Goal: Feedback & Contribution: Contribute content

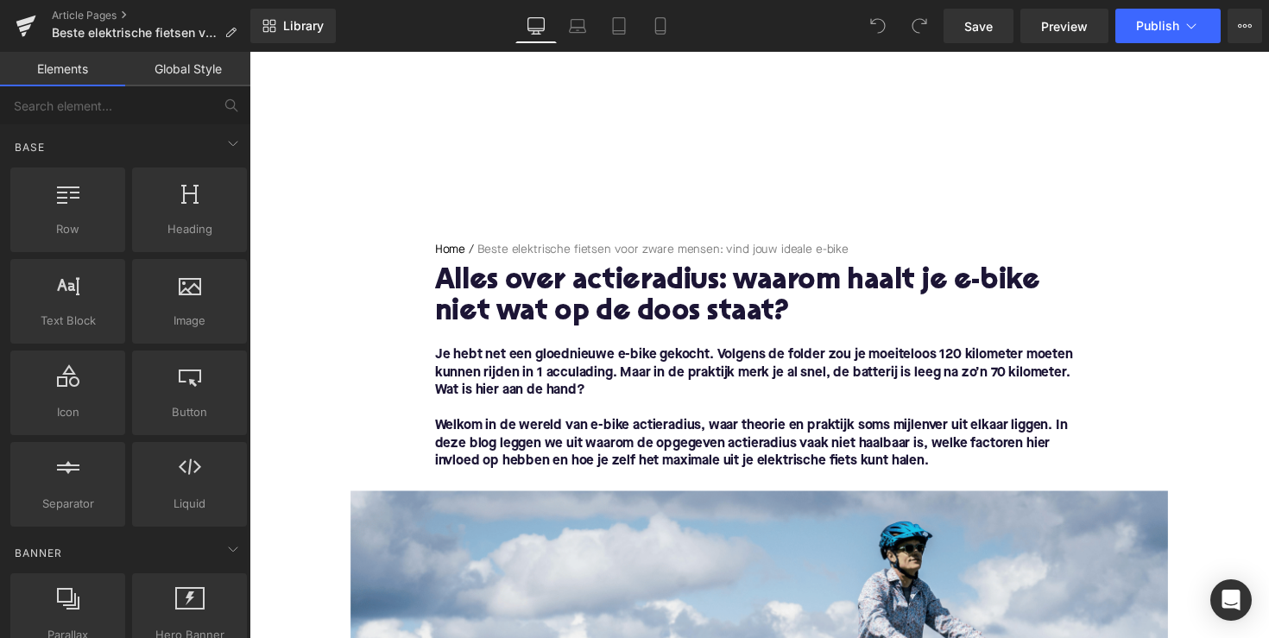
click at [620, 305] on h1 "Alles over actieradius: waarom haalt je e-bike niet wat op de doos staat?" at bounding box center [771, 304] width 664 height 64
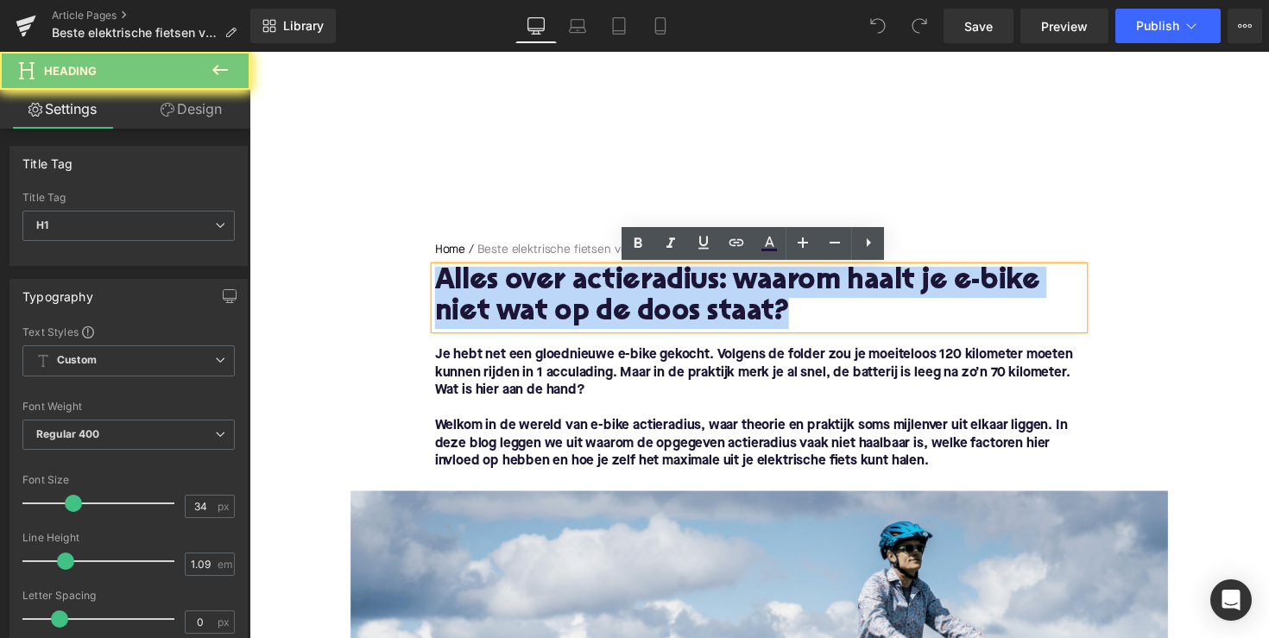
click at [620, 305] on h1 "Alles over actieradius: waarom haalt je e-bike niet wat op de doos staat?" at bounding box center [771, 304] width 664 height 64
paste div
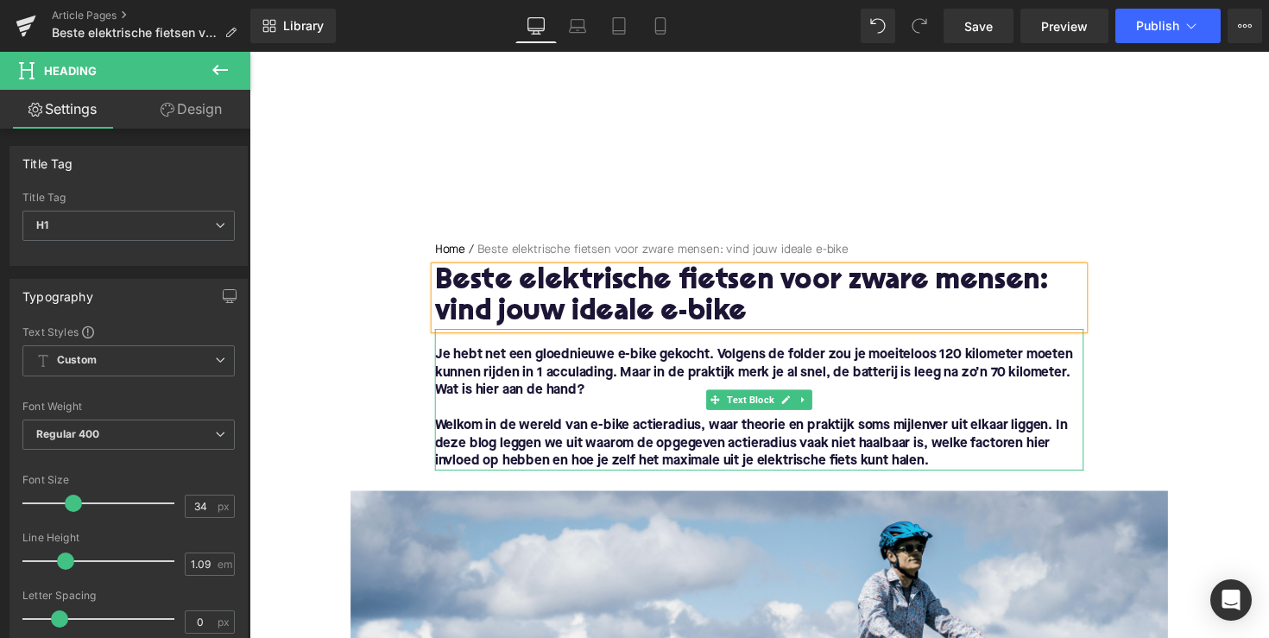
click at [704, 416] on p at bounding box center [771, 417] width 664 height 18
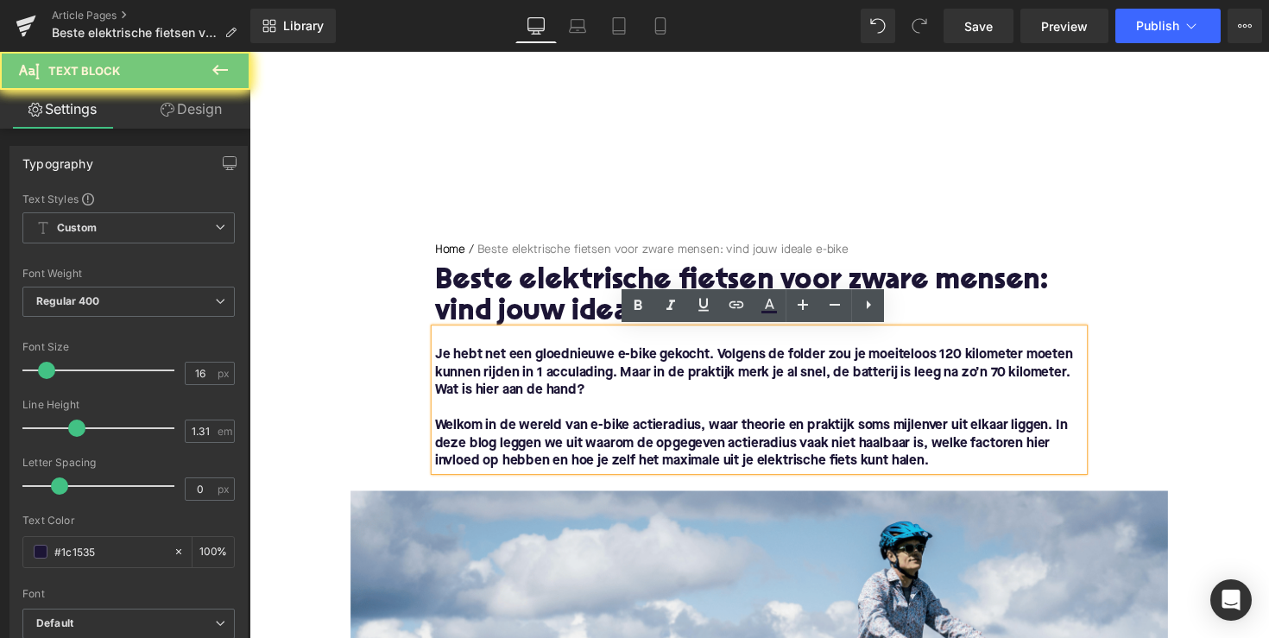
click at [848, 439] on font "Welkom in de wereld van e-bike actieradius, waar theorie en praktijk soms mijle…" at bounding box center [763, 453] width 648 height 50
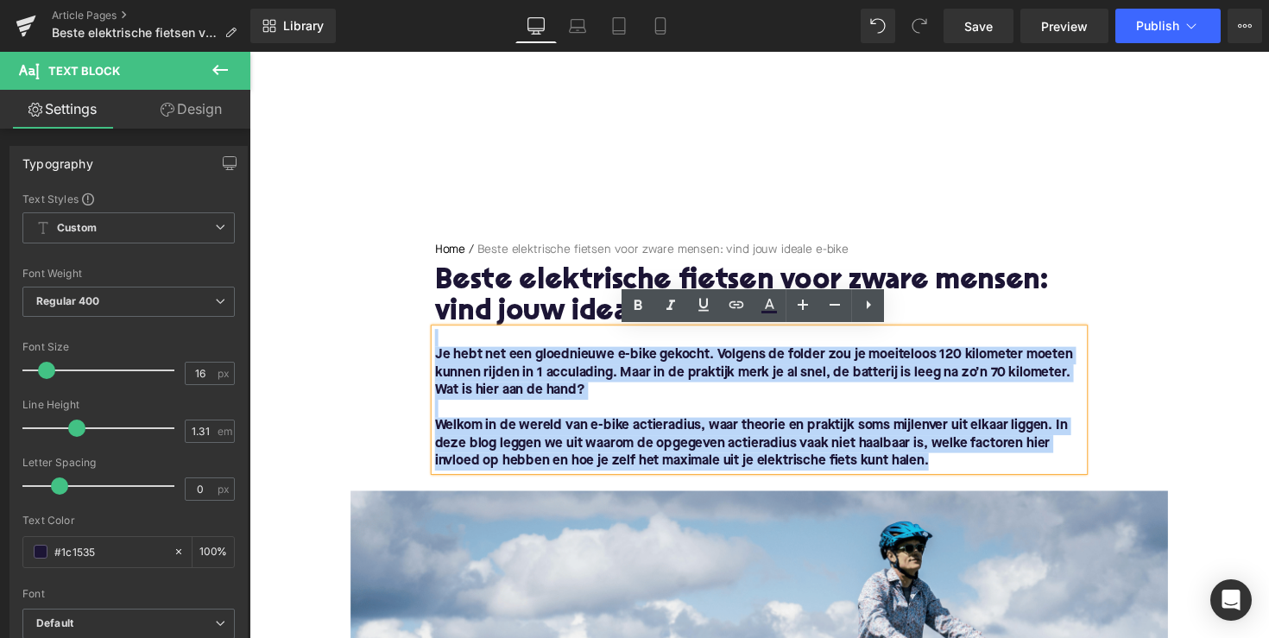
drag, startPoint x: 959, startPoint y: 473, endPoint x: 428, endPoint y: 347, distance: 545.5
click at [428, 347] on div "Home / Beste elektrische fietsen voor zware mensen: vind jouw ideale e-bike Bre…" at bounding box center [771, 363] width 690 height 235
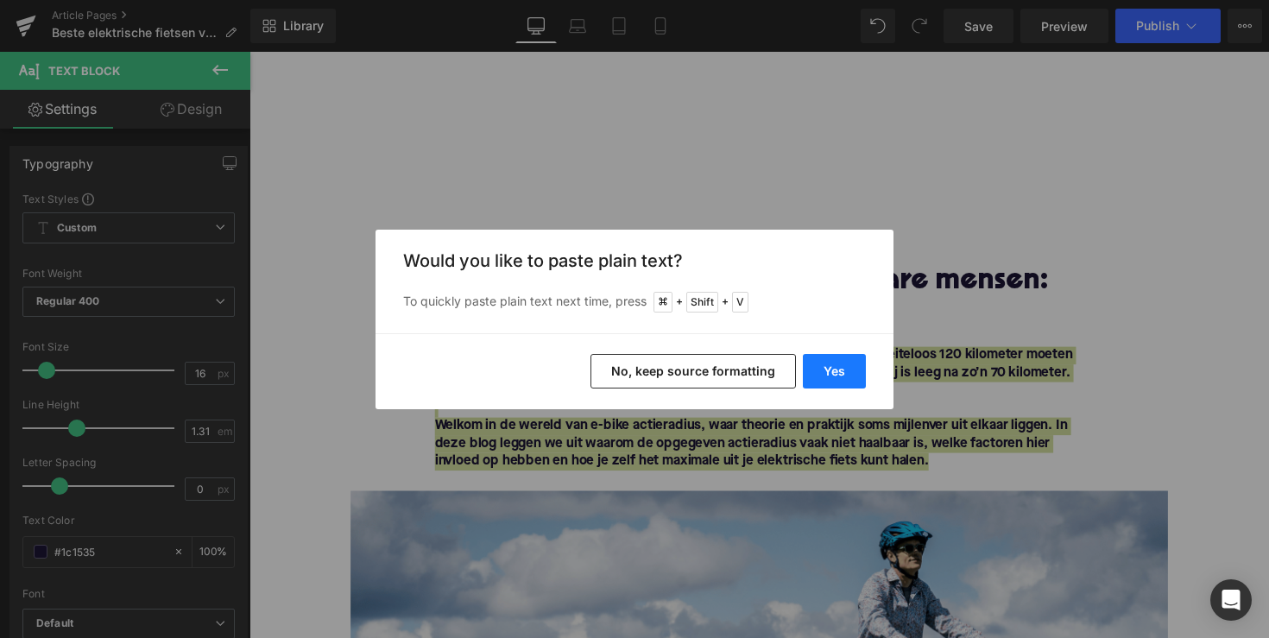
click at [853, 369] on button "Yes" at bounding box center [834, 371] width 63 height 35
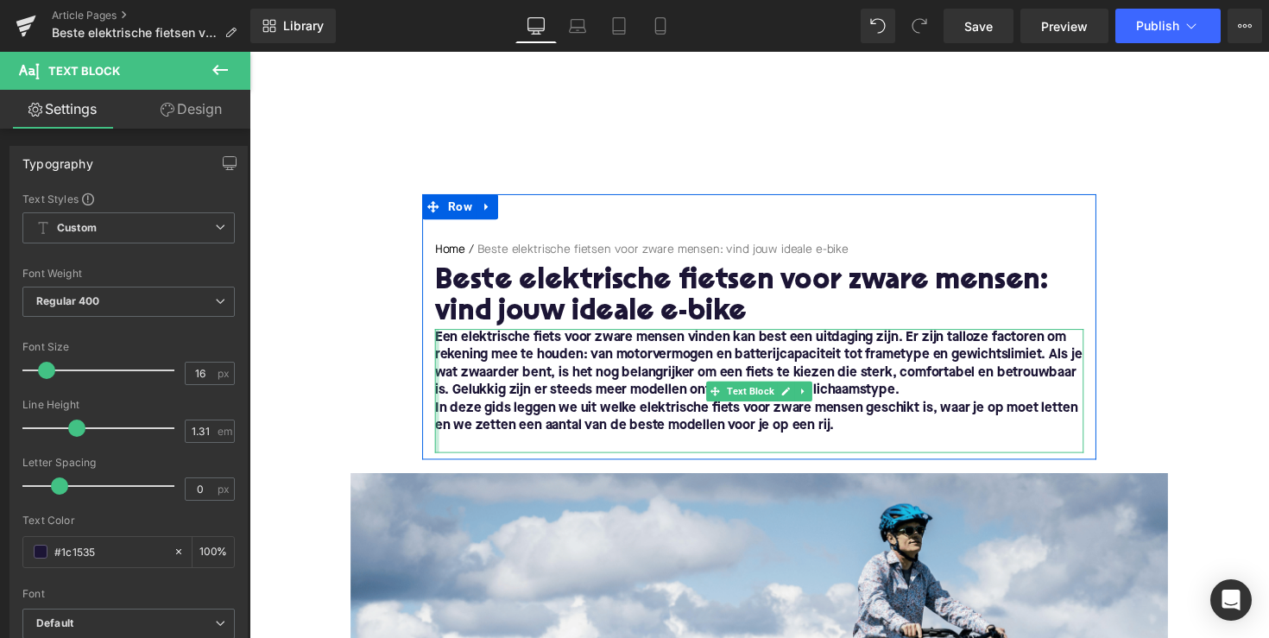
click at [439, 414] on div at bounding box center [441, 399] width 4 height 127
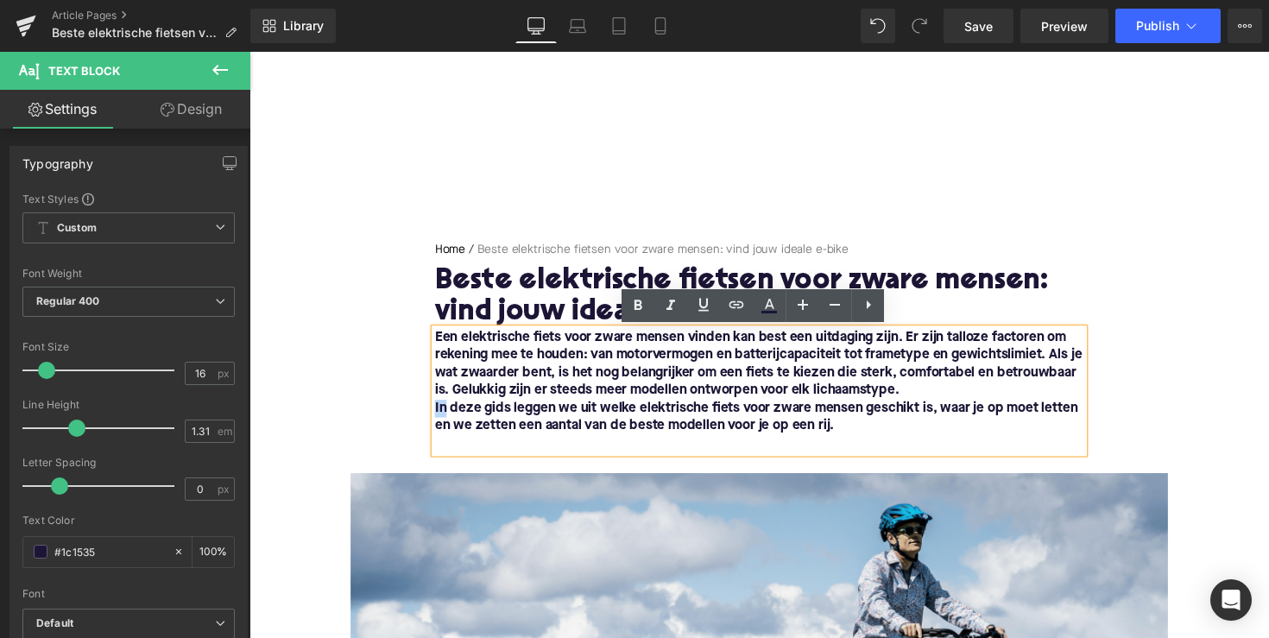
click at [439, 414] on font "In deze gids leggen we uit welke elektrische fiets voor zware mensen geschikt i…" at bounding box center [768, 426] width 658 height 32
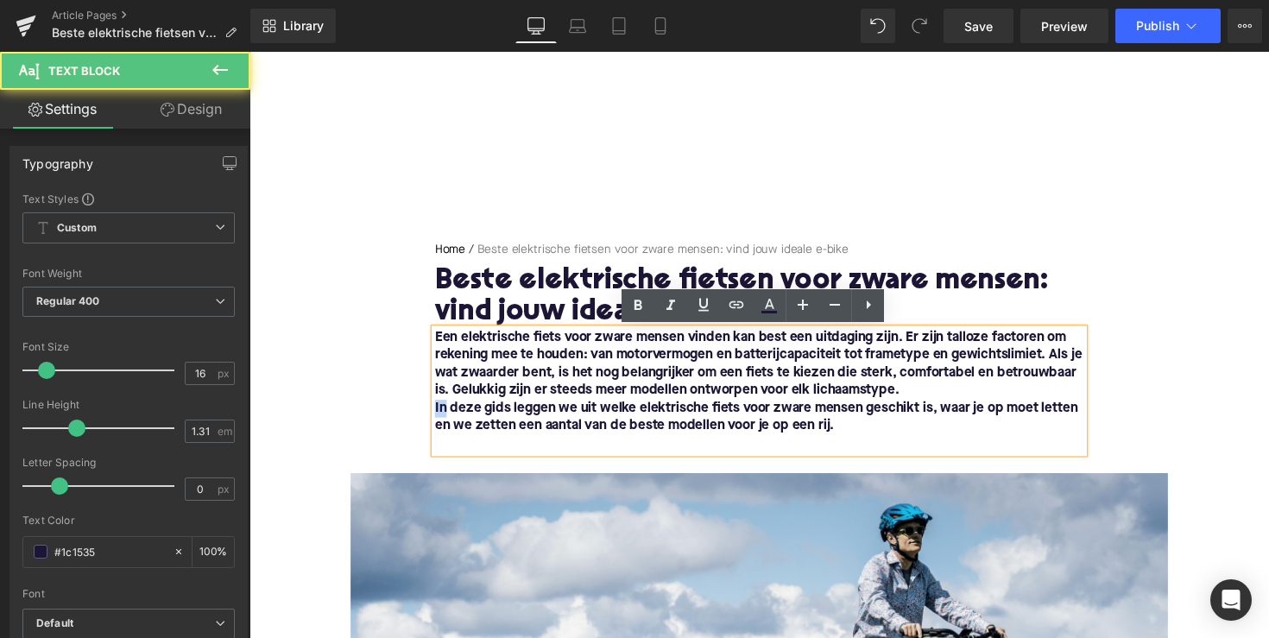
click at [439, 414] on font "In deze gids leggen we uit welke elektrische fiets voor zware mensen geschikt i…" at bounding box center [768, 426] width 658 height 32
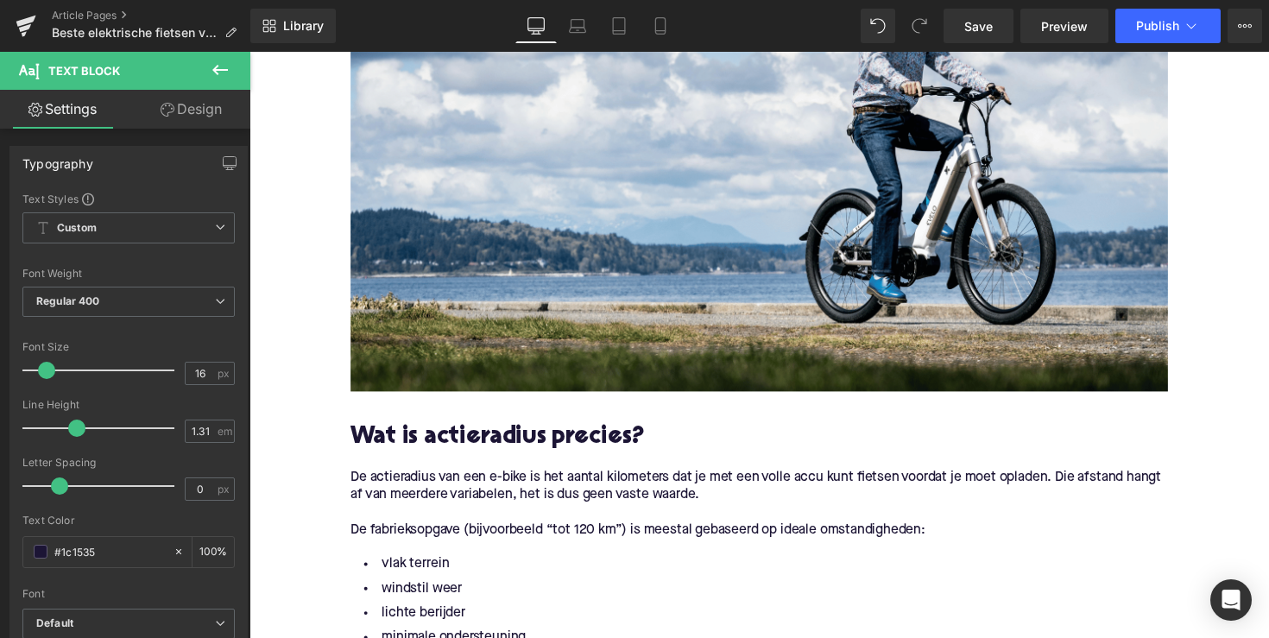
scroll to position [84, 0]
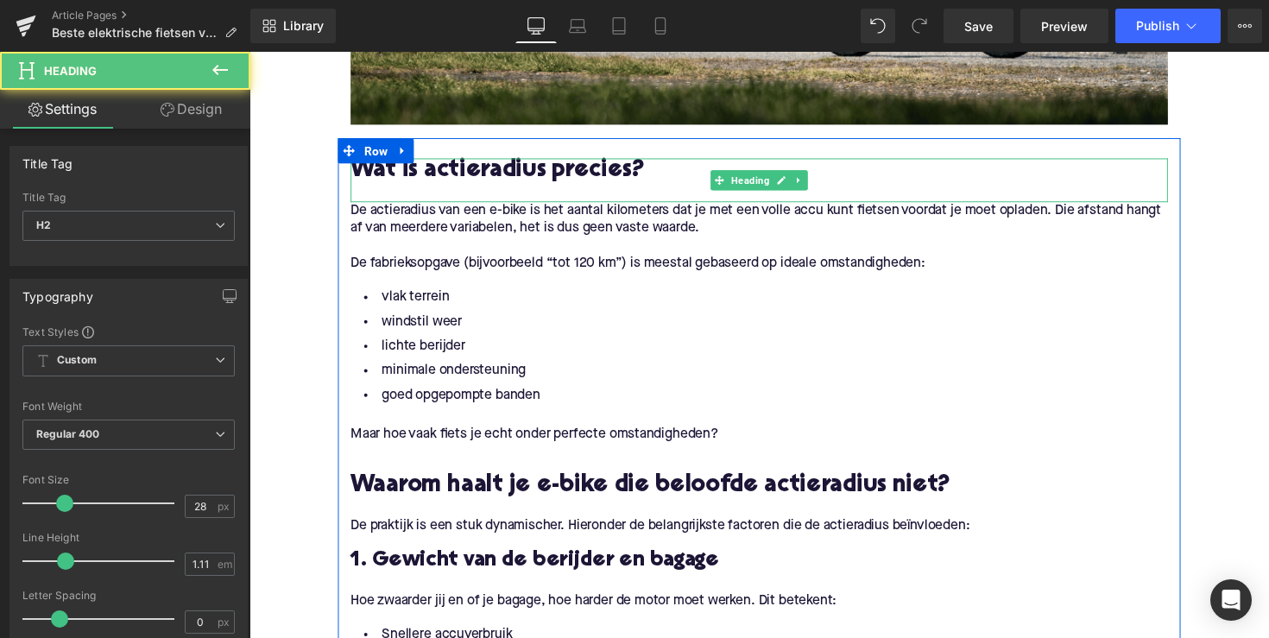
click at [497, 176] on h2 "Wat is actieradius precies?" at bounding box center [771, 174] width 837 height 27
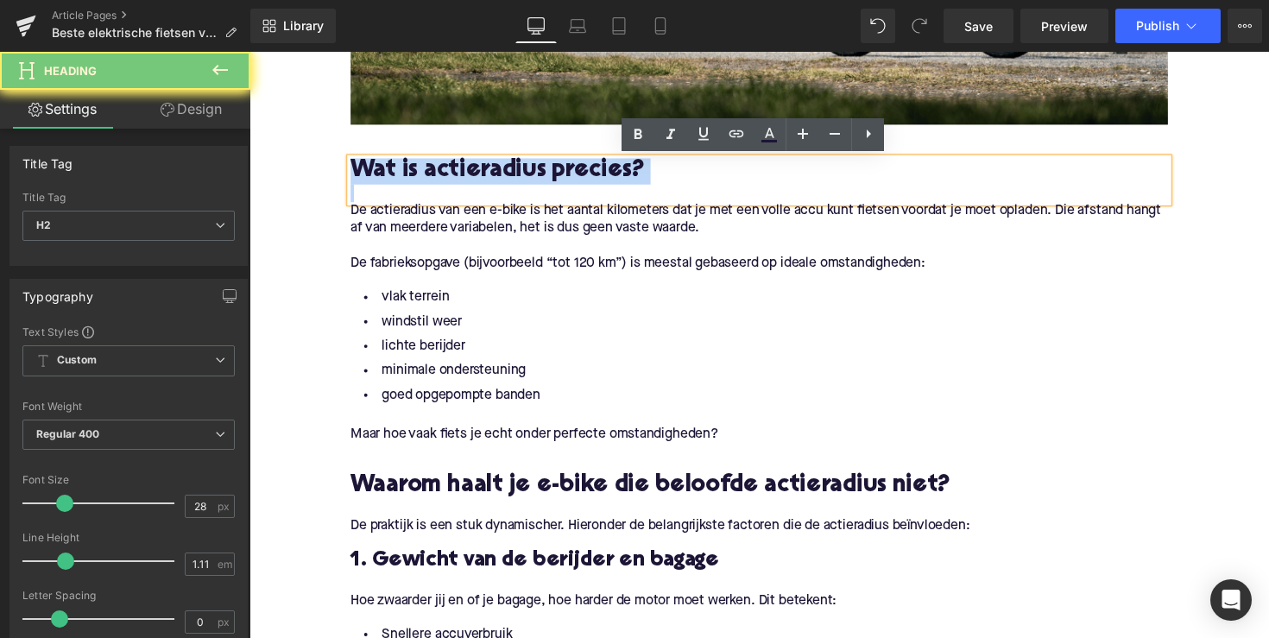
paste div
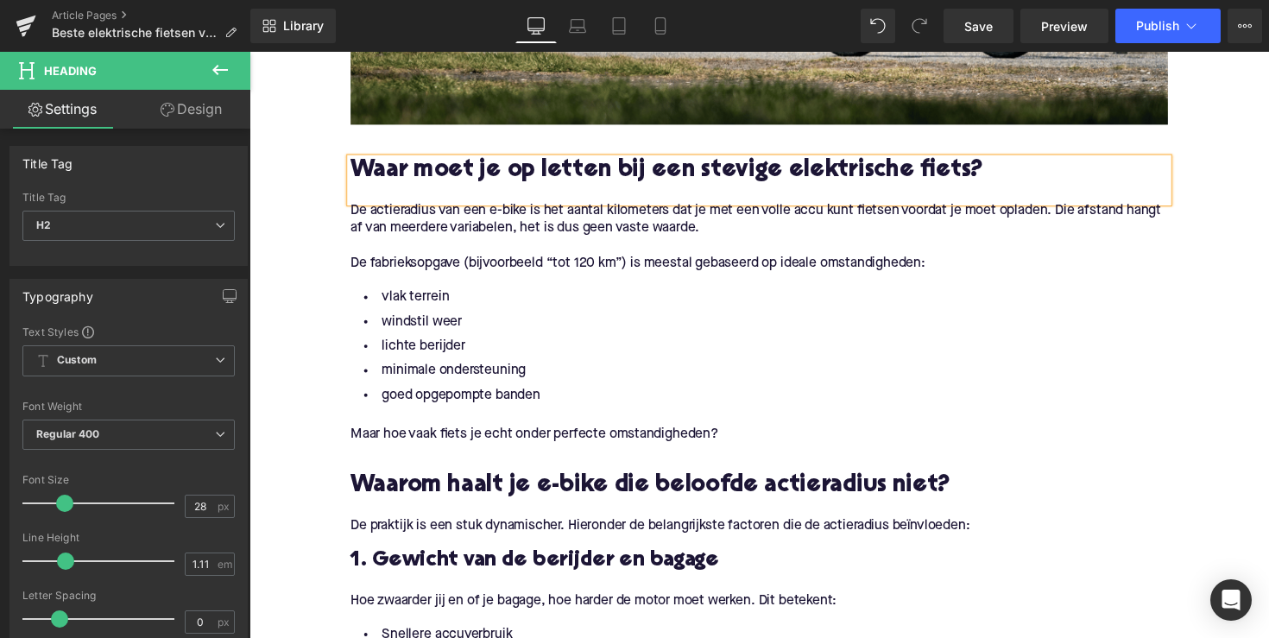
click at [505, 262] on p "De fabrieksopgave (bijvoorbeeld “tot 120 km”) is meestal gebaseerd op ideale om…" at bounding box center [771, 270] width 837 height 18
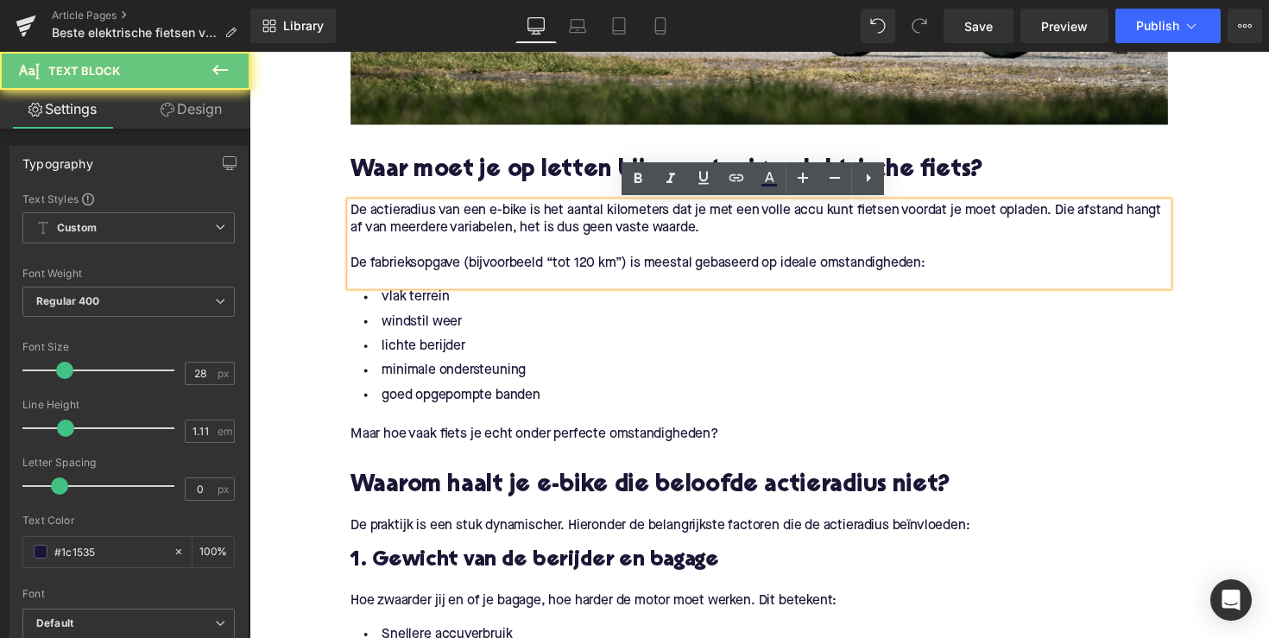
click at [911, 265] on p "De fabrieksopgave (bijvoorbeeld “tot 120 km”) is meestal gebaseerd op ideale om…" at bounding box center [771, 270] width 837 height 18
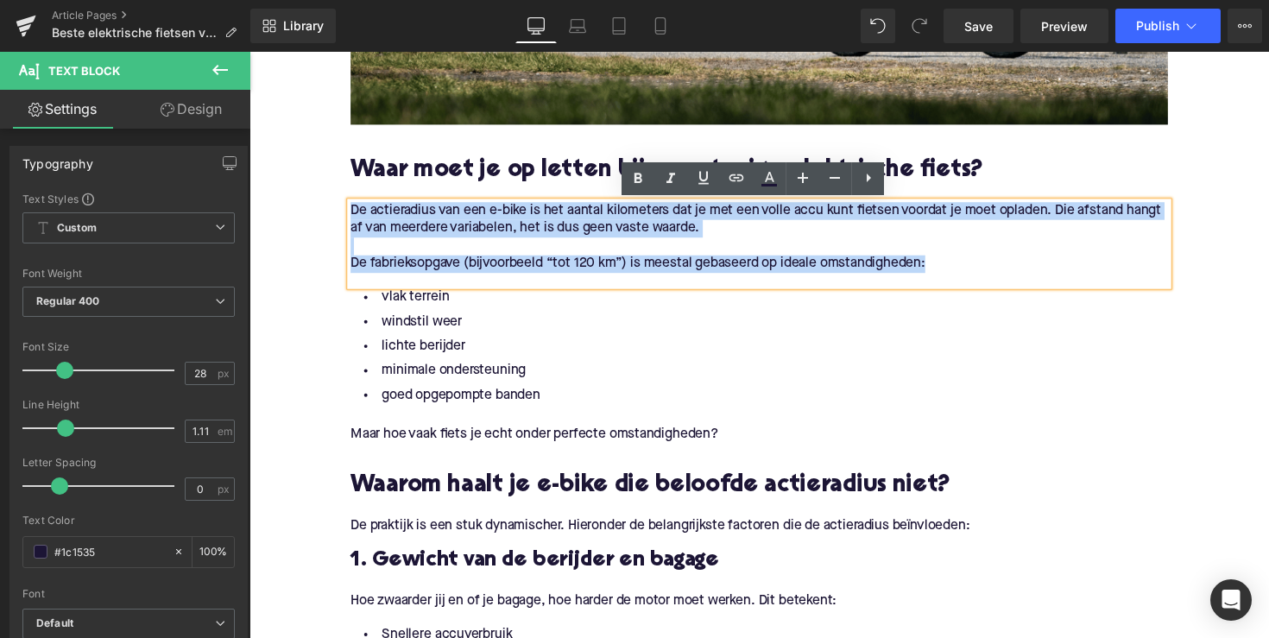
drag, startPoint x: 1004, startPoint y: 274, endPoint x: 331, endPoint y: 210, distance: 675.3
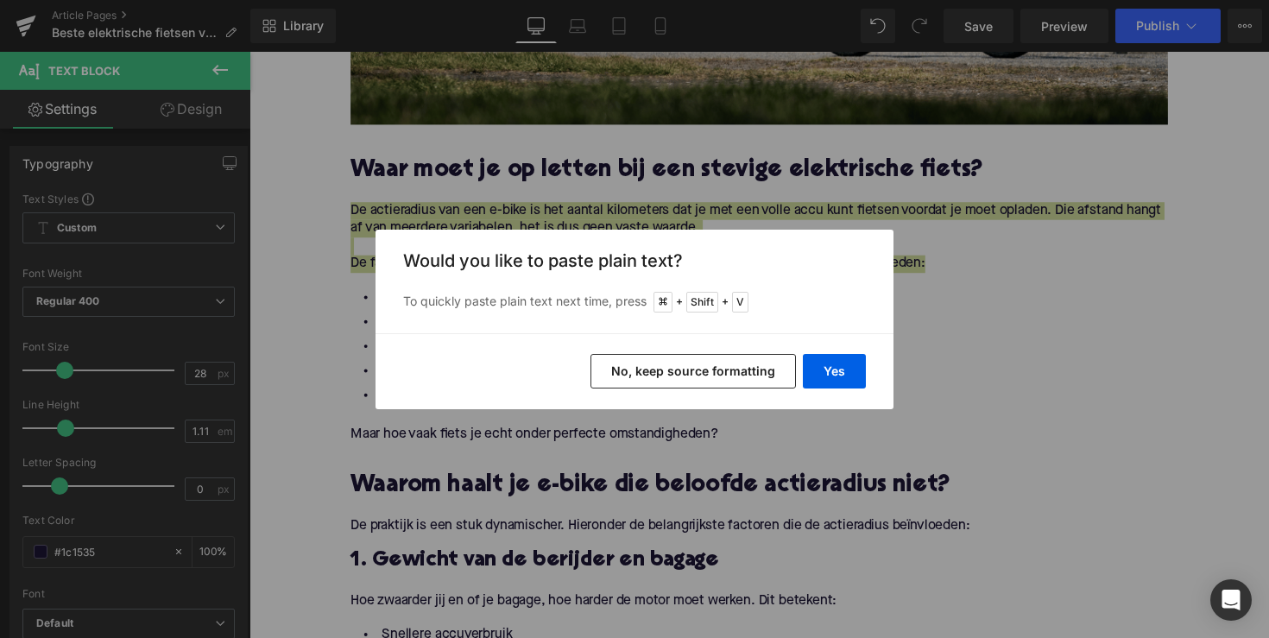
click at [847, 389] on div "Yes No, keep source formatting" at bounding box center [634, 371] width 518 height 76
click at [832, 372] on button "Yes" at bounding box center [834, 371] width 63 height 35
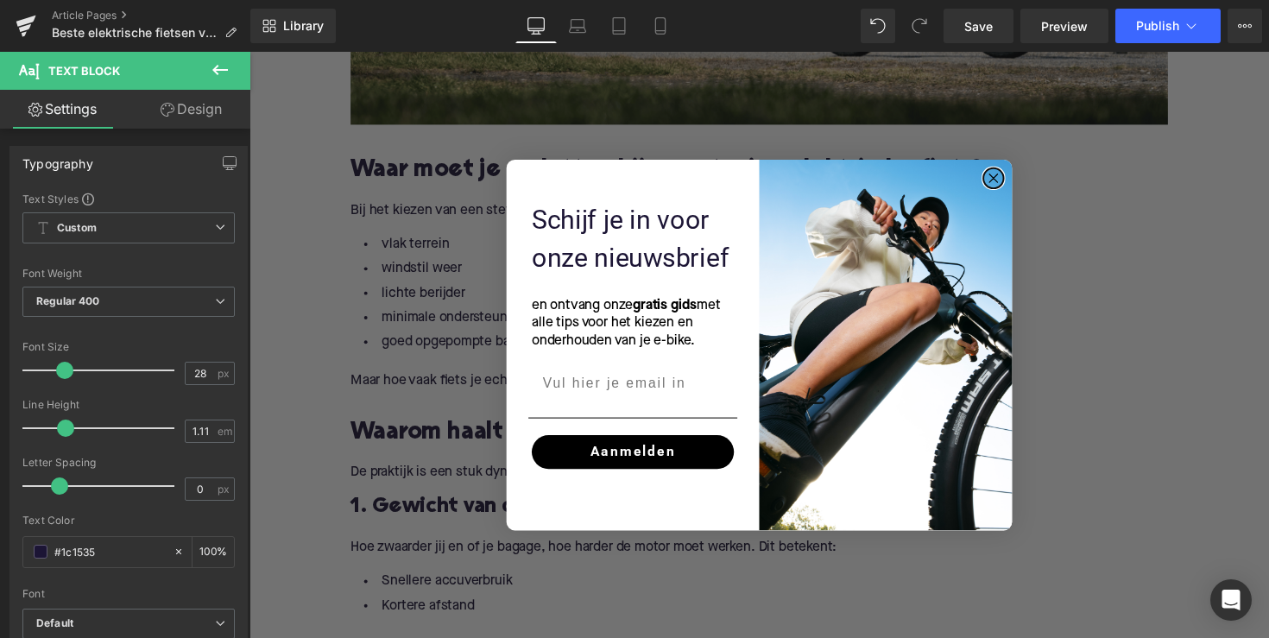
click at [1008, 182] on circle "Close dialog" at bounding box center [1012, 182] width 20 height 20
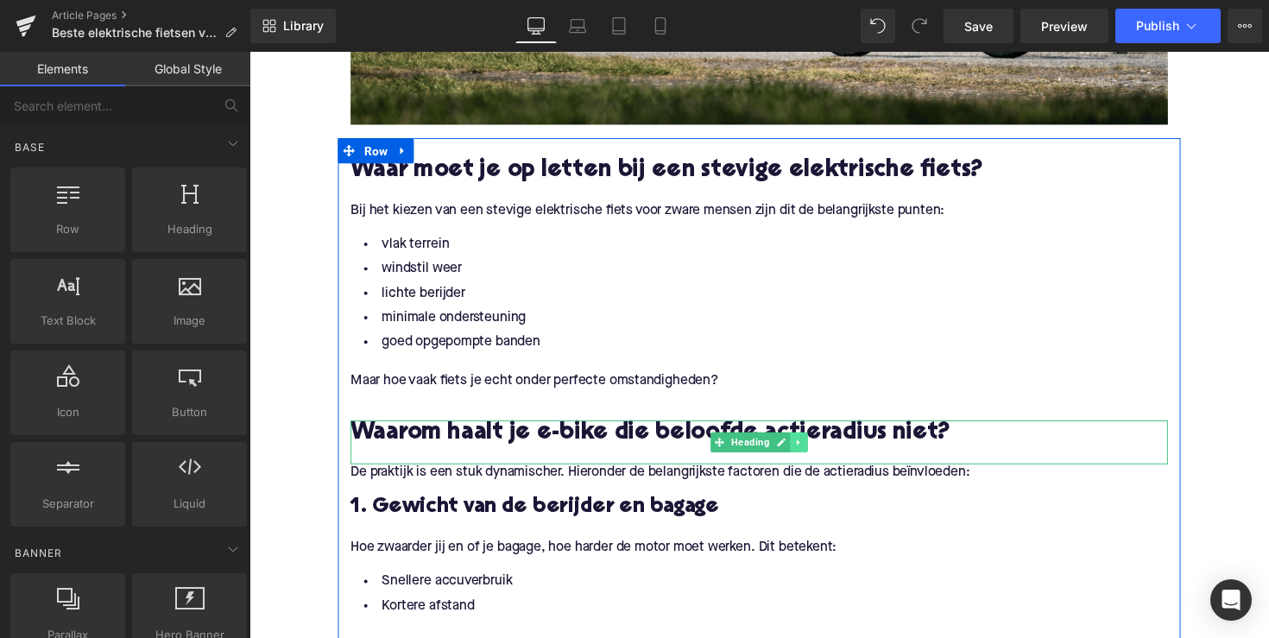
click at [803, 457] on link at bounding box center [812, 452] width 18 height 21
click at [799, 454] on icon at bounding box center [802, 451] width 9 height 9
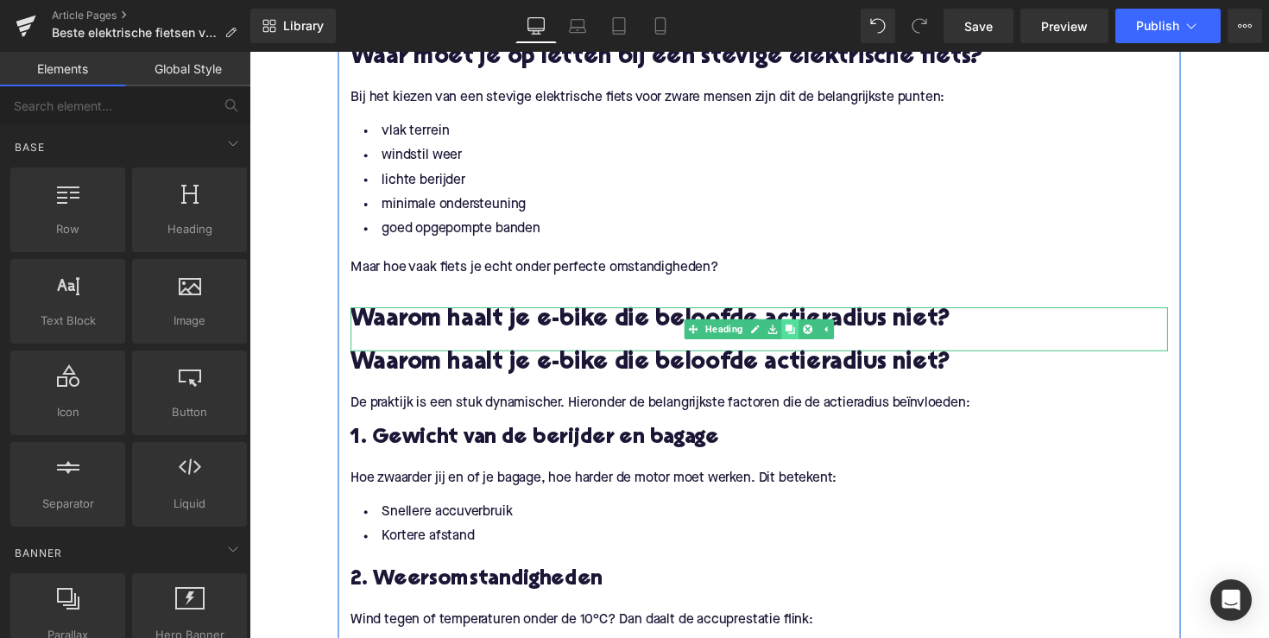
scroll to position [902, 0]
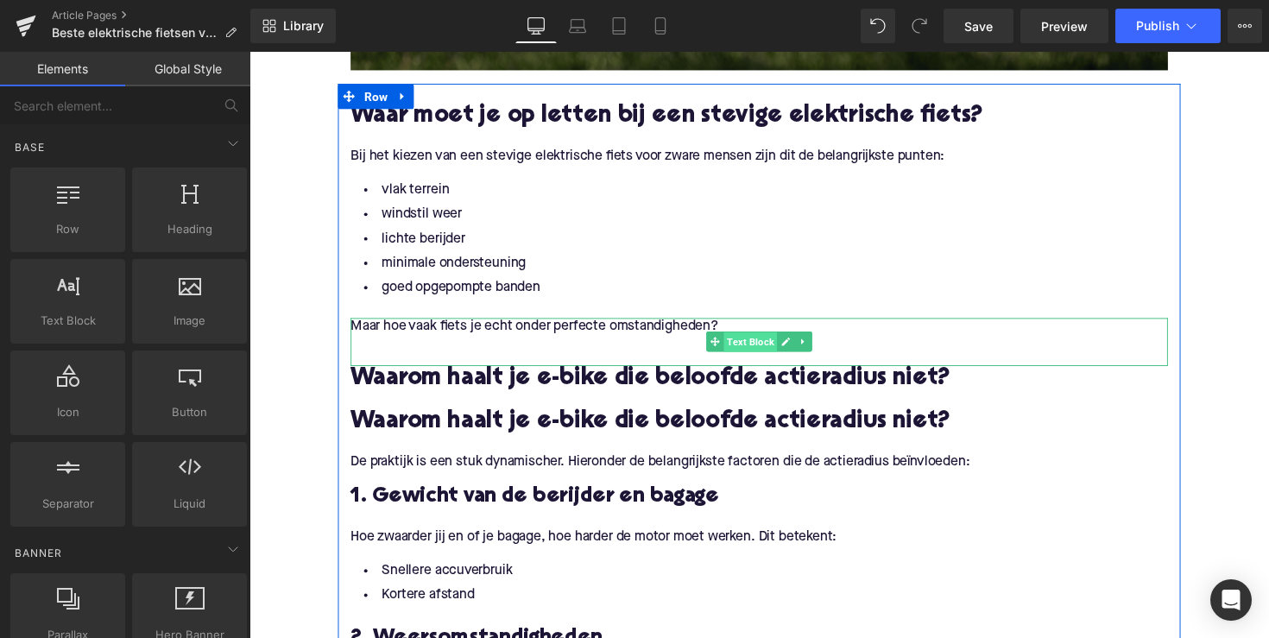
click at [746, 343] on span "Text Block" at bounding box center [762, 349] width 54 height 21
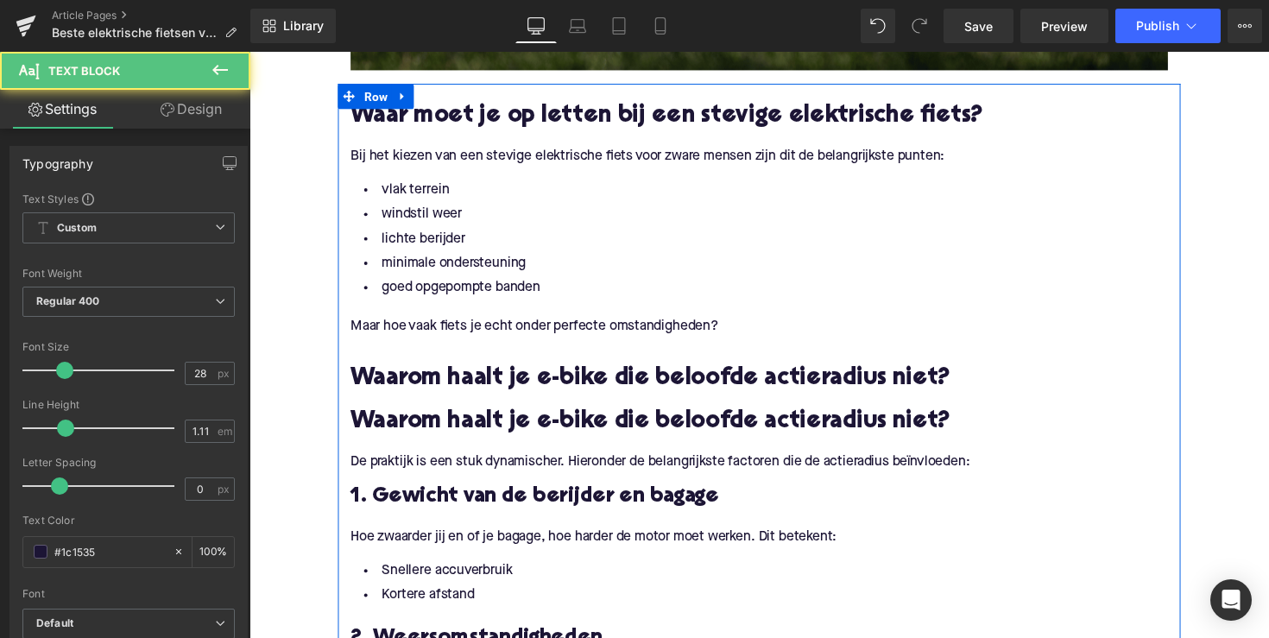
click at [715, 387] on div "Waarom haalt je e-bike die beloofde actieradius niet? Heading" at bounding box center [771, 396] width 837 height 45
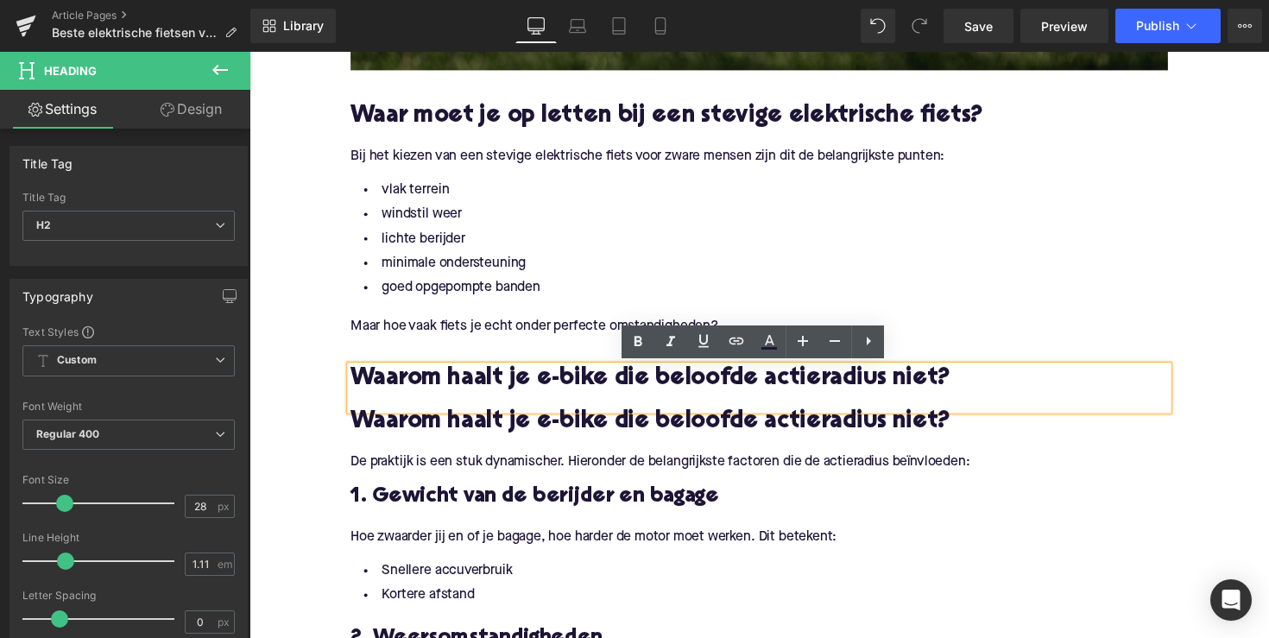
click at [555, 325] on div "Maar hoe vaak fiets je echt onder perfecte omstandigheden? Text Block" at bounding box center [771, 348] width 837 height 49
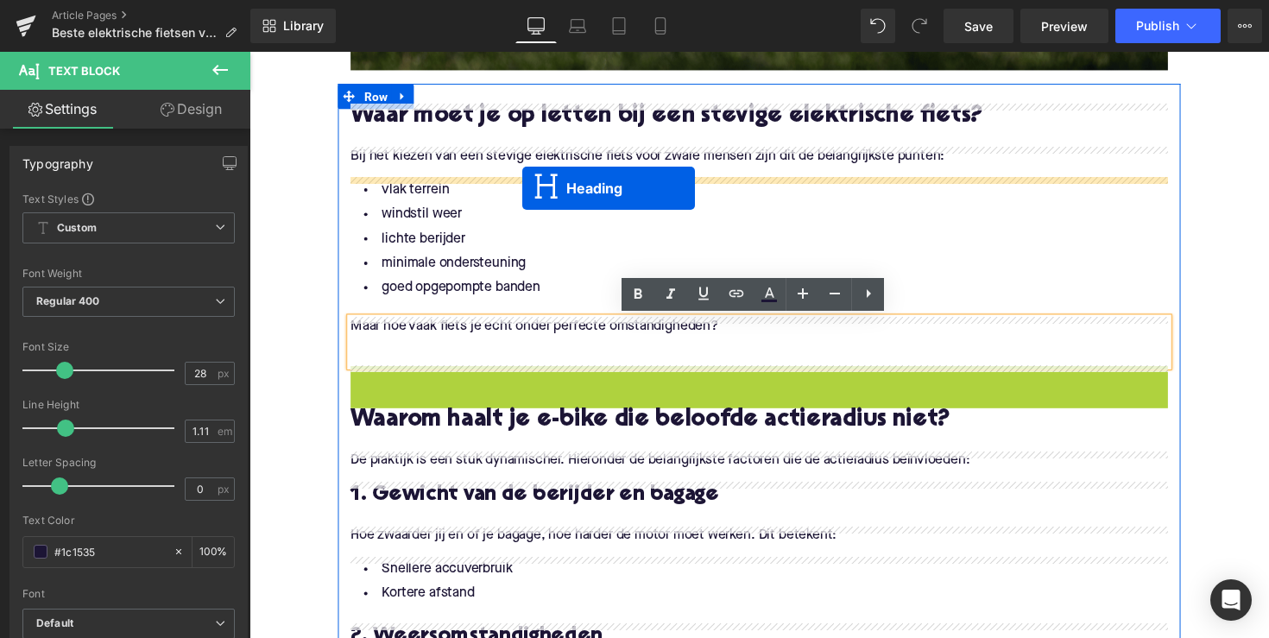
drag, startPoint x: 724, startPoint y: 390, endPoint x: 529, endPoint y: 189, distance: 280.1
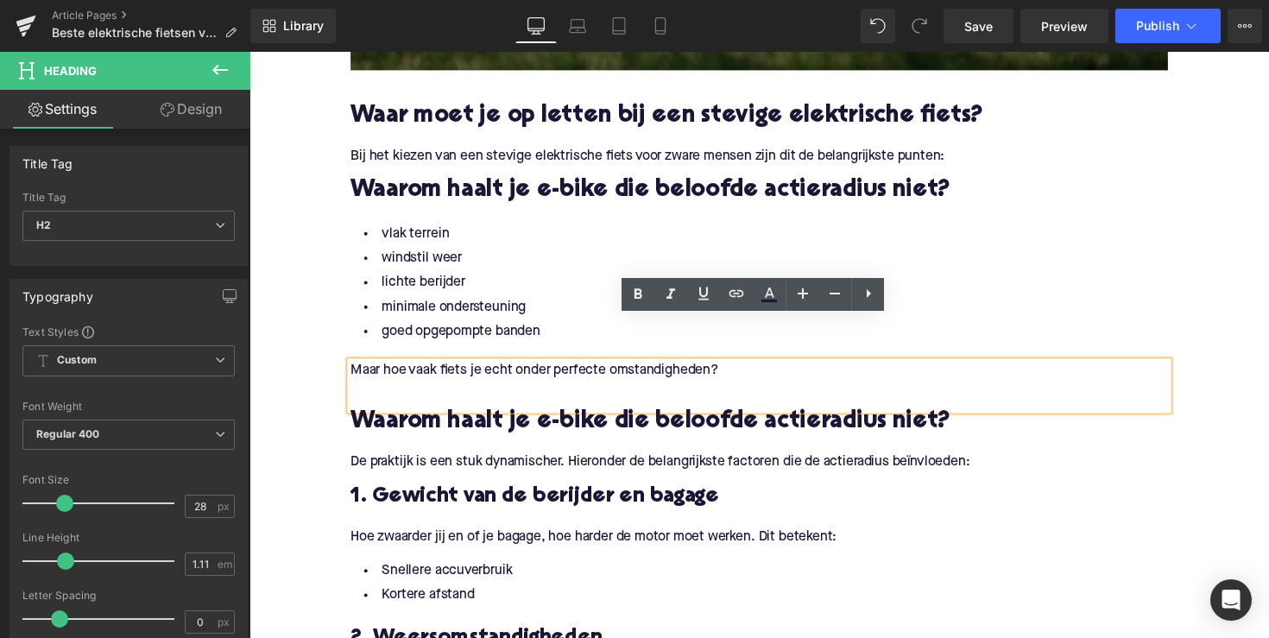
click at [564, 188] on h2 "Waarom haalt je e-bike die beloofde actieradius niet?" at bounding box center [771, 194] width 837 height 27
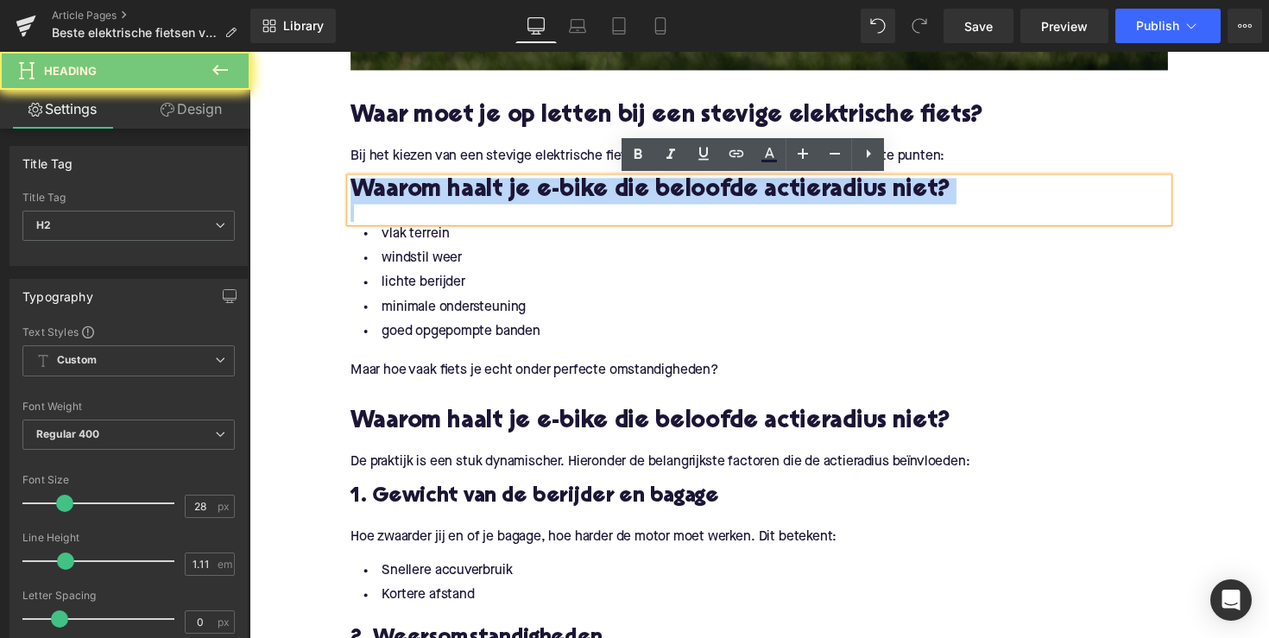
click at [564, 188] on h2 "Waarom haalt je e-bike die beloofde actieradius niet?" at bounding box center [771, 194] width 837 height 27
paste div
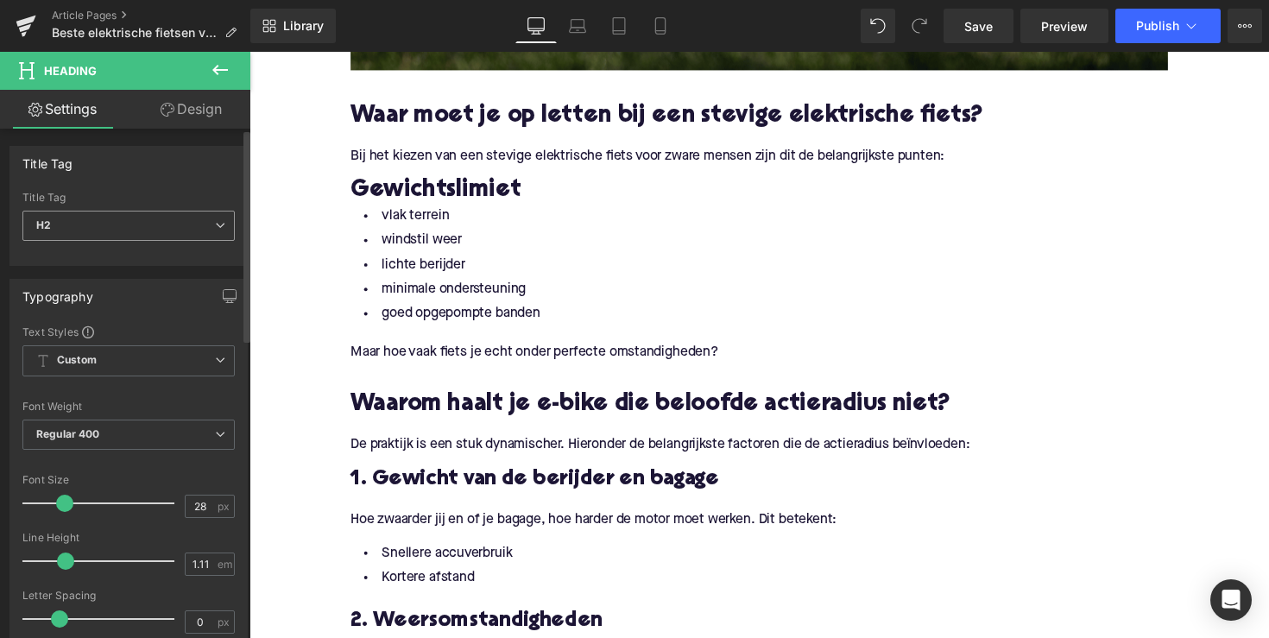
click at [173, 230] on span "H2" at bounding box center [128, 226] width 212 height 30
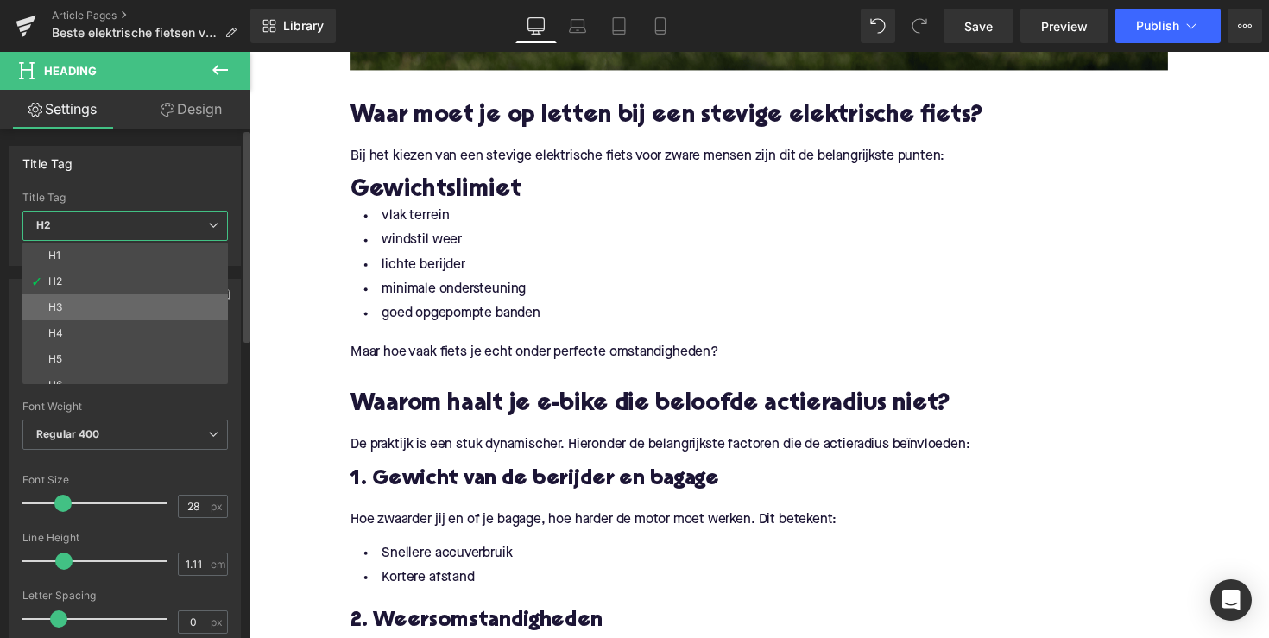
click at [170, 307] on li "H3" at bounding box center [128, 307] width 213 height 26
type input "25"
type input "1.28"
type input "100"
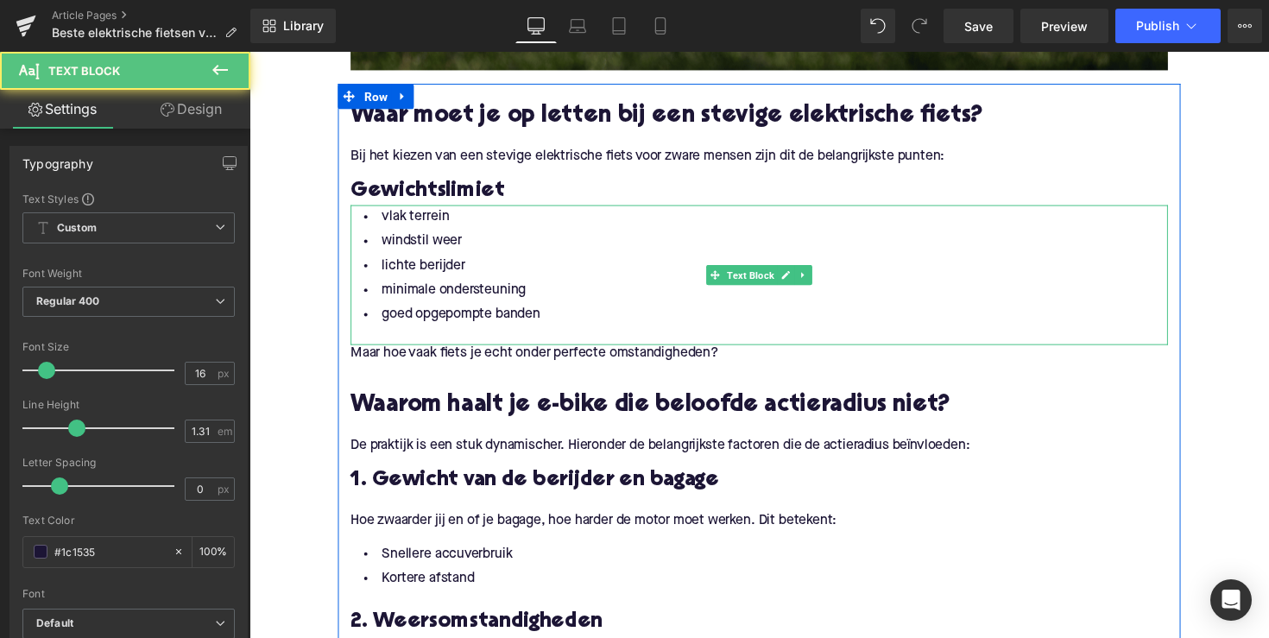
click at [512, 311] on li "goed opgepompte banden" at bounding box center [771, 321] width 837 height 25
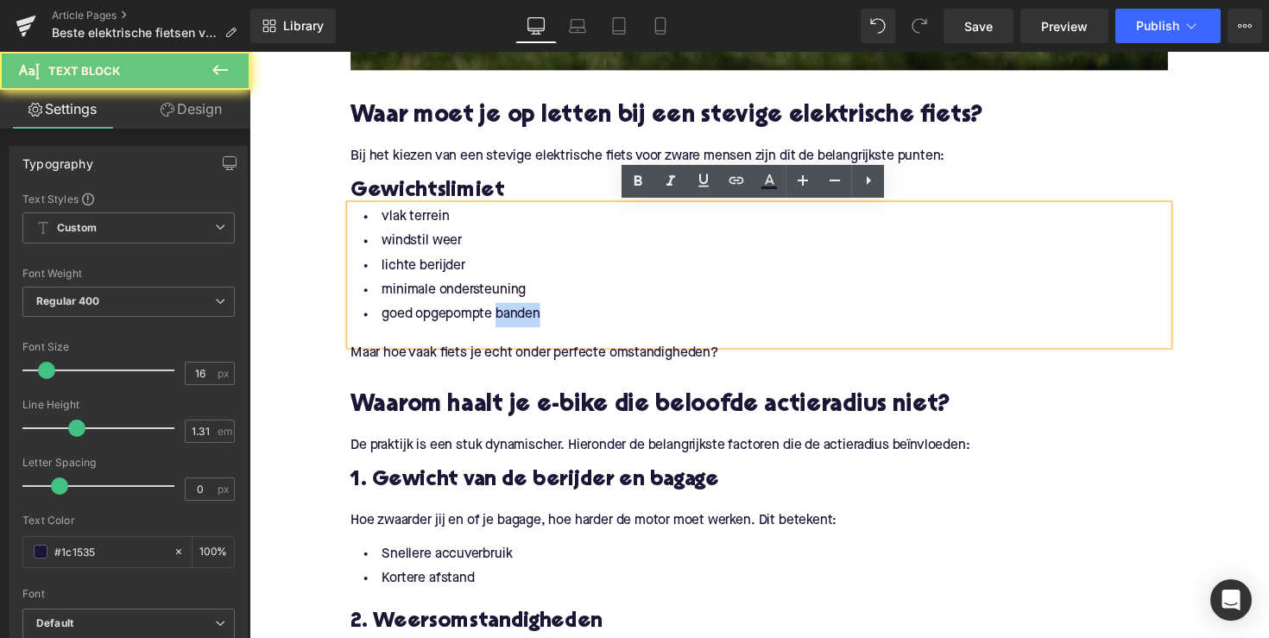
click at [547, 320] on li "goed opgepompte banden" at bounding box center [771, 321] width 837 height 25
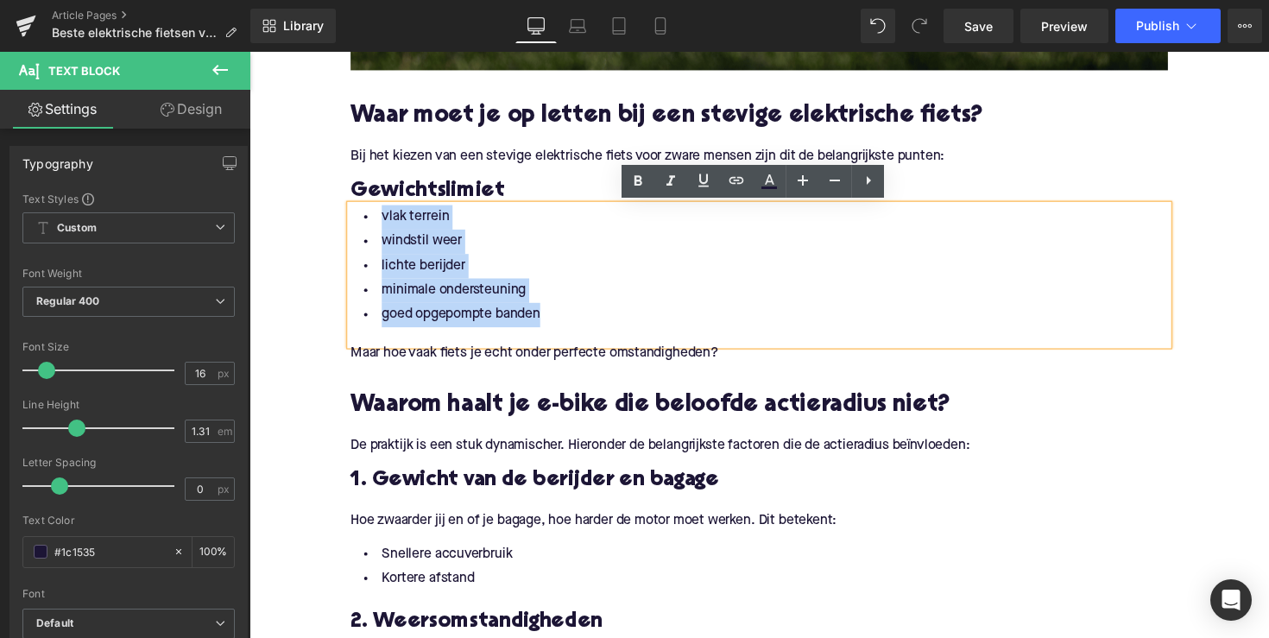
drag, startPoint x: 554, startPoint y: 320, endPoint x: 351, endPoint y: 217, distance: 227.7
click at [353, 217] on ul "vlak terrein windstil weer lichte berijder minimale ondersteuning goed opgepomp…" at bounding box center [771, 271] width 837 height 125
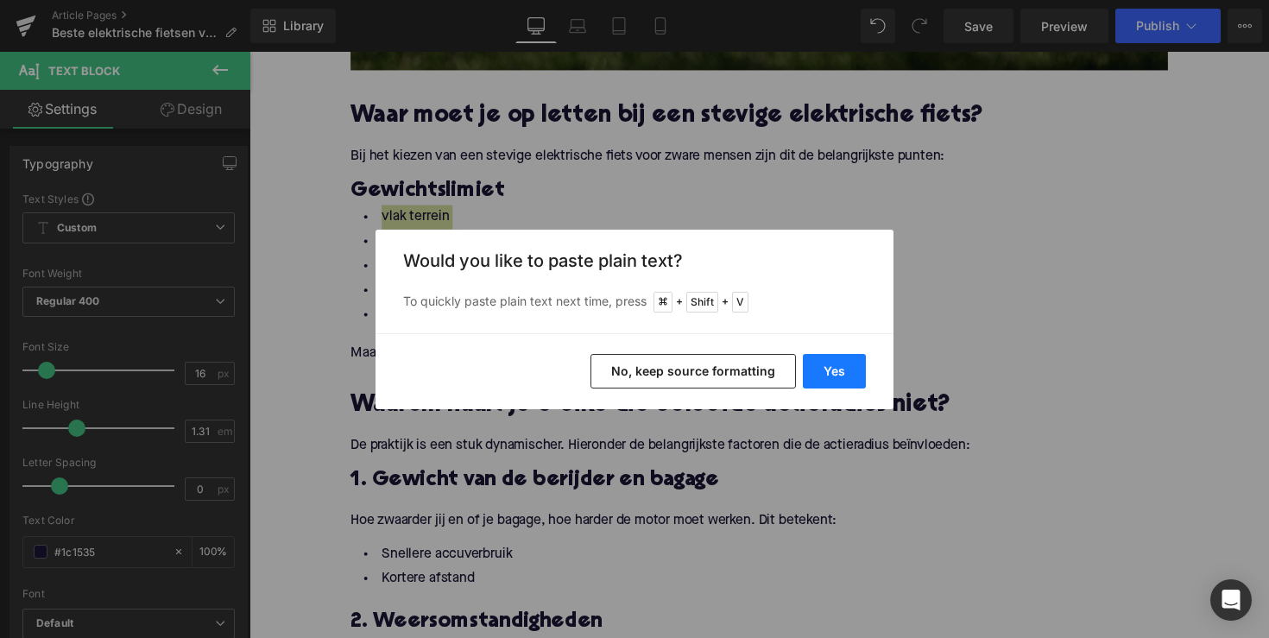
click at [844, 374] on button "Yes" at bounding box center [834, 371] width 63 height 35
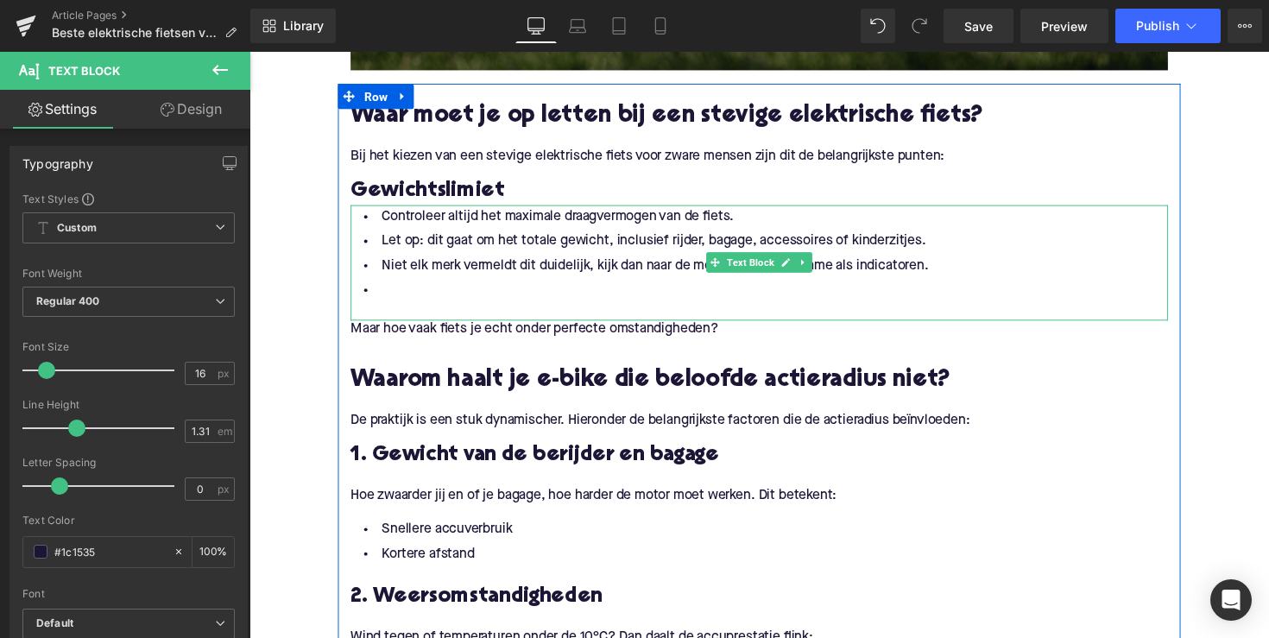
click at [425, 287] on li at bounding box center [771, 296] width 837 height 25
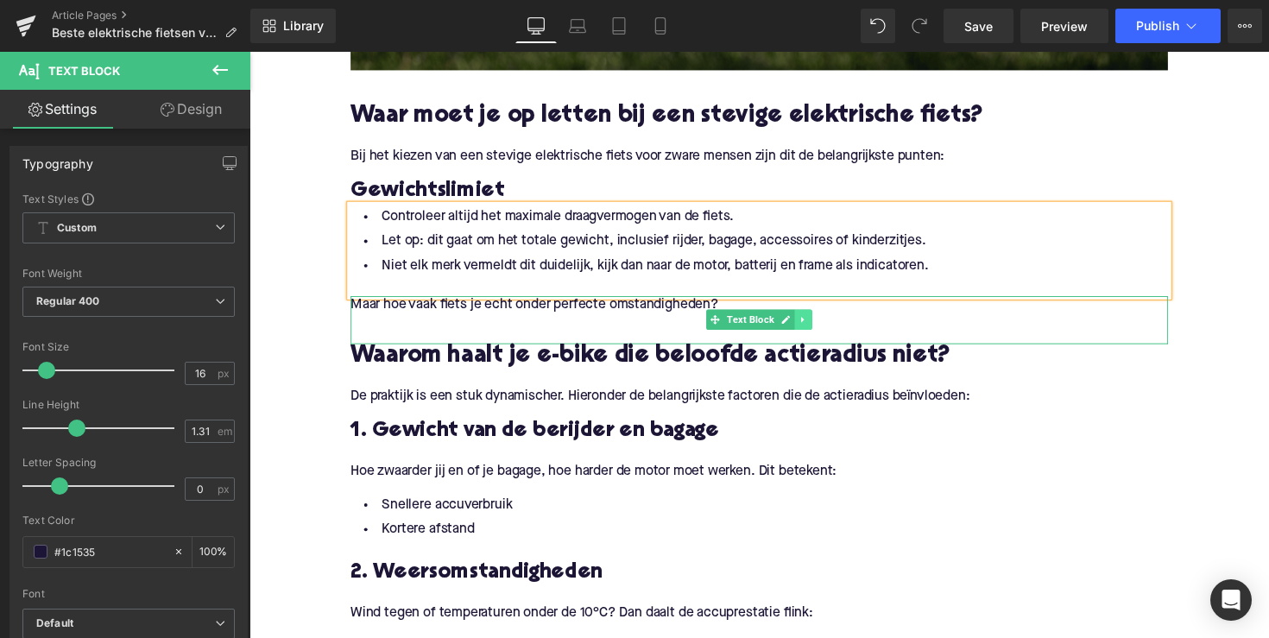
click at [815, 324] on icon at bounding box center [816, 327] width 3 height 6
click at [821, 323] on icon at bounding box center [825, 326] width 9 height 9
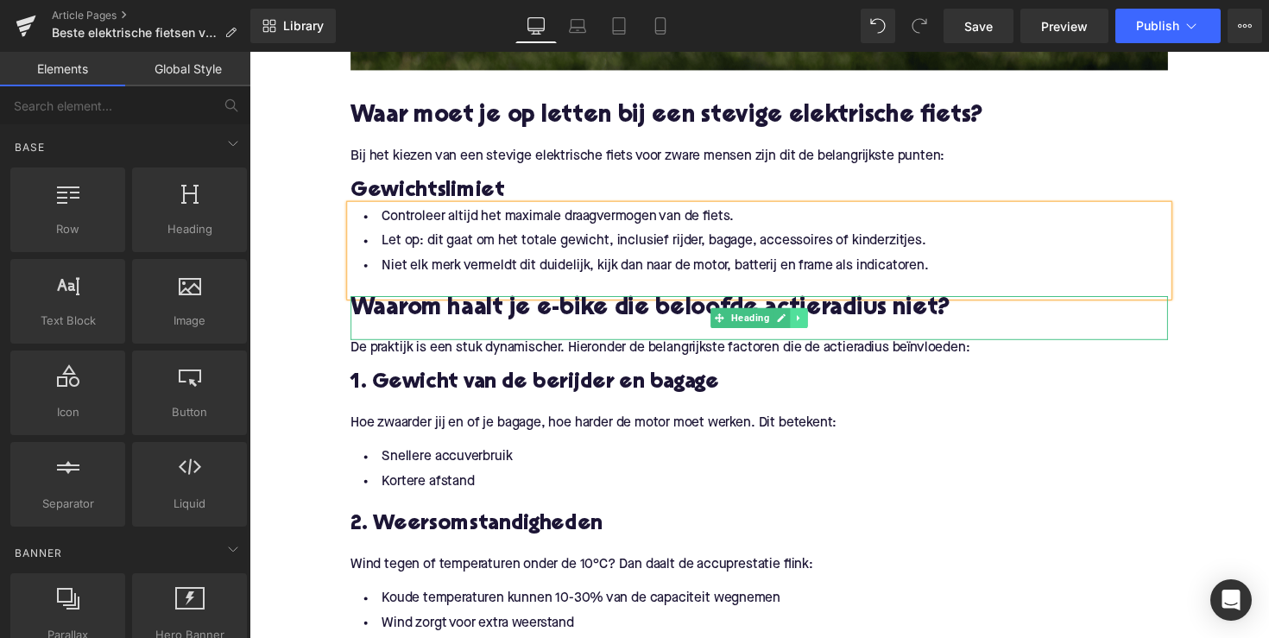
click at [804, 318] on link at bounding box center [812, 324] width 18 height 21
click at [816, 324] on icon at bounding box center [820, 323] width 9 height 9
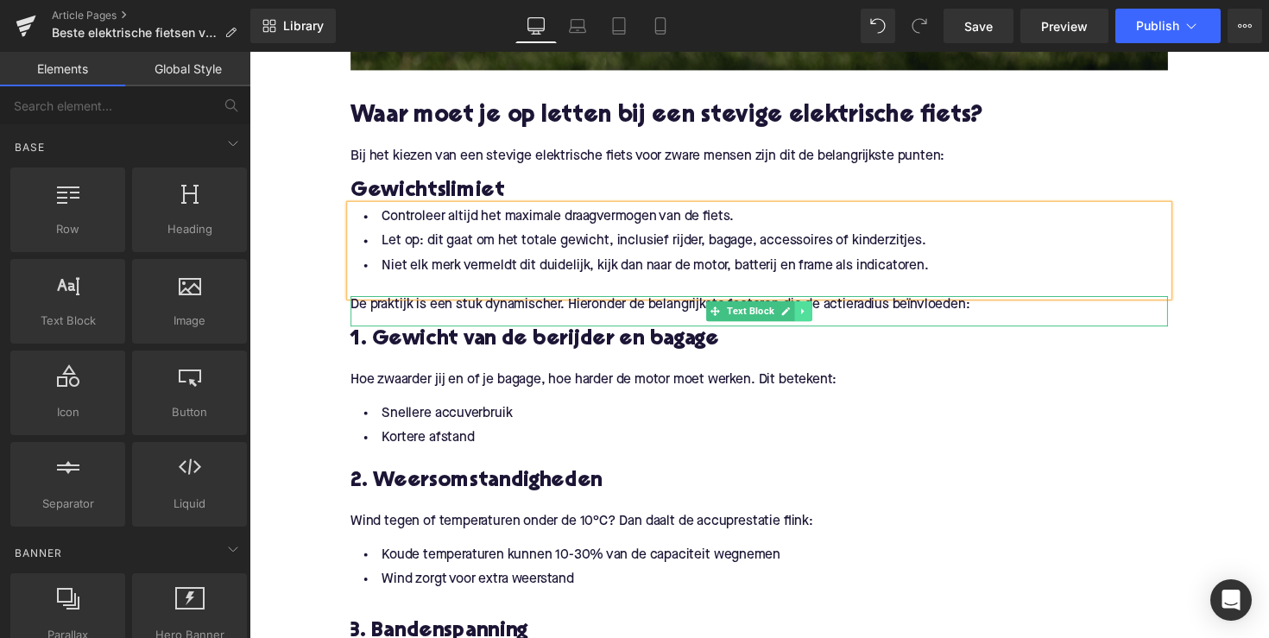
click at [813, 321] on icon at bounding box center [816, 317] width 9 height 10
click at [821, 319] on icon at bounding box center [825, 317] width 9 height 10
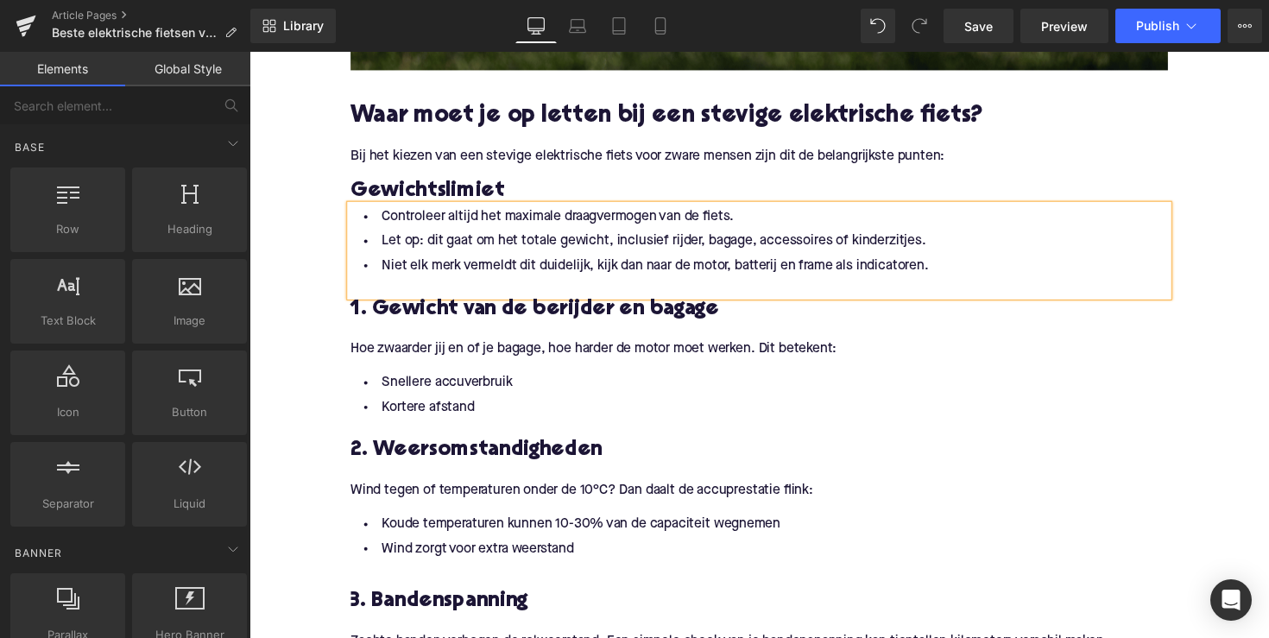
click at [525, 316] on h3 "1. Gewicht van de berijder en bagage" at bounding box center [771, 316] width 837 height 28
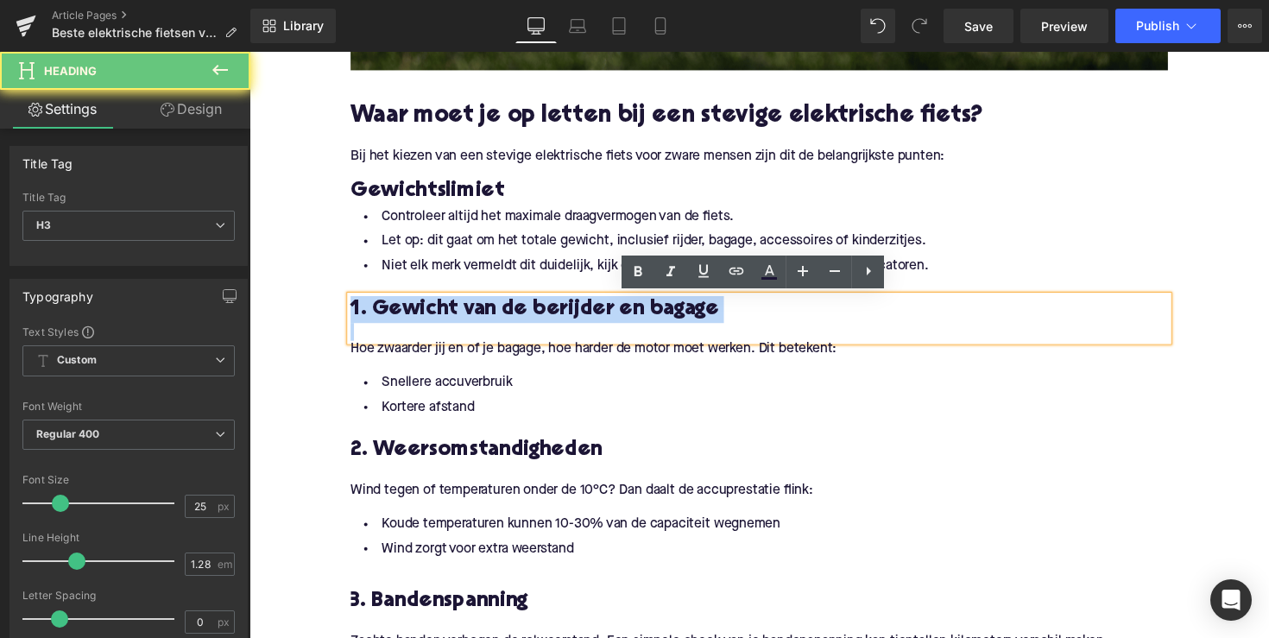
click at [525, 316] on h3 "1. Gewicht van de berijder en bagage" at bounding box center [771, 316] width 837 height 28
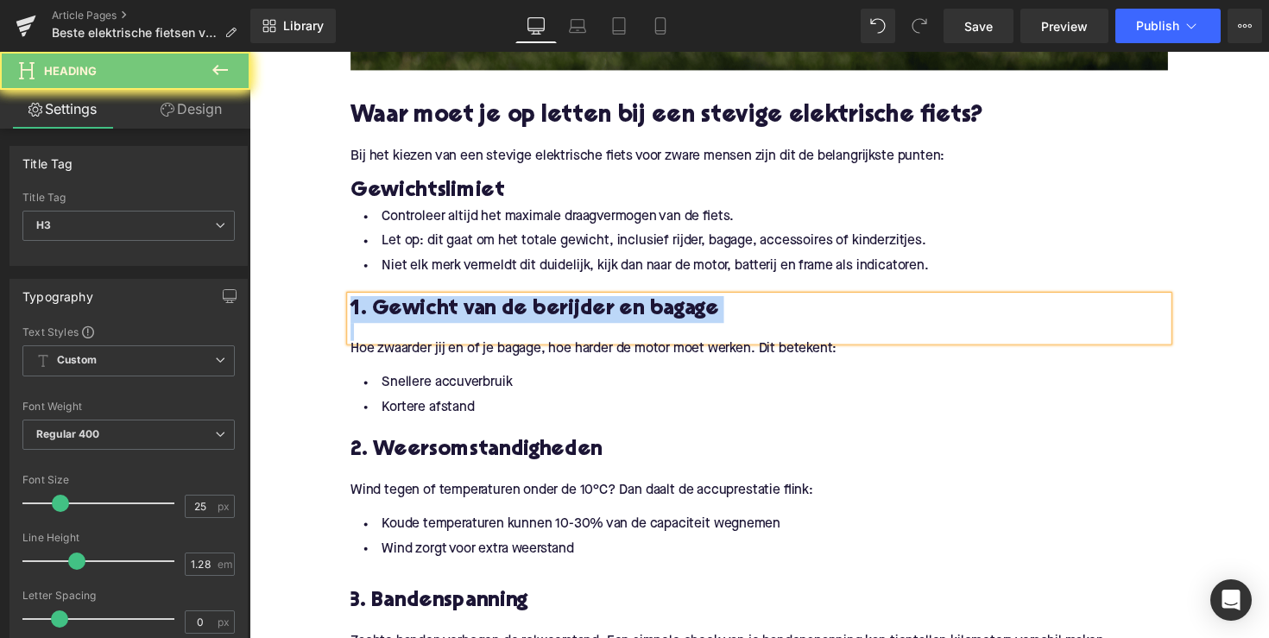
paste div
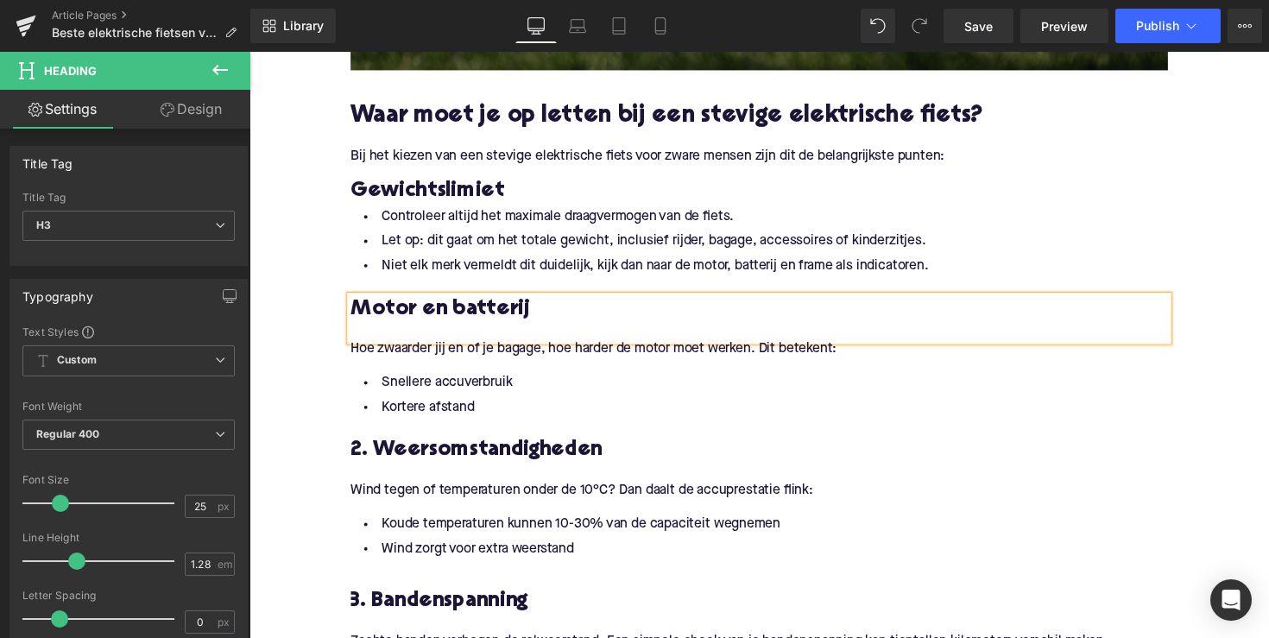
click at [644, 365] on p "Hoe zwaarder jij en of je bagage, hoe harder de motor moet werken. Dit betekent:" at bounding box center [771, 357] width 837 height 18
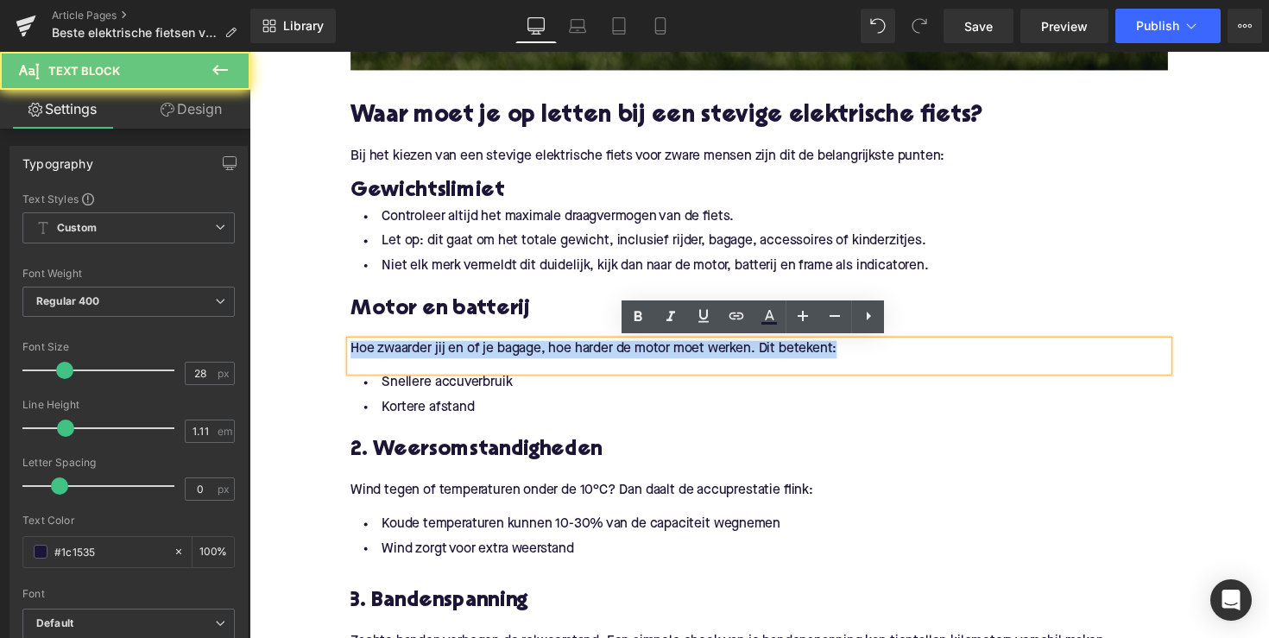
click at [644, 365] on p "Hoe zwaarder jij en of je bagage, hoe harder de motor moet werken. Dit betekent:" at bounding box center [771, 357] width 837 height 18
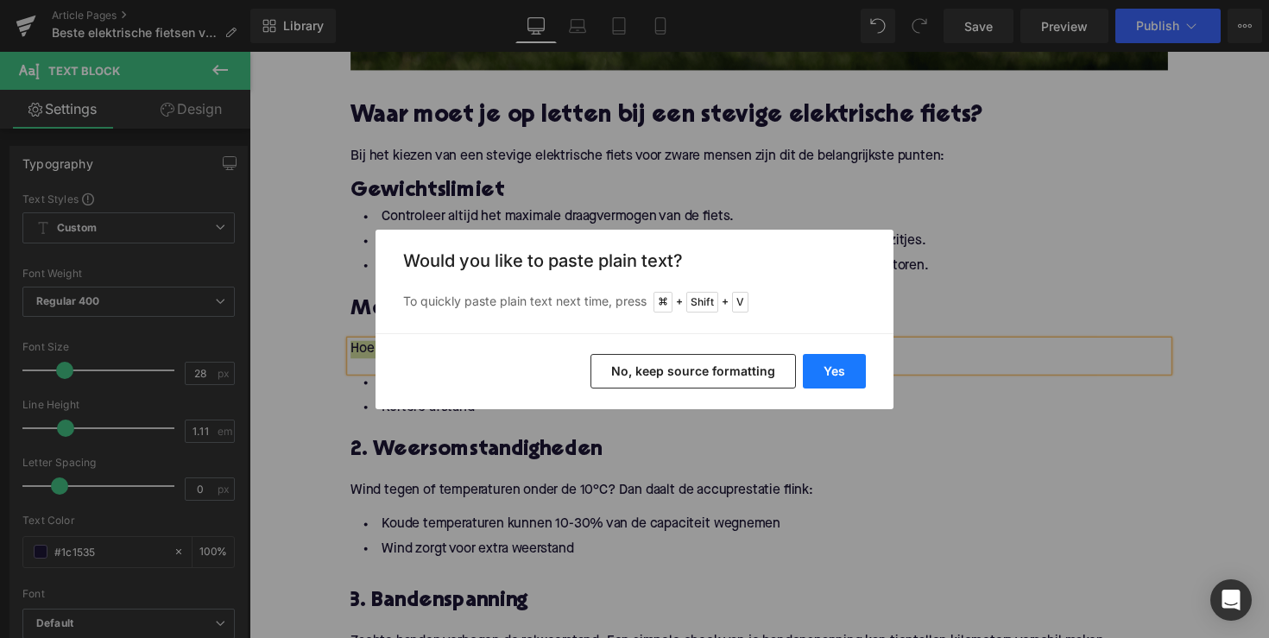
click at [807, 373] on button "Yes" at bounding box center [834, 371] width 63 height 35
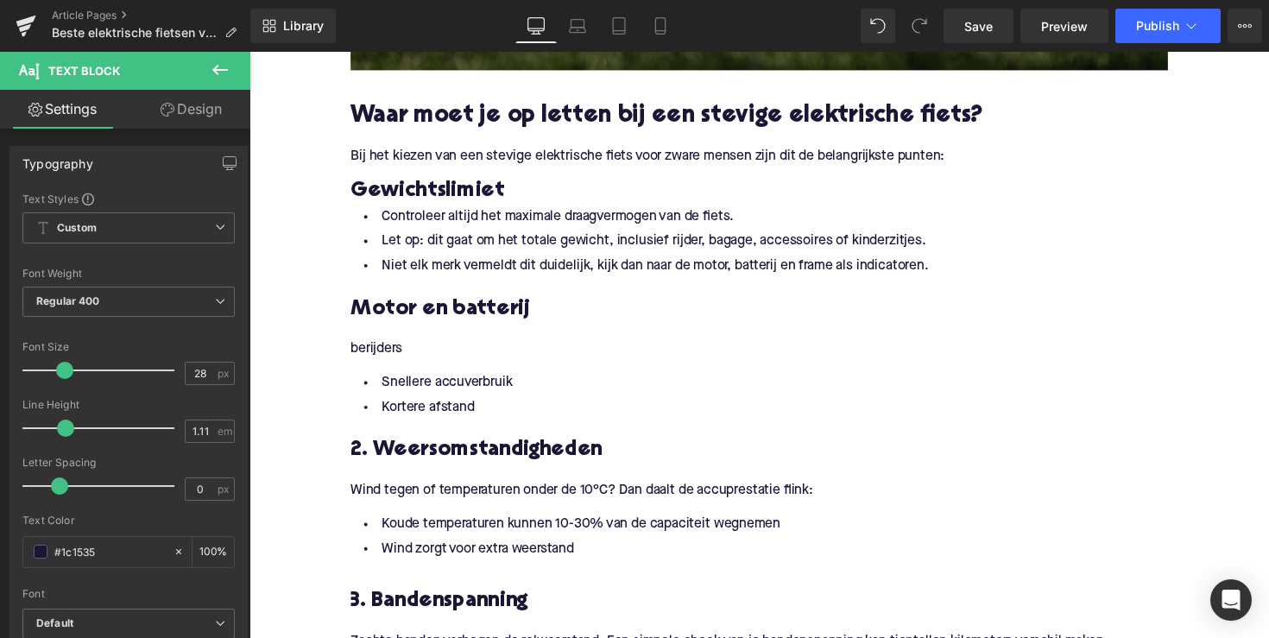
click at [367, 357] on p "berijders" at bounding box center [771, 357] width 837 height 18
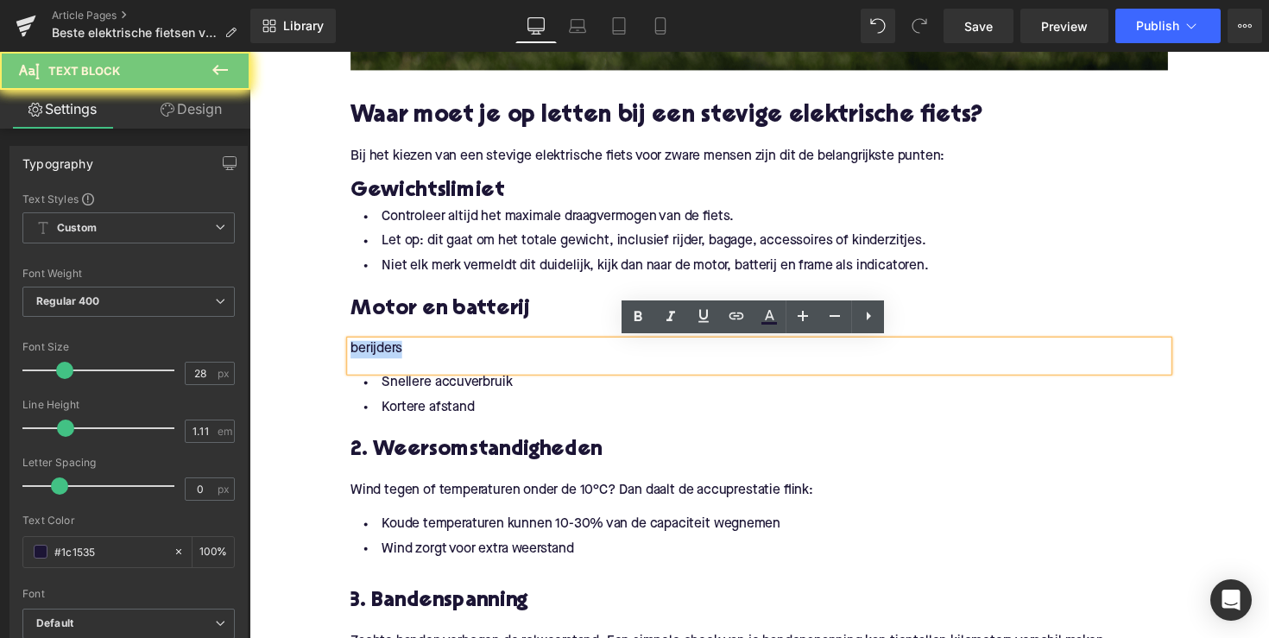
click at [367, 357] on p "berijders" at bounding box center [771, 357] width 837 height 18
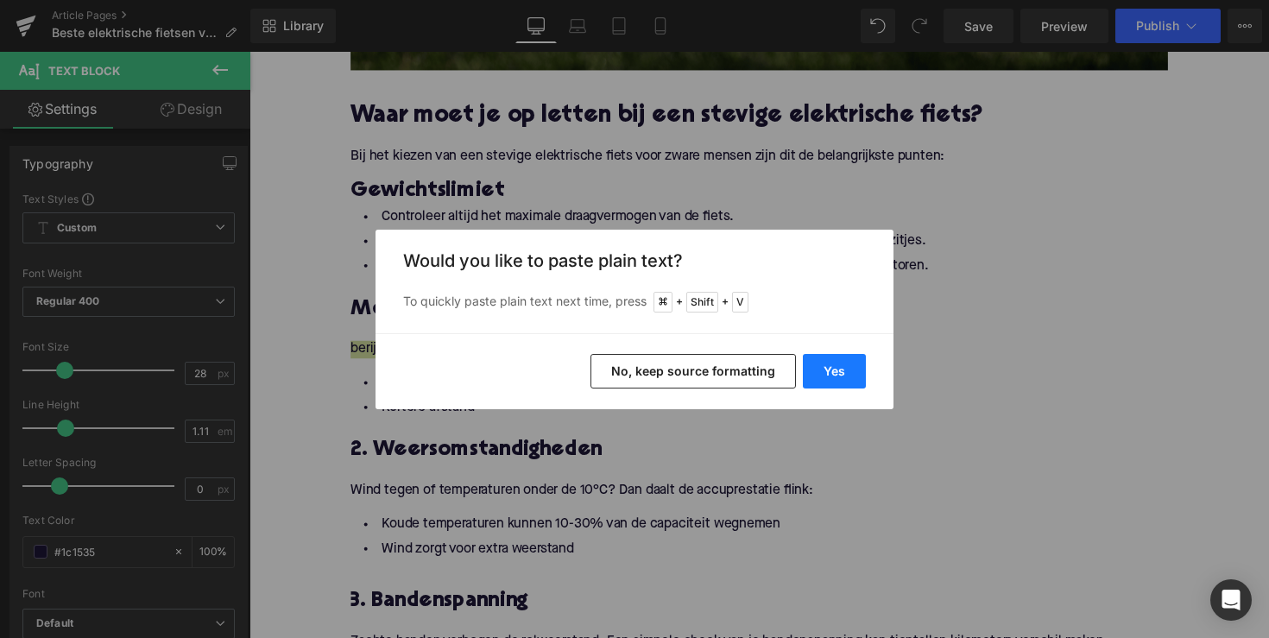
click at [815, 360] on button "Yes" at bounding box center [834, 371] width 63 height 35
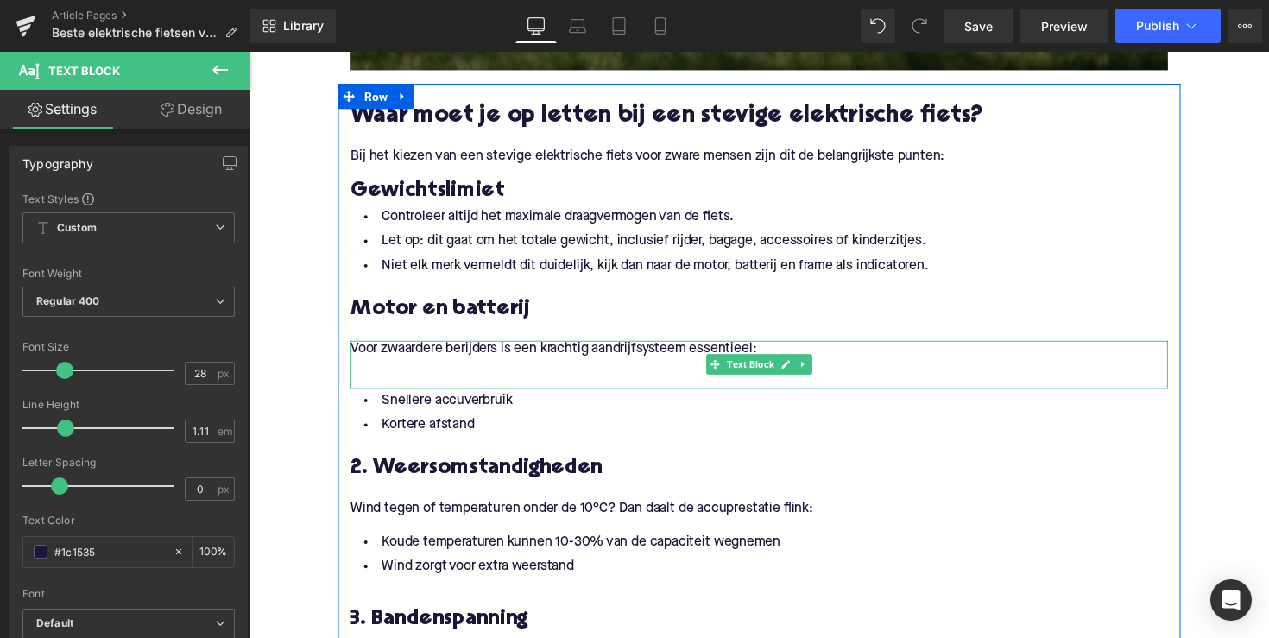
click at [412, 376] on p at bounding box center [771, 375] width 837 height 18
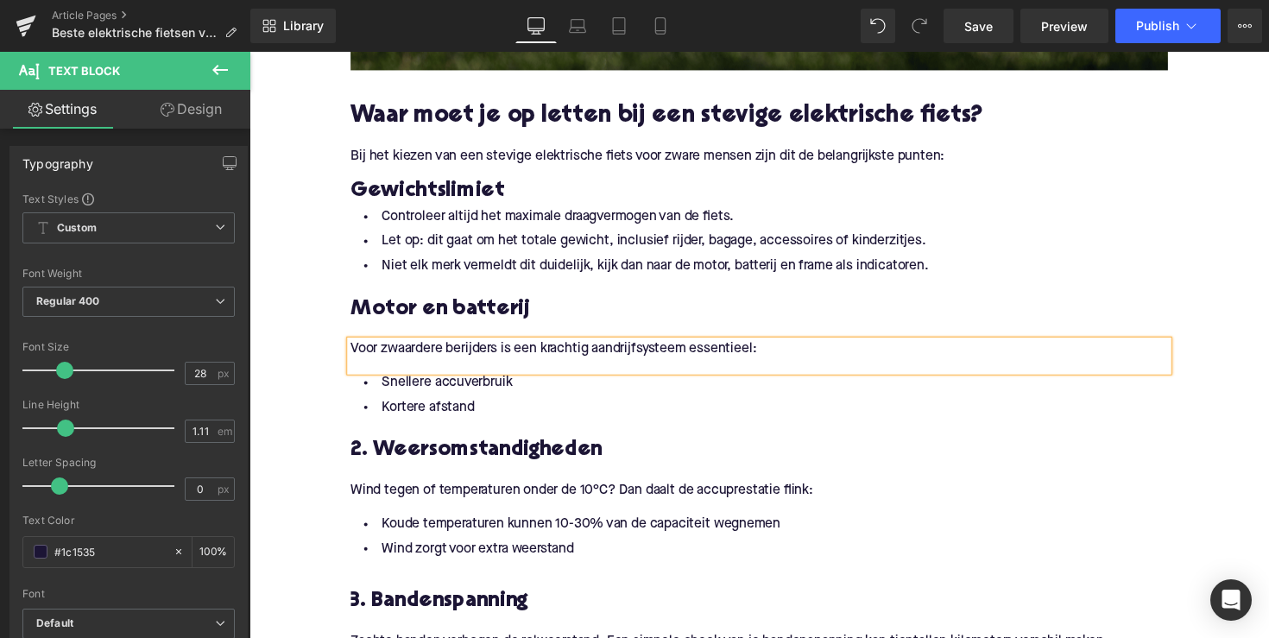
click at [512, 412] on li "Kortere afstand" at bounding box center [771, 416] width 837 height 25
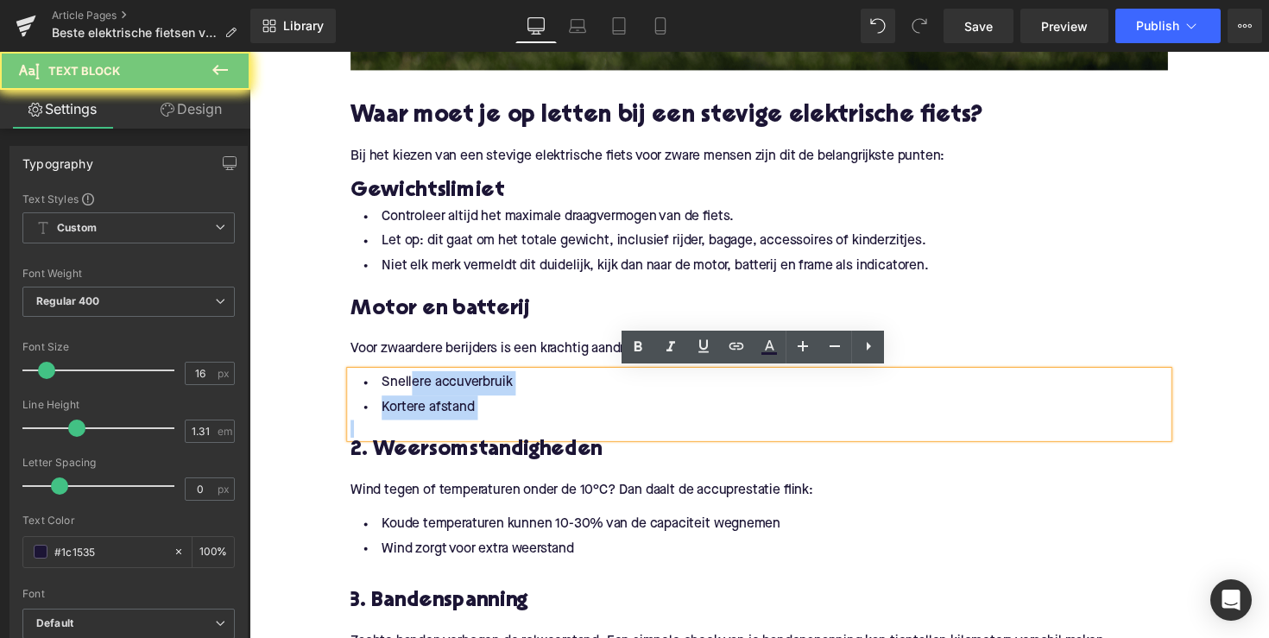
drag, startPoint x: 501, startPoint y: 413, endPoint x: 345, endPoint y: 383, distance: 158.2
click at [353, 383] on div "Snellere accuverbruik Kortere afstand" at bounding box center [771, 413] width 837 height 68
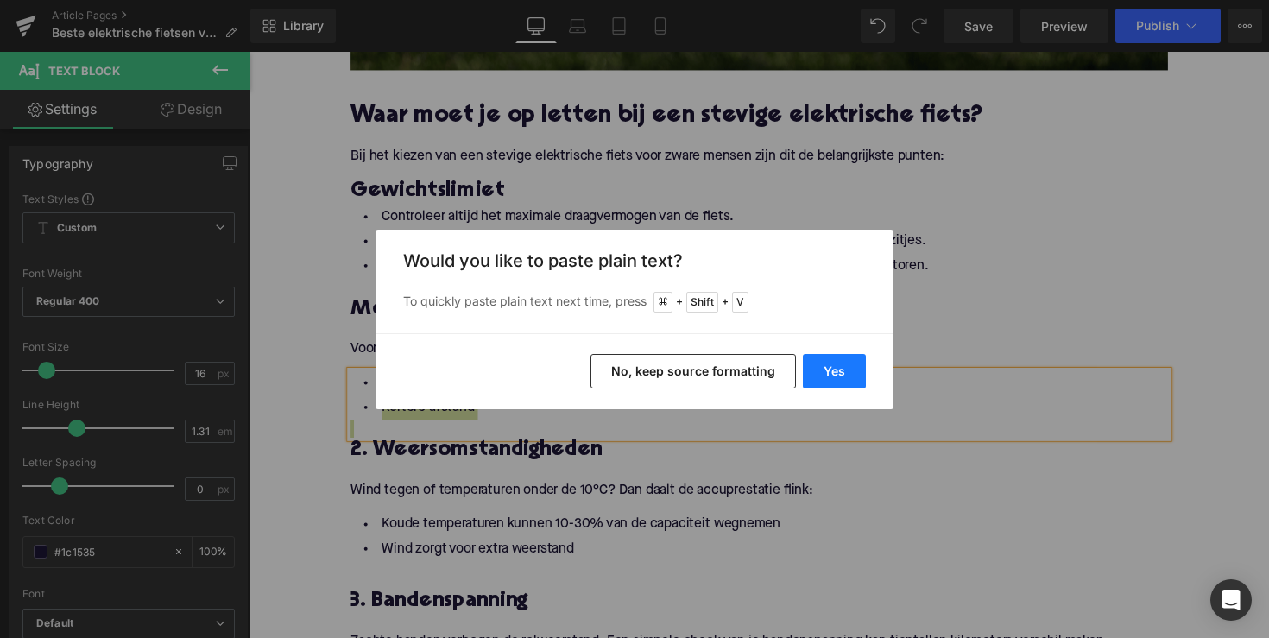
click at [835, 373] on button "Yes" at bounding box center [834, 371] width 63 height 35
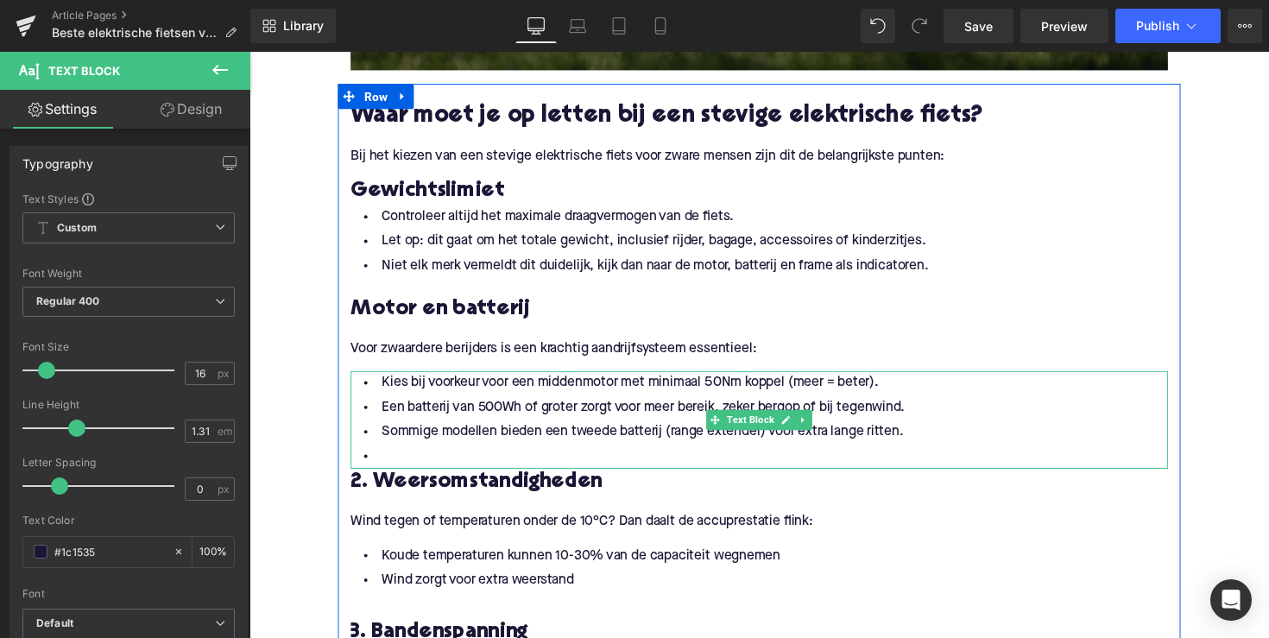
click at [526, 456] on li at bounding box center [771, 466] width 837 height 25
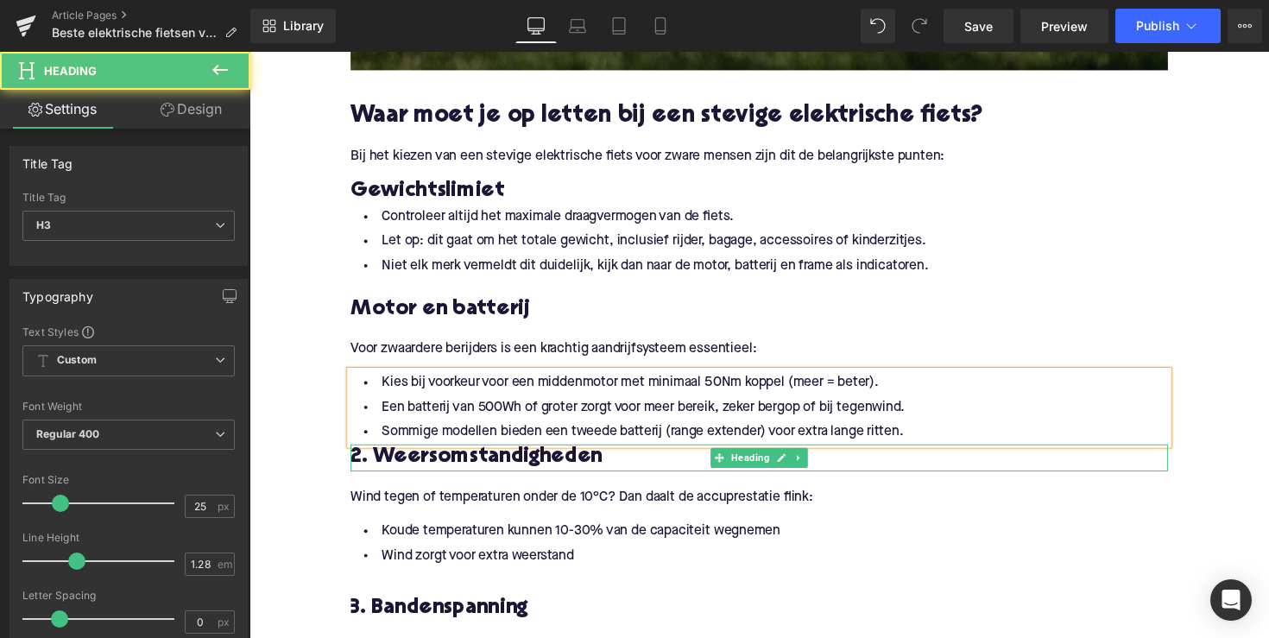
click at [469, 461] on h3 "2. Weersomstandigheden" at bounding box center [771, 468] width 837 height 28
paste div
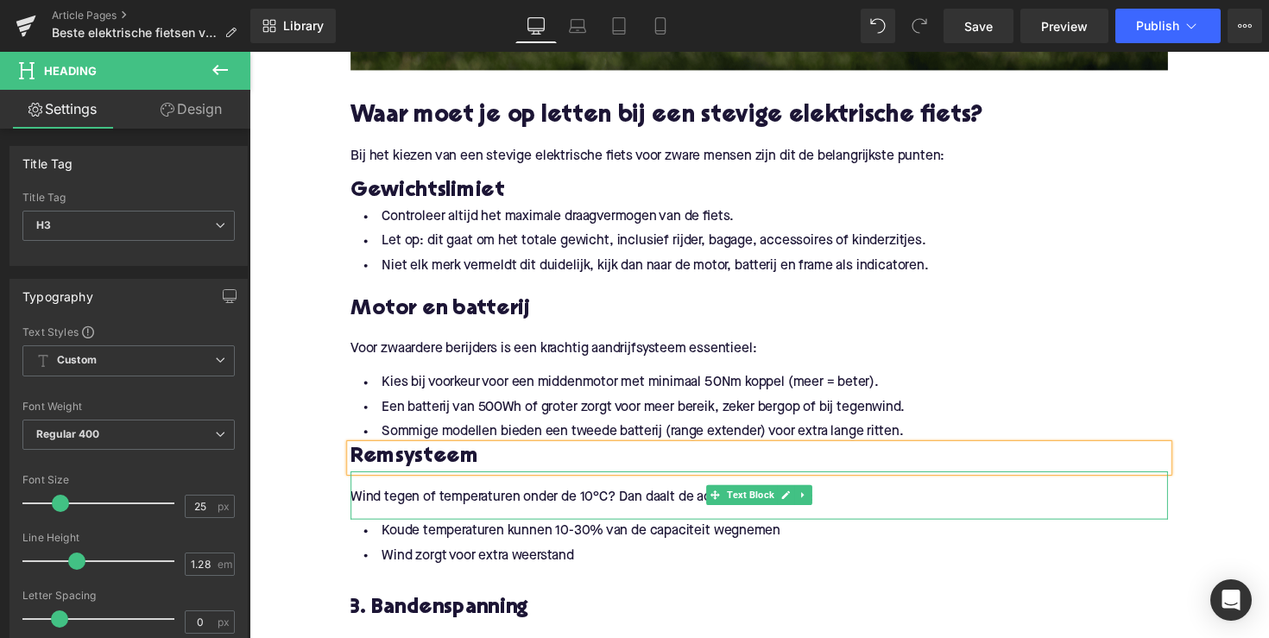
click at [538, 509] on p "Wind tegen of temperaturen onder de 10°C? Dan daalt de accuprestatie flink:" at bounding box center [771, 509] width 837 height 18
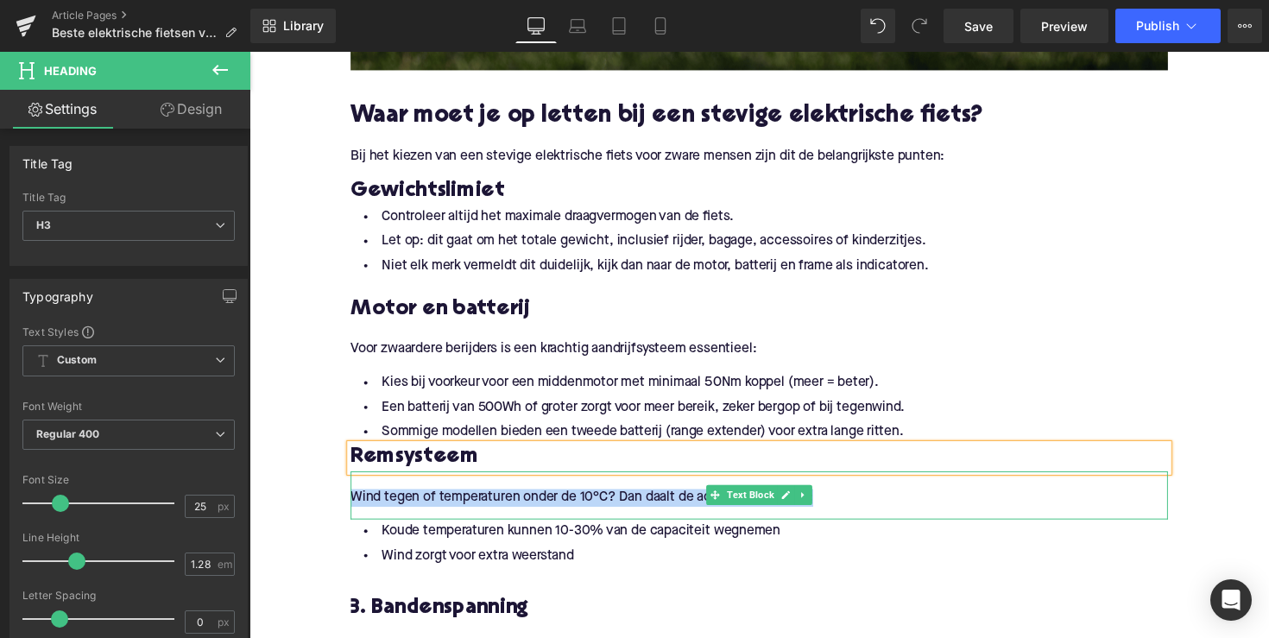
click at [538, 509] on p "Wind tegen of temperaturen onder de 10°C? Dan daalt de accuprestatie flink:" at bounding box center [771, 509] width 837 height 18
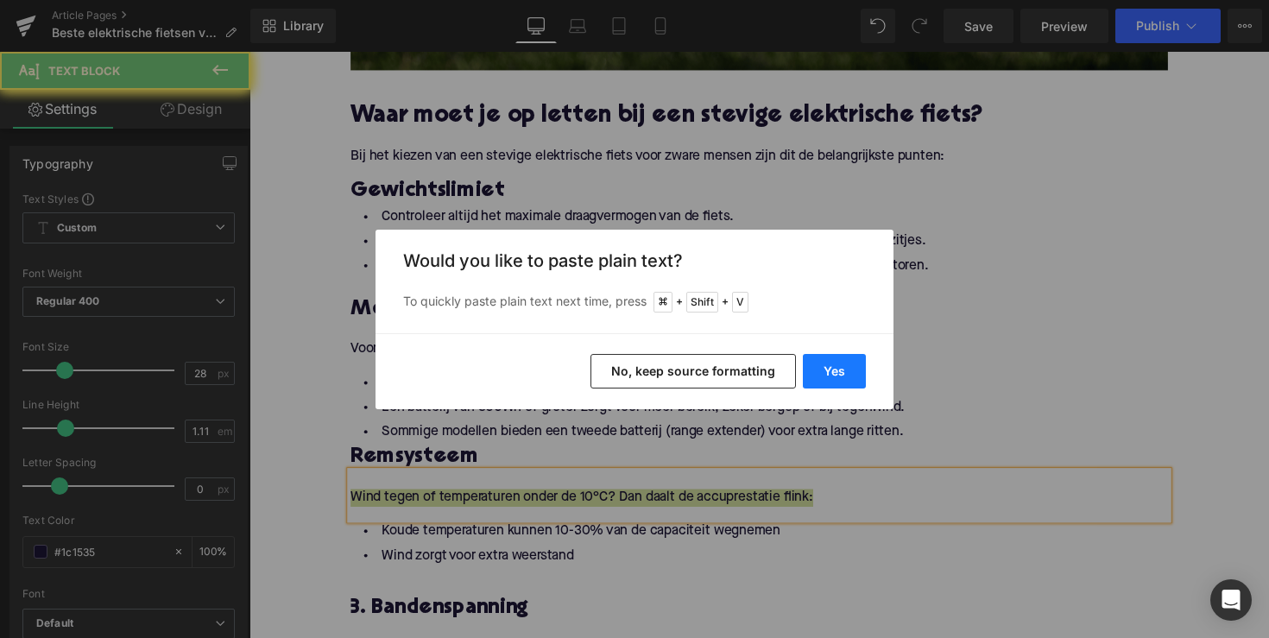
click at [833, 362] on button "Yes" at bounding box center [834, 371] width 63 height 35
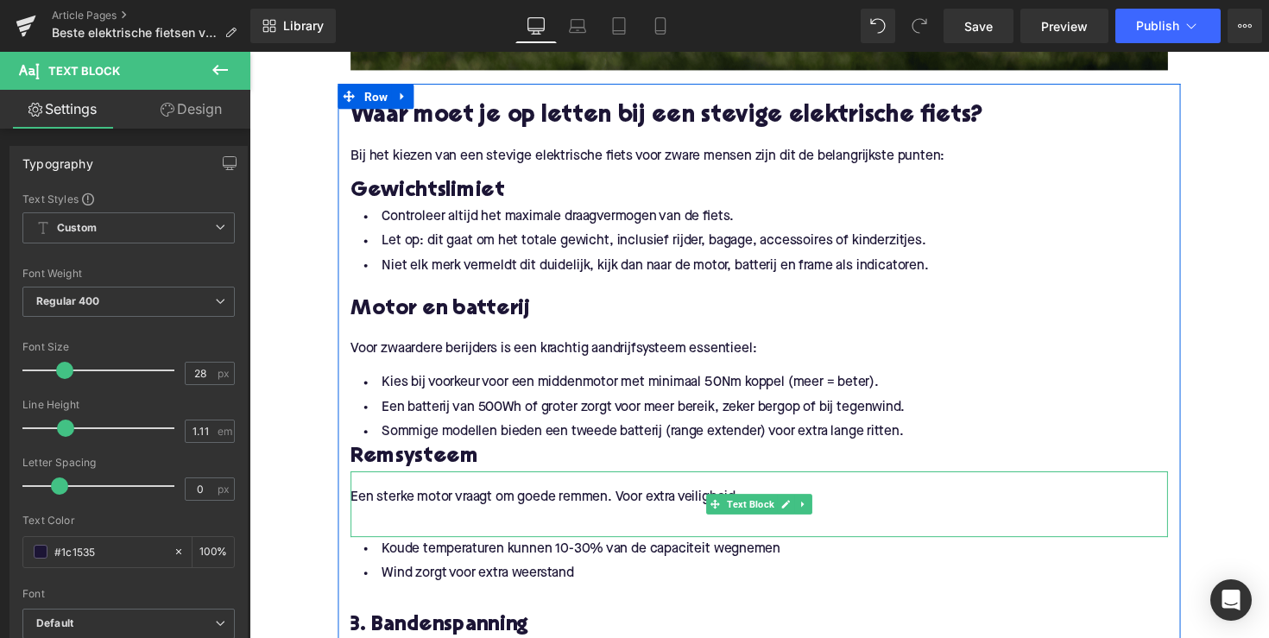
click at [387, 532] on p at bounding box center [771, 527] width 837 height 18
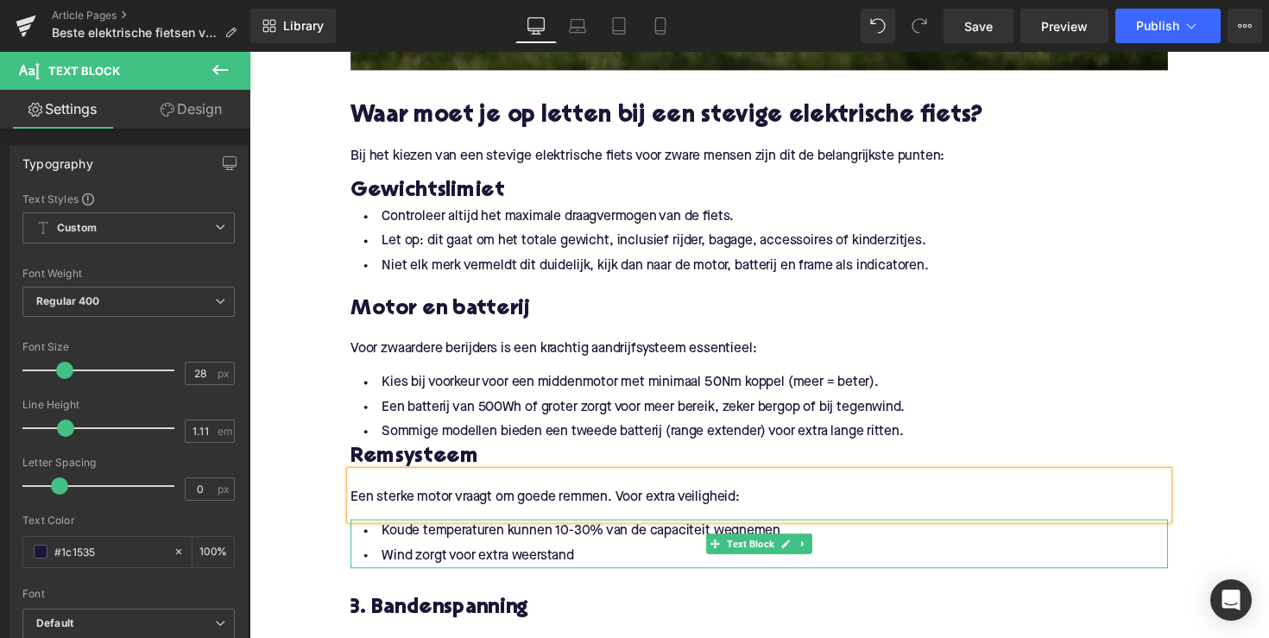
click at [582, 568] on li "Wind zorgt voor extra weerstand" at bounding box center [771, 568] width 837 height 25
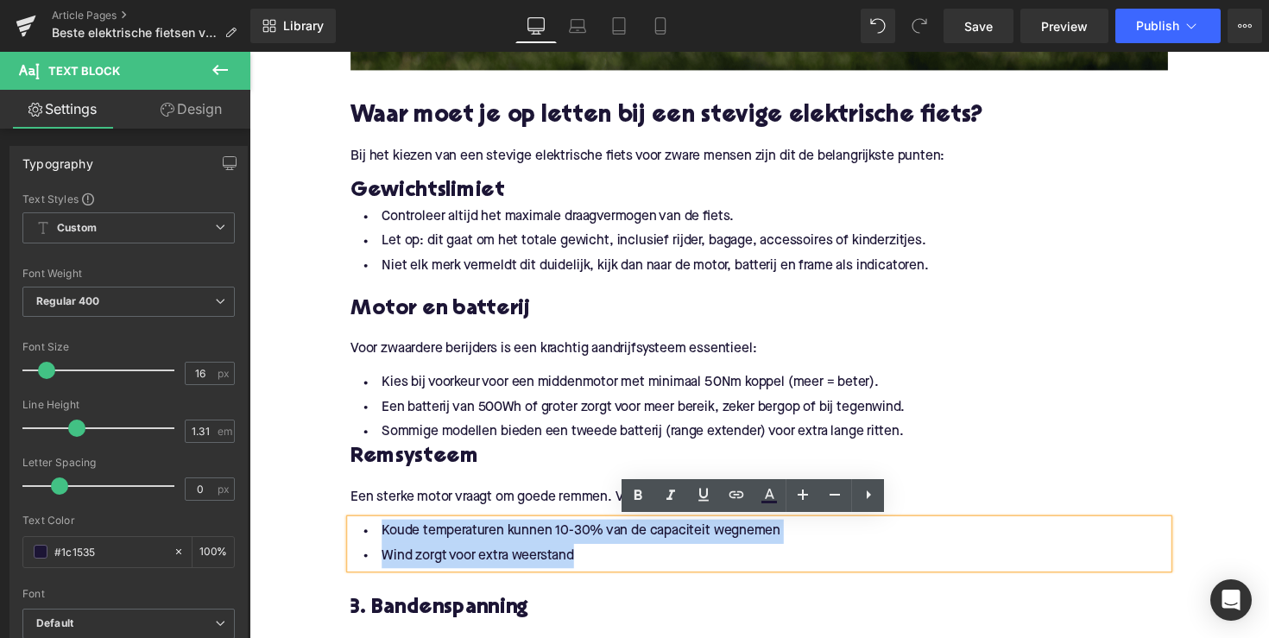
drag, startPoint x: 582, startPoint y: 568, endPoint x: 355, endPoint y: 534, distance: 229.4
click at [355, 534] on ul "Koude temperaturen kunnen 10-30% van de capaciteit wegnemen Wind zorgt voor ext…" at bounding box center [771, 556] width 837 height 50
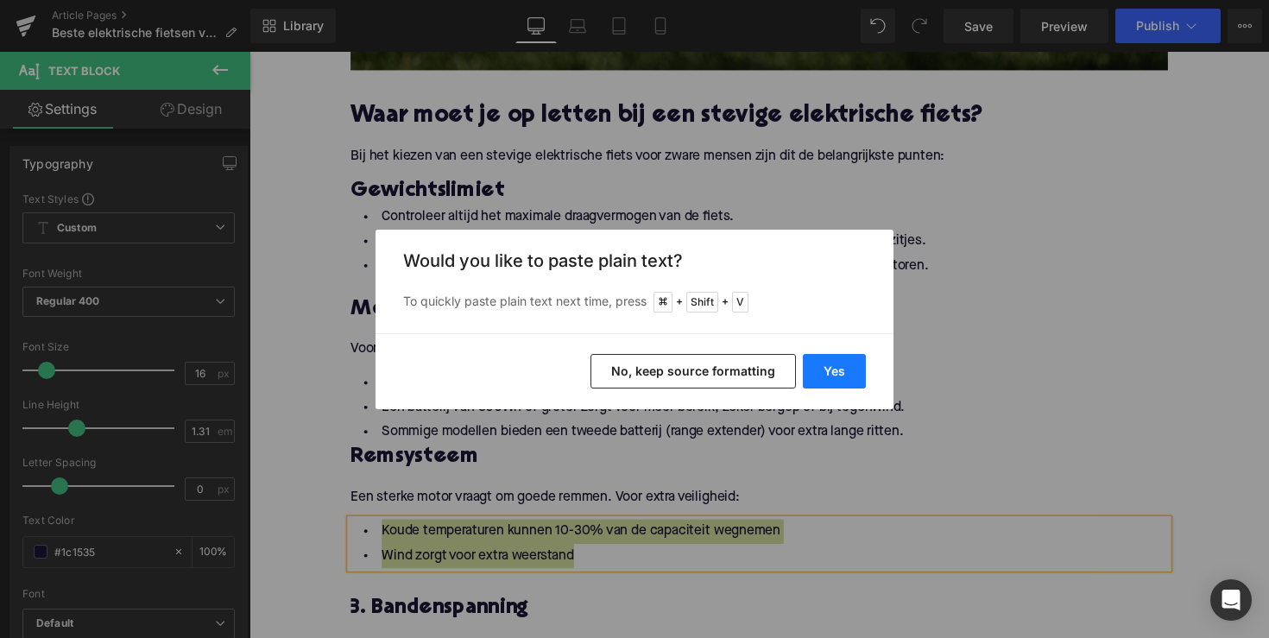
click at [820, 381] on button "Yes" at bounding box center [834, 371] width 63 height 35
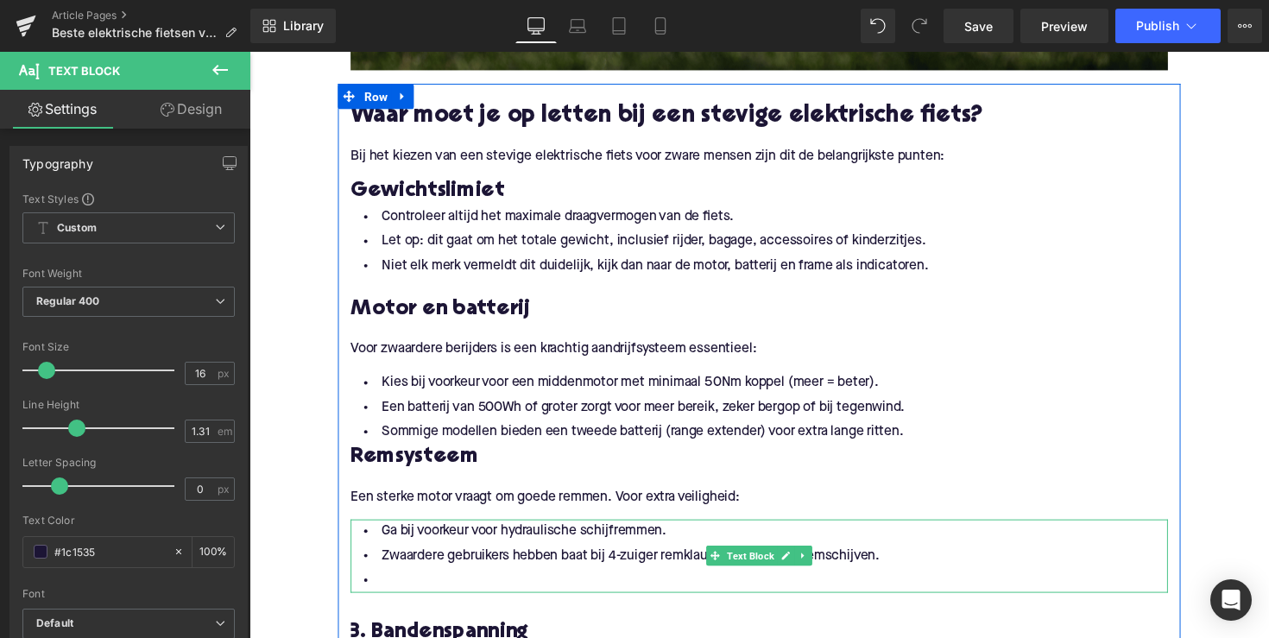
click at [444, 588] on li at bounding box center [771, 593] width 837 height 25
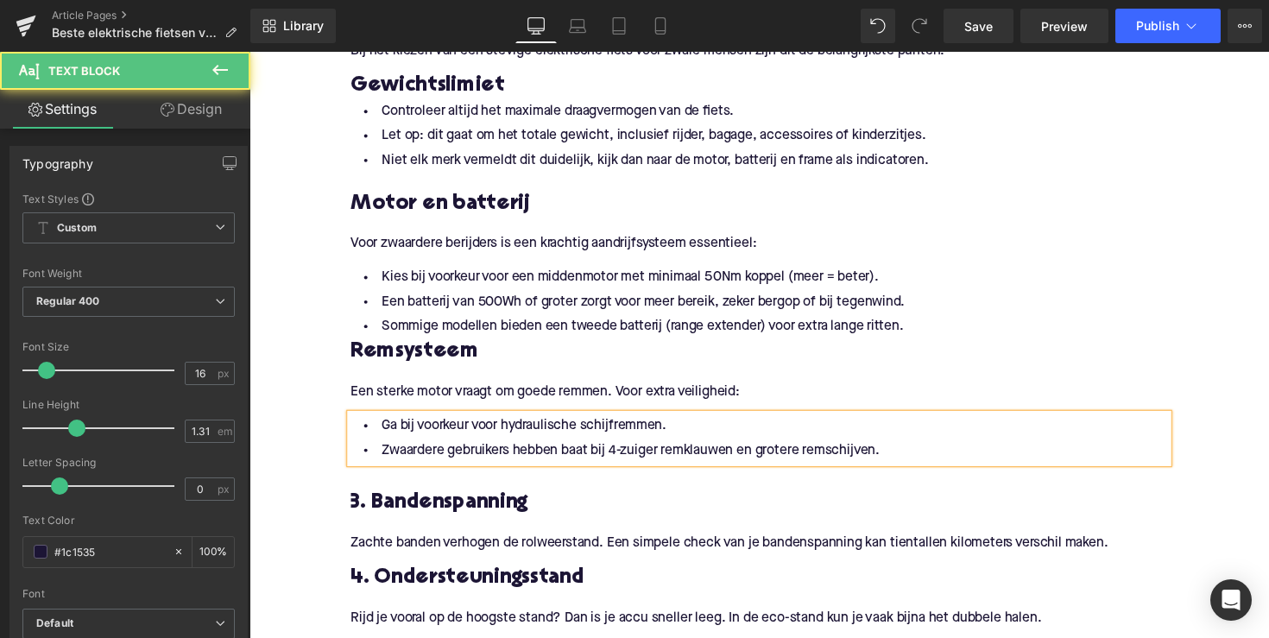
scroll to position [1095, 0]
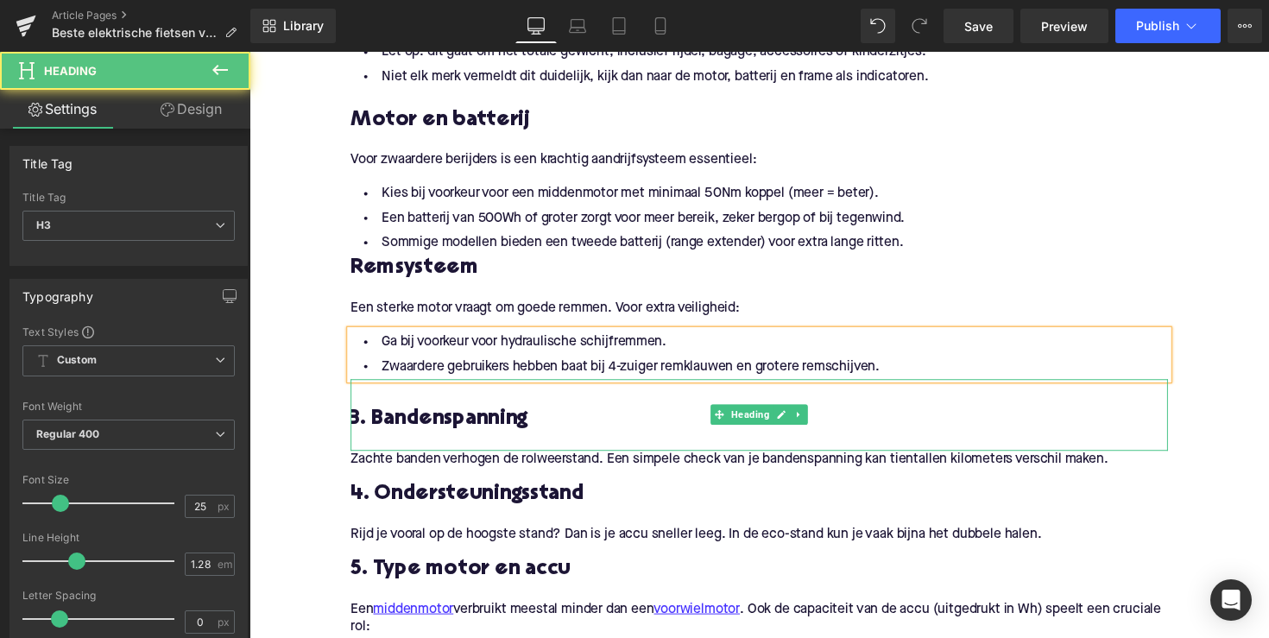
click at [462, 427] on h3 "3. Bandenspanning" at bounding box center [771, 429] width 837 height 28
paste div
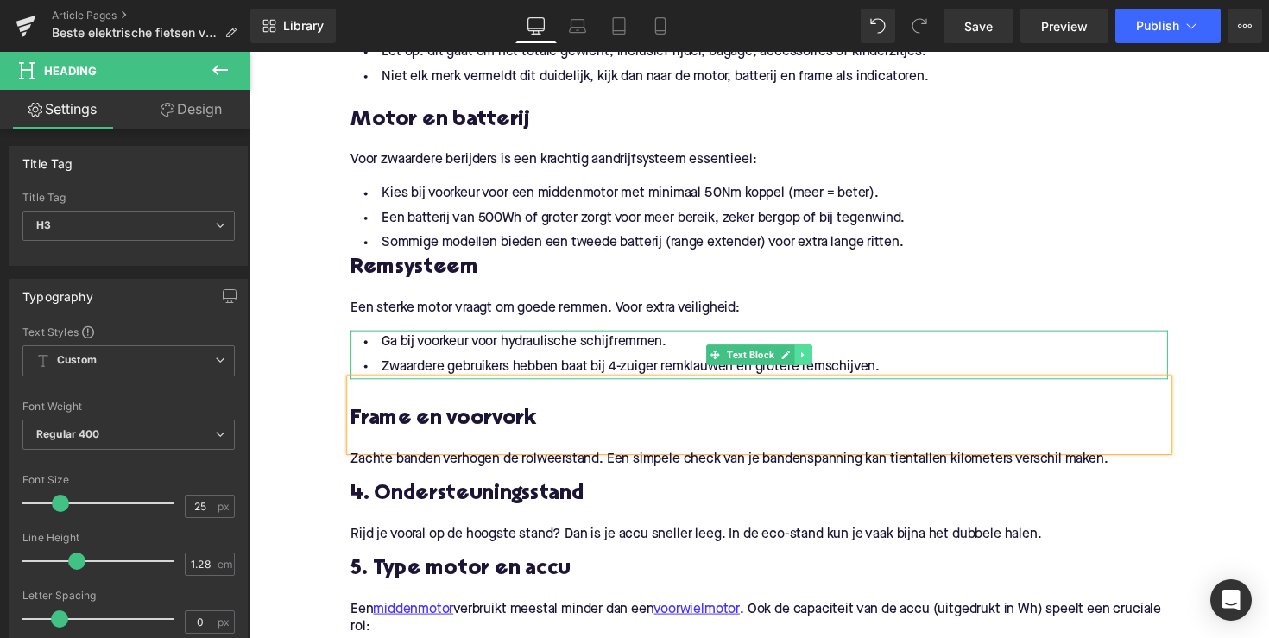
click at [817, 363] on icon at bounding box center [816, 362] width 9 height 10
click at [809, 363] on icon at bounding box center [807, 361] width 9 height 9
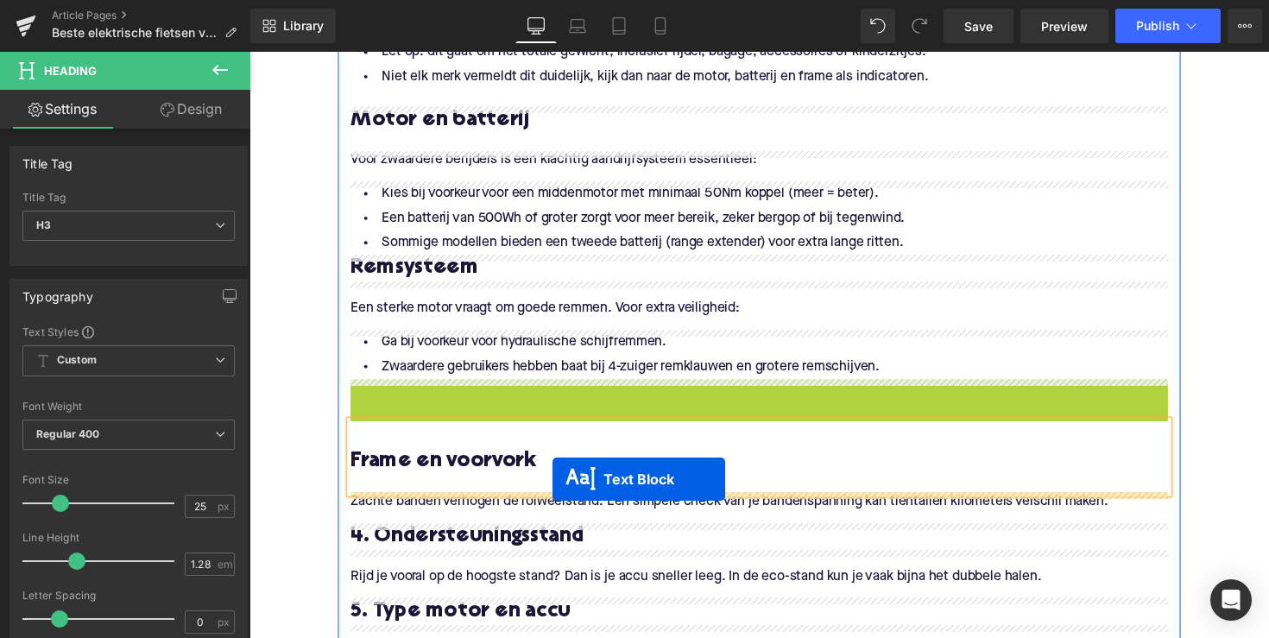
drag, startPoint x: 721, startPoint y: 409, endPoint x: 560, endPoint y: 489, distance: 180.2
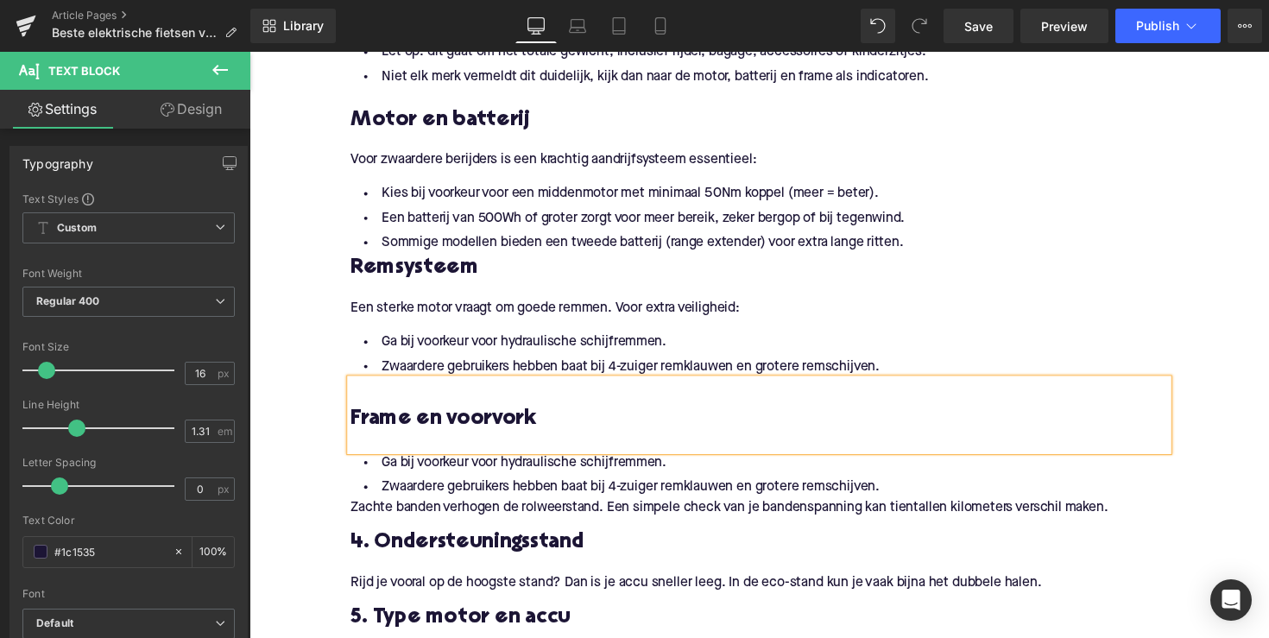
click at [507, 491] on li "Zwaardere gebruikers hebben baat bij 4-zuiger remklauwen en grotere remschijven." at bounding box center [771, 498] width 837 height 25
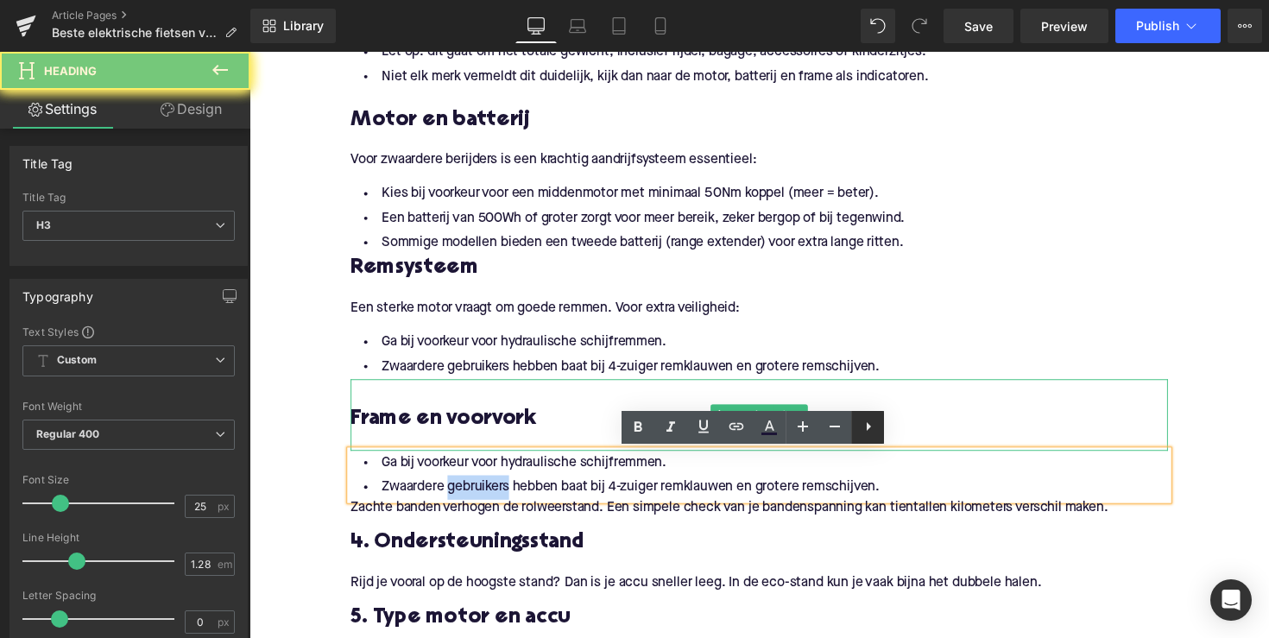
click at [935, 446] on div at bounding box center [771, 452] width 837 height 18
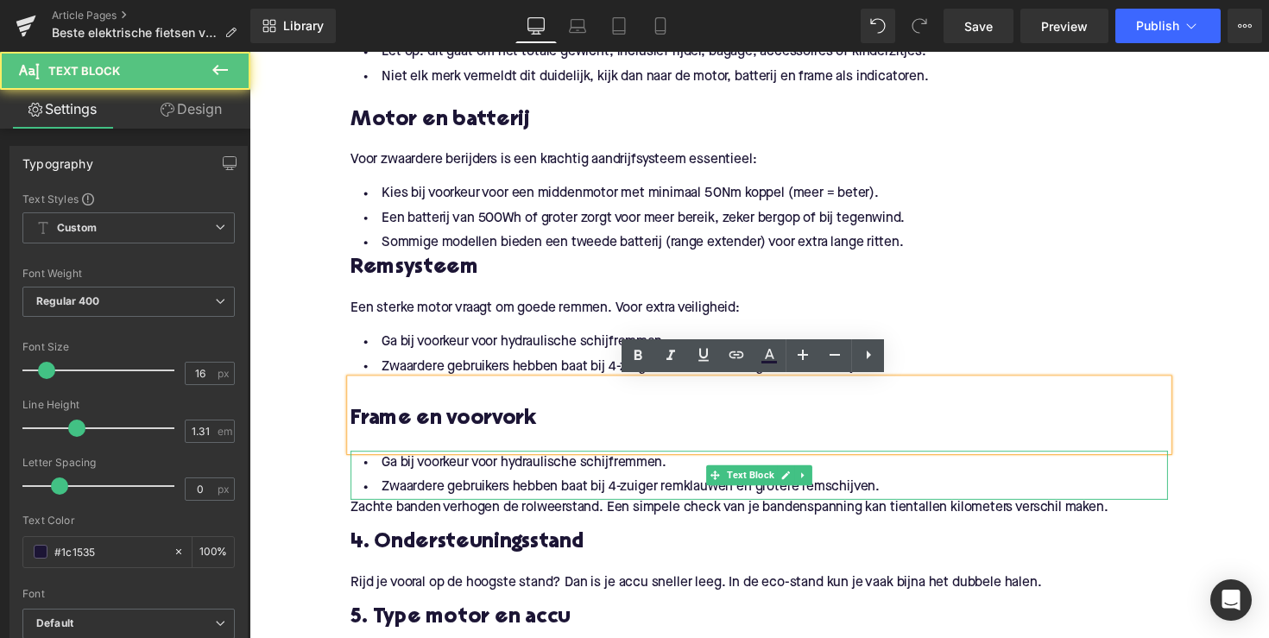
click at [930, 495] on li "Zwaardere gebruikers hebben baat bij 4-zuiger remklauwen en grotere remschijven." at bounding box center [771, 498] width 837 height 25
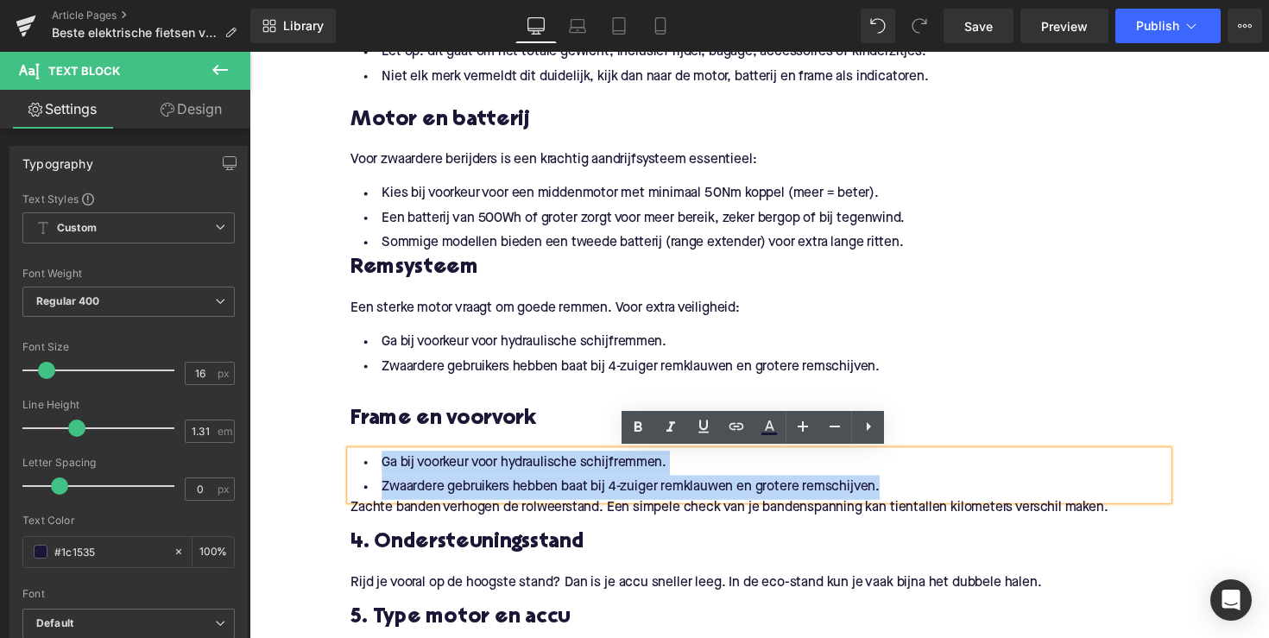
drag, startPoint x: 921, startPoint y: 497, endPoint x: 364, endPoint y: 470, distance: 557.2
click at [364, 470] on ul "Ga bij voorkeur voor hydraulische schijfremmen. Zwaardere gebruikers hebben baa…" at bounding box center [771, 486] width 837 height 50
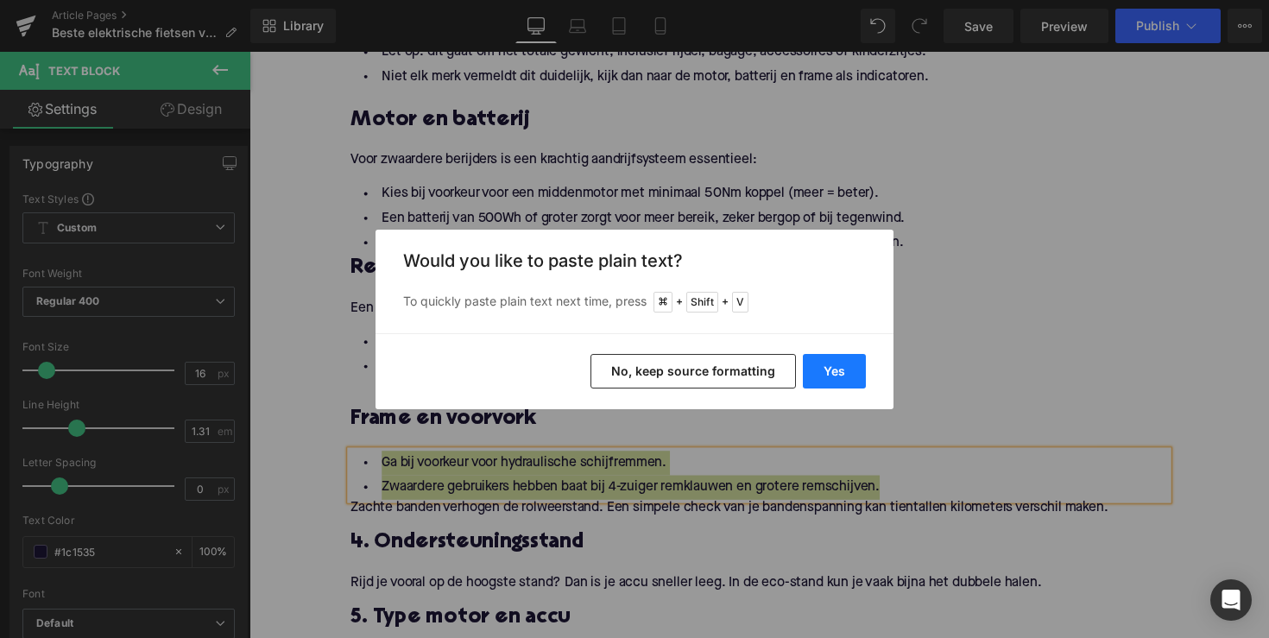
click at [806, 364] on button "Yes" at bounding box center [834, 371] width 63 height 35
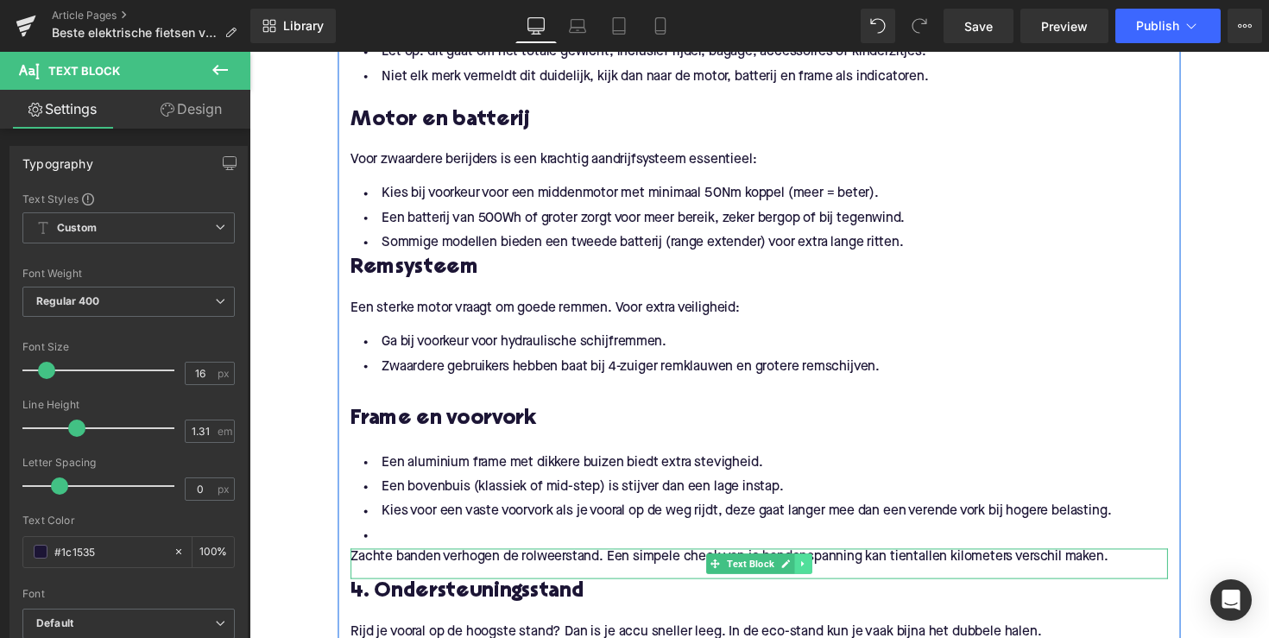
click at [815, 581] on icon at bounding box center [816, 576] width 9 height 10
click at [822, 576] on icon at bounding box center [825, 576] width 9 height 10
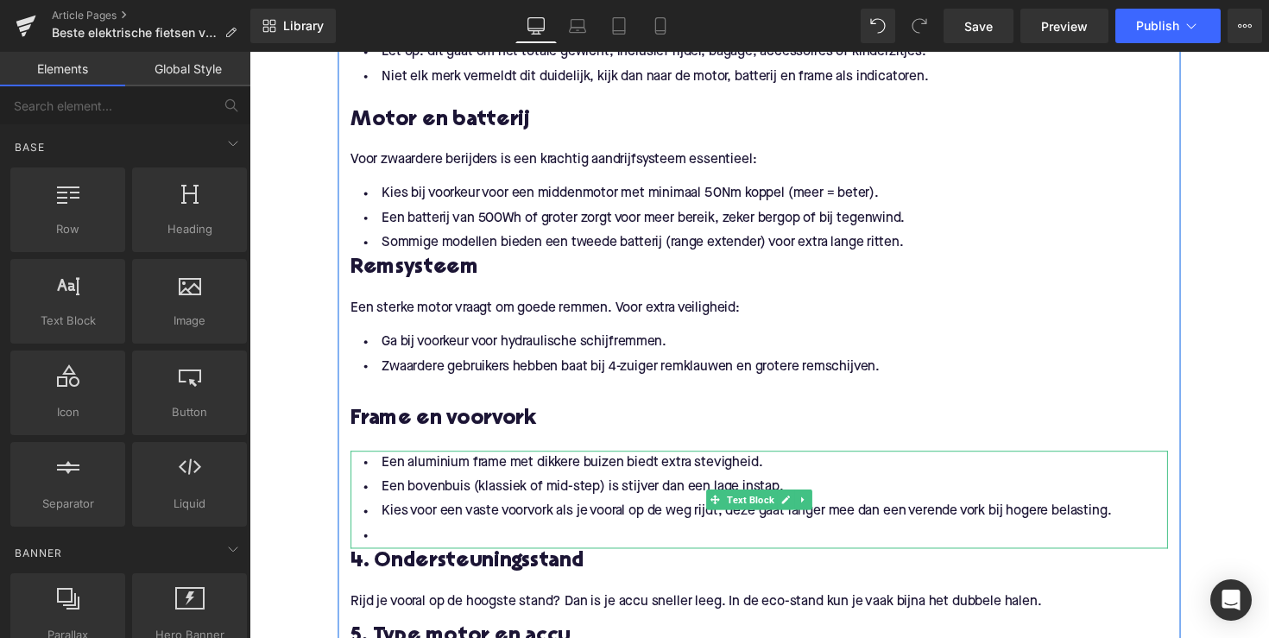
click at [456, 543] on li at bounding box center [771, 548] width 837 height 25
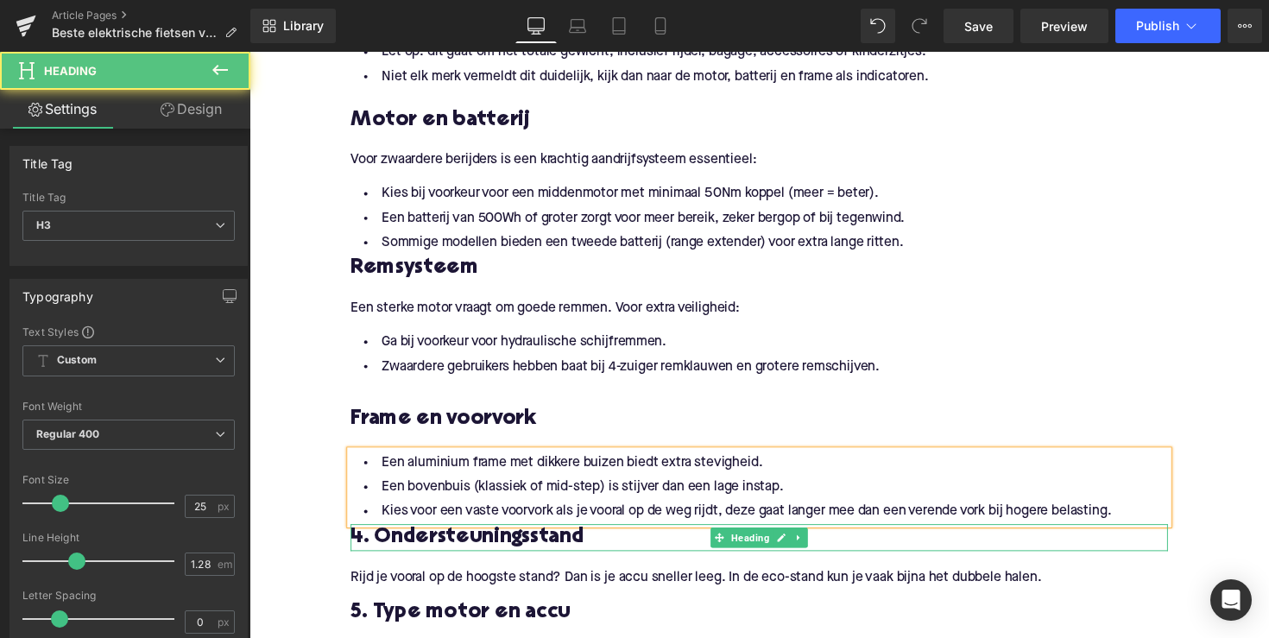
click at [512, 548] on h3 "4. Ondersteuningsstand" at bounding box center [771, 550] width 837 height 28
paste div
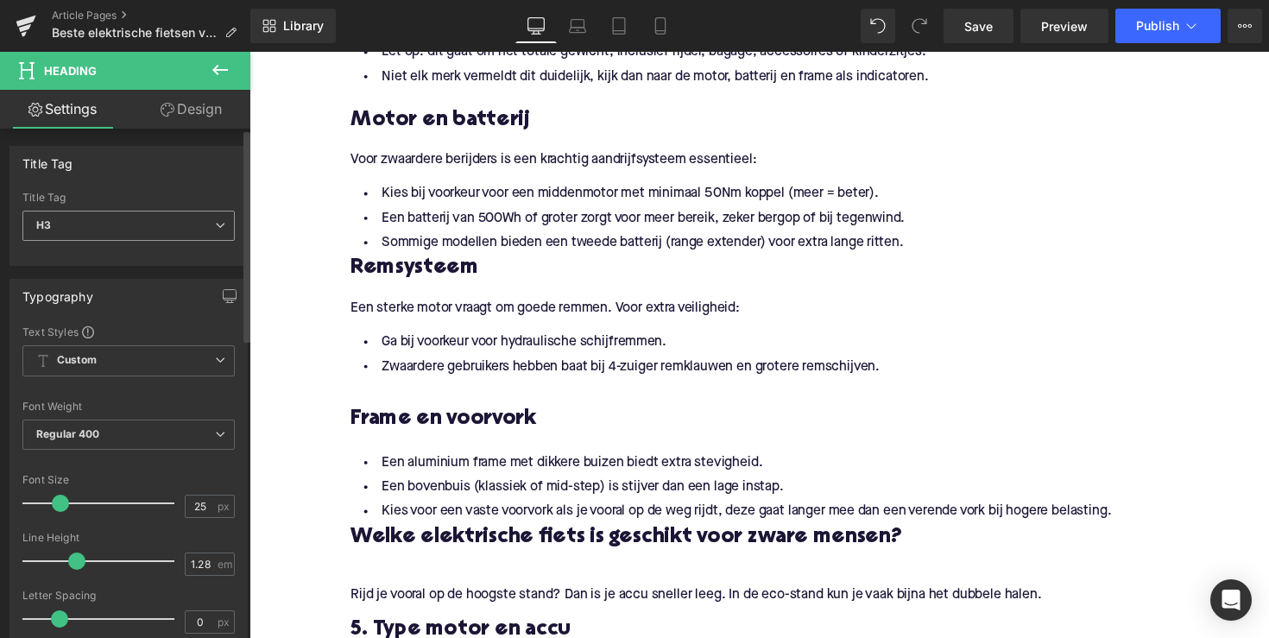
click at [79, 216] on span "H3" at bounding box center [128, 226] width 212 height 30
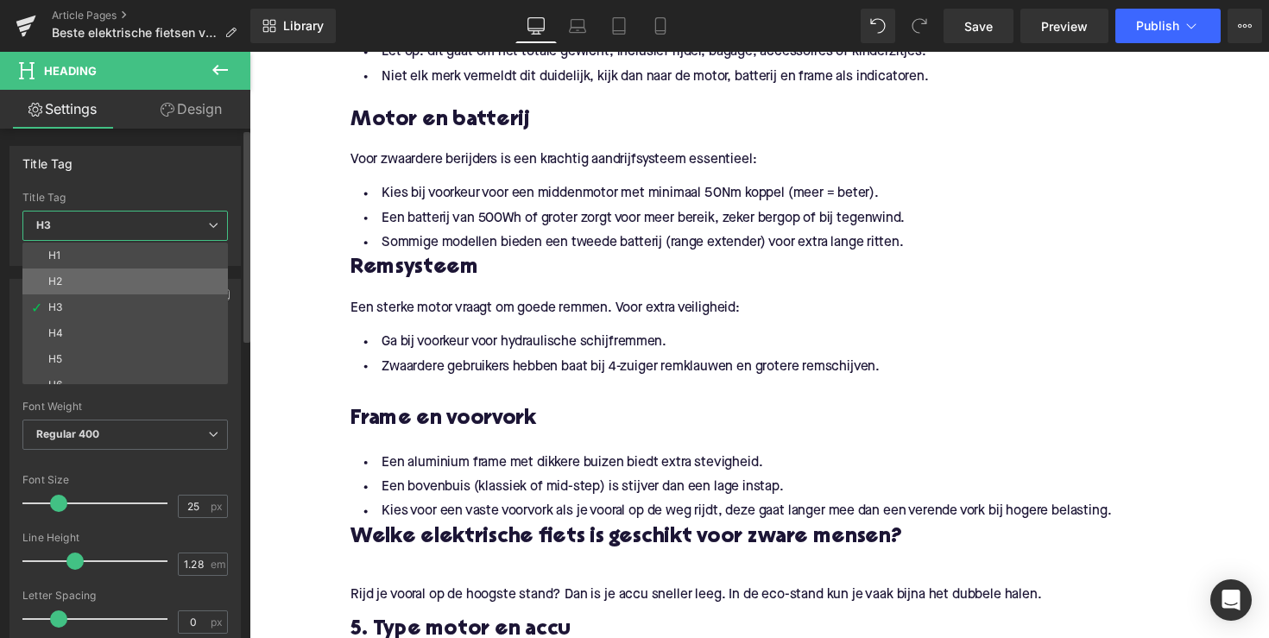
click at [116, 278] on li "H2" at bounding box center [128, 281] width 213 height 26
type input "28"
type input "1.11"
type input "100"
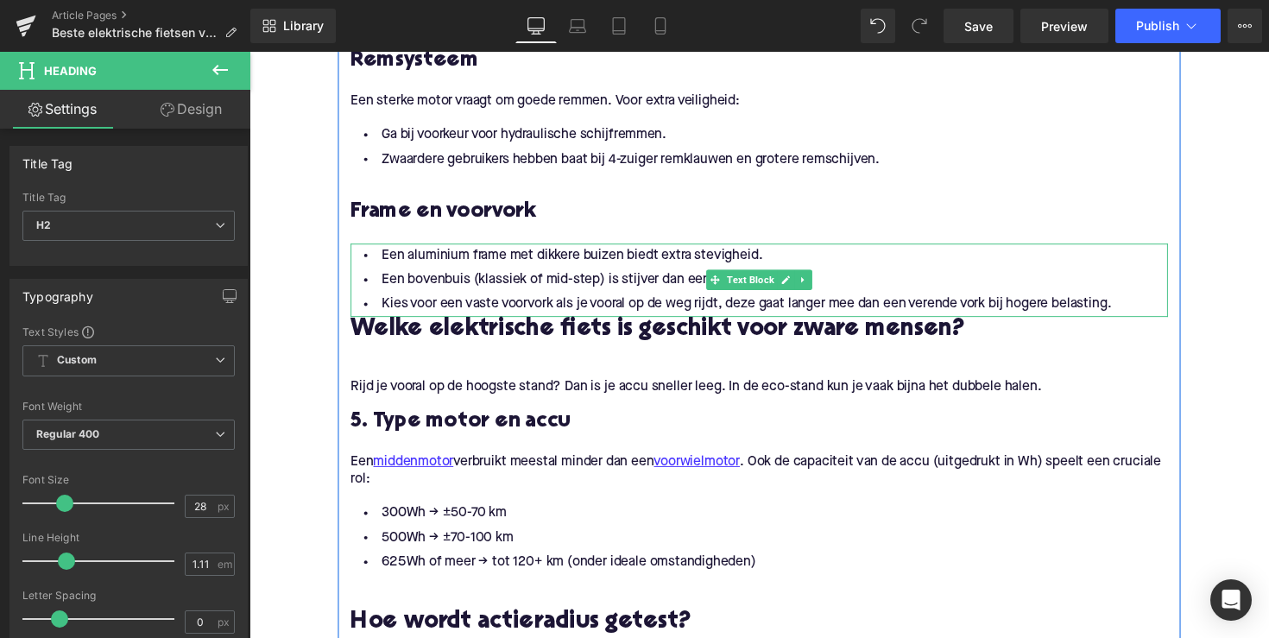
scroll to position [1340, 0]
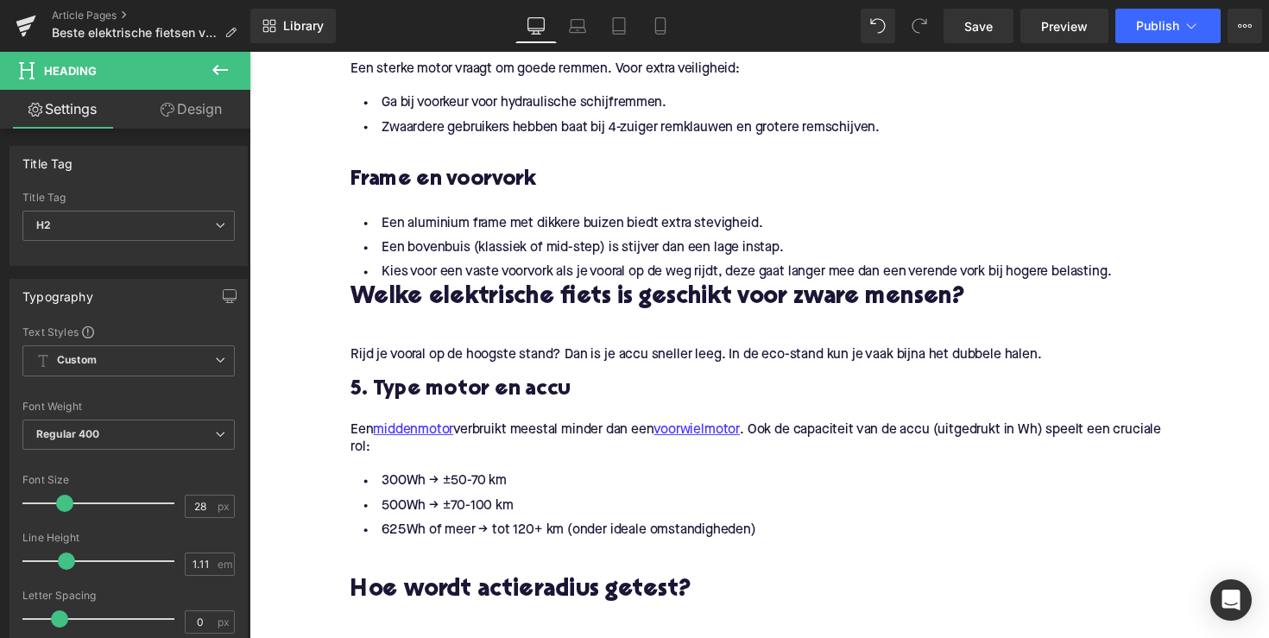
click at [513, 361] on p "Rijd je vooral op de hoogste stand? Dan is je accu sneller leeg. In de eco-stan…" at bounding box center [771, 363] width 837 height 18
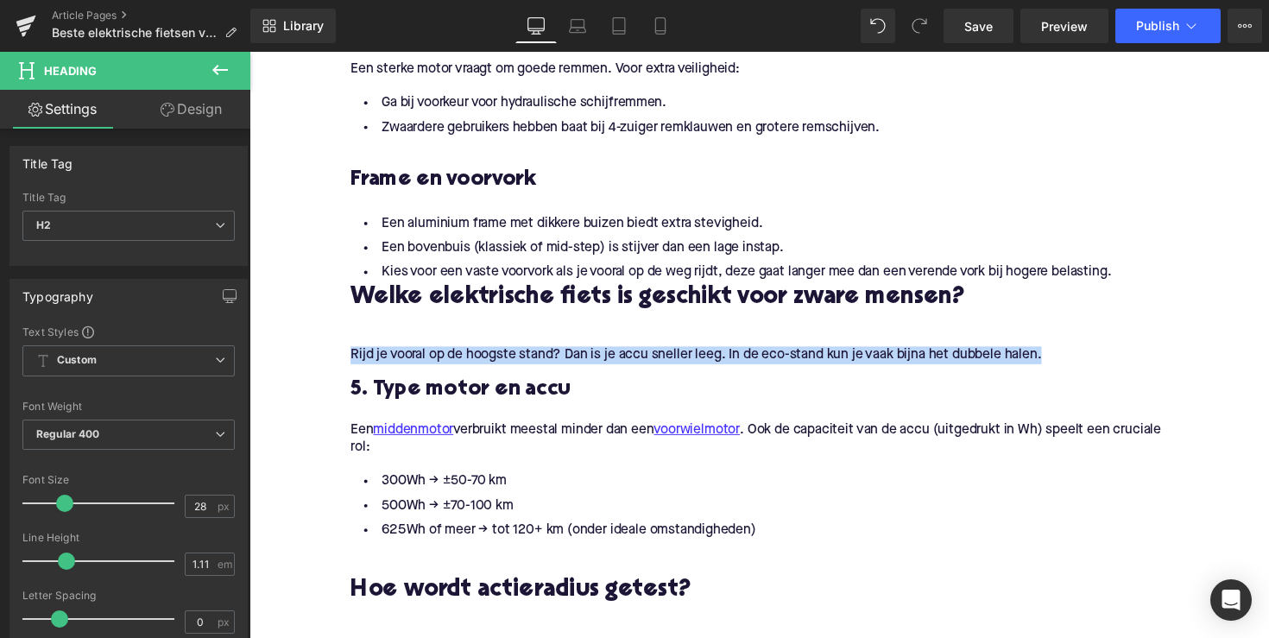
click at [513, 361] on p "Rijd je vooral op de hoogste stand? Dan is je accu sneller leeg. In de eco-stan…" at bounding box center [771, 363] width 837 height 18
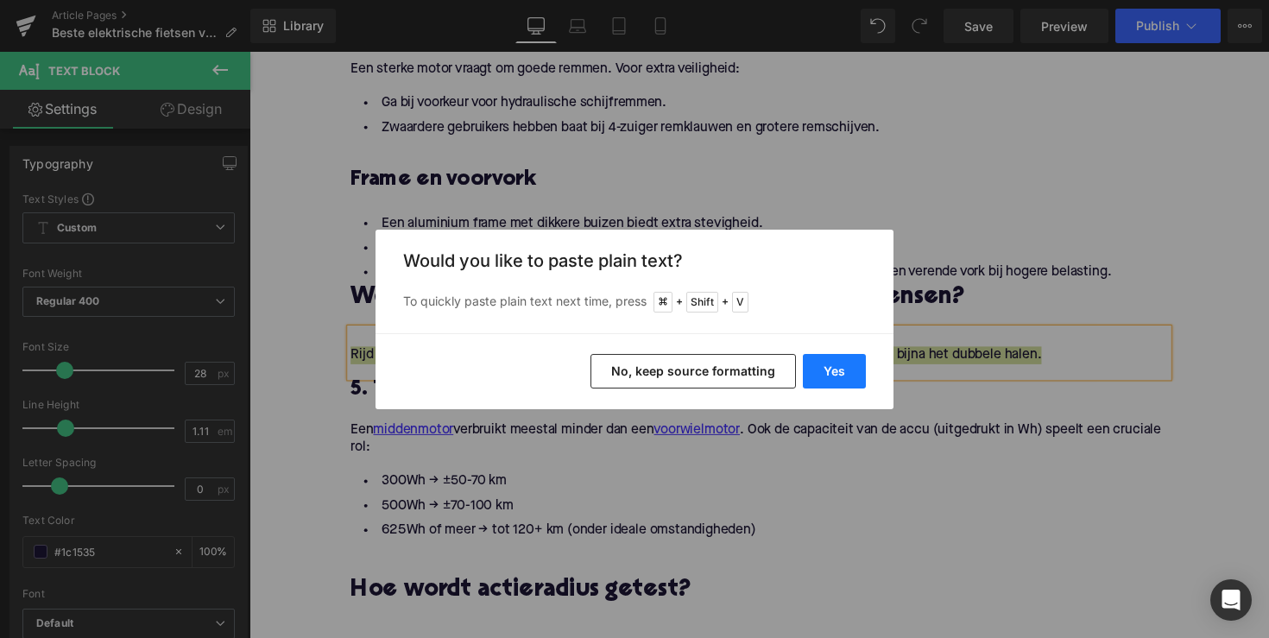
click at [828, 362] on button "Yes" at bounding box center [834, 371] width 63 height 35
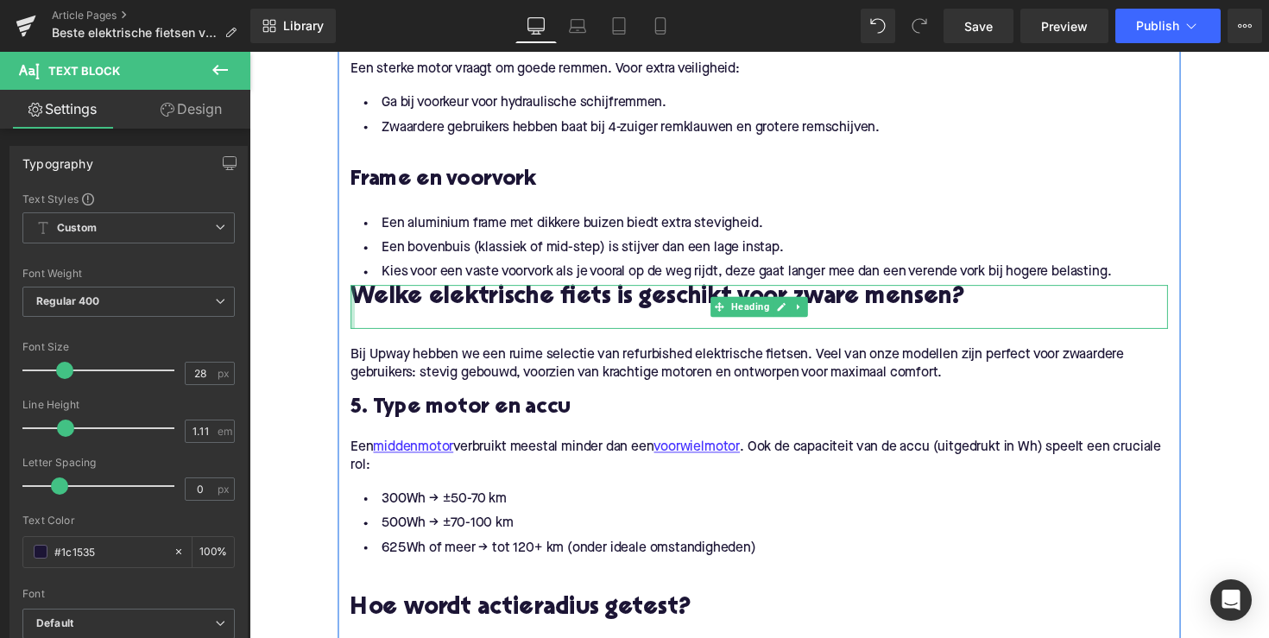
click at [353, 300] on div at bounding box center [355, 313] width 4 height 45
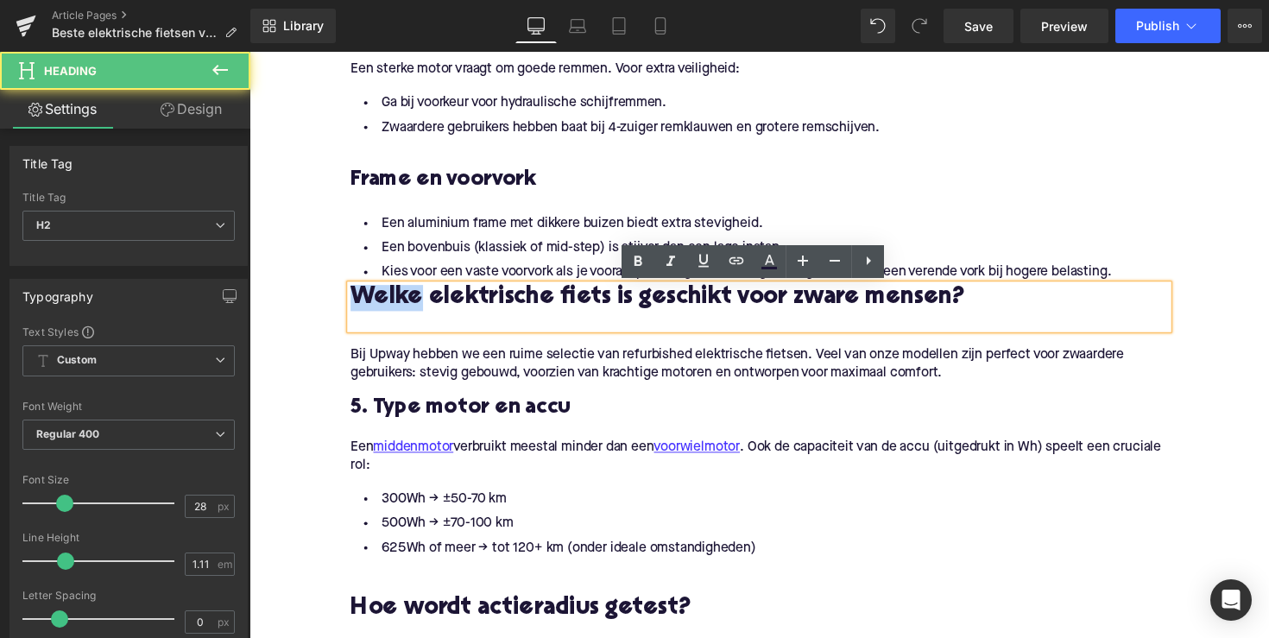
click at [353, 300] on h2 "Welke elektrische fiets is geschikt voor zware mensen?" at bounding box center [771, 304] width 837 height 27
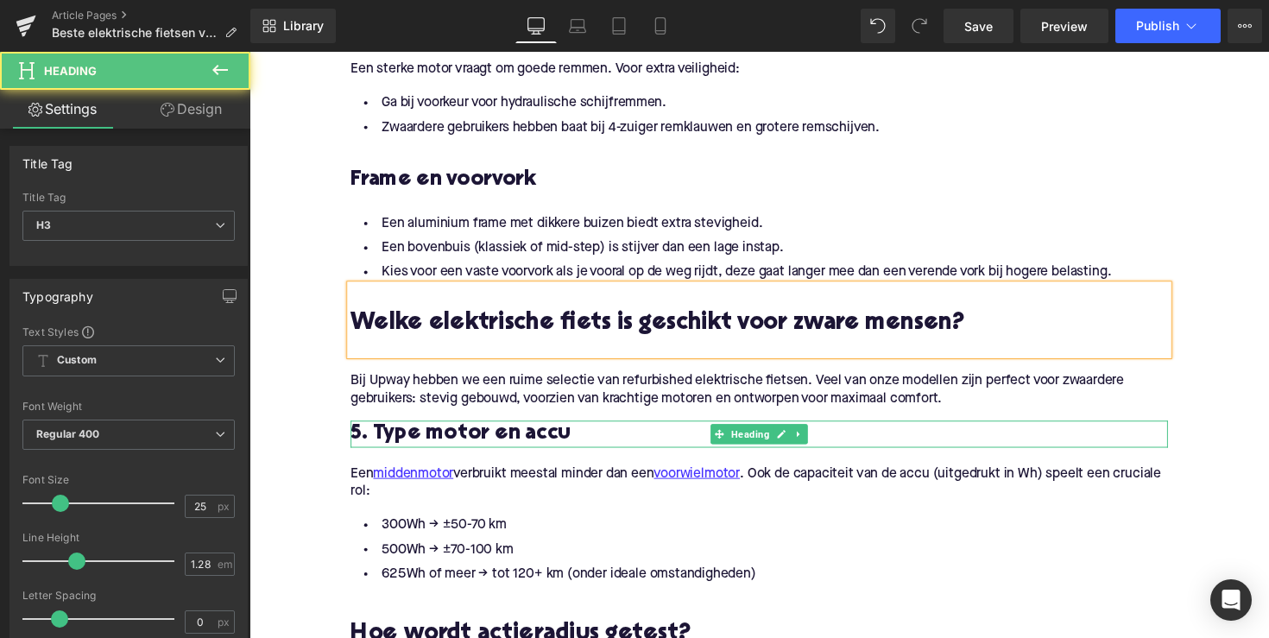
click at [460, 447] on h3 "5. Type motor en accu" at bounding box center [771, 444] width 837 height 28
paste div
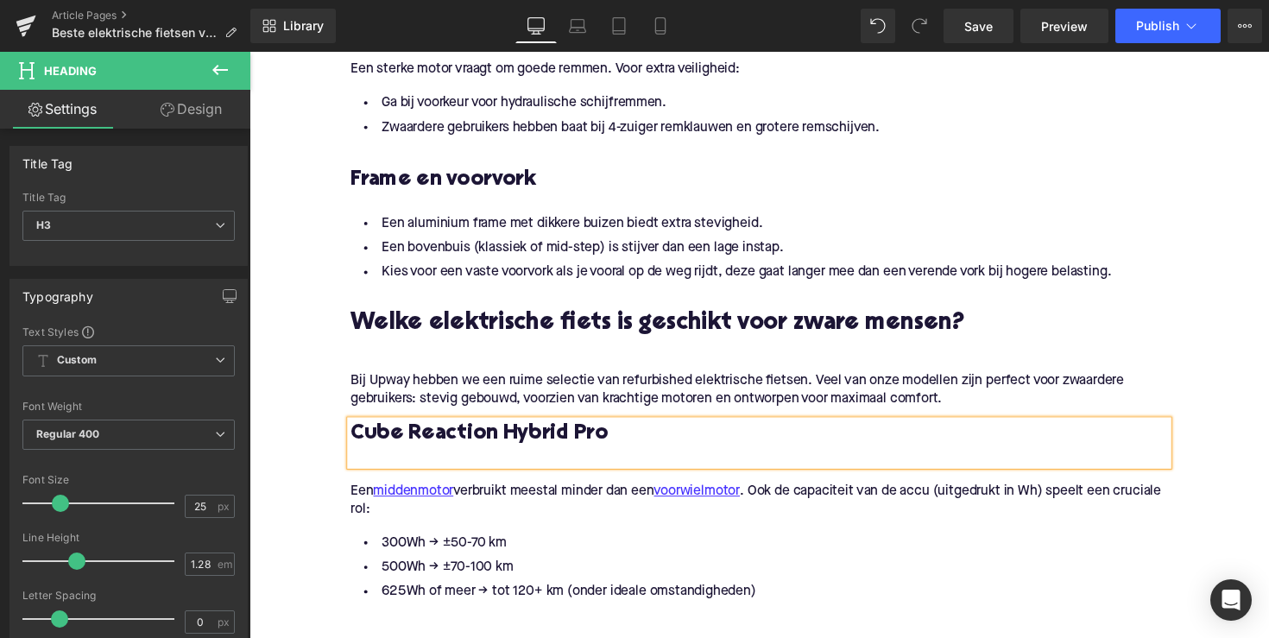
click at [555, 500] on p "Een middenmotor verbruikt meestal minder dan een voorwielmotor . Ook de capacit…" at bounding box center [771, 512] width 837 height 36
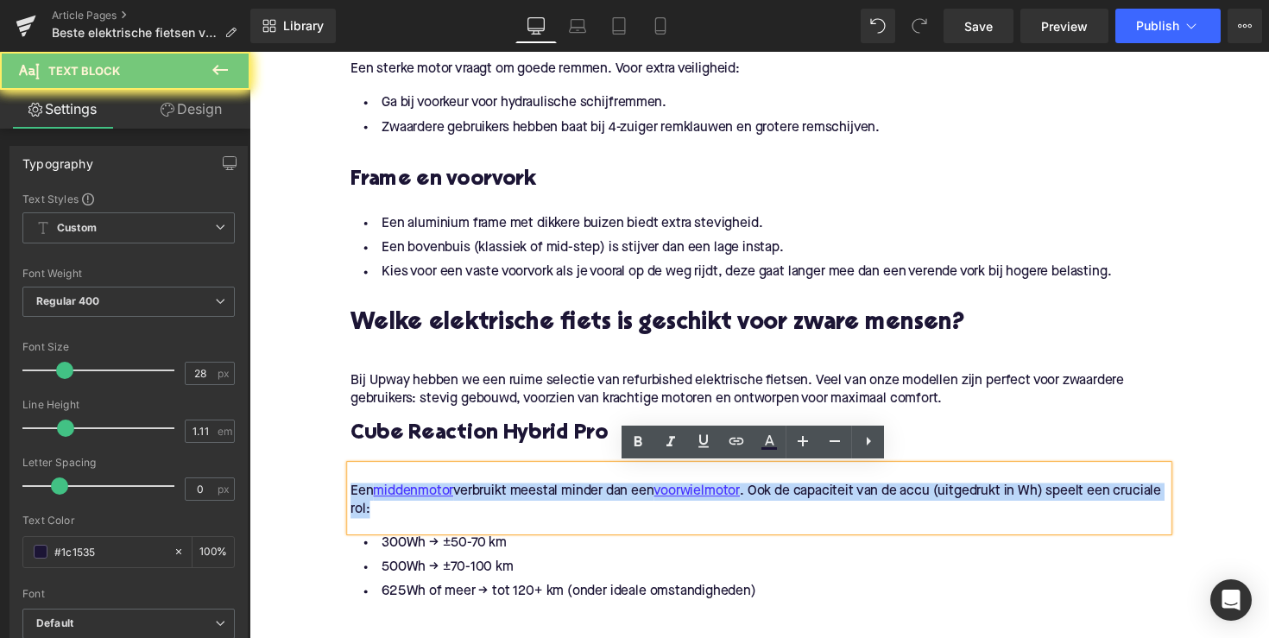
click at [555, 500] on p "Een middenmotor verbruikt meestal minder dan een voorwielmotor . Ook de capacit…" at bounding box center [771, 512] width 837 height 36
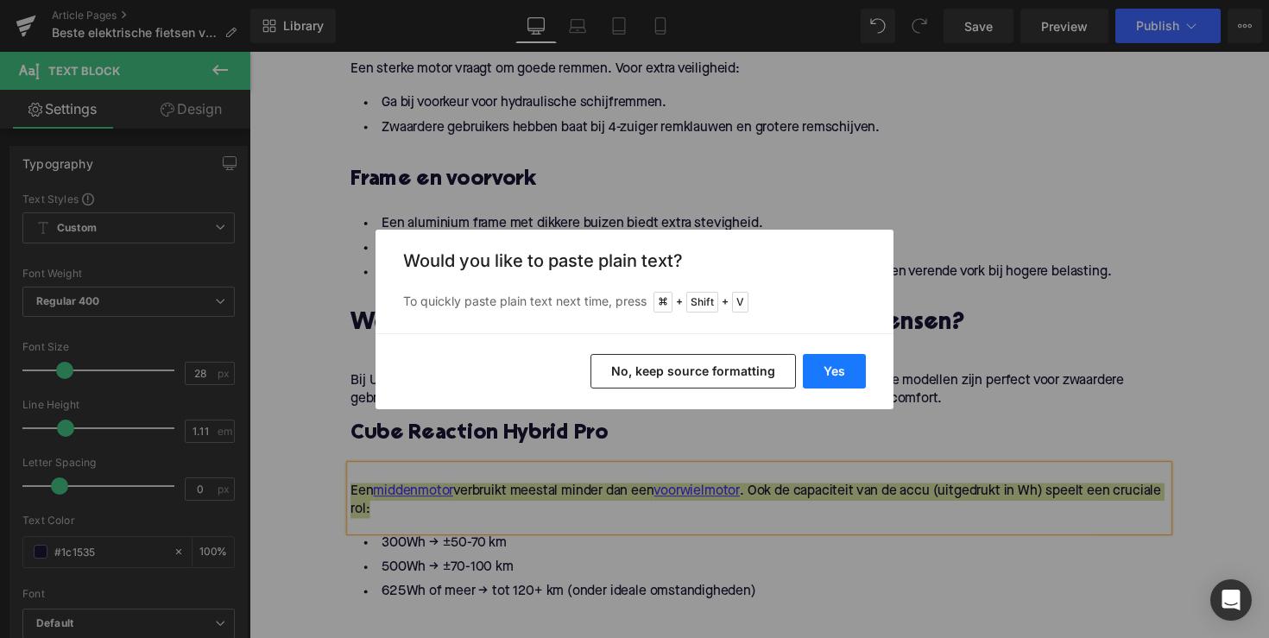
click at [847, 368] on button "Yes" at bounding box center [834, 371] width 63 height 35
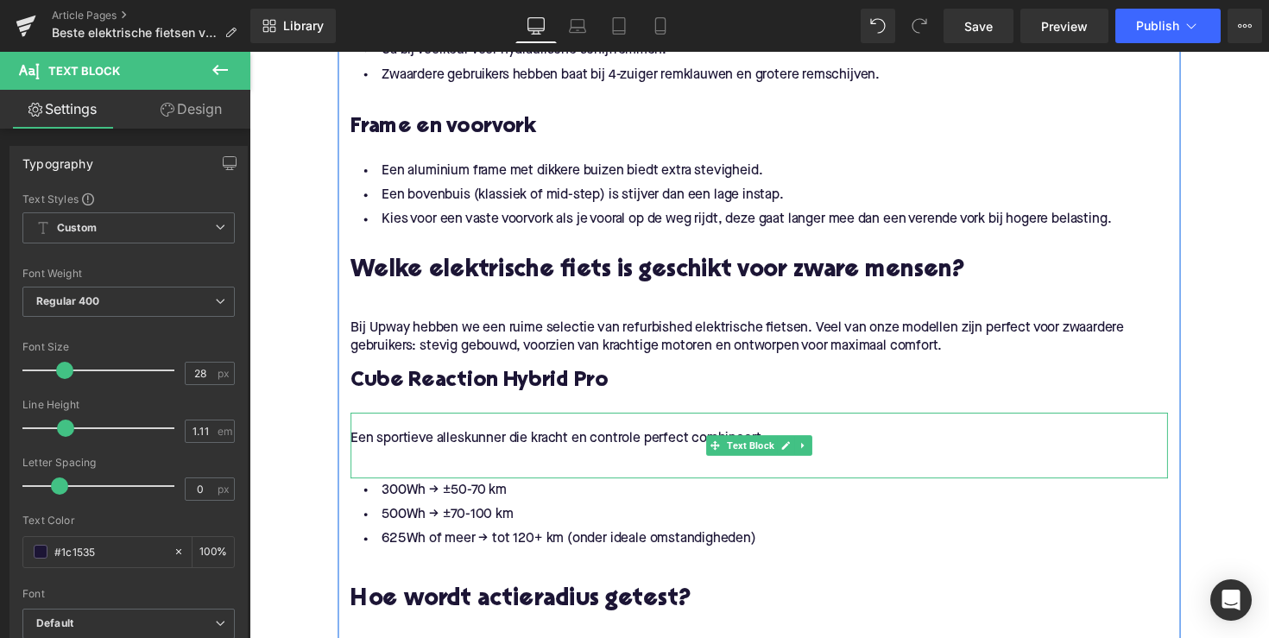
scroll to position [1434, 0]
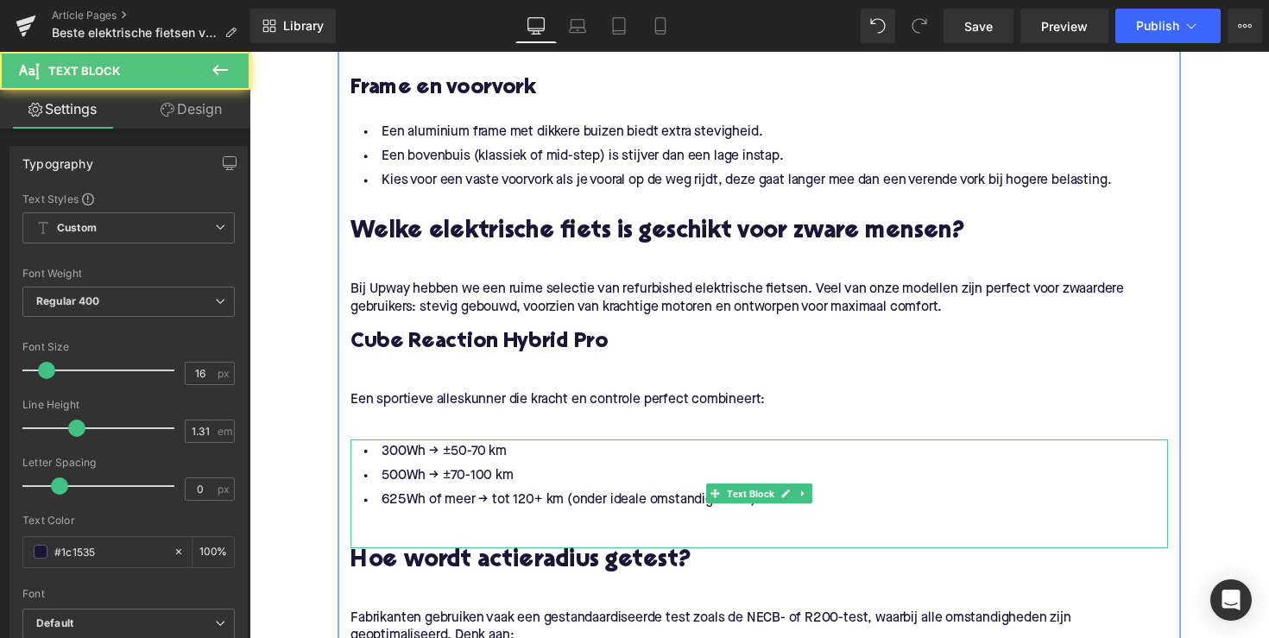
click at [634, 478] on li "500Wh → ±70-100 km" at bounding box center [771, 486] width 837 height 25
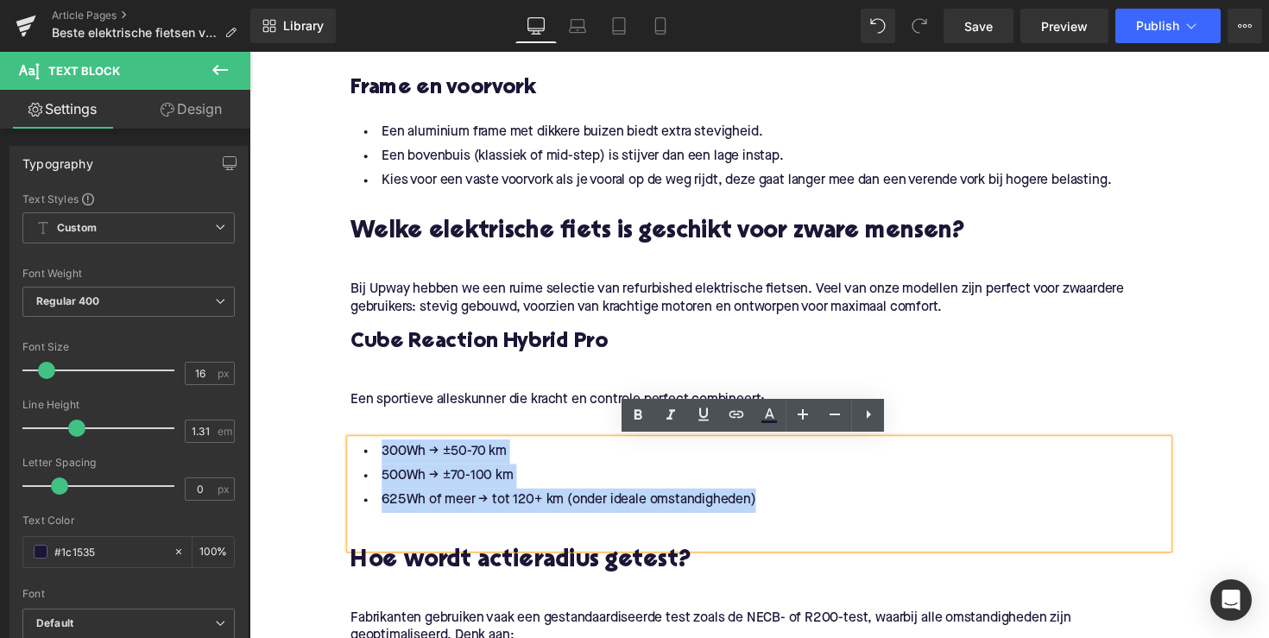
drag, startPoint x: 770, startPoint y: 514, endPoint x: 364, endPoint y: 462, distance: 409.0
click at [364, 462] on ul "300Wh → ±50-70 km 500Wh → ±70-100 km 625Wh of meer → tot 120+ km (onder ideale …" at bounding box center [771, 486] width 837 height 75
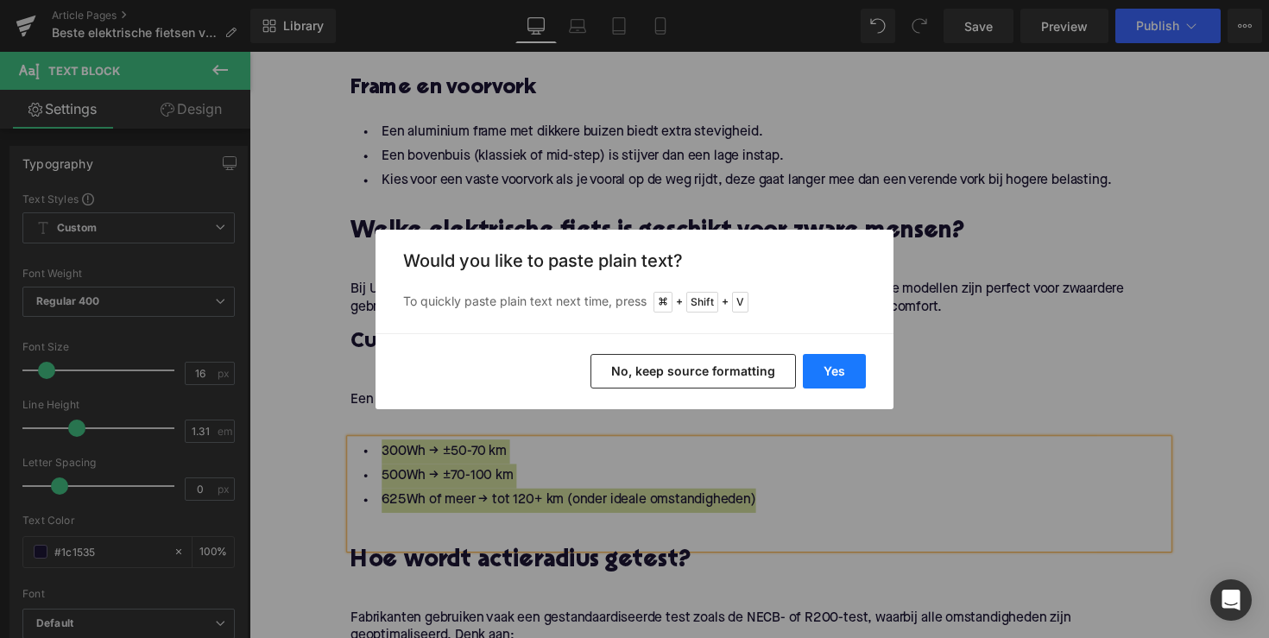
click at [828, 370] on button "Yes" at bounding box center [834, 371] width 63 height 35
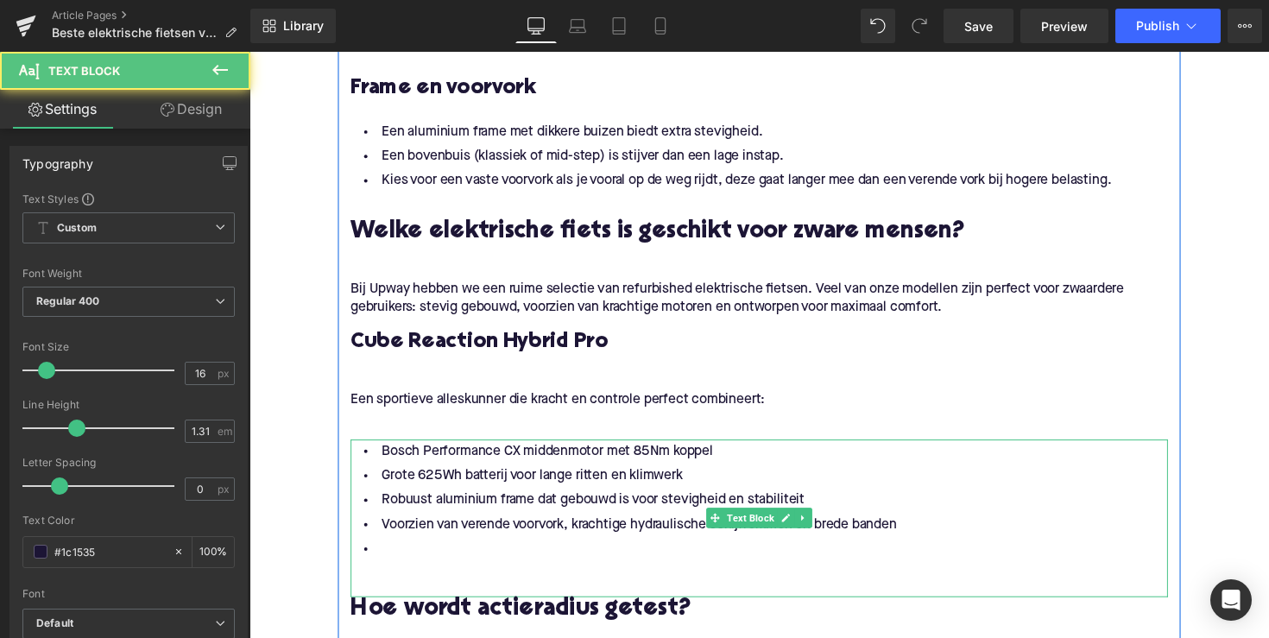
click at [463, 565] on li at bounding box center [771, 561] width 837 height 25
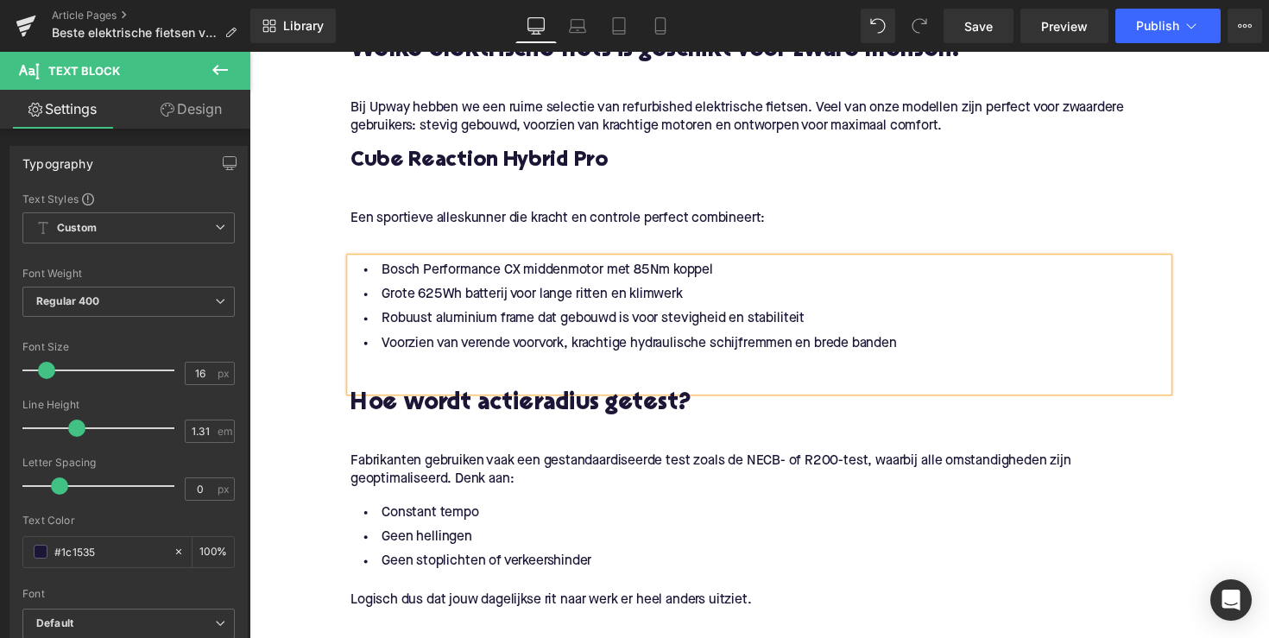
scroll to position [1642, 0]
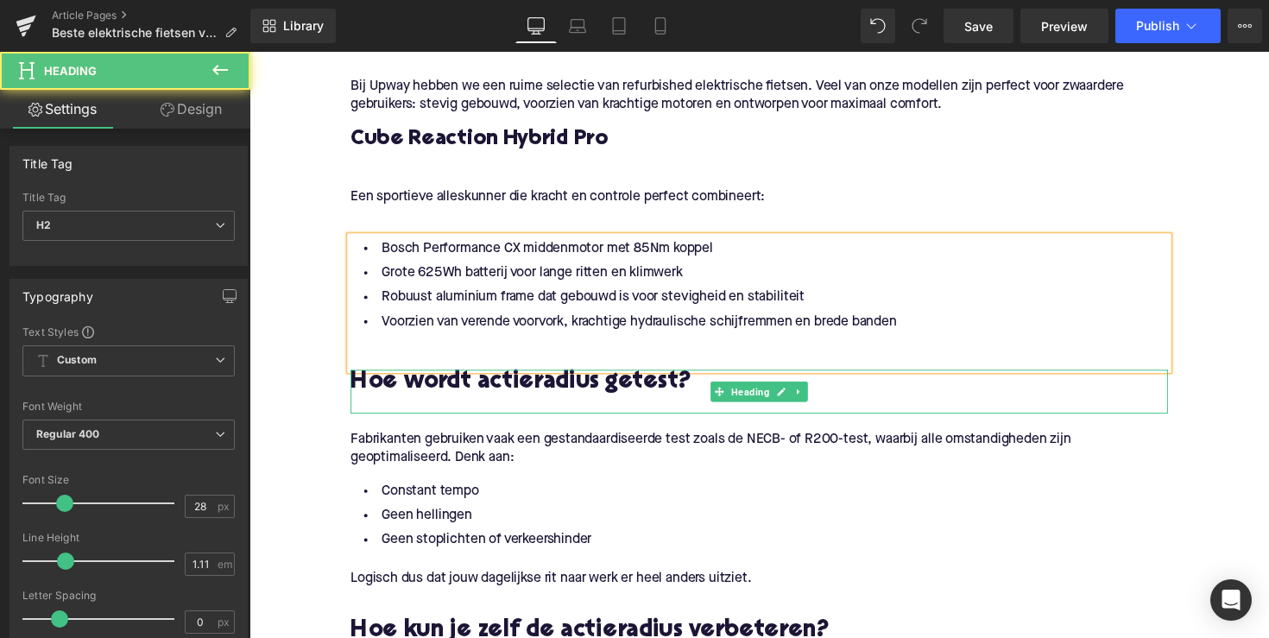
click at [502, 389] on h2 "Hoe wordt actieradius getest?" at bounding box center [771, 390] width 837 height 27
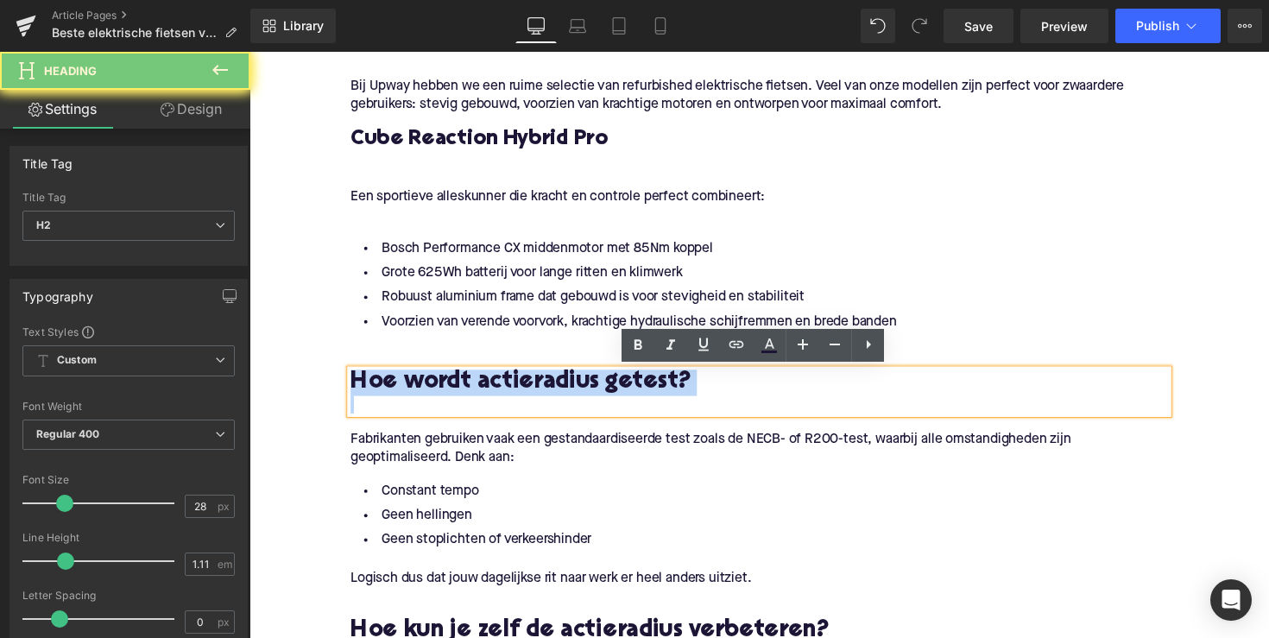
click at [502, 389] on h2 "Hoe wordt actieradius getest?" at bounding box center [771, 390] width 837 height 27
paste div
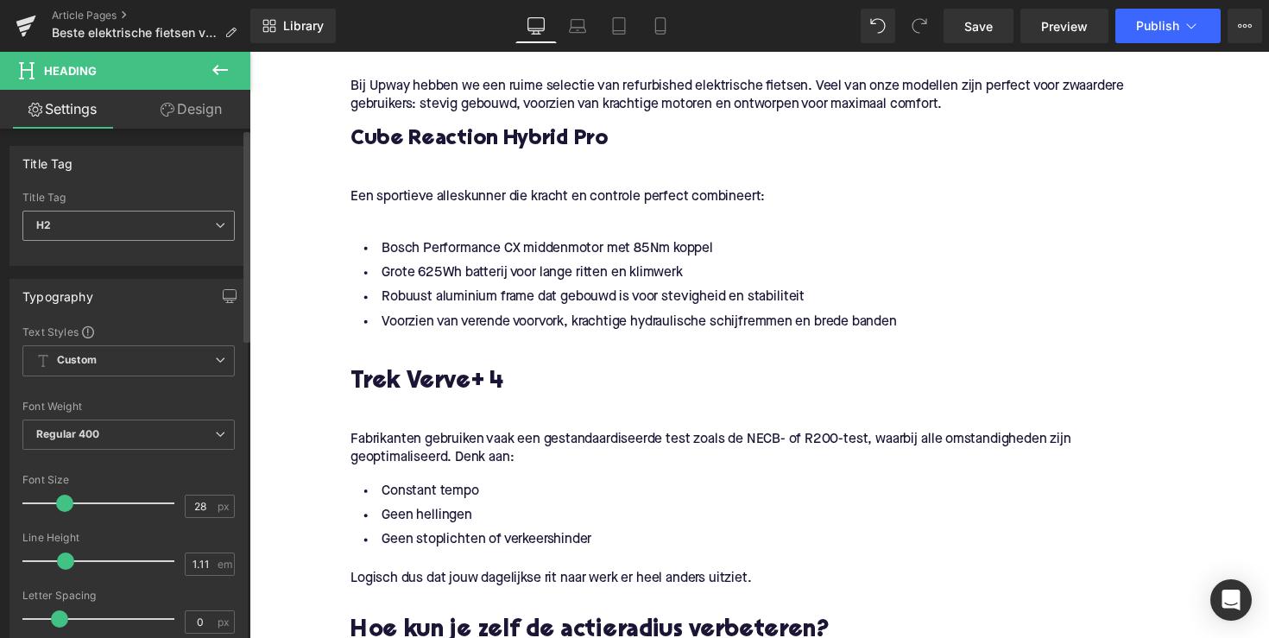
click at [148, 225] on span "H2" at bounding box center [128, 226] width 212 height 30
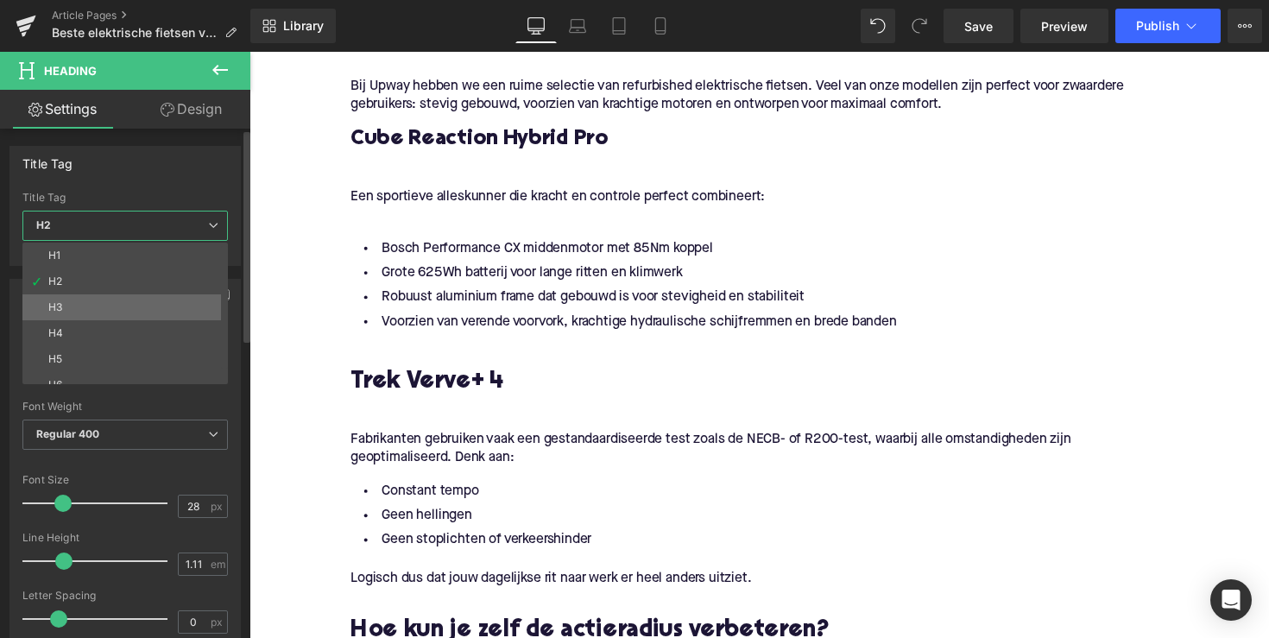
click at [136, 300] on li "H3" at bounding box center [128, 307] width 213 height 26
type input "25"
type input "1.28"
type input "100"
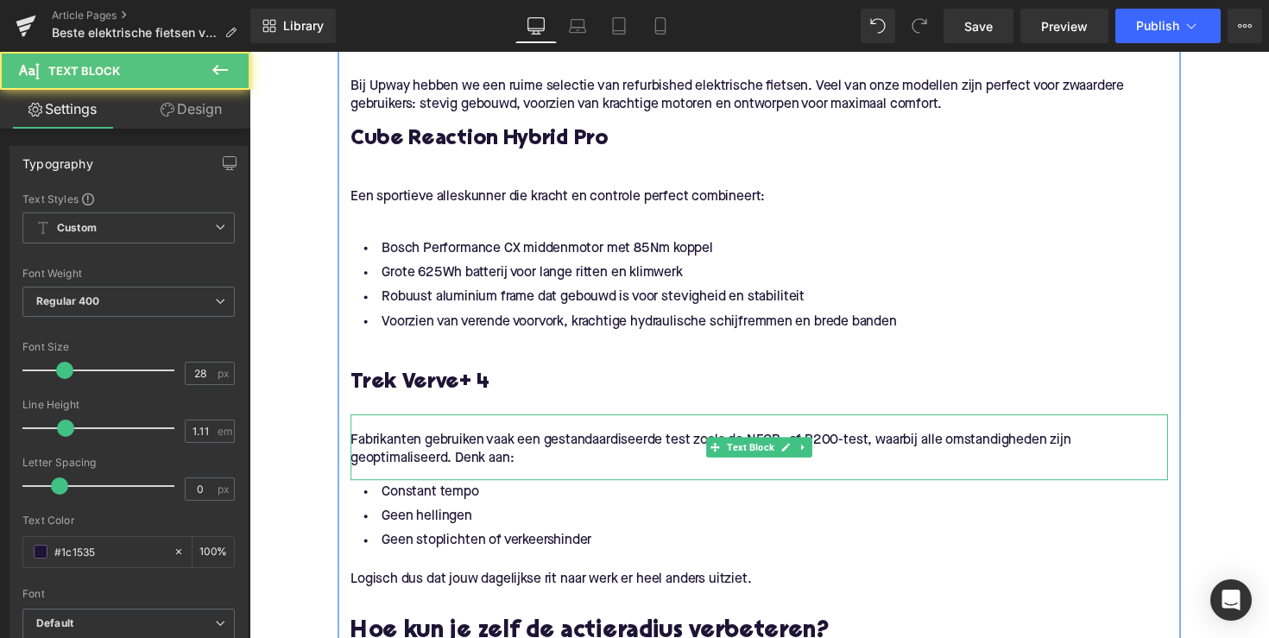
click at [519, 454] on p "Fabrikanten gebruiken vaak een gestandaardiseerde test zoals de NECB- of R200-t…" at bounding box center [771, 459] width 837 height 36
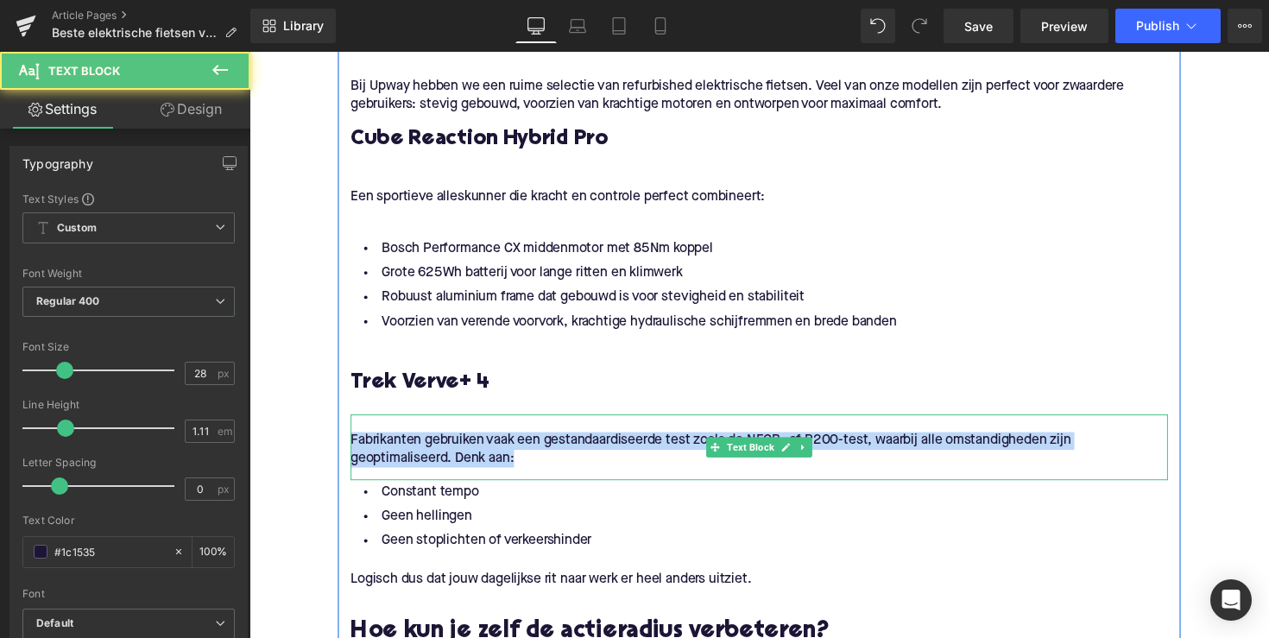
click at [519, 454] on p "Fabrikanten gebruiken vaak een gestandaardiseerde test zoals de NECB- of R200-t…" at bounding box center [771, 459] width 837 height 36
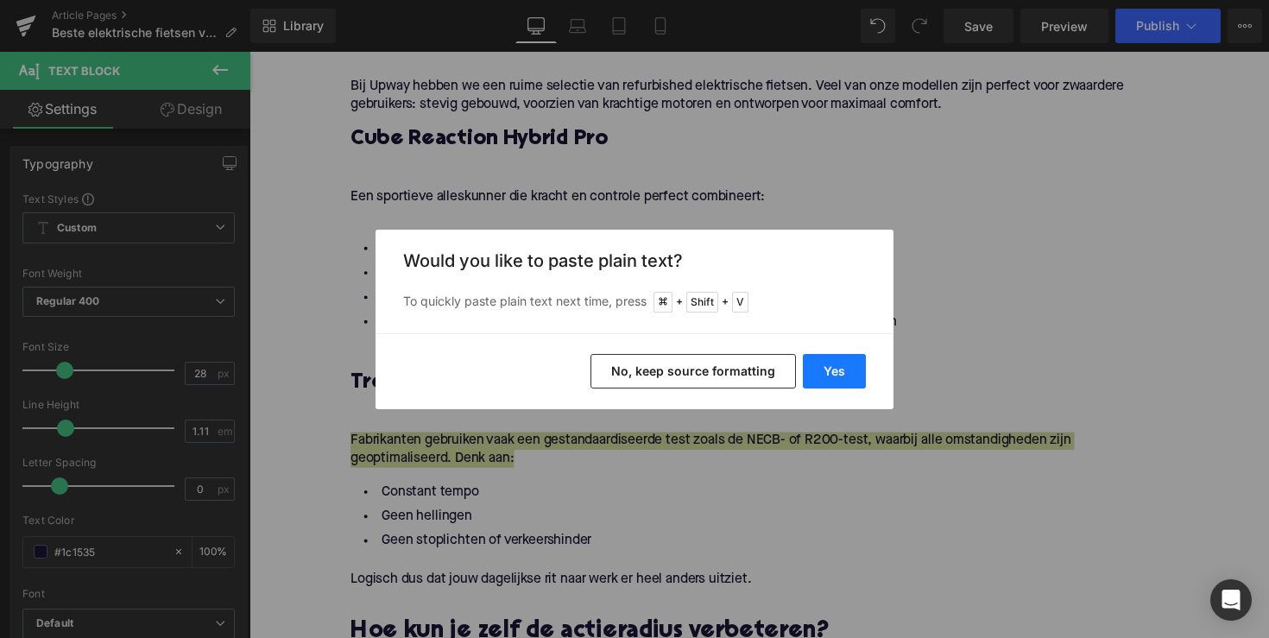
click at [811, 370] on button "Yes" at bounding box center [834, 371] width 63 height 35
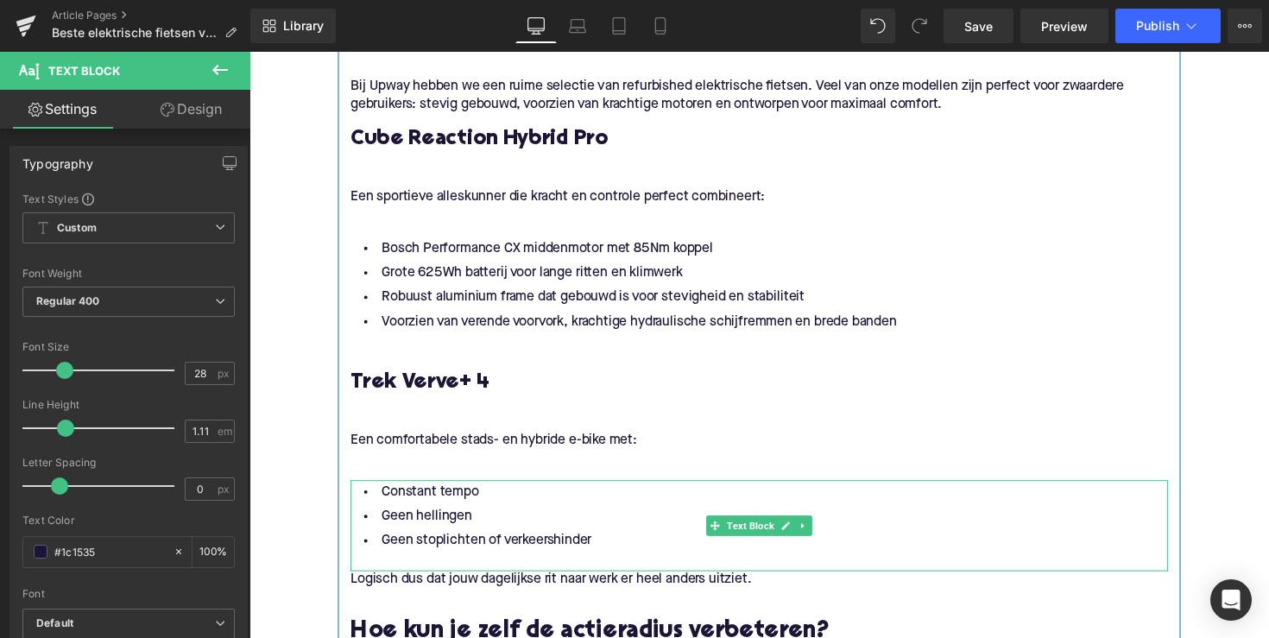
click at [631, 555] on li "Geen stoplichten of verkeershinder" at bounding box center [771, 552] width 837 height 25
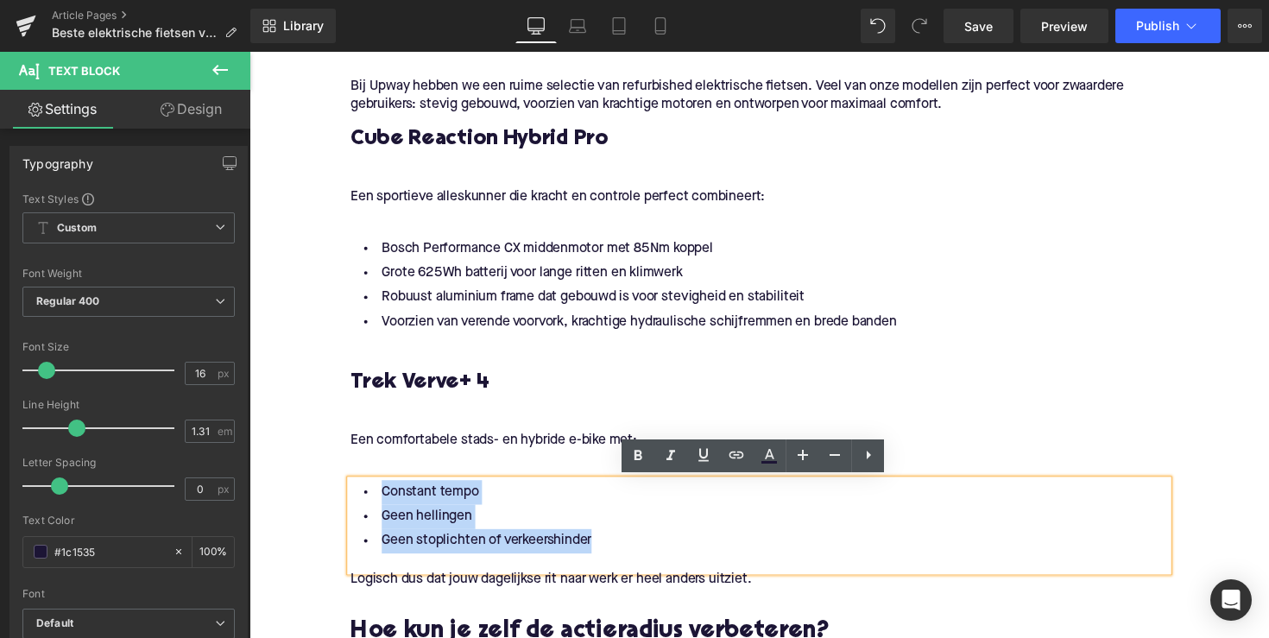
drag, startPoint x: 603, startPoint y: 555, endPoint x: 337, endPoint y: 499, distance: 272.5
click at [340, 499] on div "Waar moet je op letten bij een stevige elektrische fiets? Heading Bij het kieze…" at bounding box center [771, 220] width 863 height 1711
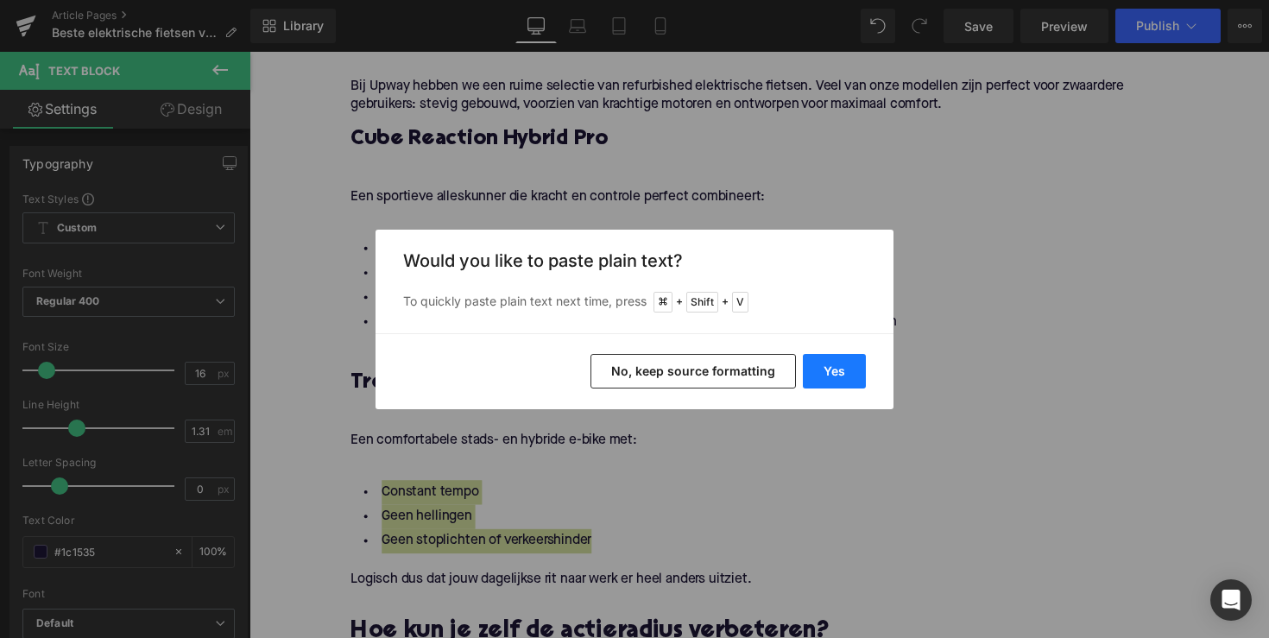
click at [816, 374] on button "Yes" at bounding box center [834, 371] width 63 height 35
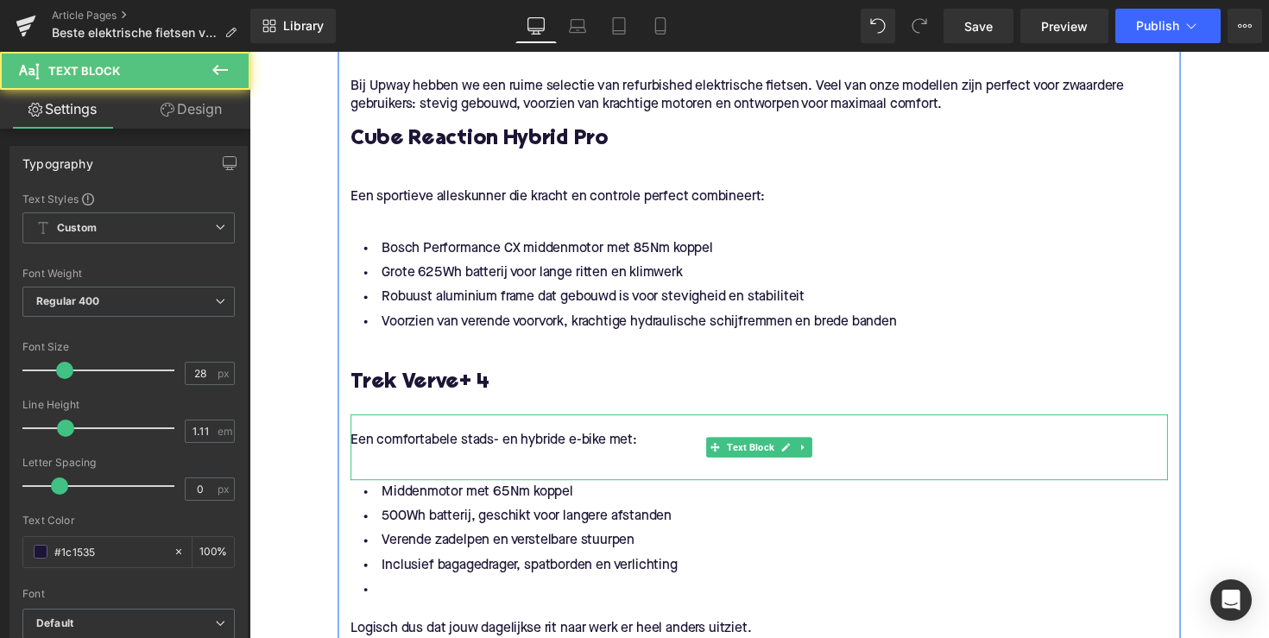
click at [415, 463] on p at bounding box center [771, 468] width 837 height 18
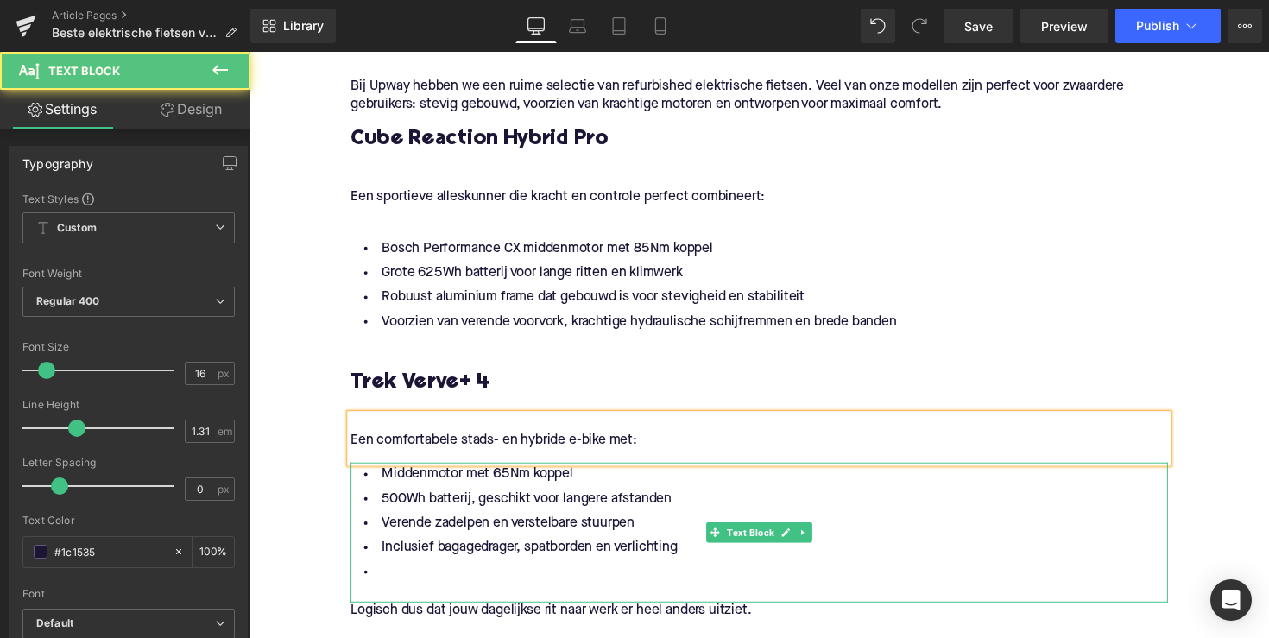
click at [413, 575] on li at bounding box center [771, 584] width 837 height 25
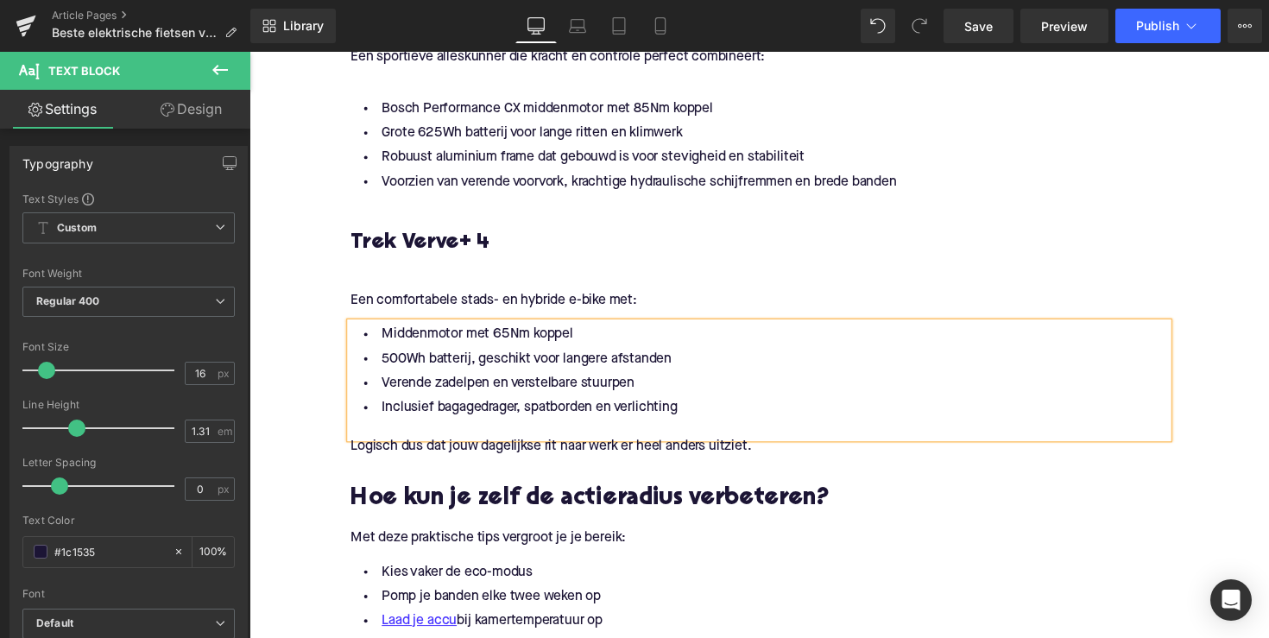
scroll to position [1806, 0]
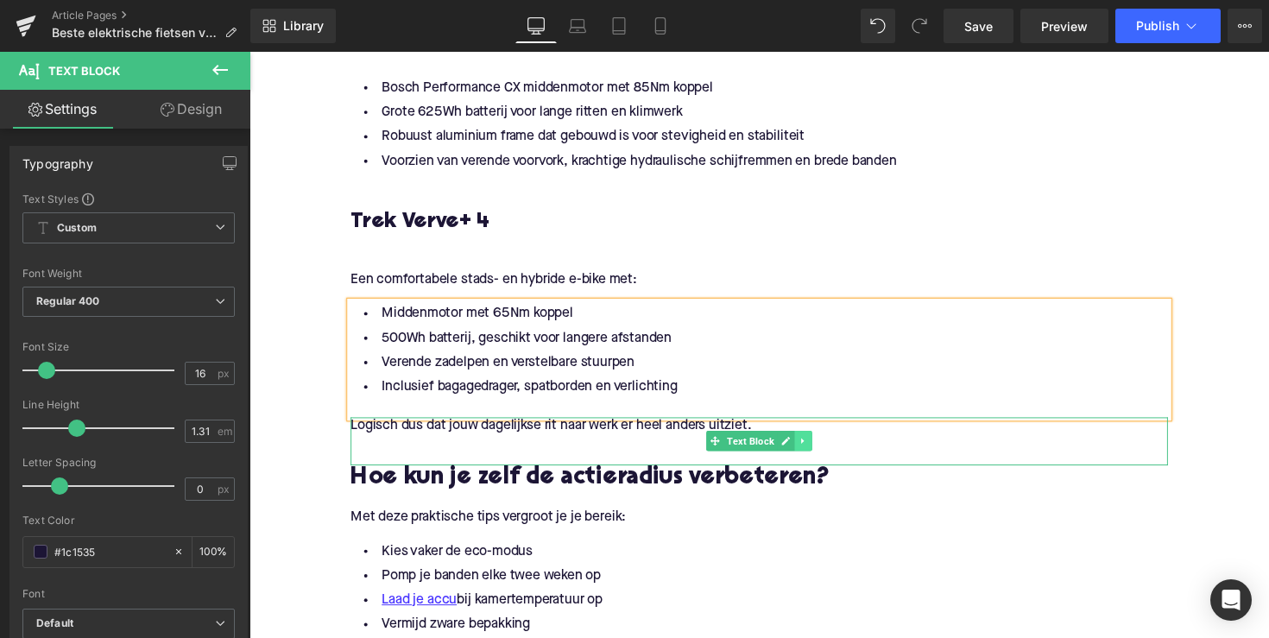
click at [815, 451] on icon at bounding box center [816, 451] width 3 height 6
click at [821, 452] on icon at bounding box center [825, 450] width 9 height 9
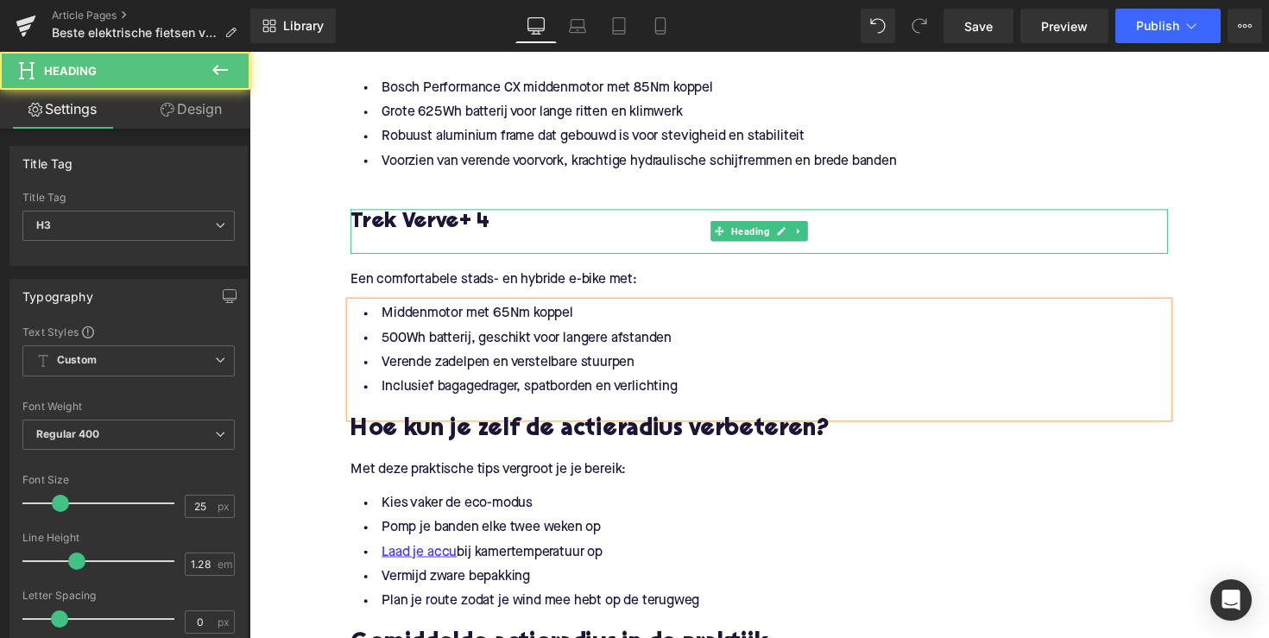
click at [374, 243] on div at bounding box center [771, 250] width 837 height 18
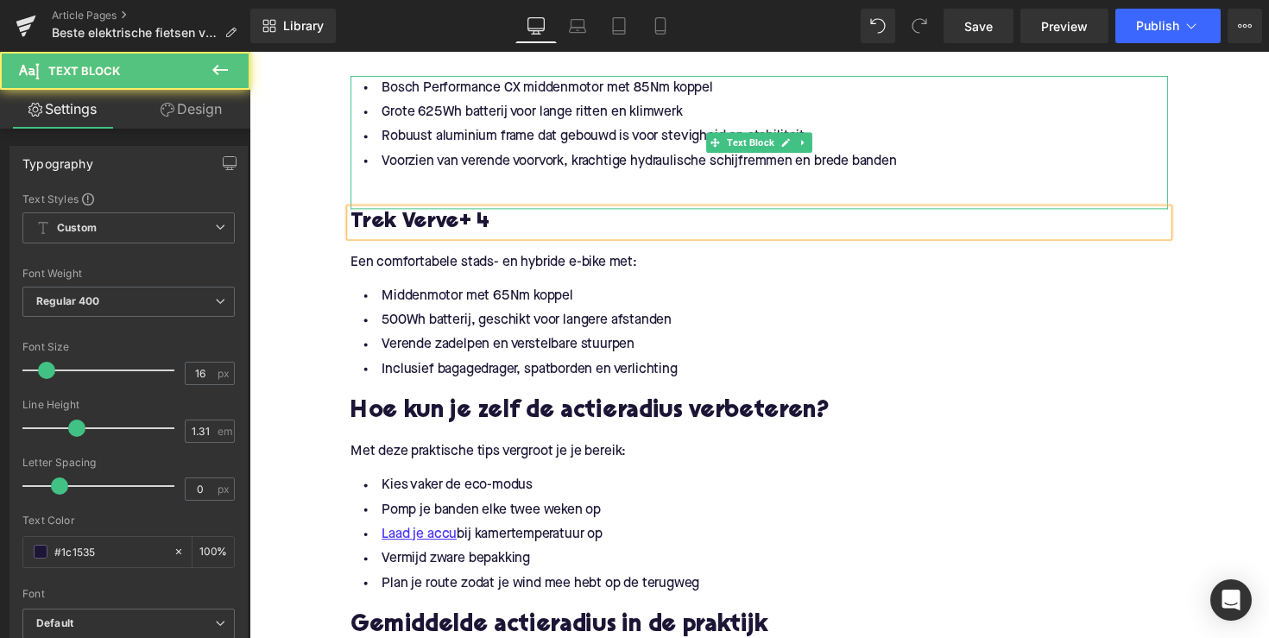
click at [683, 175] on li "Voorzien van verende voorvork, krachtige hydraulische schijfremmen en brede ban…" at bounding box center [771, 164] width 837 height 25
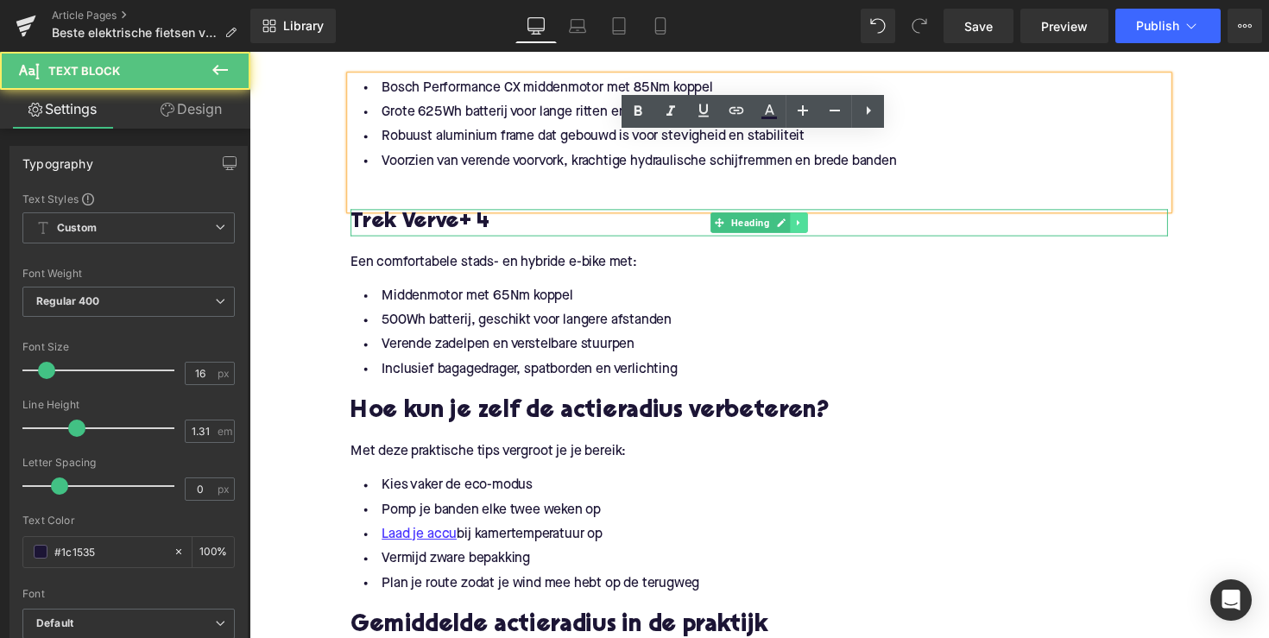
click at [803, 227] on link at bounding box center [812, 227] width 18 height 21
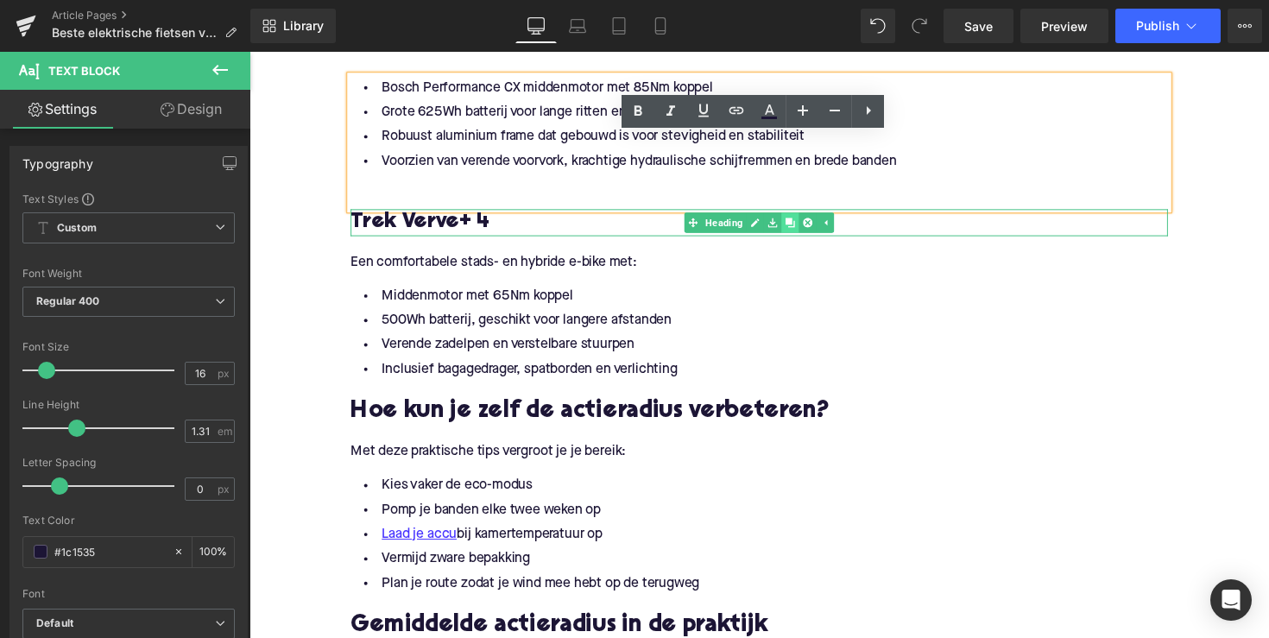
click at [801, 227] on icon at bounding box center [802, 226] width 9 height 9
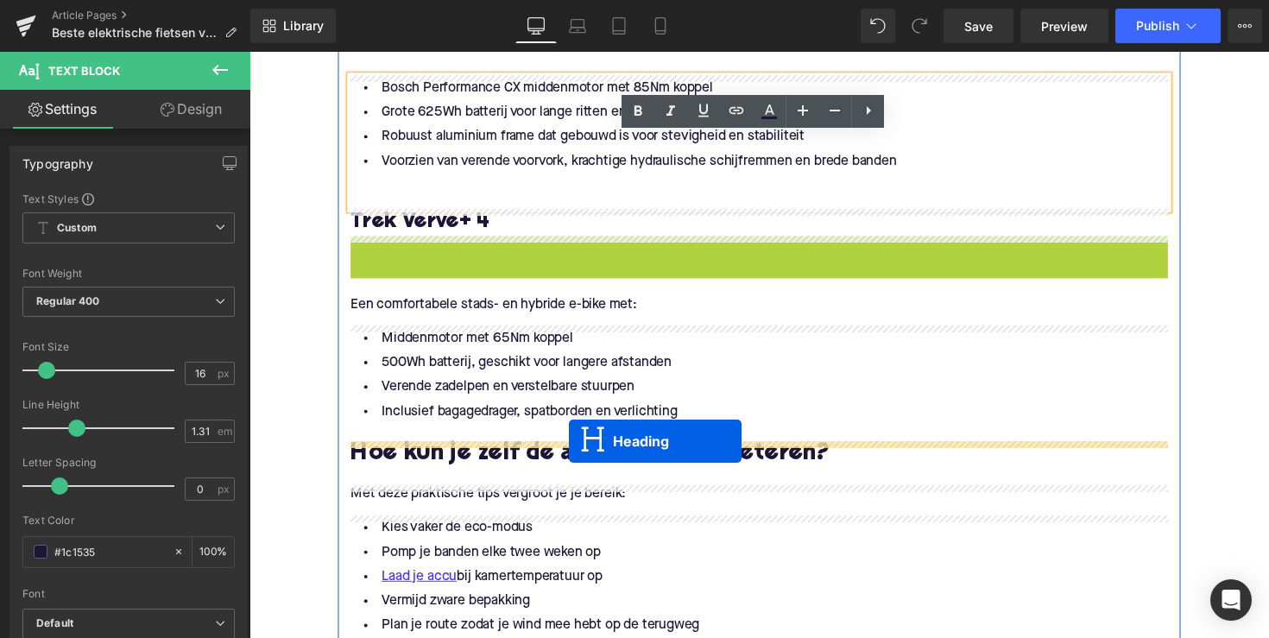
drag, startPoint x: 721, startPoint y: 247, endPoint x: 576, endPoint y: 450, distance: 249.3
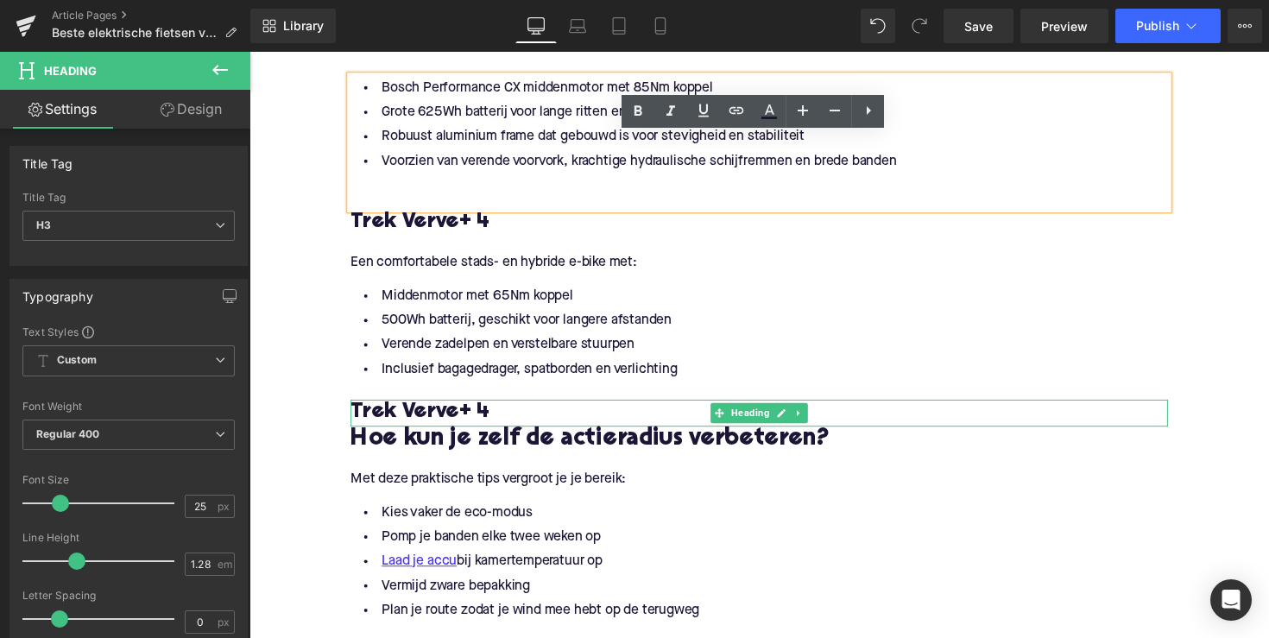
click at [452, 419] on h3 "Trek Verve+ 4" at bounding box center [771, 422] width 837 height 28
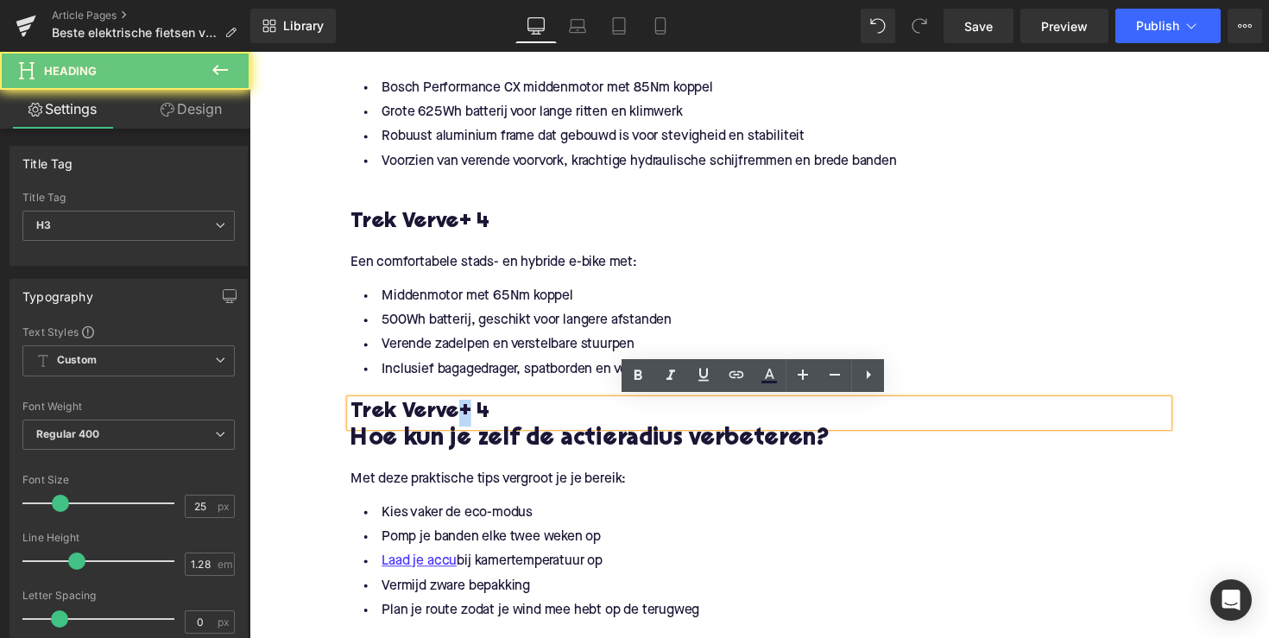
click at [452, 419] on h3 "Trek Verve+ 4" at bounding box center [771, 422] width 837 height 28
paste div
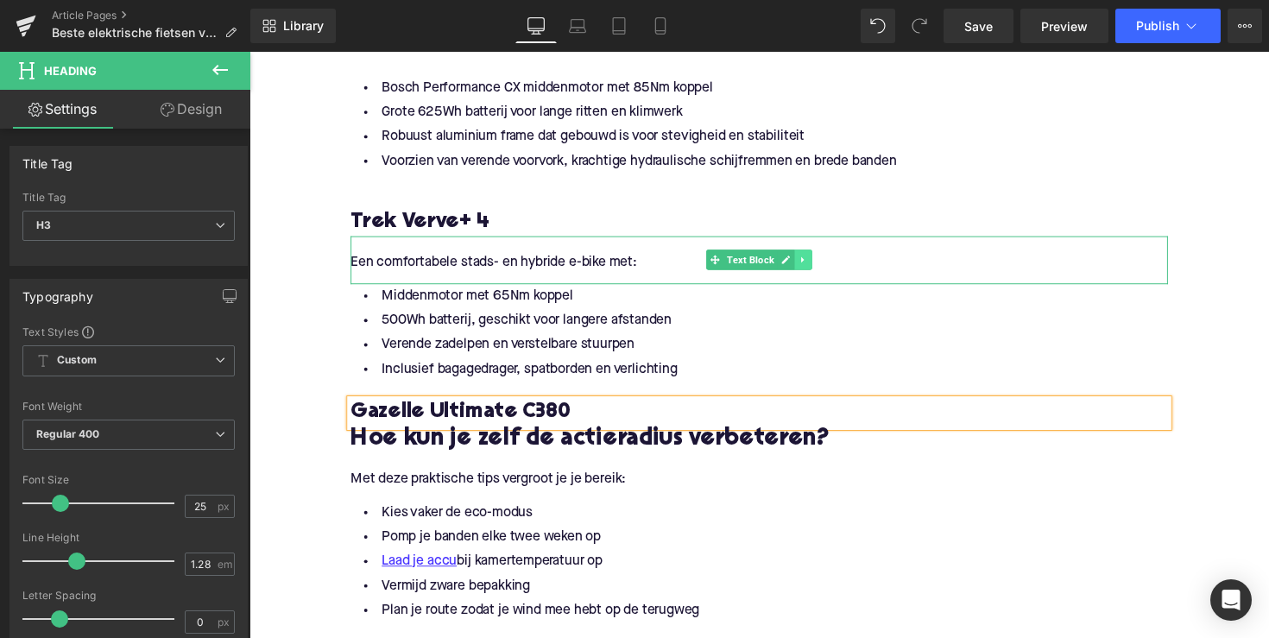
click at [816, 258] on link at bounding box center [817, 265] width 18 height 21
click at [806, 268] on icon at bounding box center [807, 265] width 9 height 10
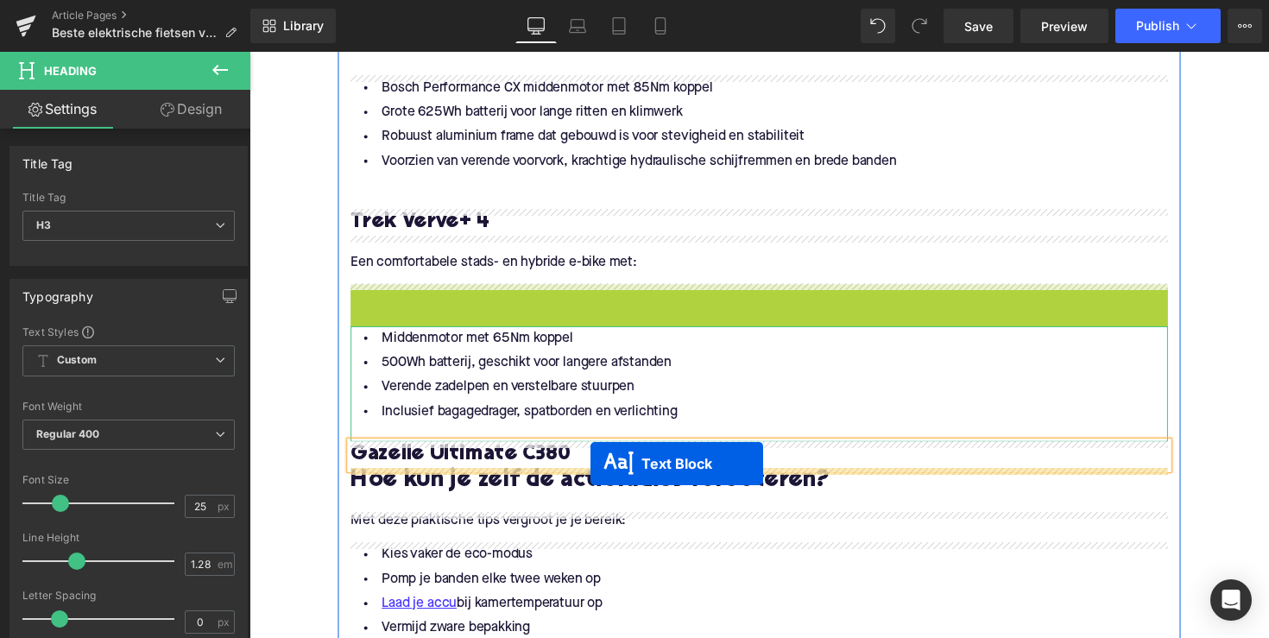
drag, startPoint x: 723, startPoint y: 314, endPoint x: 599, endPoint y: 474, distance: 202.3
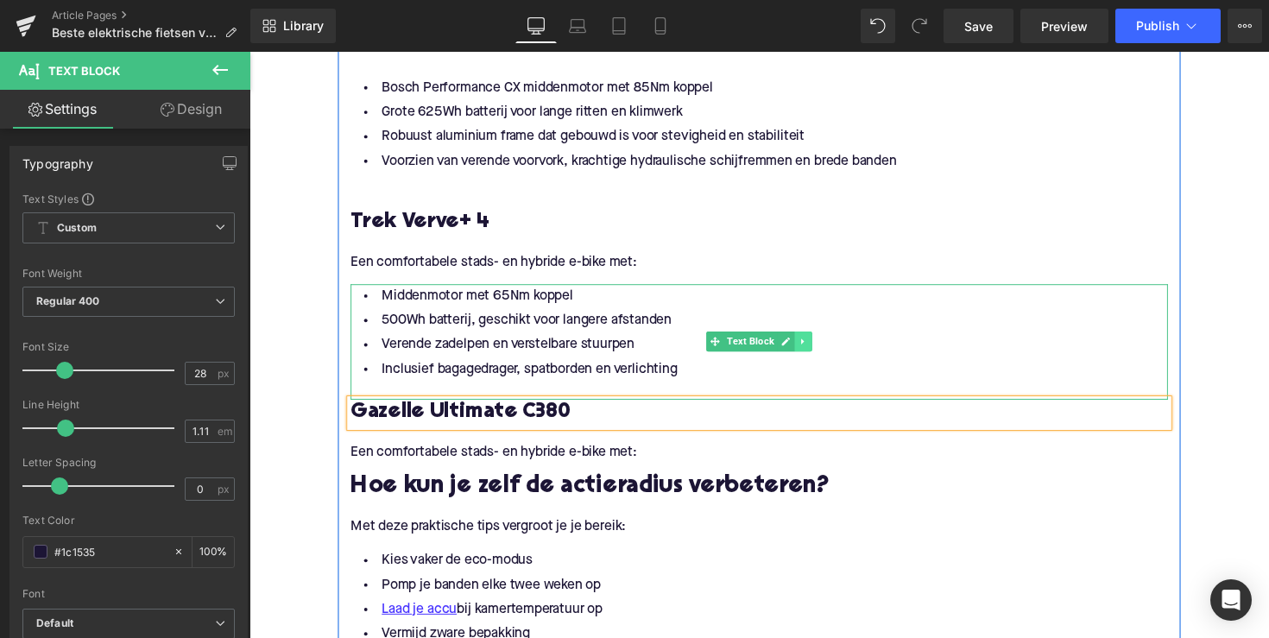
click at [817, 344] on icon at bounding box center [816, 348] width 9 height 10
click at [809, 349] on link at bounding box center [808, 348] width 18 height 21
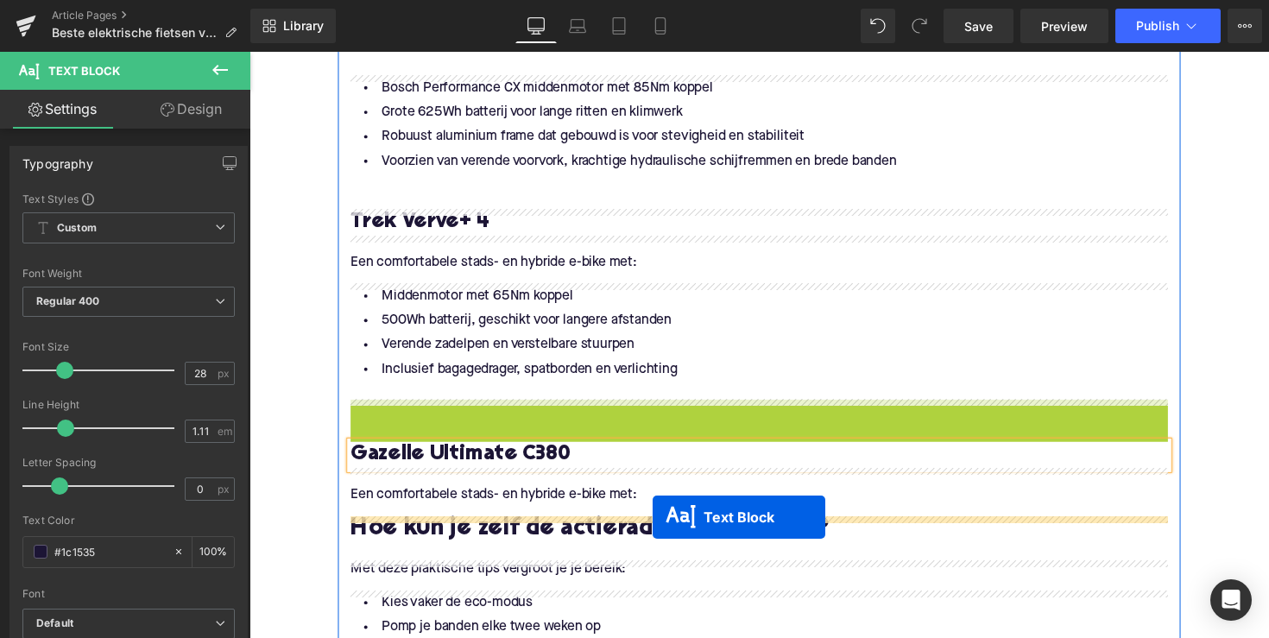
drag, startPoint x: 726, startPoint y: 468, endPoint x: 662, endPoint y: 528, distance: 87.9
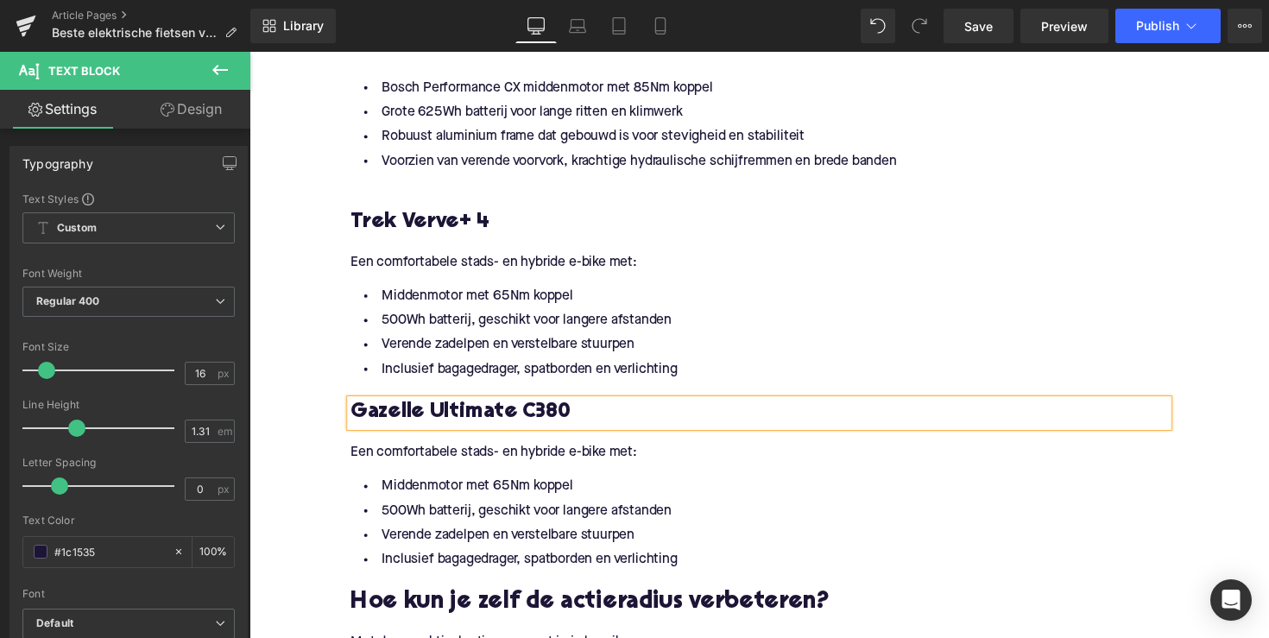
click at [469, 461] on p "Een comfortabele stads- en hybride e-bike met:" at bounding box center [771, 463] width 837 height 18
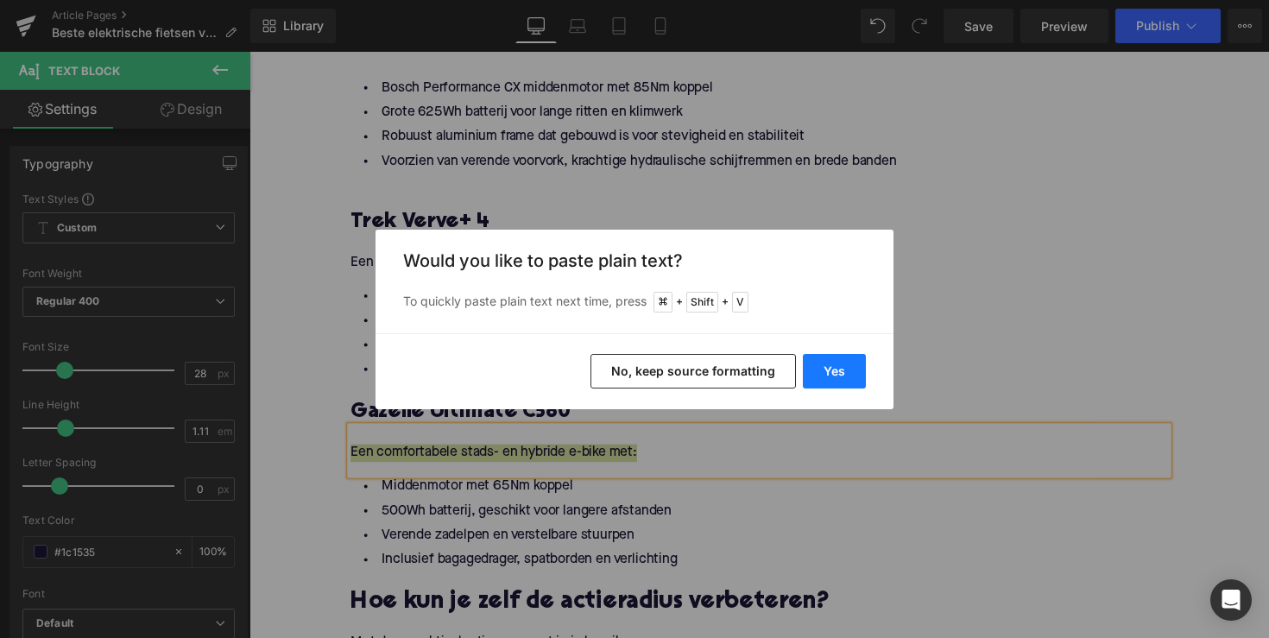
click at [831, 360] on button "Yes" at bounding box center [834, 371] width 63 height 35
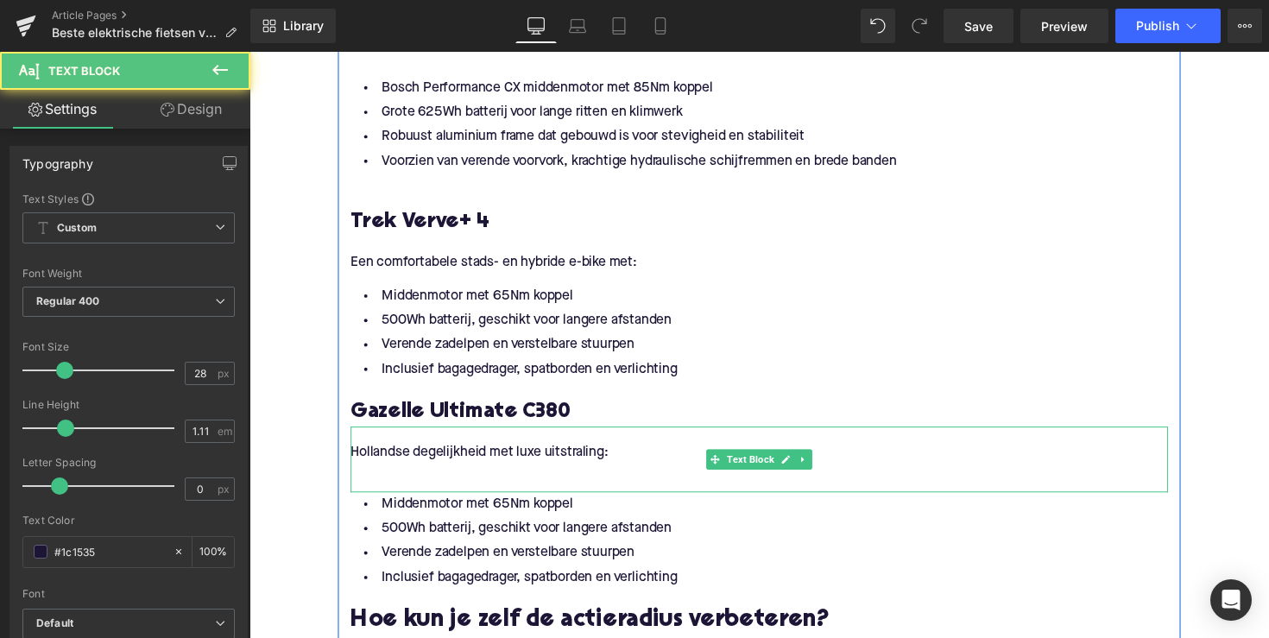
click at [382, 487] on p at bounding box center [771, 481] width 837 height 18
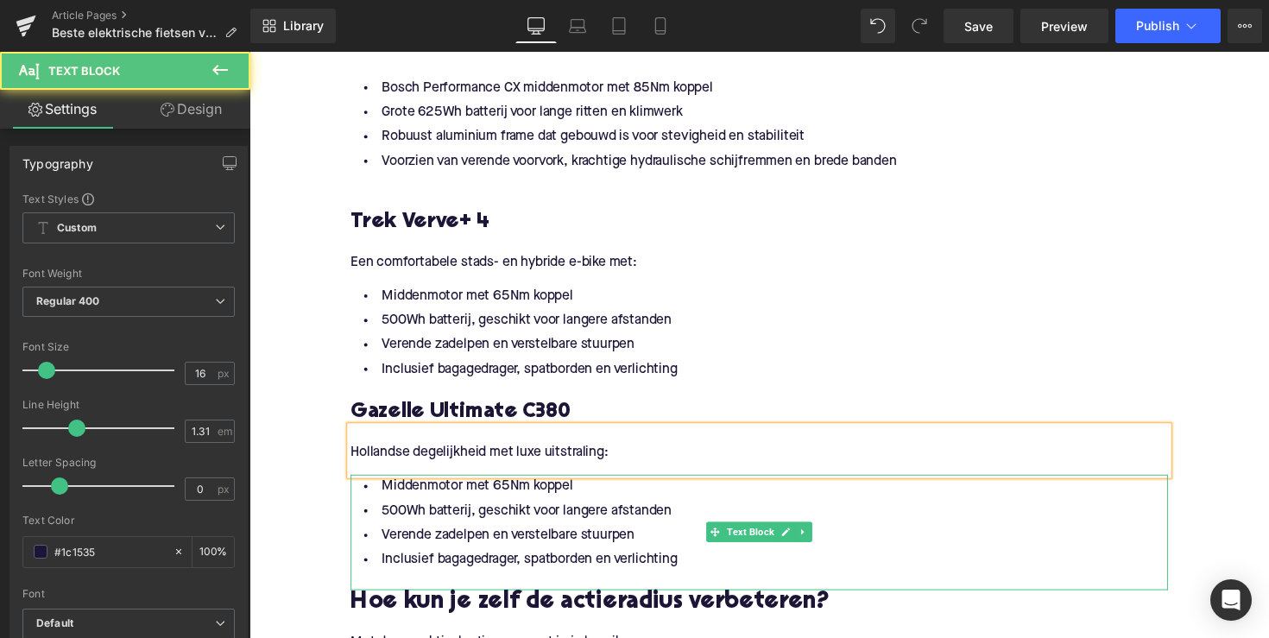
click at [467, 570] on li "Inclusief bagagedrager, spatborden en verlichting" at bounding box center [771, 572] width 837 height 25
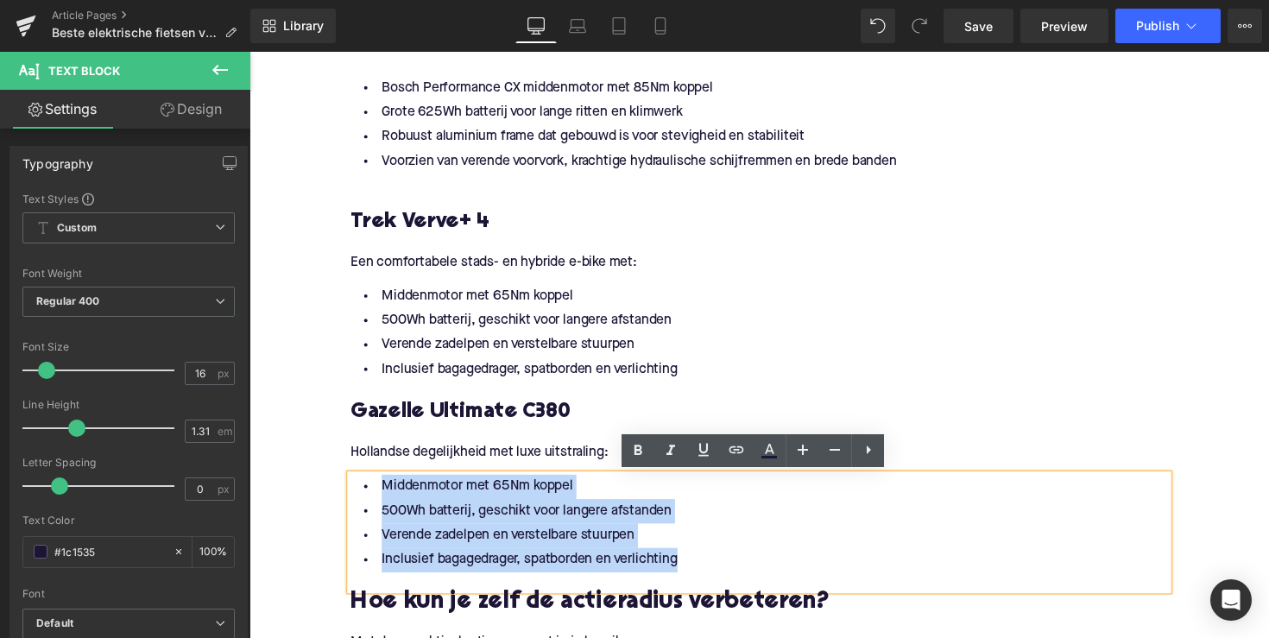
drag, startPoint x: 740, startPoint y: 576, endPoint x: 354, endPoint y: 486, distance: 396.0
click at [354, 486] on ul "Middenmotor met 65Nm koppel 500Wh batterij, geschikt voor langere afstanden Ver…" at bounding box center [771, 535] width 837 height 100
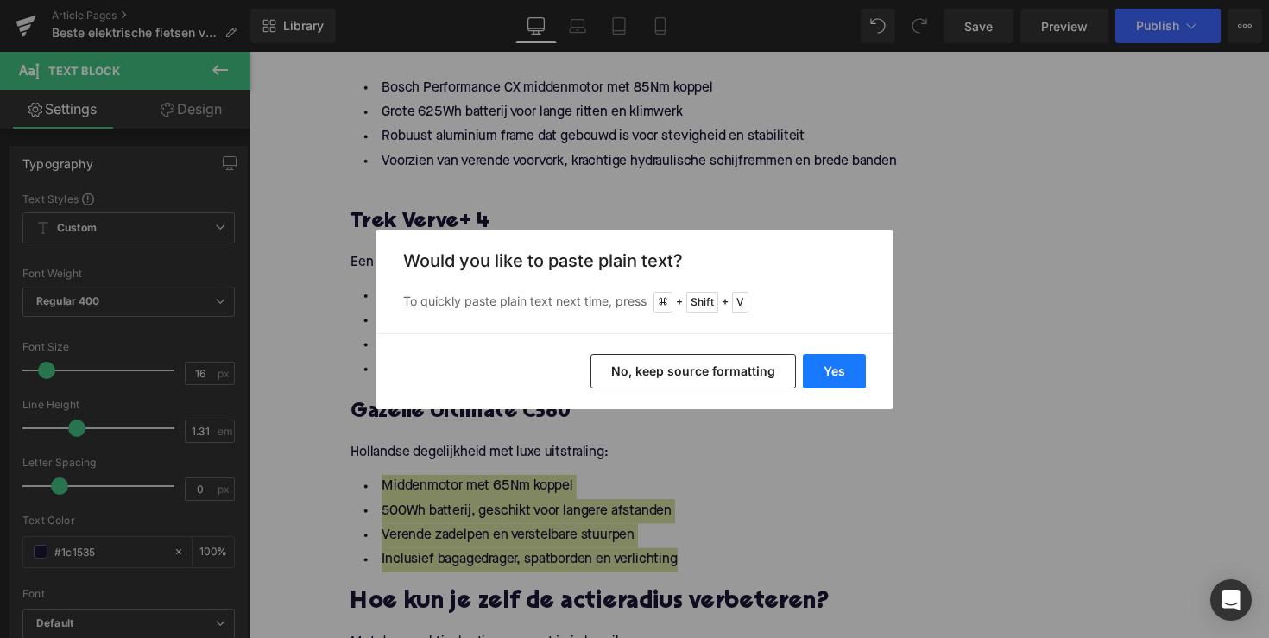
click at [822, 360] on button "Yes" at bounding box center [834, 371] width 63 height 35
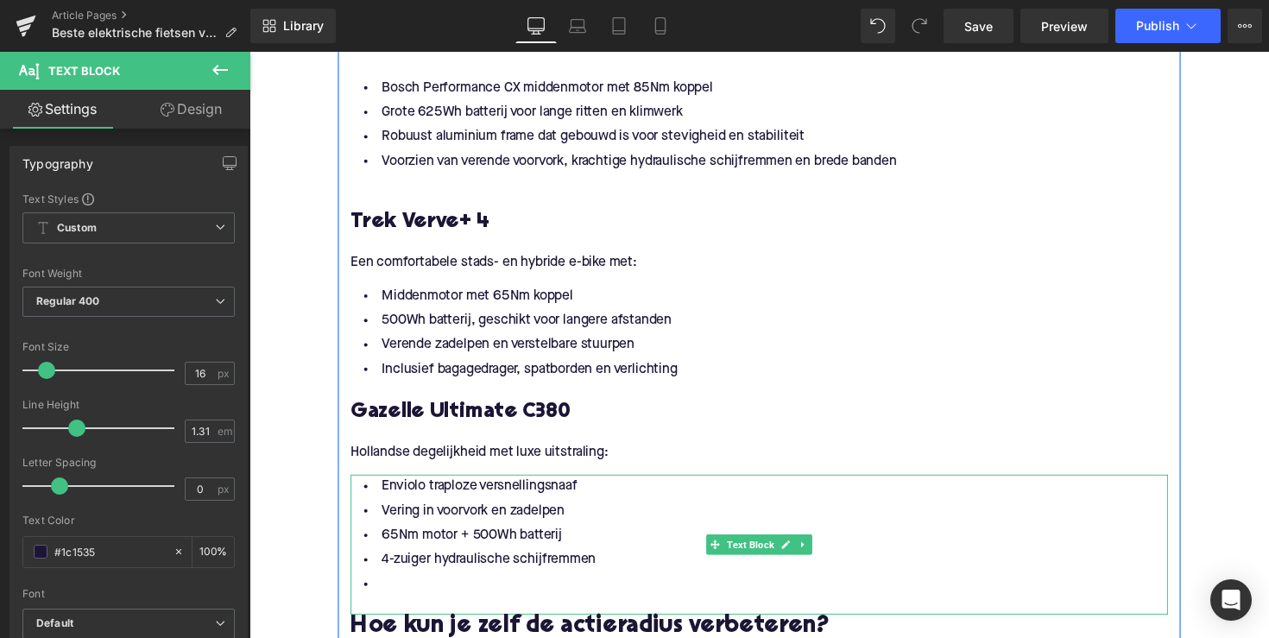
click at [464, 591] on li at bounding box center [771, 597] width 837 height 25
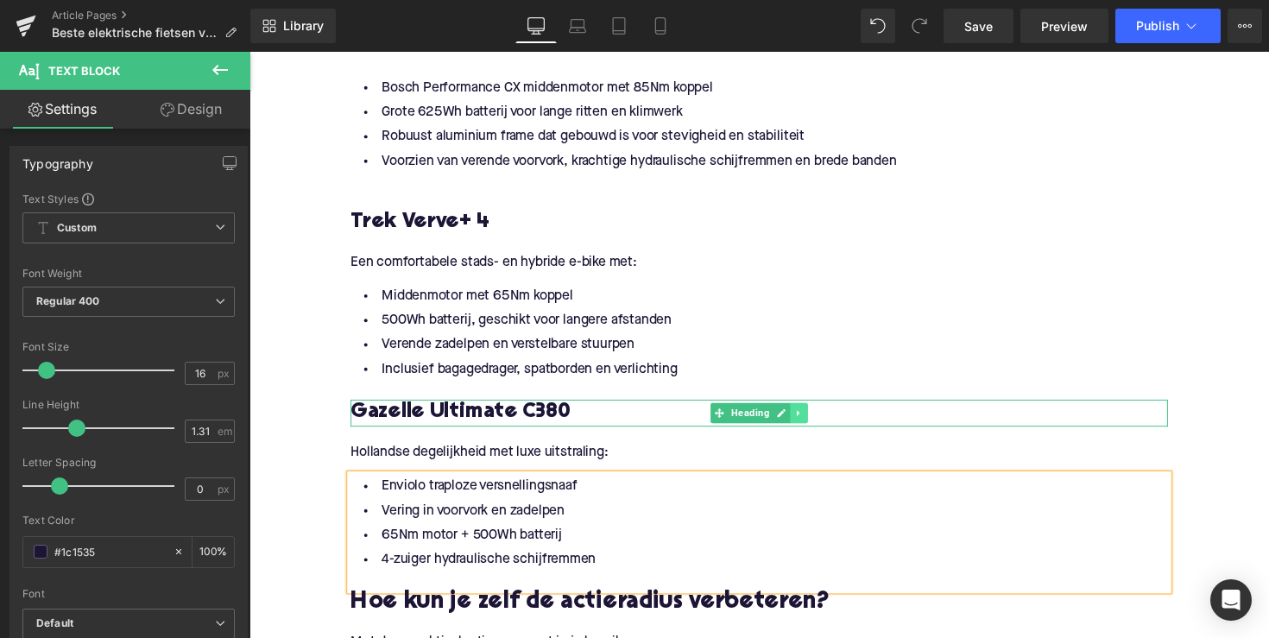
click at [803, 417] on link at bounding box center [812, 422] width 18 height 21
click at [800, 425] on icon at bounding box center [802, 421] width 9 height 9
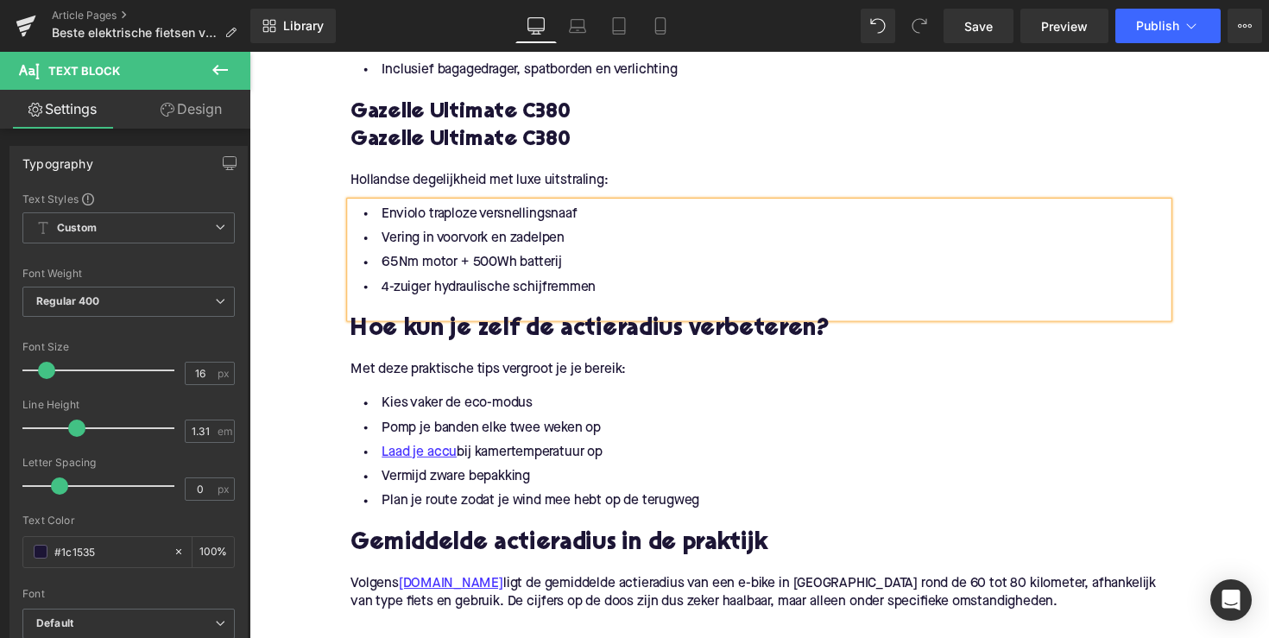
scroll to position [2108, 0]
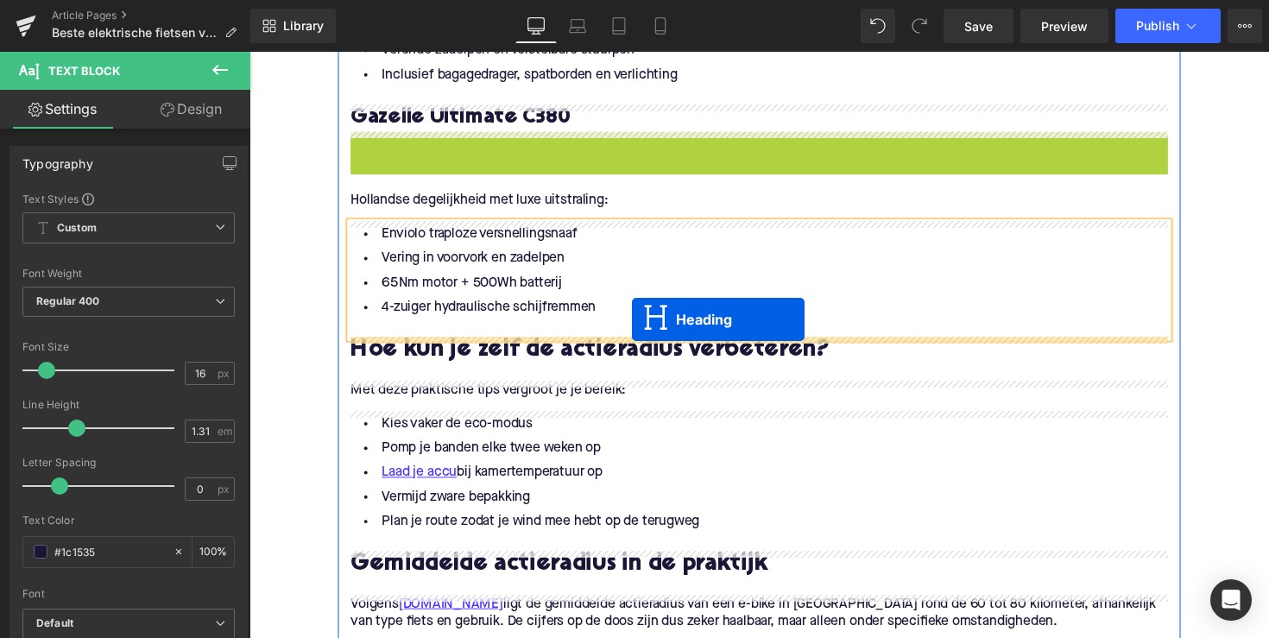
drag, startPoint x: 721, startPoint y: 148, endPoint x: 641, endPoint y: 326, distance: 195.0
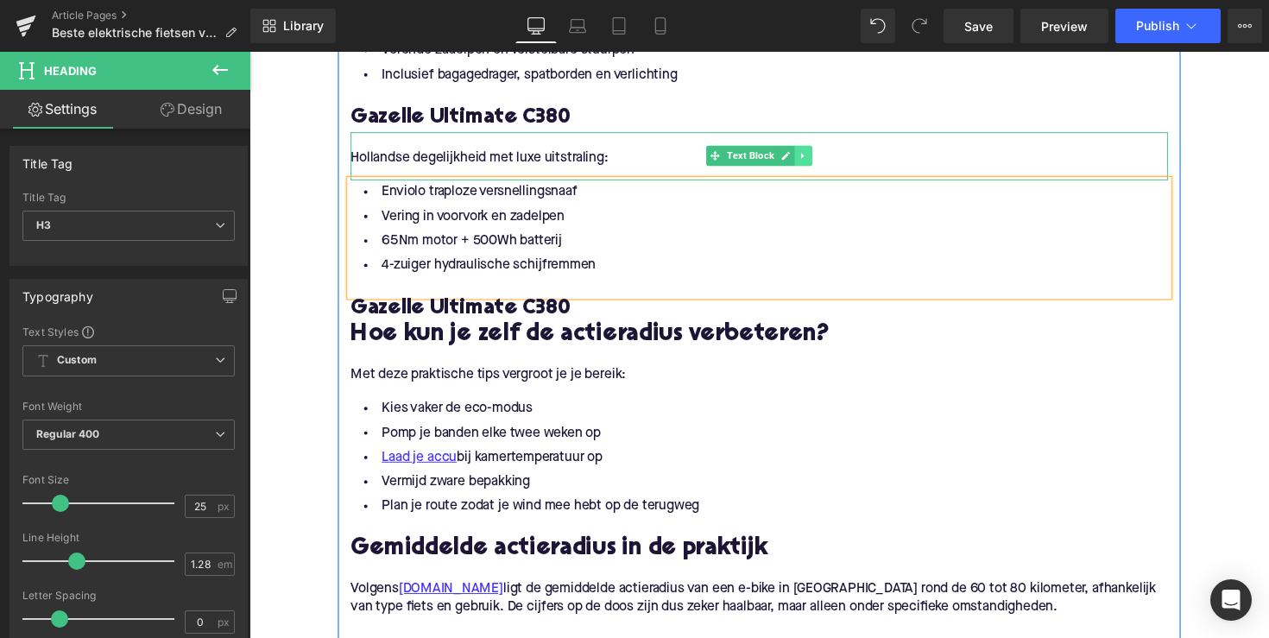
click at [815, 157] on icon at bounding box center [816, 158] width 9 height 10
click at [806, 160] on icon at bounding box center [807, 158] width 9 height 9
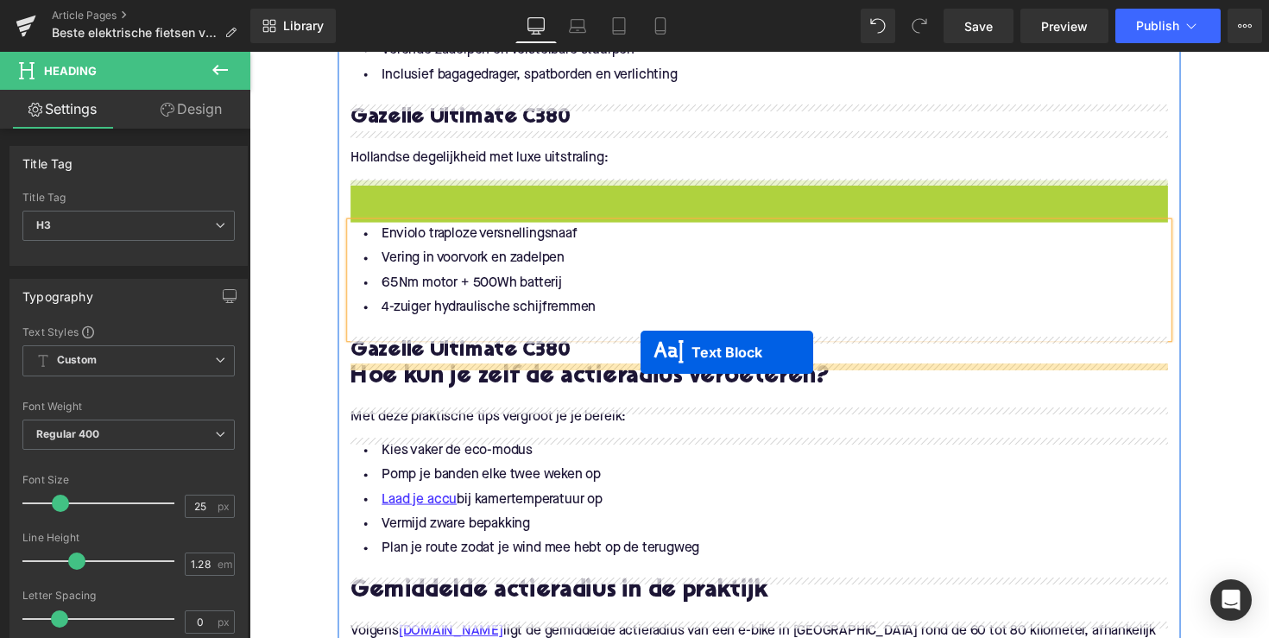
drag, startPoint x: 718, startPoint y: 202, endPoint x: 650, endPoint y: 360, distance: 172.0
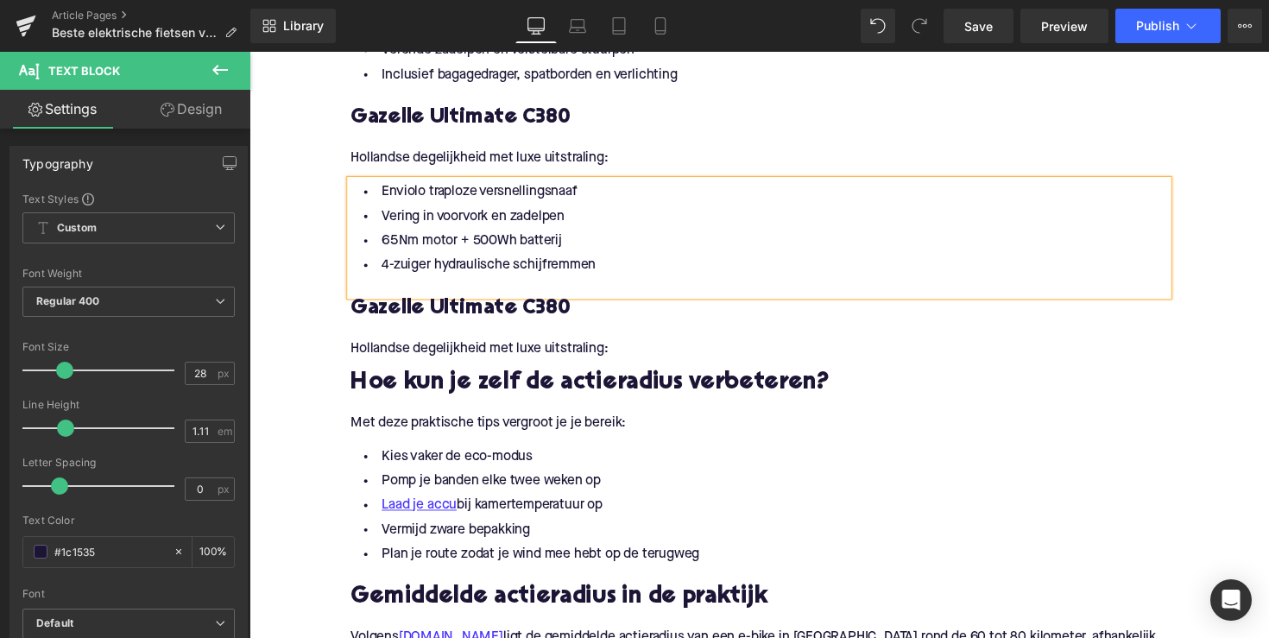
click at [753, 140] on p at bounding box center [771, 143] width 837 height 18
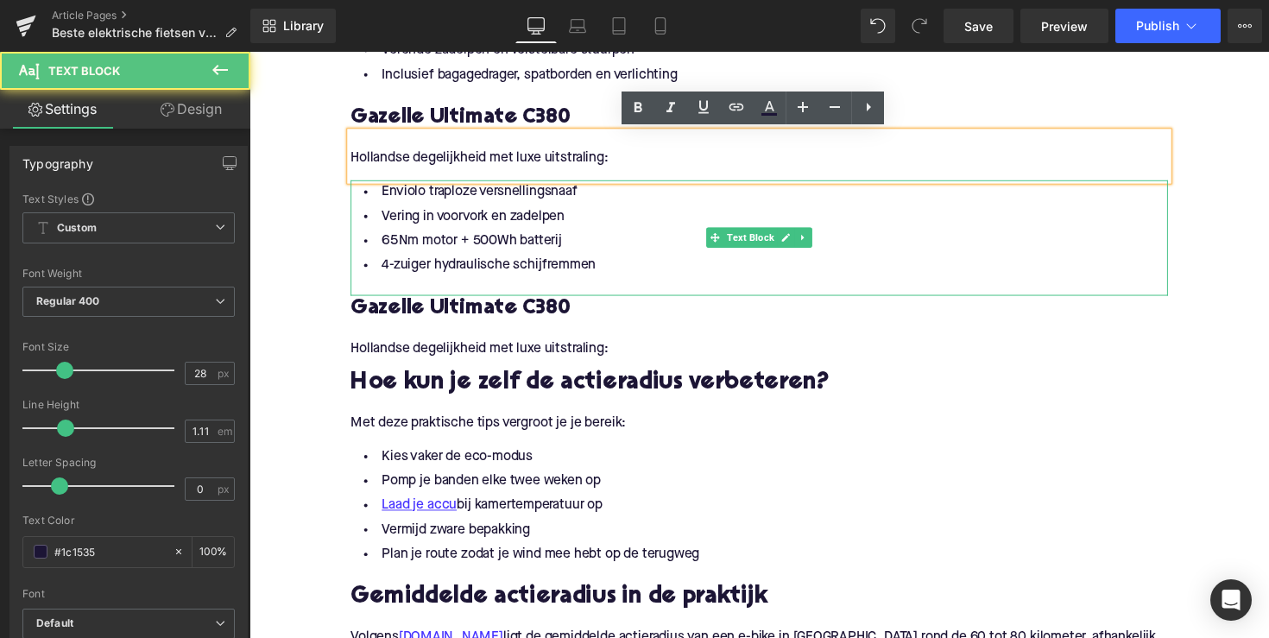
click at [745, 230] on li "Vering in voorvork en zadelpen" at bounding box center [771, 220] width 837 height 25
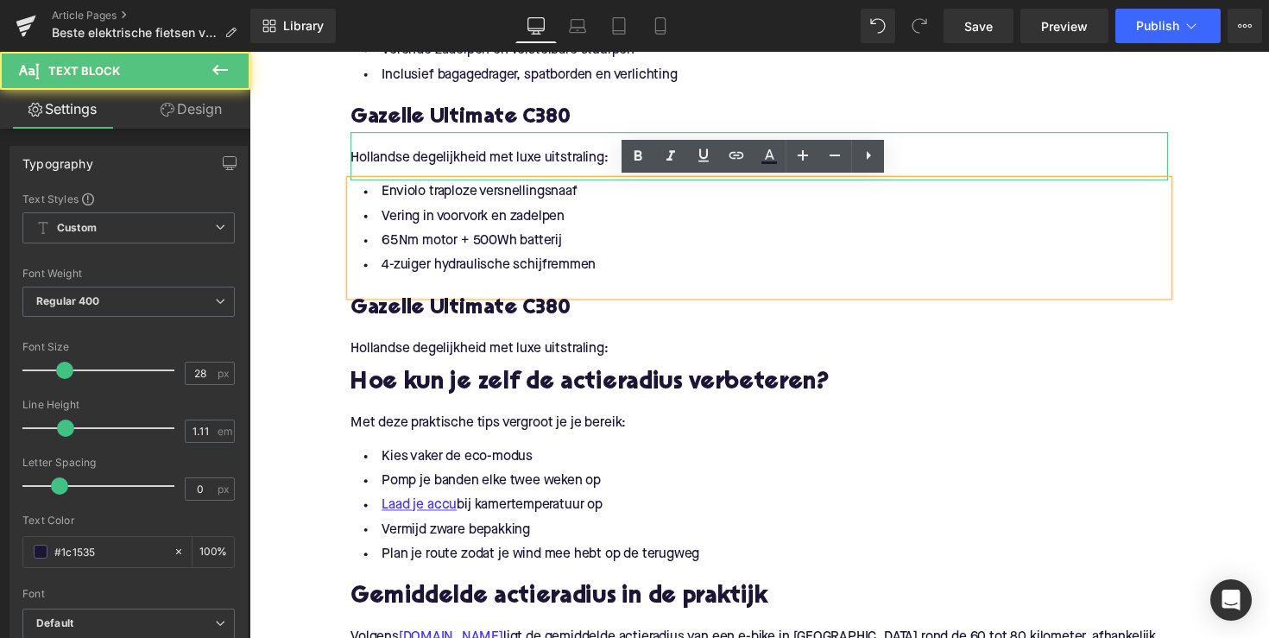
click at [619, 148] on p at bounding box center [771, 143] width 837 height 18
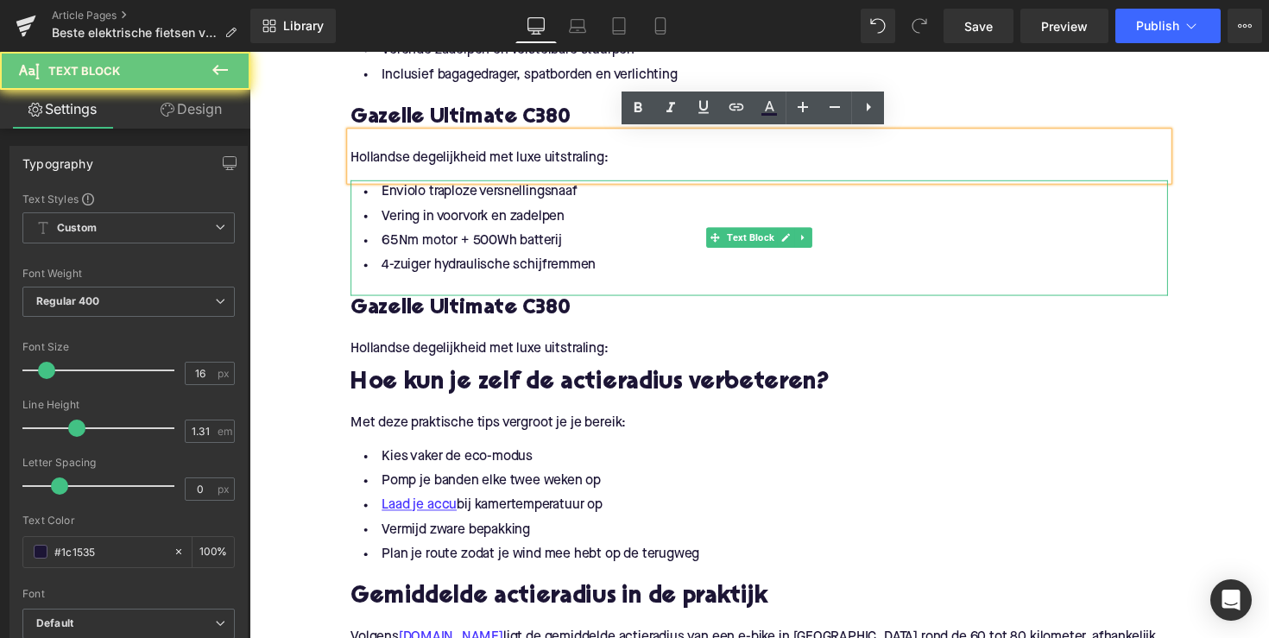
click at [633, 255] on li "65Nm motor + 500Wh batterij" at bounding box center [771, 245] width 837 height 25
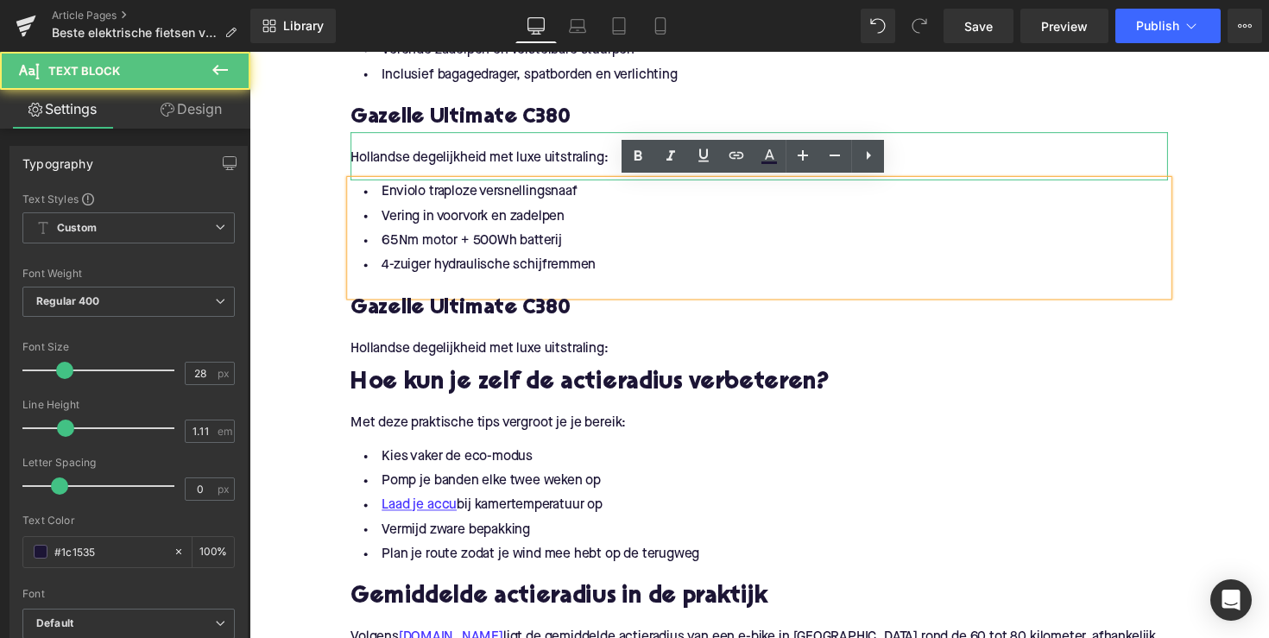
click at [573, 157] on p "Hollandse degelijkheid met luxe uitstraling:" at bounding box center [771, 161] width 837 height 18
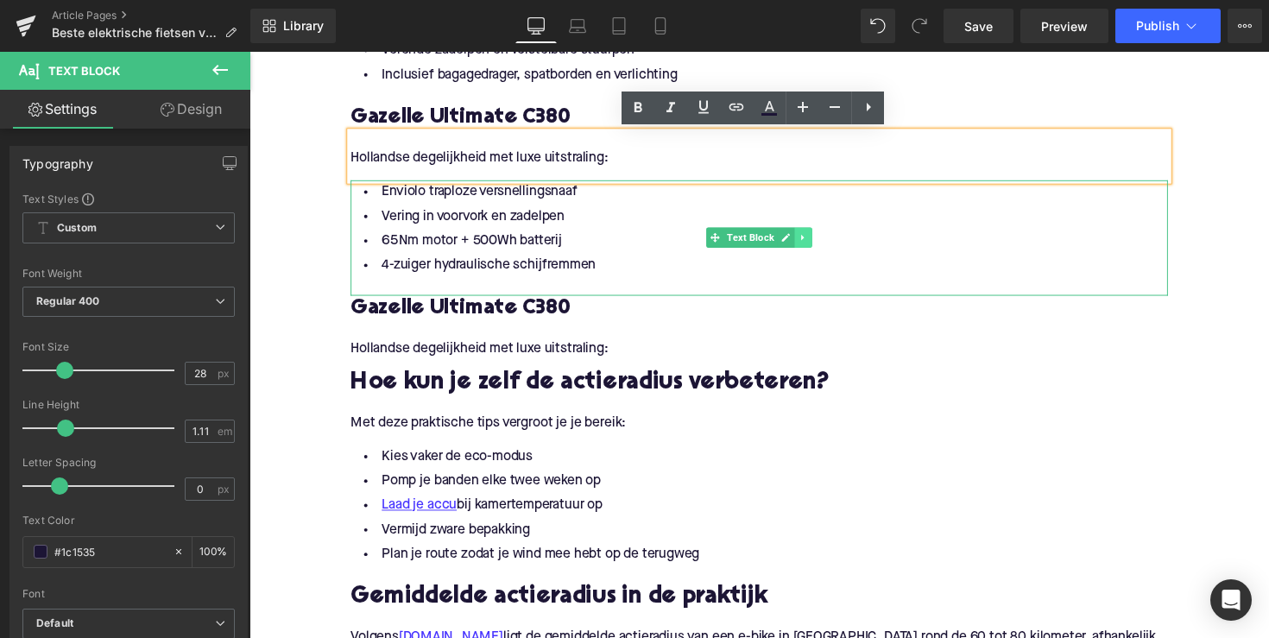
click at [818, 245] on icon at bounding box center [816, 241] width 9 height 10
click at [803, 245] on icon at bounding box center [807, 241] width 9 height 9
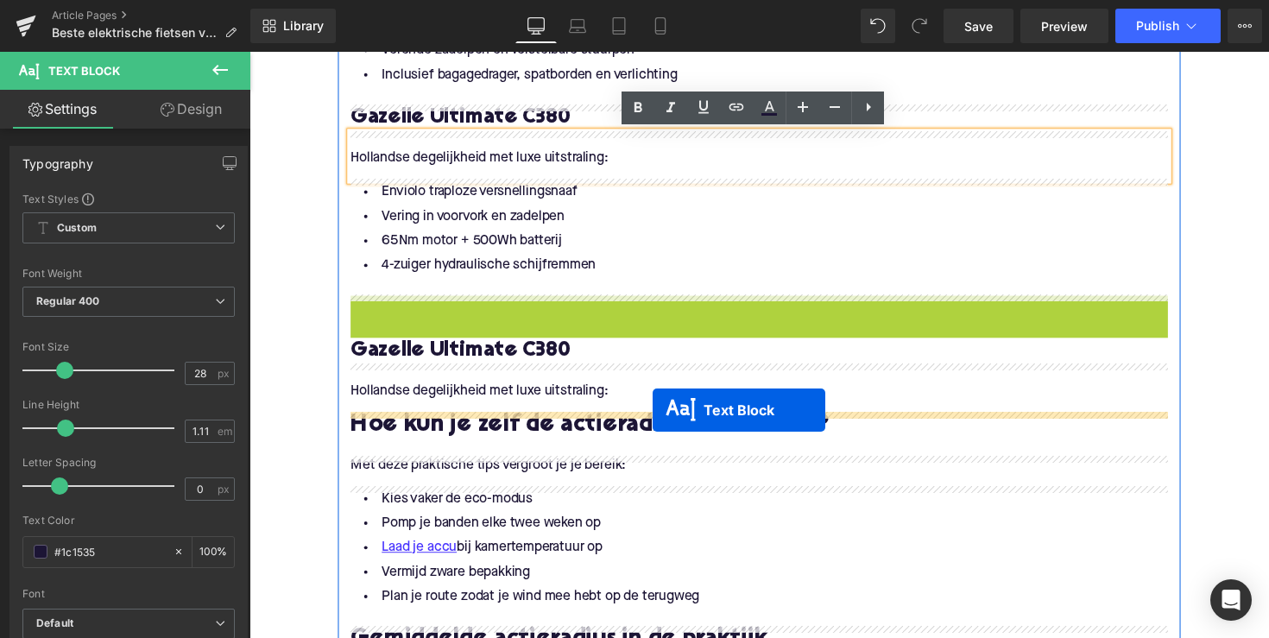
drag, startPoint x: 722, startPoint y: 366, endPoint x: 662, endPoint y: 419, distance: 80.1
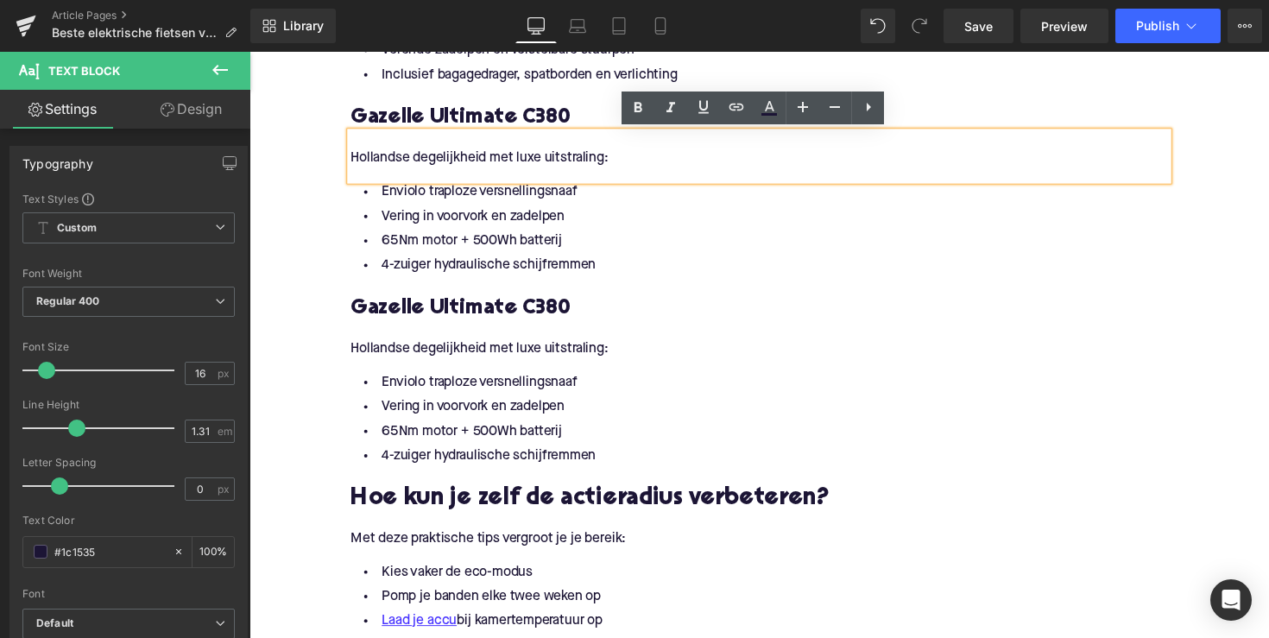
click at [496, 316] on h3 "Gazelle Ultimate C380" at bounding box center [771, 315] width 837 height 28
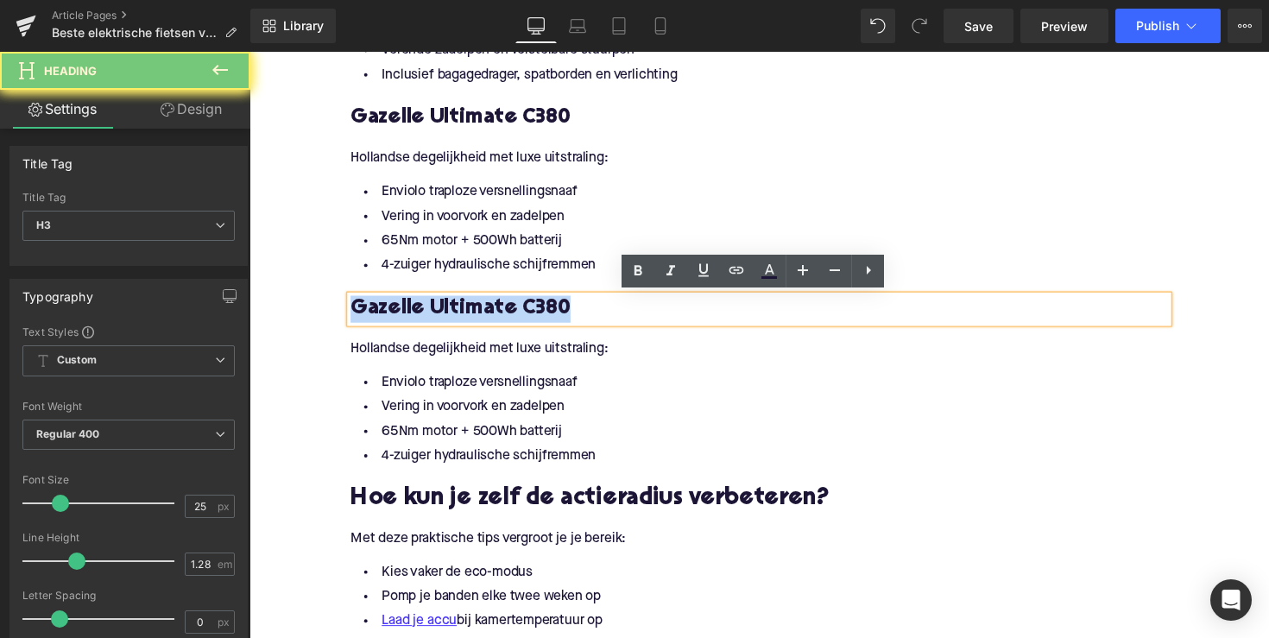
paste div
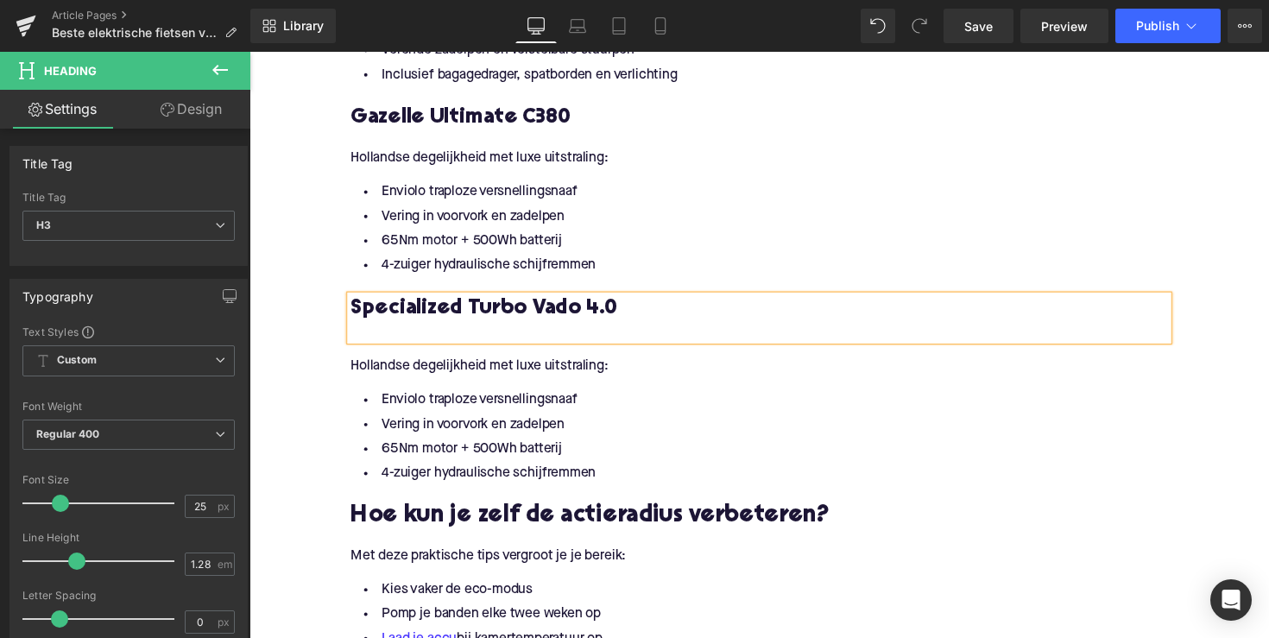
click at [484, 378] on p "Hollandse degelijkheid met luxe uitstraling:" at bounding box center [771, 374] width 837 height 18
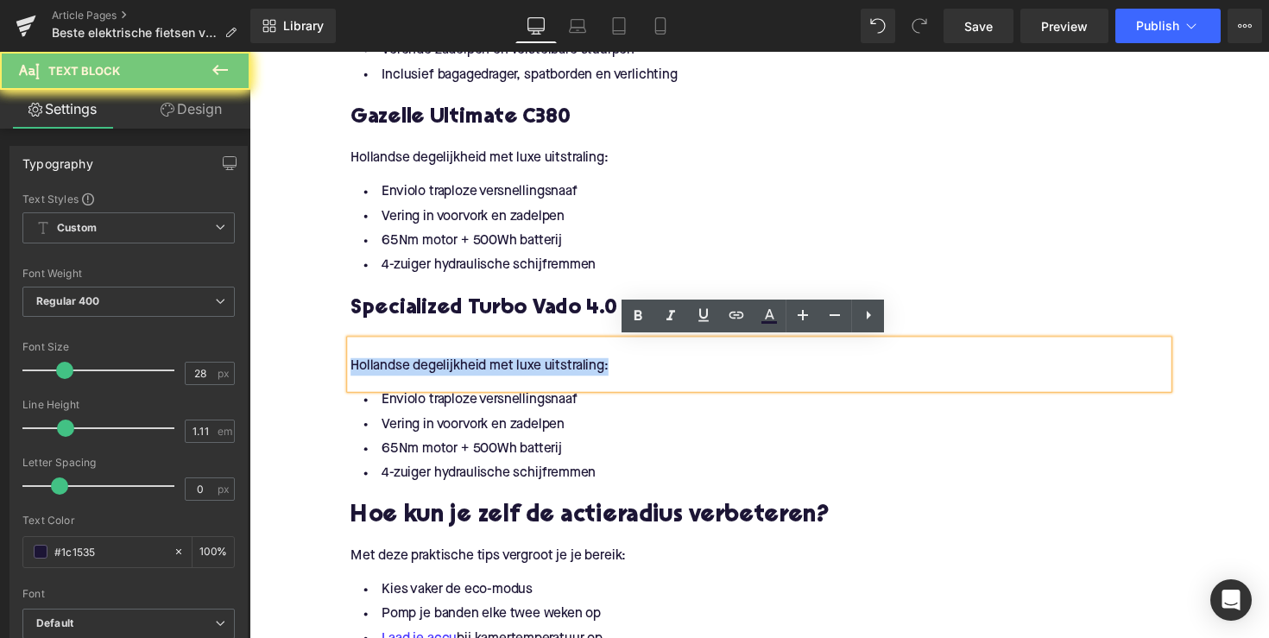
click at [484, 378] on p "Hollandse degelijkheid met luxe uitstraling:" at bounding box center [771, 374] width 837 height 18
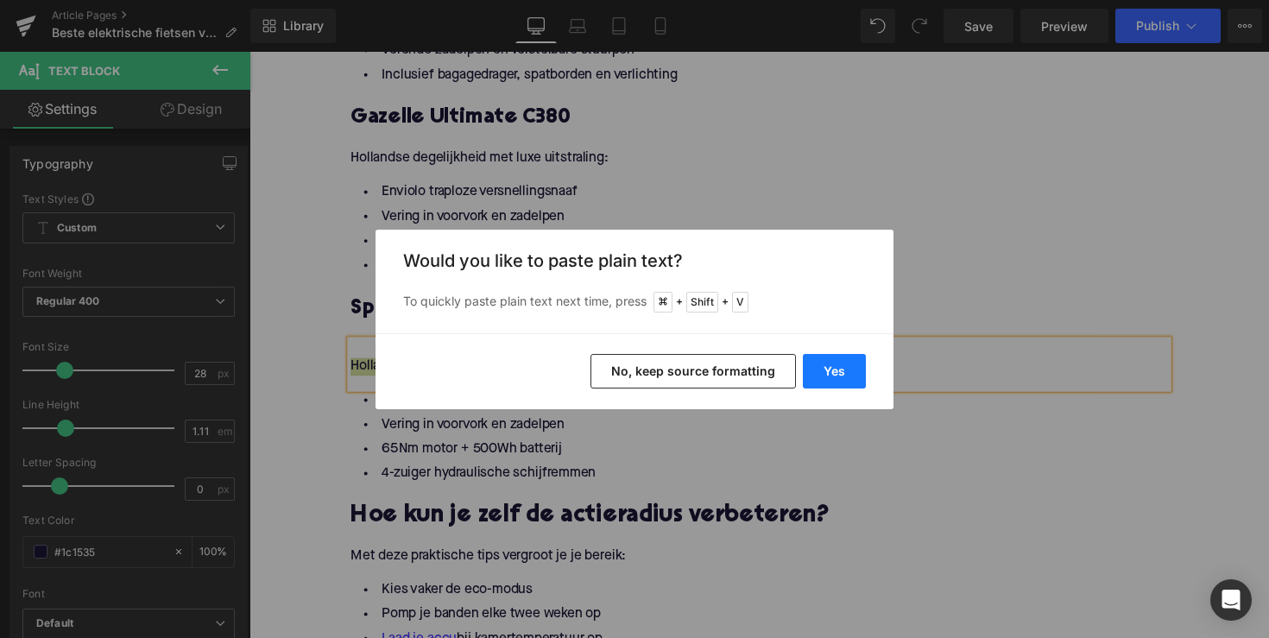
click at [845, 356] on button "Yes" at bounding box center [834, 371] width 63 height 35
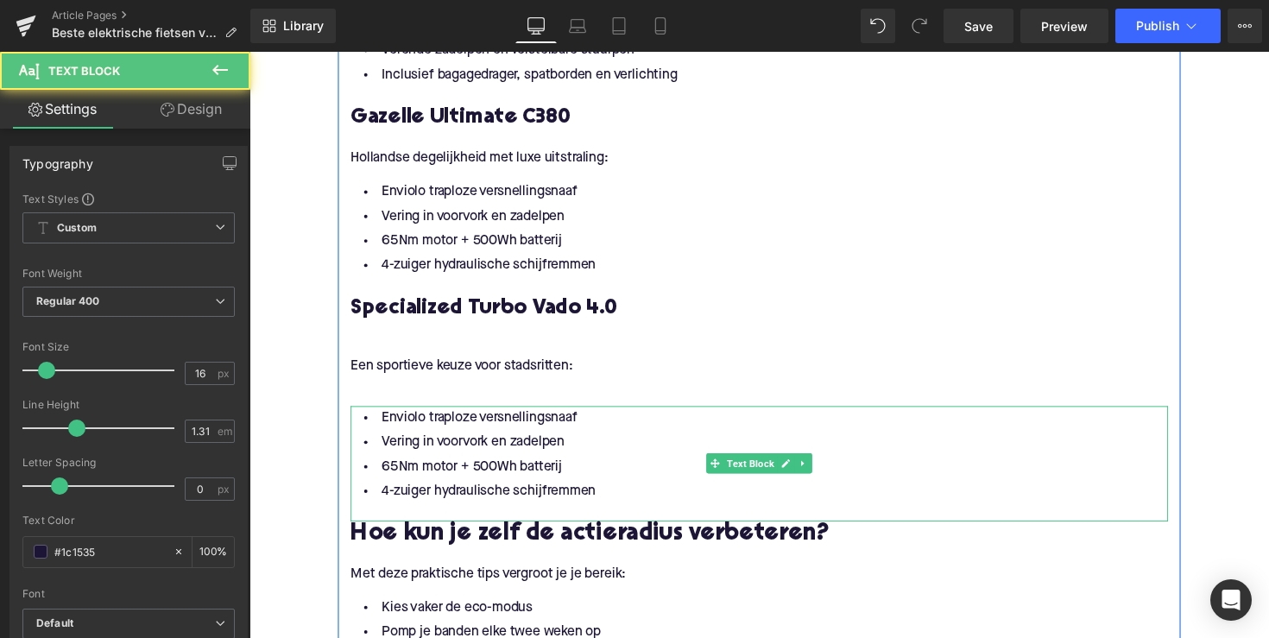
click at [499, 480] on li "65Nm motor + 500Wh batterij" at bounding box center [771, 476] width 837 height 25
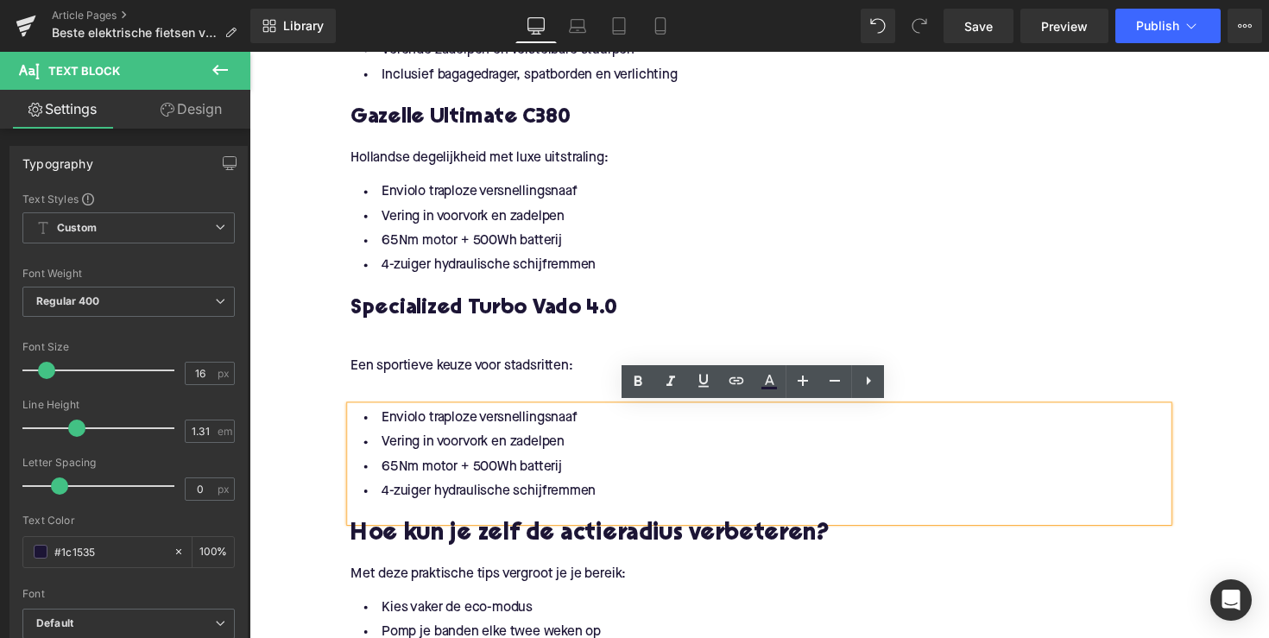
drag, startPoint x: 639, startPoint y: 519, endPoint x: 600, endPoint y: 514, distance: 39.9
click at [600, 514] on div at bounding box center [771, 523] width 837 height 18
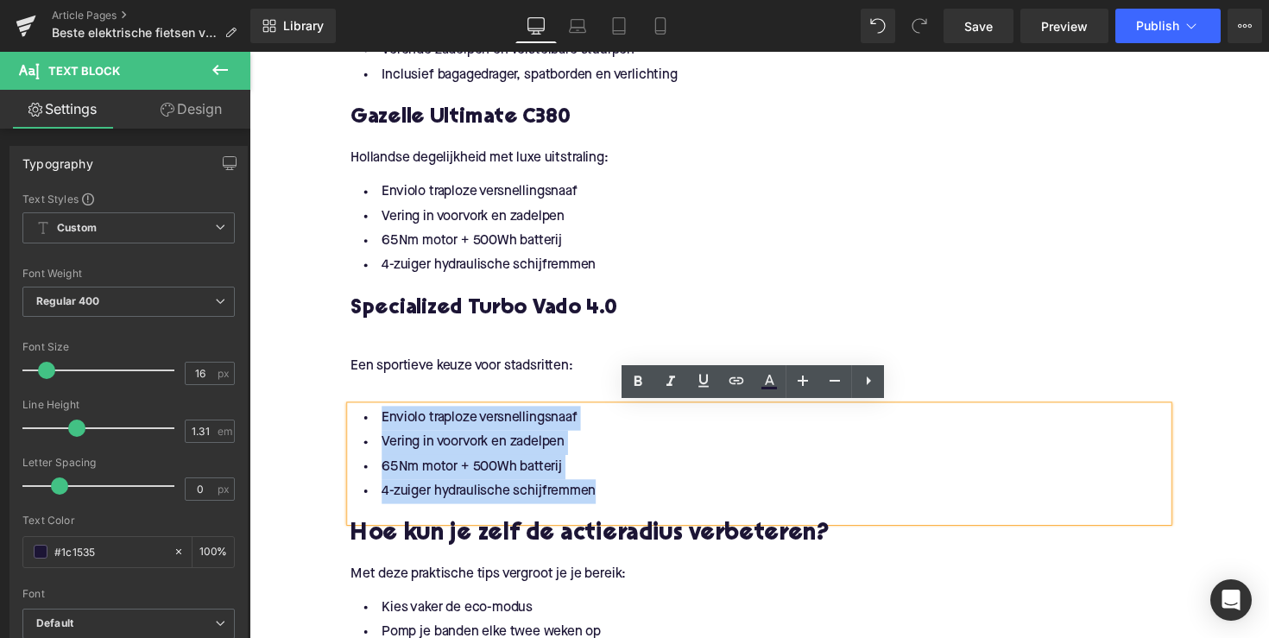
drag, startPoint x: 606, startPoint y: 506, endPoint x: 371, endPoint y: 414, distance: 251.9
click at [371, 414] on ul "Enviolo traploze versnellingsnaaf Vering in voorvork en zadelpen 65Nm motor + 5…" at bounding box center [771, 464] width 837 height 100
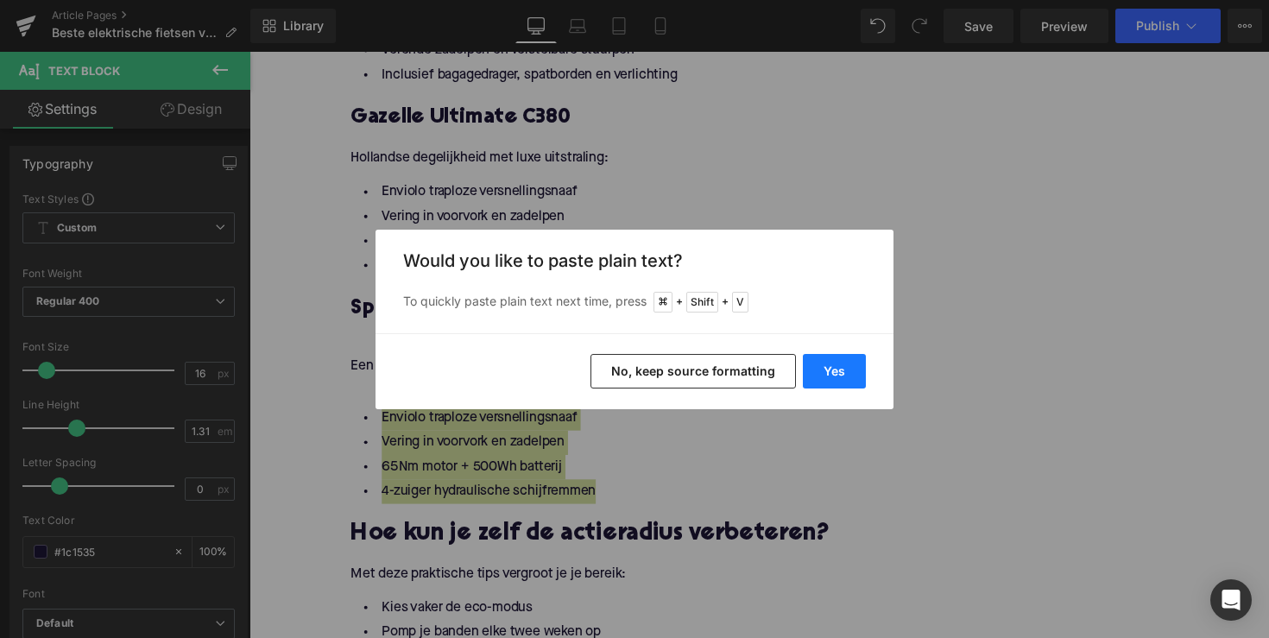
click at [830, 363] on button "Yes" at bounding box center [834, 371] width 63 height 35
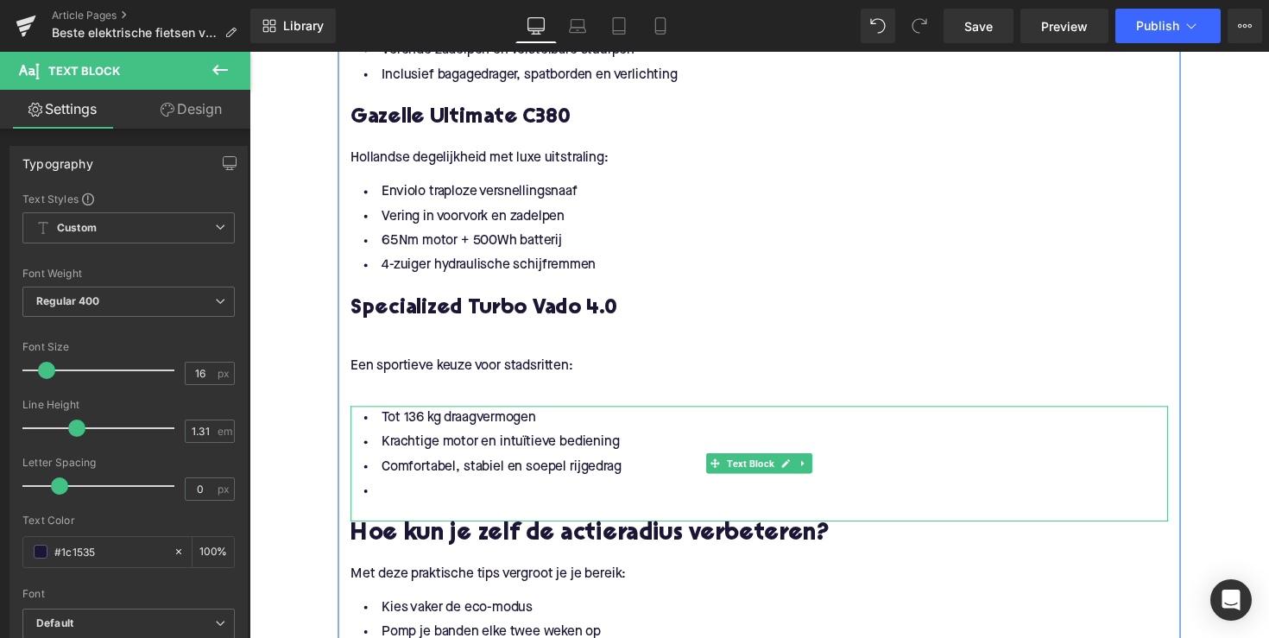
click at [493, 499] on li at bounding box center [771, 501] width 837 height 25
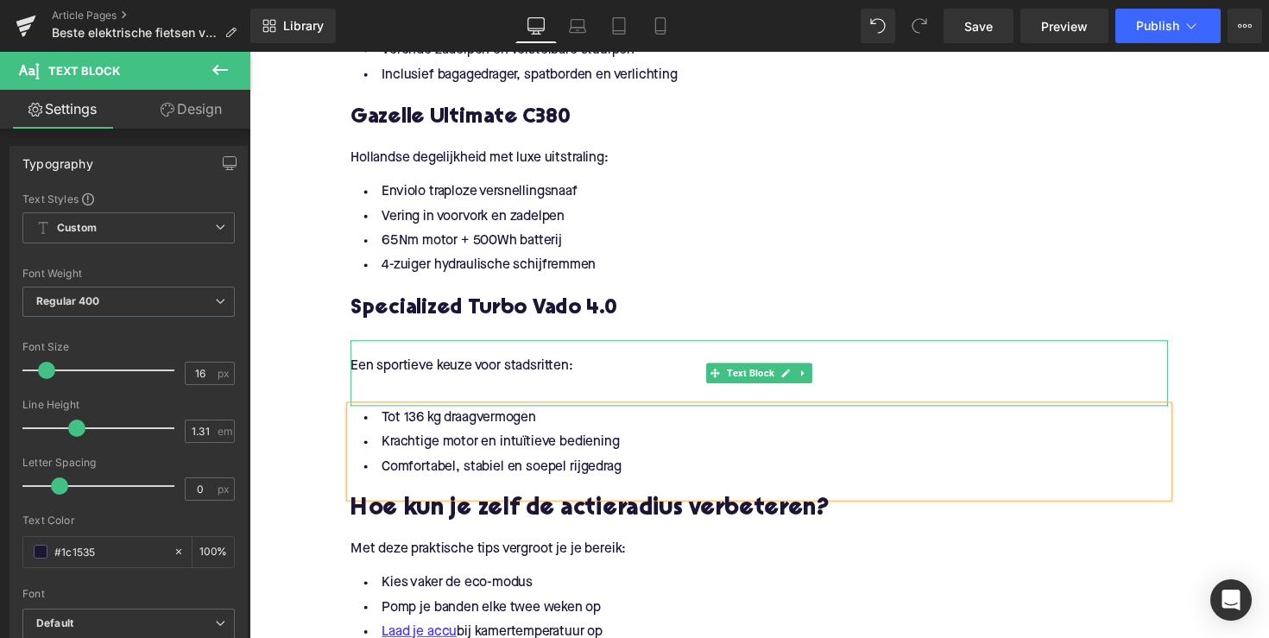
click at [407, 353] on p at bounding box center [771, 356] width 837 height 18
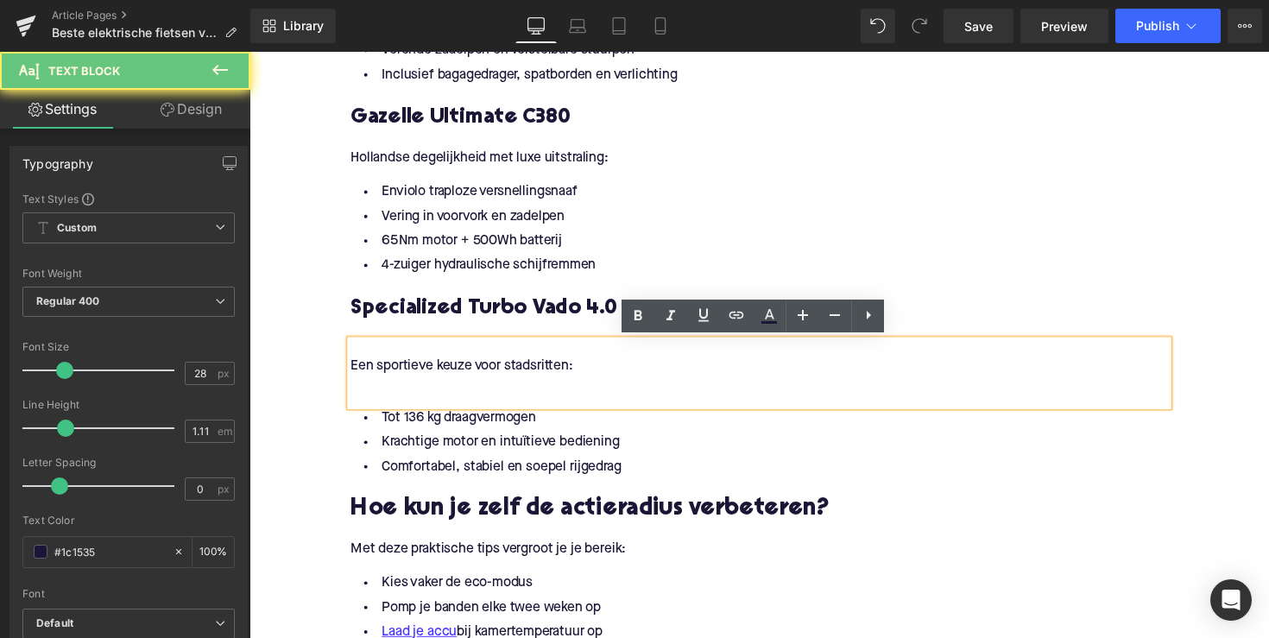
click at [367, 390] on p at bounding box center [771, 392] width 837 height 18
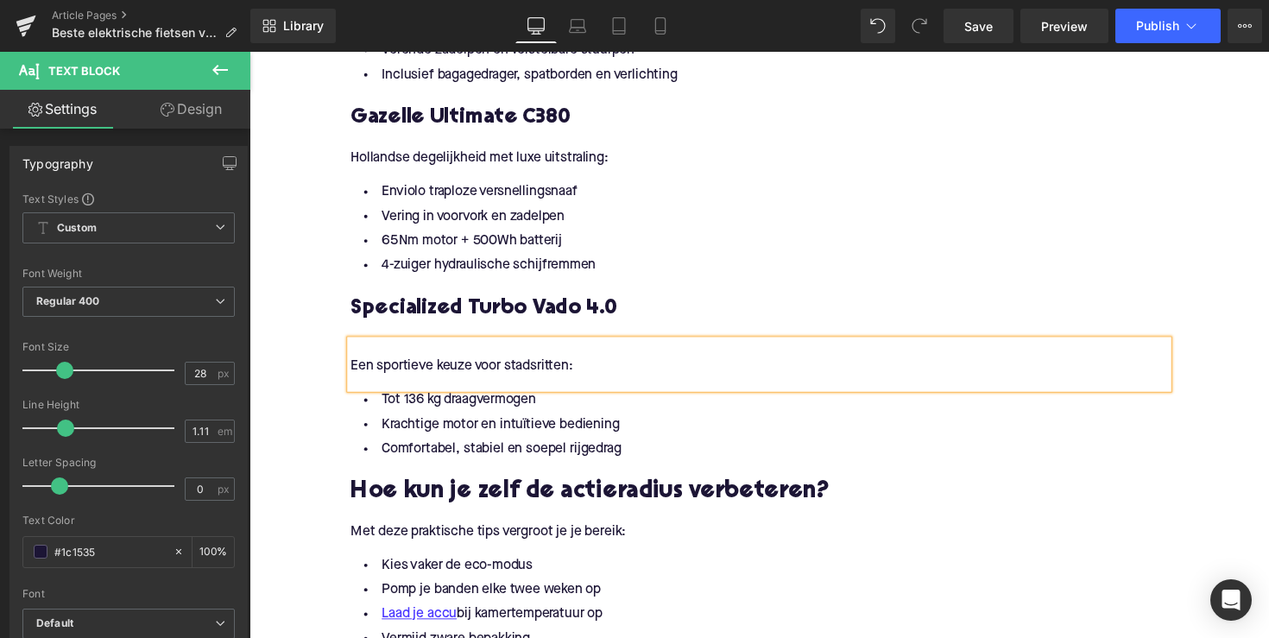
click at [356, 365] on p "Een sportieve keuze voor stadsritten:" at bounding box center [771, 374] width 837 height 18
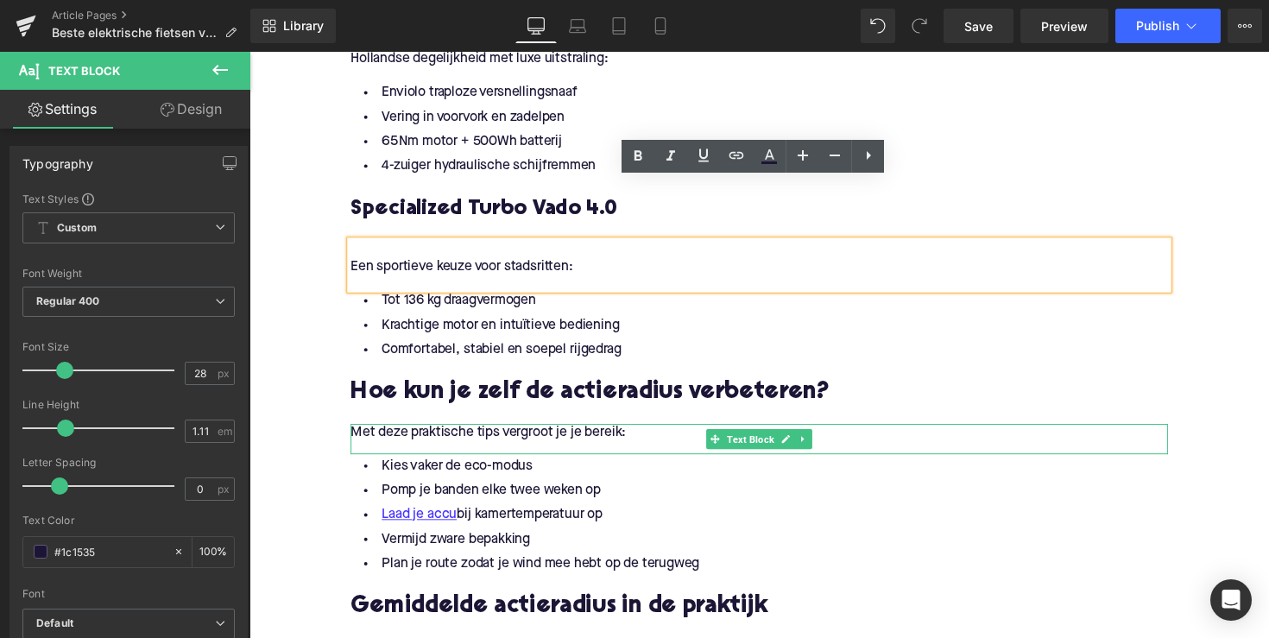
scroll to position [2298, 0]
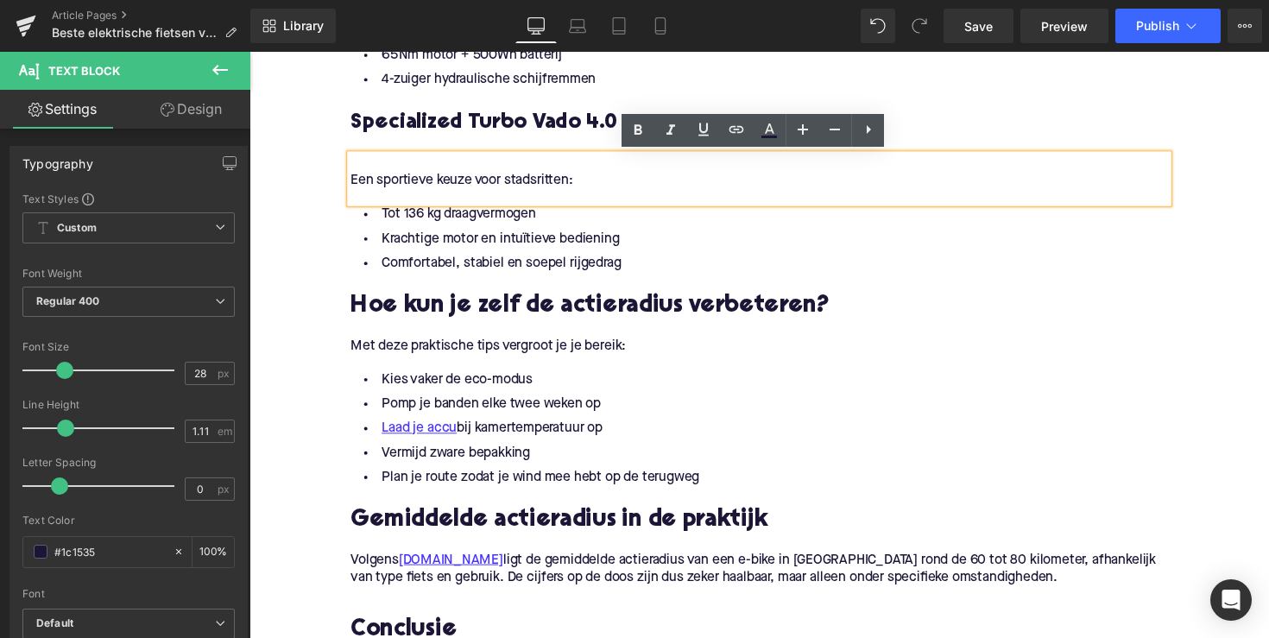
click at [540, 317] on h2 "Hoe kun je zelf de actieradius verbeteren?" at bounding box center [771, 312] width 837 height 27
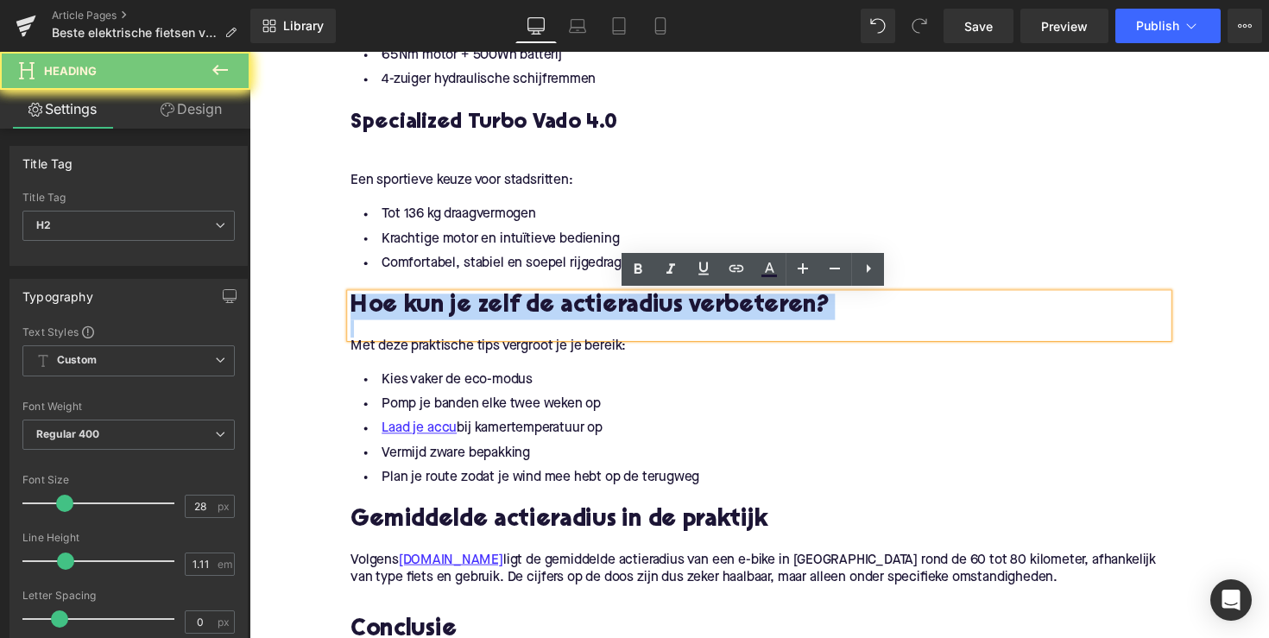
click at [540, 317] on h2 "Hoe kun je zelf de actieradius verbeteren?" at bounding box center [771, 312] width 837 height 27
paste div
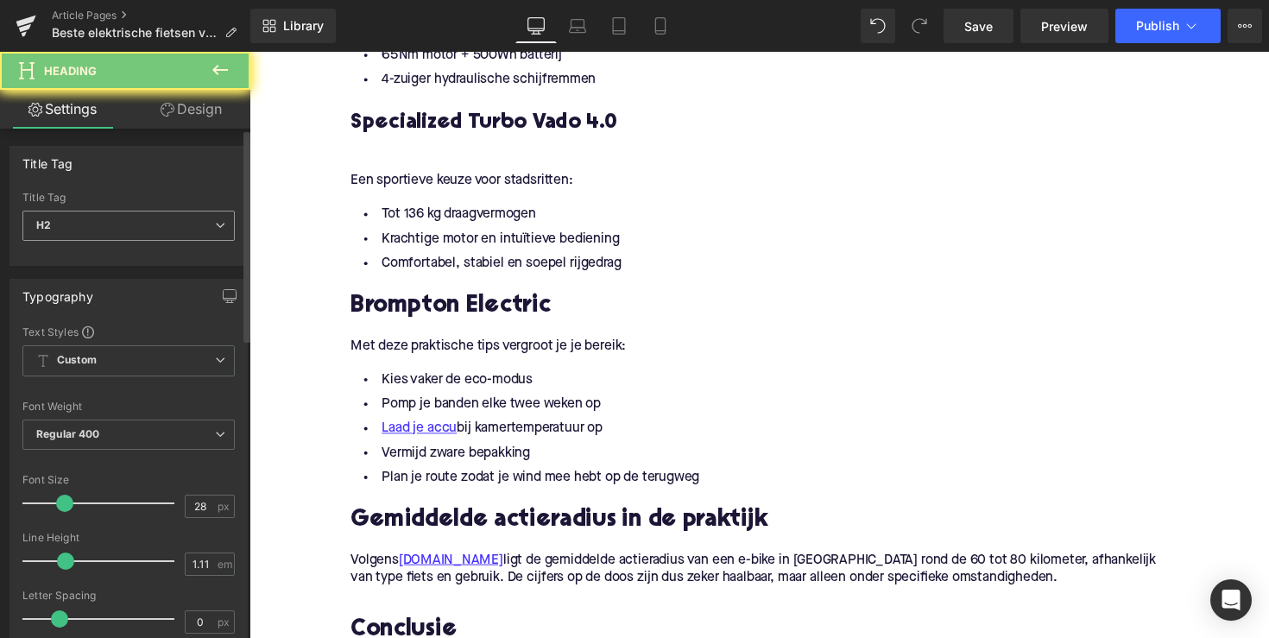
click at [152, 226] on span "H2" at bounding box center [128, 226] width 212 height 30
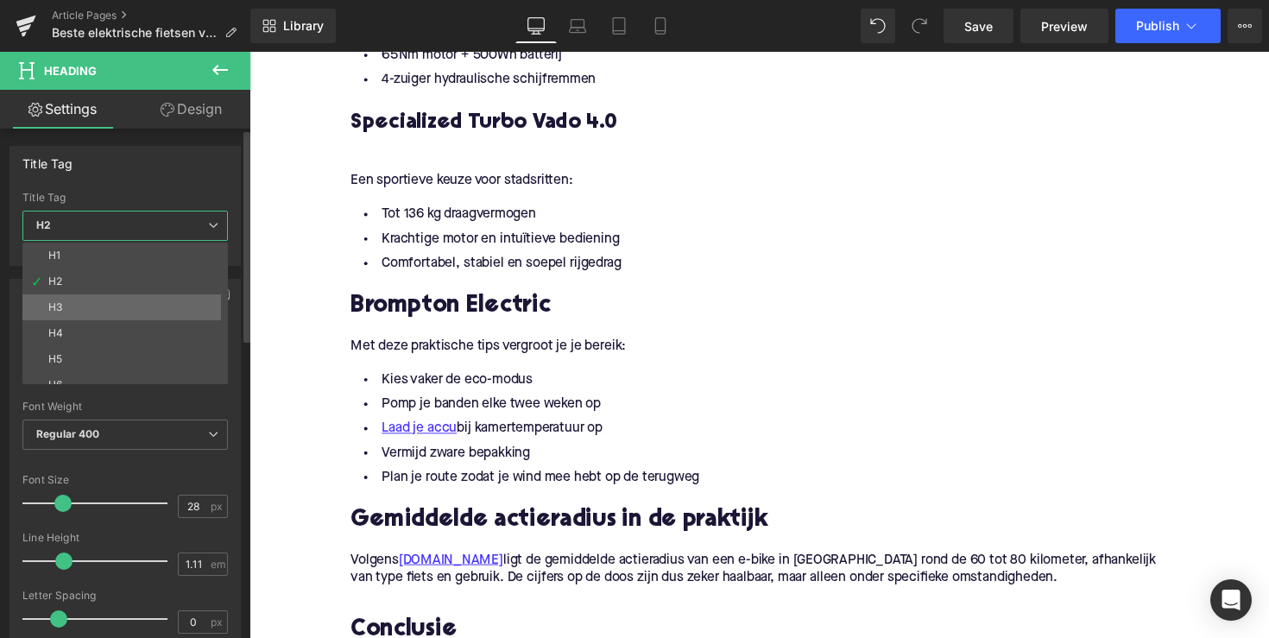
click at [139, 316] on li "H3" at bounding box center [128, 307] width 213 height 26
type input "25"
type input "1.28"
type input "100"
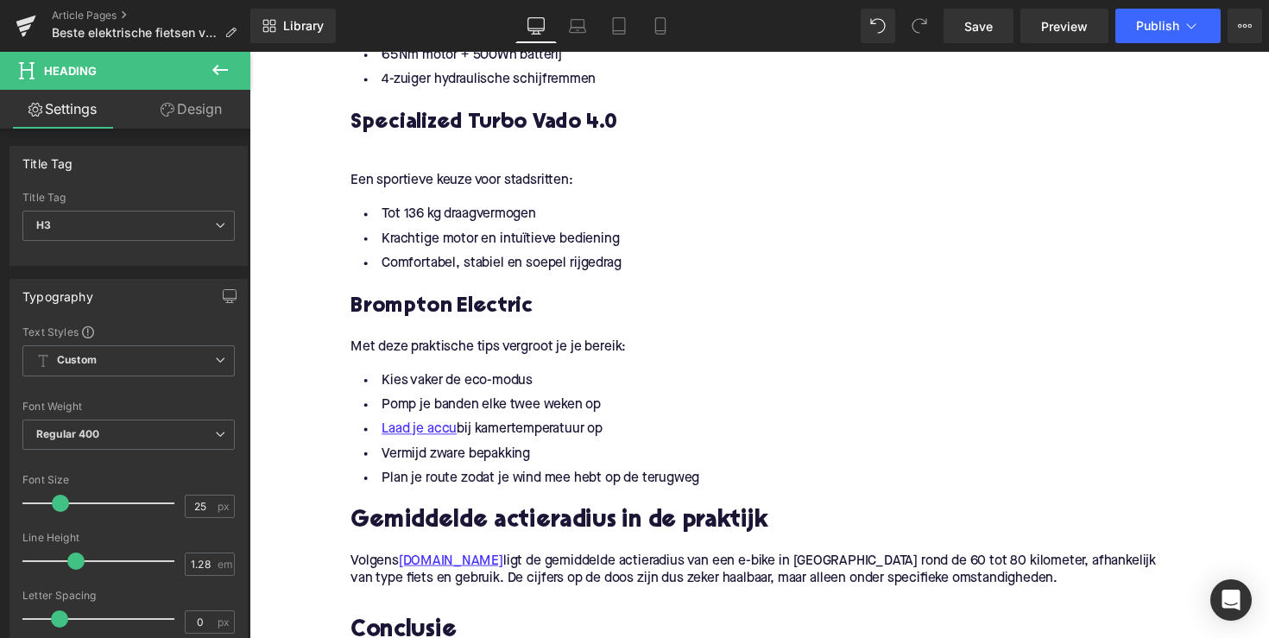
click at [497, 351] on p "Met deze praktische tips vergroot je je bereik:" at bounding box center [771, 354] width 837 height 18
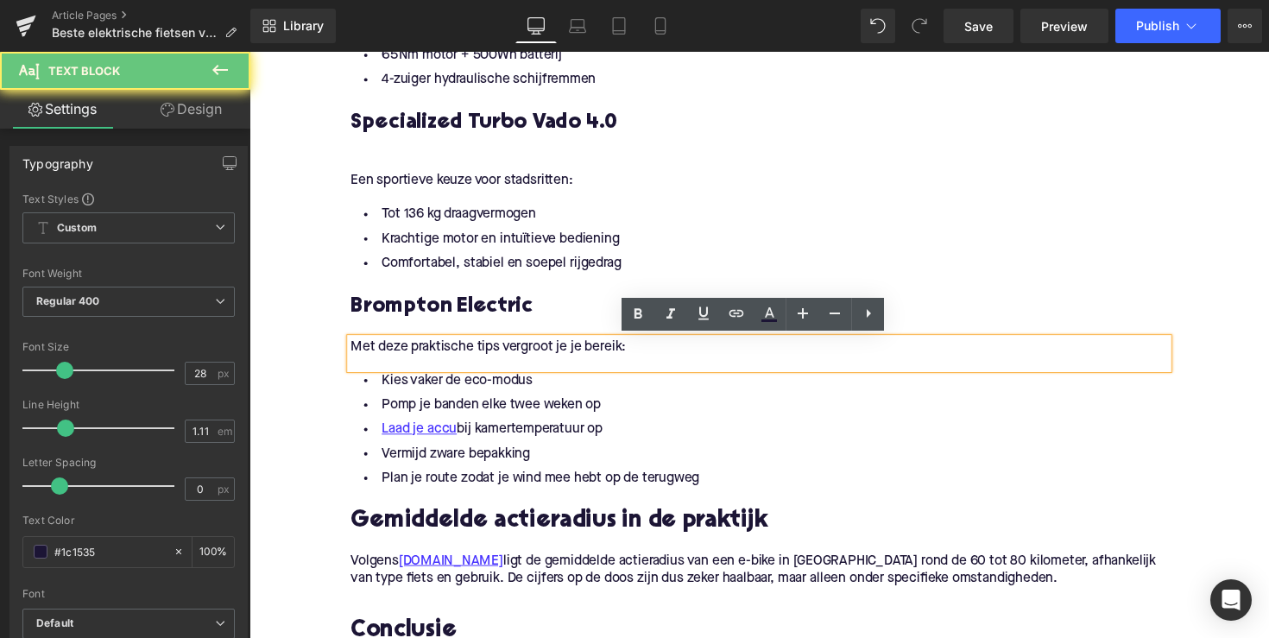
click at [497, 351] on p "Met deze praktische tips vergroot je je bereik:" at bounding box center [771, 354] width 837 height 18
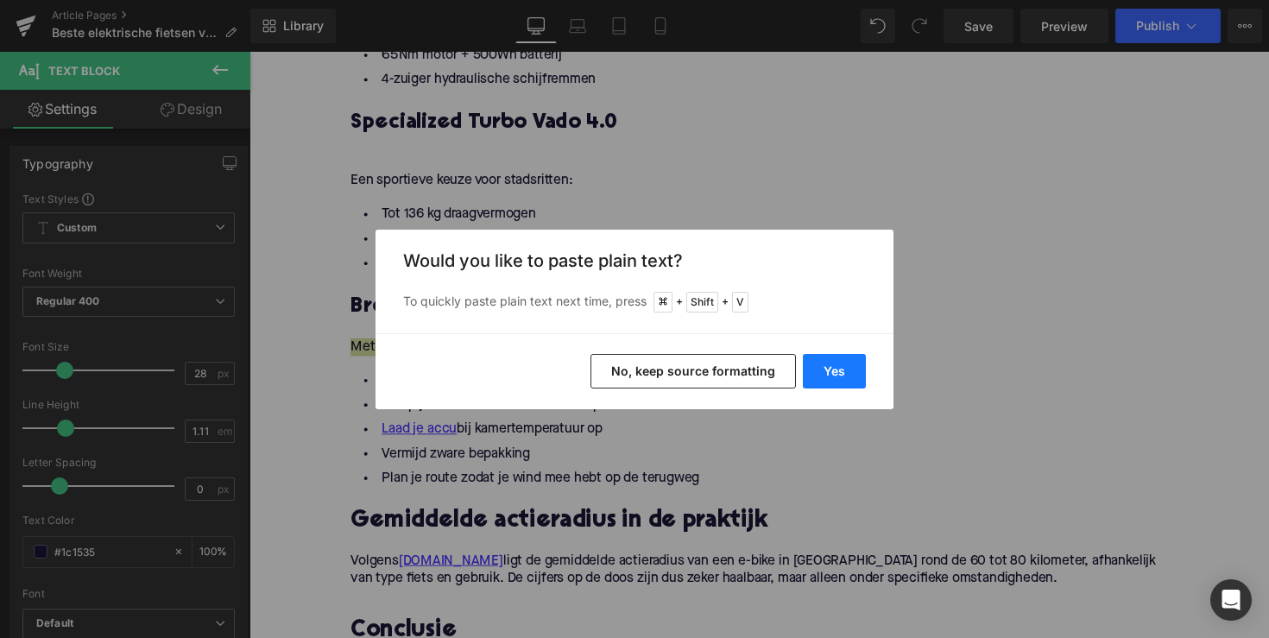
click at [827, 367] on button "Yes" at bounding box center [834, 371] width 63 height 35
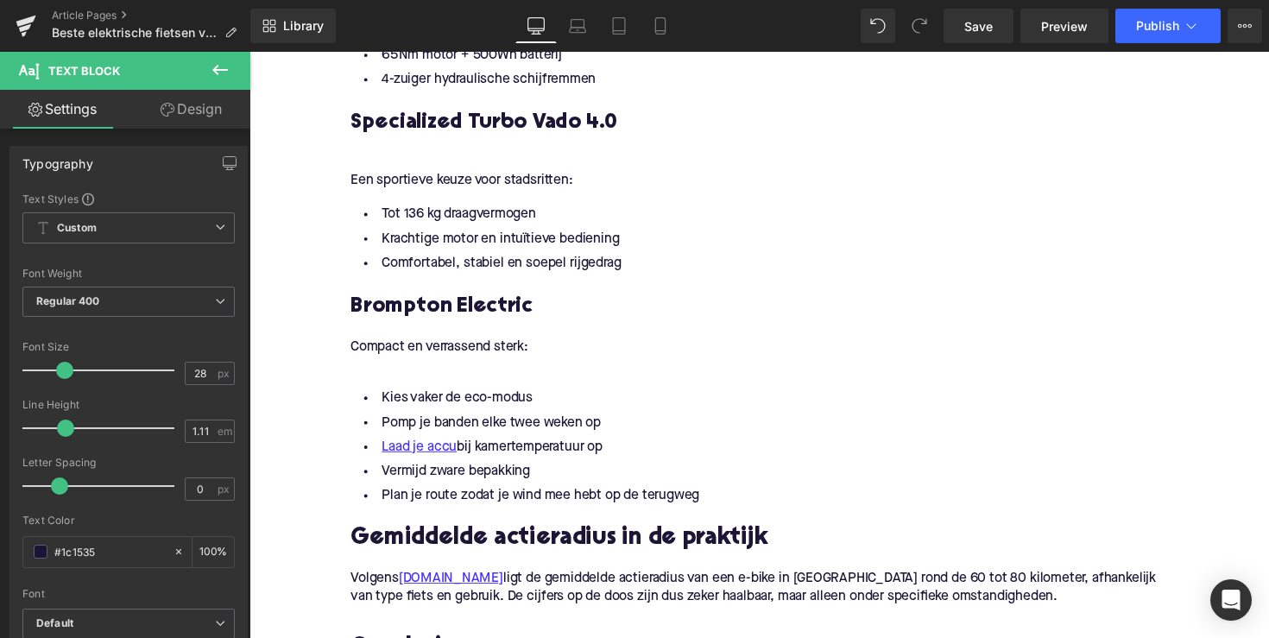
click at [526, 471] on li "Vermijd zware bepakking" at bounding box center [771, 481] width 837 height 25
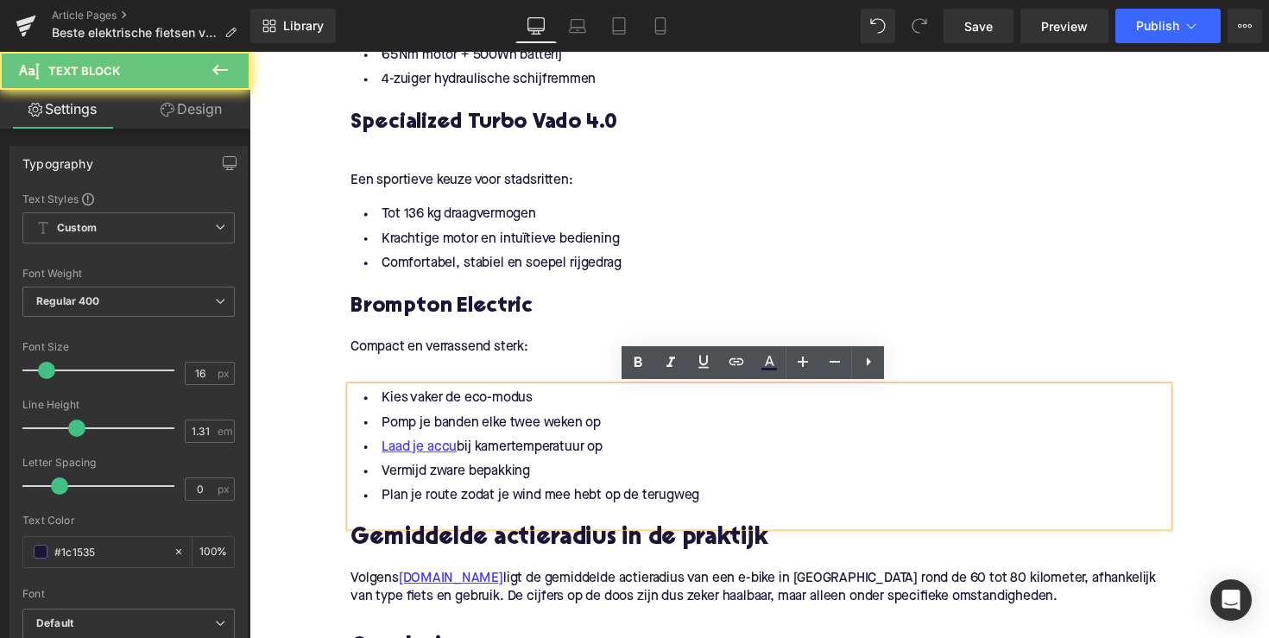
click at [759, 520] on div at bounding box center [771, 528] width 837 height 18
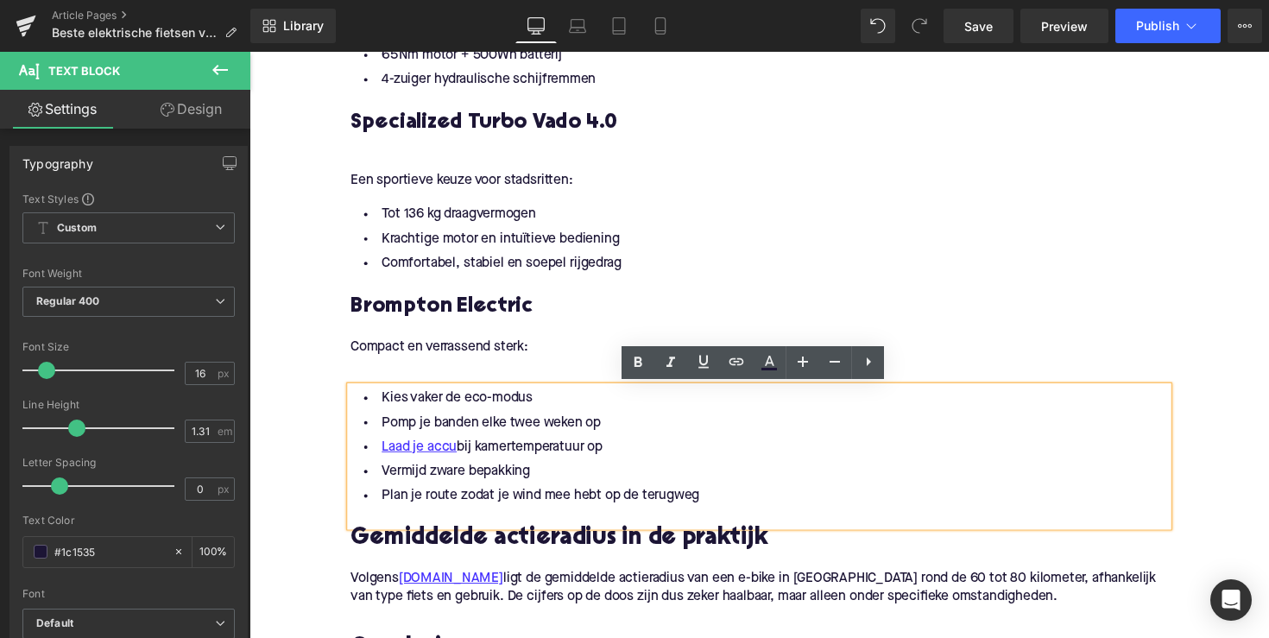
click at [715, 507] on li "Plan je route zodat je wind mee hebt op de terugweg" at bounding box center [771, 506] width 837 height 25
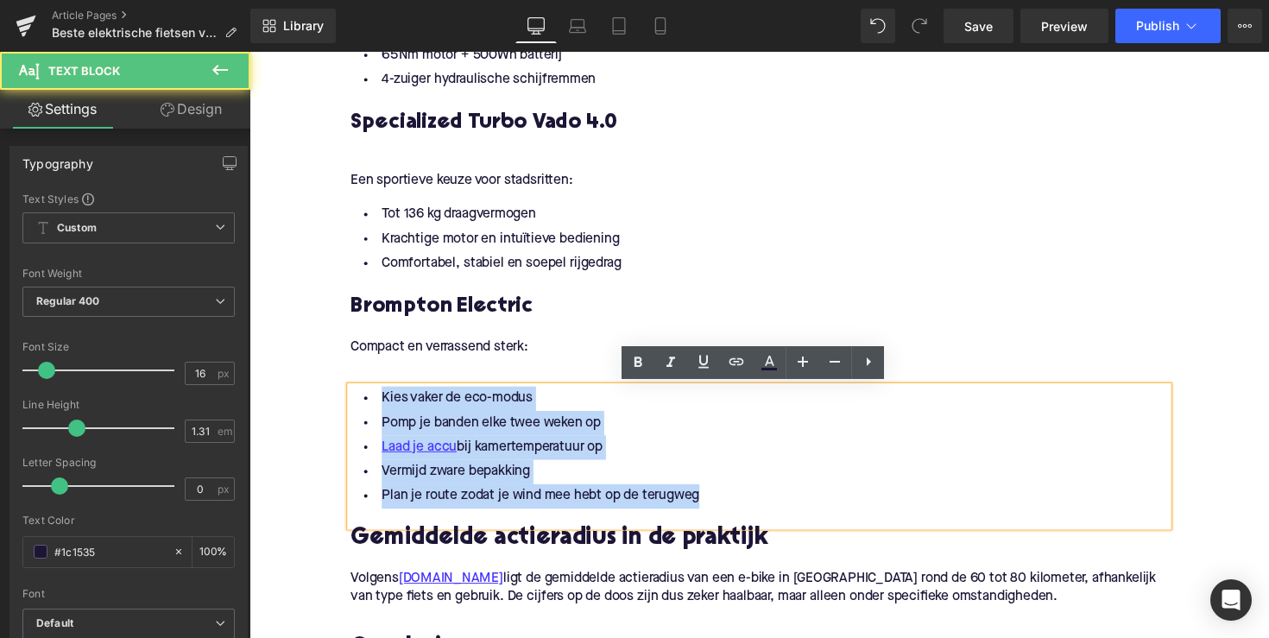
drag, startPoint x: 727, startPoint y: 505, endPoint x: 351, endPoint y: 390, distance: 392.5
click at [353, 394] on div "Kies vaker de eco-modus Pomp je banden elke twee weken op Laad je accu bij kame…" at bounding box center [771, 465] width 837 height 143
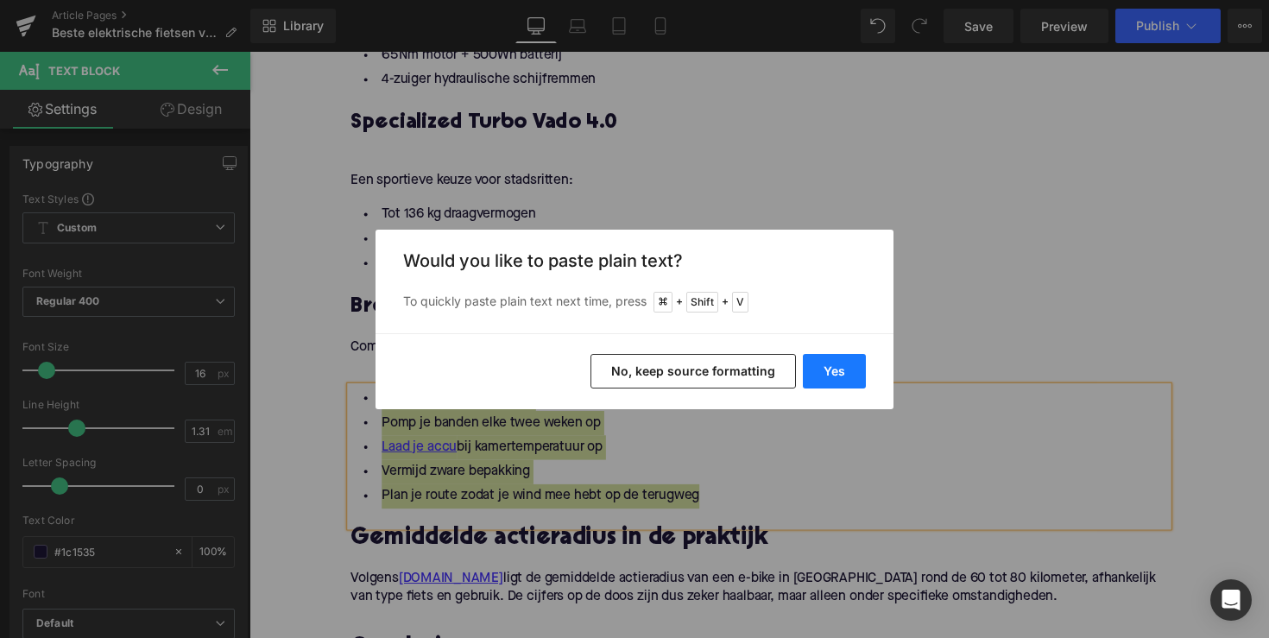
click at [821, 362] on button "Yes" at bounding box center [834, 371] width 63 height 35
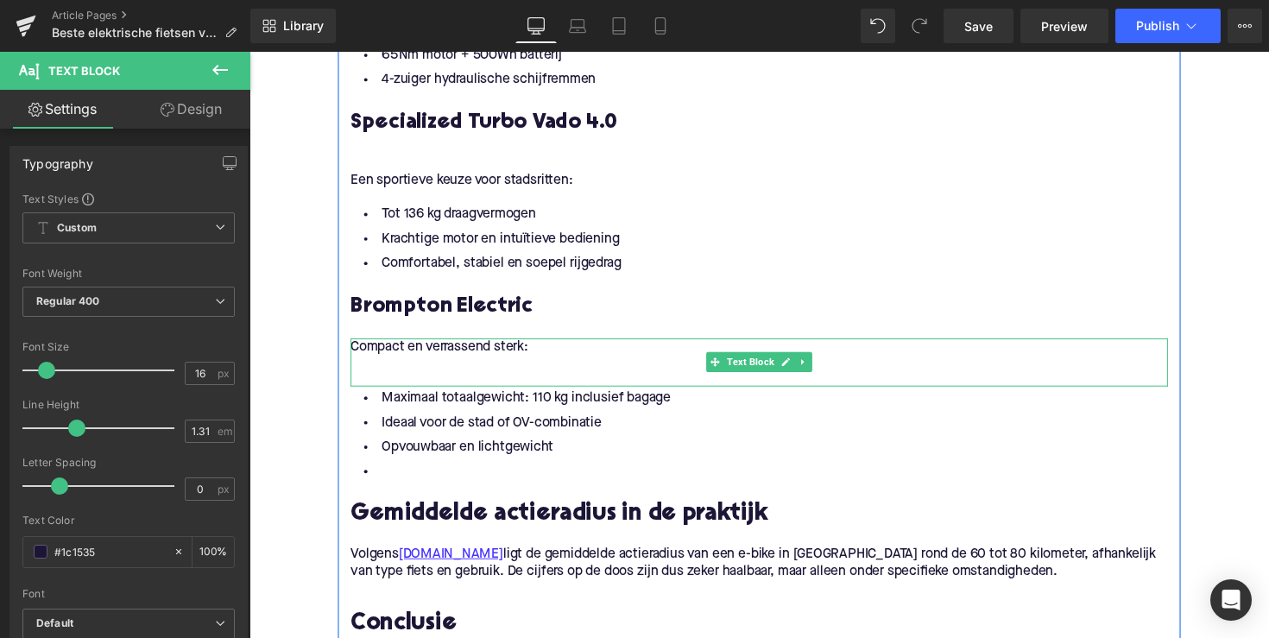
click at [453, 379] on p at bounding box center [771, 372] width 837 height 18
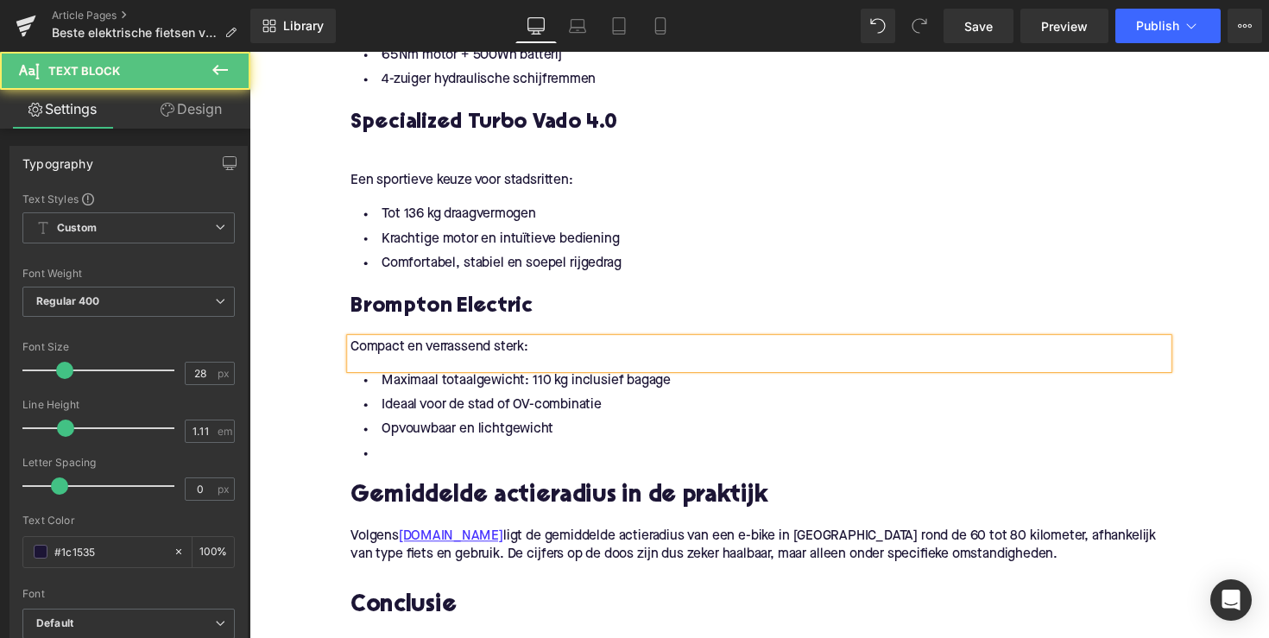
click at [437, 453] on li at bounding box center [771, 463] width 837 height 25
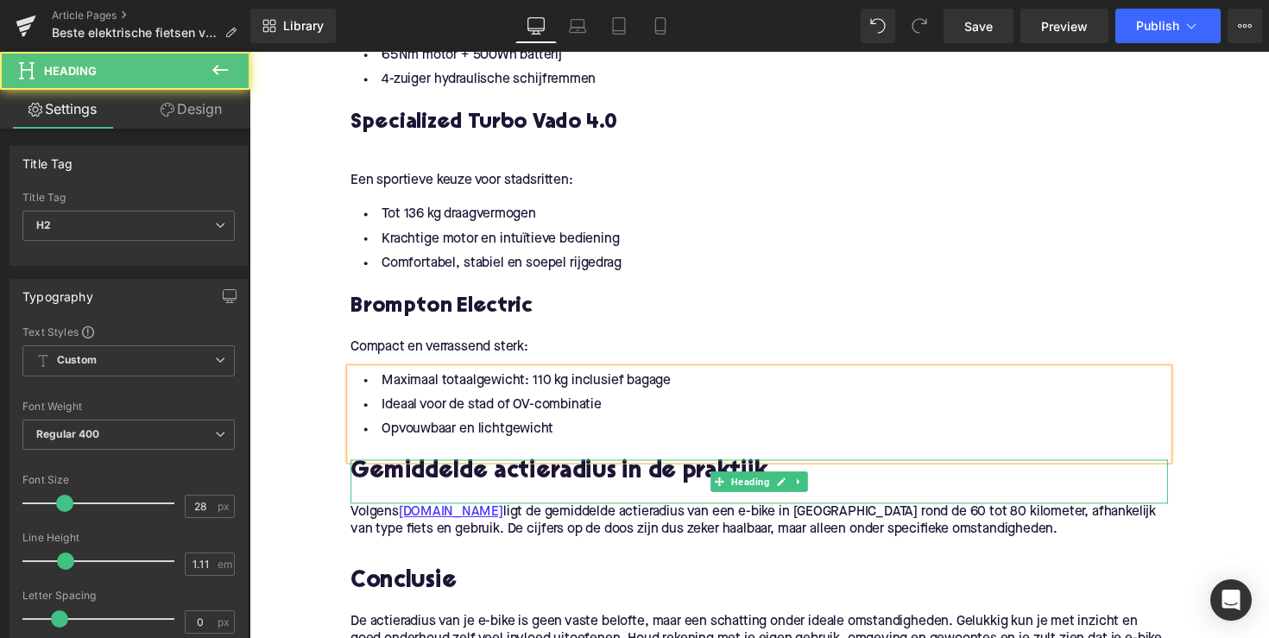
click at [475, 489] on h2 "Gemiddelde actieradius in de praktijk" at bounding box center [771, 482] width 837 height 27
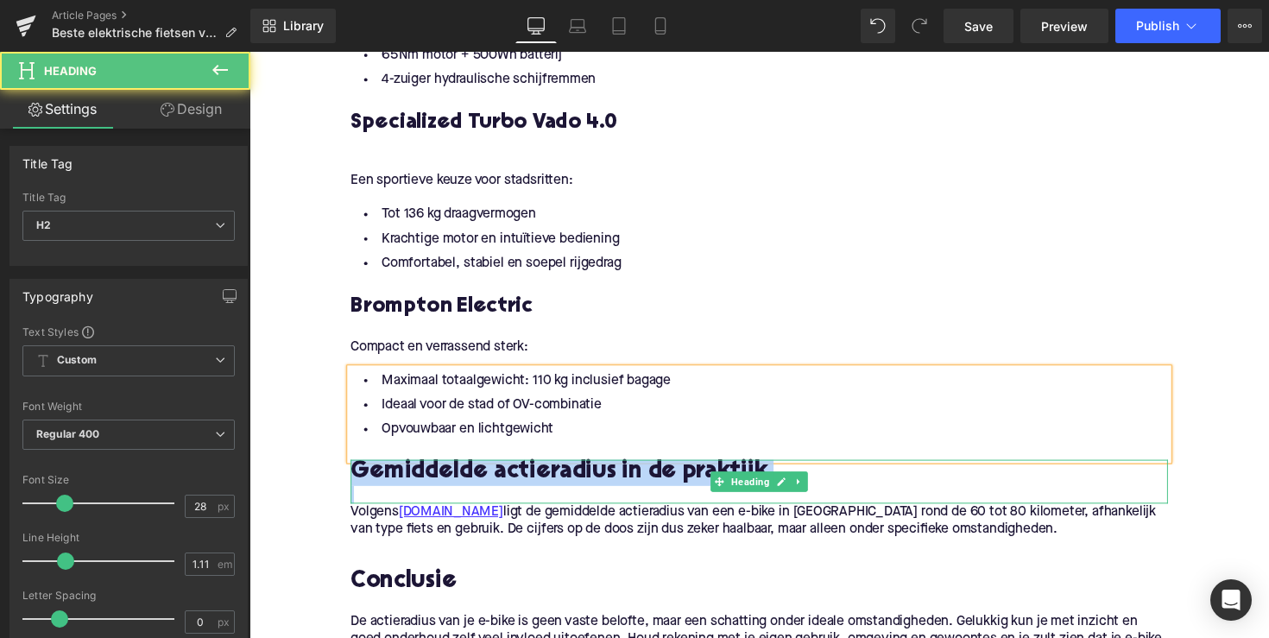
click at [475, 489] on h2 "Gemiddelde actieradius in de praktijk" at bounding box center [771, 482] width 837 height 27
paste div
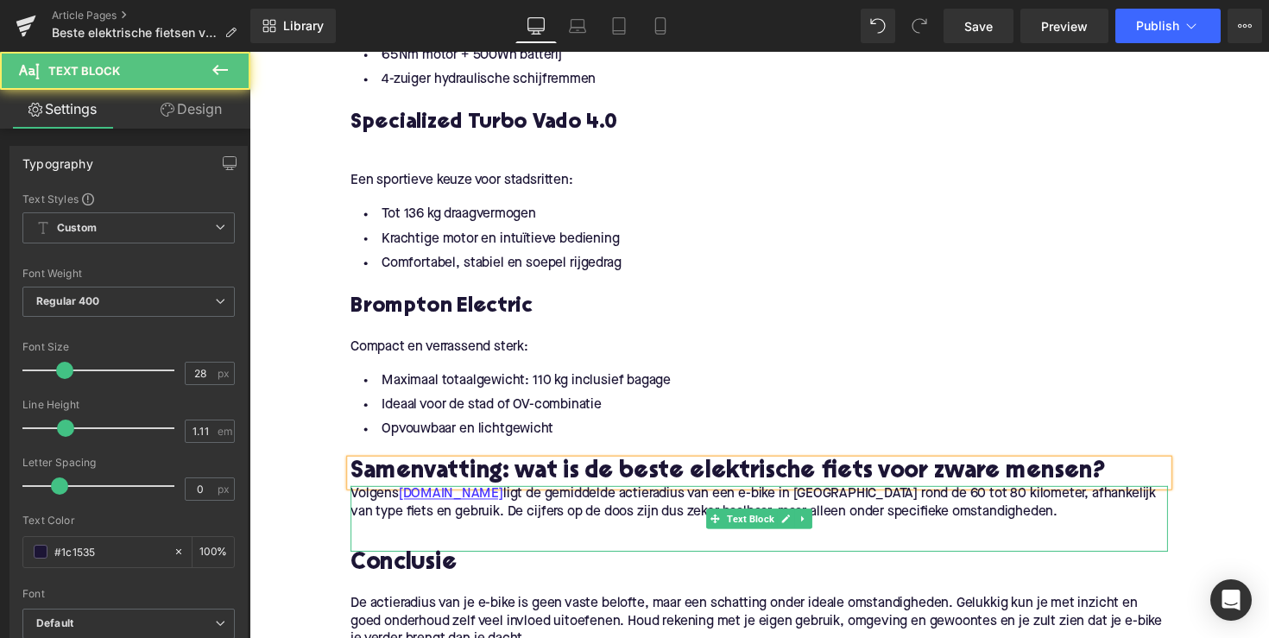
click at [529, 505] on p "Volgens [DOMAIN_NAME] ligt de gemiddelde actieradius van een e-bike in [GEOGRAP…" at bounding box center [771, 514] width 837 height 36
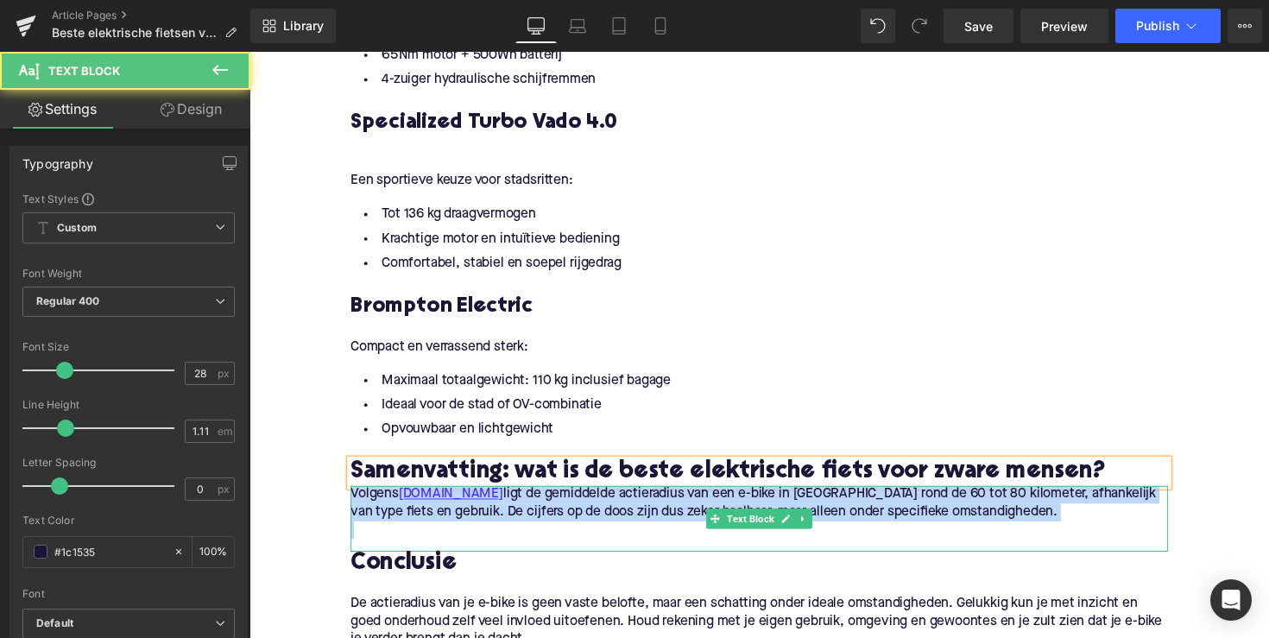
click at [529, 505] on p "Volgens [DOMAIN_NAME] ligt de gemiddelde actieradius van een e-bike in [GEOGRAP…" at bounding box center [771, 514] width 837 height 36
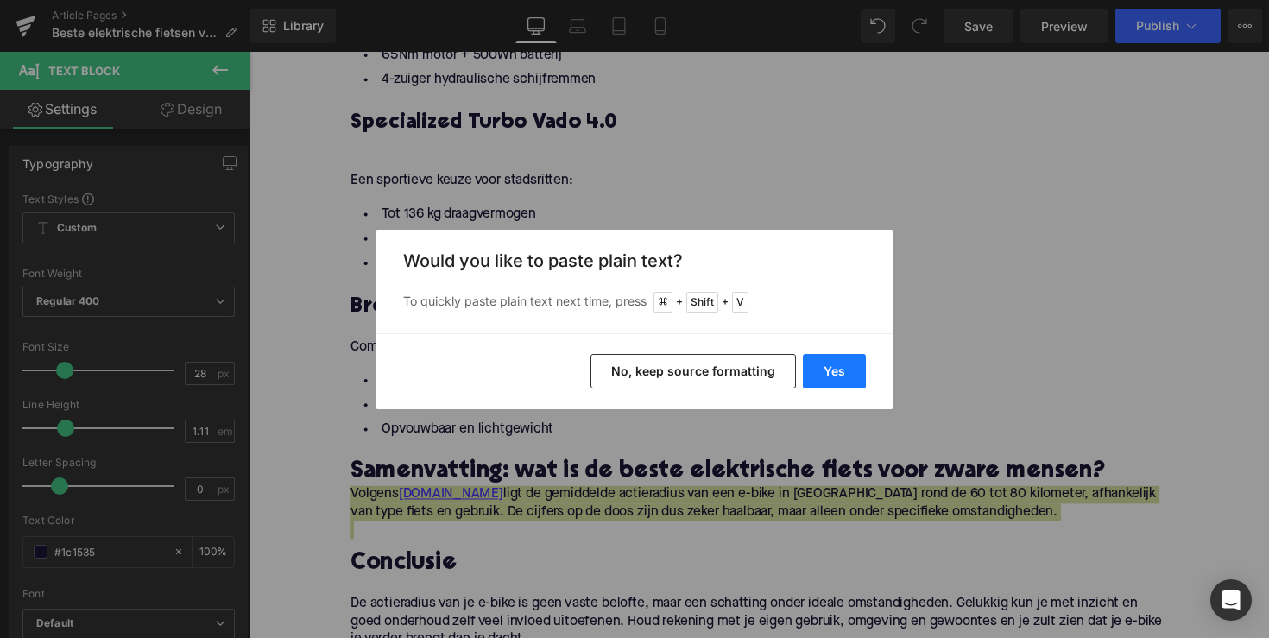
click at [813, 374] on button "Yes" at bounding box center [834, 371] width 63 height 35
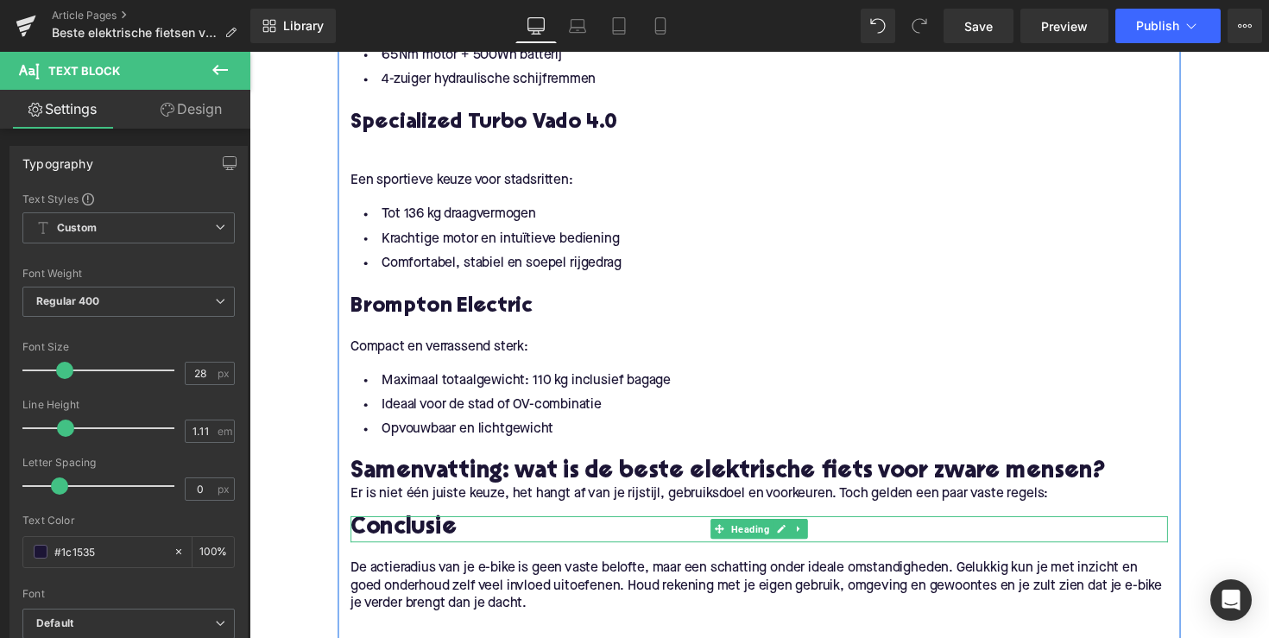
scroll to position [2300, 0]
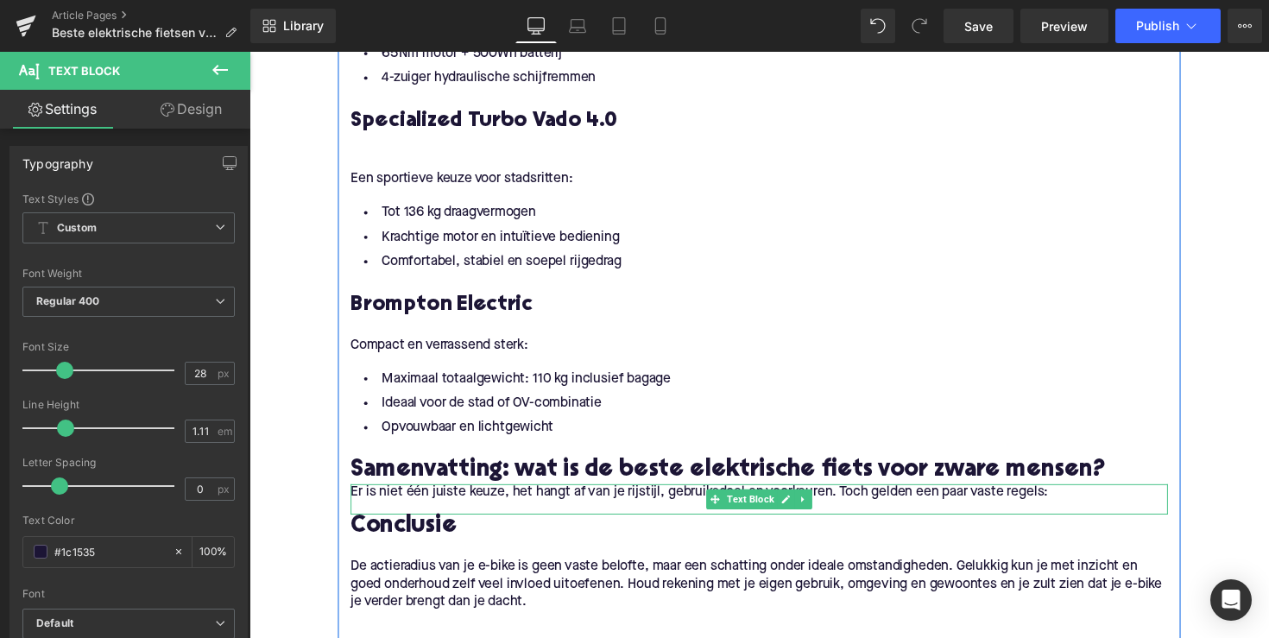
click at [362, 506] on p "Er is niet één juiste keuze, het hangt af van je rijstijl, gebruiksdoel en voor…" at bounding box center [771, 503] width 837 height 18
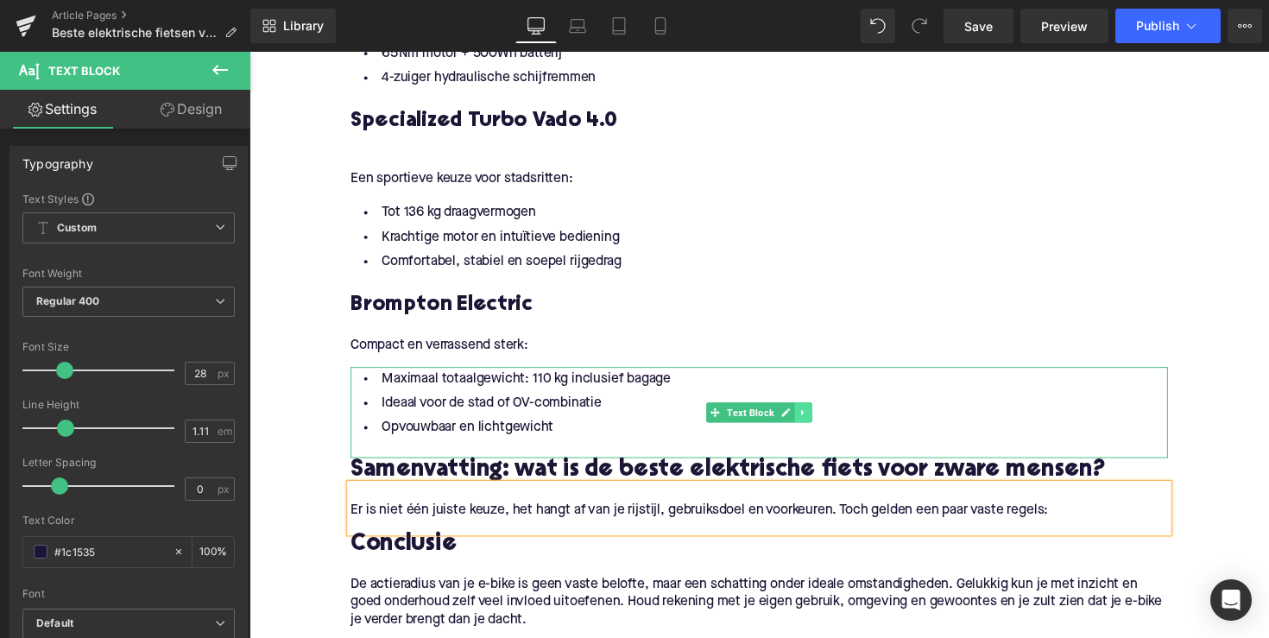
click at [816, 423] on icon at bounding box center [816, 421] width 9 height 10
click at [810, 423] on link at bounding box center [808, 421] width 18 height 21
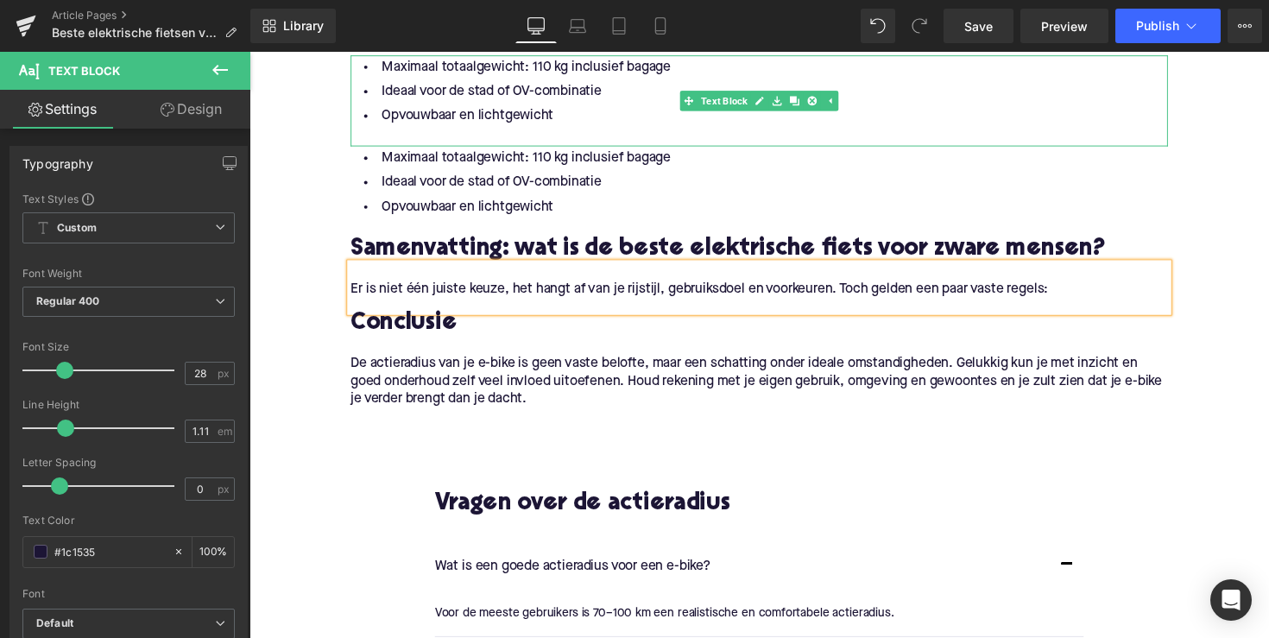
scroll to position [2579, 0]
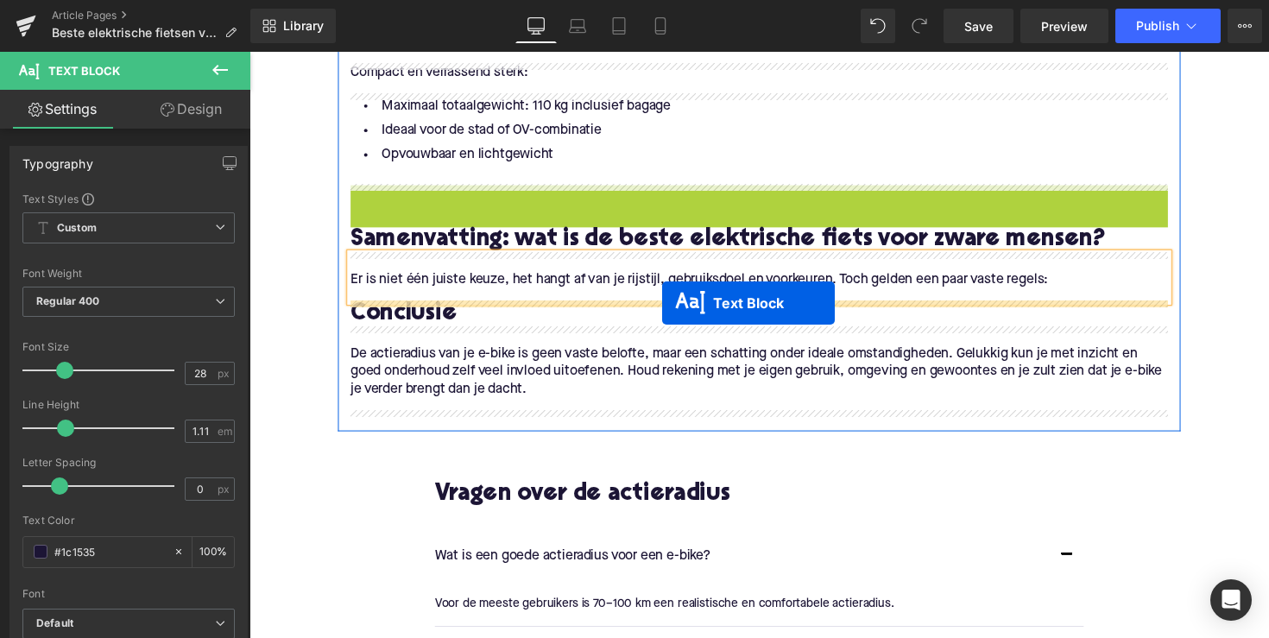
drag, startPoint x: 721, startPoint y: 235, endPoint x: 672, endPoint y: 309, distance: 89.0
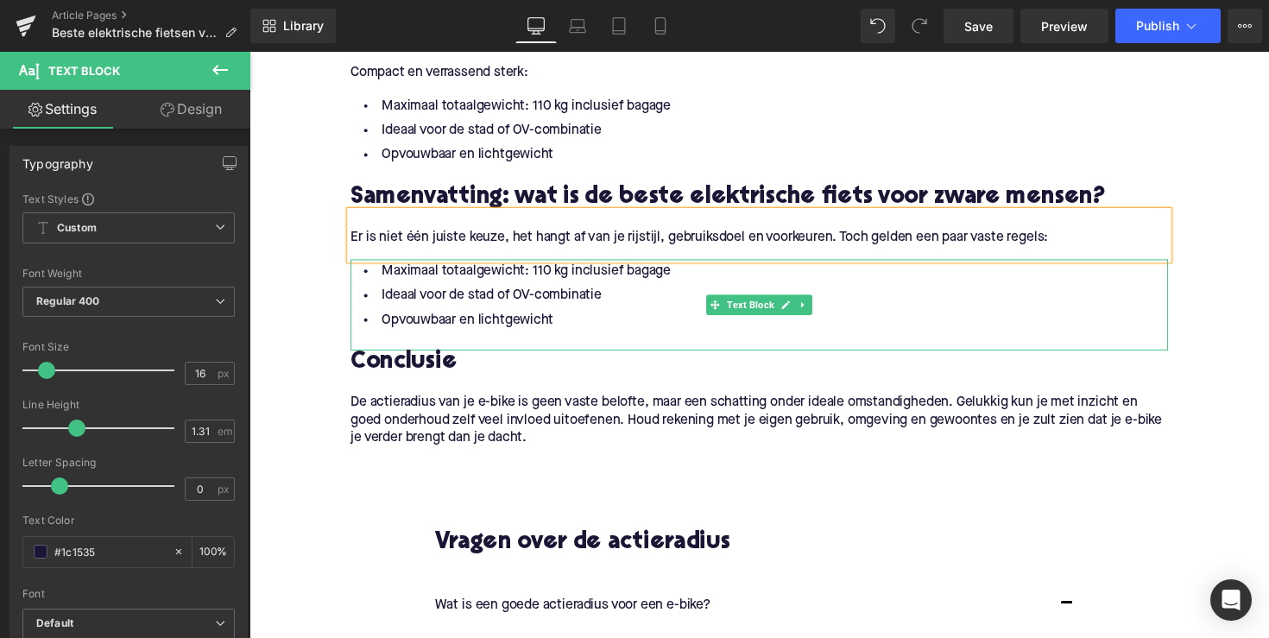
click at [551, 316] on li "Opvouwbaar en lichtgewicht" at bounding box center [771, 326] width 837 height 25
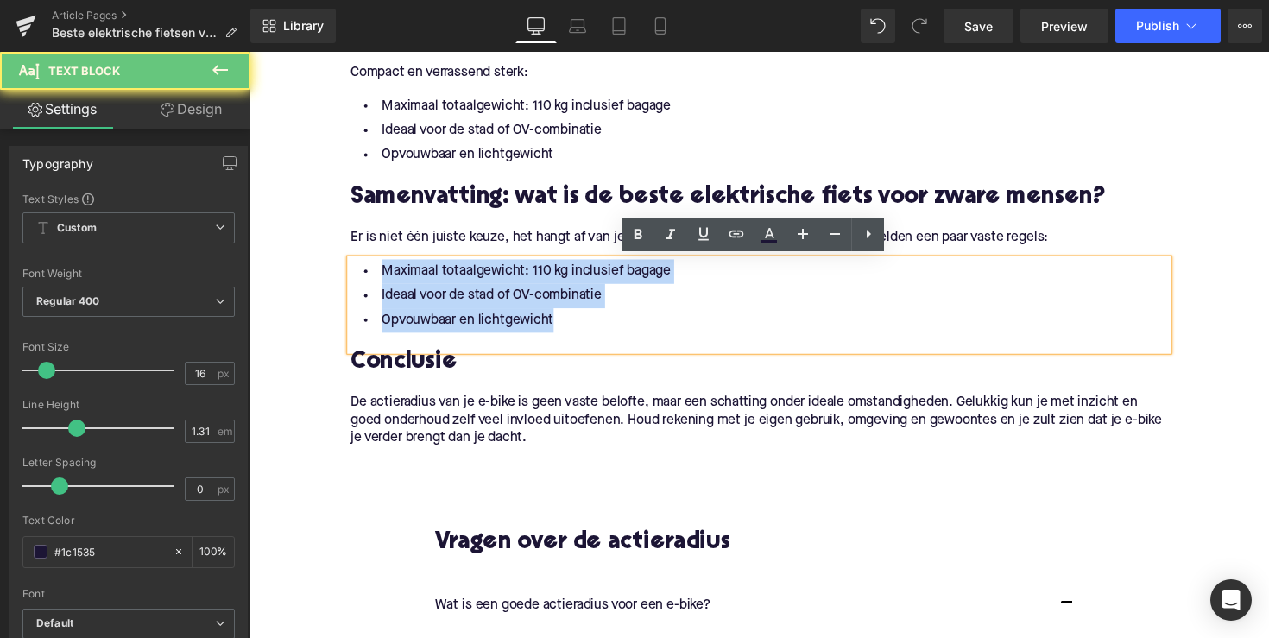
drag, startPoint x: 564, startPoint y: 326, endPoint x: 344, endPoint y: 261, distance: 229.4
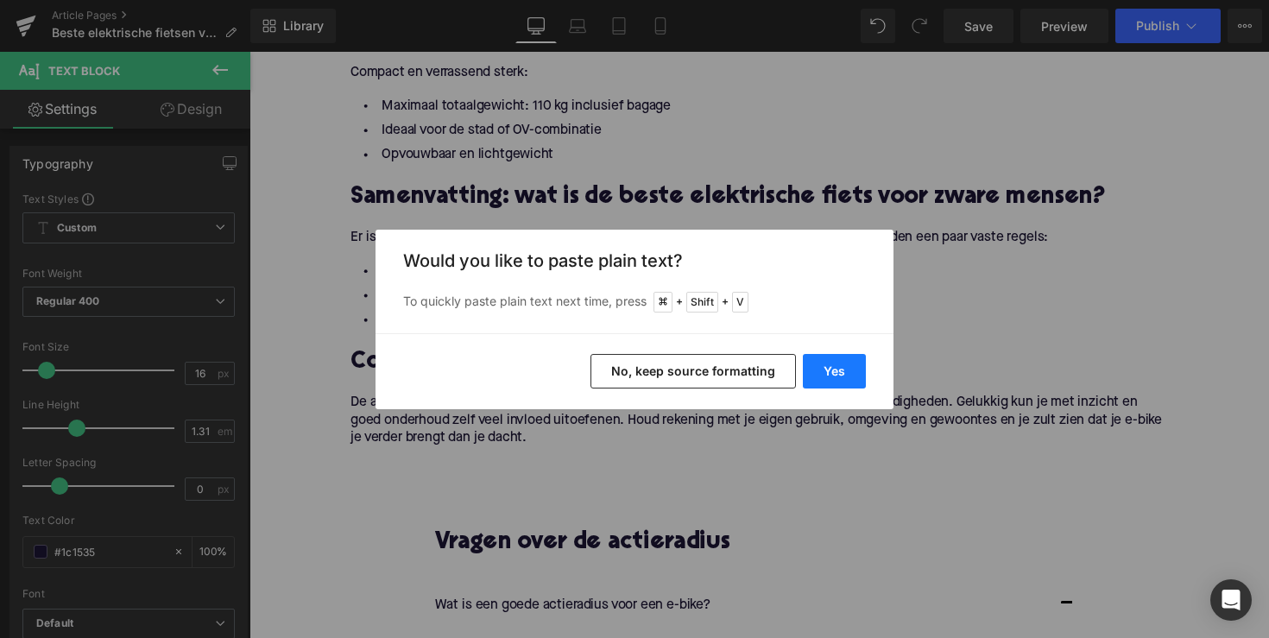
click at [819, 368] on button "Yes" at bounding box center [834, 371] width 63 height 35
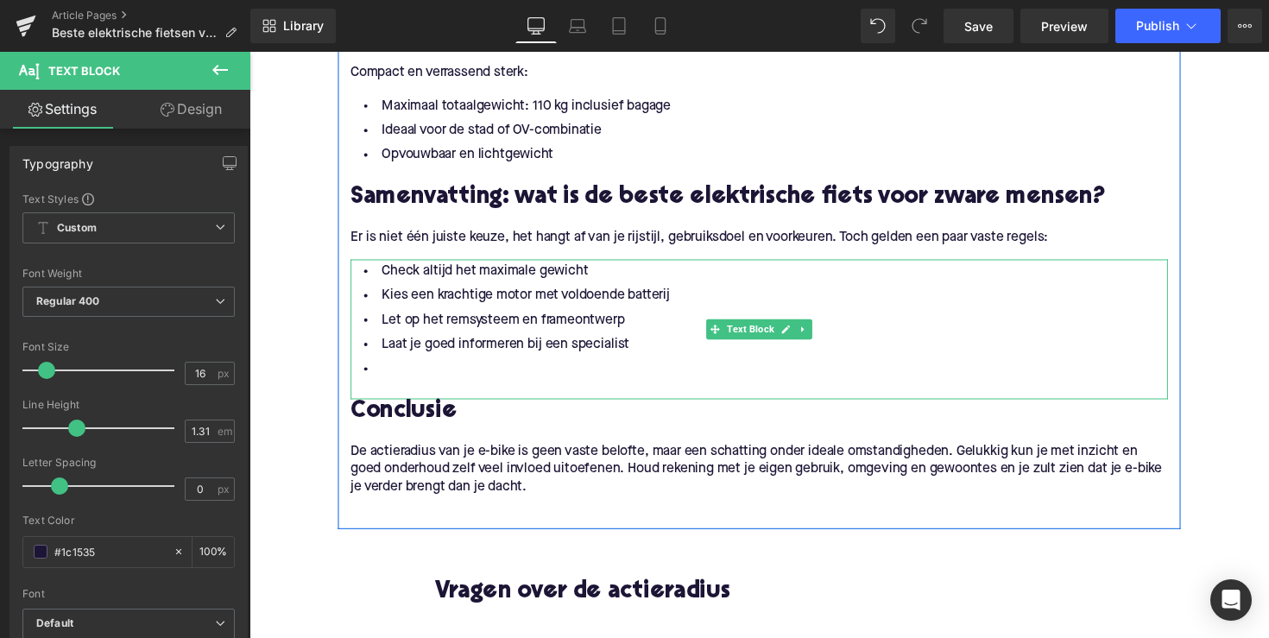
click at [509, 382] on li at bounding box center [771, 376] width 837 height 25
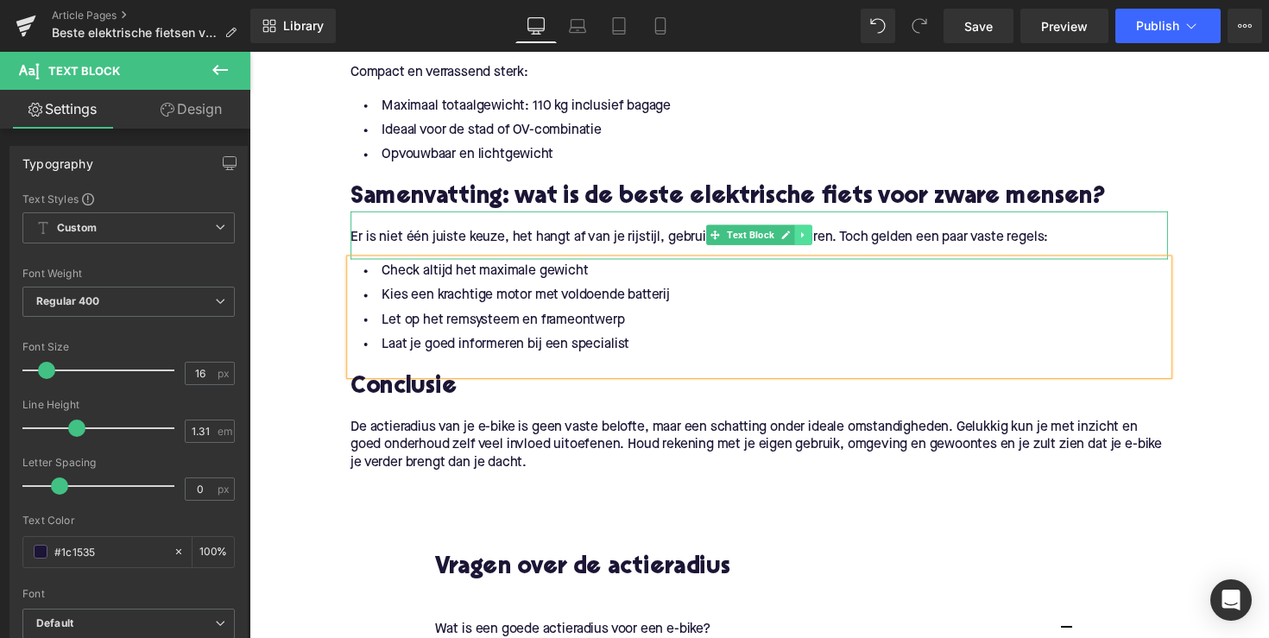
click at [815, 240] on icon at bounding box center [816, 239] width 3 height 6
click at [799, 240] on link at bounding box center [808, 239] width 18 height 21
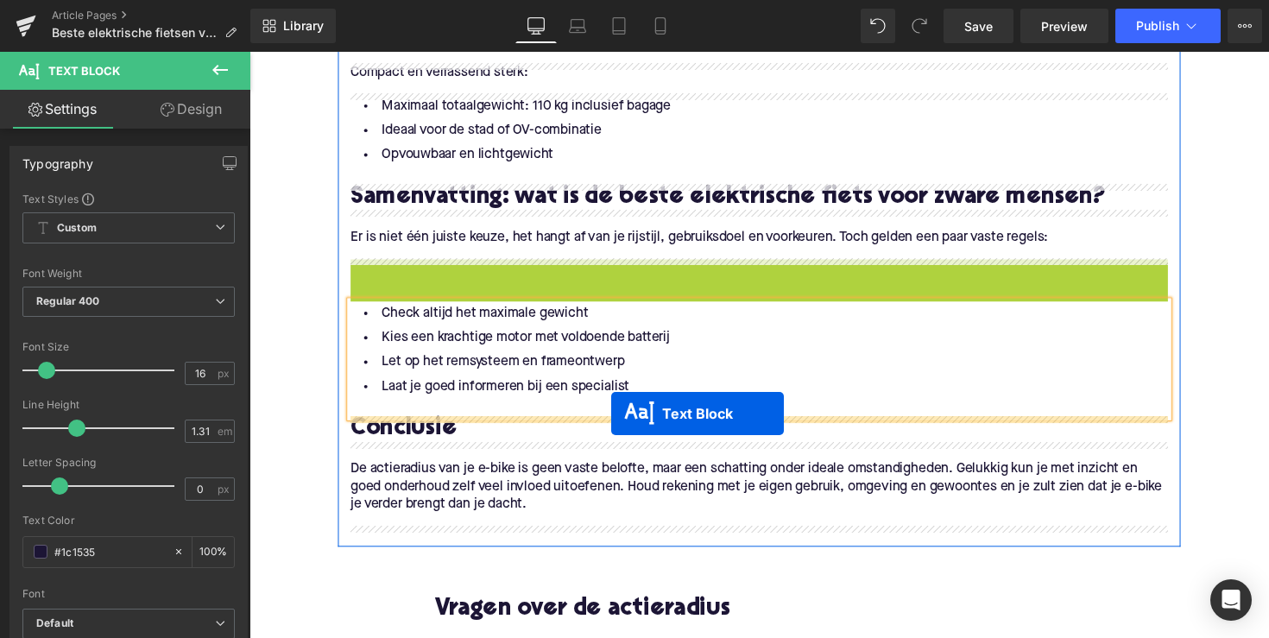
drag, startPoint x: 722, startPoint y: 291, endPoint x: 620, endPoint y: 422, distance: 166.6
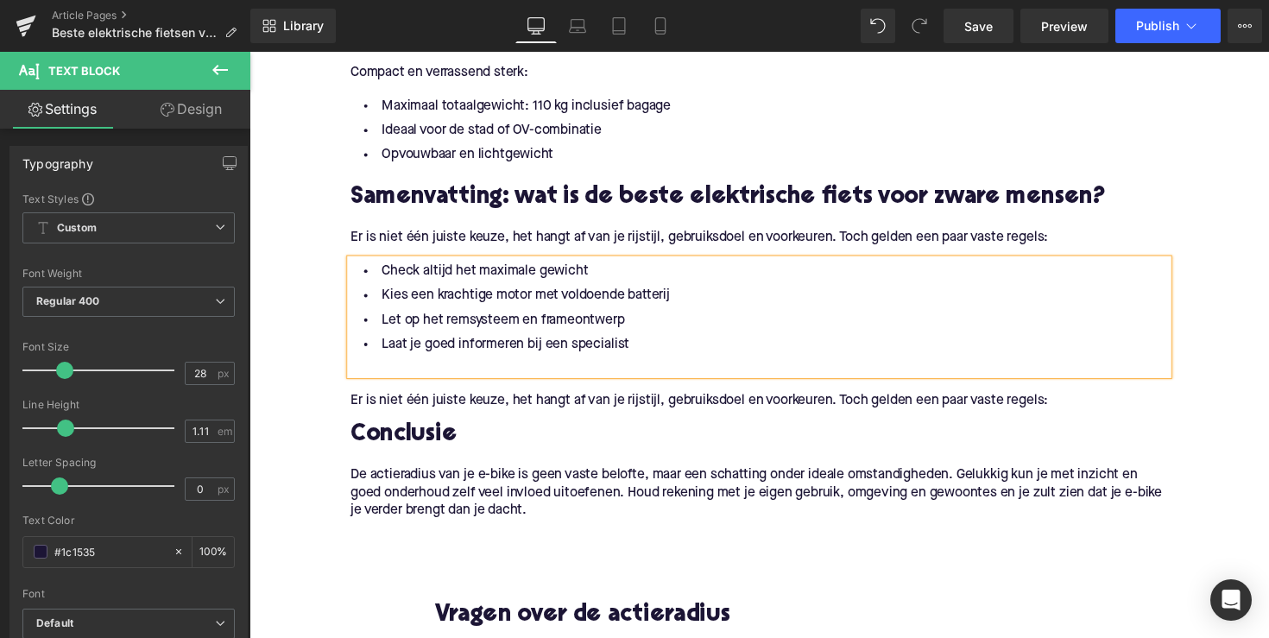
click at [510, 412] on p "Er is niet één juiste keuze, het hangt af van je rijstijl, gebruiksdoel en voor…" at bounding box center [771, 409] width 837 height 18
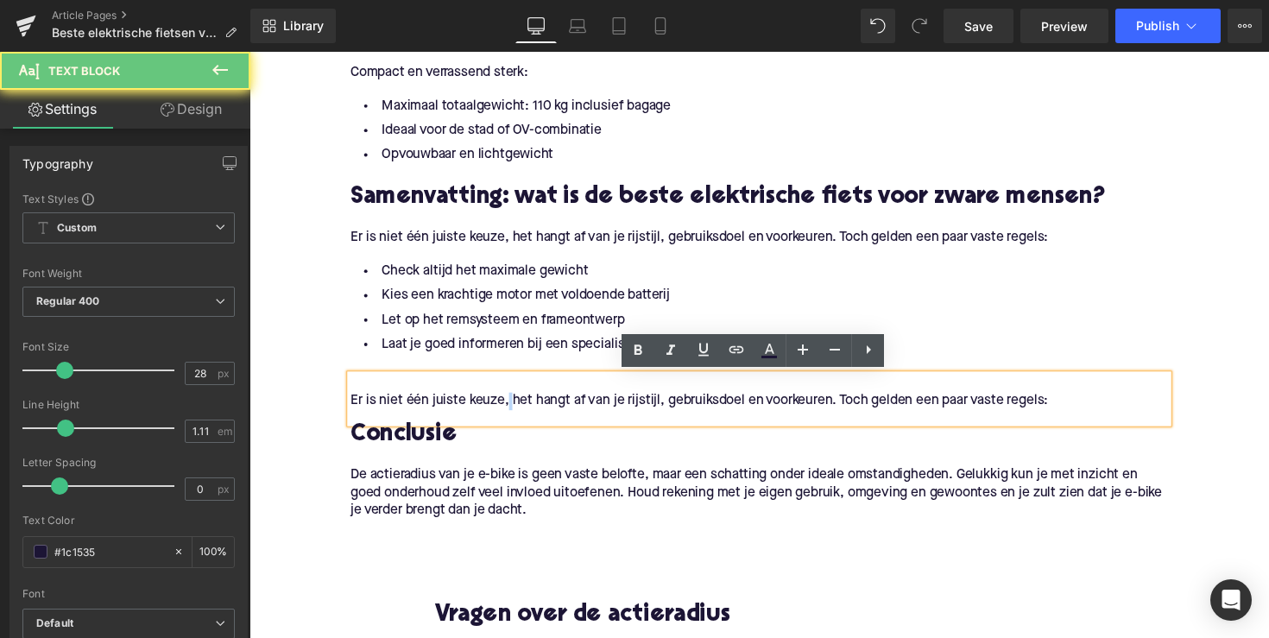
click at [510, 412] on p "Er is niet één juiste keuze, het hangt af van je rijstijl, gebruiksdoel en voor…" at bounding box center [771, 409] width 837 height 18
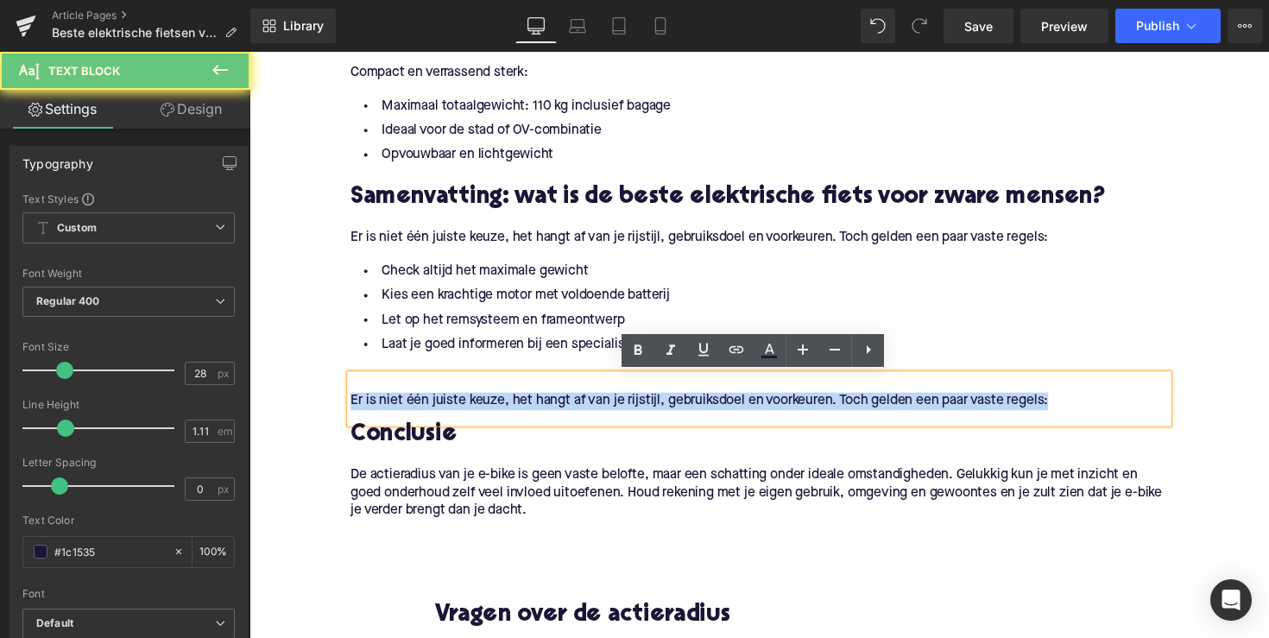
click at [510, 412] on p "Er is niet één juiste keuze, het hangt af van je rijstijl, gebruiksdoel en voor…" at bounding box center [771, 409] width 837 height 18
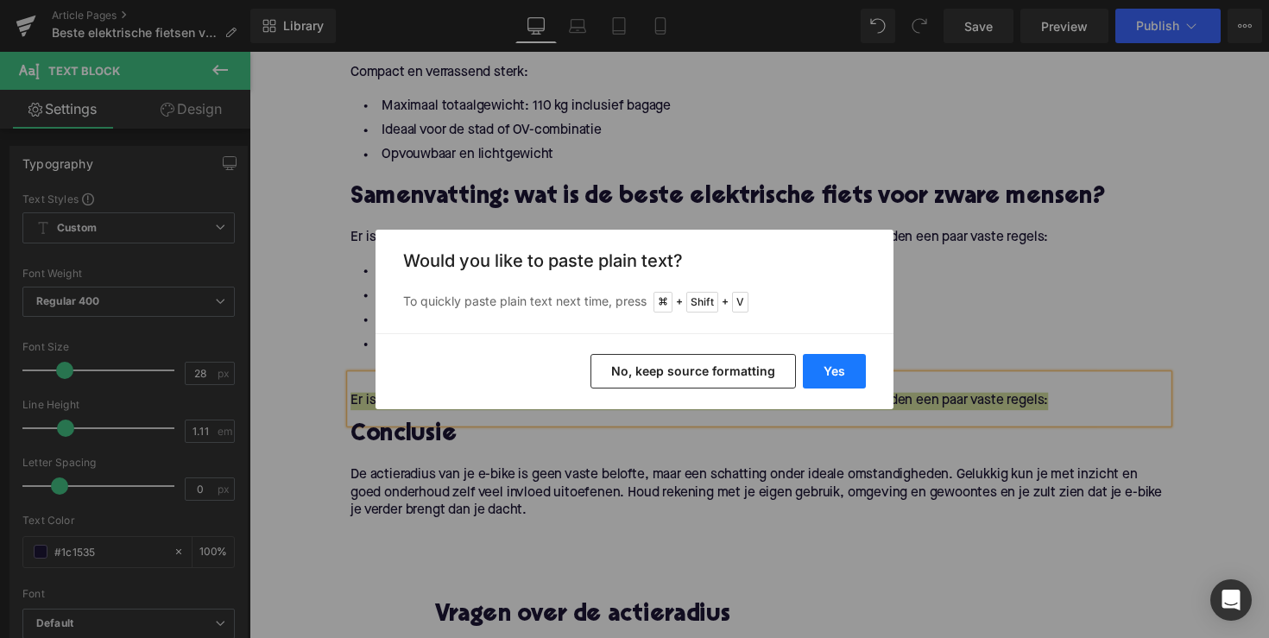
click at [834, 368] on button "Yes" at bounding box center [834, 371] width 63 height 35
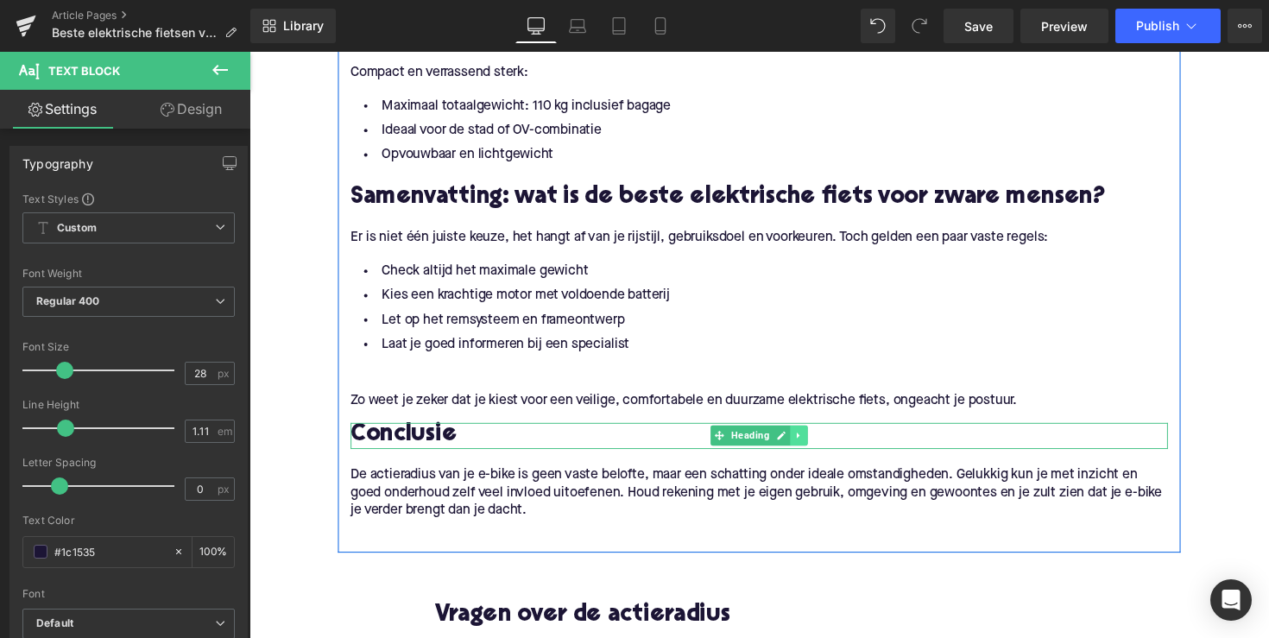
click at [803, 439] on link at bounding box center [812, 444] width 18 height 21
click at [816, 443] on icon at bounding box center [820, 444] width 9 height 9
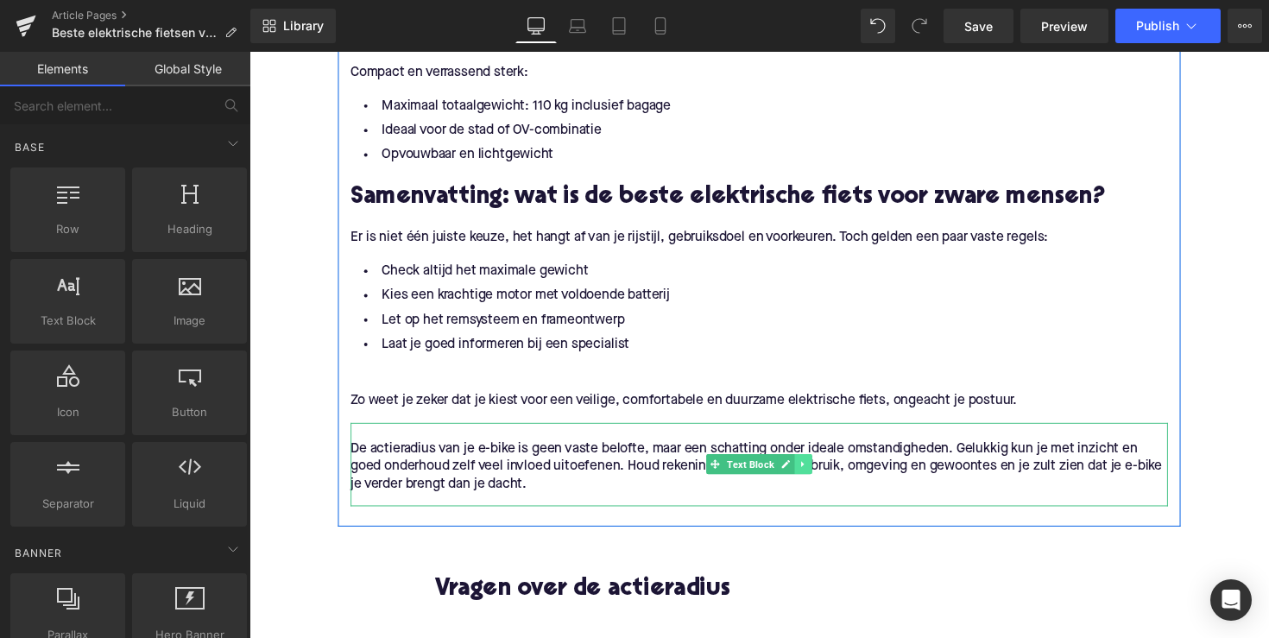
click at [815, 475] on icon at bounding box center [816, 474] width 9 height 10
click at [821, 473] on icon at bounding box center [825, 473] width 9 height 9
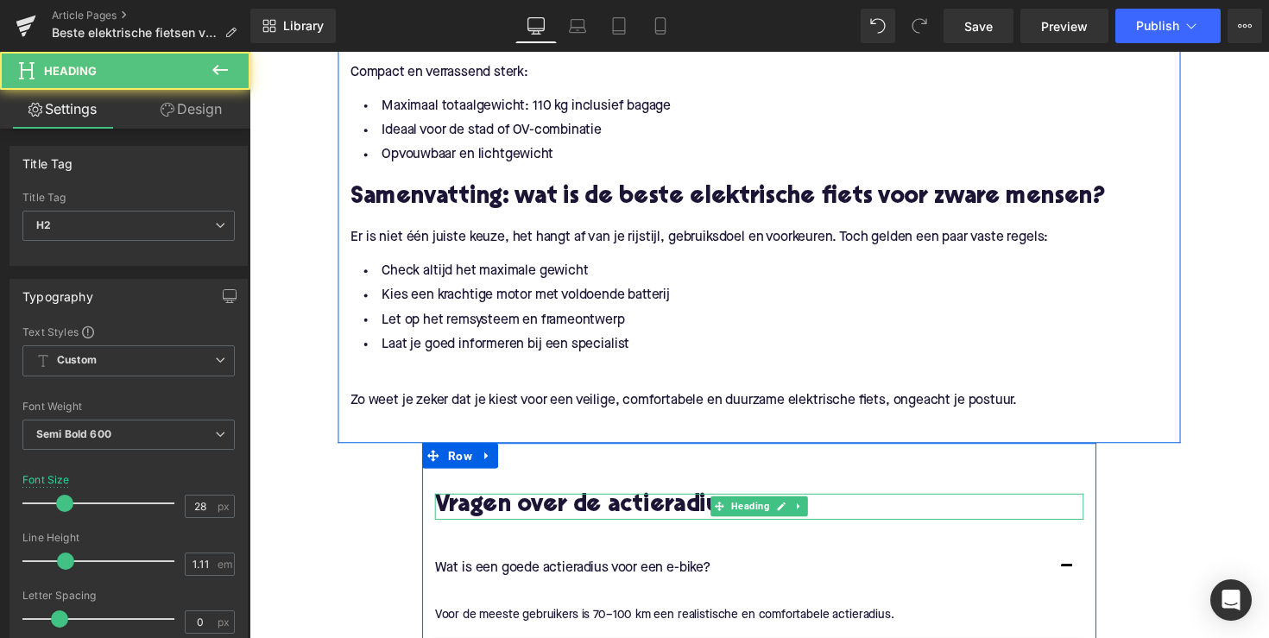
click at [641, 511] on h2 "Vragen over de actieradius" at bounding box center [771, 517] width 664 height 27
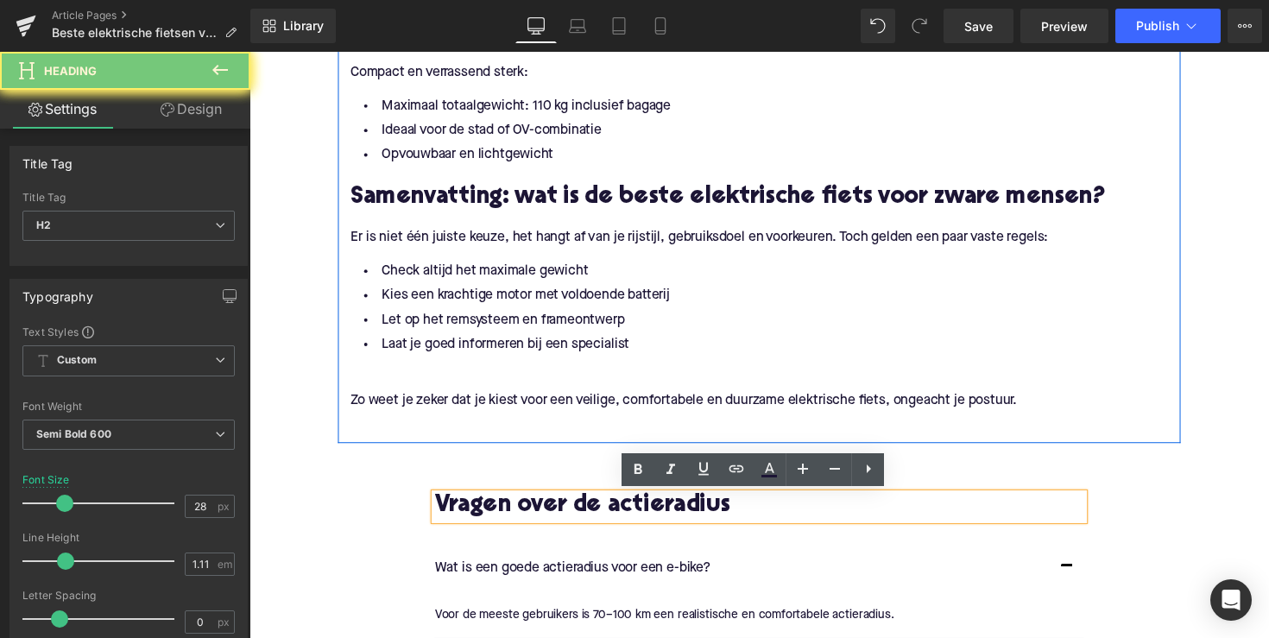
click at [590, 516] on h2 "Vragen over de actieradius" at bounding box center [771, 517] width 664 height 27
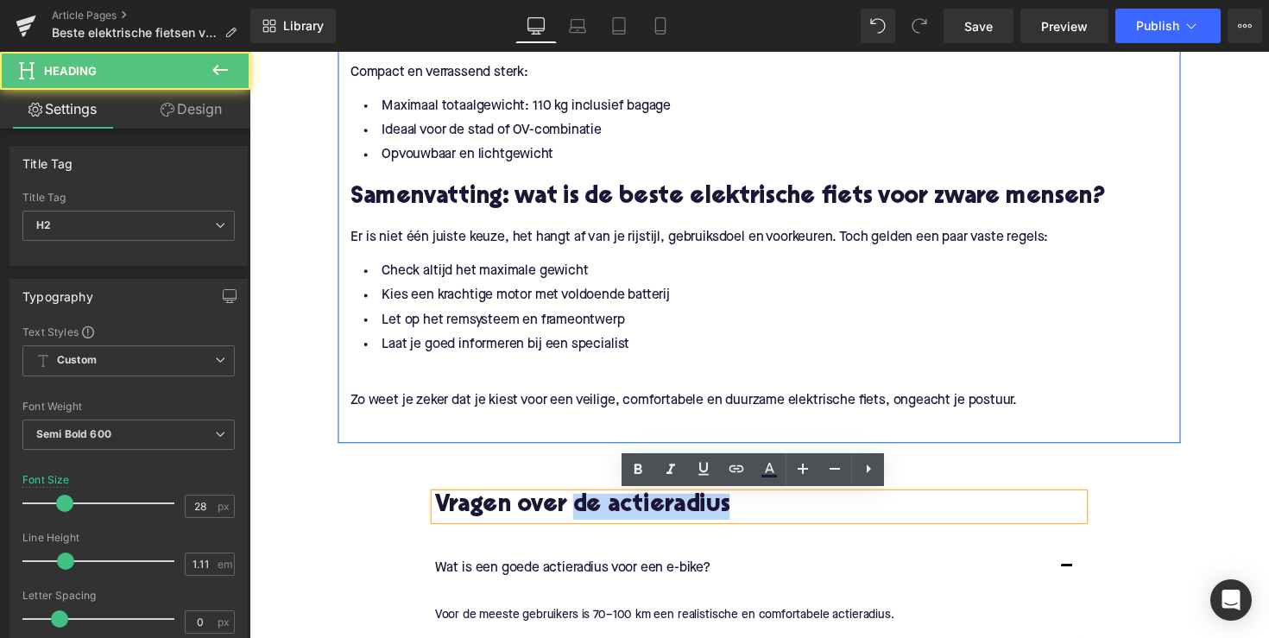
drag, startPoint x: 589, startPoint y: 517, endPoint x: 779, endPoint y: 517, distance: 189.8
click at [779, 517] on h2 "Vragen over de actieradius" at bounding box center [771, 517] width 664 height 27
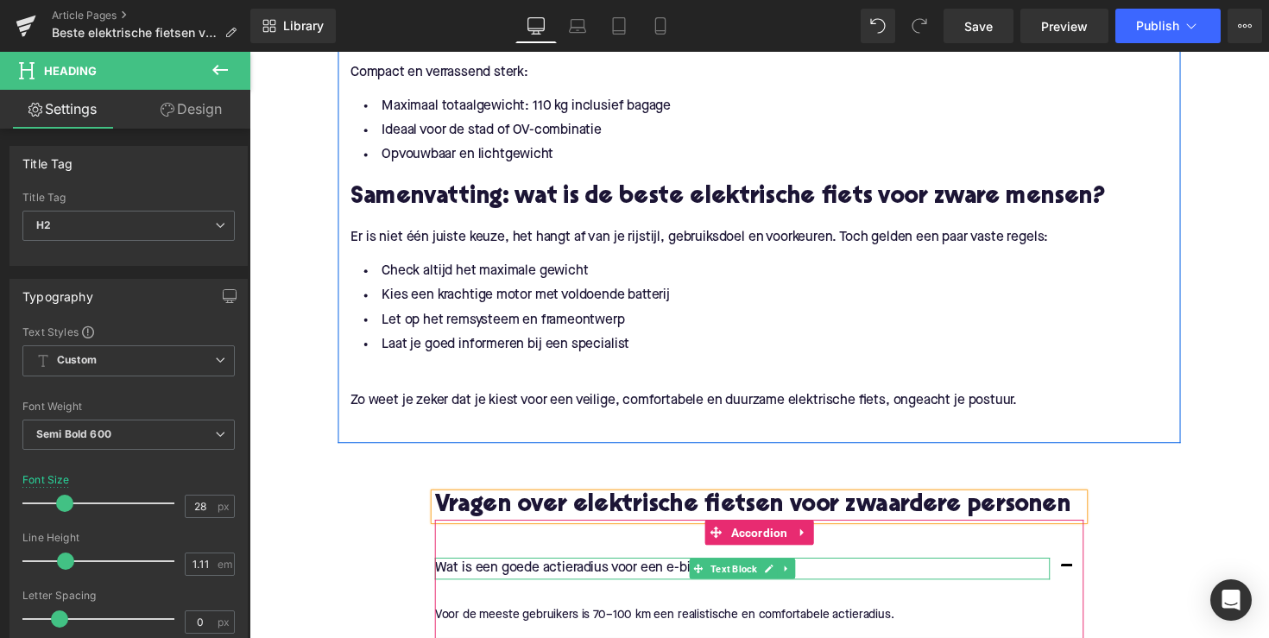
scroll to position [2868, 0]
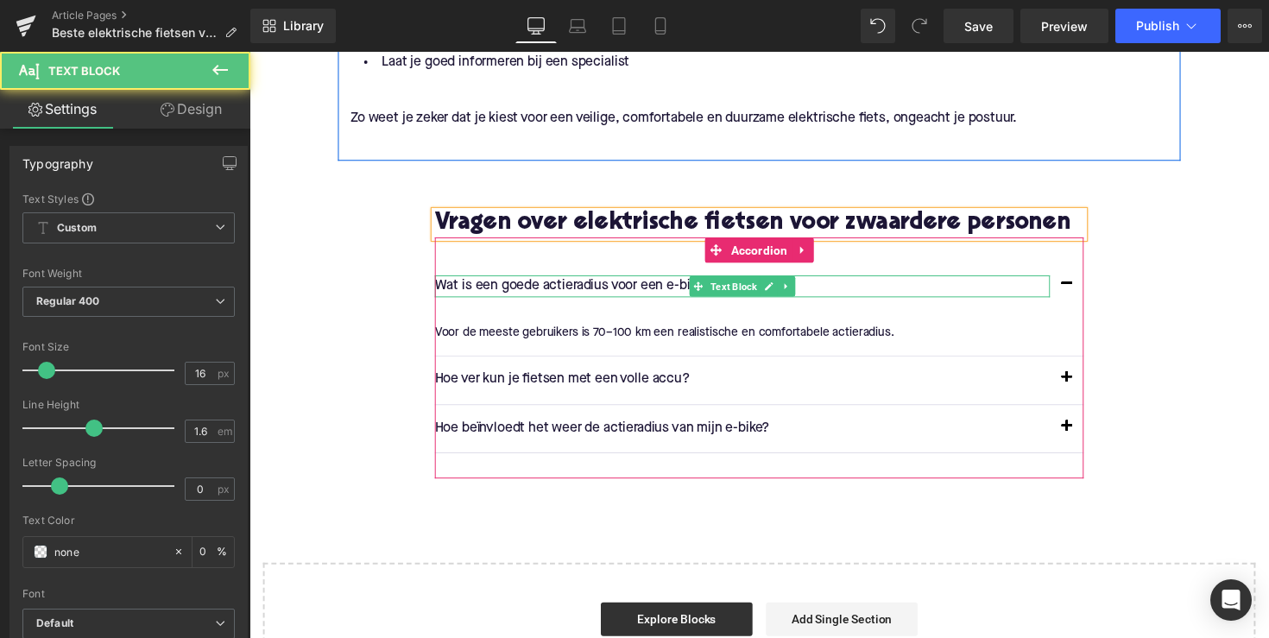
click at [604, 303] on p "Wat is een goede actieradius voor een e-bike?" at bounding box center [754, 291] width 630 height 22
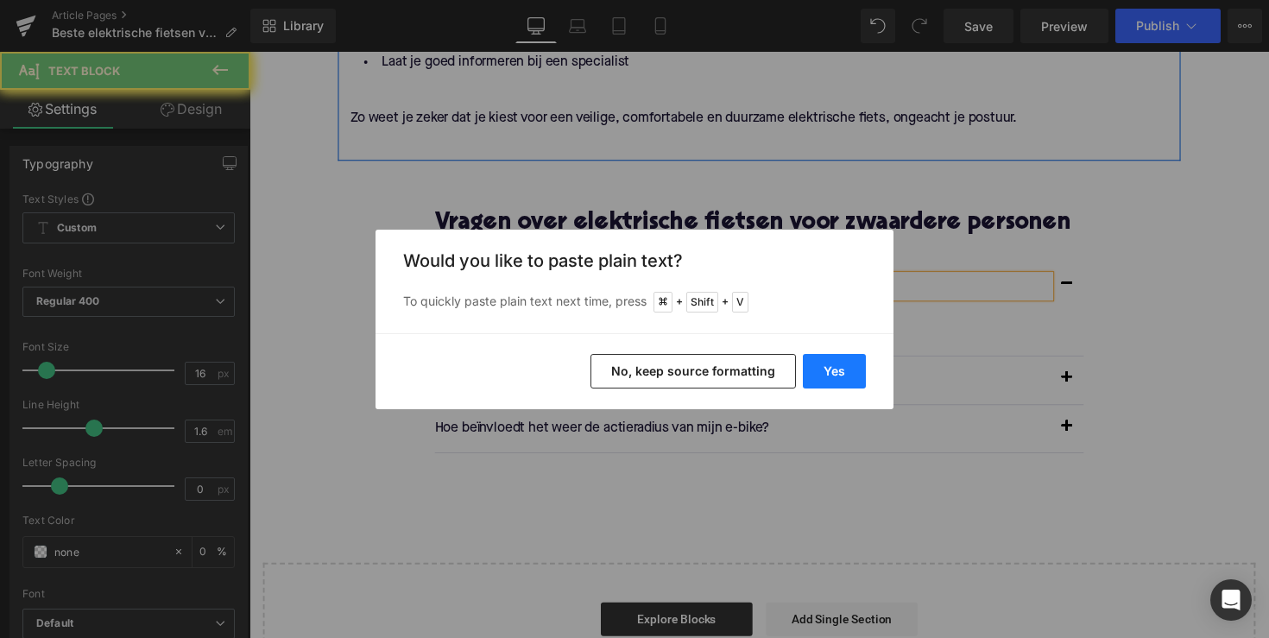
click at [835, 372] on button "Yes" at bounding box center [834, 371] width 63 height 35
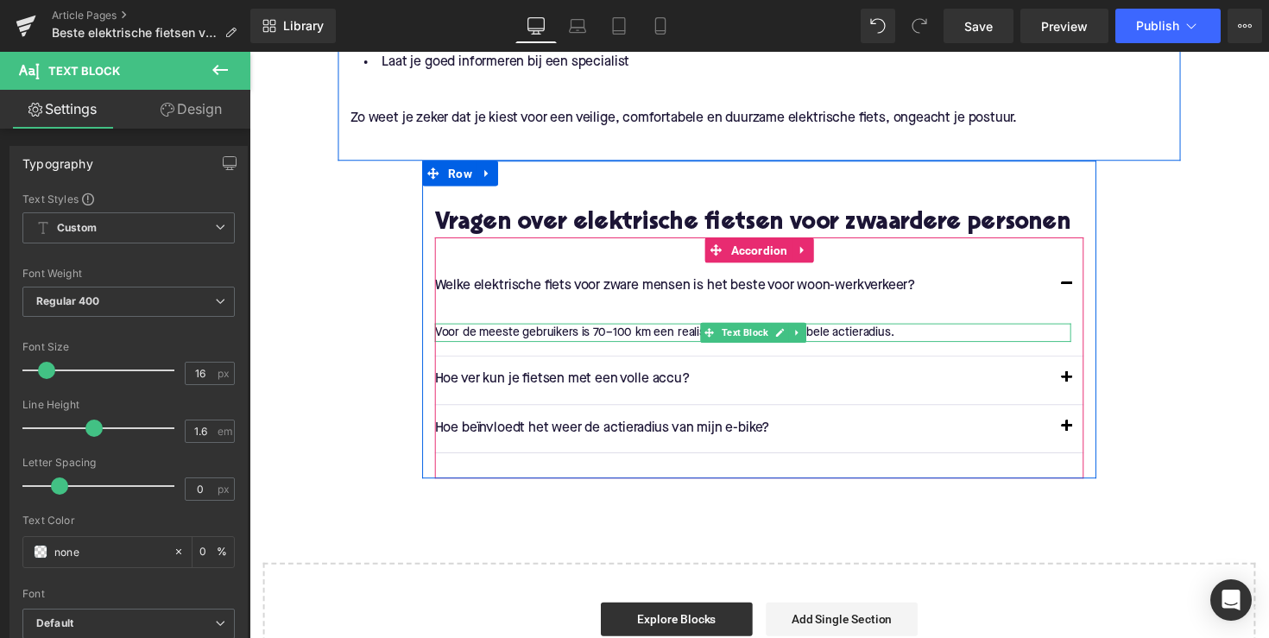
click at [592, 349] on p "Voor de meeste gebruikers is 70–100 km een realistische en comfortabele actiera…" at bounding box center [765, 339] width 652 height 19
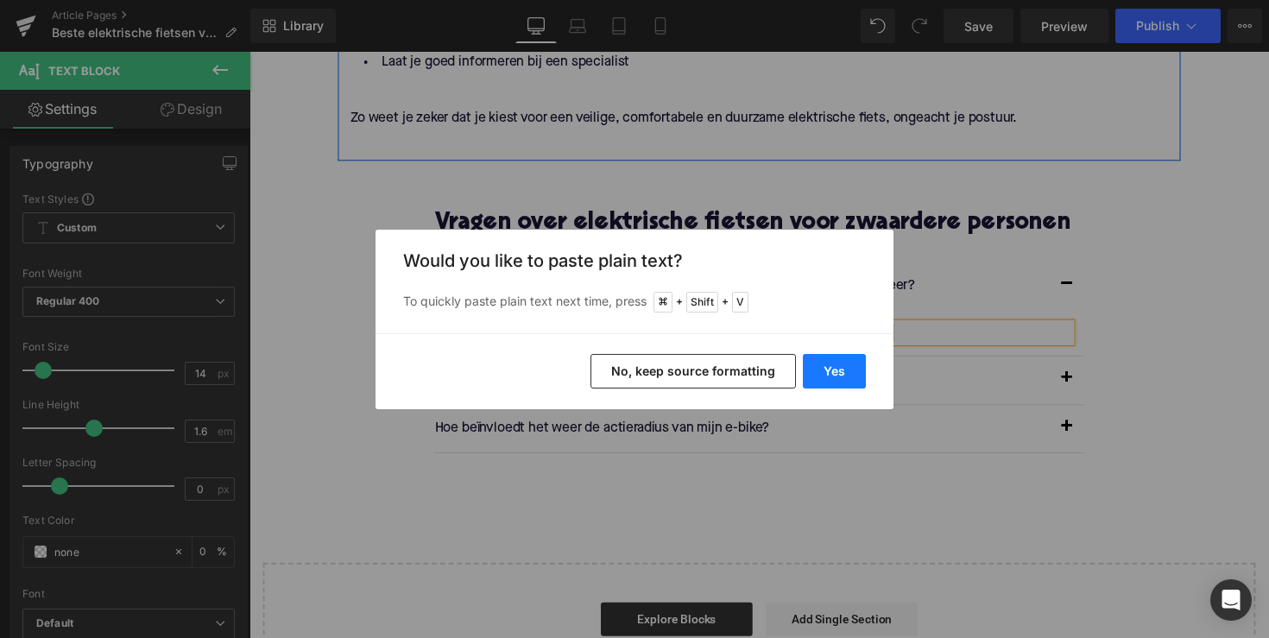
click at [856, 364] on button "Yes" at bounding box center [834, 371] width 63 height 35
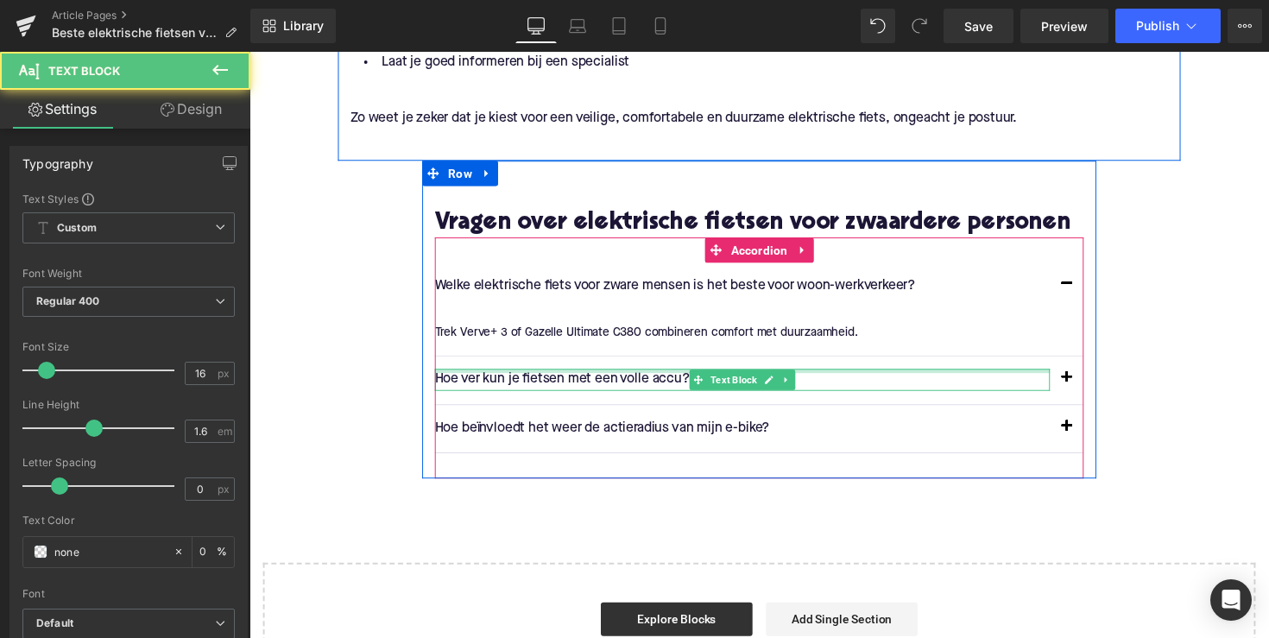
click at [598, 381] on div at bounding box center [754, 378] width 630 height 4
click at [598, 399] on p "Hoe ver kun je fietsen met een volle accu?" at bounding box center [754, 387] width 630 height 22
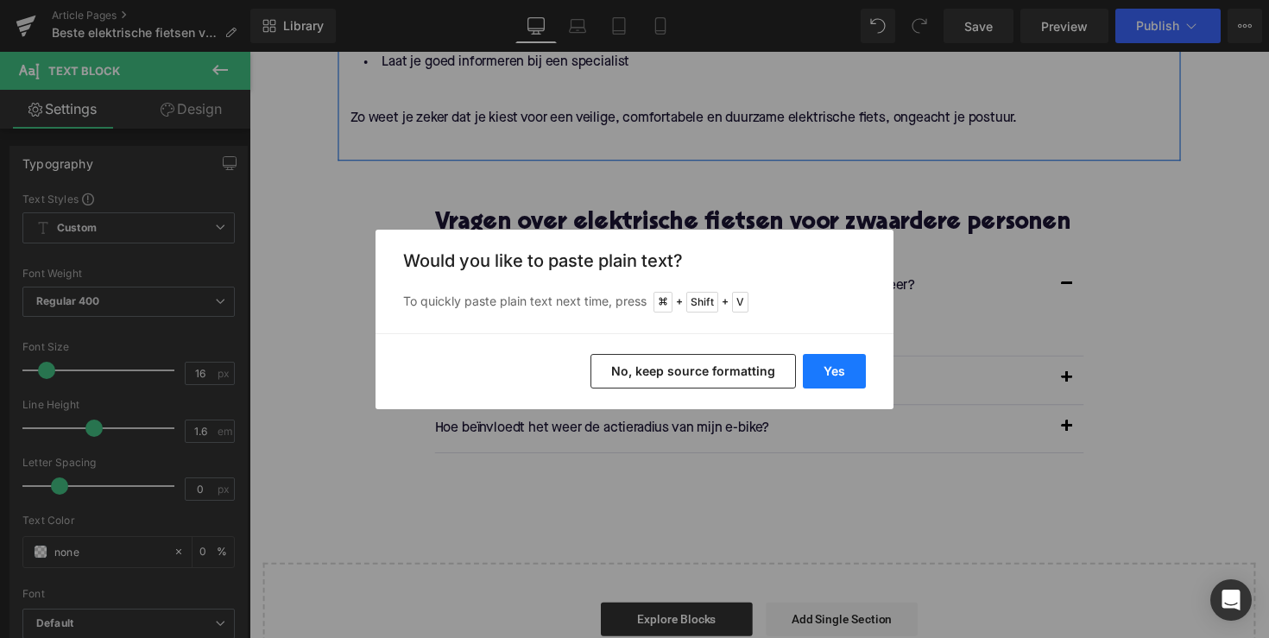
click at [846, 381] on button "Yes" at bounding box center [834, 371] width 63 height 35
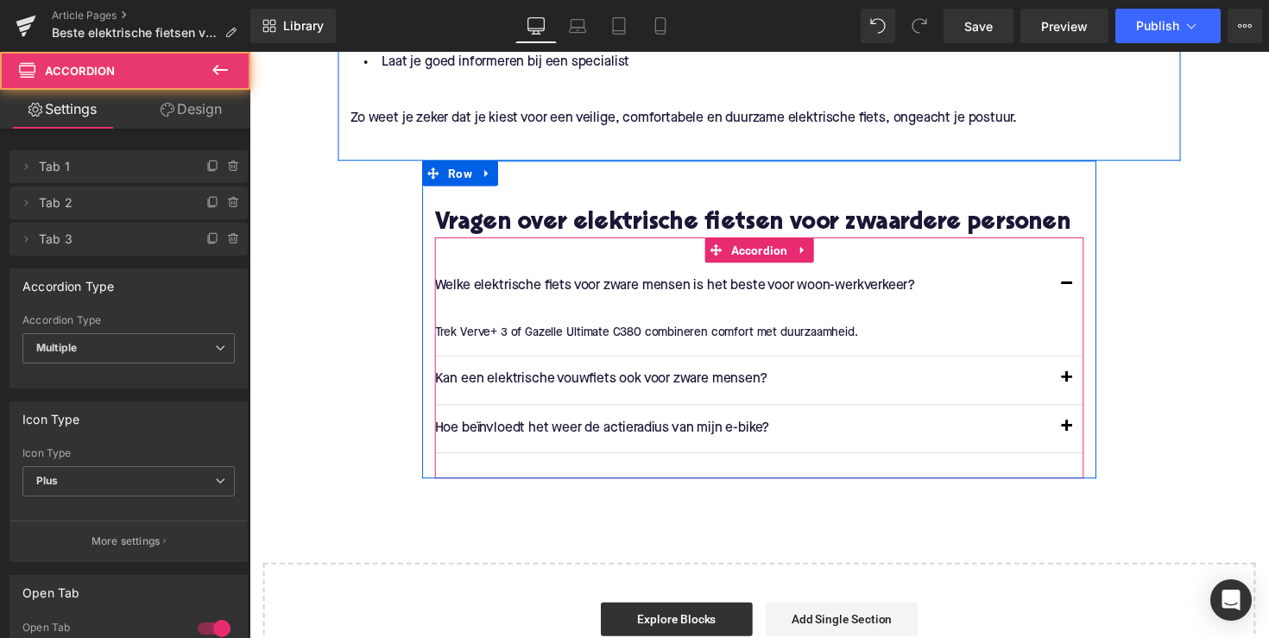
click at [1083, 405] on button "button" at bounding box center [1086, 387] width 35 height 48
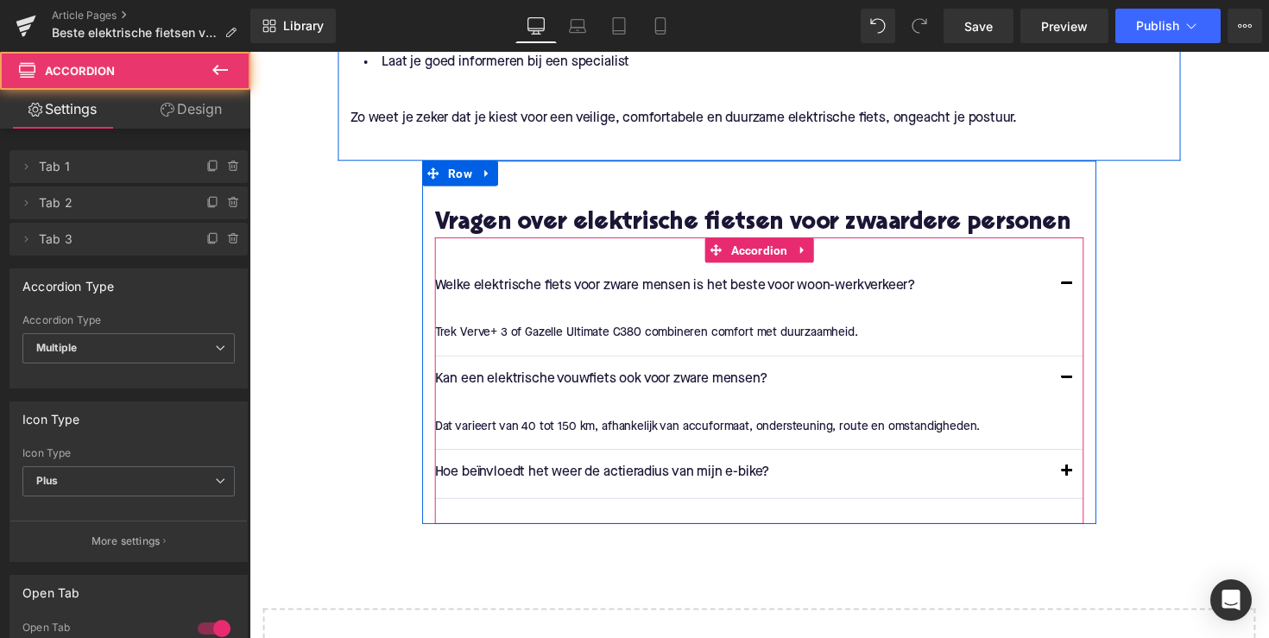
click at [740, 444] on div "Dat varieert van 40 tot 150 km, afhankelijk van accuformaat, ondersteuning, rou…" at bounding box center [765, 434] width 652 height 19
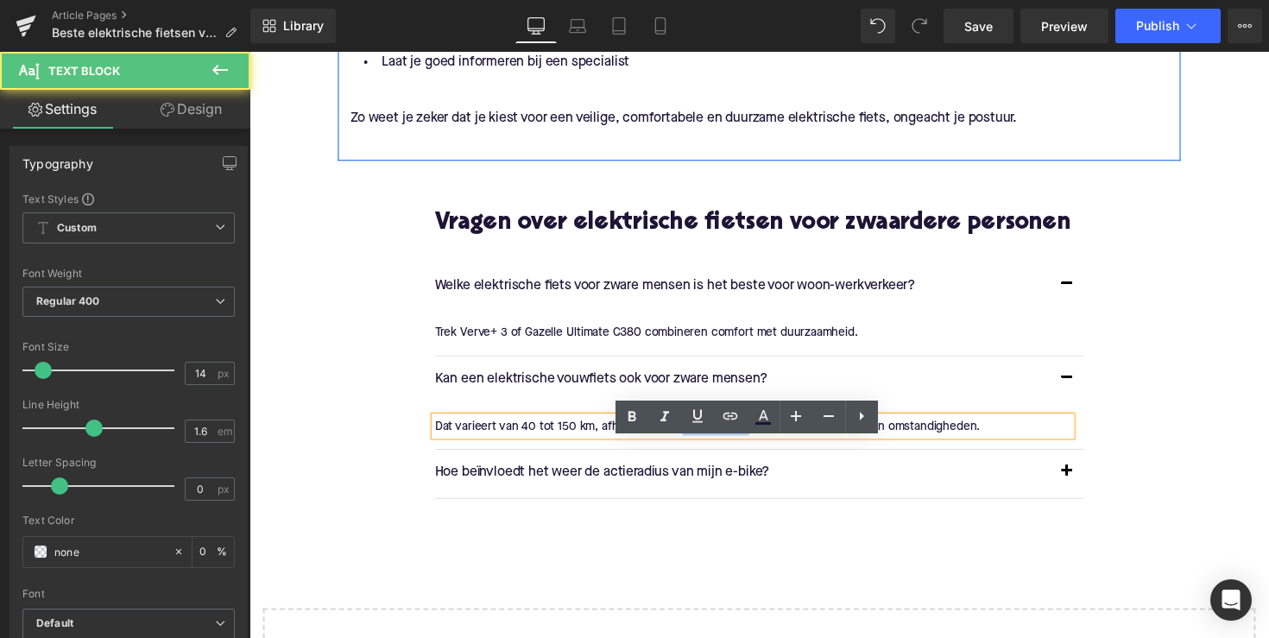
click at [740, 444] on div "Dat varieert van 40 tot 150 km, afhankelijk van accuformaat, ondersteuning, rou…" at bounding box center [765, 434] width 652 height 19
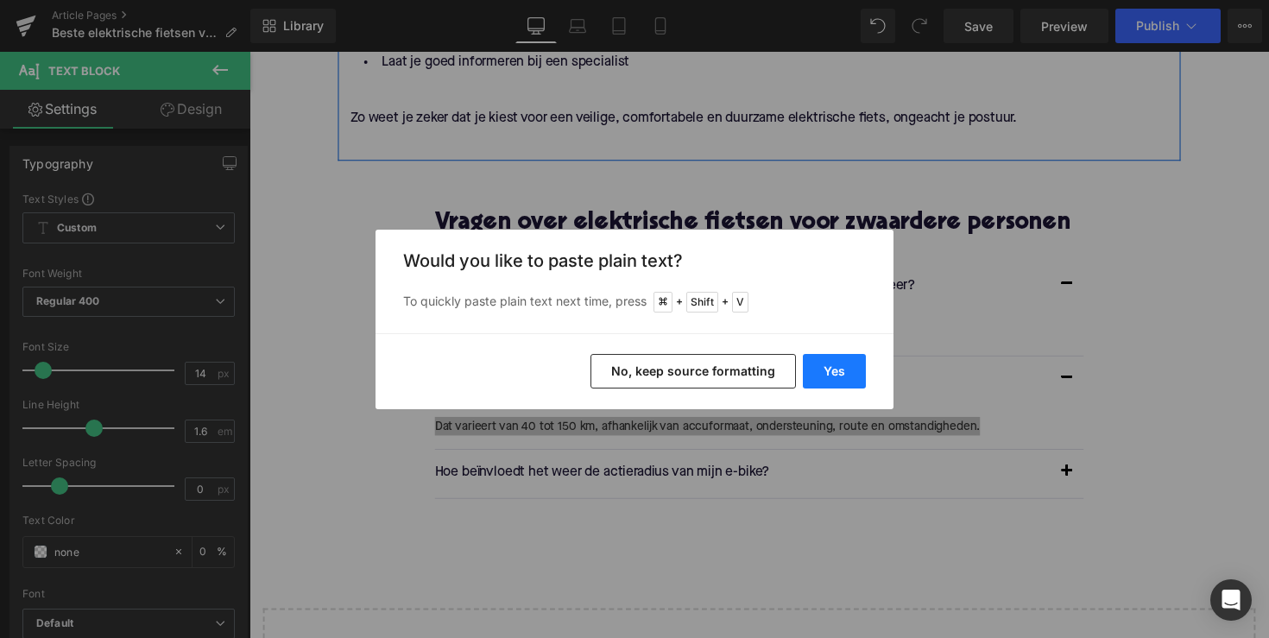
click at [845, 379] on button "Yes" at bounding box center [834, 371] width 63 height 35
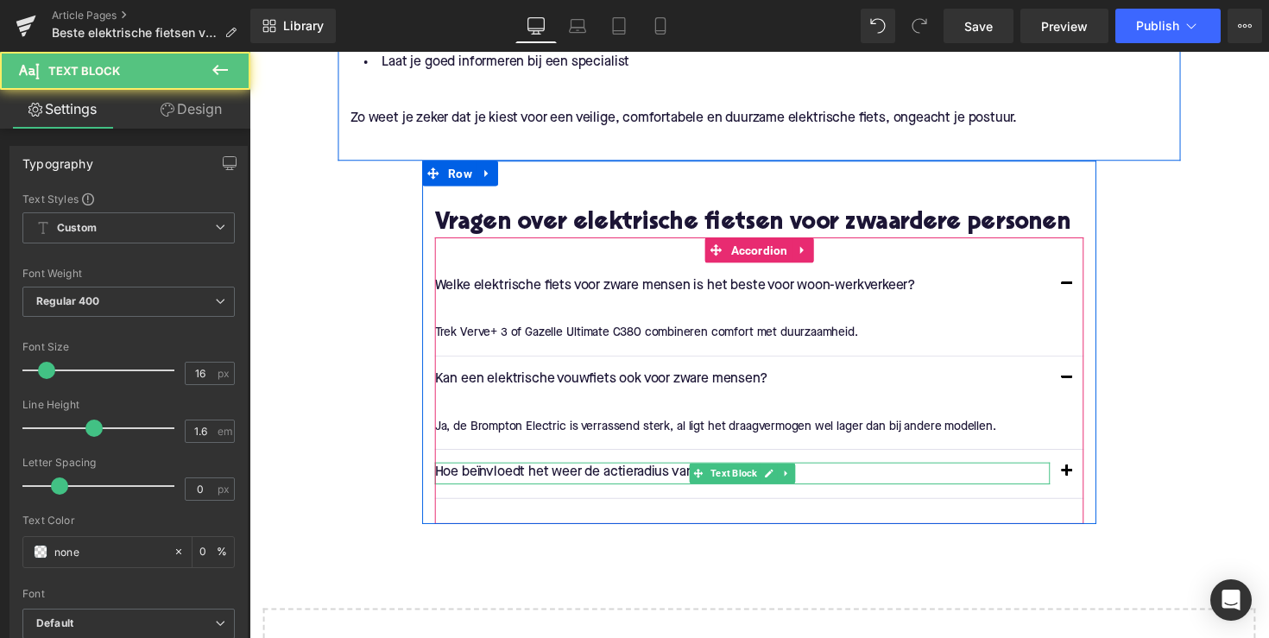
click at [555, 494] on p "Hoe beïnvloedt het weer de actieradius van mijn e-bike?" at bounding box center [754, 483] width 630 height 22
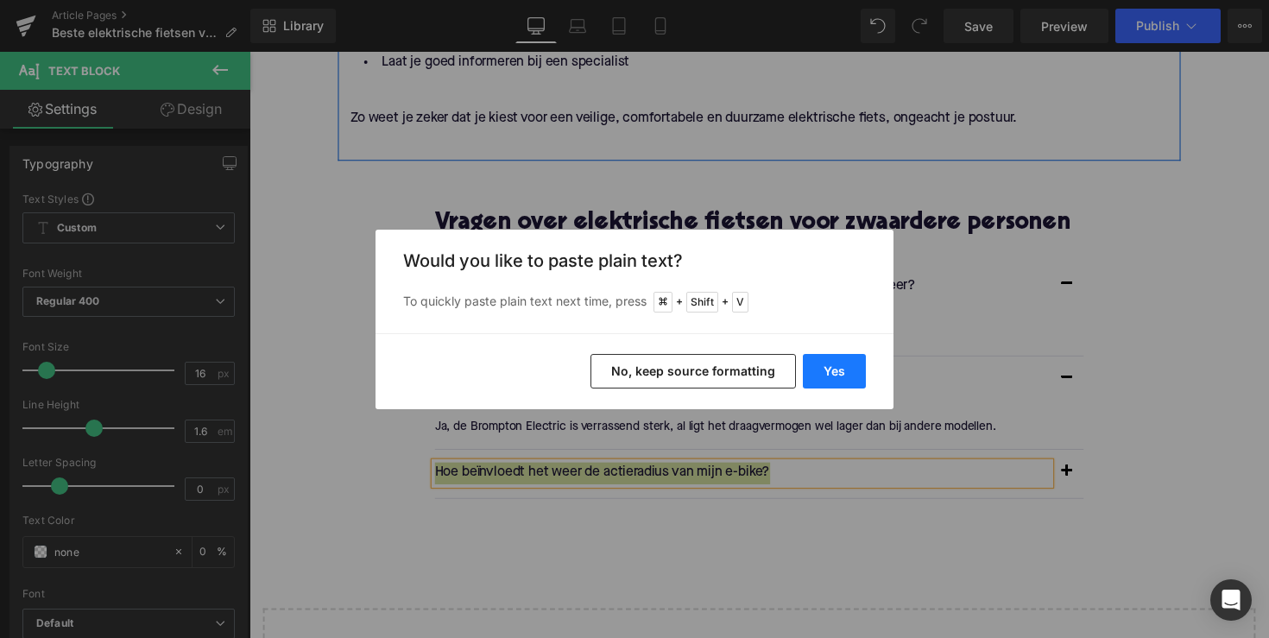
click at [809, 365] on button "Yes" at bounding box center [834, 371] width 63 height 35
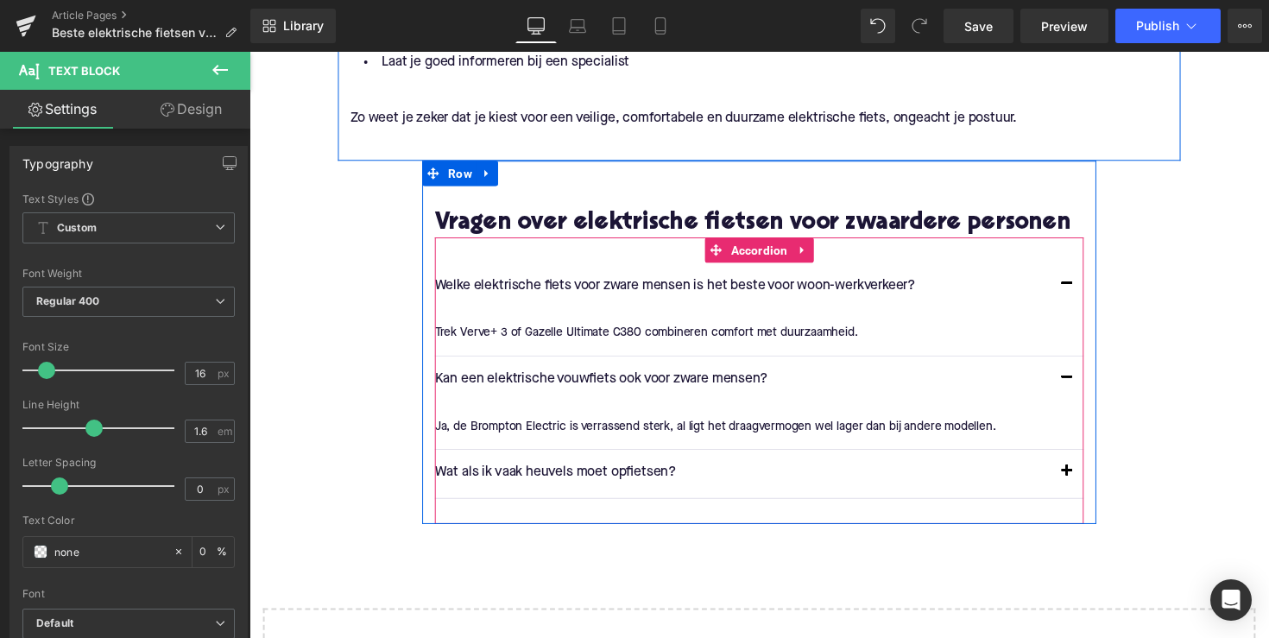
click at [1080, 505] on button "button" at bounding box center [1086, 483] width 35 height 48
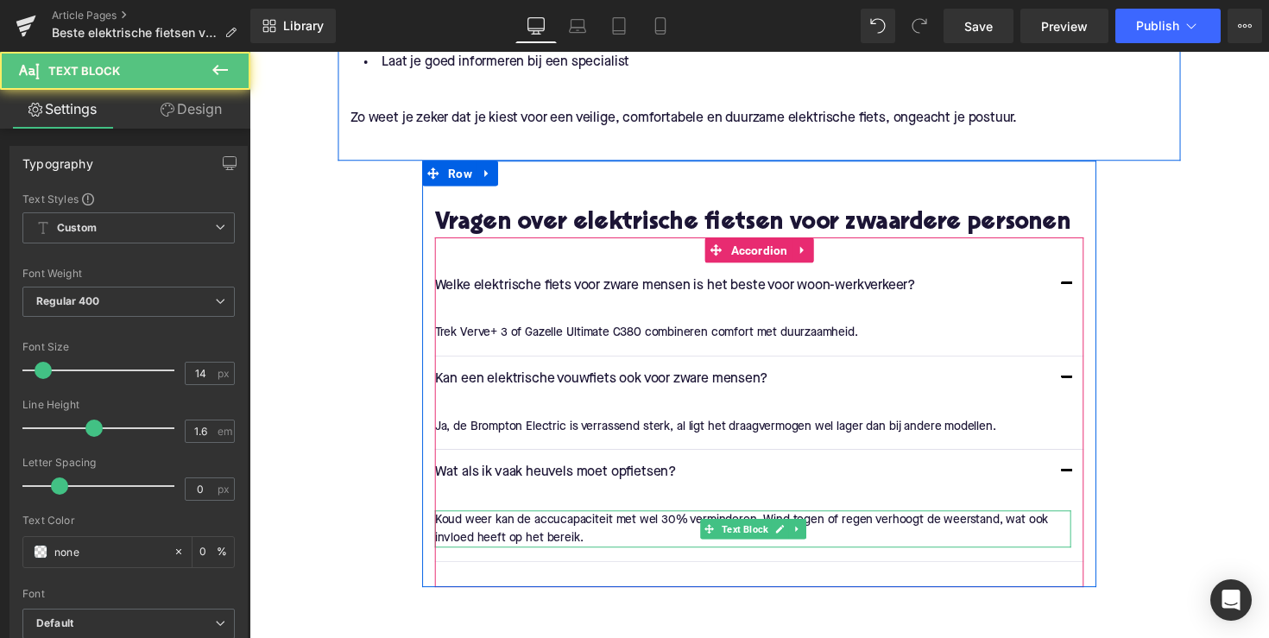
click at [603, 559] on p "Koud weer kan de accucapaciteit met wel 30% verminderen. Wind tegen of regen ve…" at bounding box center [765, 540] width 652 height 39
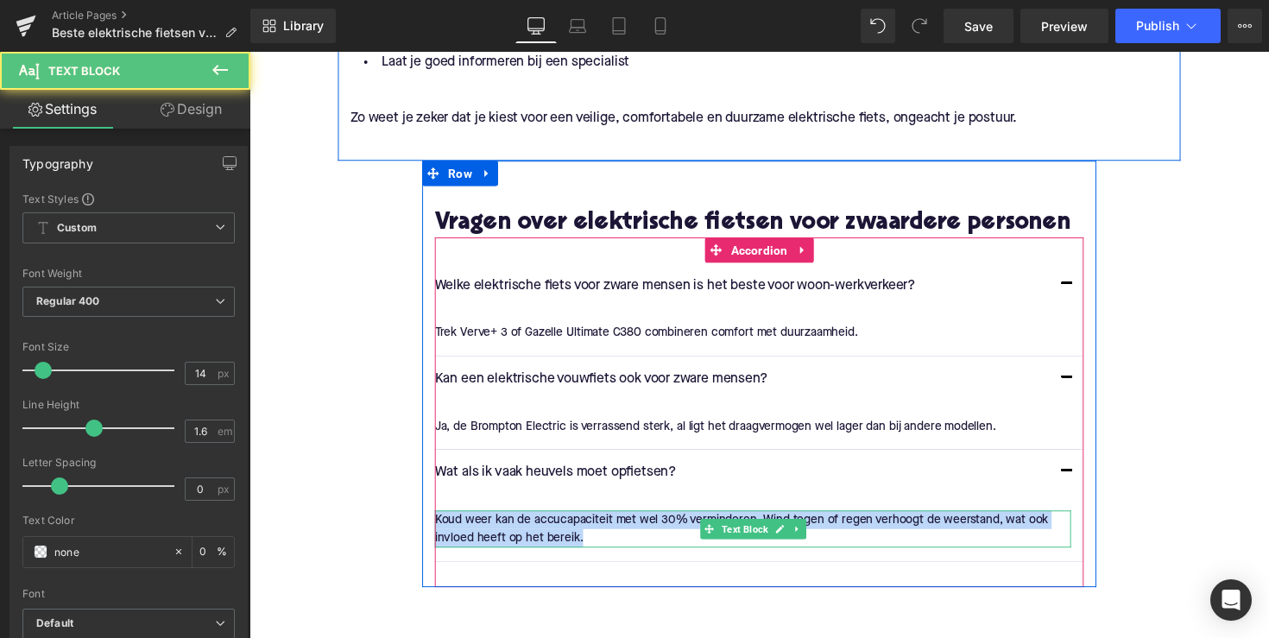
click at [603, 559] on p "Koud weer kan de accucapaciteit met wel 30% verminderen. Wind tegen of regen ve…" at bounding box center [765, 540] width 652 height 39
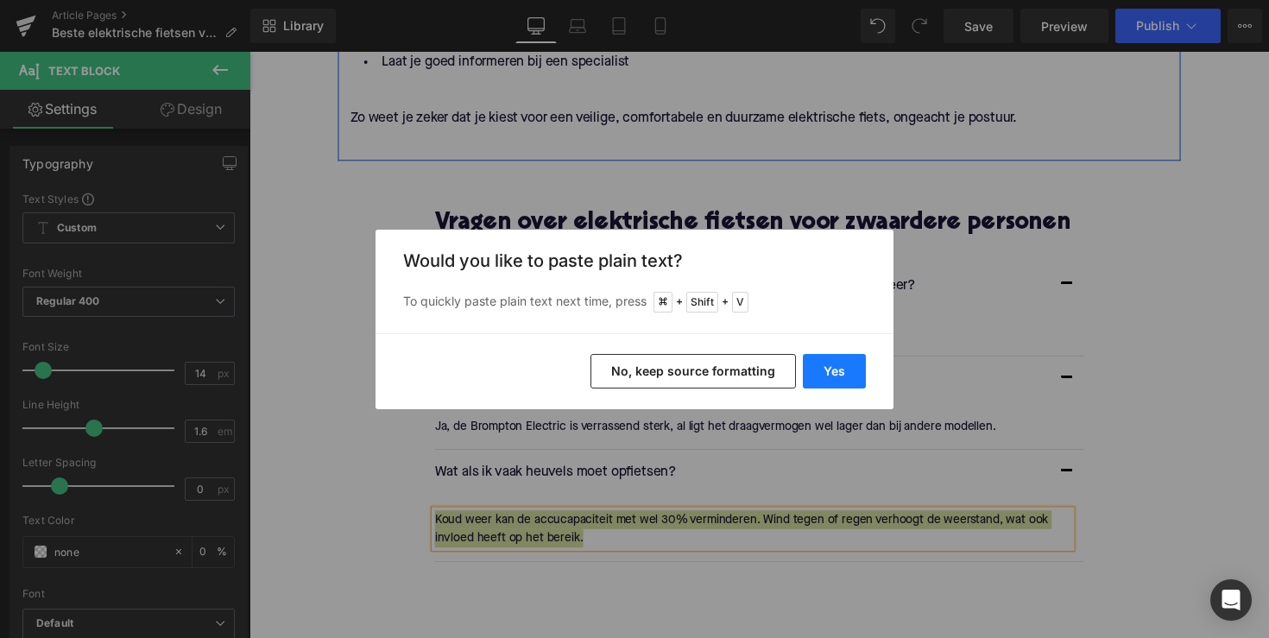
click at [821, 370] on button "Yes" at bounding box center [834, 371] width 63 height 35
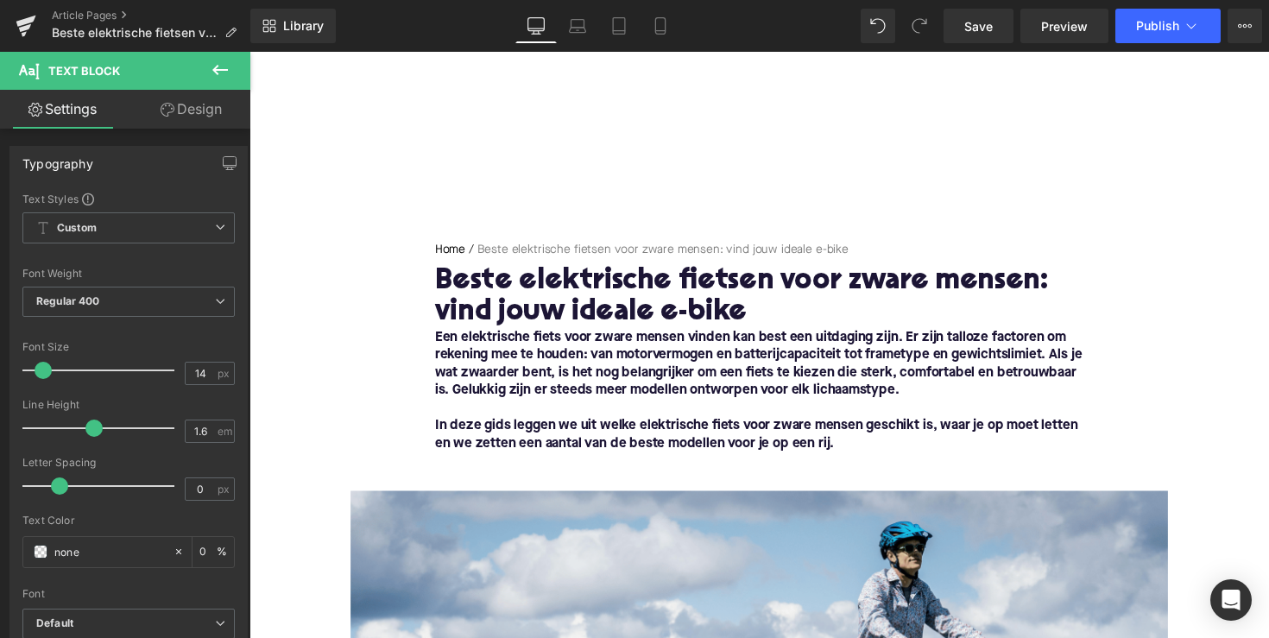
scroll to position [0, 0]
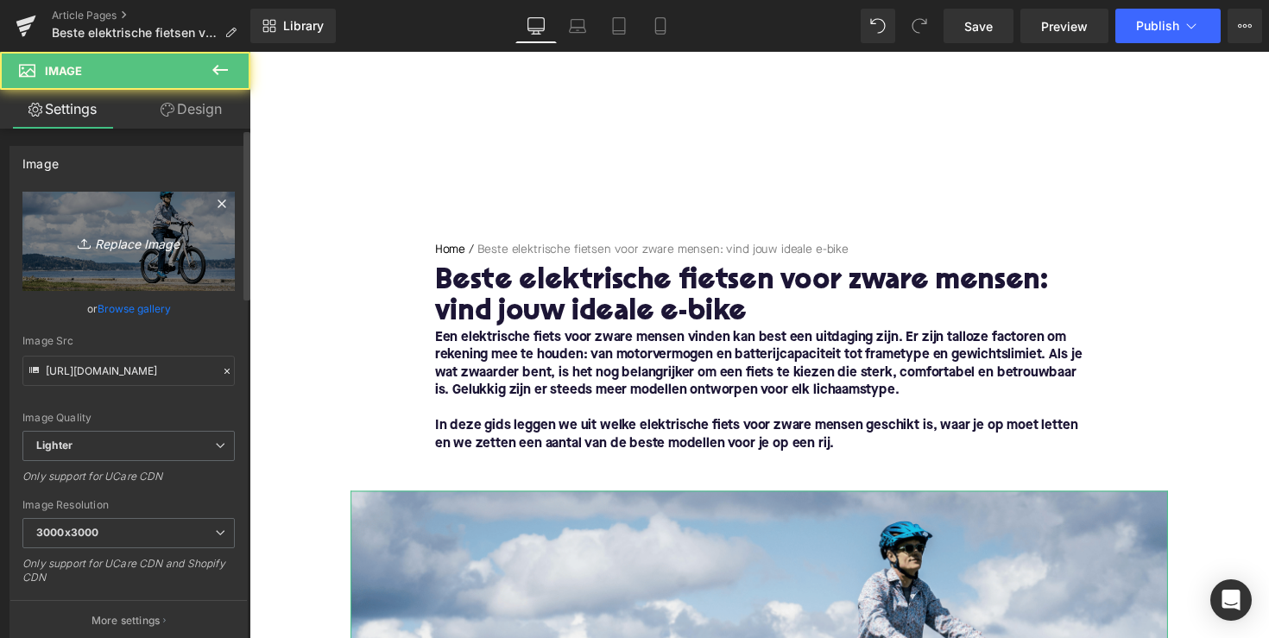
click at [123, 260] on link "Replace Image" at bounding box center [128, 241] width 212 height 99
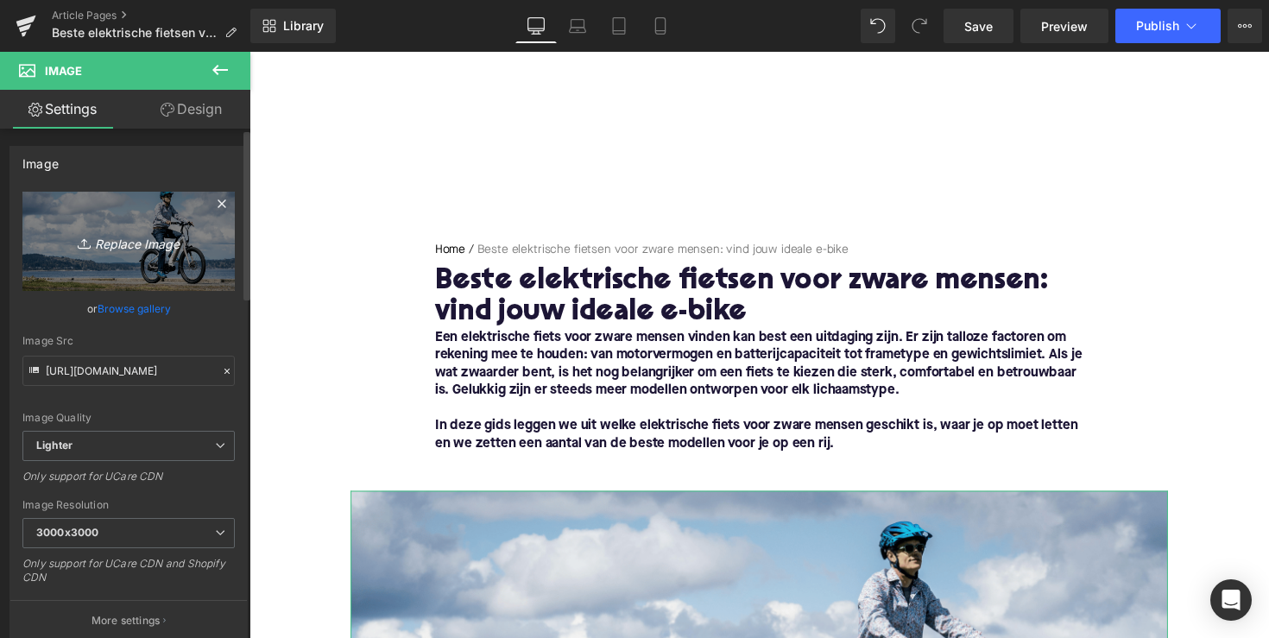
type input "C:\fakepath\0722_Himiway_July_Photos-15_2_1_1024x1024.webp"
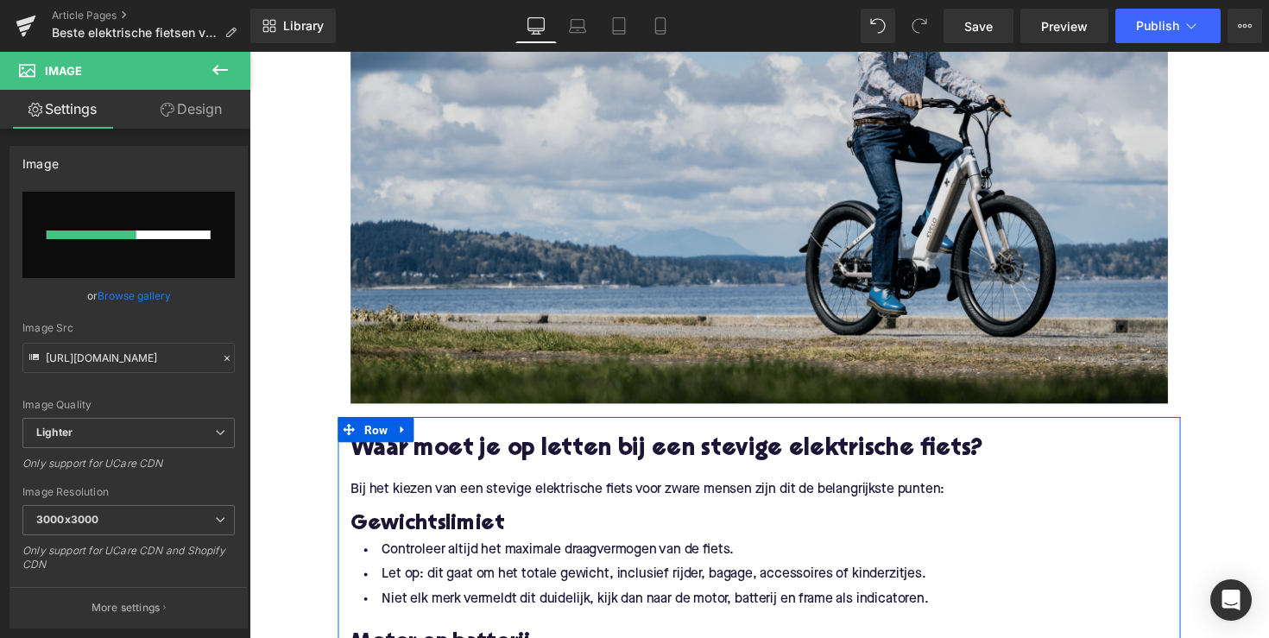
scroll to position [625, 0]
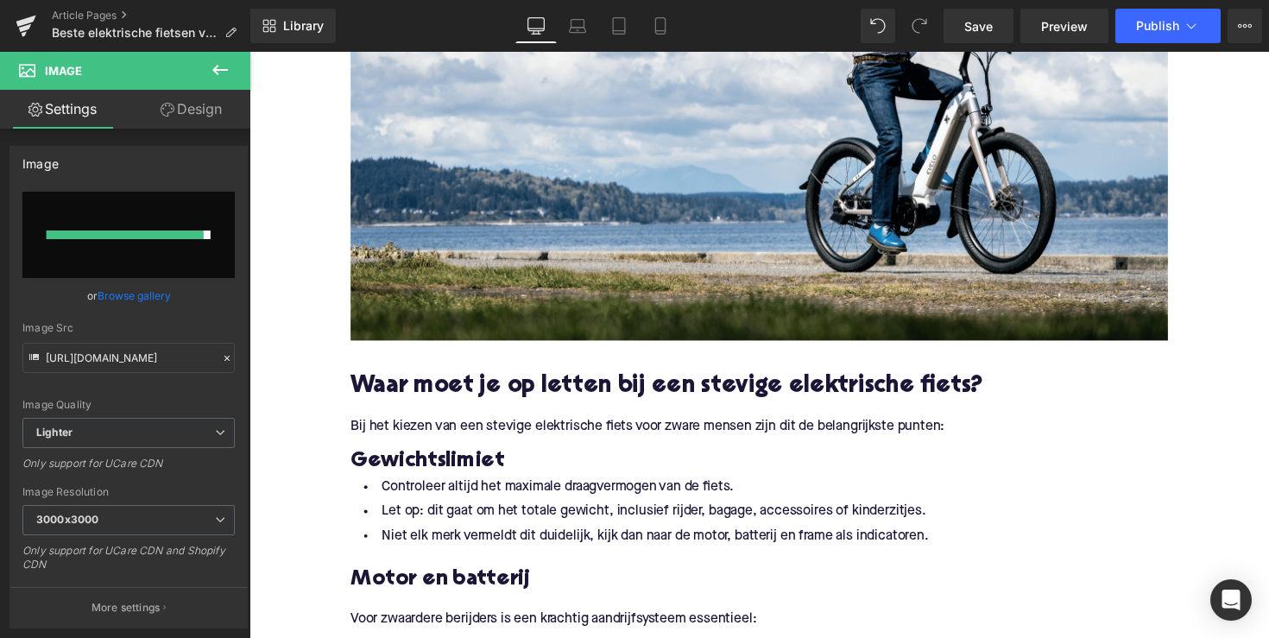
type input "[URL][DOMAIN_NAME]"
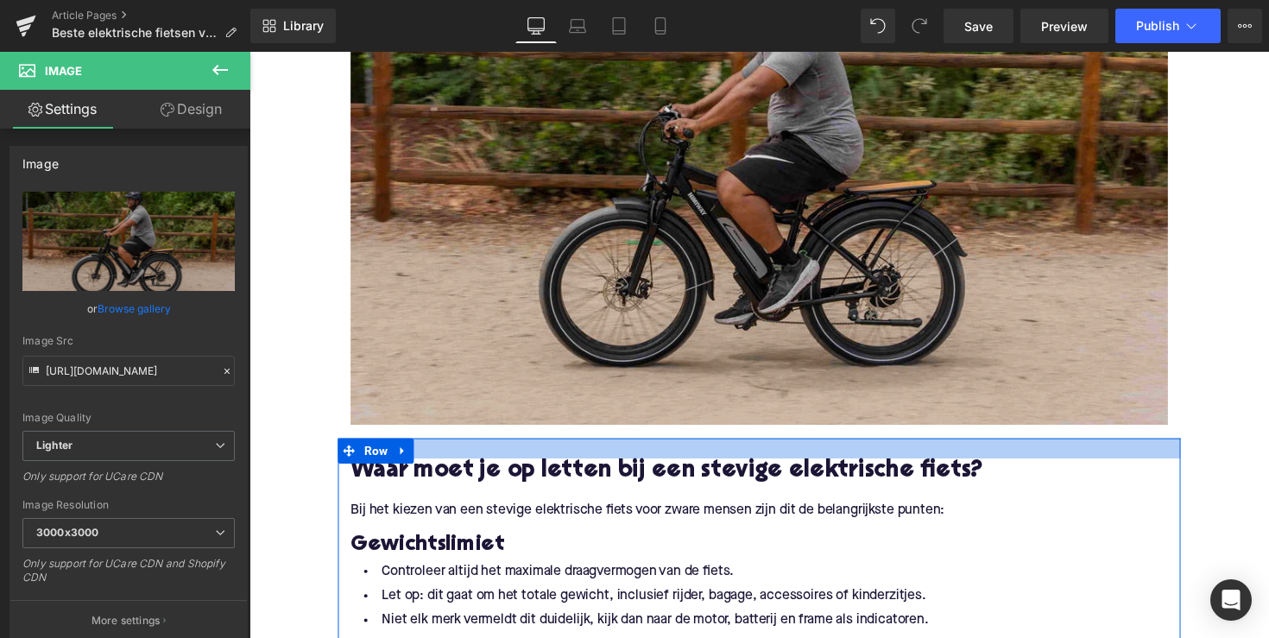
click at [607, 338] on img at bounding box center [771, 155] width 837 height 557
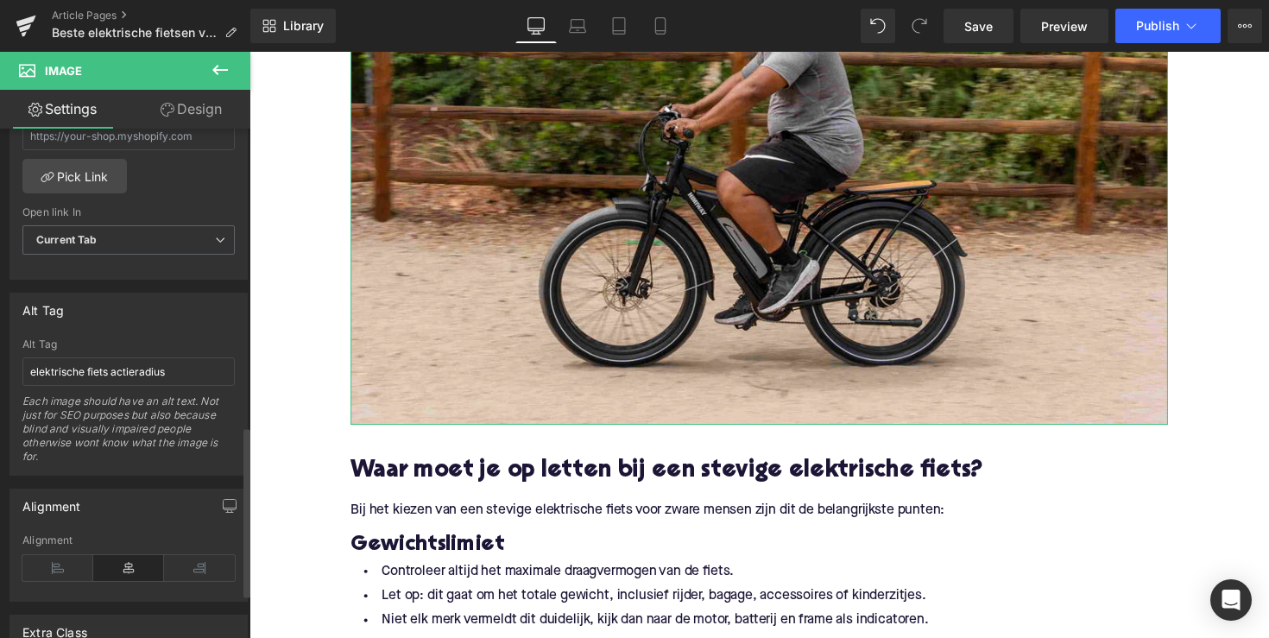
scroll to position [890, 0]
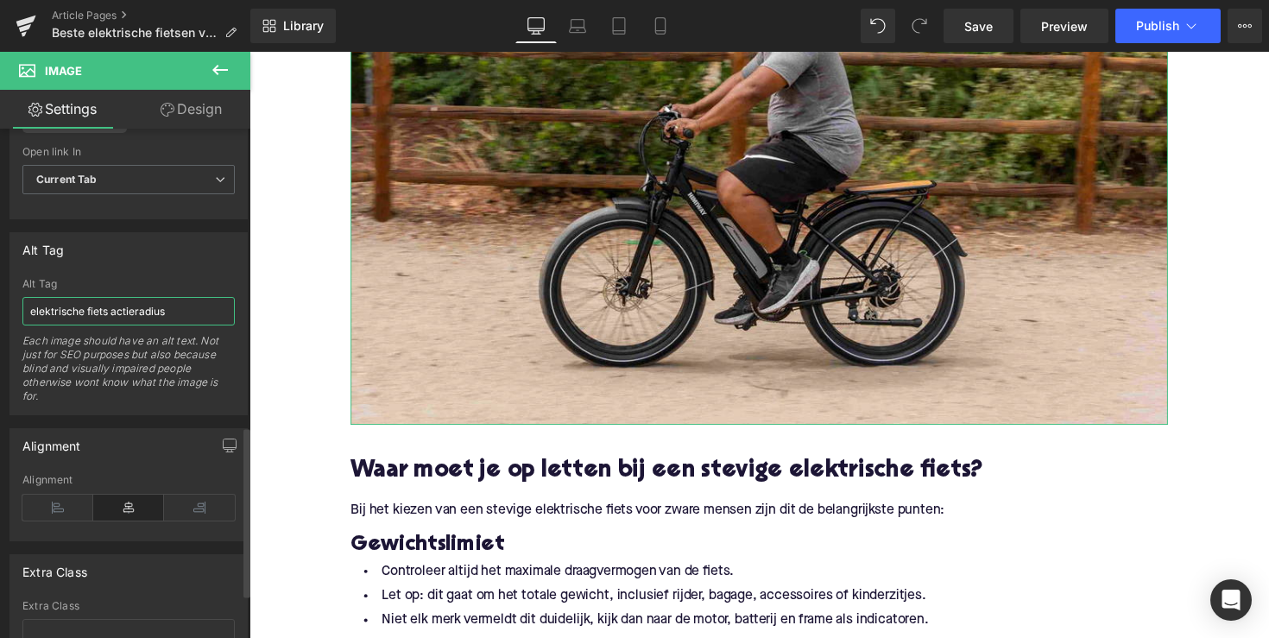
click at [92, 297] on input "elektrische fiets actieradius" at bounding box center [128, 311] width 212 height 28
click at [113, 309] on input "elektrische fiets actieradius" at bounding box center [128, 311] width 212 height 28
drag, startPoint x: 112, startPoint y: 309, endPoint x: 165, endPoint y: 313, distance: 52.8
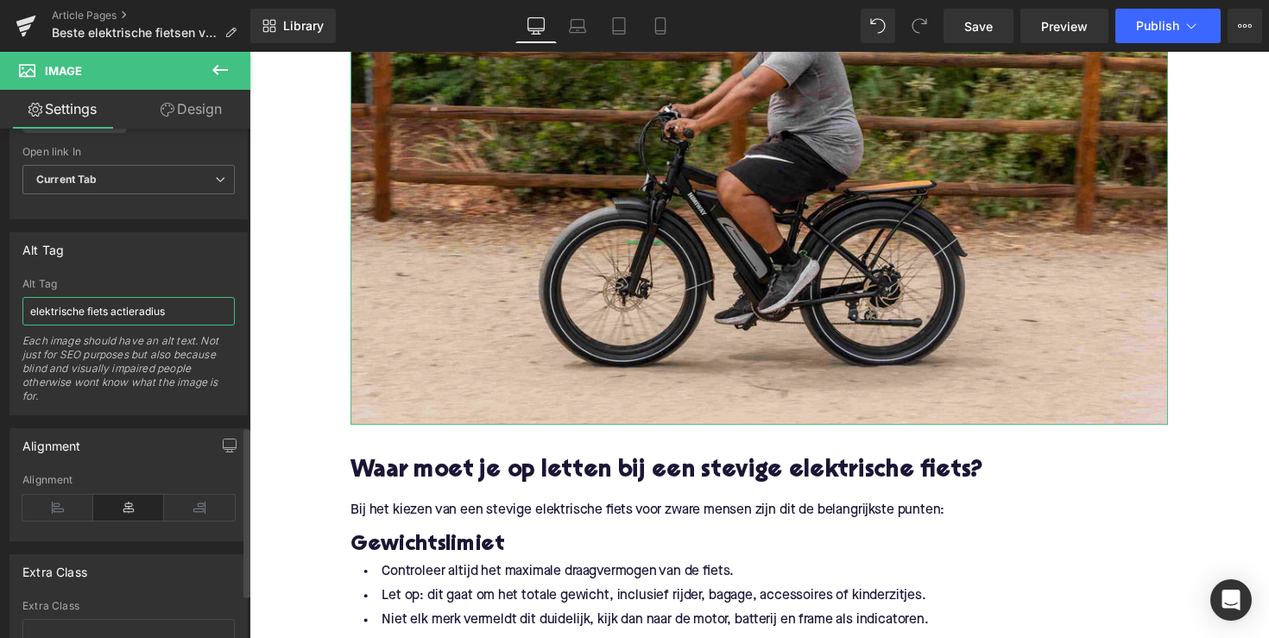
click at [165, 313] on input "elektrische fiets actieradius" at bounding box center [128, 311] width 212 height 28
type input "elektrische fiets met zwaar persoon"
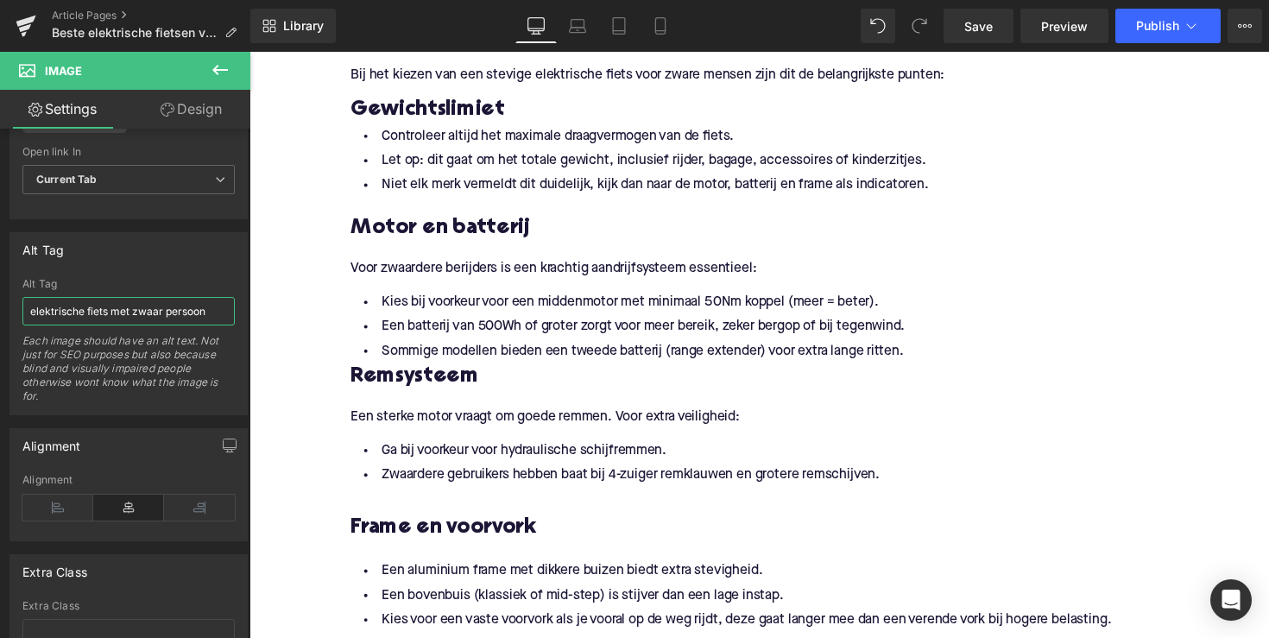
scroll to position [1141, 0]
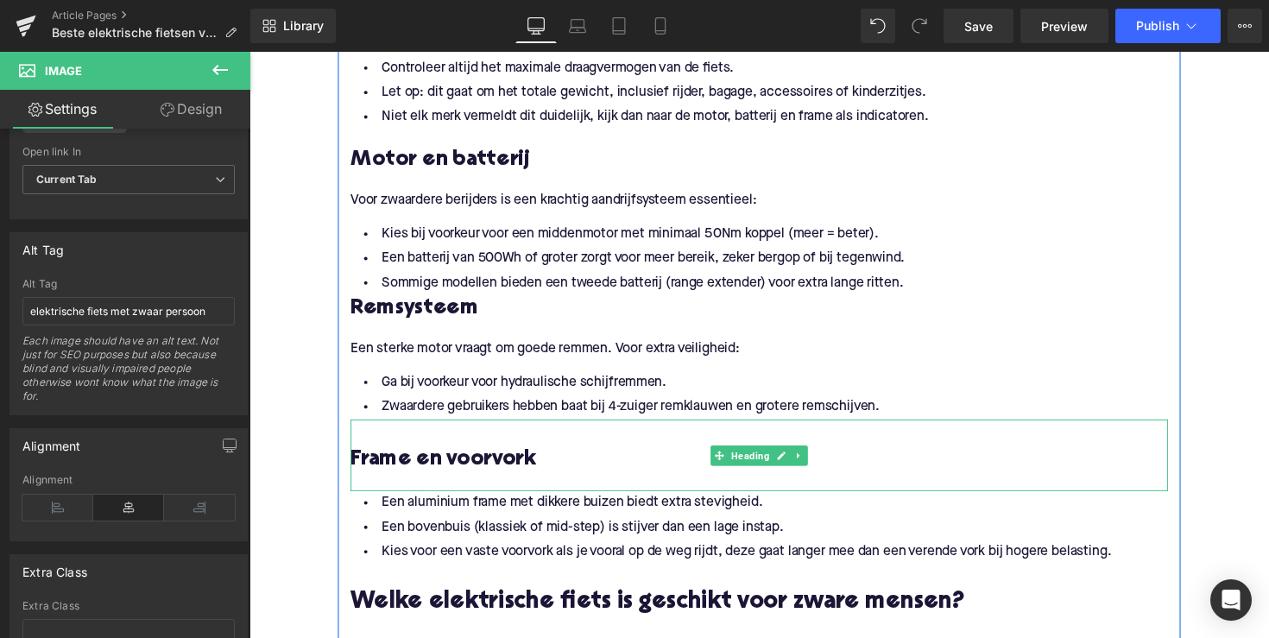
click at [387, 437] on h3 at bounding box center [771, 442] width 837 height 28
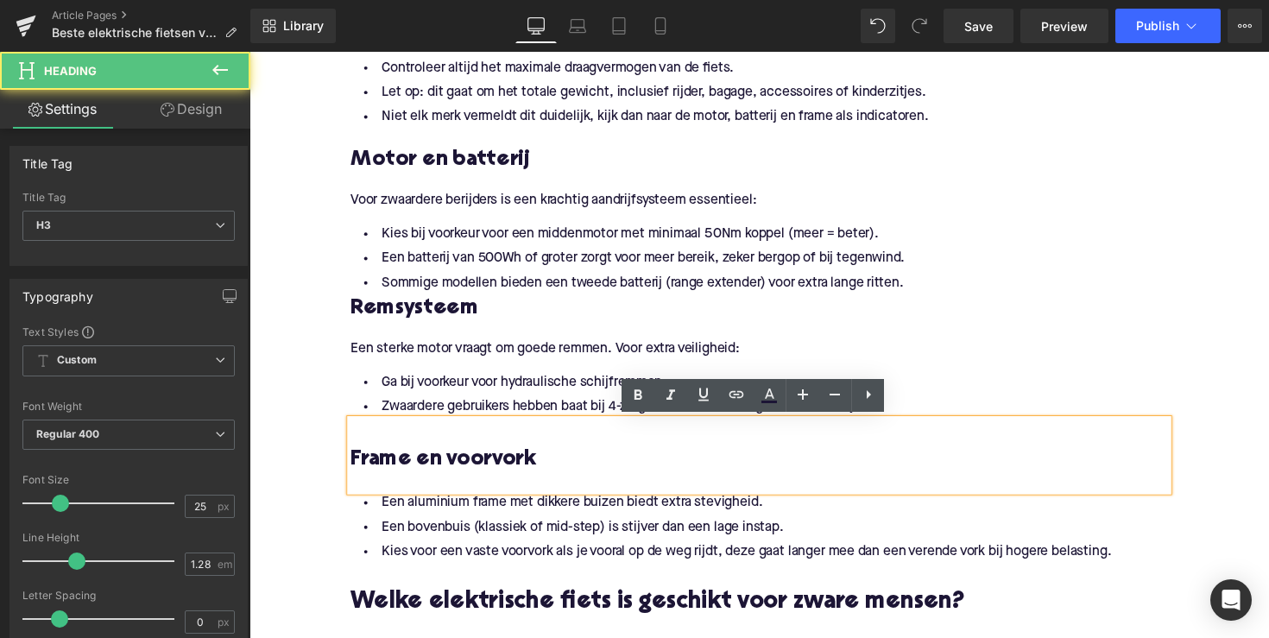
click at [354, 468] on h3 "Frame en voorvork" at bounding box center [771, 470] width 837 height 28
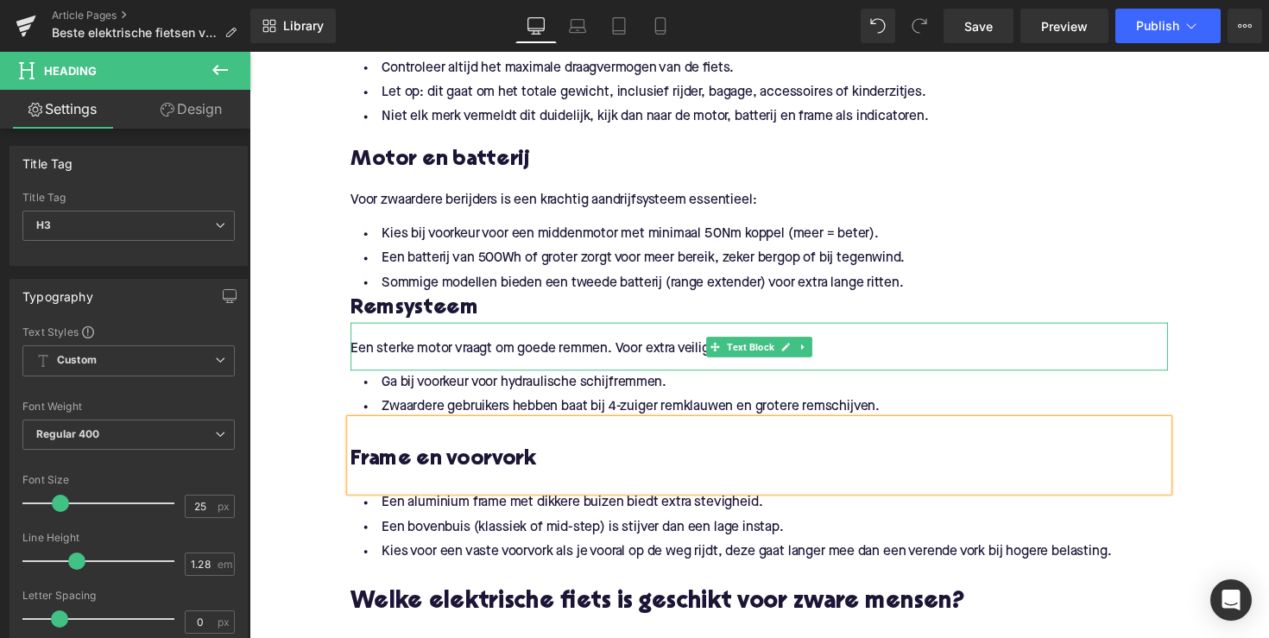
click at [481, 375] on div at bounding box center [771, 376] width 837 height 4
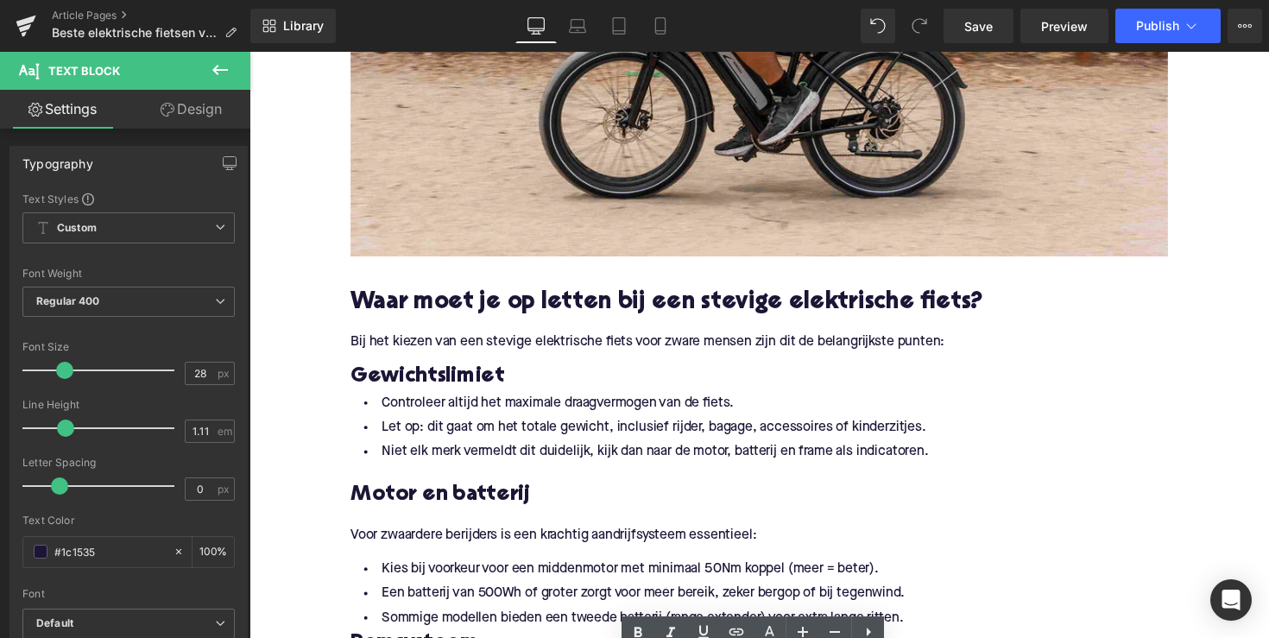
scroll to position [867, 0]
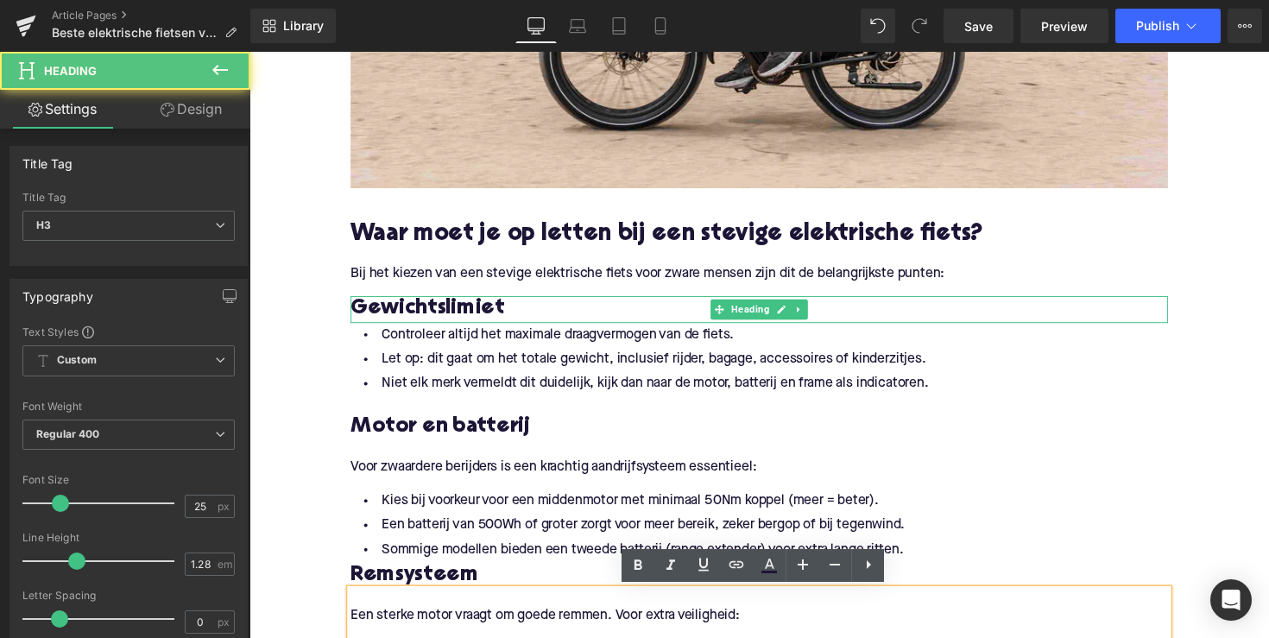
click at [514, 310] on h3 "Gewichtslimiet" at bounding box center [771, 316] width 837 height 28
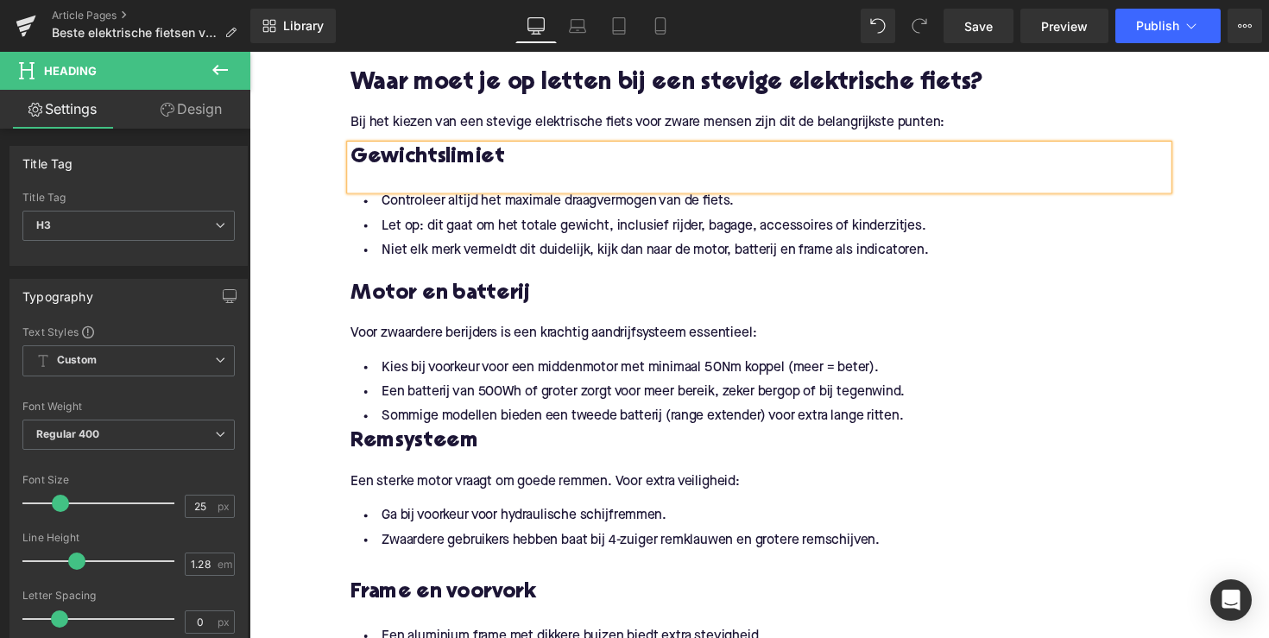
scroll to position [1047, 0]
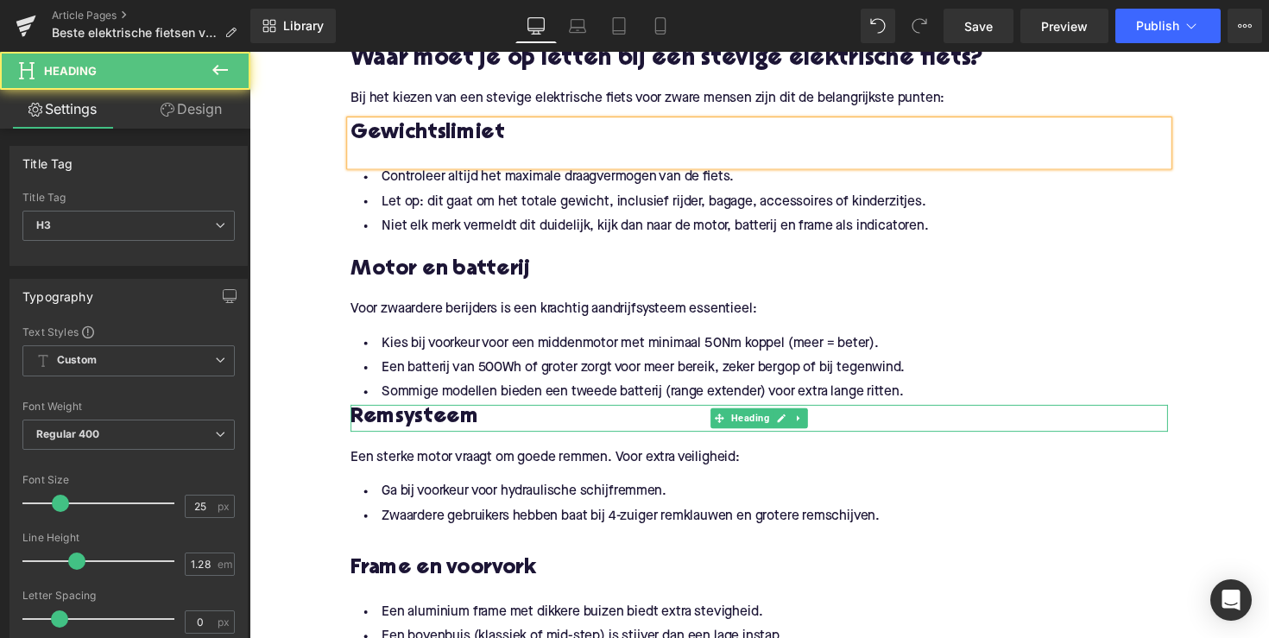
click at [356, 432] on h3 "Remsysteem" at bounding box center [771, 427] width 837 height 28
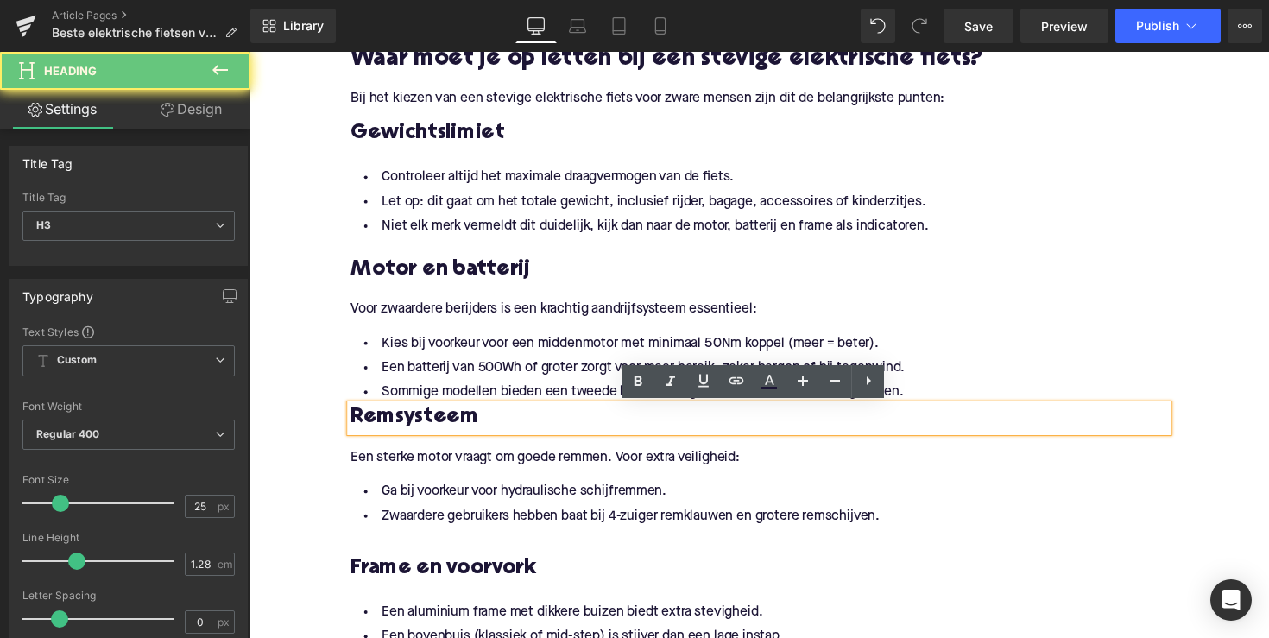
click at [353, 429] on h3 "Remsysteem" at bounding box center [771, 427] width 837 height 28
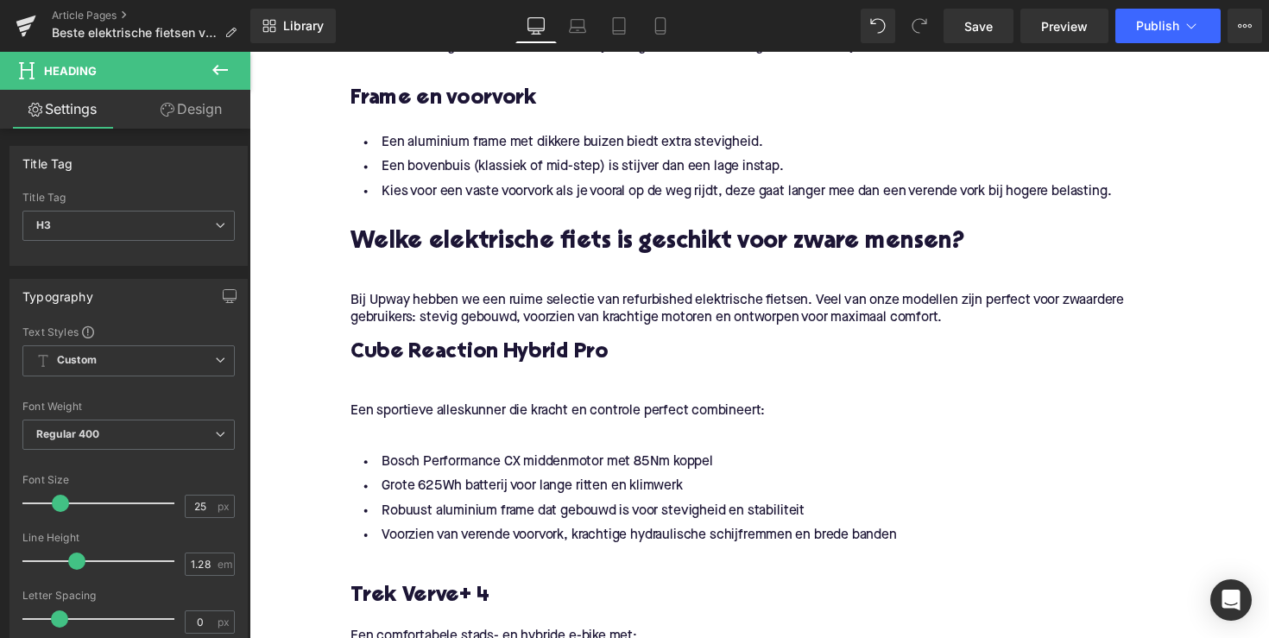
scroll to position [1589, 0]
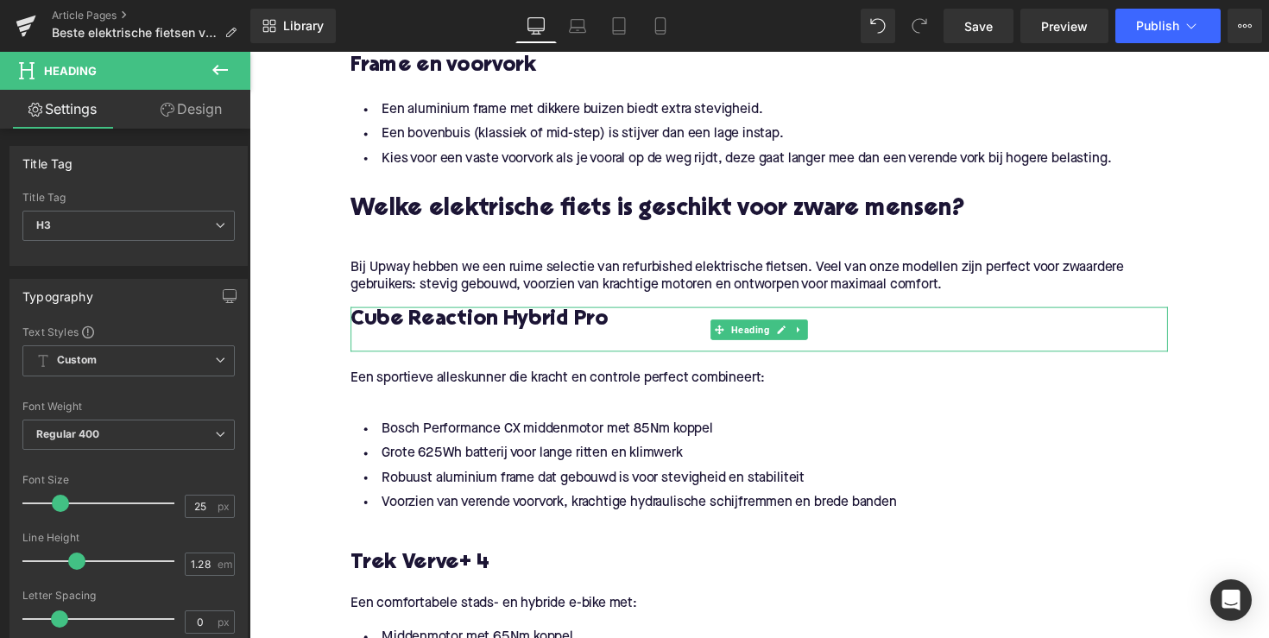
click at [369, 352] on div at bounding box center [771, 350] width 837 height 18
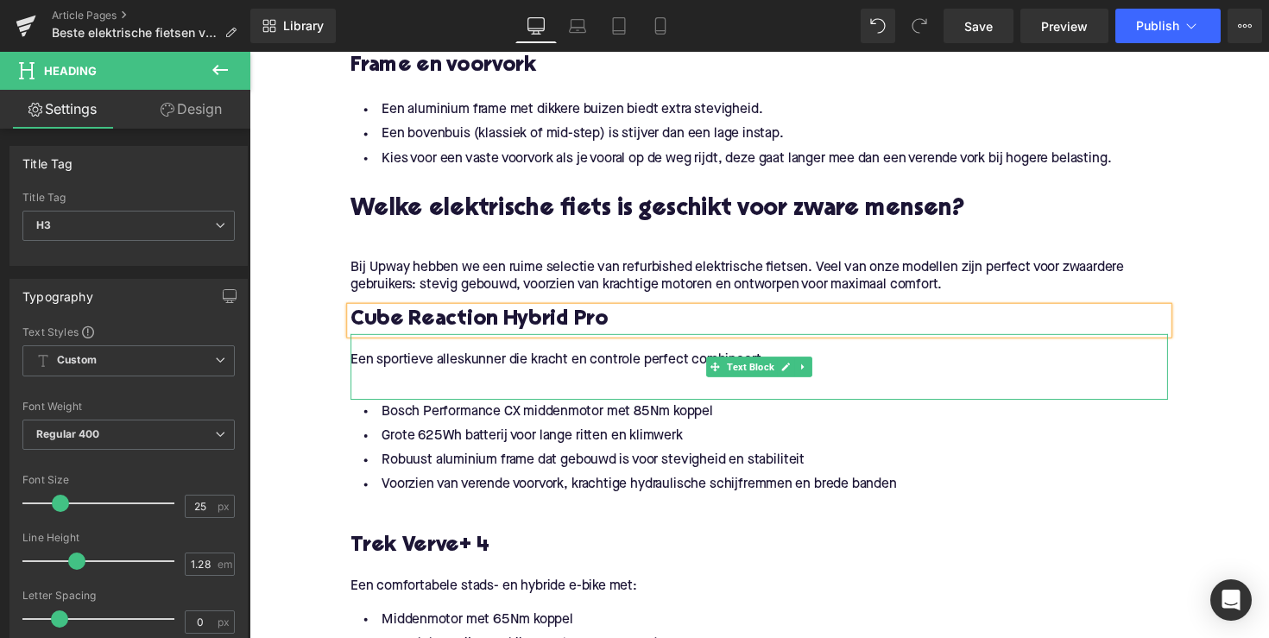
click at [400, 389] on p at bounding box center [771, 386] width 837 height 18
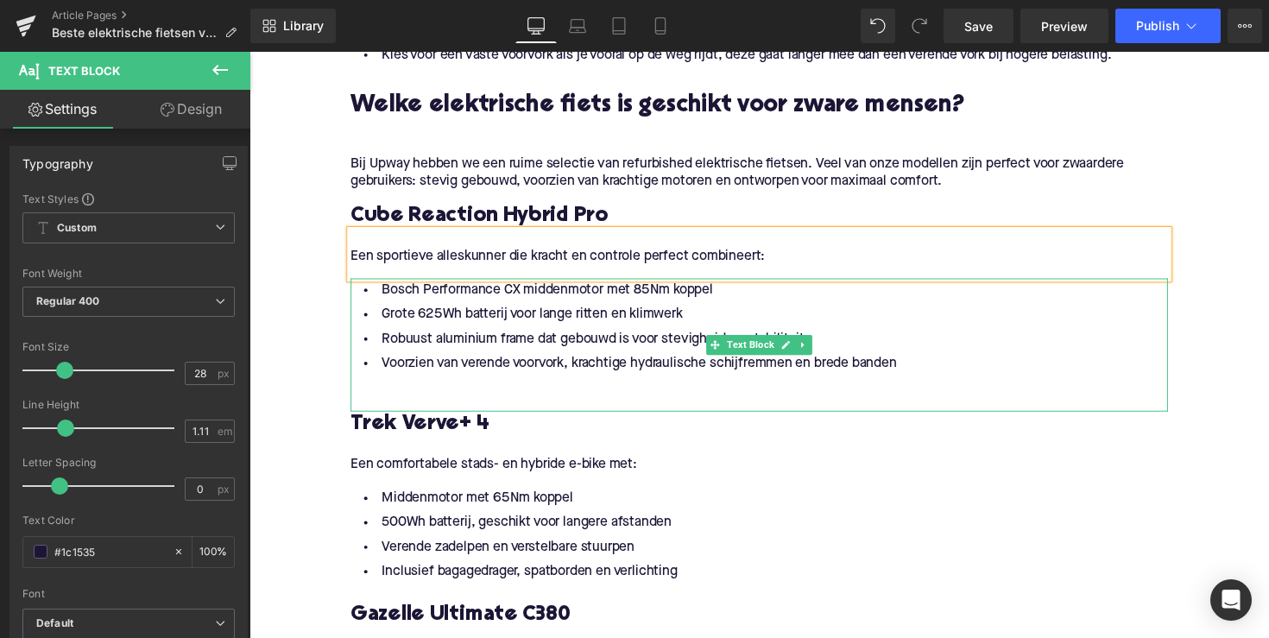
scroll to position [1710, 0]
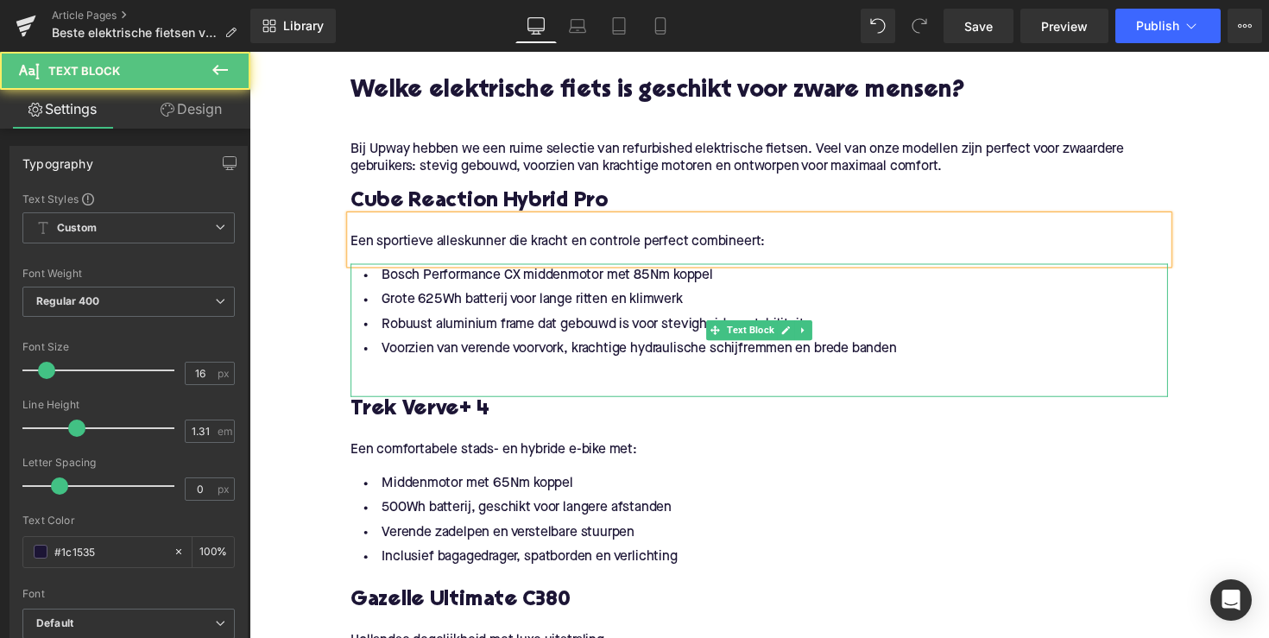
click at [416, 375] on div at bounding box center [771, 377] width 837 height 18
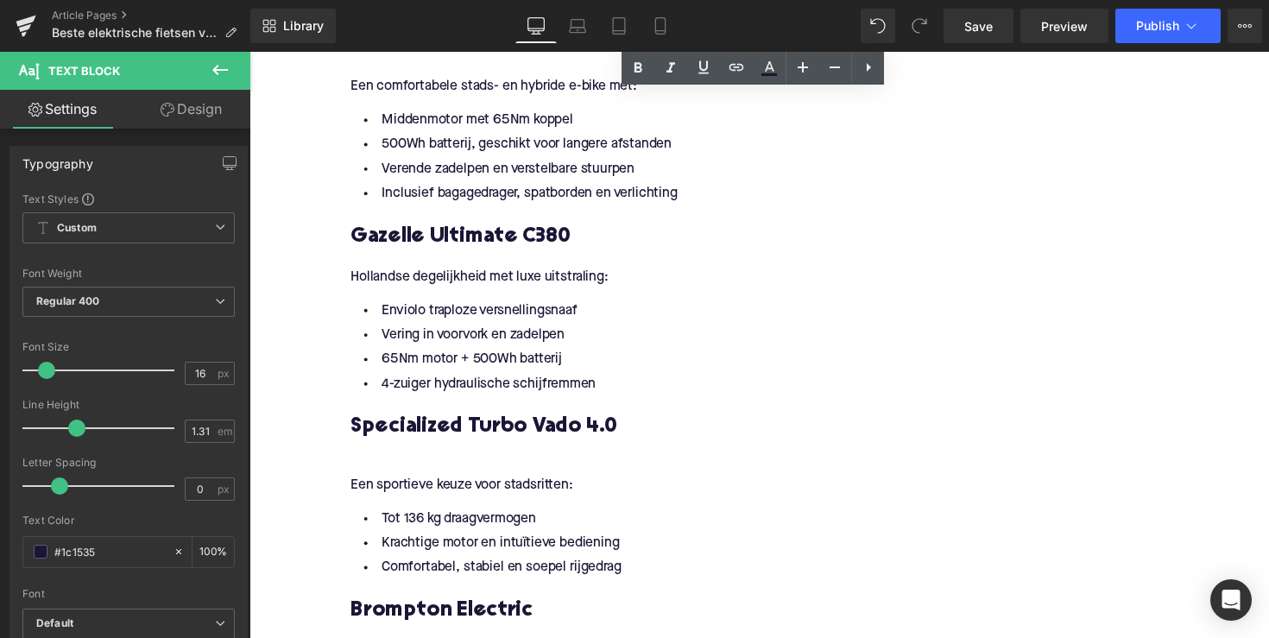
scroll to position [2222, 0]
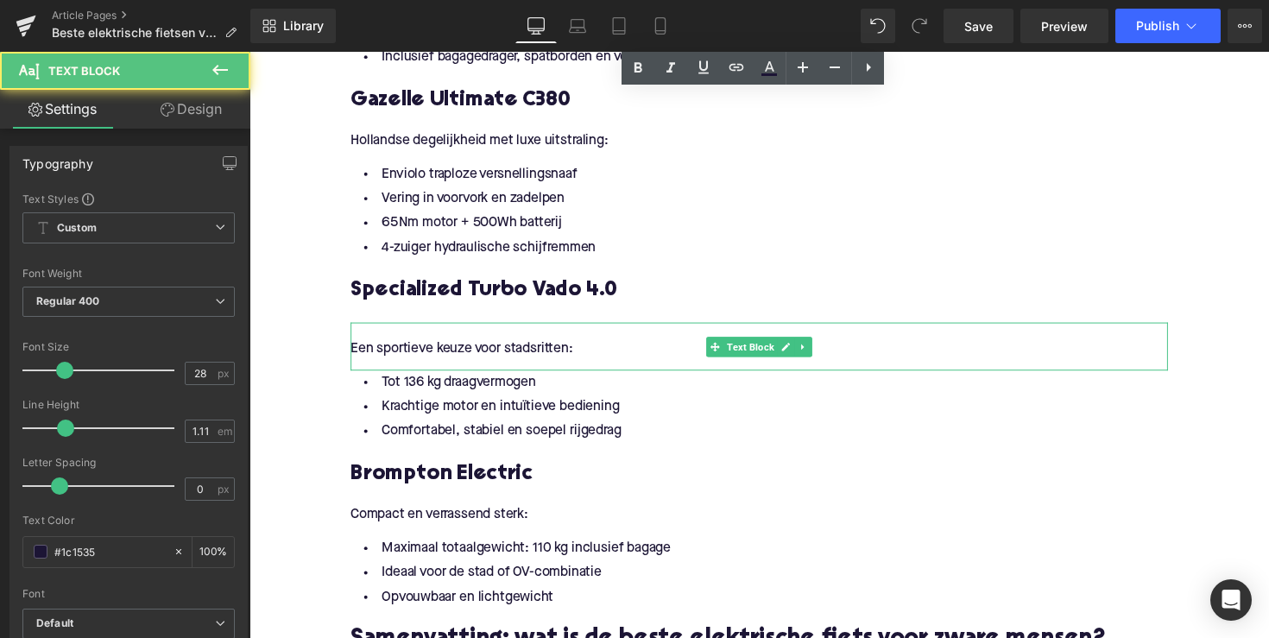
click at [366, 339] on p at bounding box center [771, 338] width 837 height 18
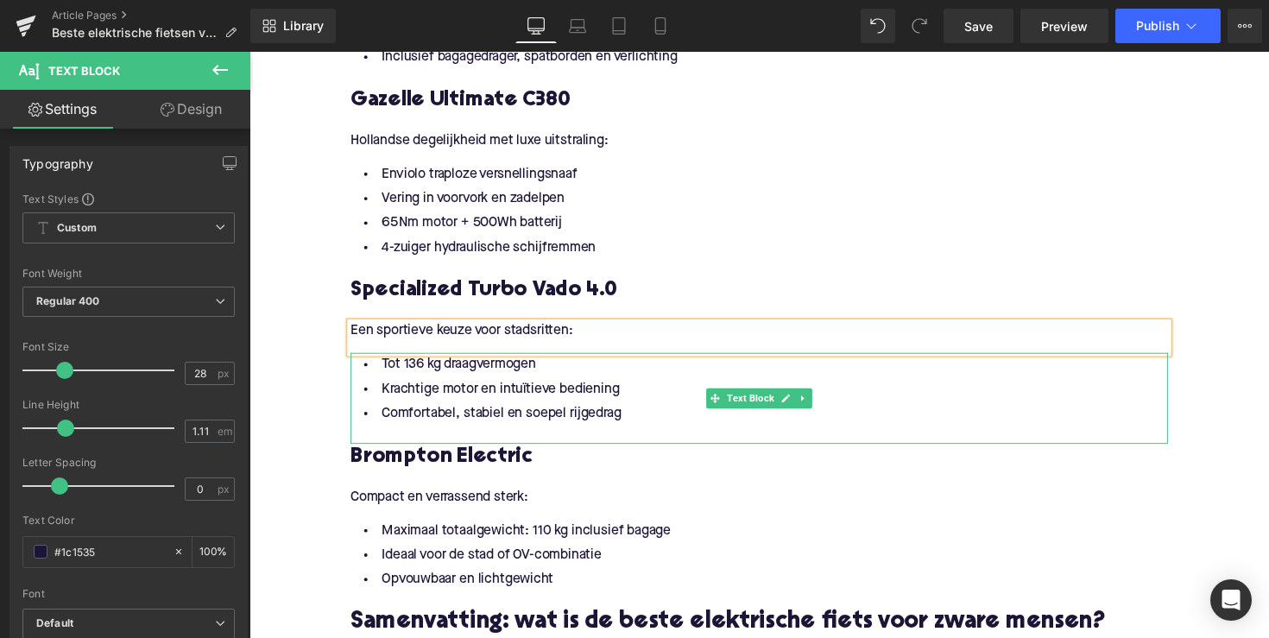
scroll to position [2343, 0]
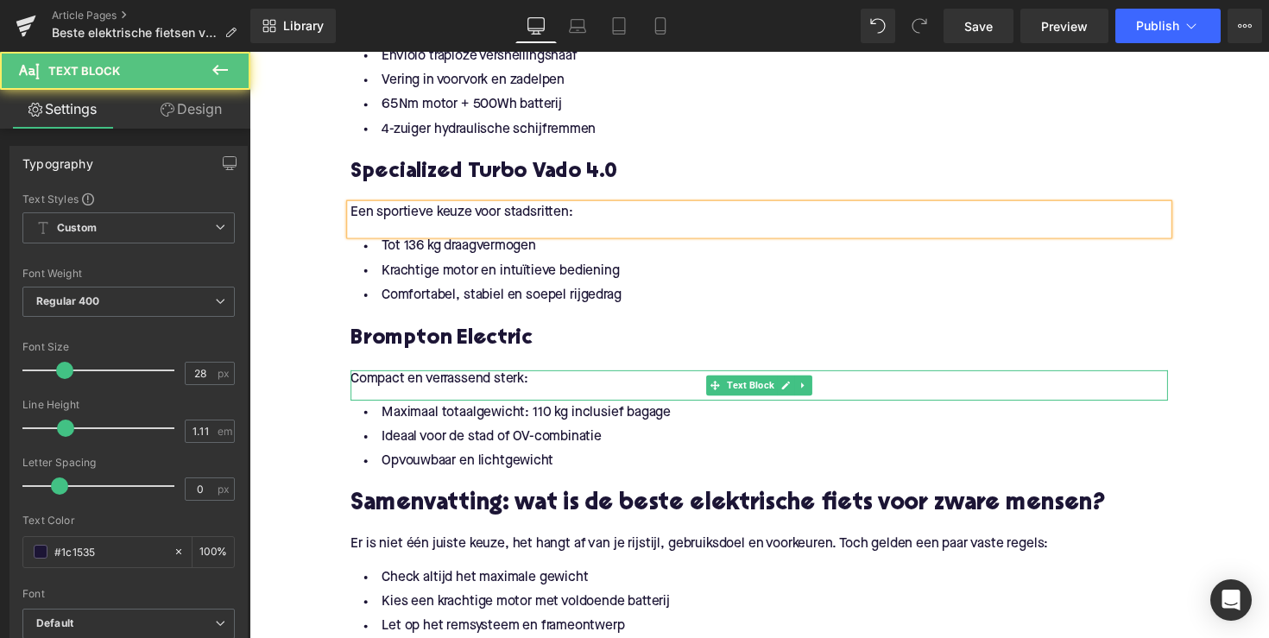
click at [400, 385] on p "Compact en verrassend sterk:" at bounding box center [771, 387] width 837 height 18
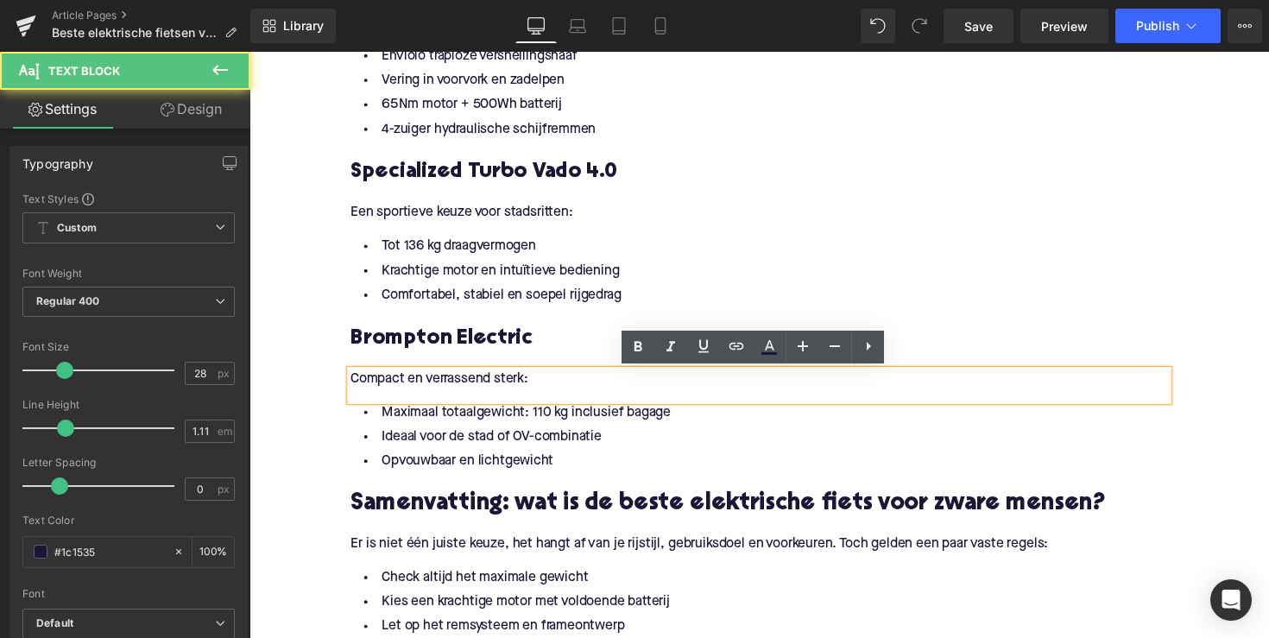
click at [372, 366] on div at bounding box center [771, 369] width 837 height 18
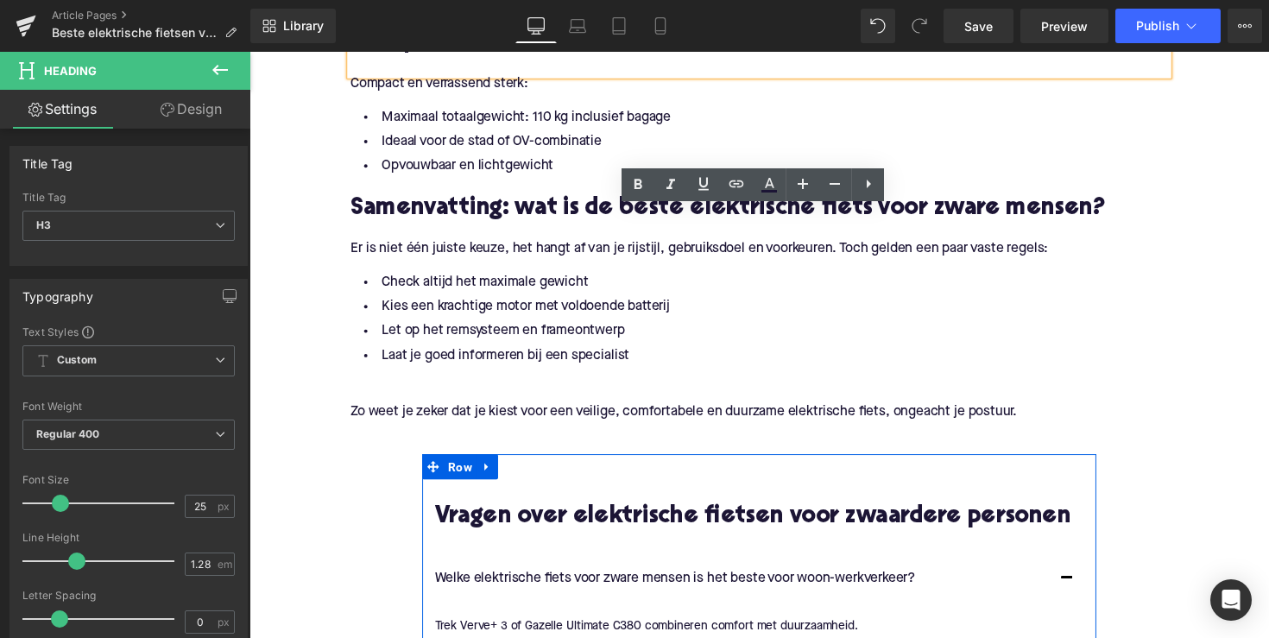
scroll to position [2687, 0]
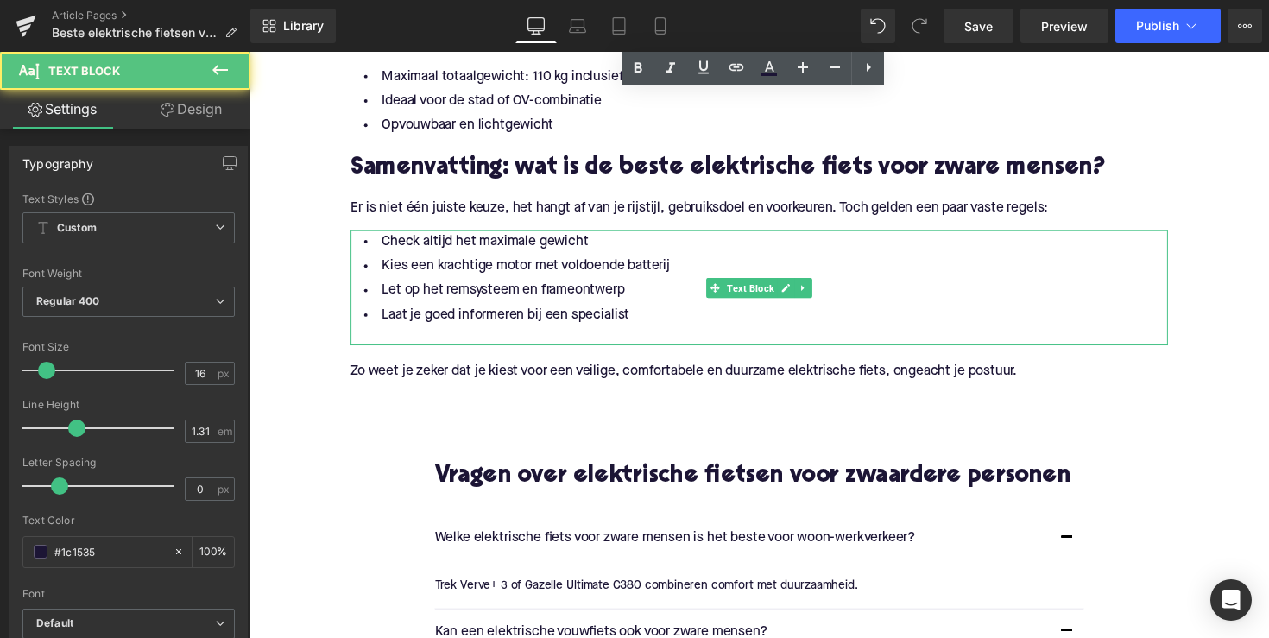
click at [420, 348] on div "Check altijd het maximale gewicht Kies een krachtige motor met voldoende batter…" at bounding box center [771, 293] width 837 height 118
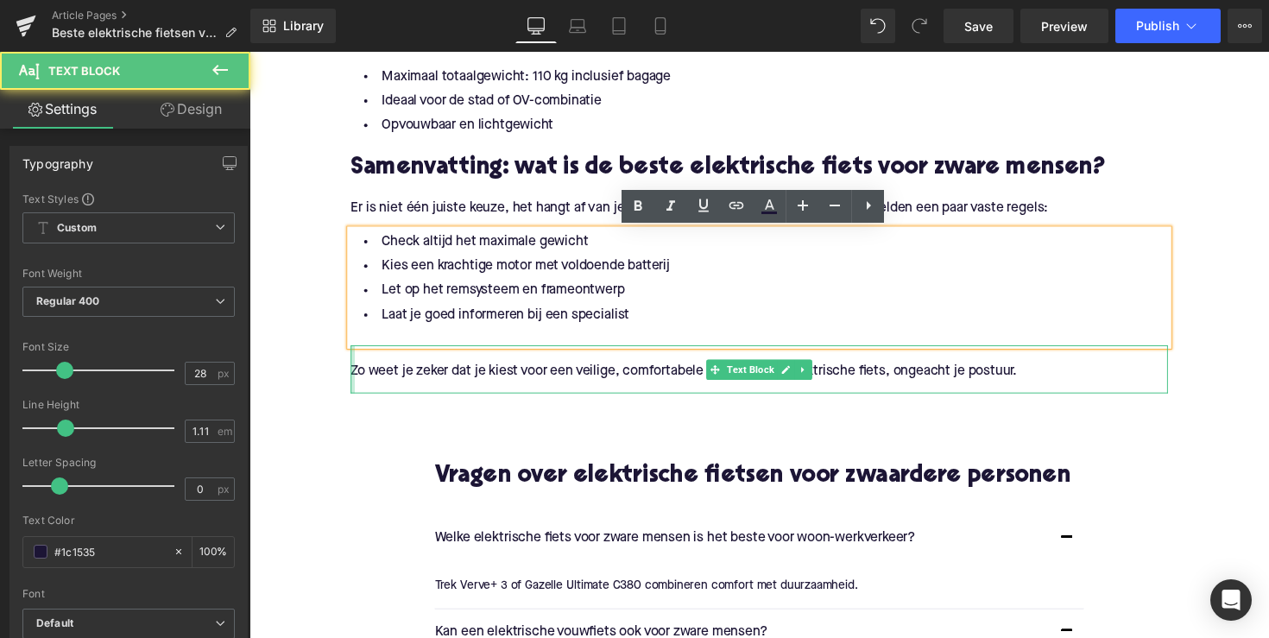
click at [353, 378] on div at bounding box center [355, 376] width 4 height 49
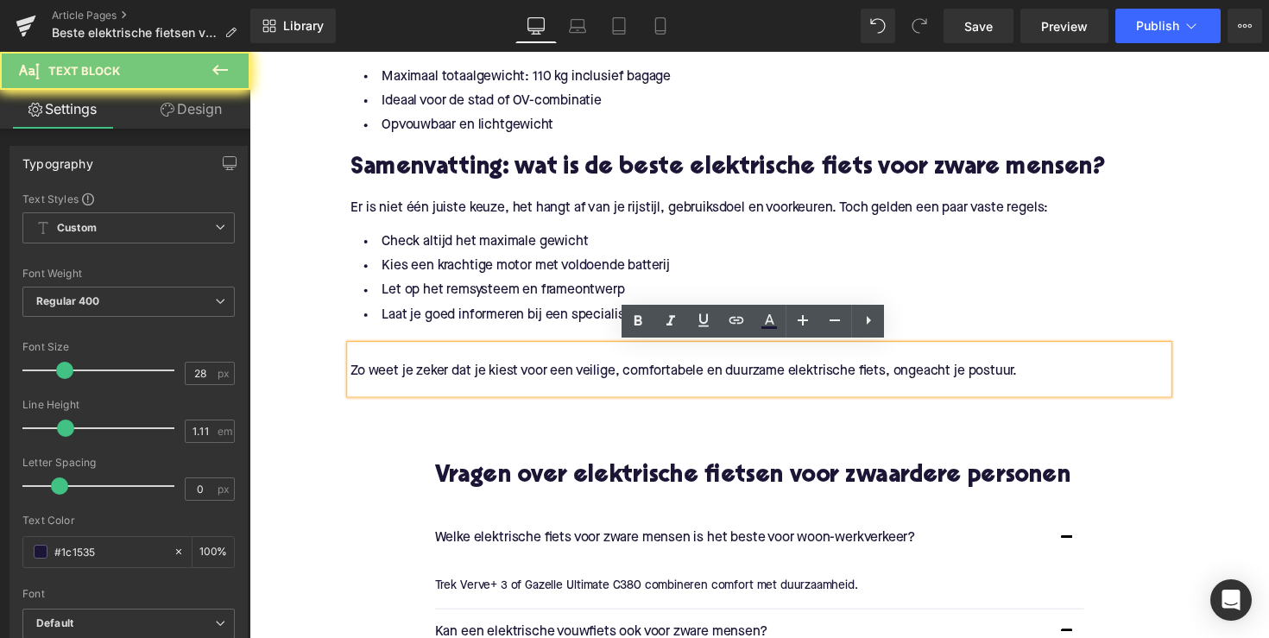
click at [362, 378] on p "Zo weet je zeker dat je kiest voor een veilige, comfortabele en duurzame elektr…" at bounding box center [771, 379] width 837 height 18
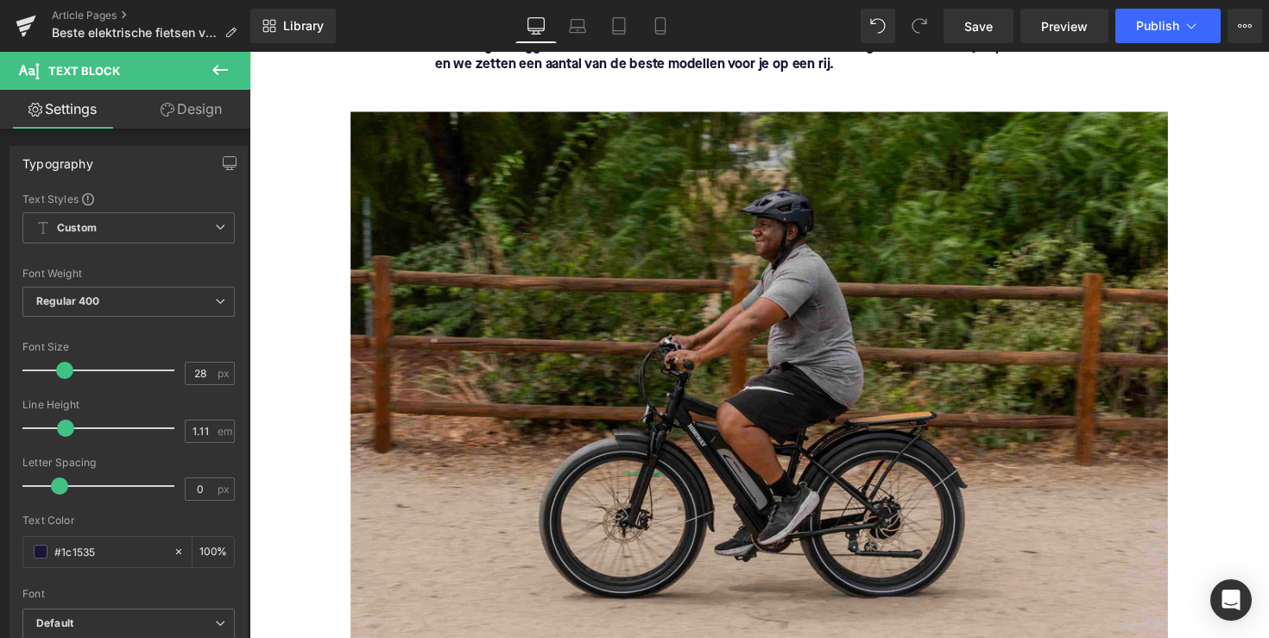
scroll to position [379, 0]
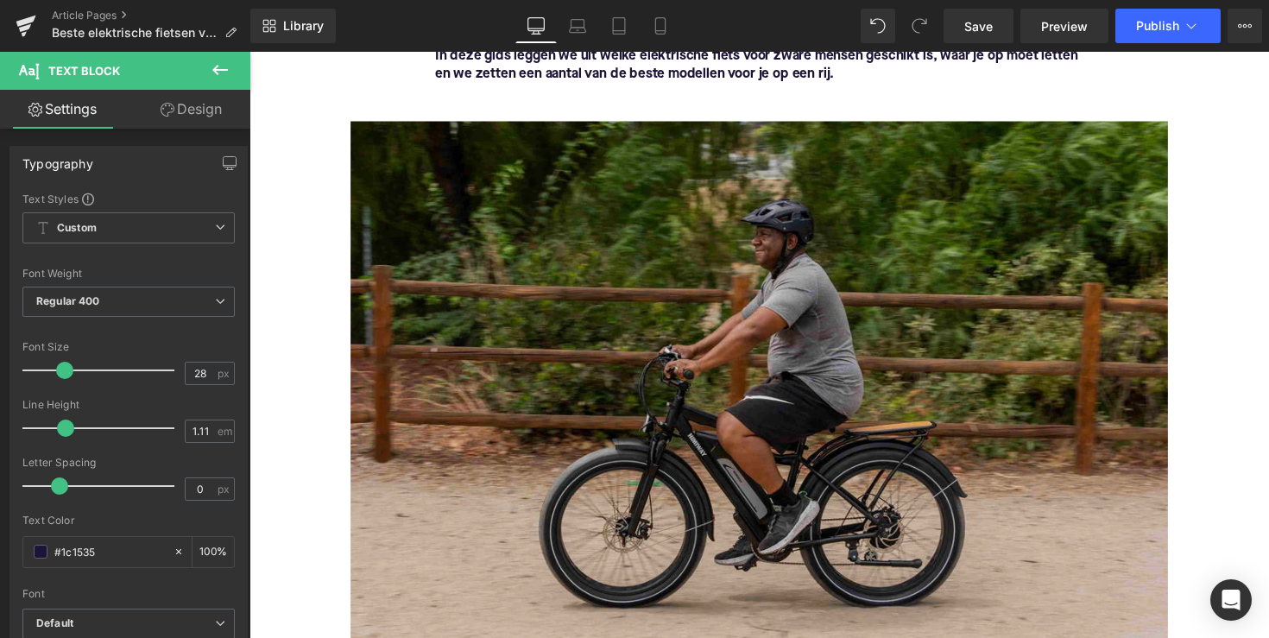
click at [759, 367] on img at bounding box center [771, 401] width 837 height 557
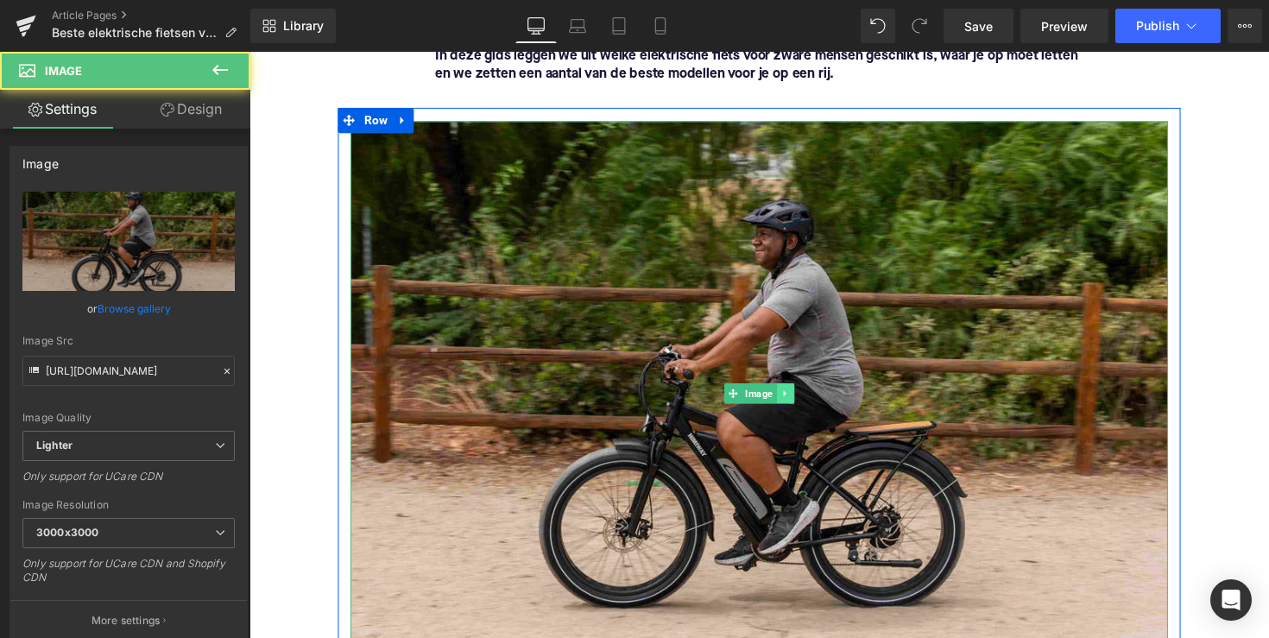
click at [799, 403] on icon at bounding box center [797, 401] width 9 height 10
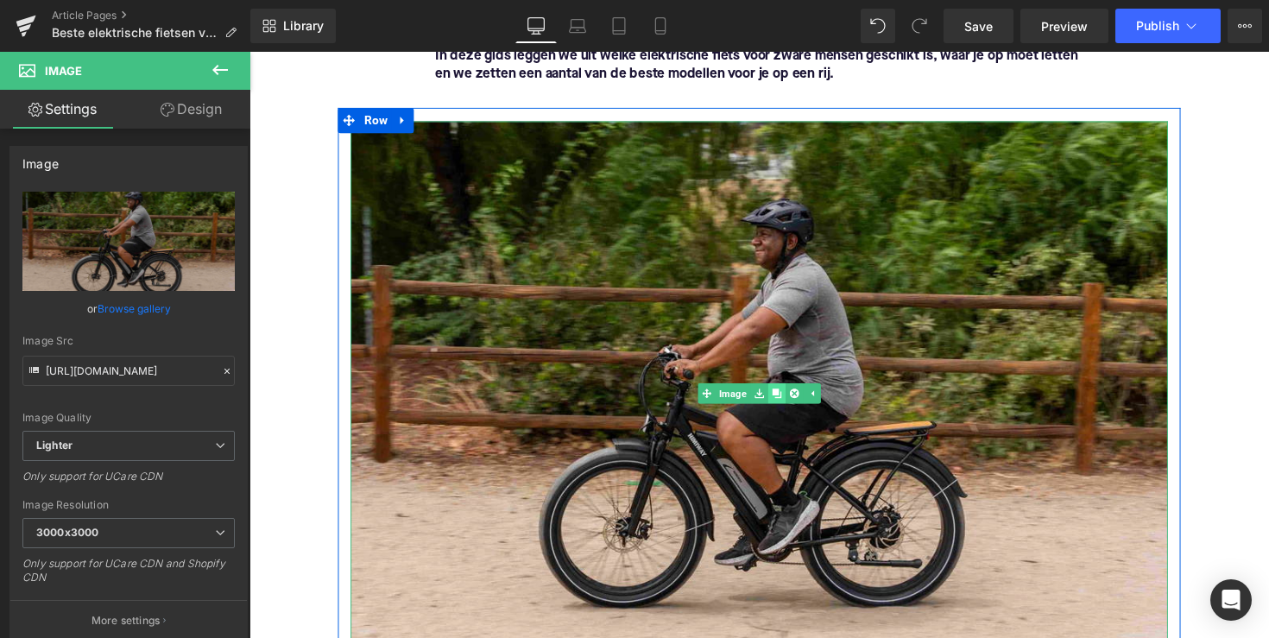
click at [787, 408] on link at bounding box center [789, 401] width 18 height 21
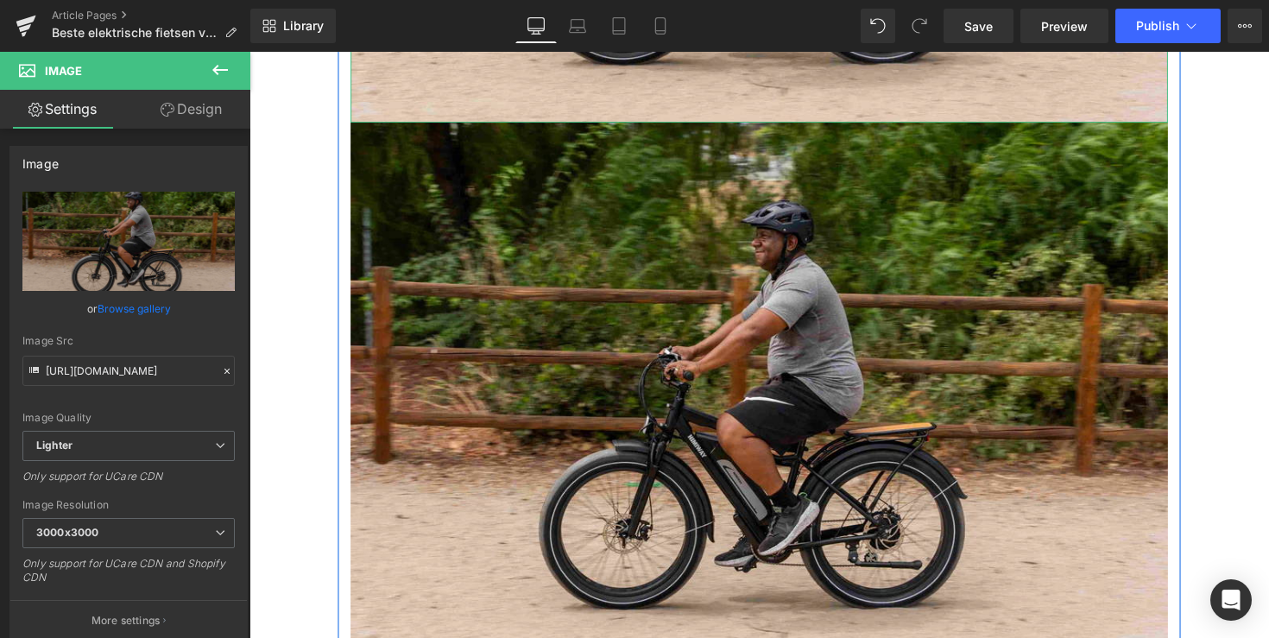
scroll to position [938, 0]
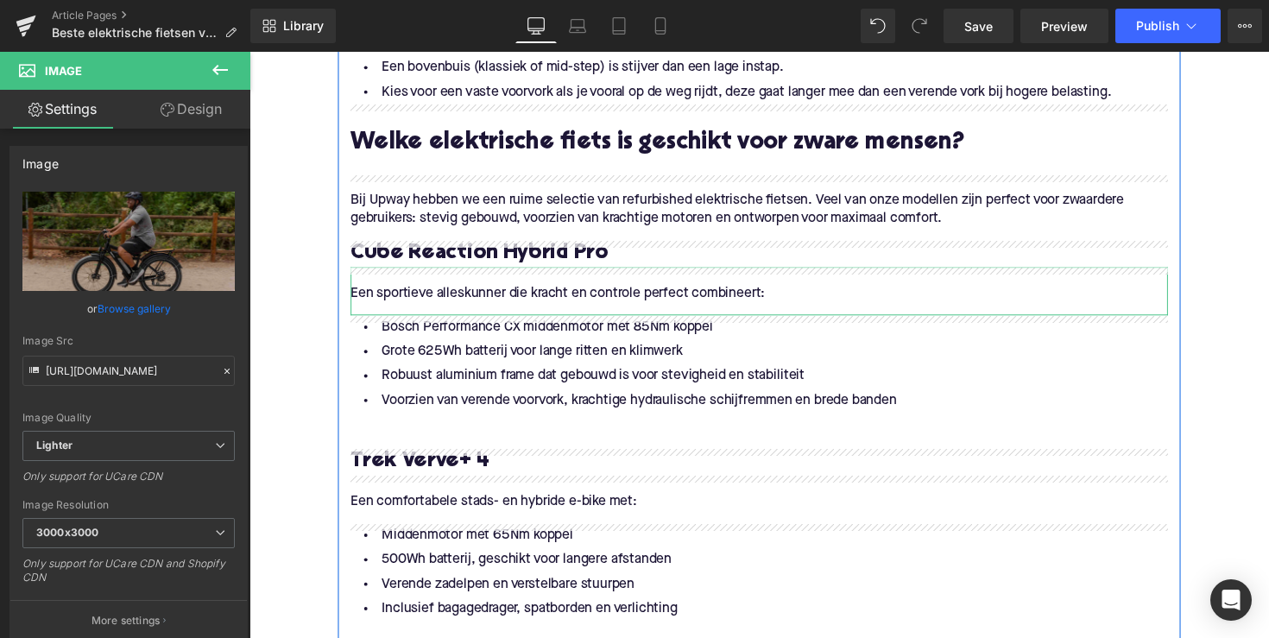
scroll to position [1696, 0]
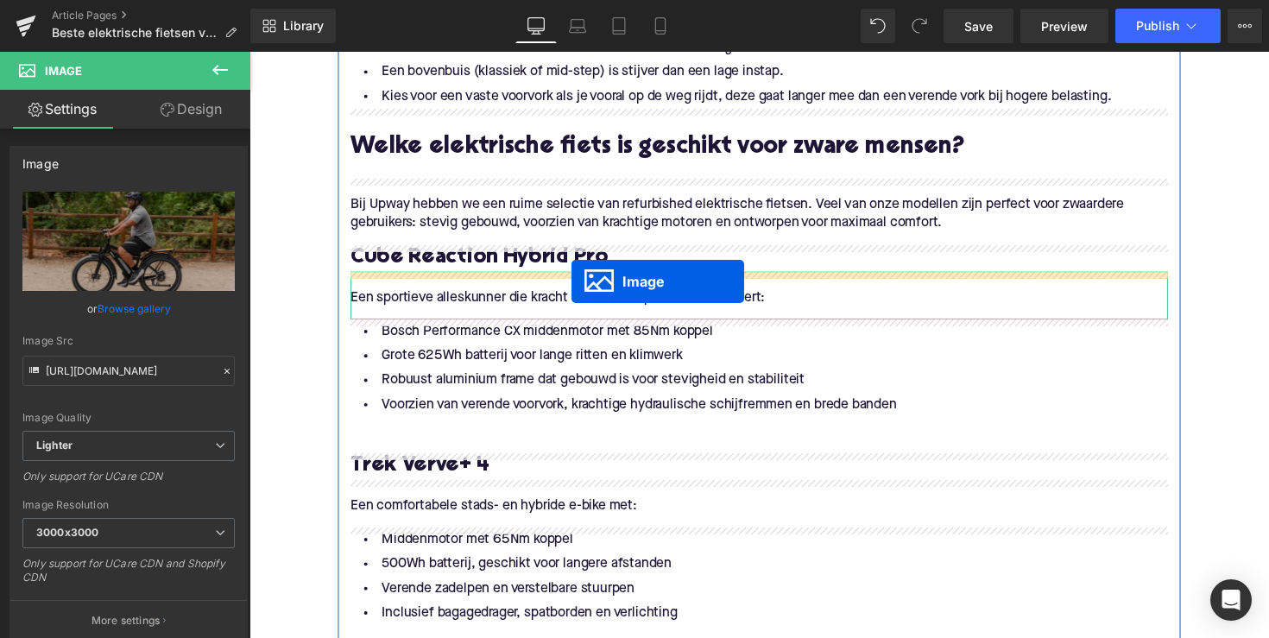
drag, startPoint x: 740, startPoint y: 402, endPoint x: 579, endPoint y: 287, distance: 198.0
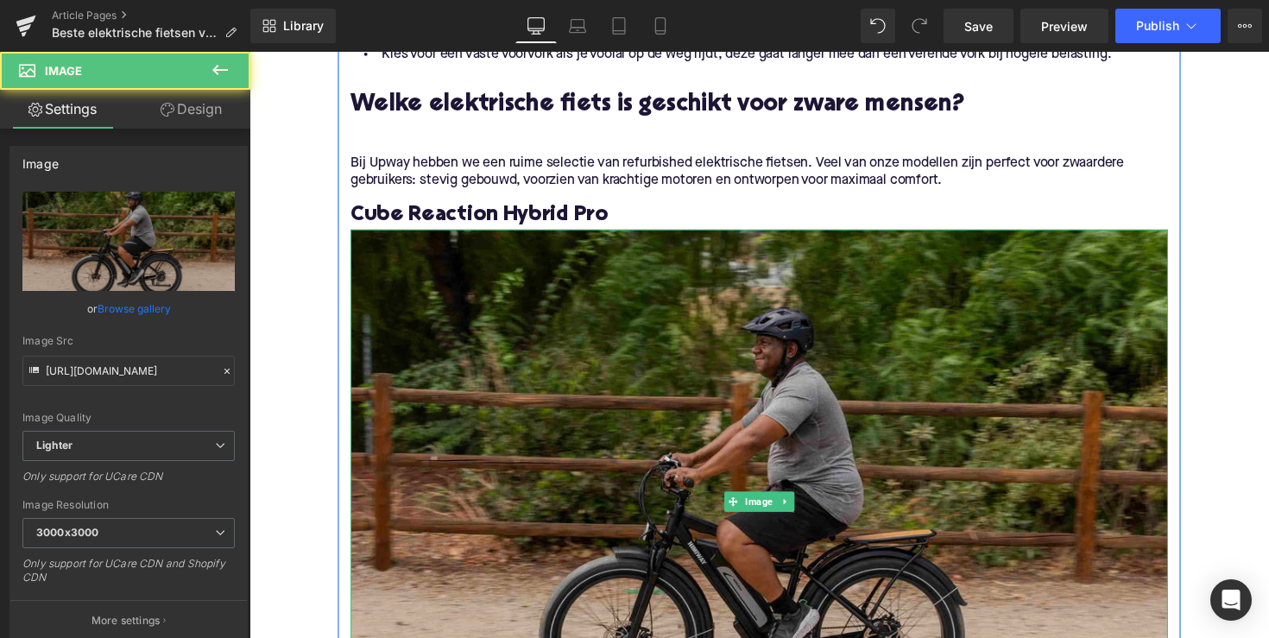
click at [582, 336] on img at bounding box center [771, 512] width 837 height 557
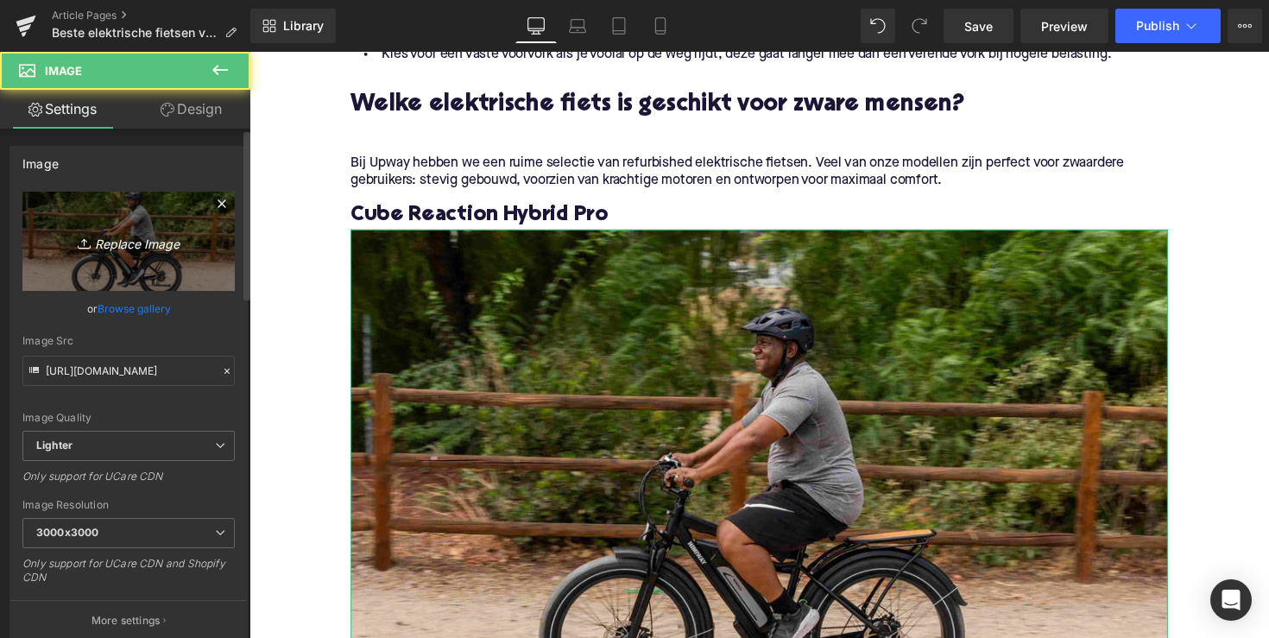
click at [162, 253] on link "Replace Image" at bounding box center [128, 241] width 212 height 99
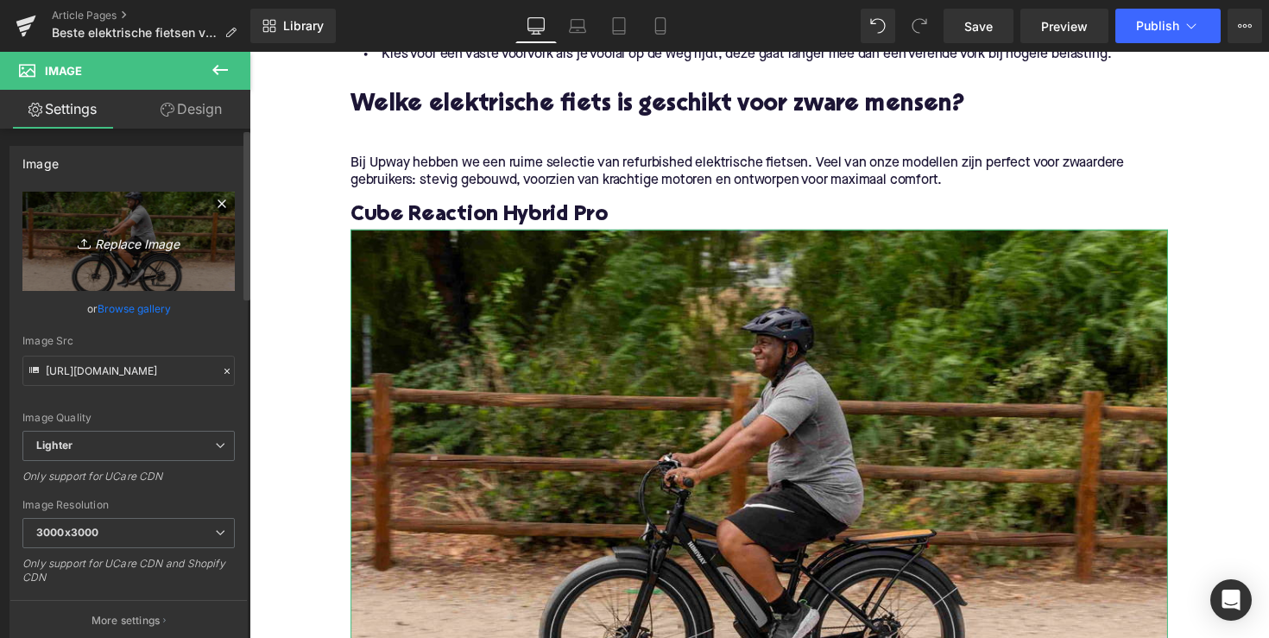
type input "C:\fakepath\EBN26-1.jpg"
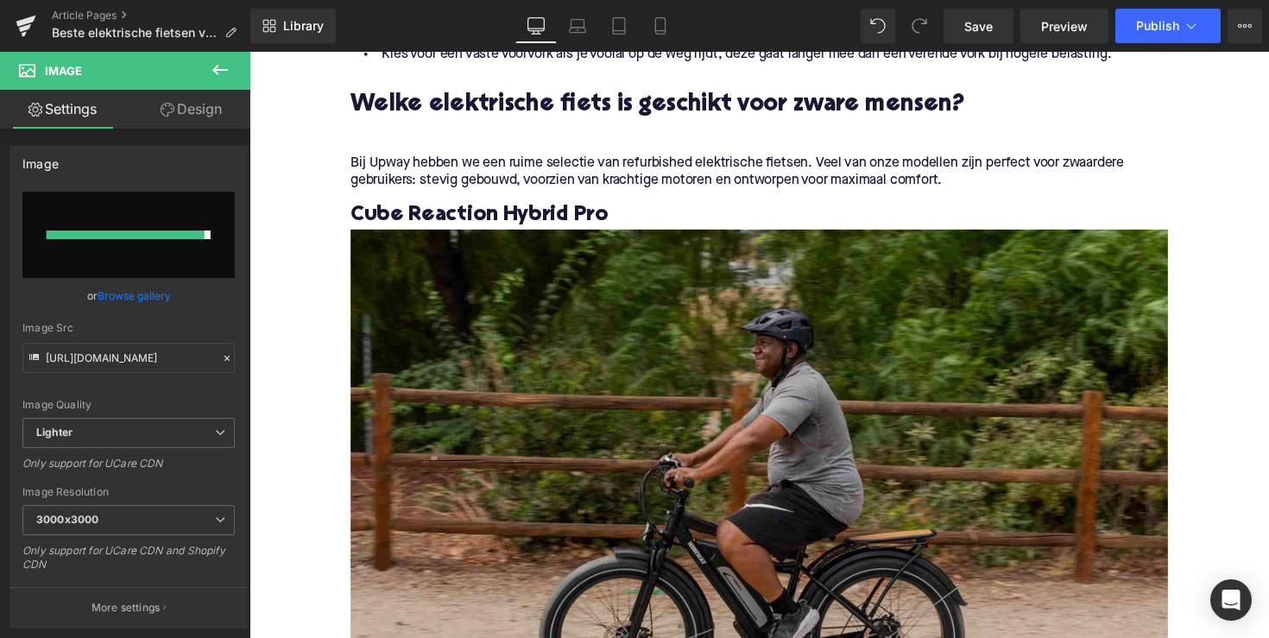
type input "[URL][DOMAIN_NAME]"
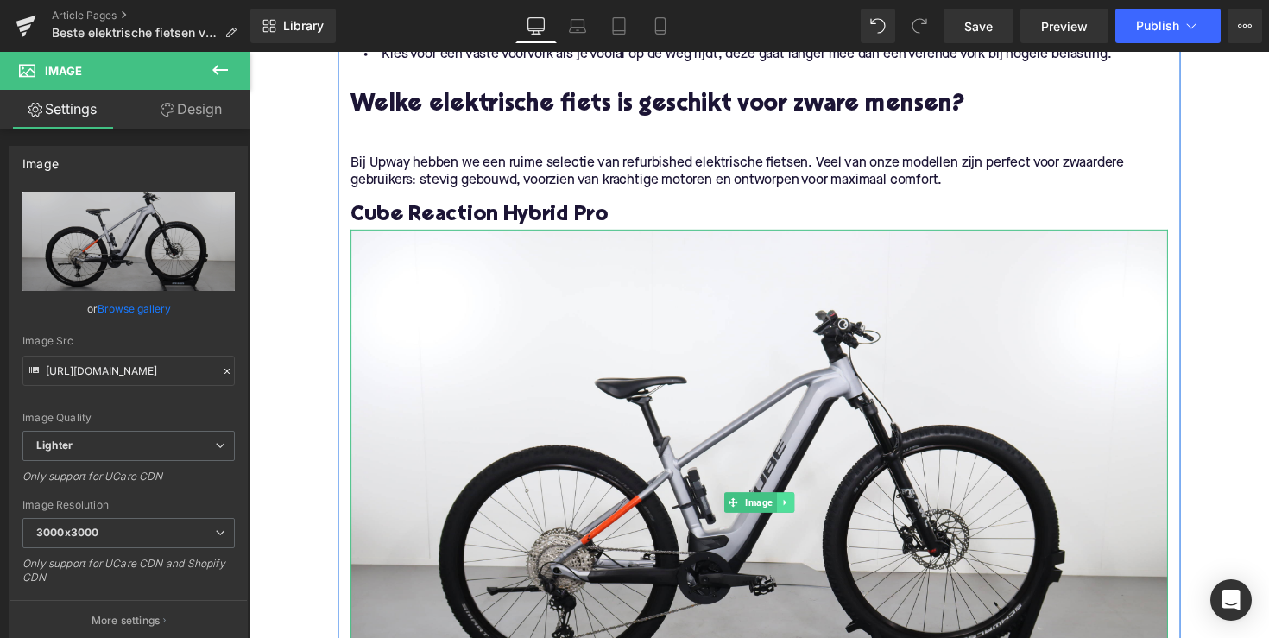
click at [794, 510] on icon at bounding box center [797, 513] width 9 height 10
click at [786, 515] on icon at bounding box center [788, 512] width 9 height 9
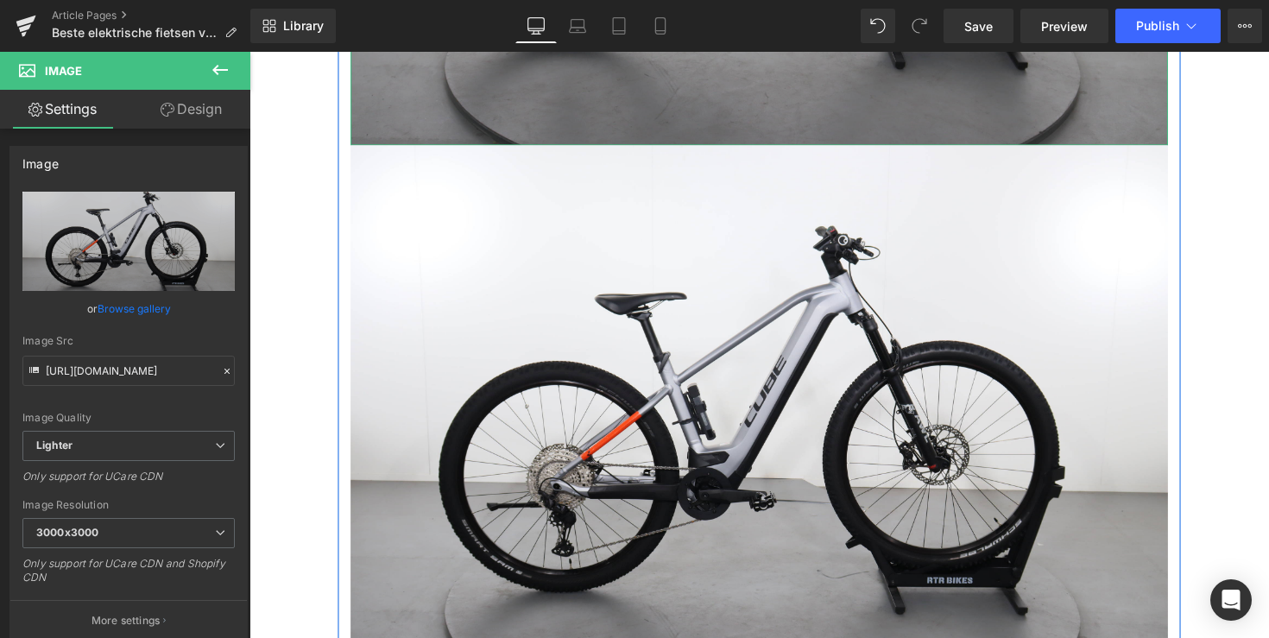
scroll to position [2366, 0]
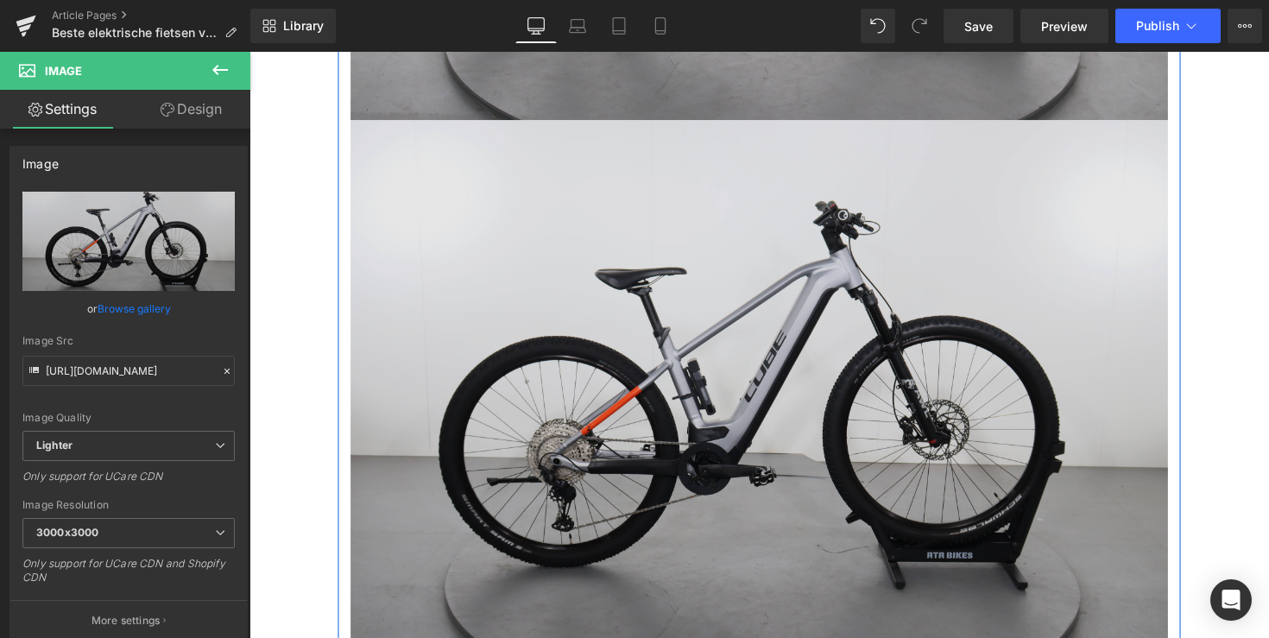
click at [774, 303] on img at bounding box center [771, 401] width 837 height 558
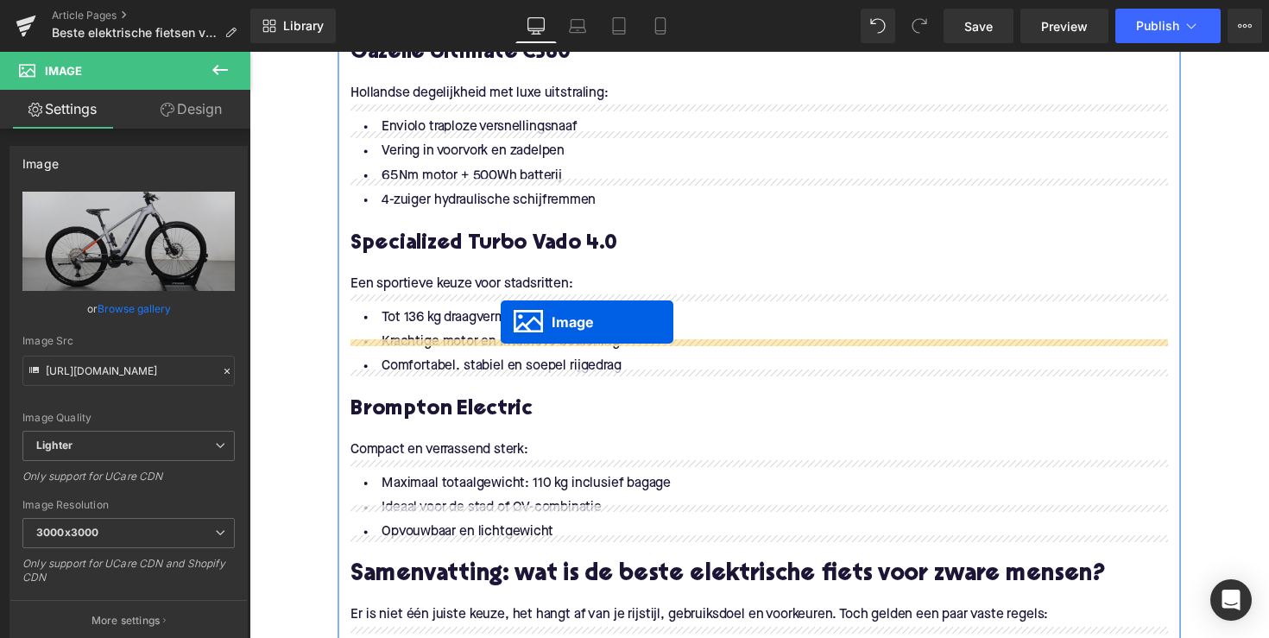
scroll to position [2622, 0]
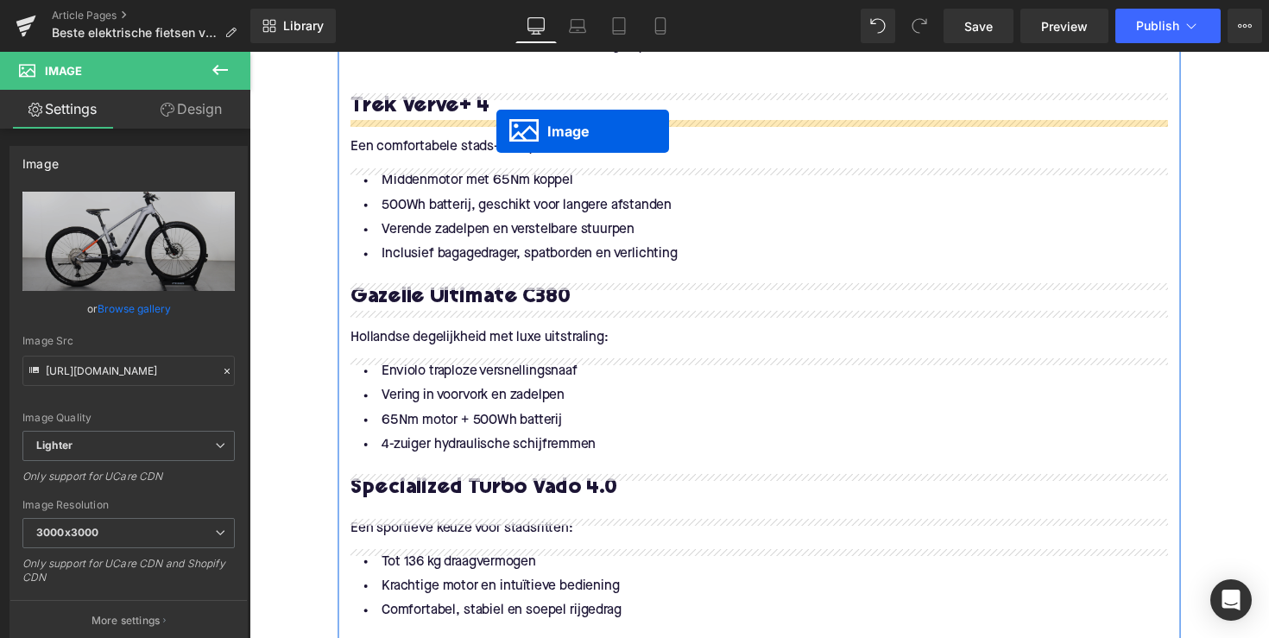
drag, startPoint x: 746, startPoint y: 400, endPoint x: 502, endPoint y: 134, distance: 360.9
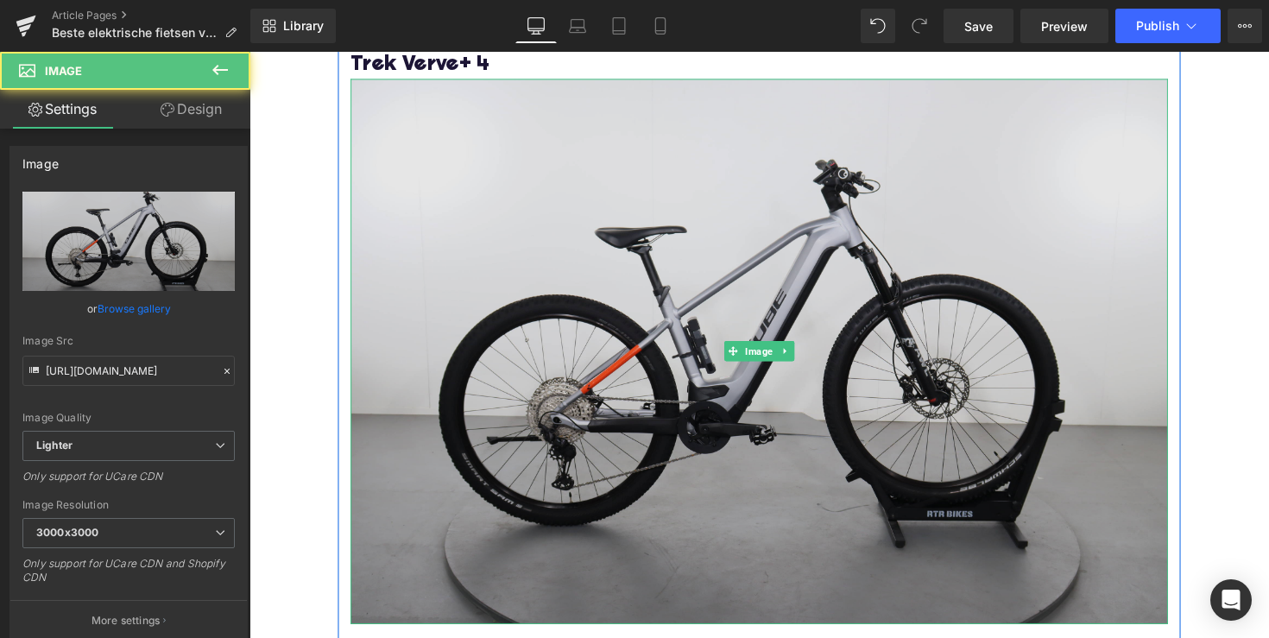
click at [759, 402] on img at bounding box center [771, 358] width 837 height 558
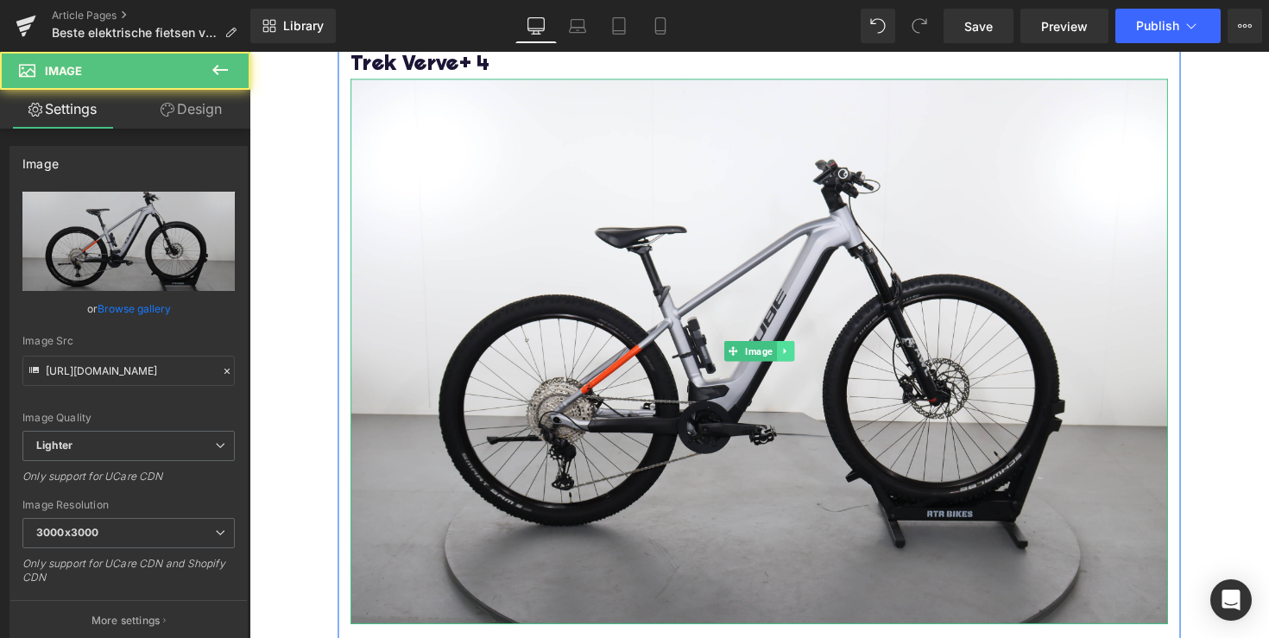
click at [796, 352] on link at bounding box center [799, 358] width 18 height 21
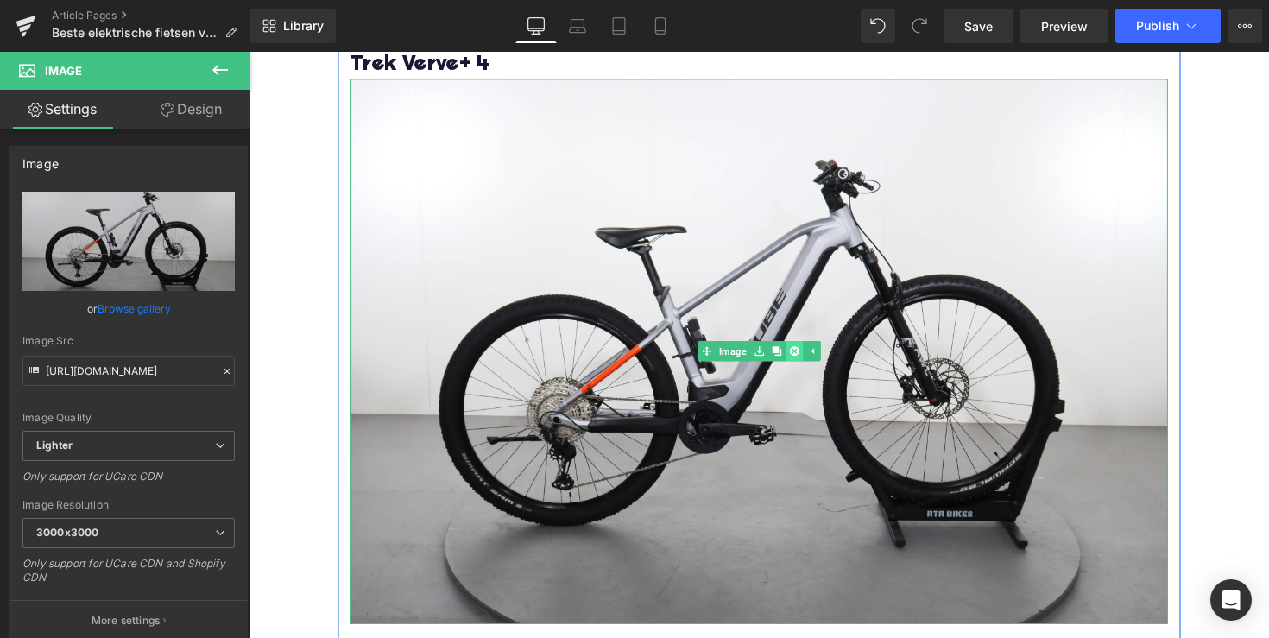
click at [803, 356] on icon at bounding box center [807, 358] width 9 height 9
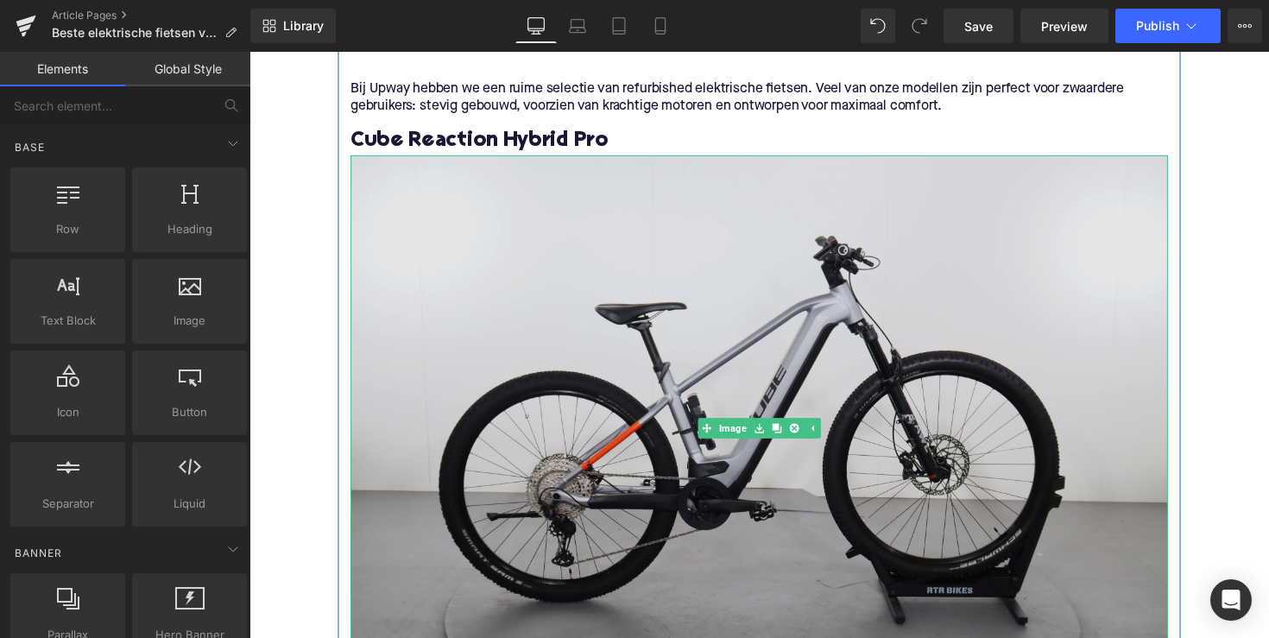
scroll to position [1766, 0]
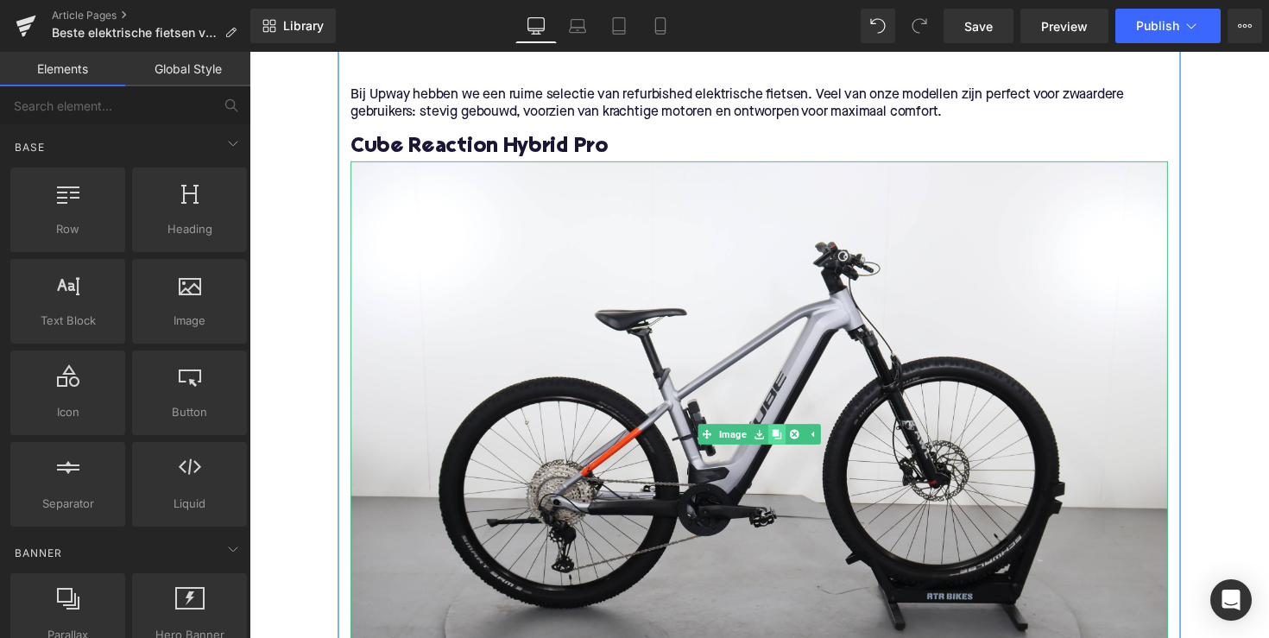
click at [788, 441] on icon at bounding box center [788, 442] width 9 height 9
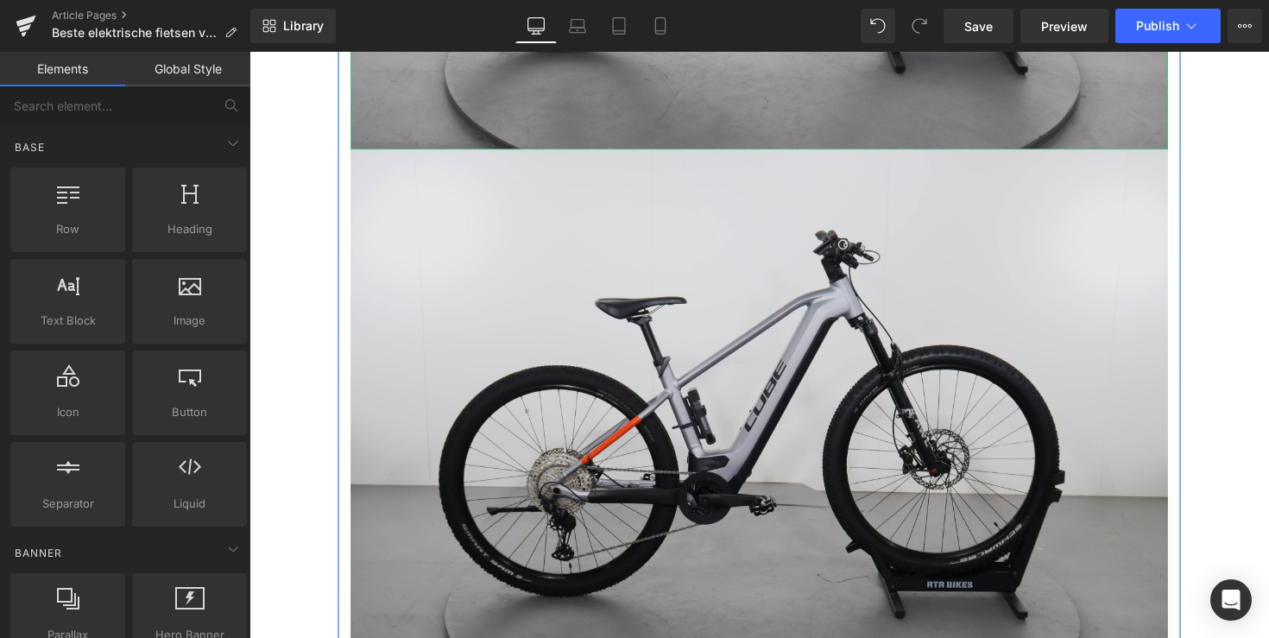
scroll to position [2366, 0]
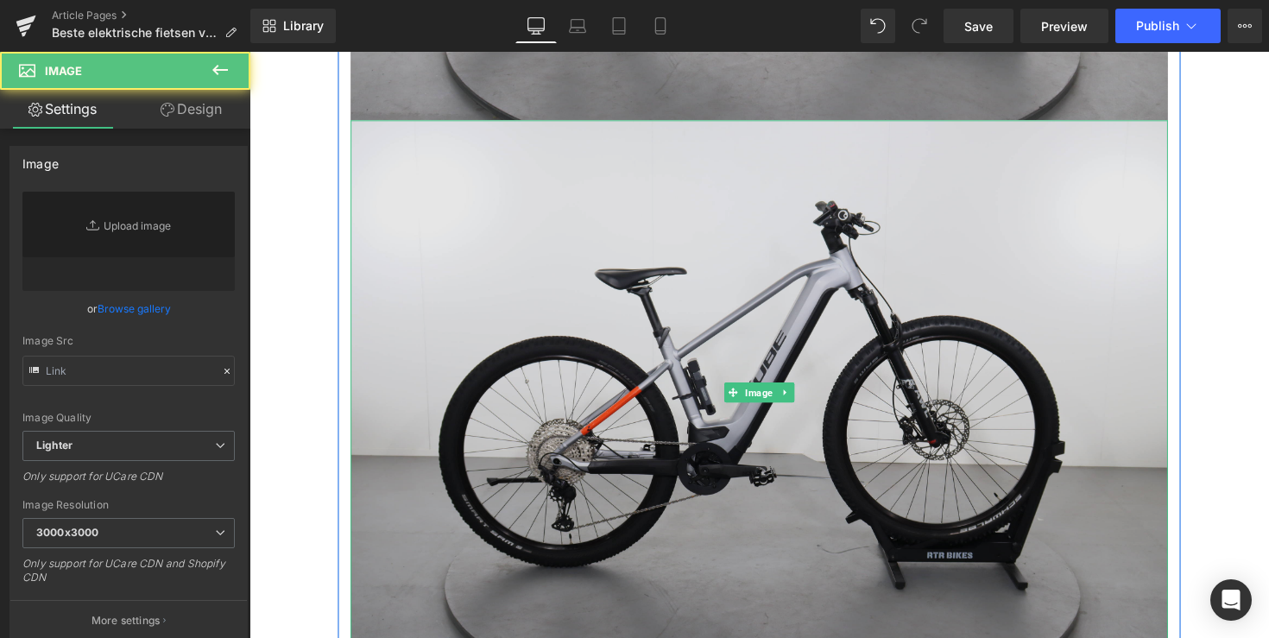
type input "[URL][DOMAIN_NAME]"
click at [749, 318] on img at bounding box center [771, 401] width 837 height 558
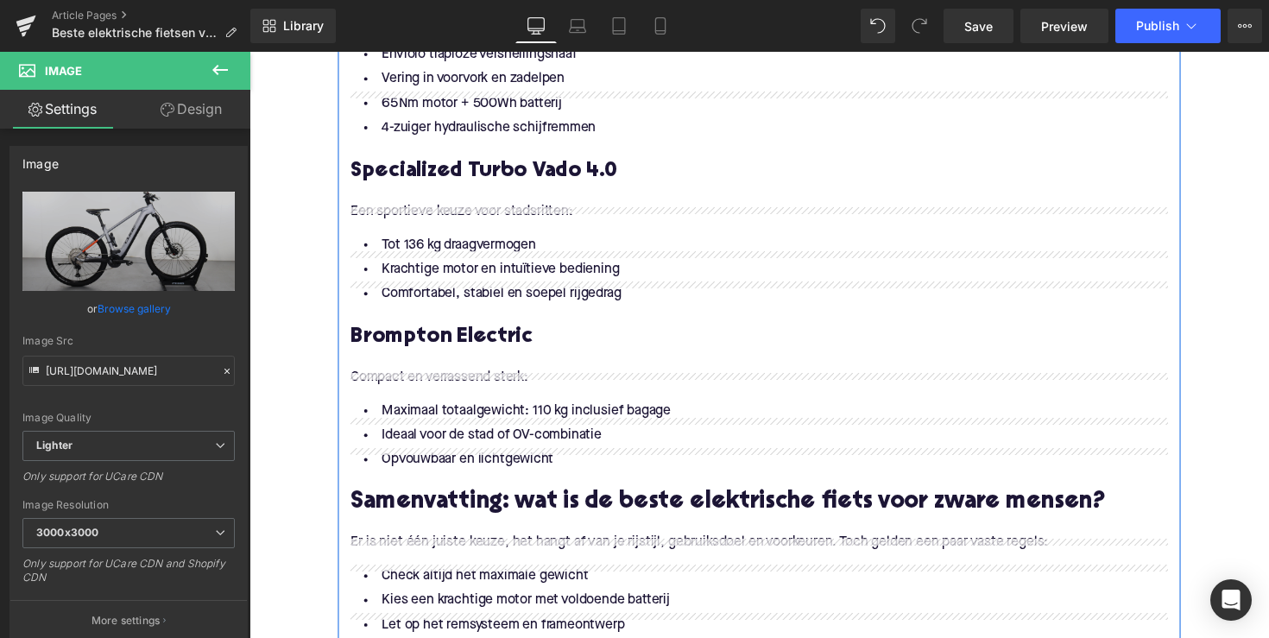
scroll to position [2887, 0]
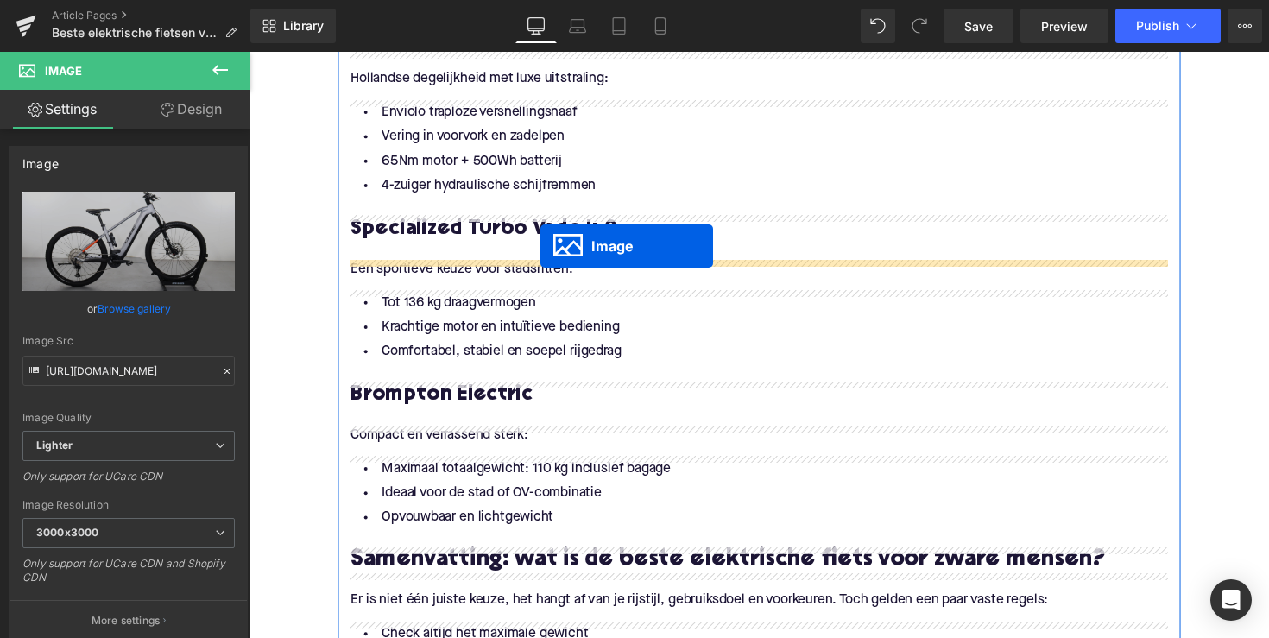
drag, startPoint x: 740, startPoint y: 399, endPoint x: 547, endPoint y: 252, distance: 242.7
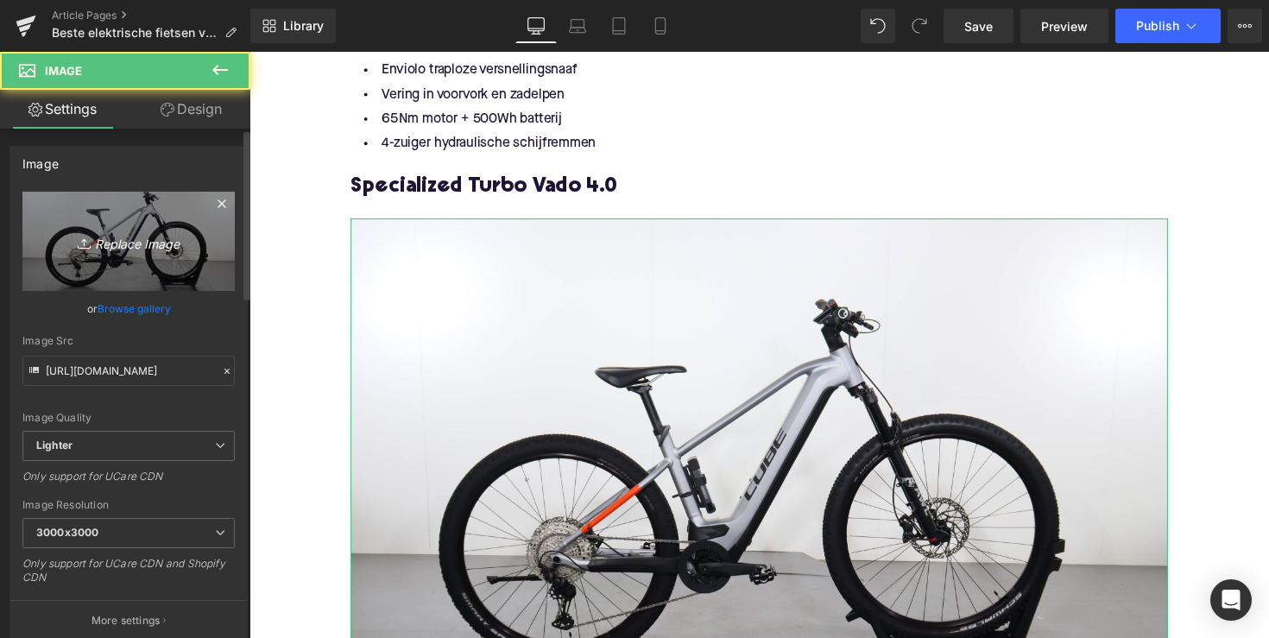
click at [142, 266] on link "Replace Image" at bounding box center [128, 241] width 212 height 99
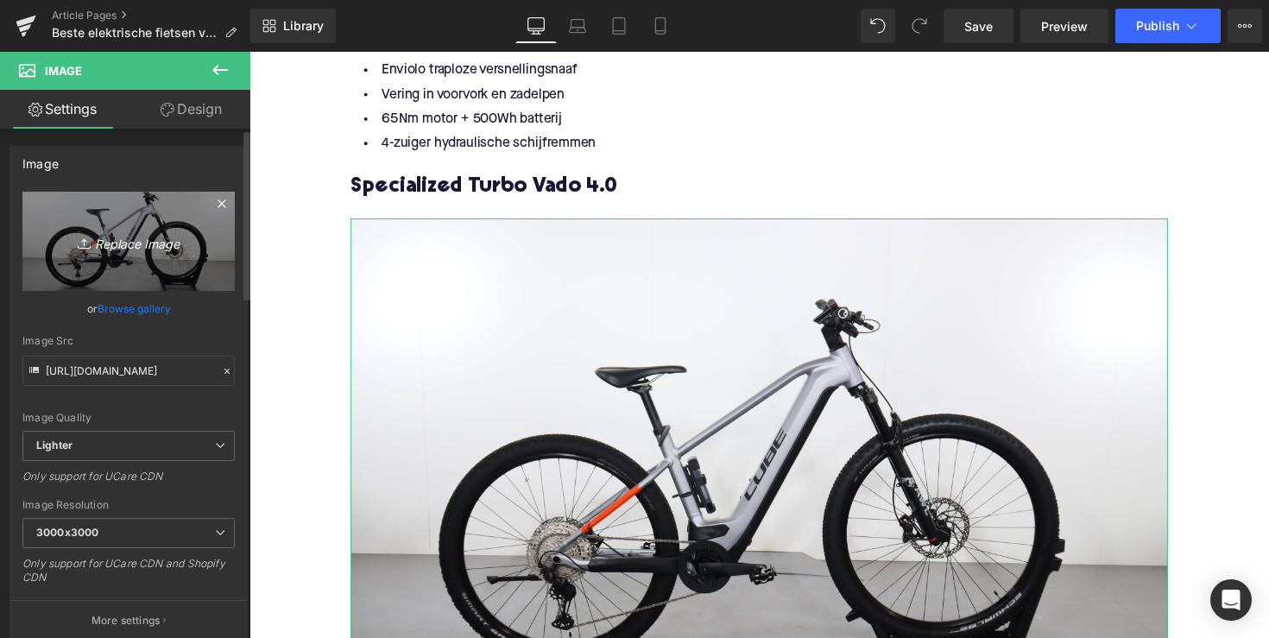
type input "C:\fakepath\DMX90-1.jpg"
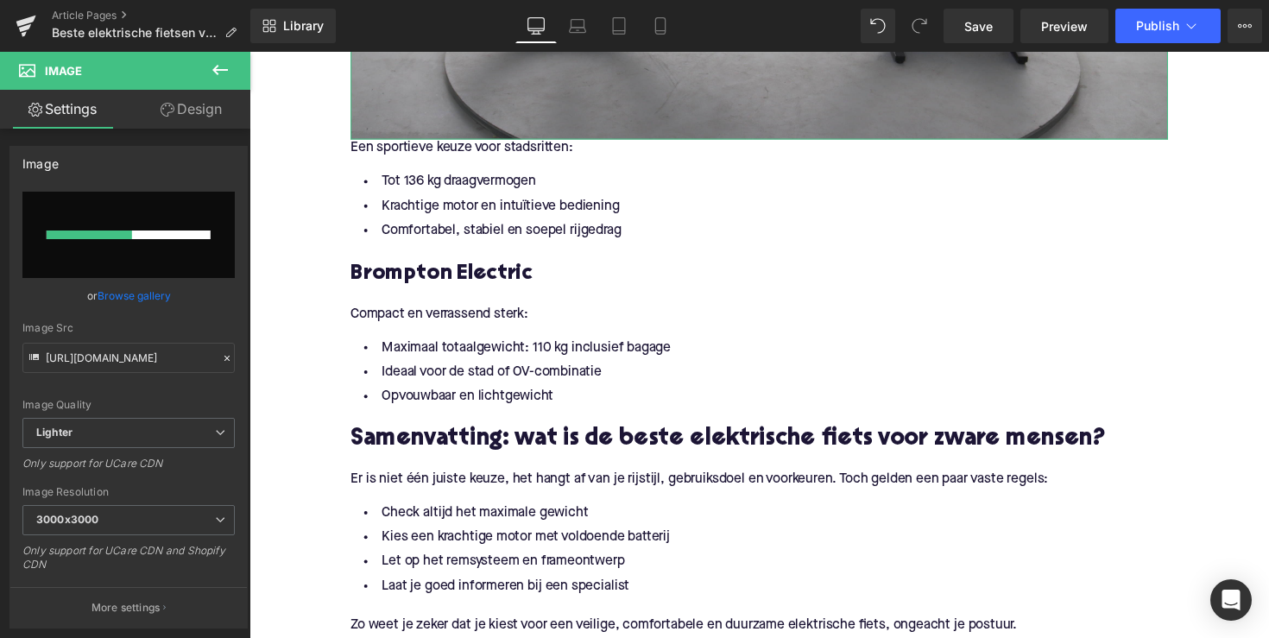
scroll to position [3482, 0]
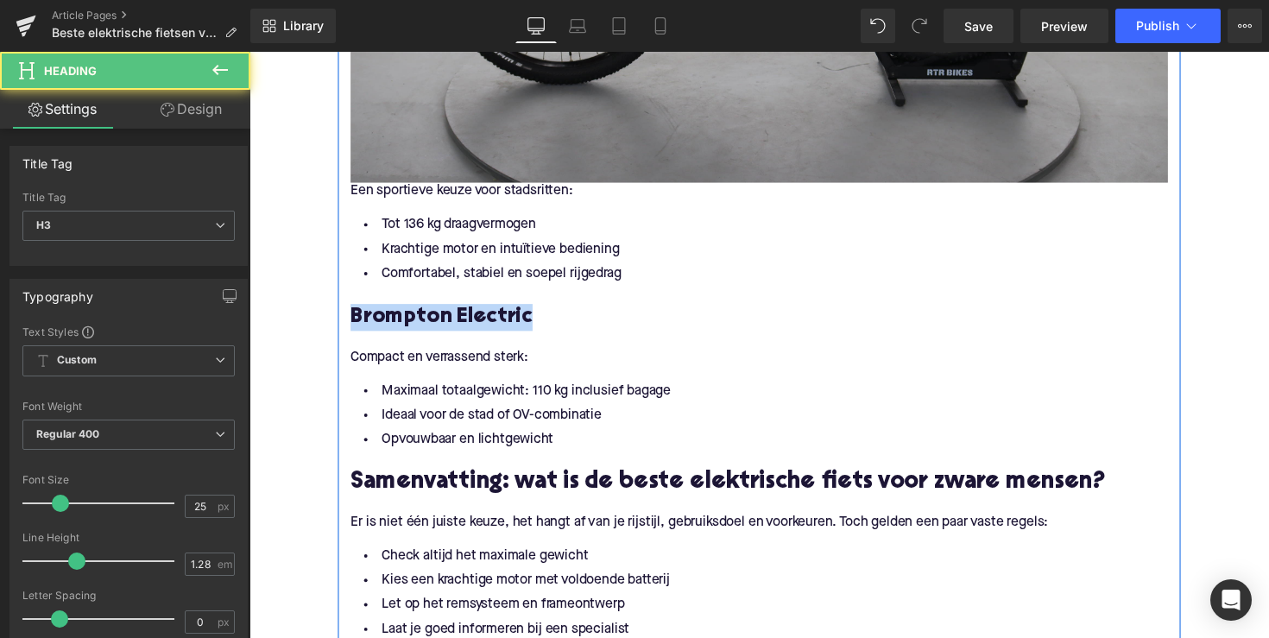
drag, startPoint x: 534, startPoint y: 323, endPoint x: 343, endPoint y: 318, distance: 190.8
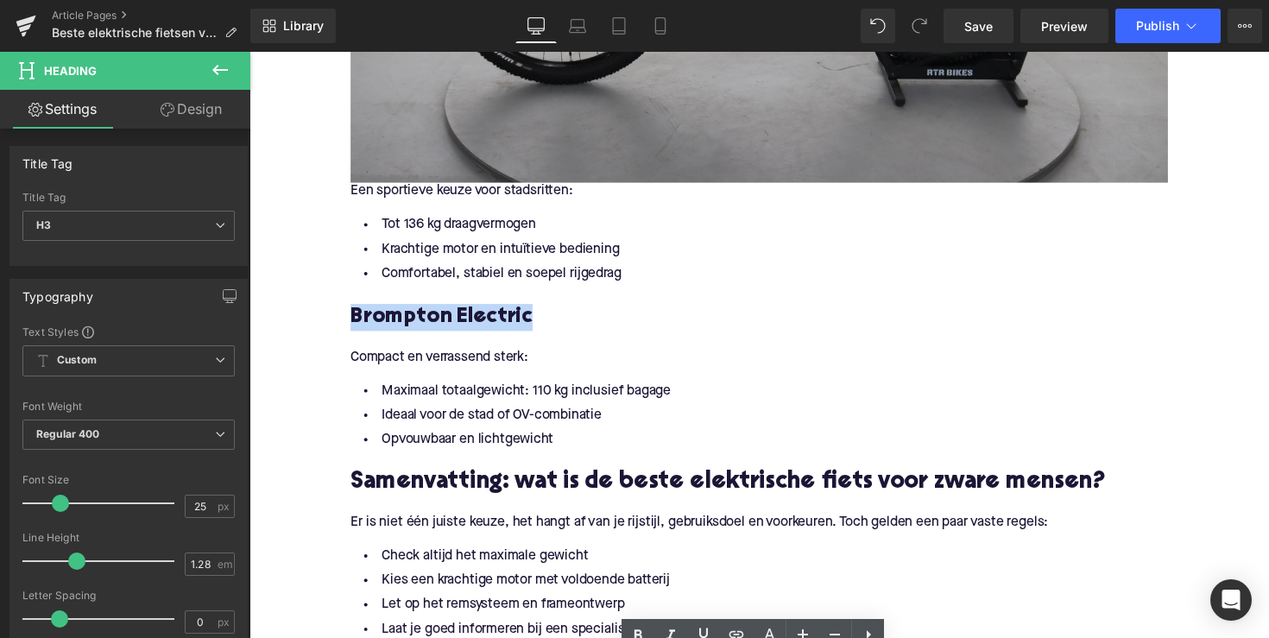
copy h3 "Brompton Electric"
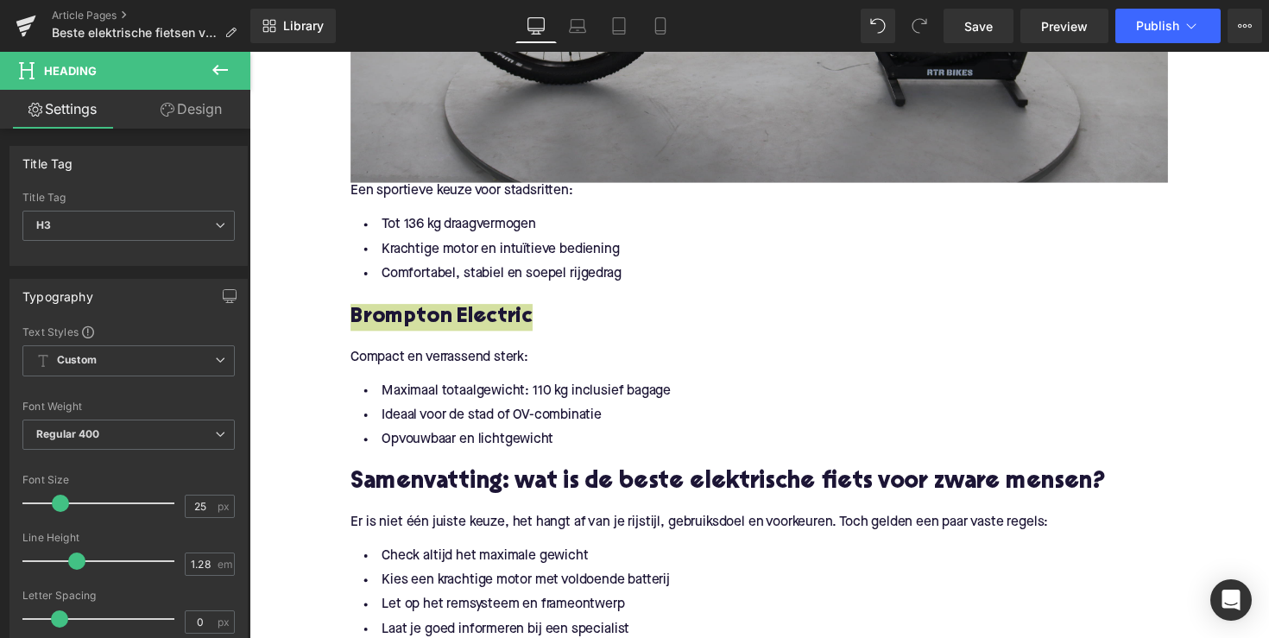
scroll to position [3188, 0]
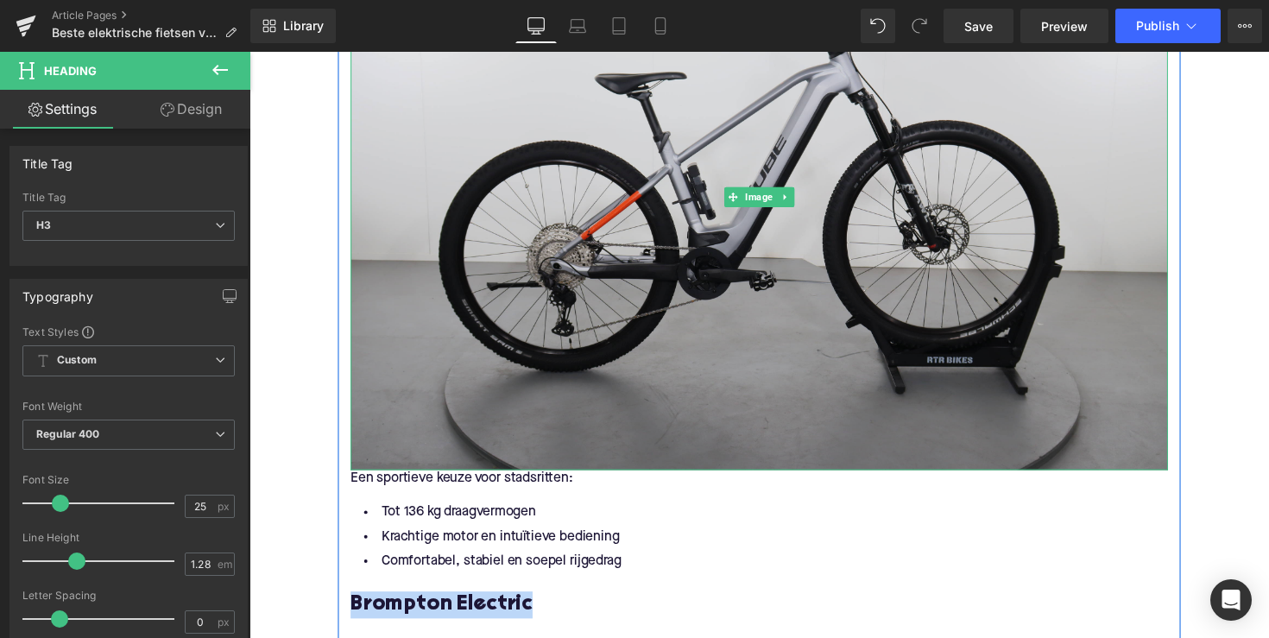
click at [573, 268] on img at bounding box center [771, 200] width 837 height 558
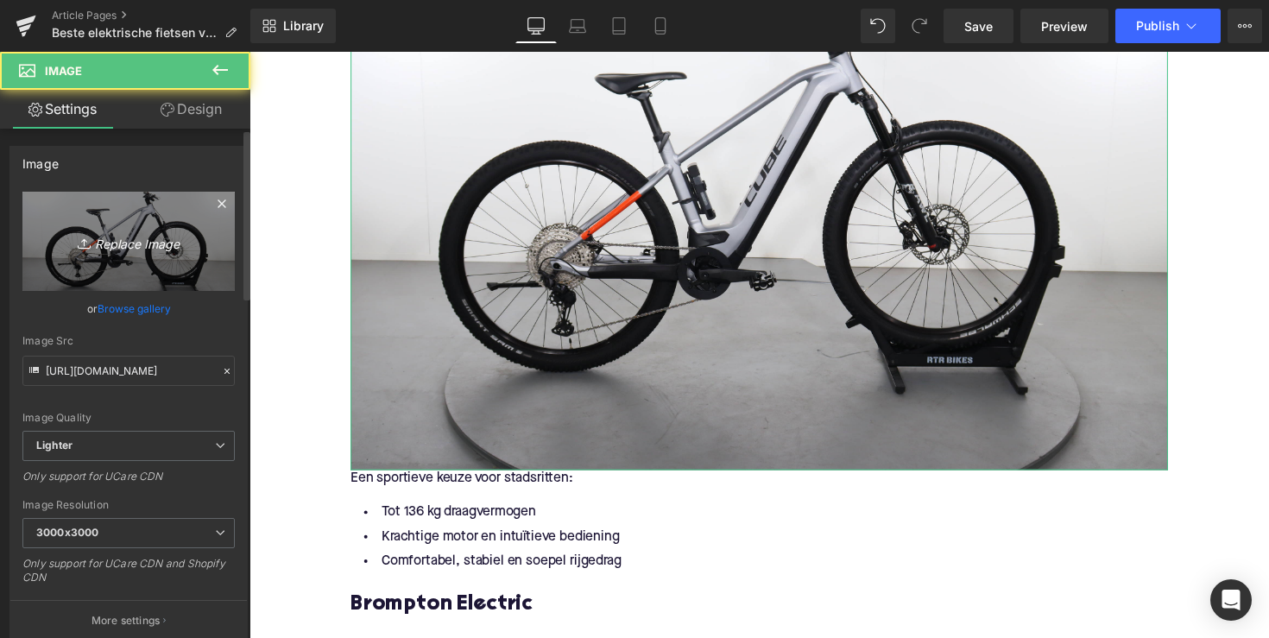
click at [159, 268] on link "Replace Image" at bounding box center [128, 241] width 212 height 99
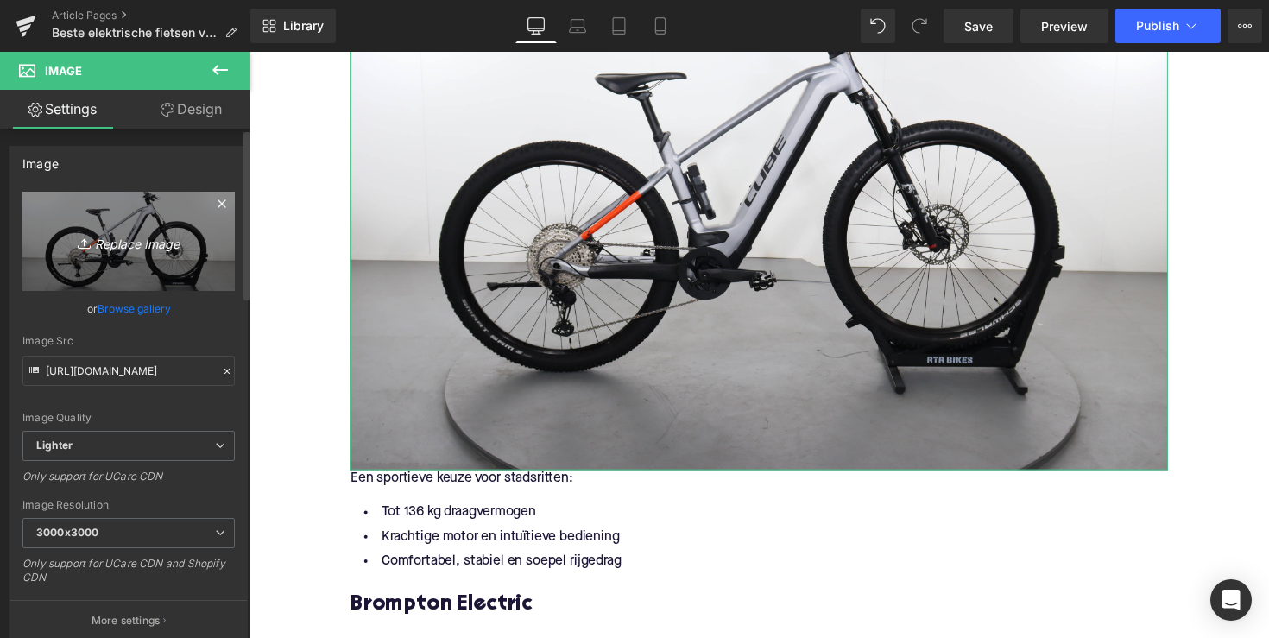
type input "C:\fakepath\DMX90-1.jpg"
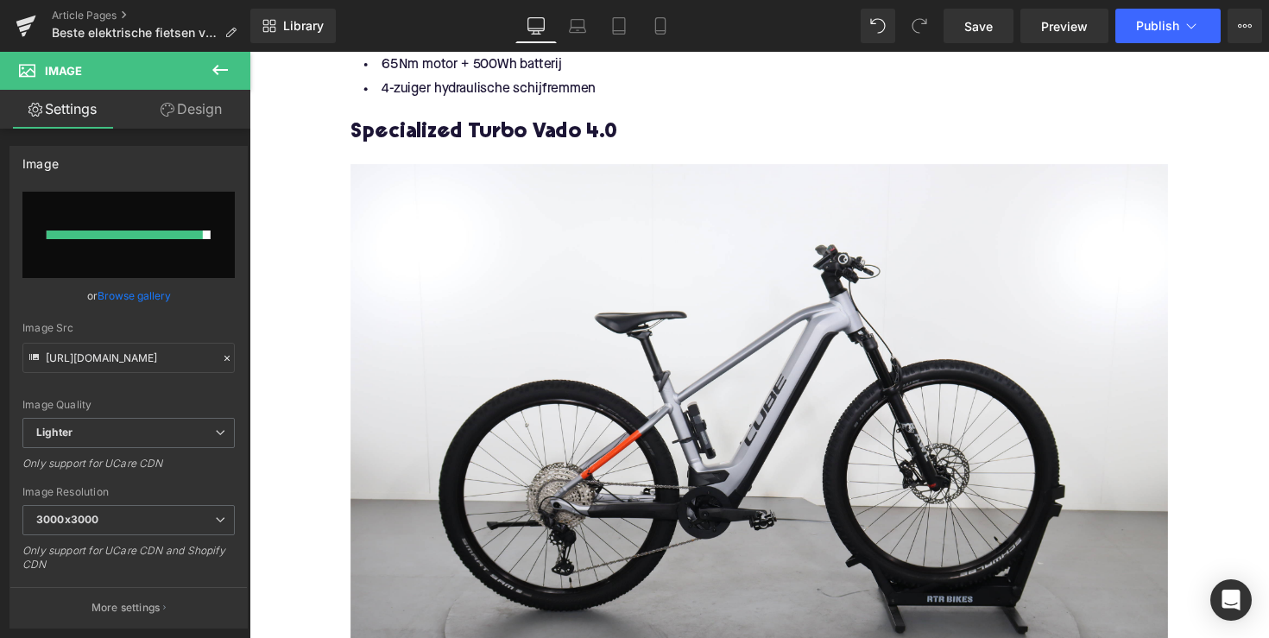
scroll to position [3011, 0]
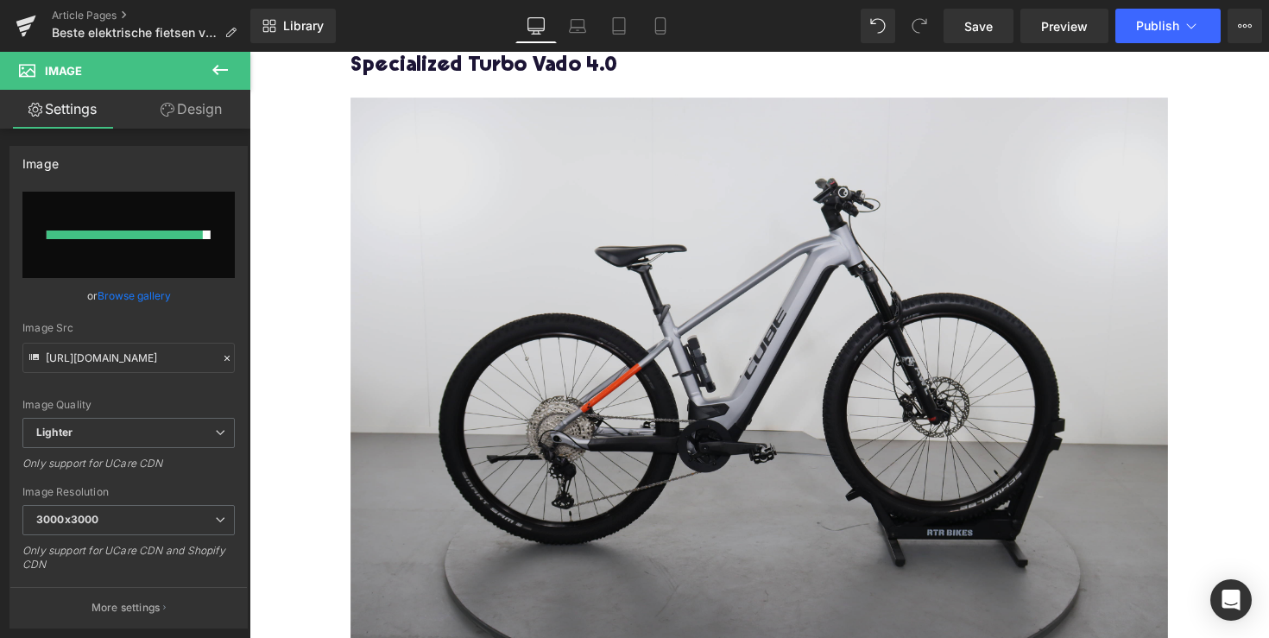
click at [708, 255] on img at bounding box center [771, 377] width 837 height 558
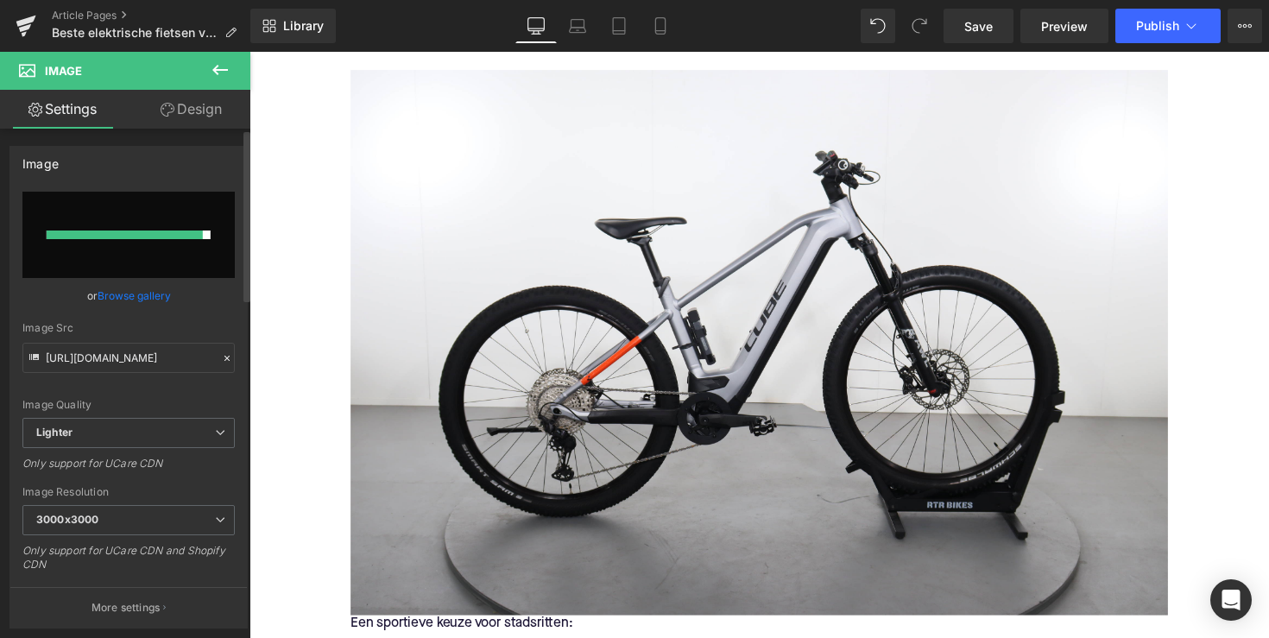
scroll to position [2982, 0]
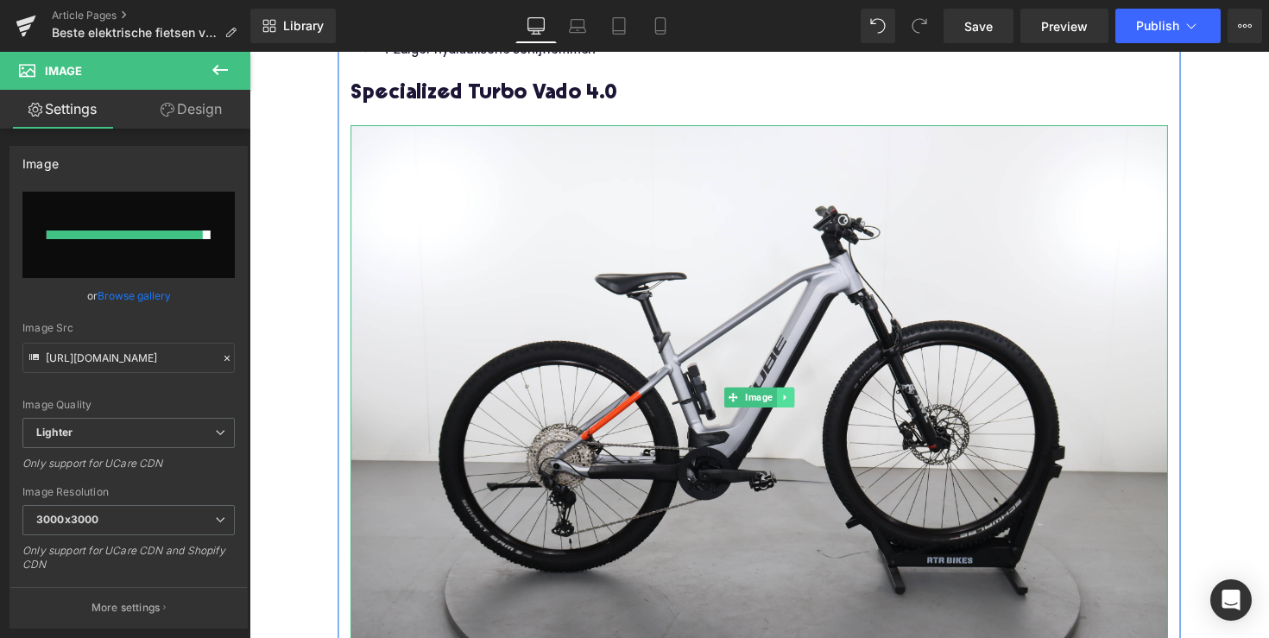
click at [794, 408] on icon at bounding box center [797, 405] width 9 height 10
click at [788, 408] on icon at bounding box center [788, 405] width 9 height 10
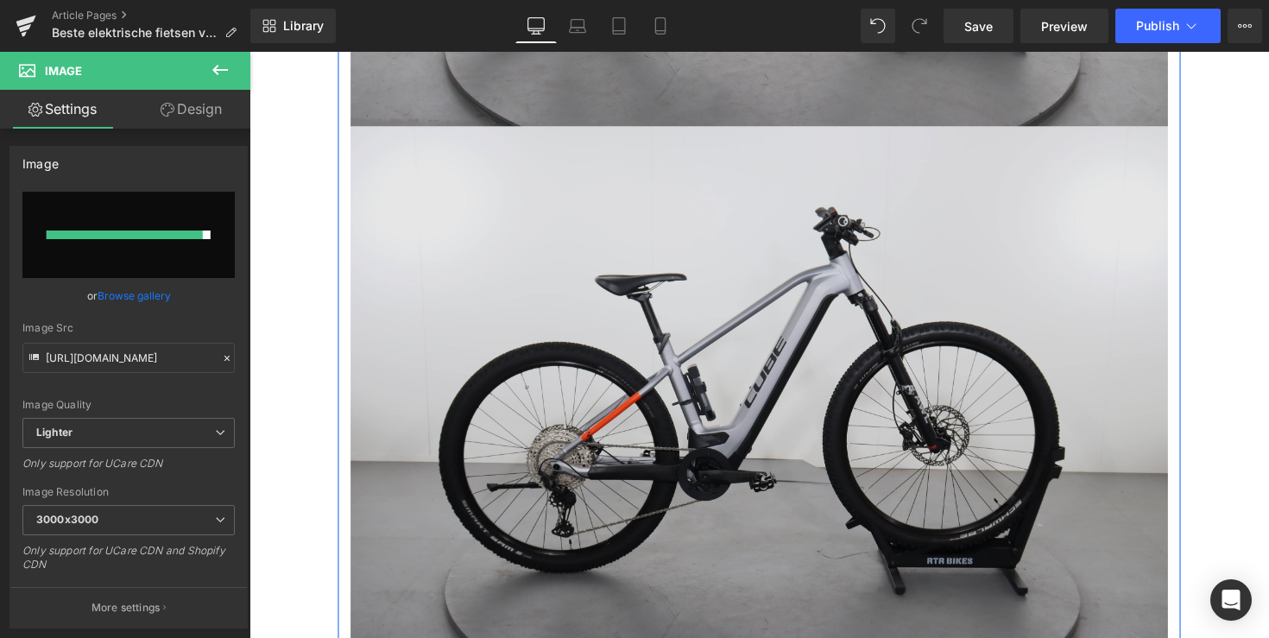
scroll to position [3546, 0]
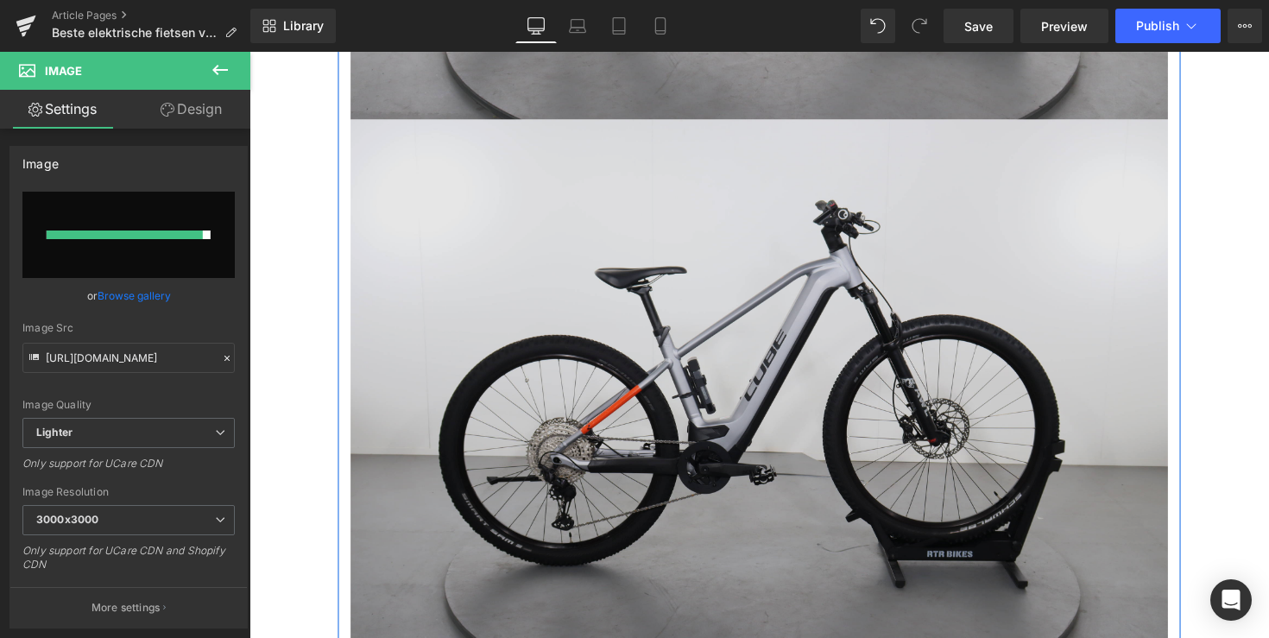
click at [653, 436] on img at bounding box center [771, 401] width 837 height 558
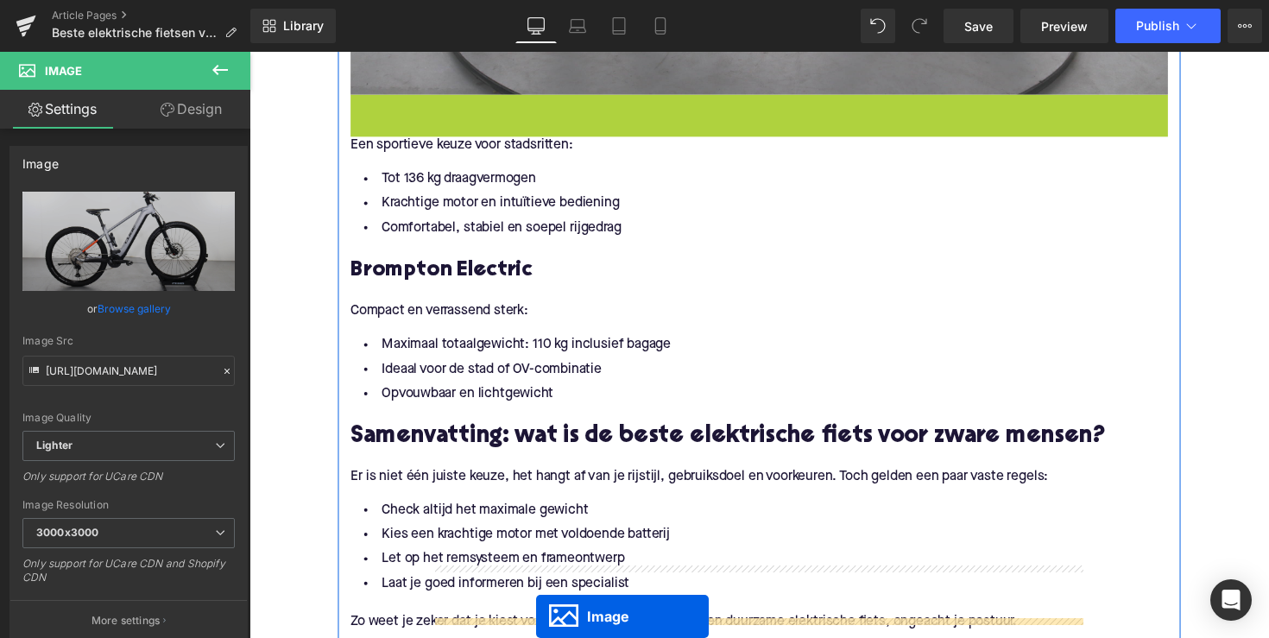
scroll to position [3491, 0]
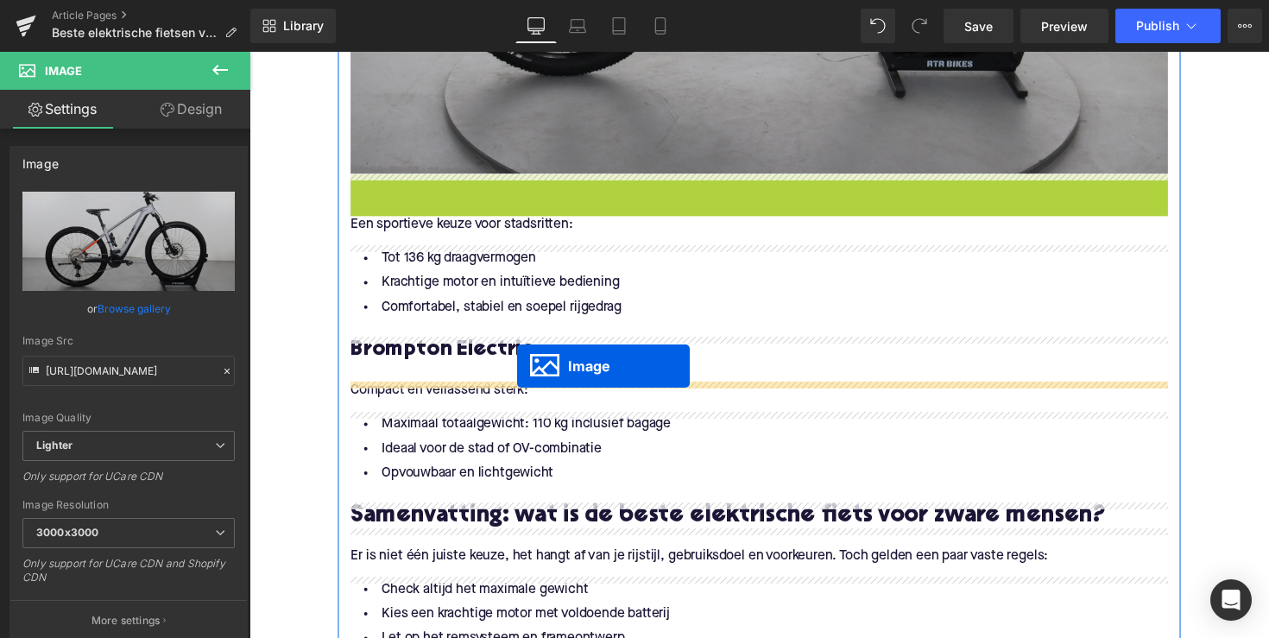
drag, startPoint x: 740, startPoint y: 397, endPoint x: 524, endPoint y: 374, distance: 217.0
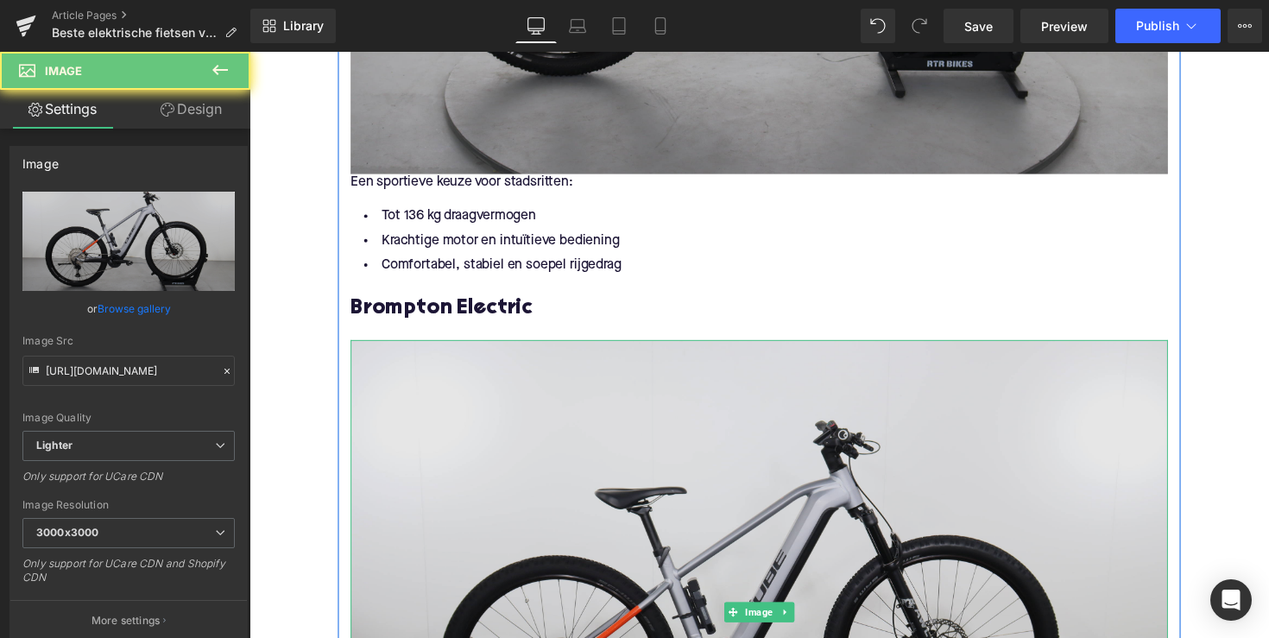
click at [469, 404] on img at bounding box center [771, 626] width 837 height 558
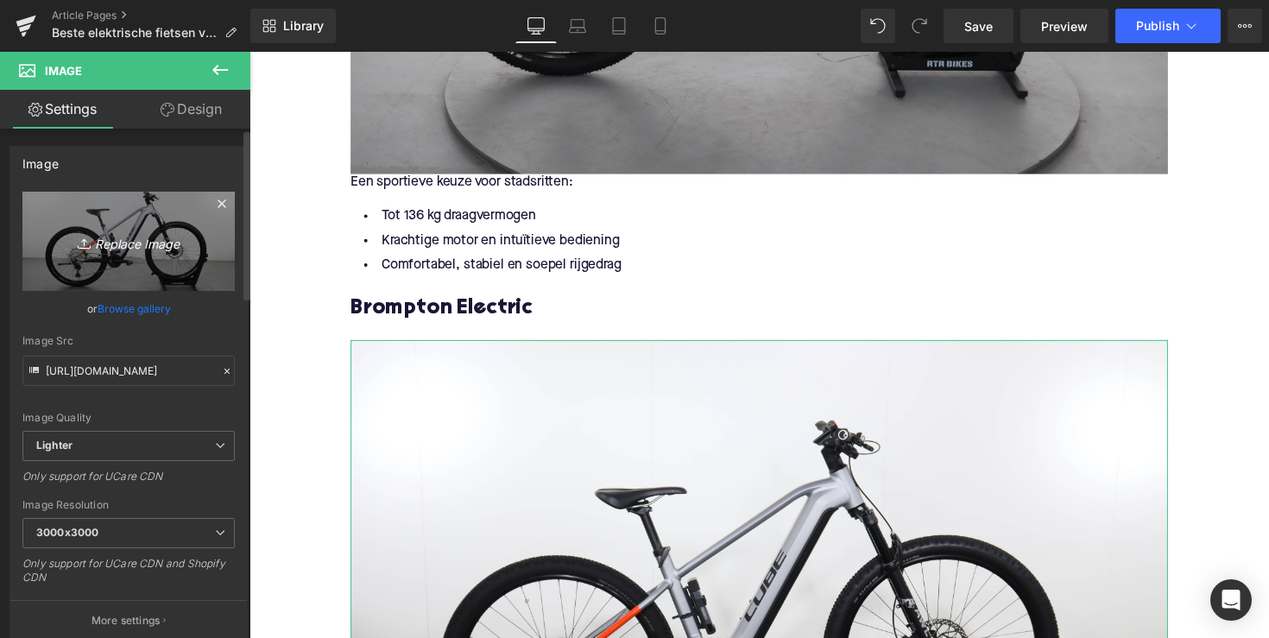
click at [154, 265] on link "Replace Image" at bounding box center [128, 241] width 212 height 99
type input "C:\fakepath\DNK63-1.jpg"
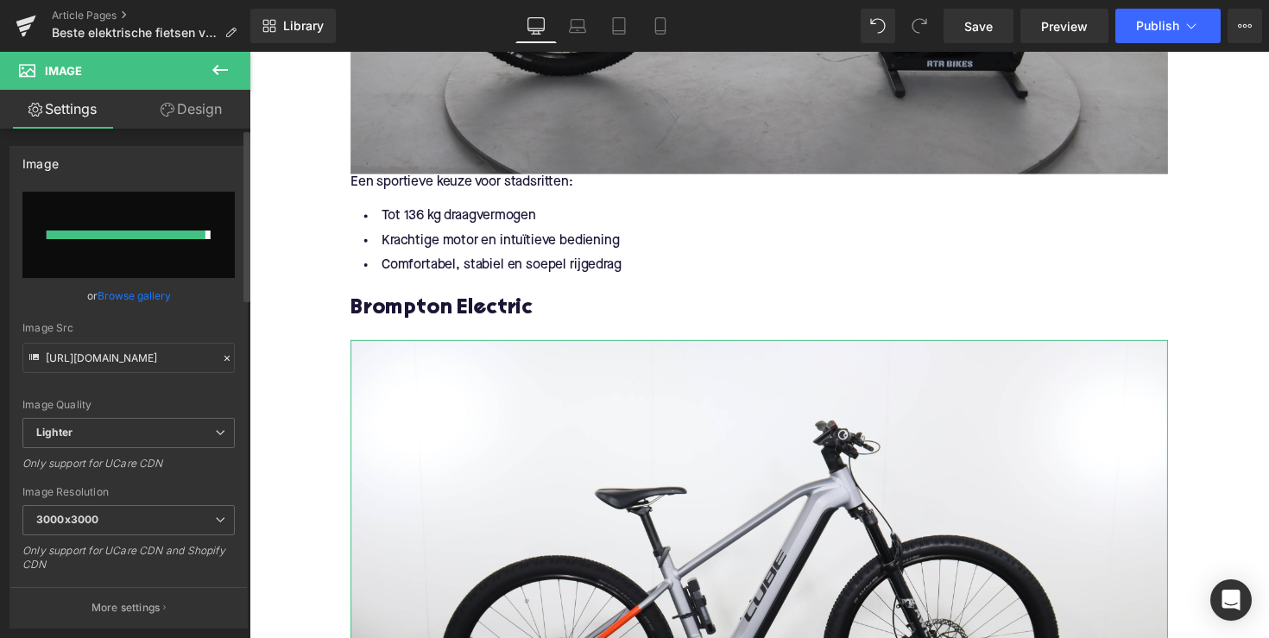
type input "[URL][DOMAIN_NAME]"
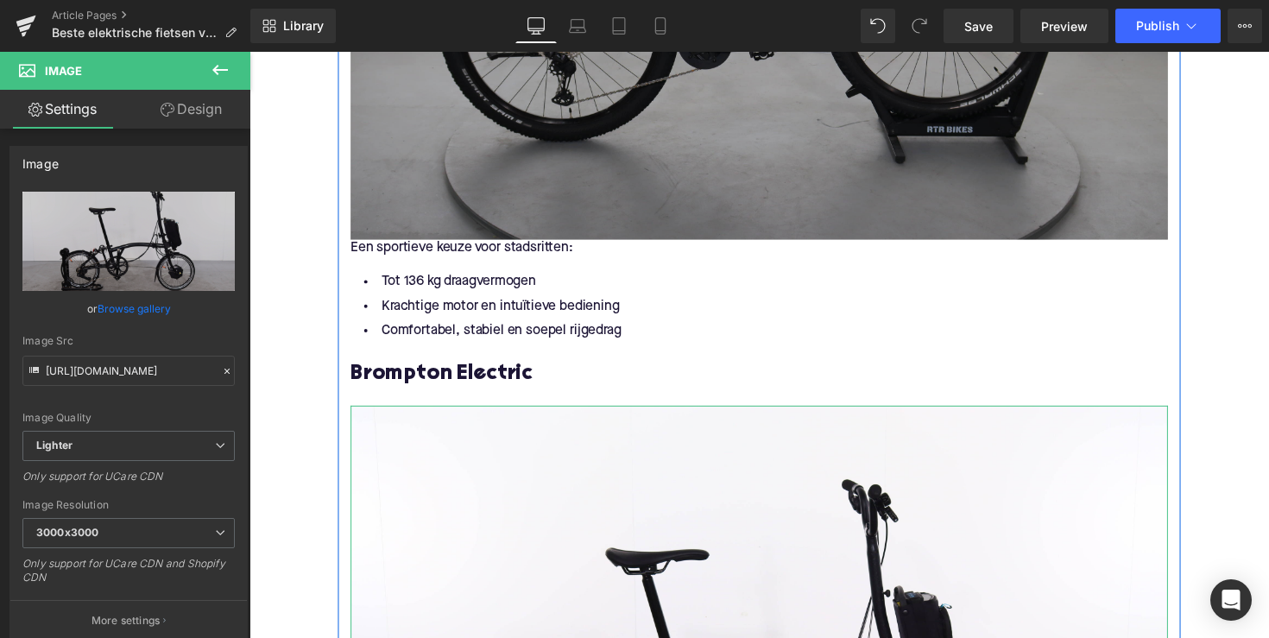
scroll to position [3042, 0]
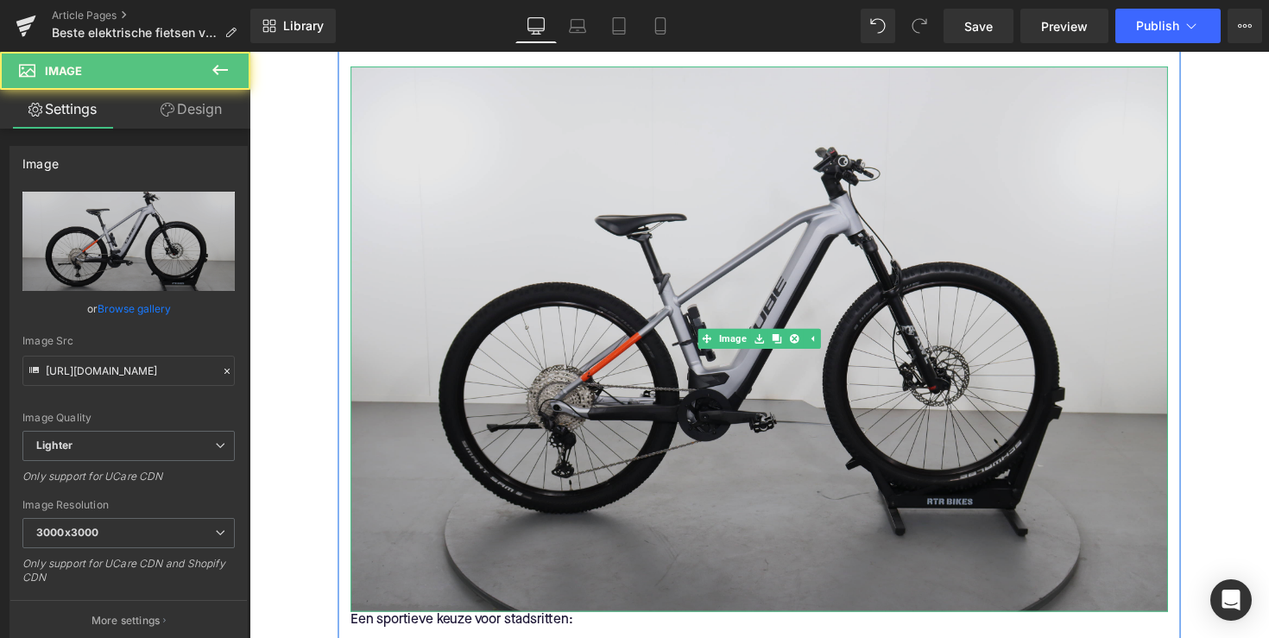
click at [625, 360] on img at bounding box center [771, 346] width 837 height 558
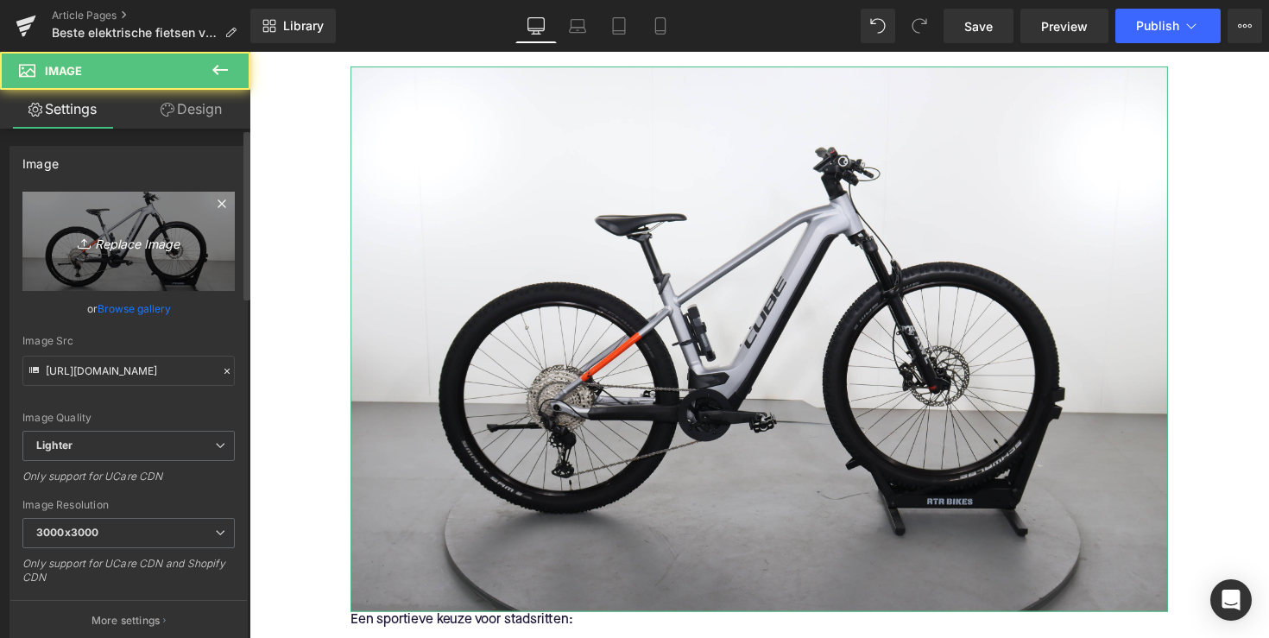
click at [137, 261] on link "Replace Image" at bounding box center [128, 241] width 212 height 99
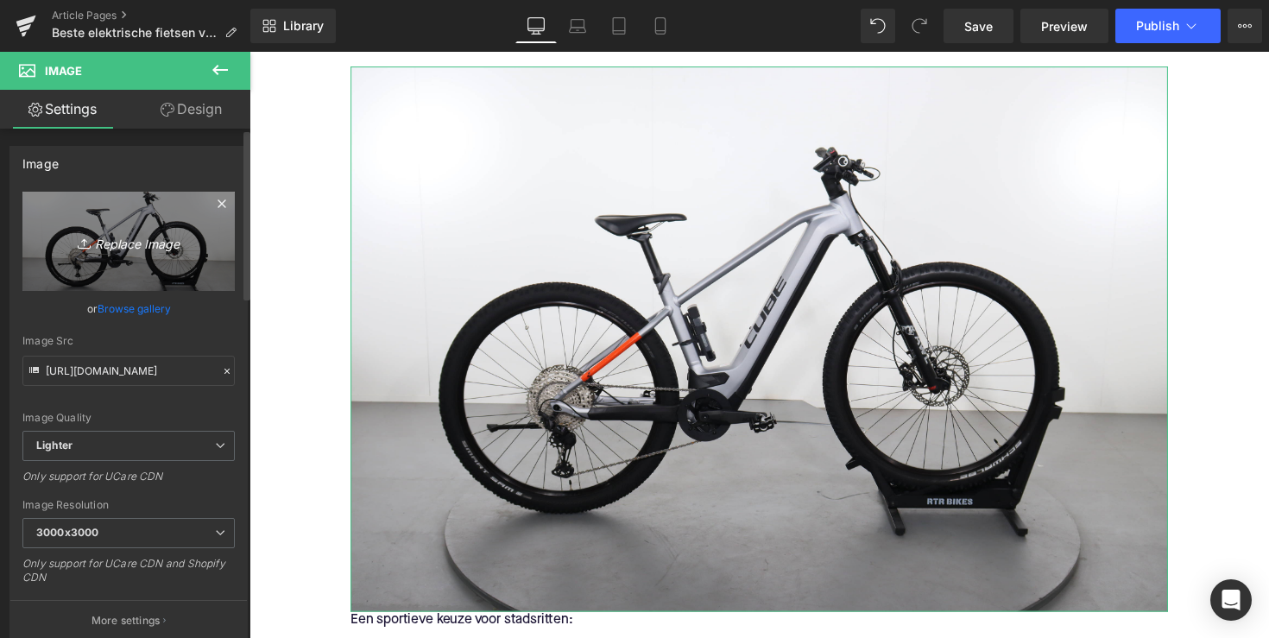
type input "C:\fakepath\DMX90-1.jpg"
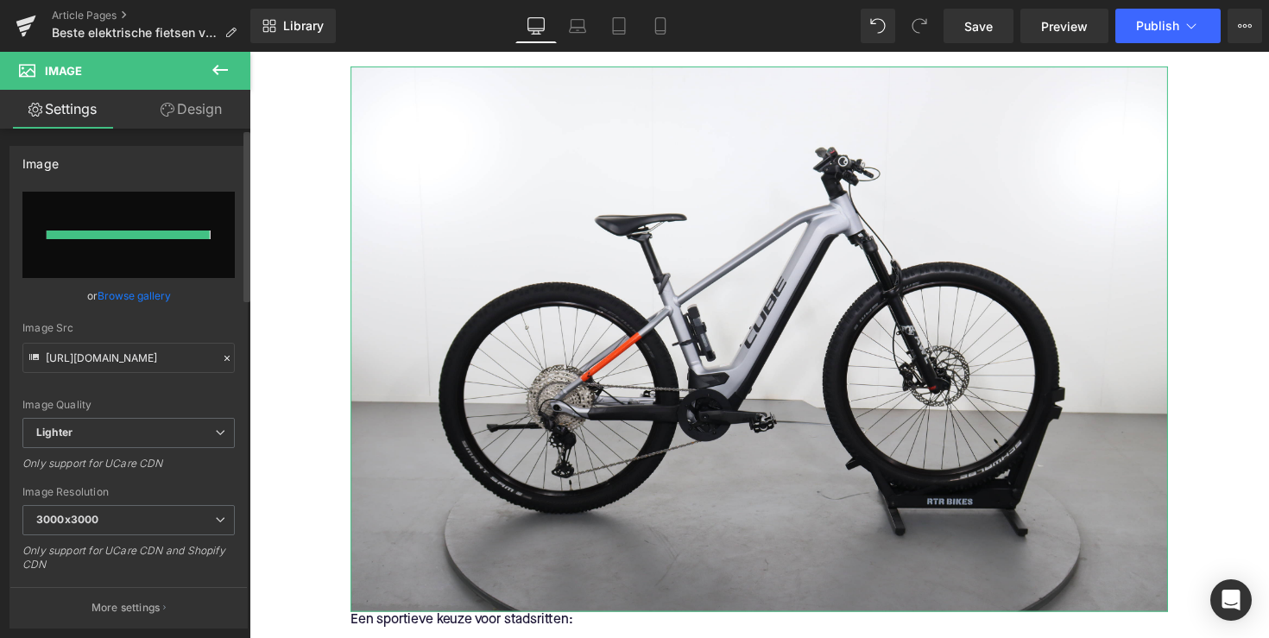
type input "[URL][DOMAIN_NAME]"
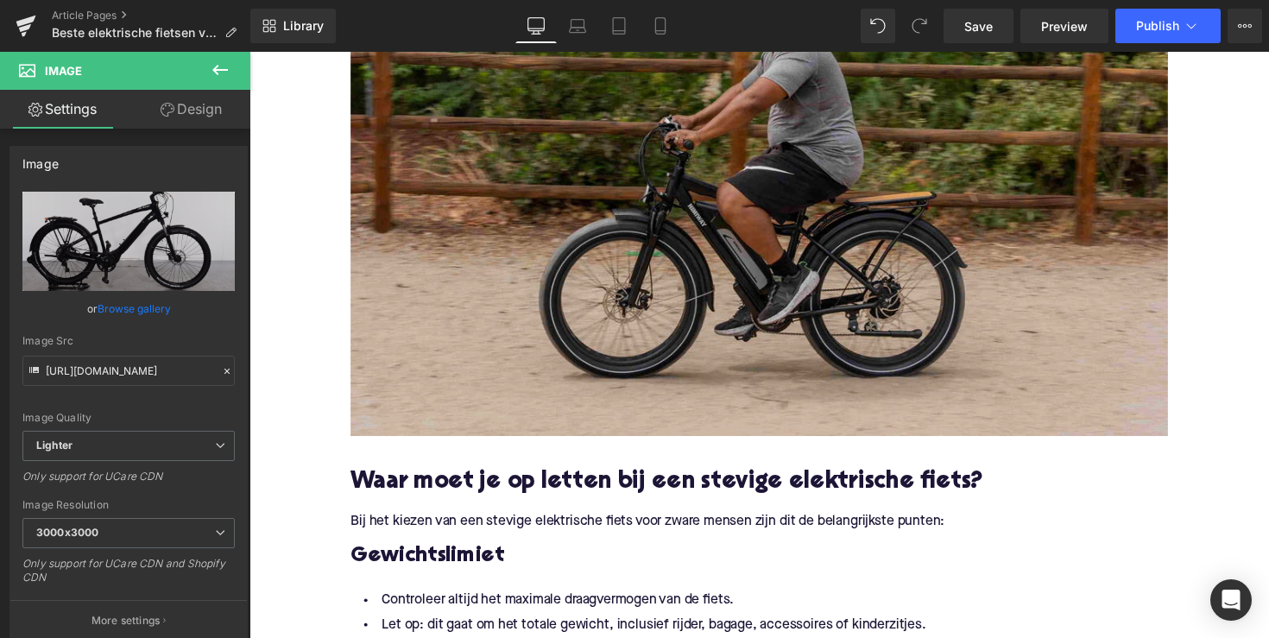
scroll to position [979, 0]
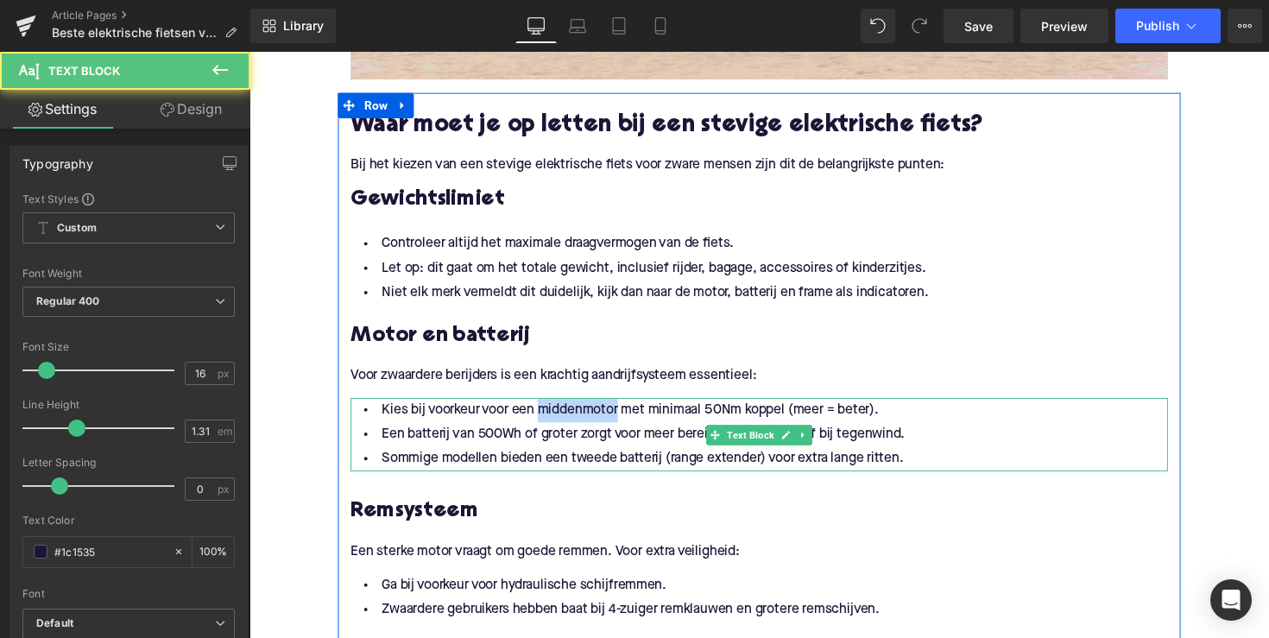
drag, startPoint x: 623, startPoint y: 419, endPoint x: 542, endPoint y: 417, distance: 81.1
click at [542, 417] on li "Kies bij voorkeur voor een middenmotor met minimaal 50Nm koppel (meer = beter)." at bounding box center [771, 418] width 837 height 25
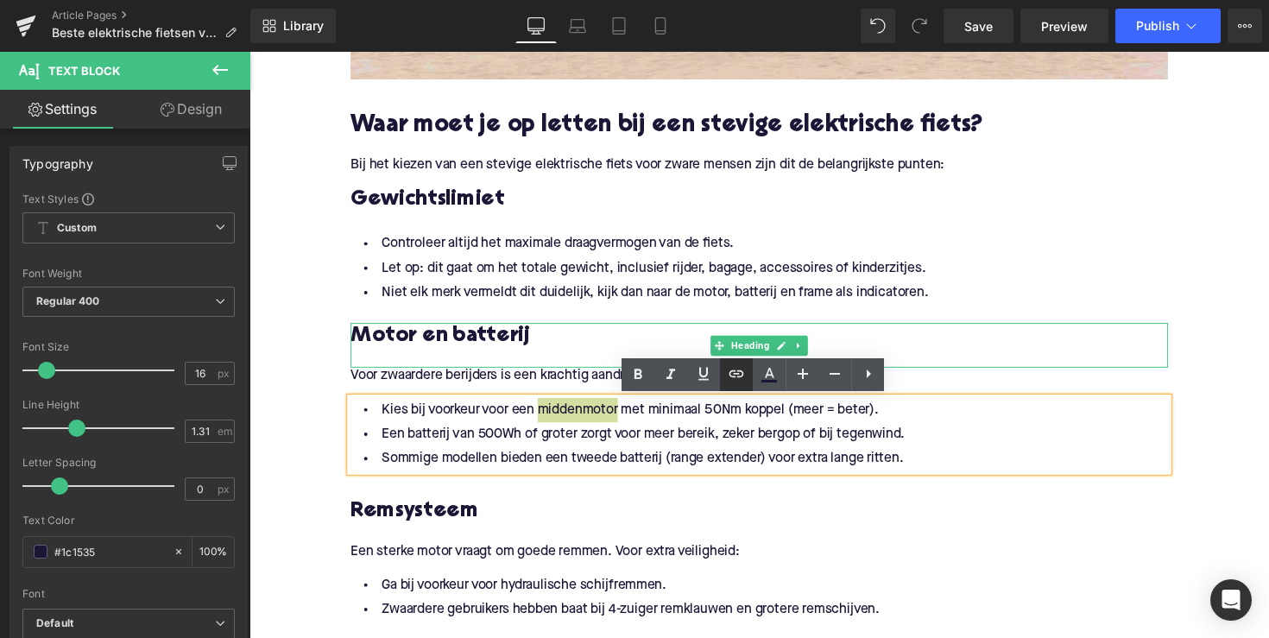
click at [746, 379] on icon at bounding box center [736, 373] width 21 height 21
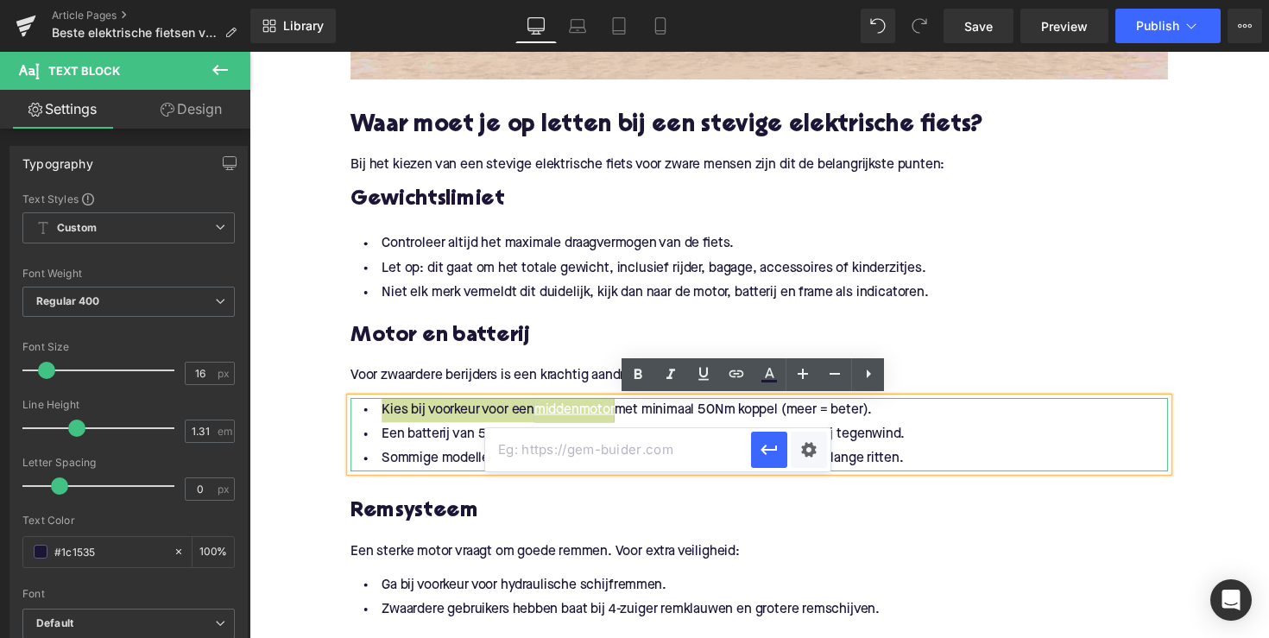
click at [628, 465] on input "text" at bounding box center [618, 449] width 266 height 43
paste input "[URL][DOMAIN_NAME]"
type input "[URL][DOMAIN_NAME]"
click at [758, 447] on button "button" at bounding box center [769, 449] width 36 height 36
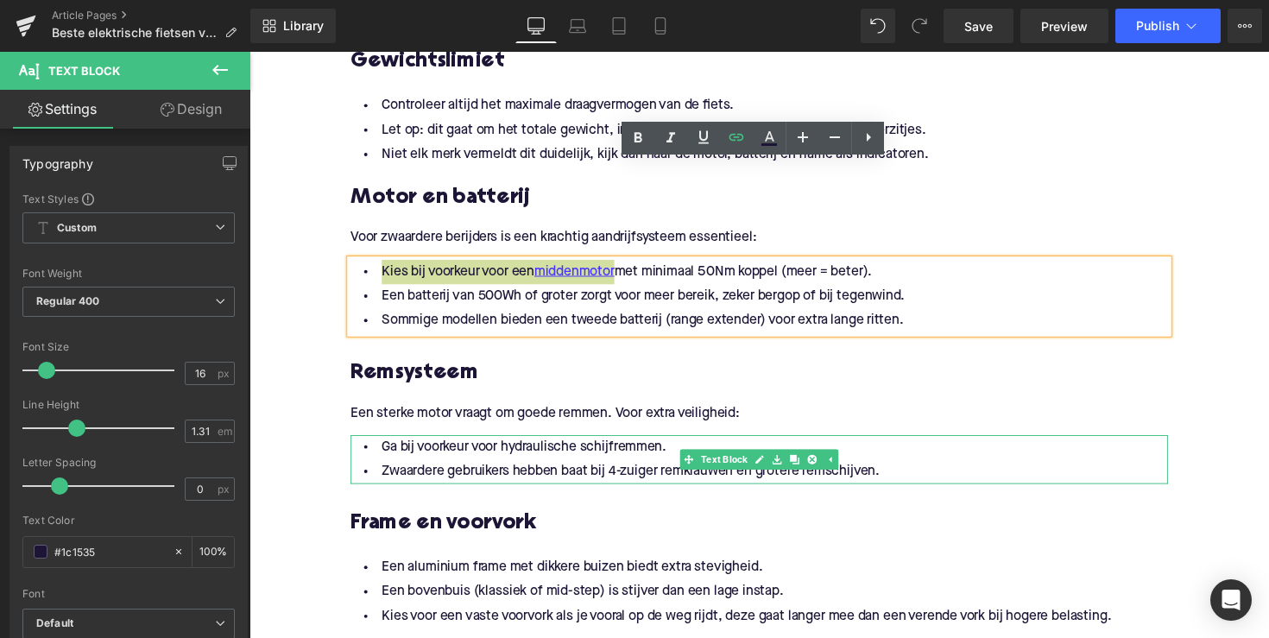
scroll to position [1307, 0]
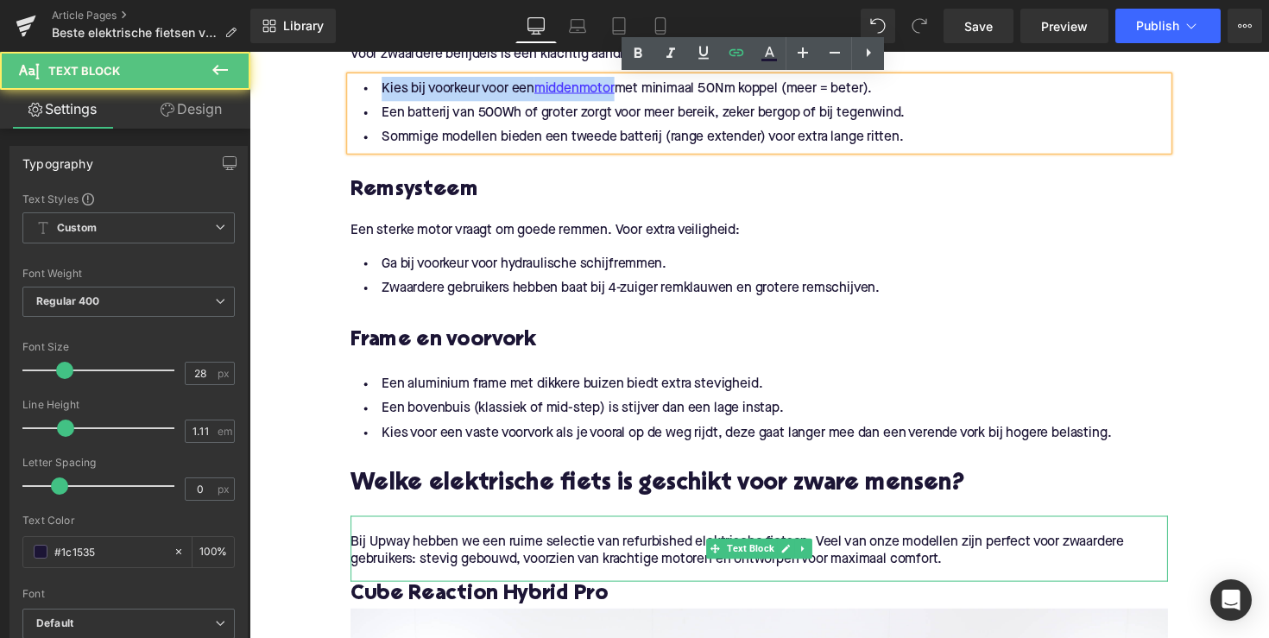
click at [694, 555] on p "Bij Upway hebben we een ruime selectie van refurbished elektrische fietsen. Vee…" at bounding box center [771, 563] width 837 height 36
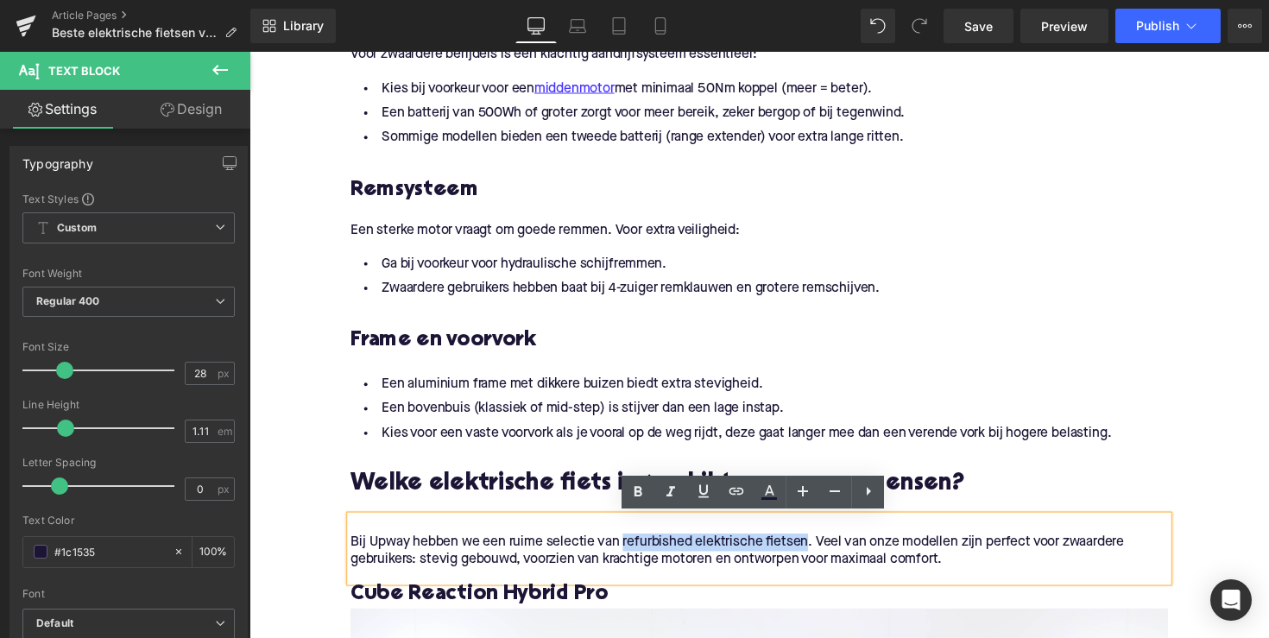
drag, startPoint x: 630, startPoint y: 553, endPoint x: 820, endPoint y: 552, distance: 189.8
click at [820, 552] on p "Bij Upway hebben we een ruime selectie van refurbished elektrische fietsen. Vee…" at bounding box center [771, 563] width 837 height 36
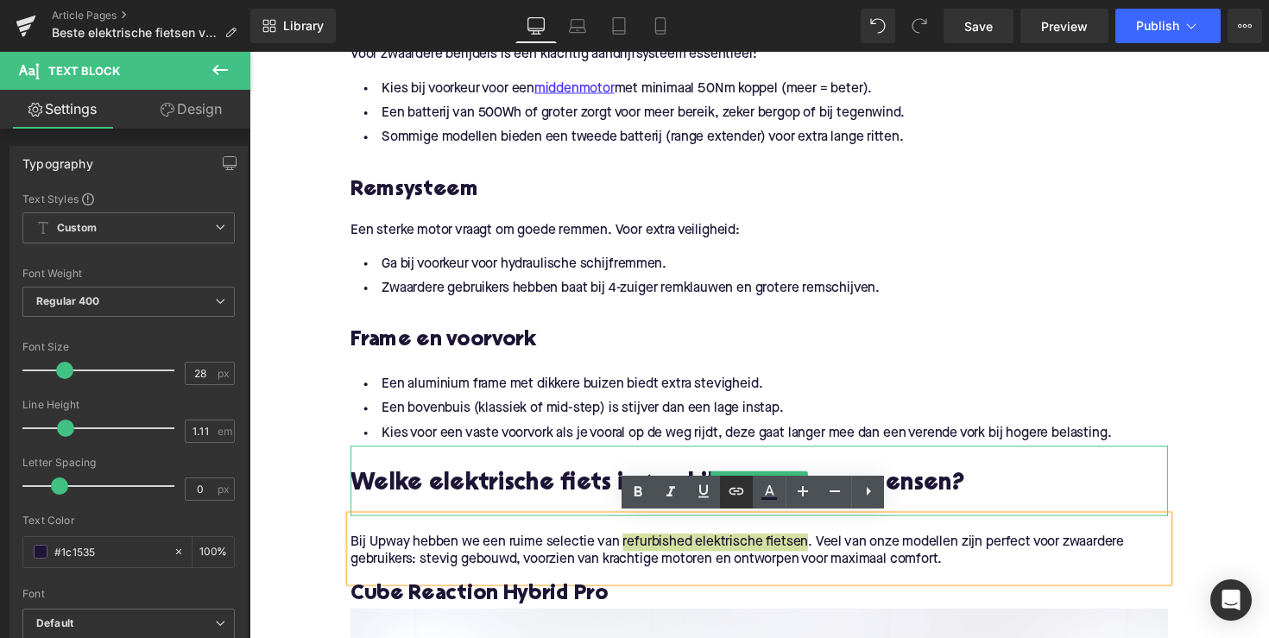
click at [737, 494] on icon at bounding box center [736, 491] width 21 height 21
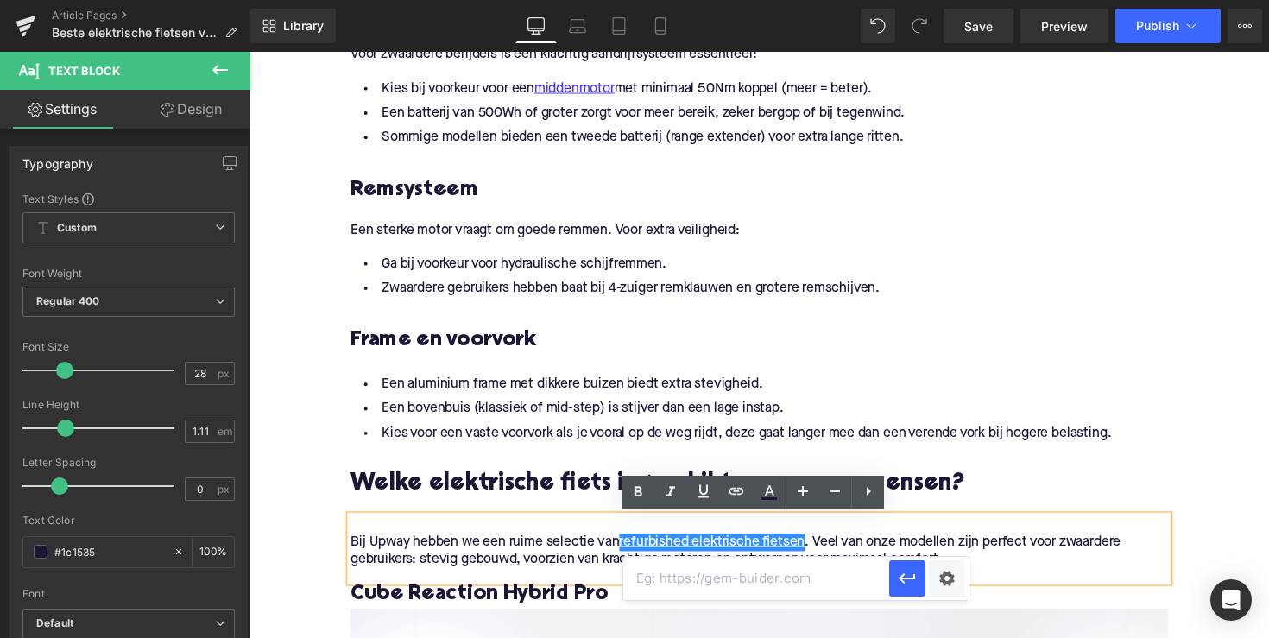
click at [674, 572] on input "text" at bounding box center [756, 578] width 266 height 43
paste input "[URL][DOMAIN_NAME]"
click at [901, 576] on icon "button" at bounding box center [907, 578] width 21 height 21
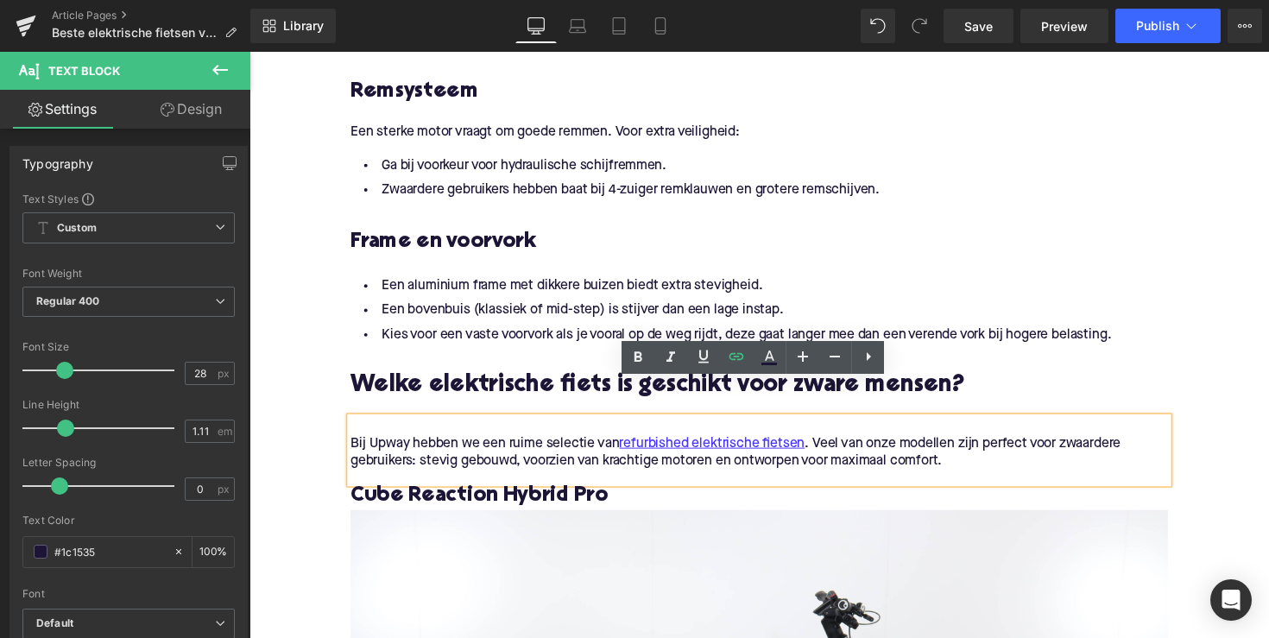
scroll to position [1445, 0]
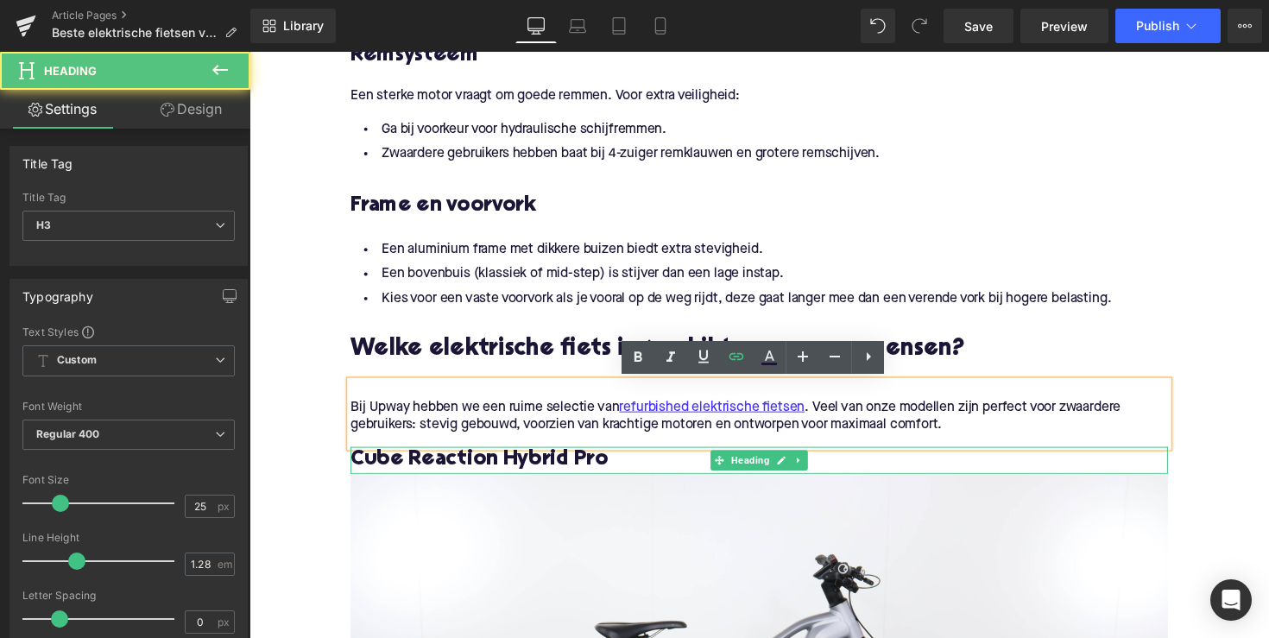
click at [370, 477] on h3 "Cube Reaction Hybrid Pro" at bounding box center [771, 470] width 837 height 28
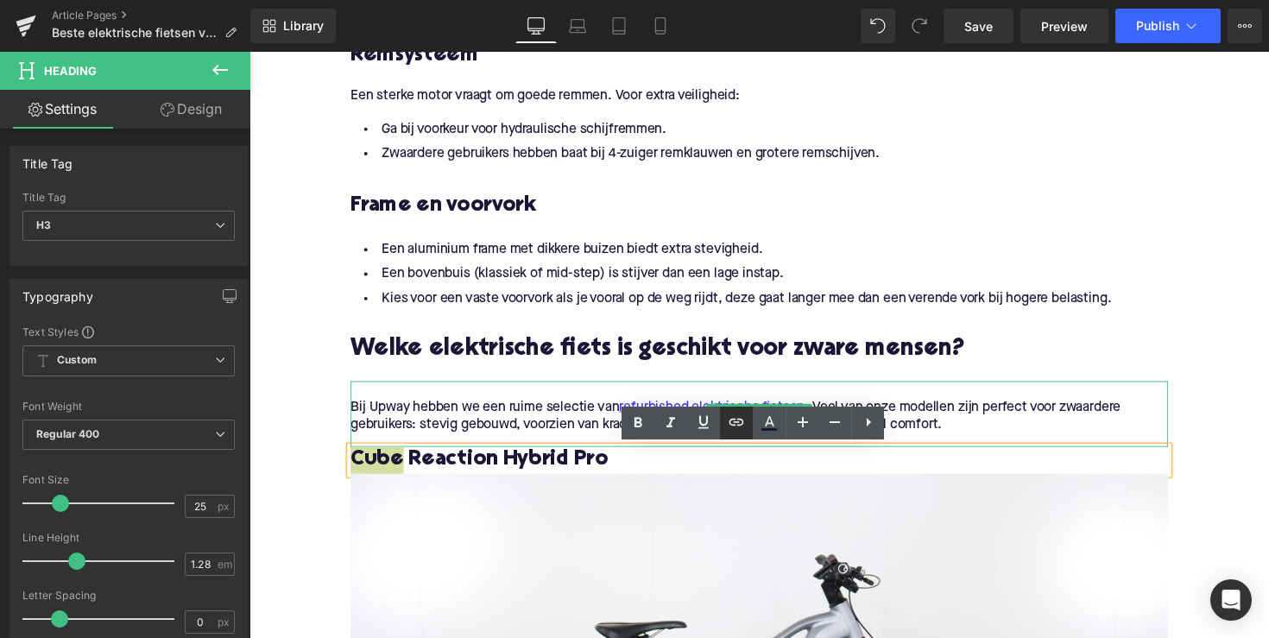
click at [733, 423] on icon at bounding box center [736, 422] width 15 height 7
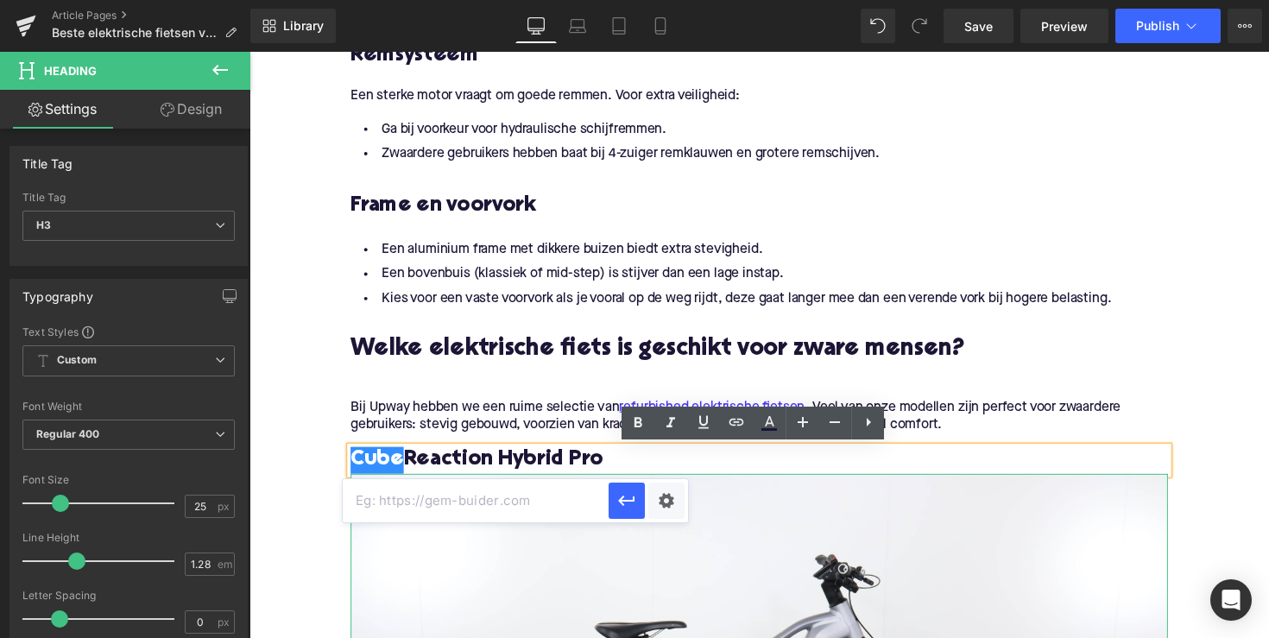
click at [555, 501] on input "text" at bounding box center [476, 500] width 266 height 43
paste input "[URL][DOMAIN_NAME]"
click at [612, 502] on button "button" at bounding box center [626, 500] width 36 height 36
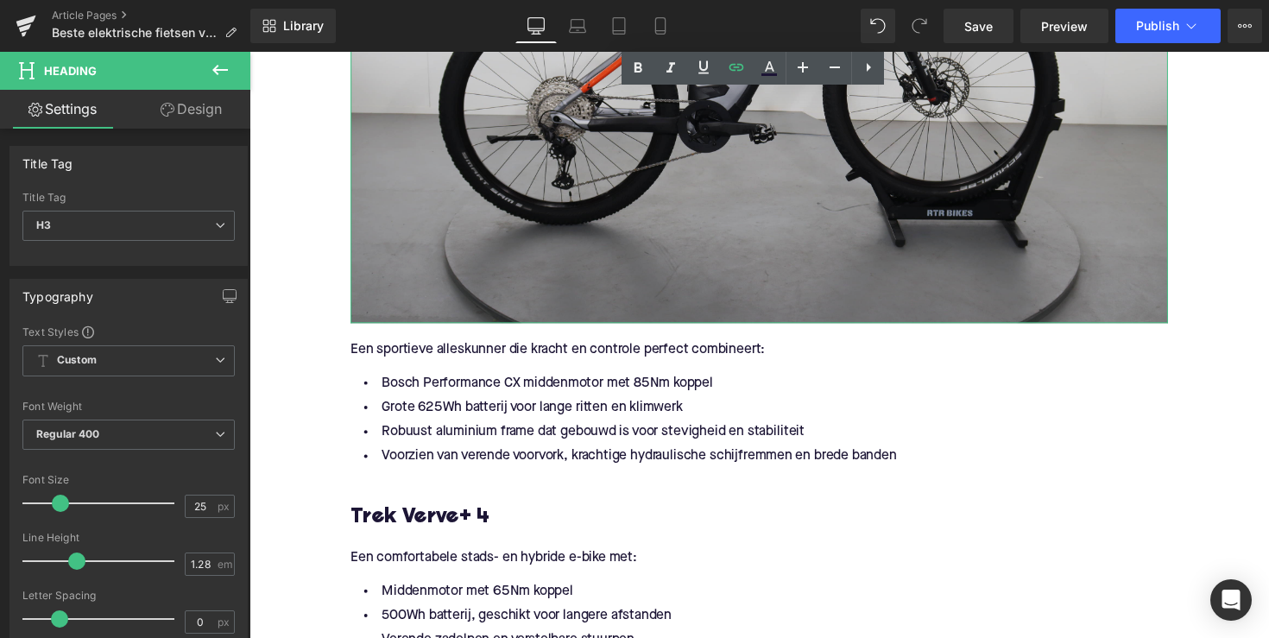
scroll to position [2301, 0]
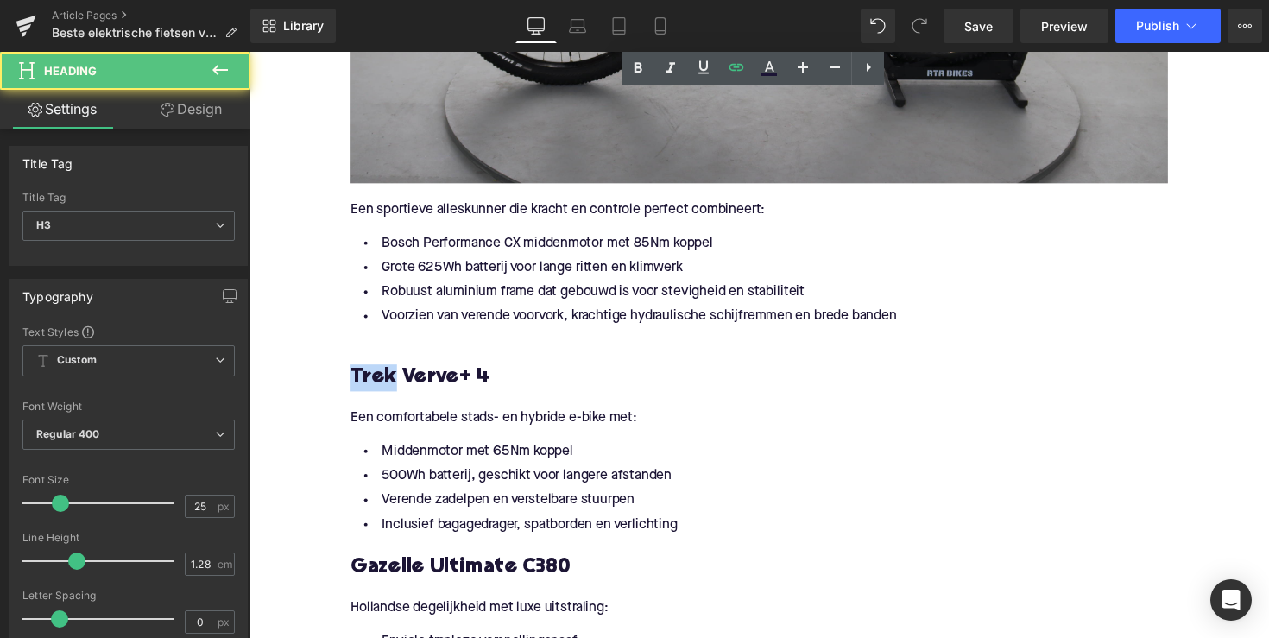
drag, startPoint x: 395, startPoint y: 387, endPoint x: 347, endPoint y: 387, distance: 48.3
click at [347, 387] on div "Waar moet je op letten bij een stevige elektrische fiets? Heading Bij het kieze…" at bounding box center [771, 617] width 863 height 3651
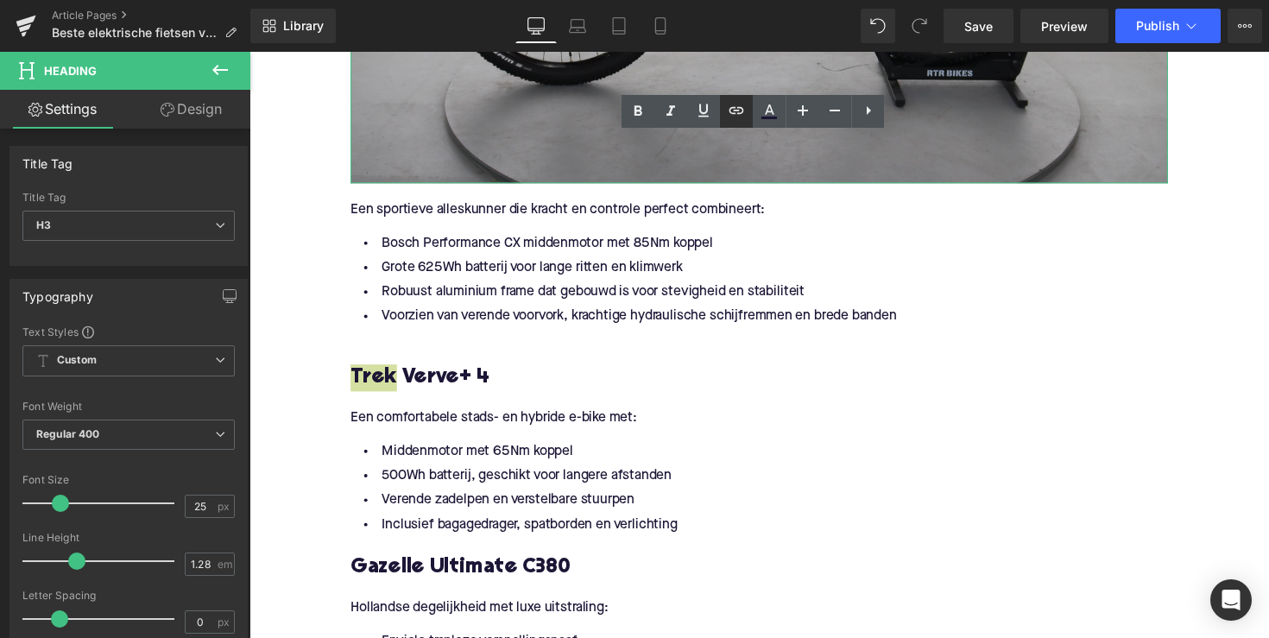
click at [738, 110] on icon at bounding box center [736, 110] width 15 height 7
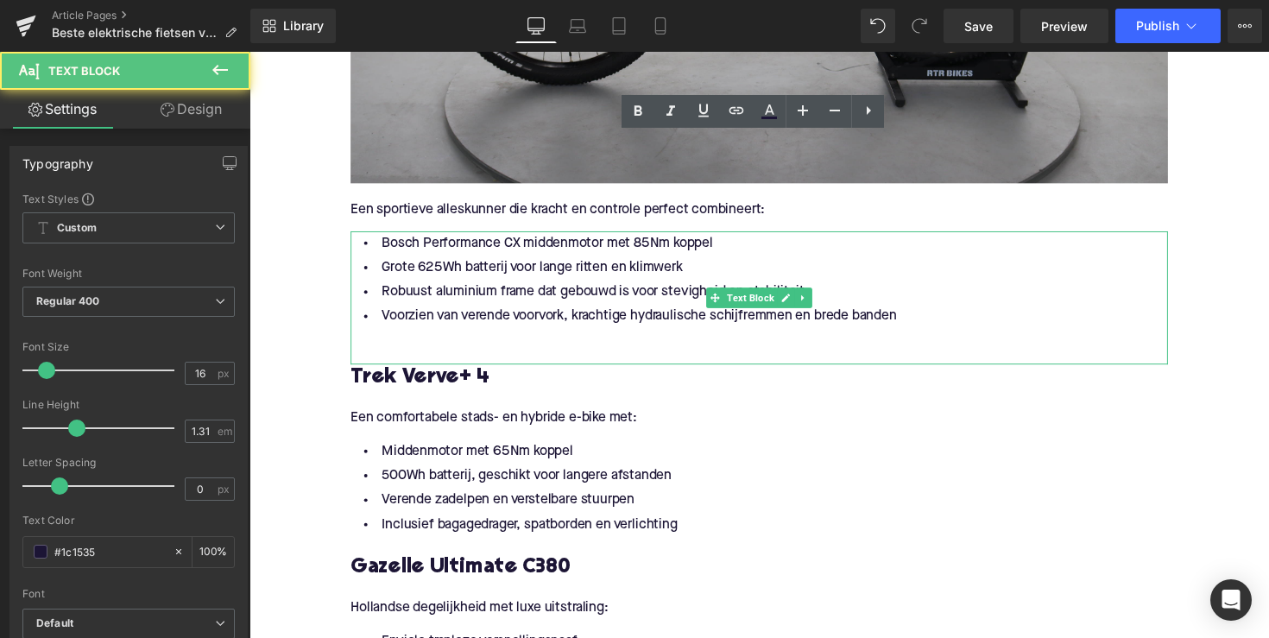
click at [590, 316] on li "Voorzien van verende voorvork, krachtige hydraulische schijfremmen en brede ban…" at bounding box center [771, 323] width 837 height 25
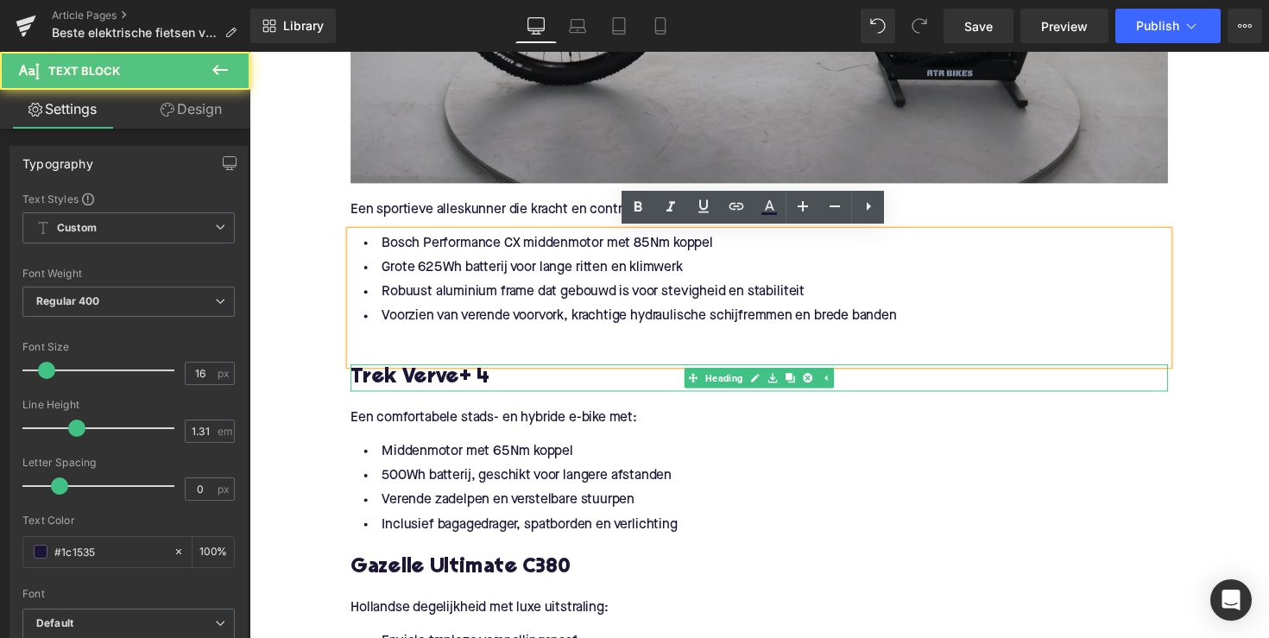
click at [408, 387] on h3 "Trek Verve+ 4" at bounding box center [771, 386] width 837 height 28
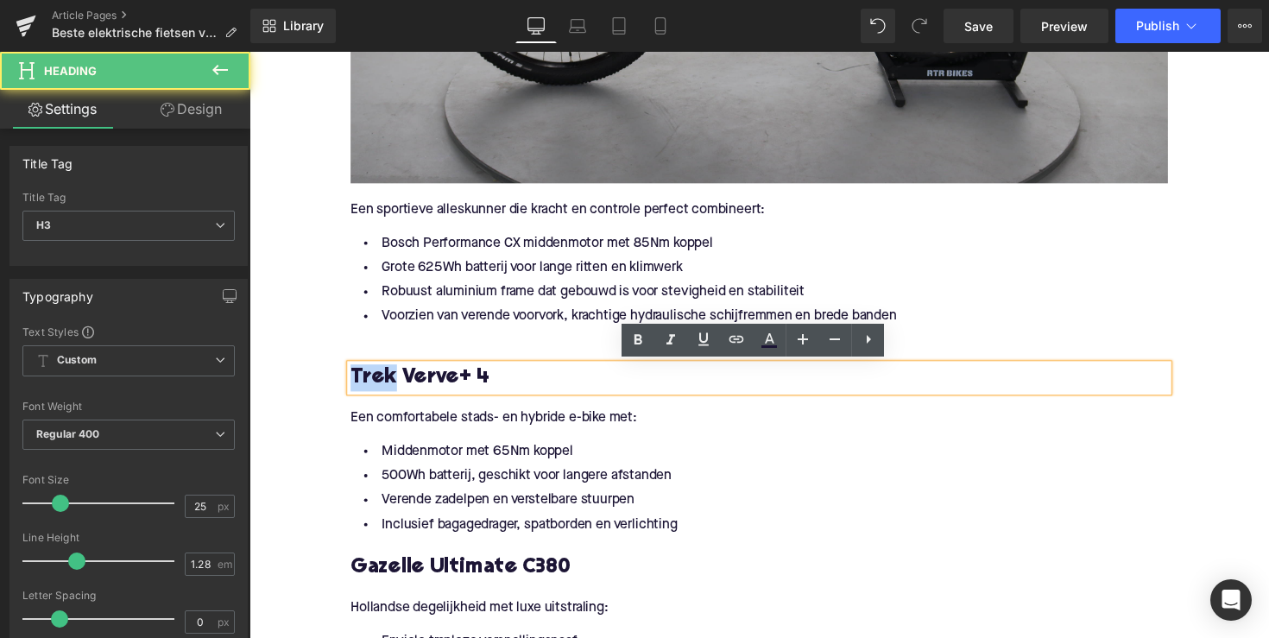
drag, startPoint x: 394, startPoint y: 387, endPoint x: 922, endPoint y: 392, distance: 527.3
click at [343, 387] on div "Waar moet je op letten bij een stevige elektrische fiets? Heading Bij het kieze…" at bounding box center [771, 617] width 863 height 3651
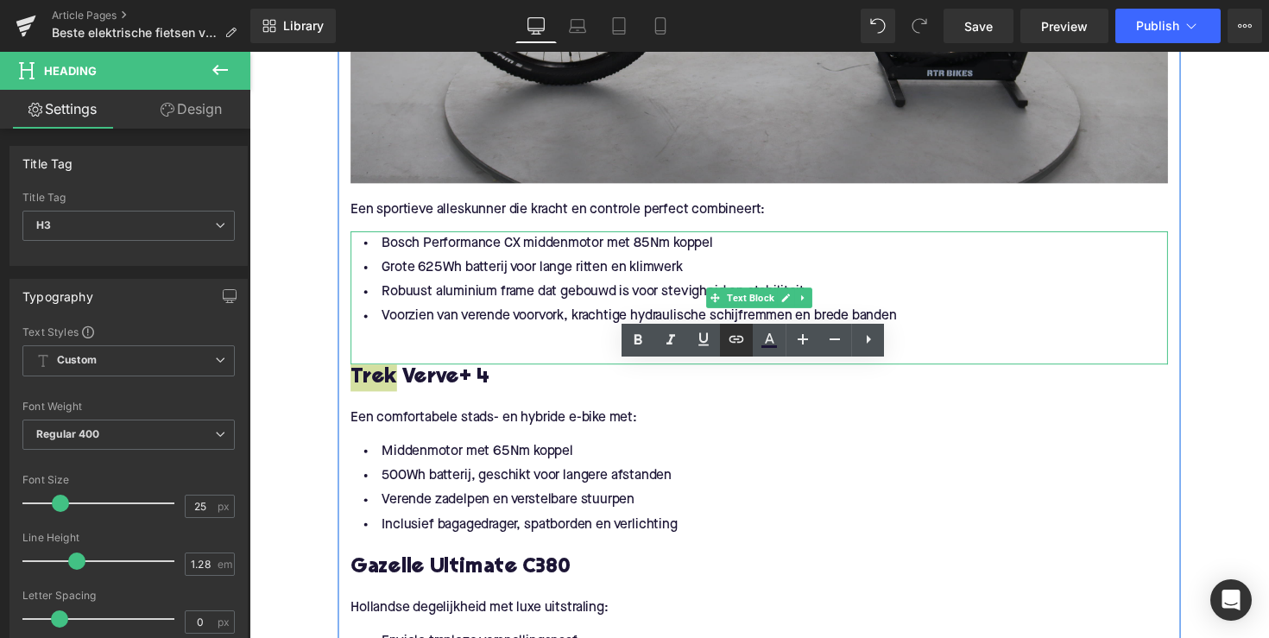
click at [727, 337] on icon at bounding box center [736, 339] width 21 height 21
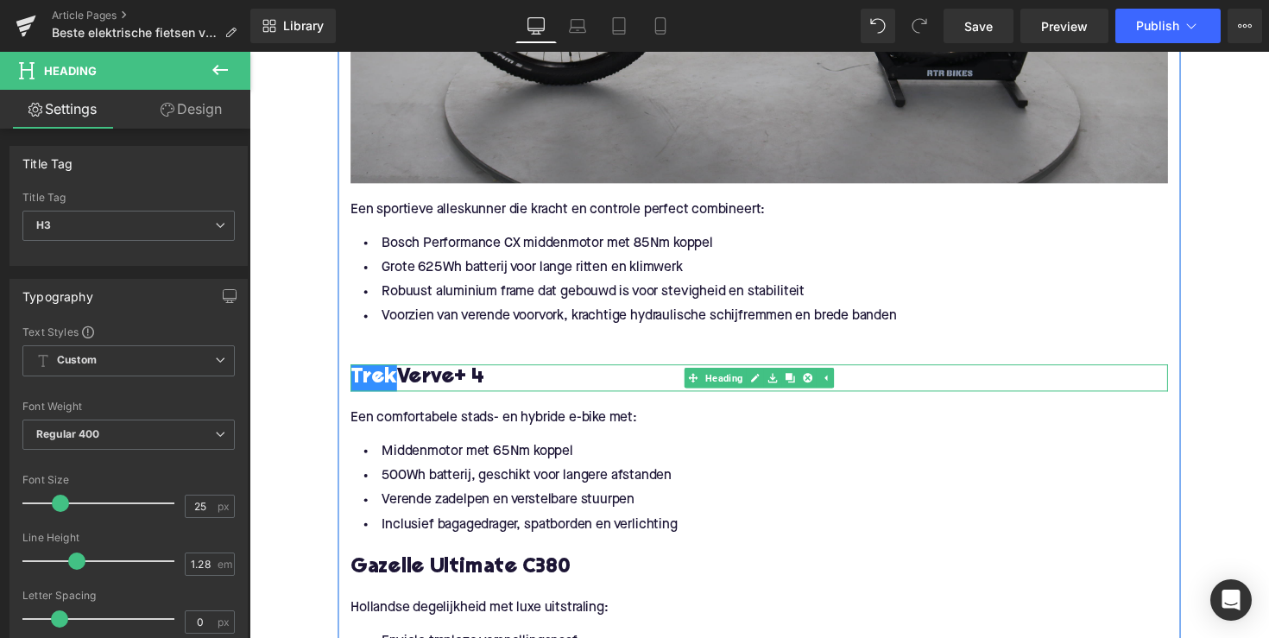
click at [396, 386] on h3 "Trek Verve+ 4" at bounding box center [771, 386] width 837 height 28
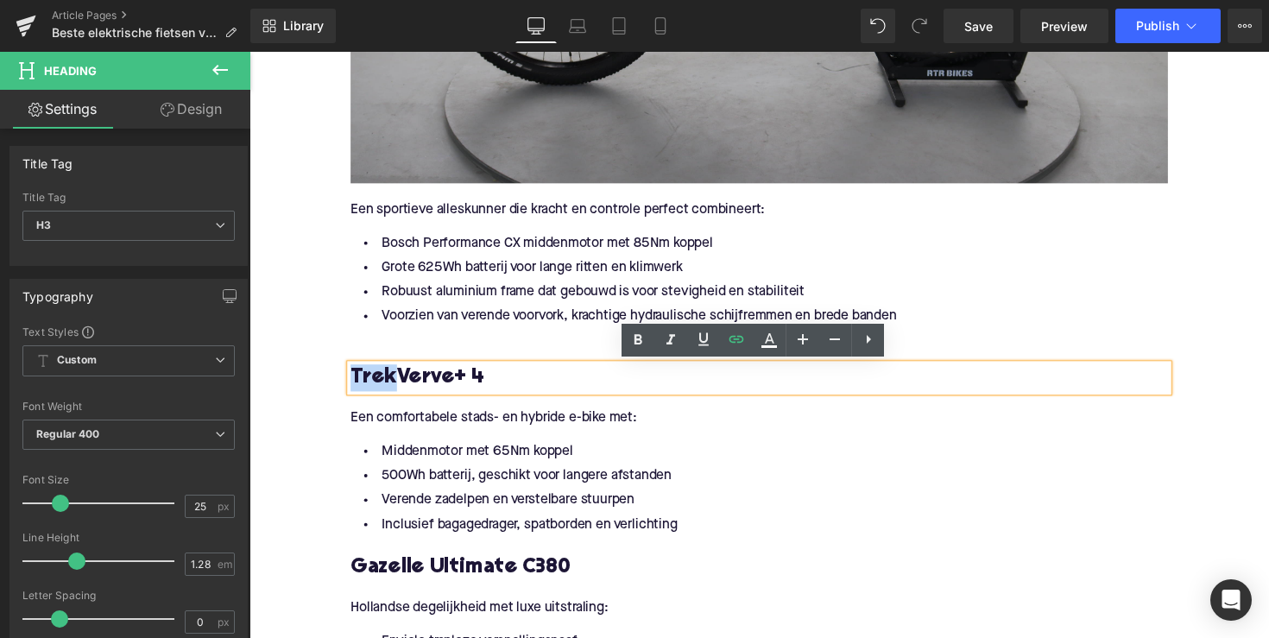
drag, startPoint x: 396, startPoint y: 386, endPoint x: 344, endPoint y: 386, distance: 51.8
click at [344, 386] on div "Waar moet je op letten bij een stevige elektrische fiets? Heading Bij het kieze…" at bounding box center [771, 617] width 863 height 3651
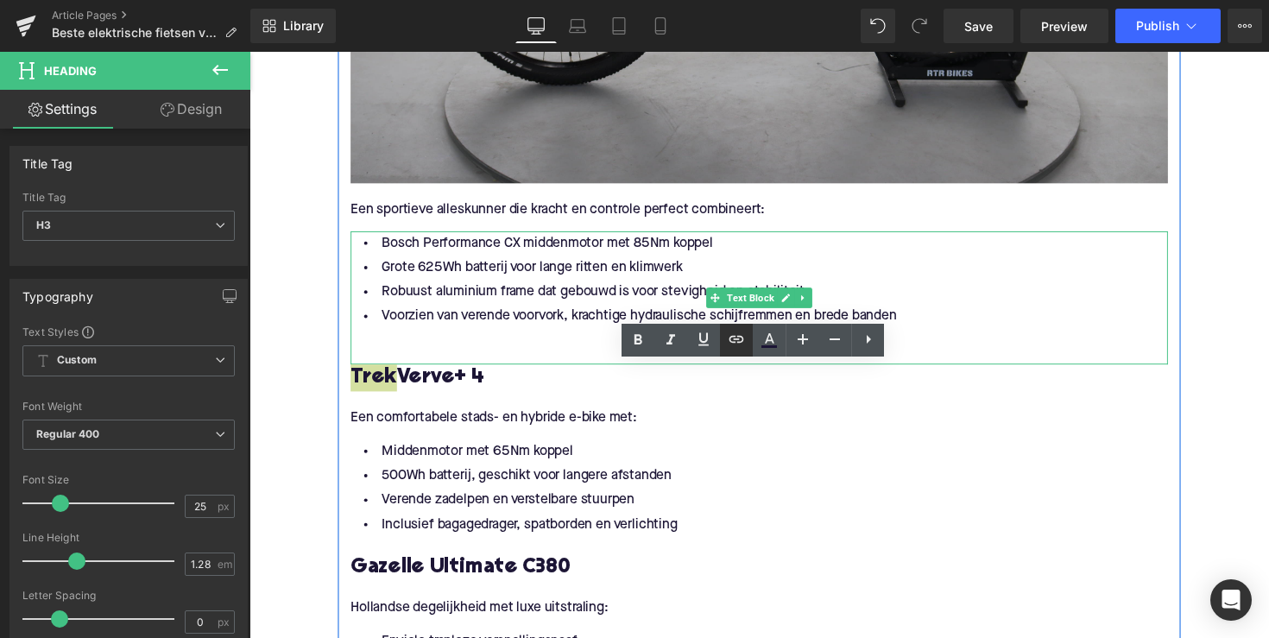
click at [729, 335] on icon at bounding box center [736, 339] width 21 height 21
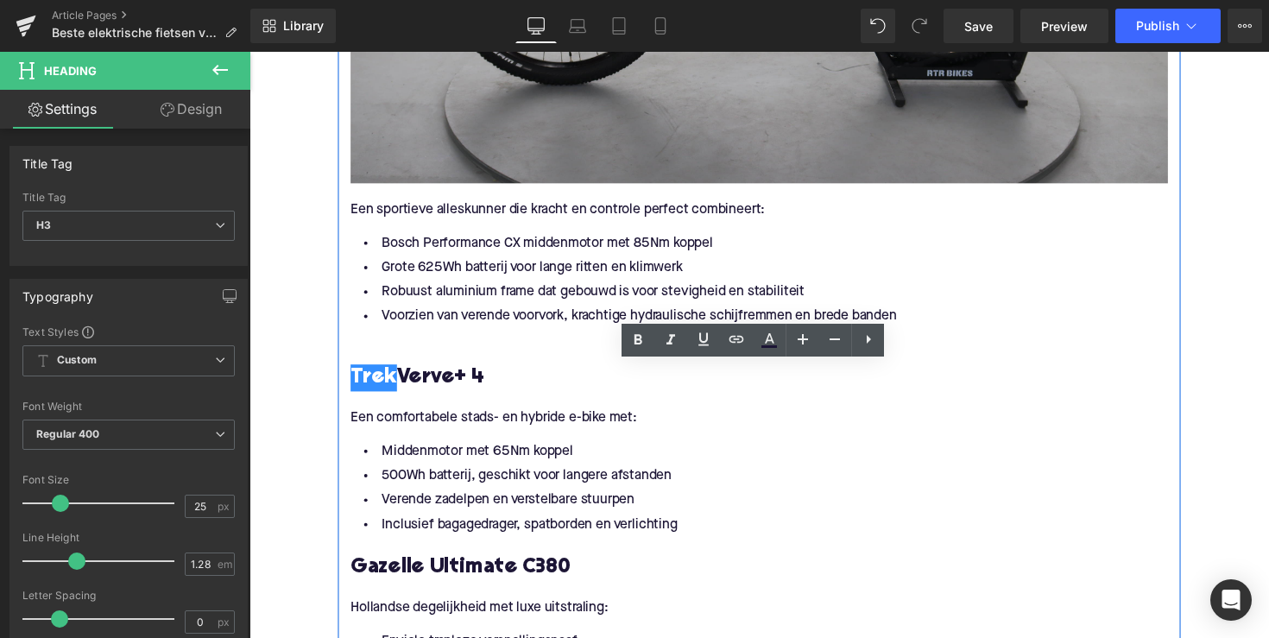
click at [626, 418] on p "Een comfortabele stads- en hybride e-bike met:" at bounding box center [771, 427] width 837 height 18
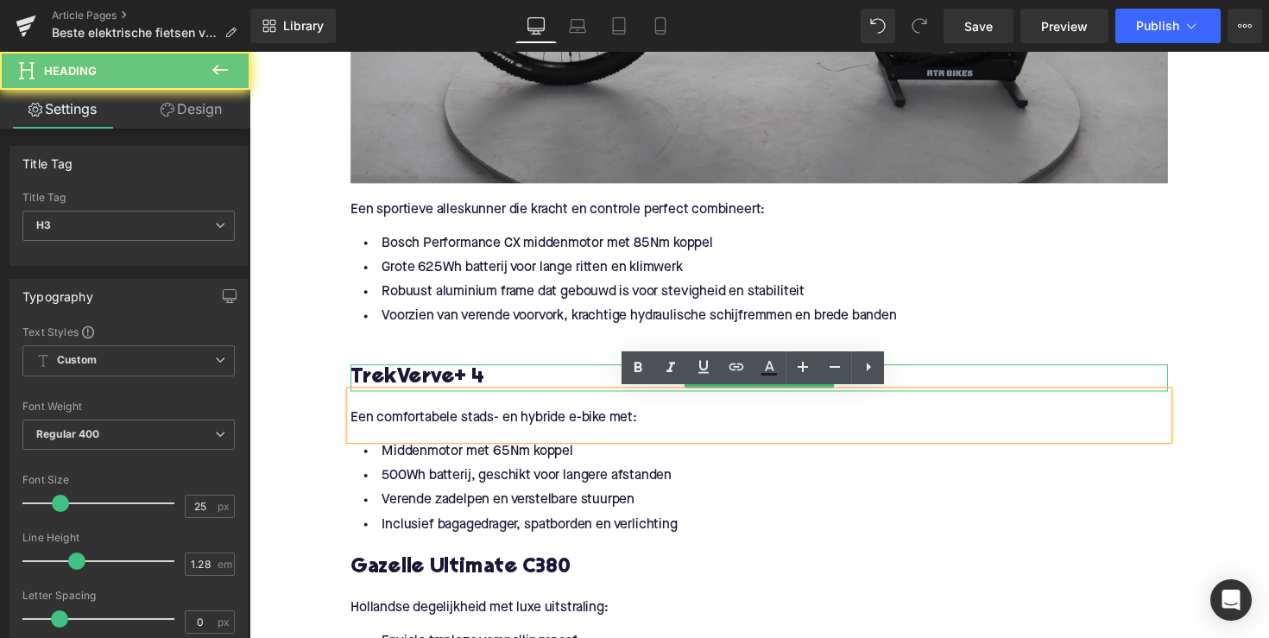
click at [393, 378] on h3 "Trek Verve+ 4" at bounding box center [771, 386] width 837 height 28
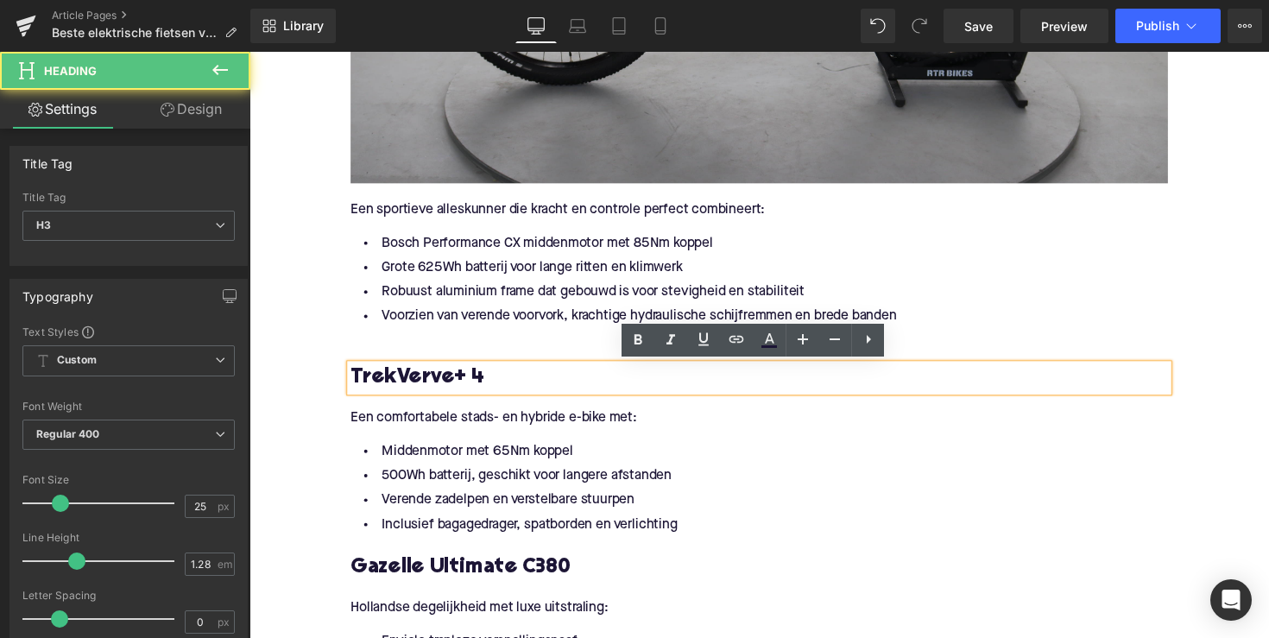
click at [387, 378] on h3 "Trek Verve+ 4" at bounding box center [771, 386] width 837 height 28
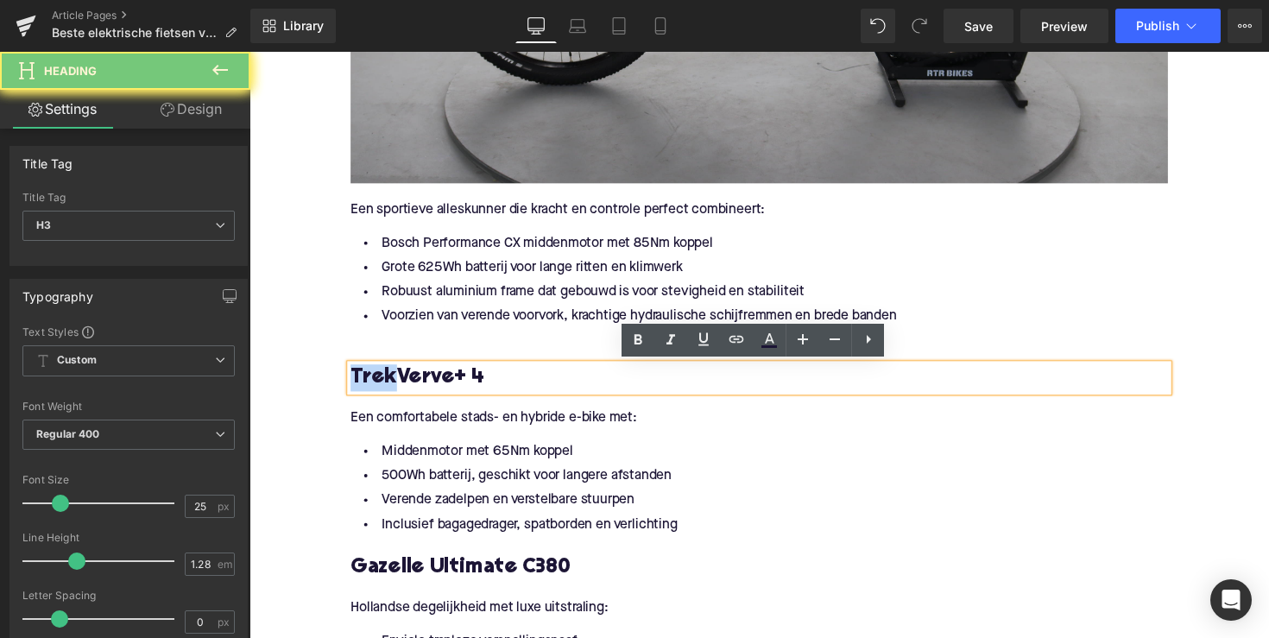
click at [387, 378] on h3 "Trek Verve+ 4" at bounding box center [771, 386] width 837 height 28
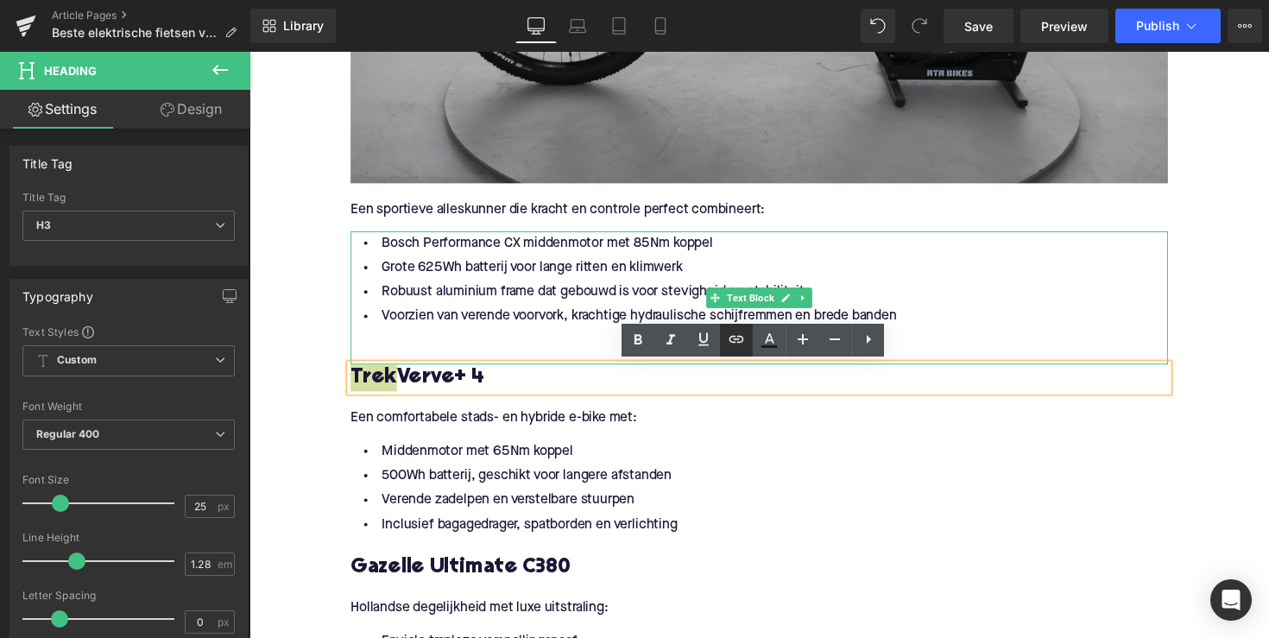
click at [737, 347] on icon at bounding box center [736, 339] width 21 height 21
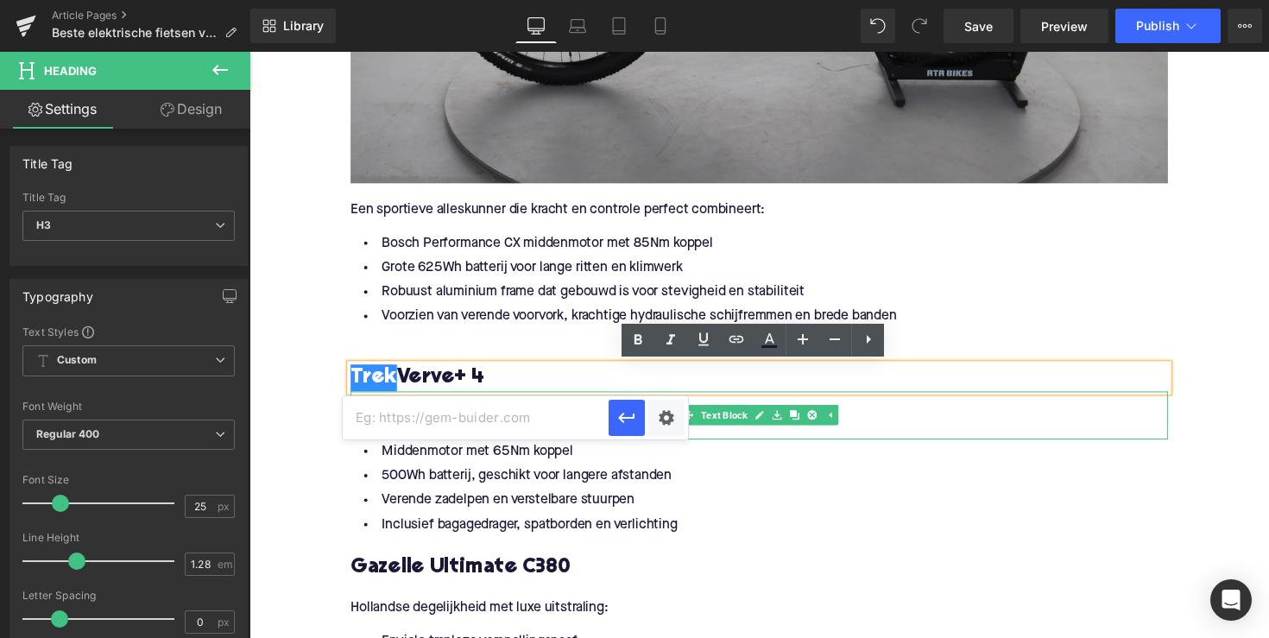
click at [542, 410] on input "text" at bounding box center [476, 417] width 266 height 43
paste input "[URL][DOMAIN_NAME]"
click at [623, 419] on icon "button" at bounding box center [626, 418] width 16 height 10
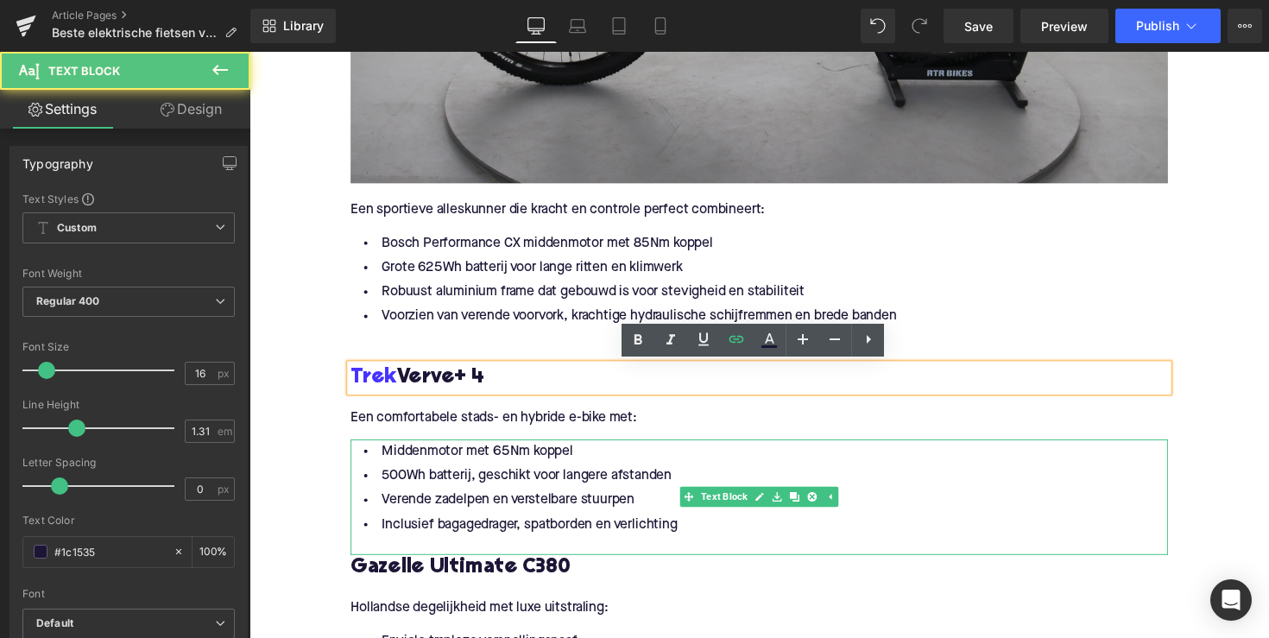
click at [624, 536] on li "Inclusief bagagedrager, spatborden en verlichting" at bounding box center [771, 536] width 837 height 25
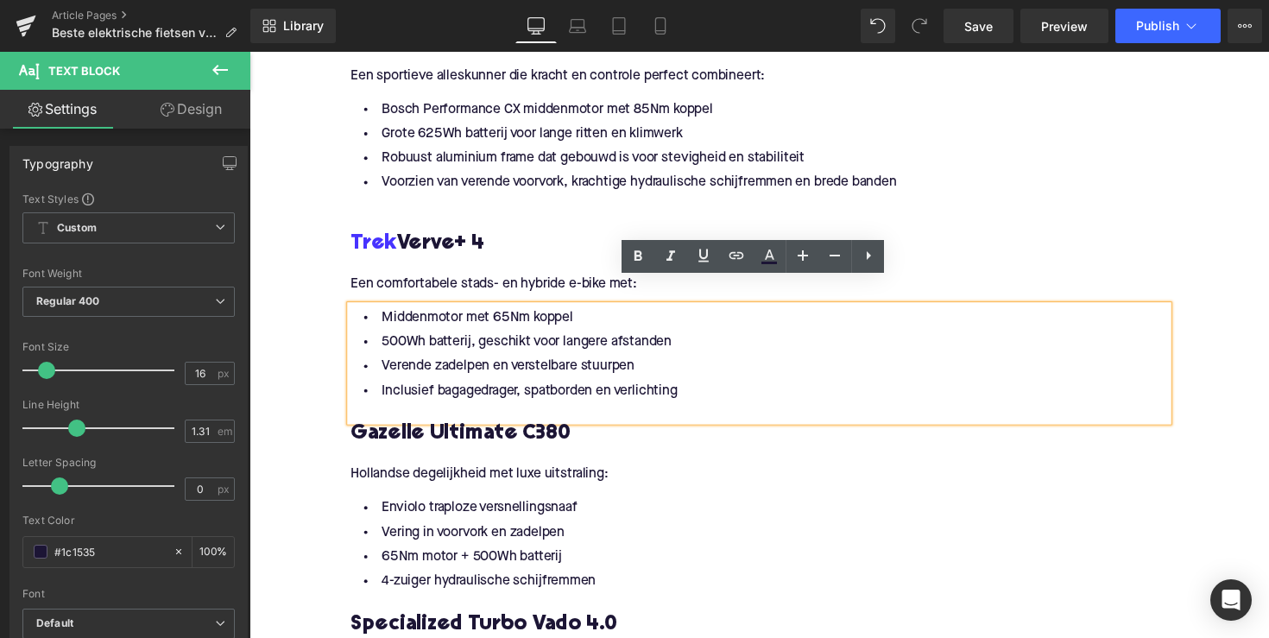
scroll to position [2465, 0]
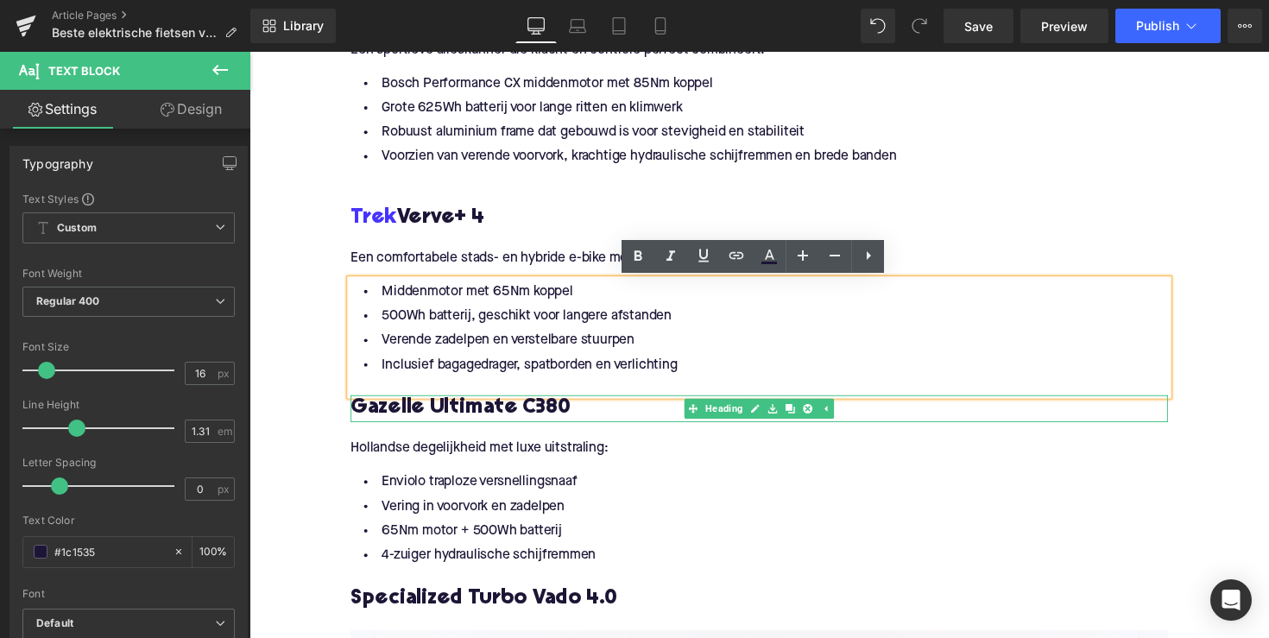
click at [507, 409] on h3 "Gazelle Ultimate C380" at bounding box center [771, 418] width 837 height 28
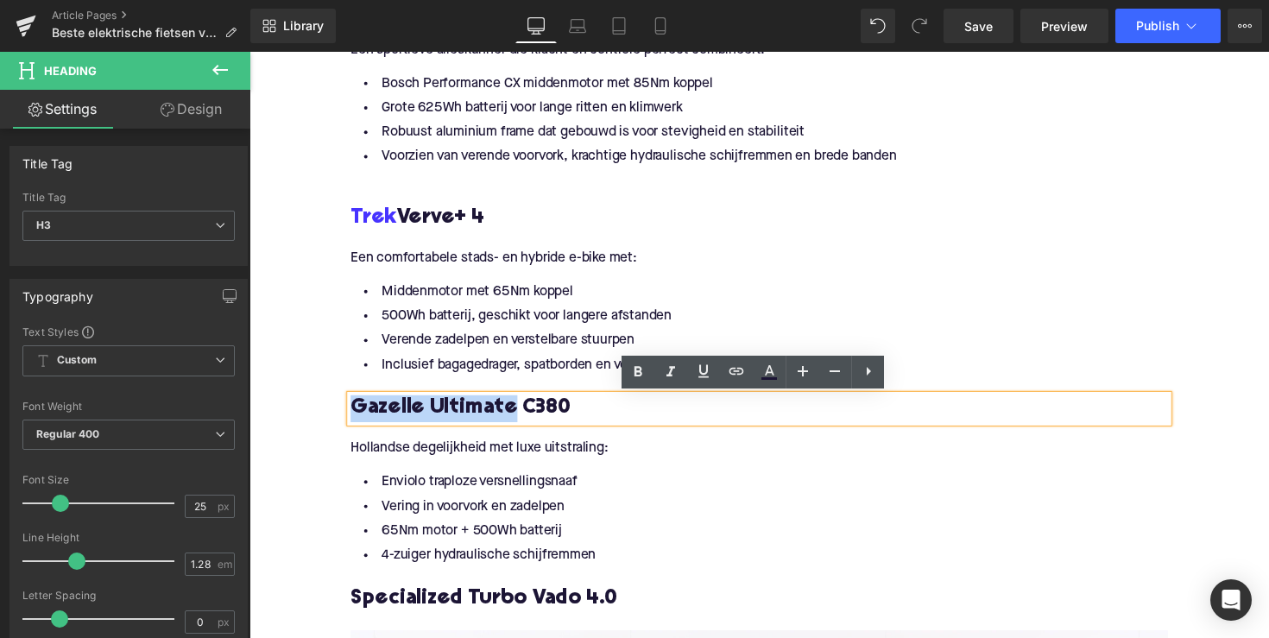
drag, startPoint x: 513, startPoint y: 412, endPoint x: 355, endPoint y: 412, distance: 158.8
click at [355, 412] on h3 "Gazelle Ultimate C380" at bounding box center [771, 418] width 837 height 28
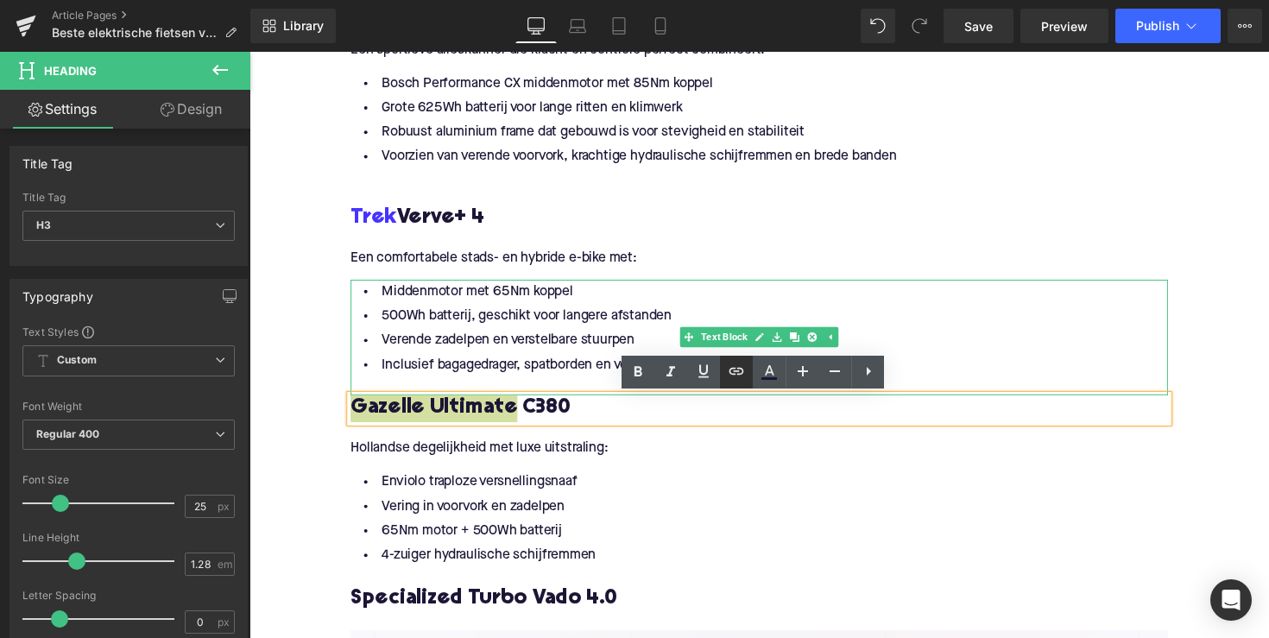
click at [733, 370] on icon at bounding box center [736, 370] width 15 height 7
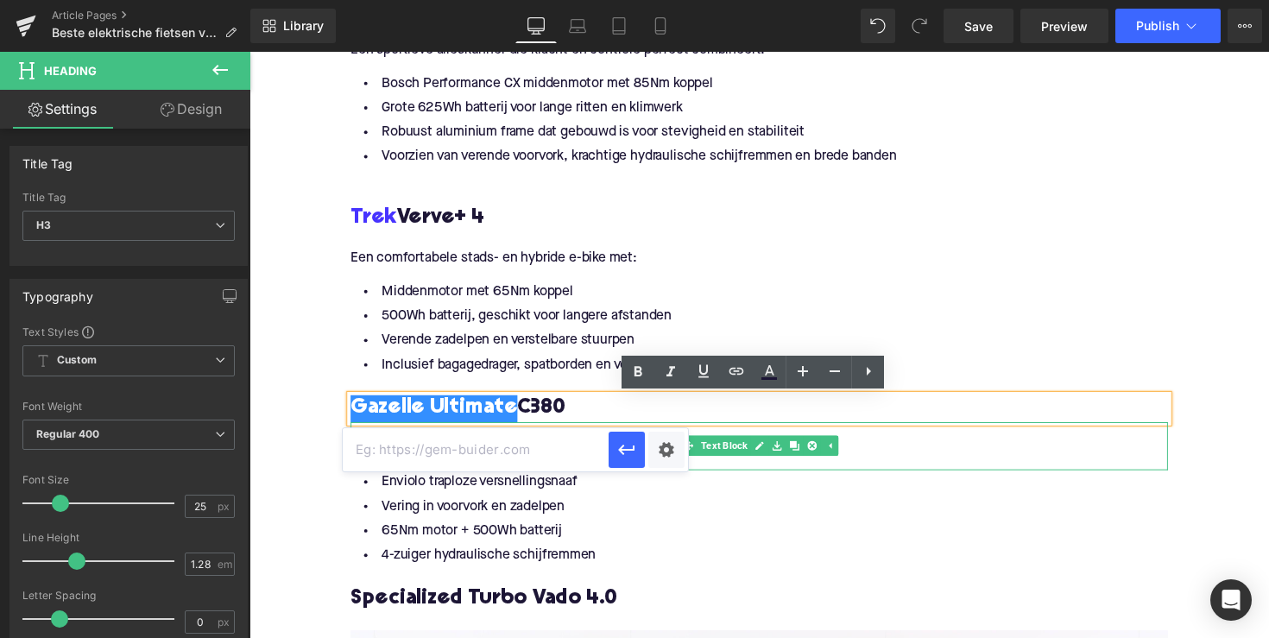
click at [568, 450] on input "text" at bounding box center [476, 449] width 266 height 43
paste input "[URL][DOMAIN_NAME]"
click at [633, 453] on icon "button" at bounding box center [626, 449] width 21 height 21
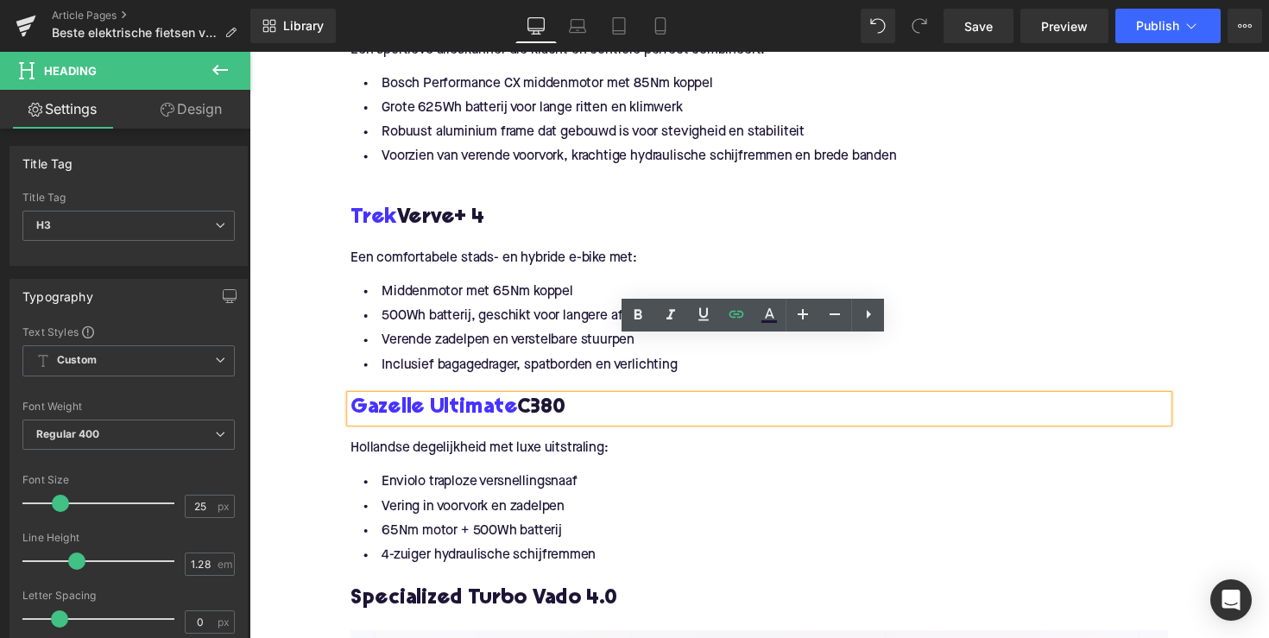
scroll to position [2666, 0]
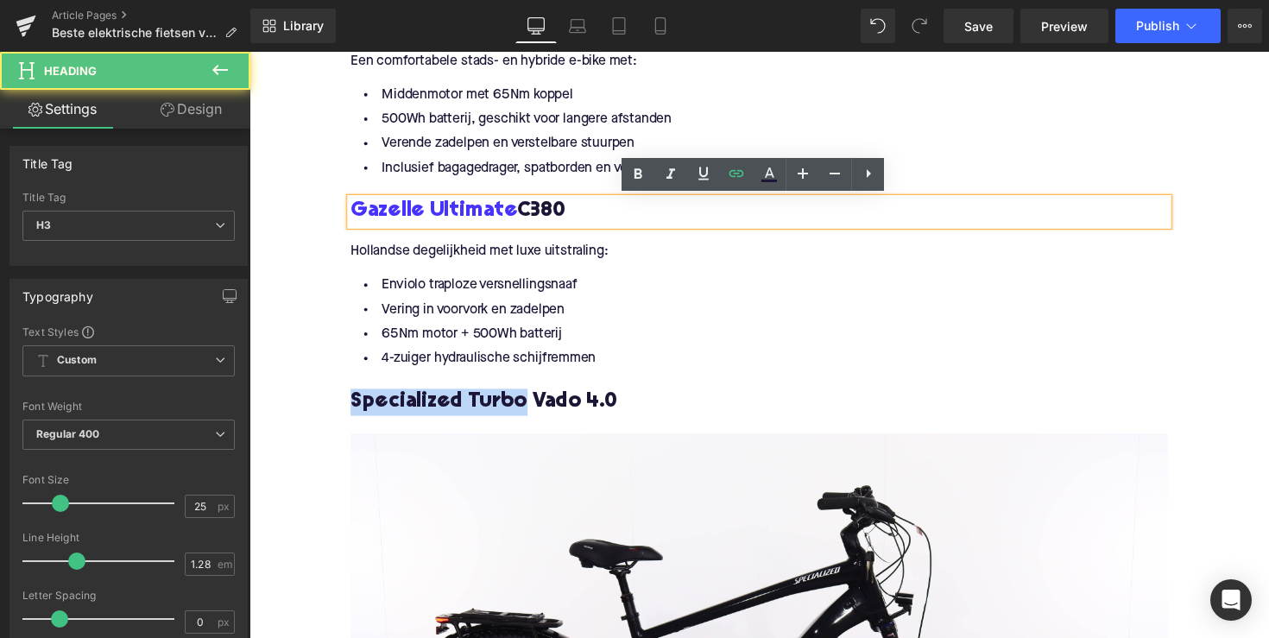
drag, startPoint x: 525, startPoint y: 407, endPoint x: 337, endPoint y: 410, distance: 187.3
click at [340, 410] on div "Waar moet je op letten bij een stevige elektrische fiets? Heading Bij het kieze…" at bounding box center [771, 252] width 863 height 3651
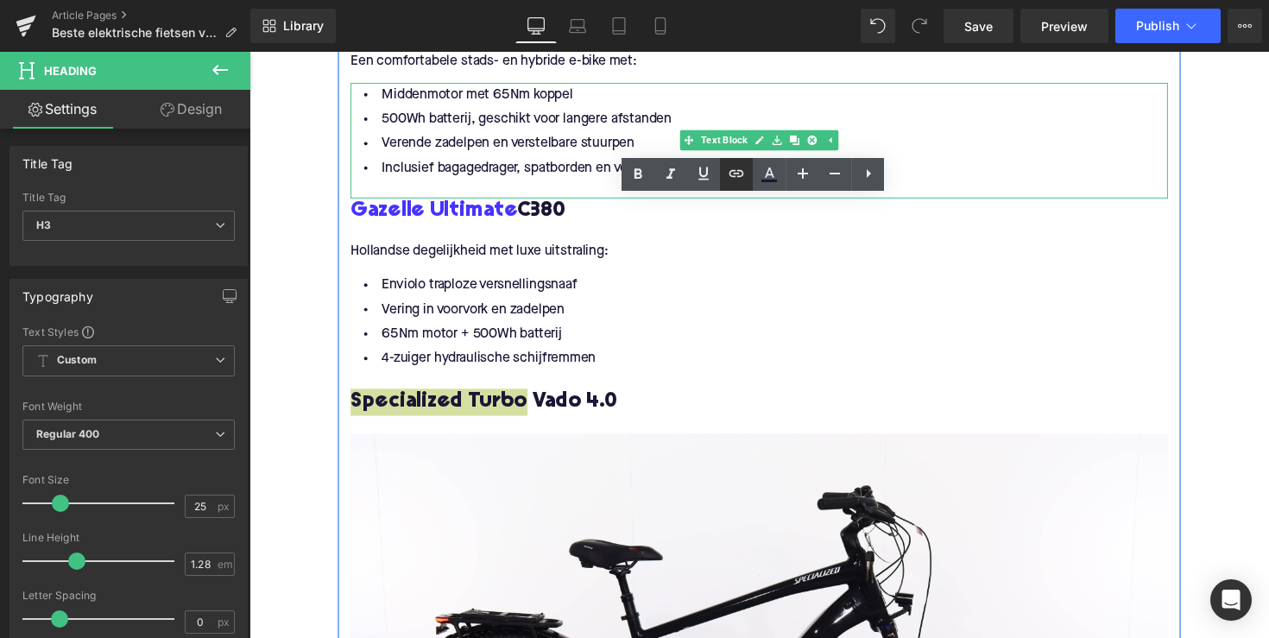
click at [733, 172] on icon at bounding box center [736, 173] width 21 height 21
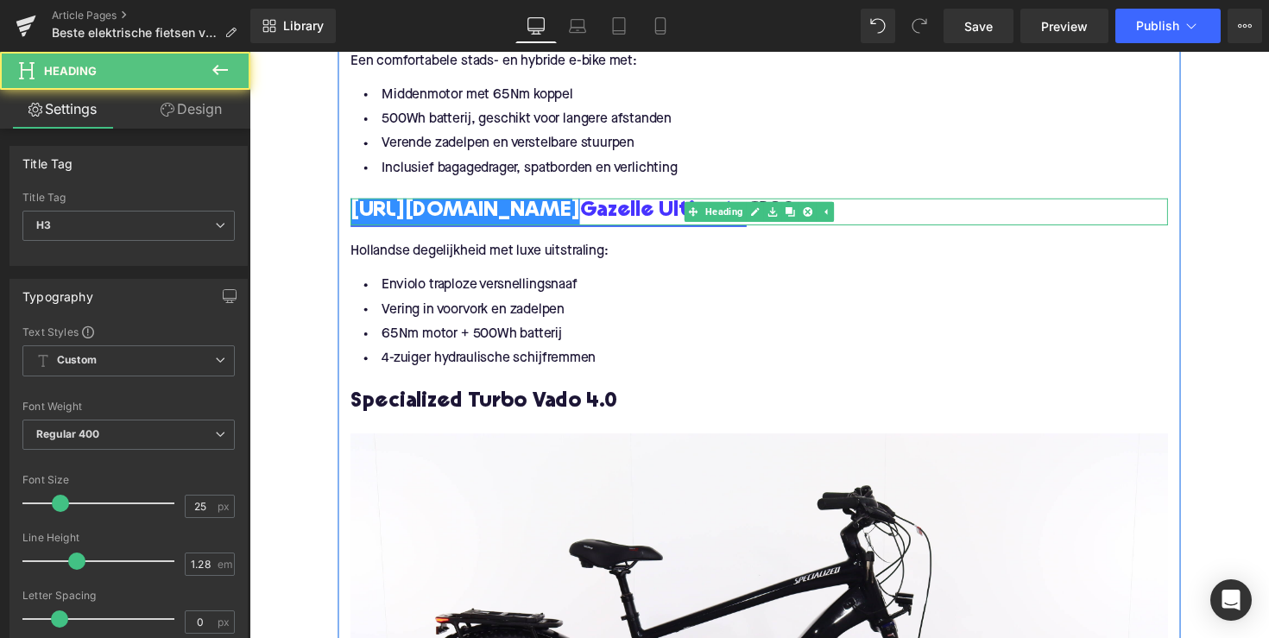
click at [594, 212] on link "[URL][DOMAIN_NAME] Gazelle Ultimate" at bounding box center [556, 216] width 406 height 28
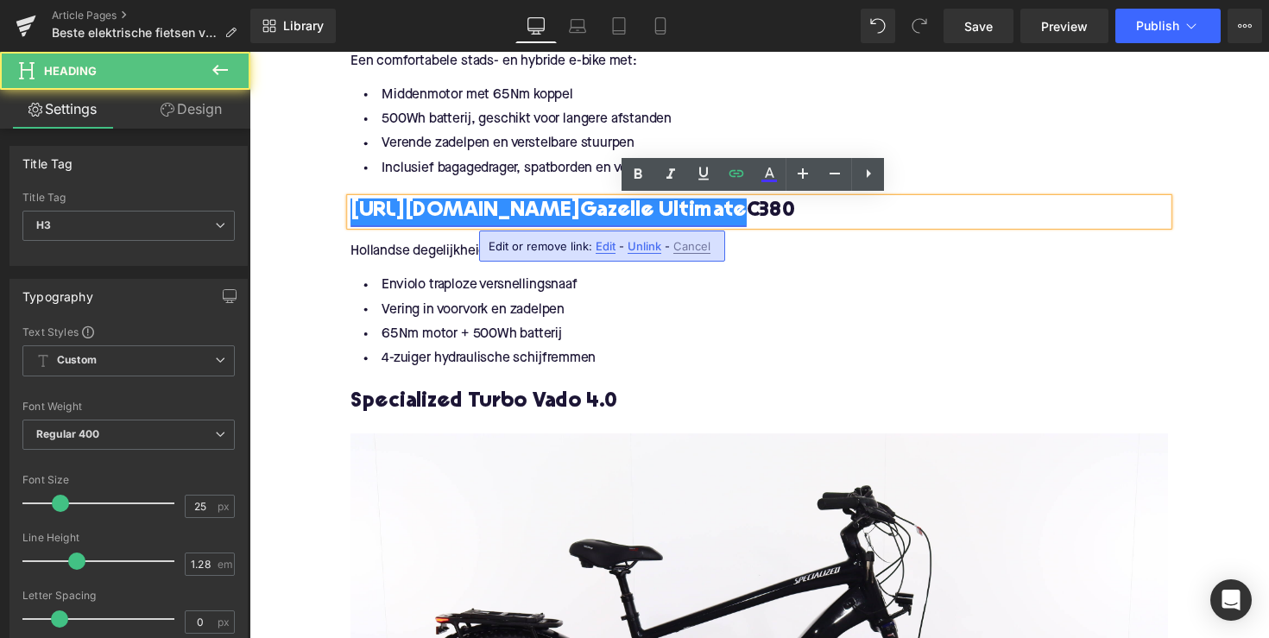
click at [589, 217] on link "[URL][DOMAIN_NAME] Gazelle Ultimate" at bounding box center [556, 216] width 406 height 28
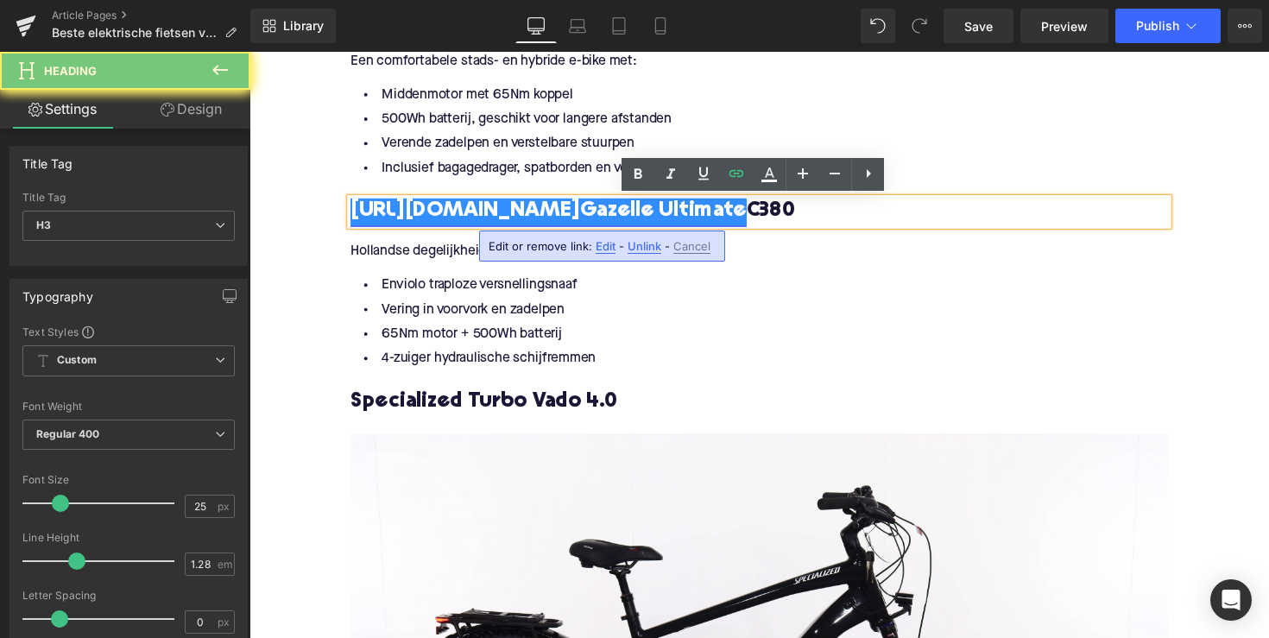
click at [589, 217] on link "[URL][DOMAIN_NAME] Gazelle Ultimate" at bounding box center [556, 216] width 406 height 28
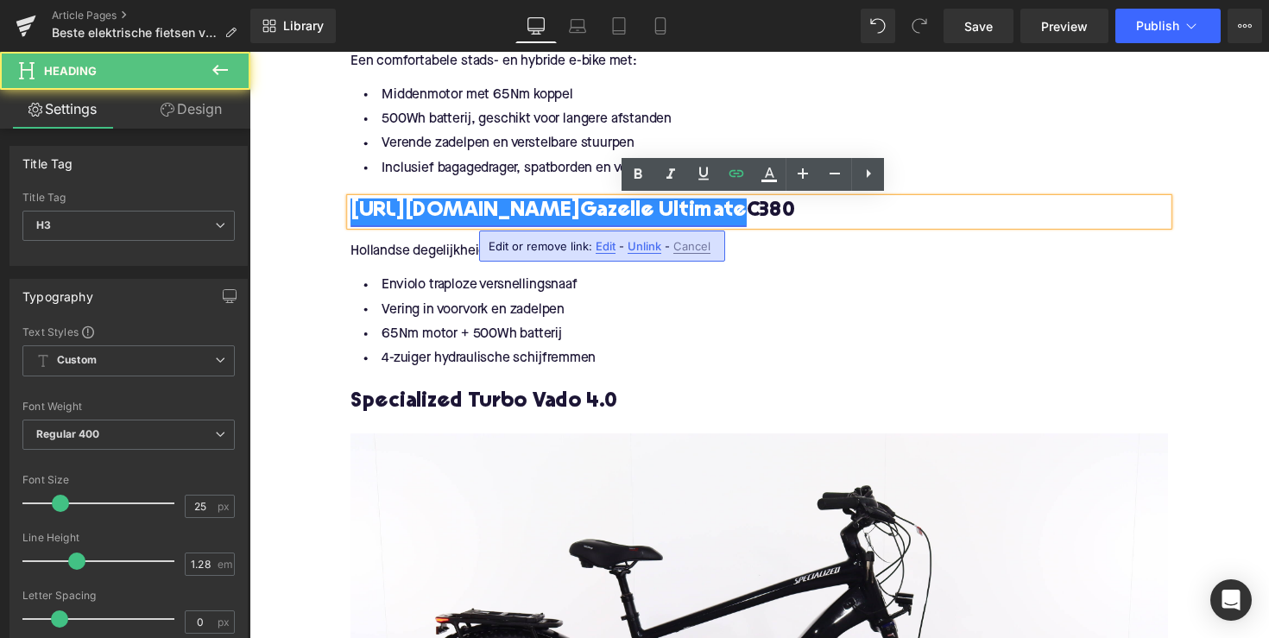
click at [593, 215] on link "[URL][DOMAIN_NAME] Gazelle Ultimate" at bounding box center [556, 216] width 406 height 28
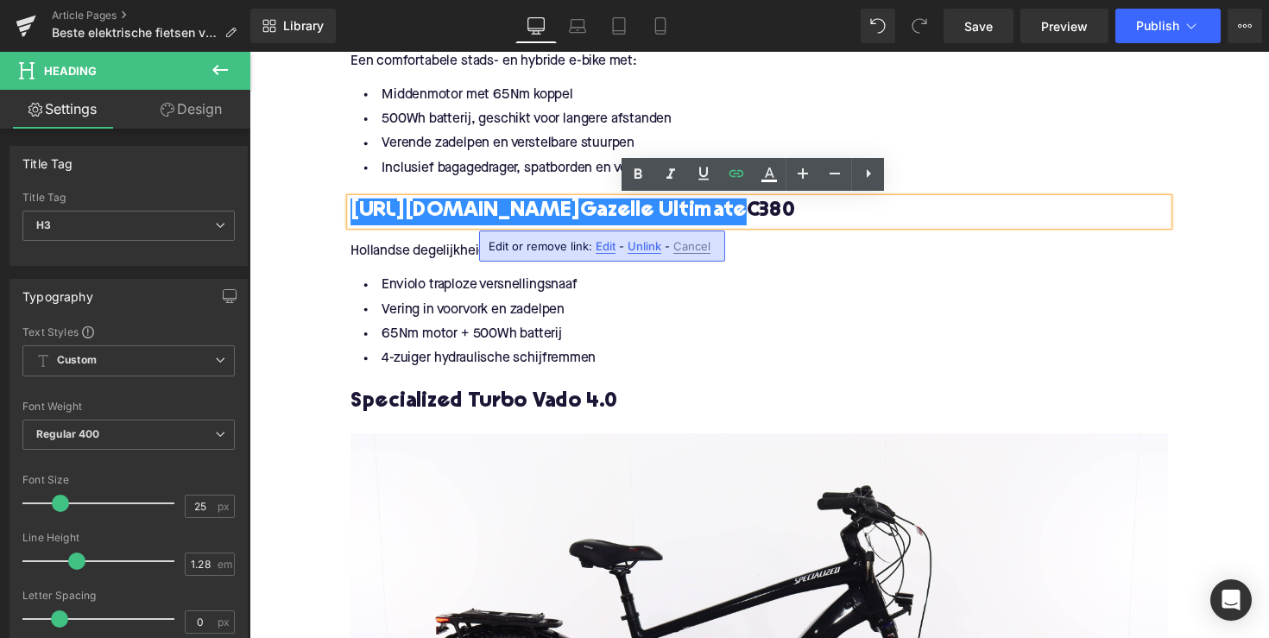
drag, startPoint x: 589, startPoint y: 217, endPoint x: 348, endPoint y: 220, distance: 241.6
click at [353, 220] on div "[URL][DOMAIN_NAME] Gazelle Ultimate C380" at bounding box center [771, 216] width 837 height 28
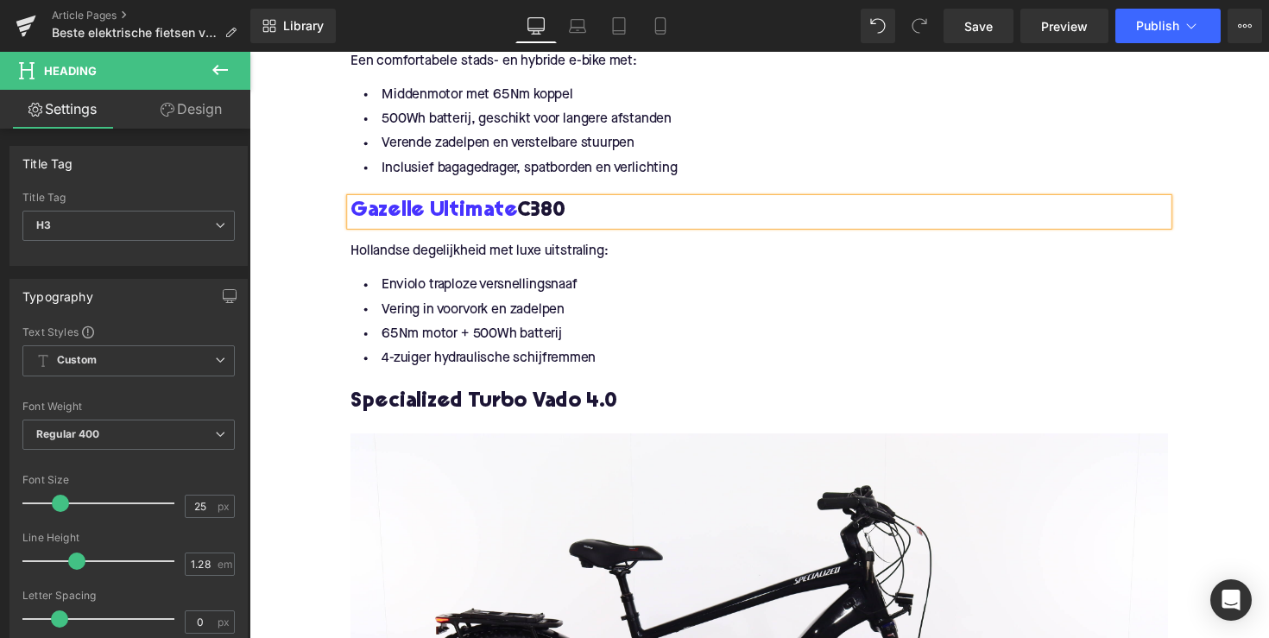
click at [436, 300] on li "Enviolo traploze versnellingsnaaf" at bounding box center [771, 291] width 837 height 25
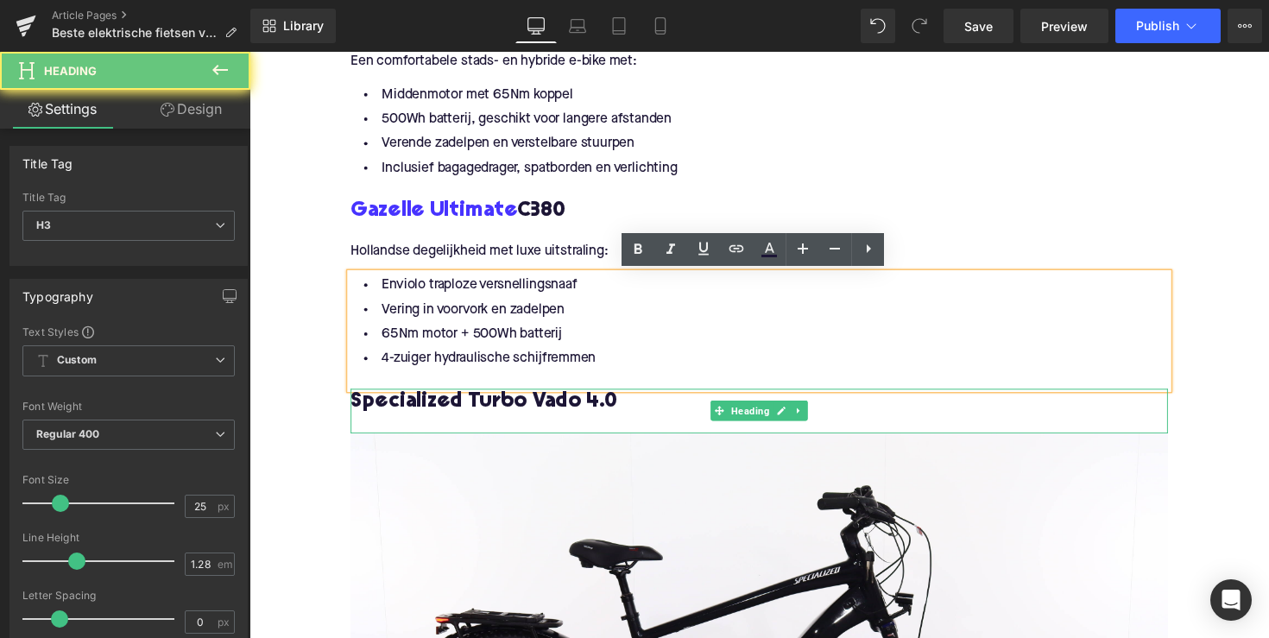
click at [425, 407] on h3 "Specialized Turbo Vado 4.0" at bounding box center [771, 411] width 837 height 28
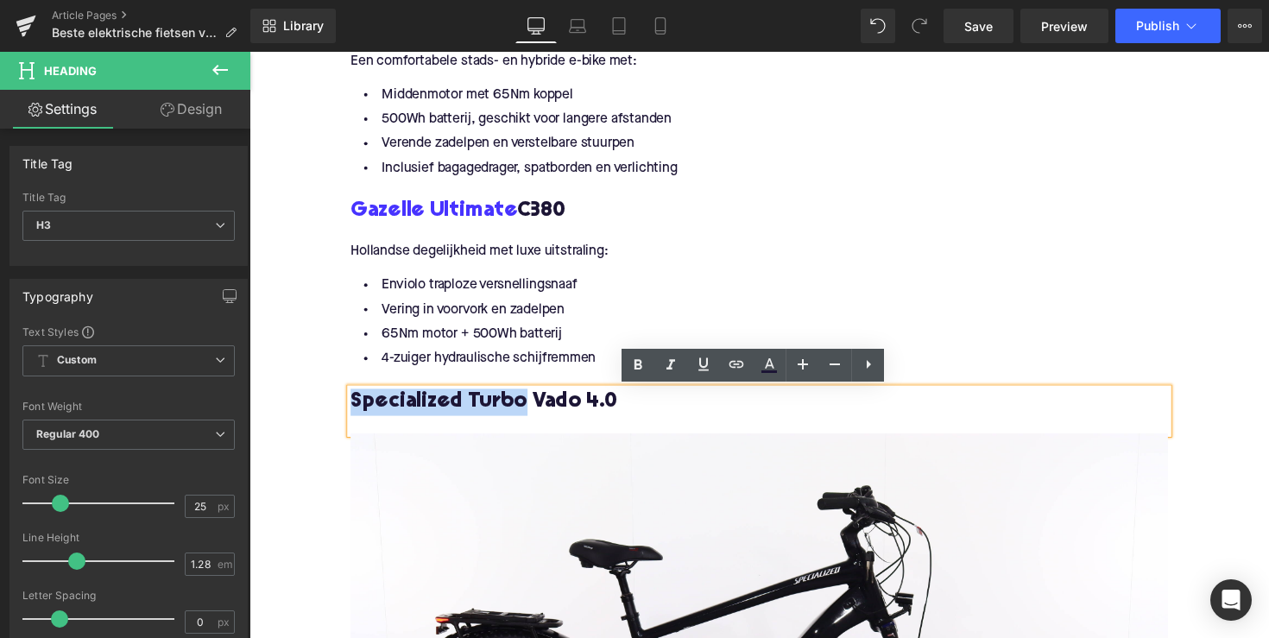
drag, startPoint x: 521, startPoint y: 412, endPoint x: 321, endPoint y: 412, distance: 200.2
click at [321, 412] on div "Home / Beste elektrische fietsen voor zware mensen: vind jouw ideale e-bike Bre…" at bounding box center [771, 137] width 1044 height 5213
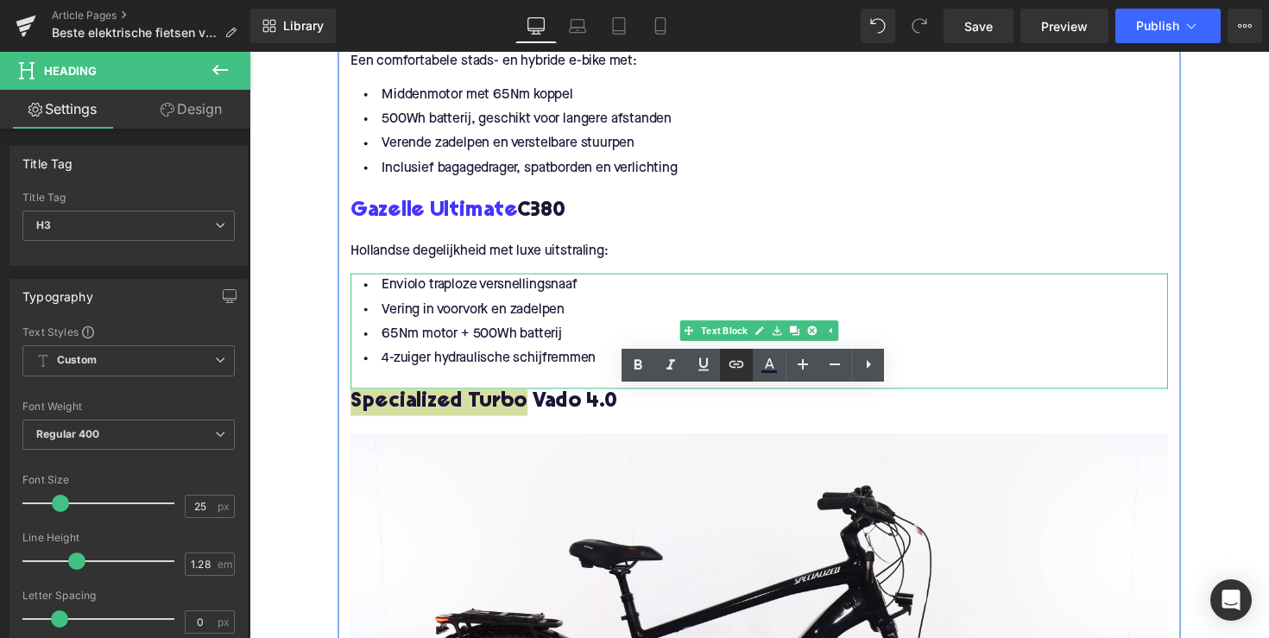
click at [728, 365] on icon at bounding box center [736, 364] width 21 height 21
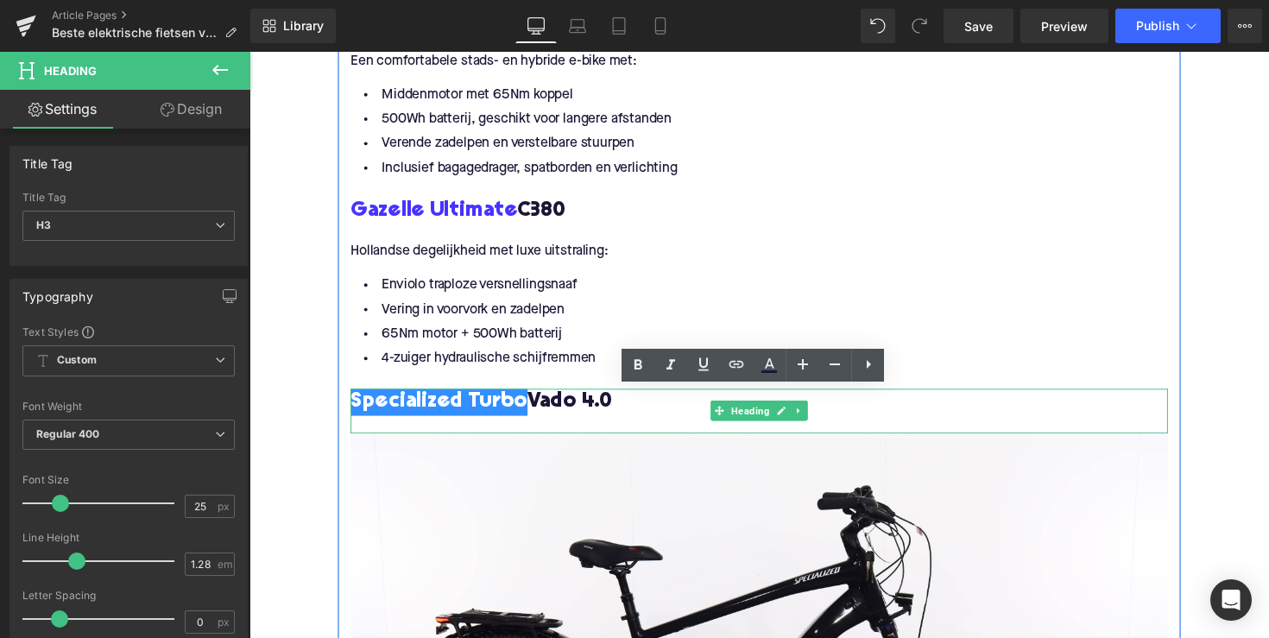
click at [617, 420] on h3 "Specialized Turbo Vado 4.0" at bounding box center [771, 411] width 837 height 28
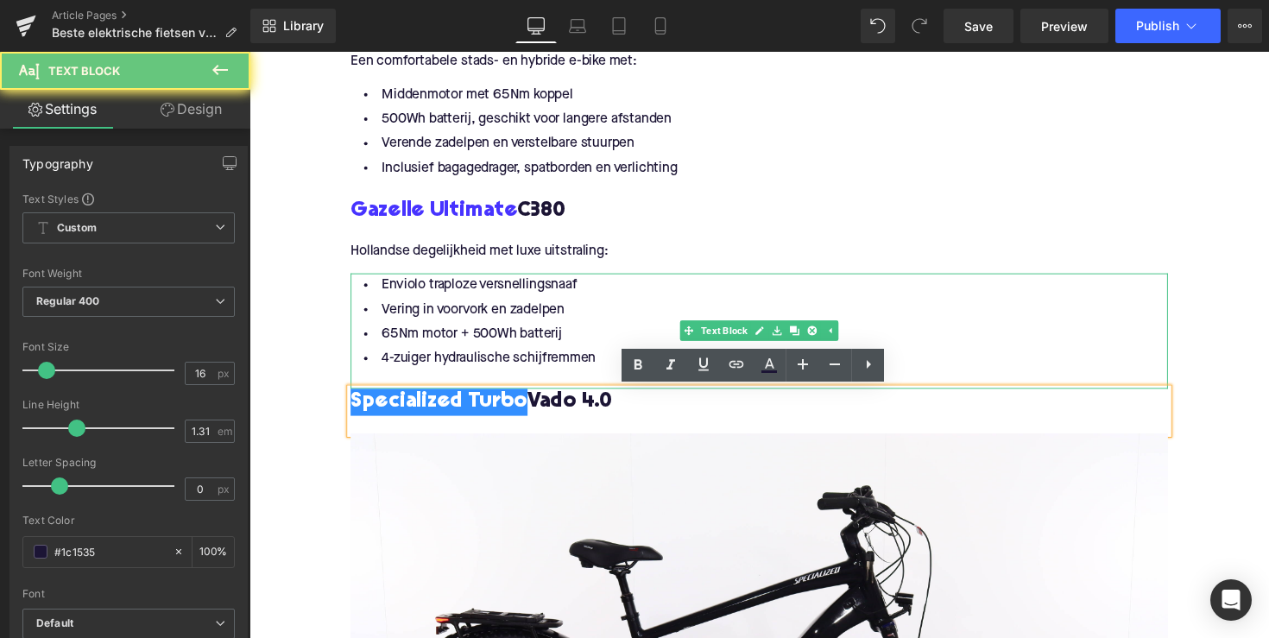
click at [513, 343] on li "65Nm motor + 500Wh batterij" at bounding box center [771, 341] width 837 height 25
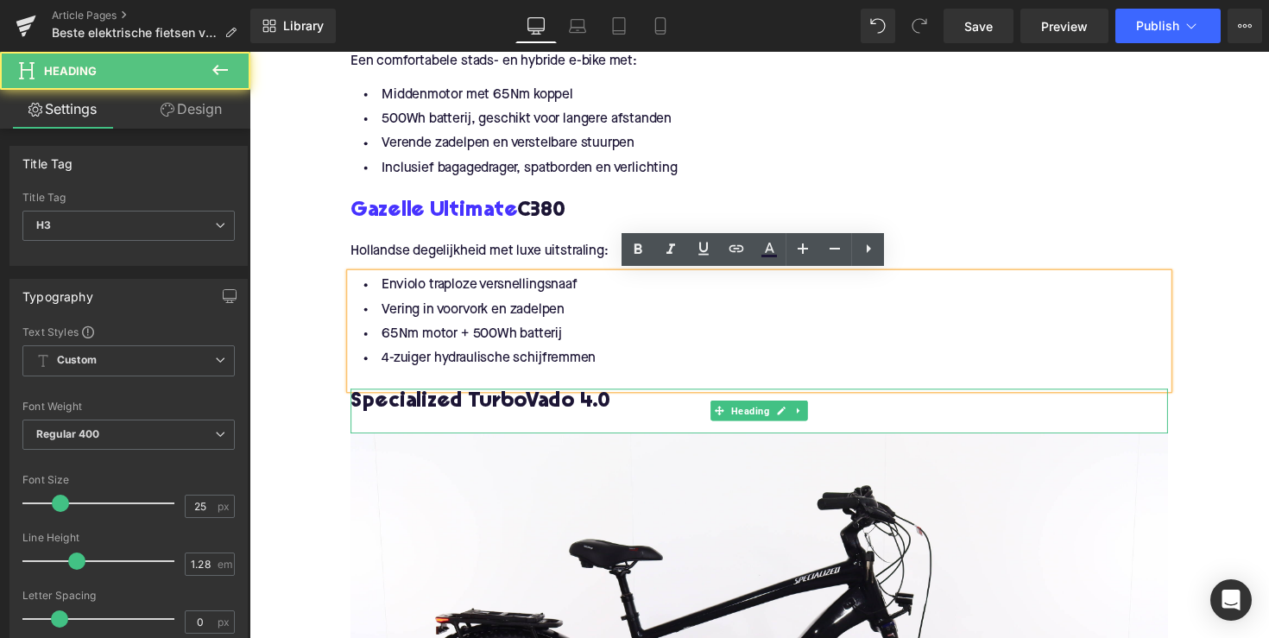
click at [485, 412] on h3 "Specialized Turbo Vado 4.0" at bounding box center [771, 411] width 837 height 28
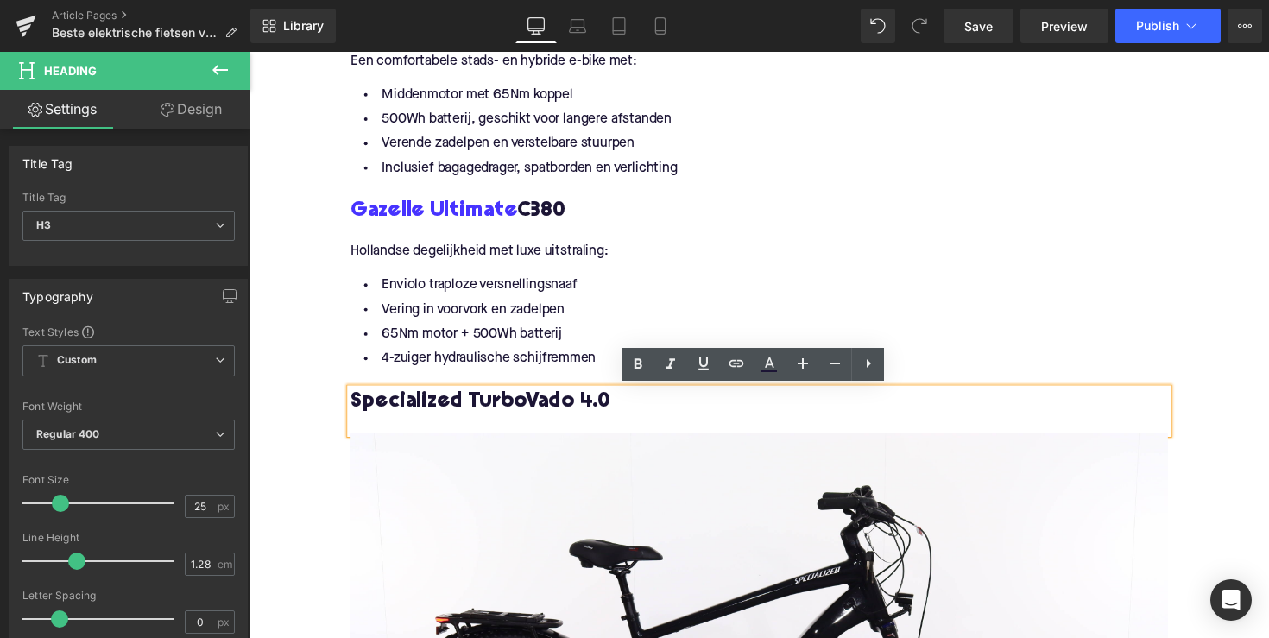
scroll to position [2693, 0]
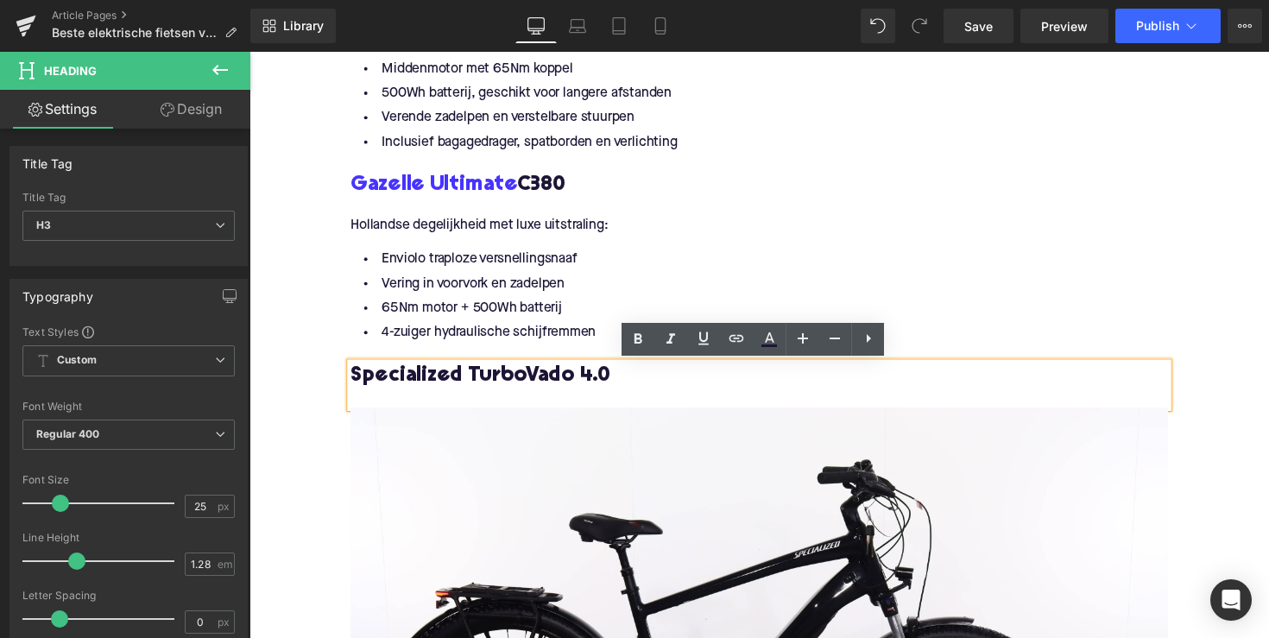
click at [526, 389] on h3 "Specialized Turbo Vado 4.0" at bounding box center [771, 384] width 837 height 28
drag, startPoint x: 523, startPoint y: 385, endPoint x: 351, endPoint y: 379, distance: 171.8
click at [353, 379] on h3 "Specialized Turbo Vado 4.0" at bounding box center [771, 384] width 837 height 28
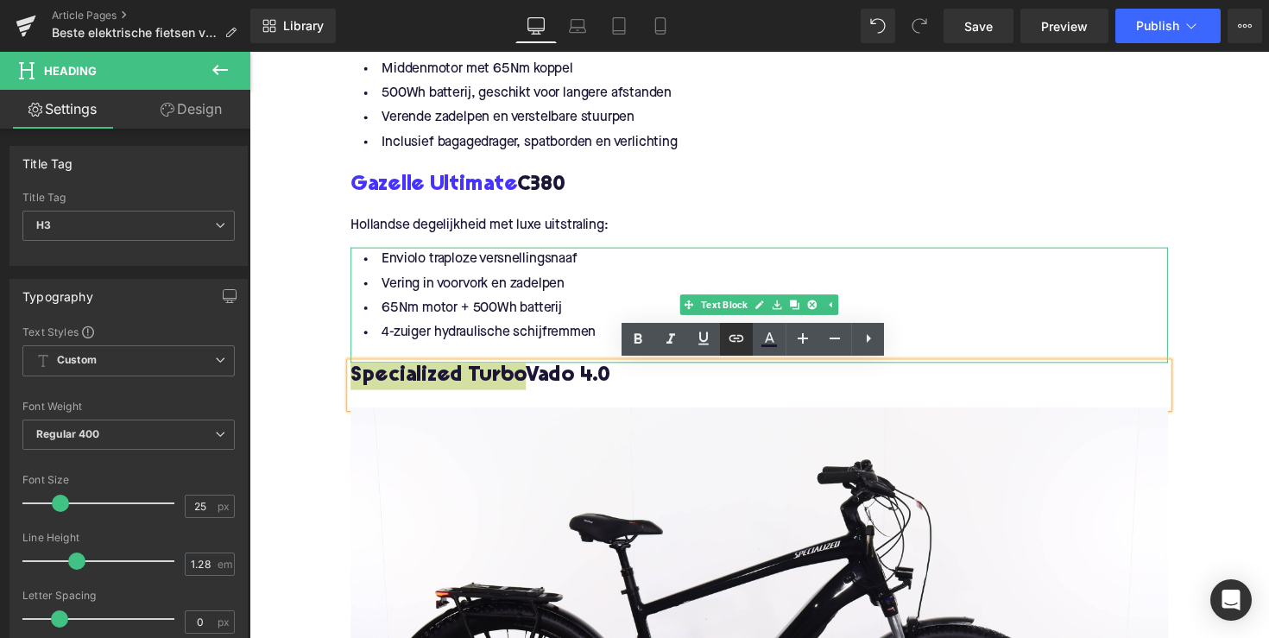
click at [733, 343] on icon at bounding box center [736, 338] width 21 height 21
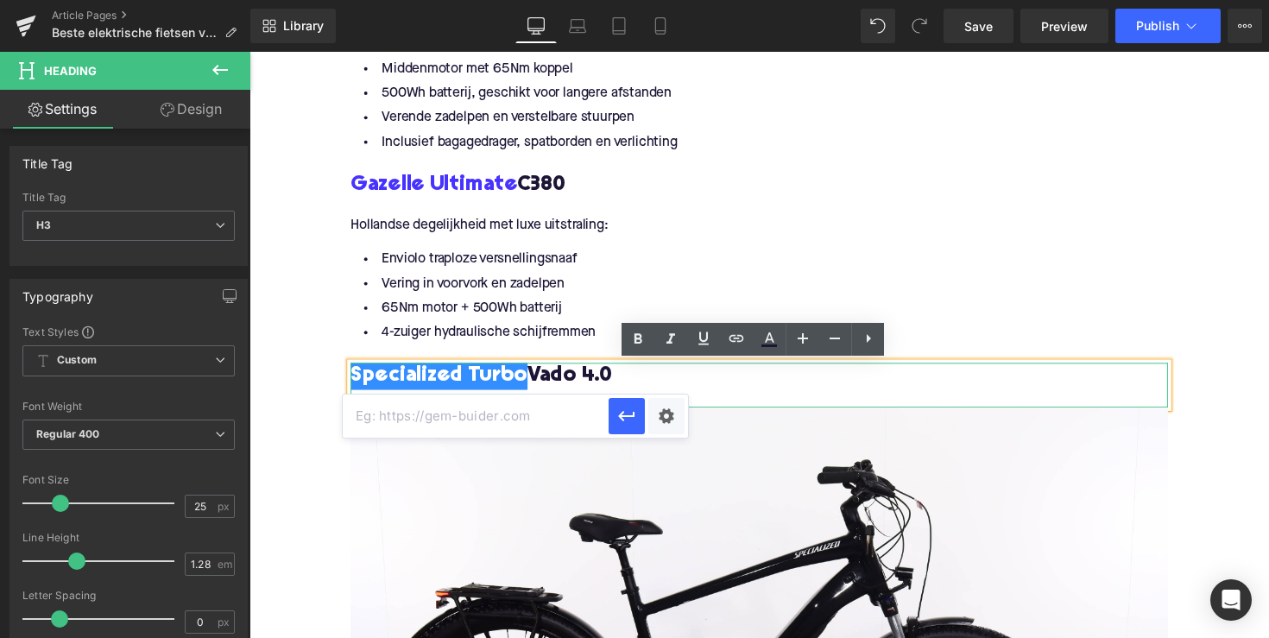
click at [557, 403] on input "text" at bounding box center [476, 415] width 266 height 43
paste input "[URL][DOMAIN_NAME]"
click at [630, 423] on icon "button" at bounding box center [626, 416] width 21 height 21
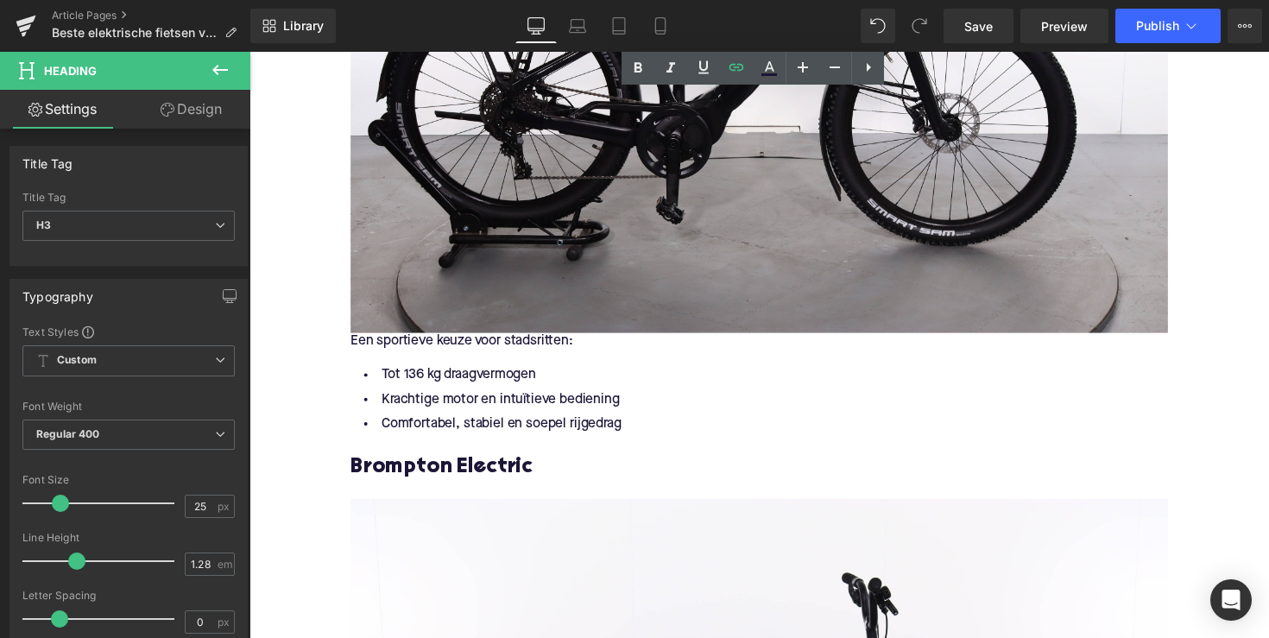
scroll to position [3379, 0]
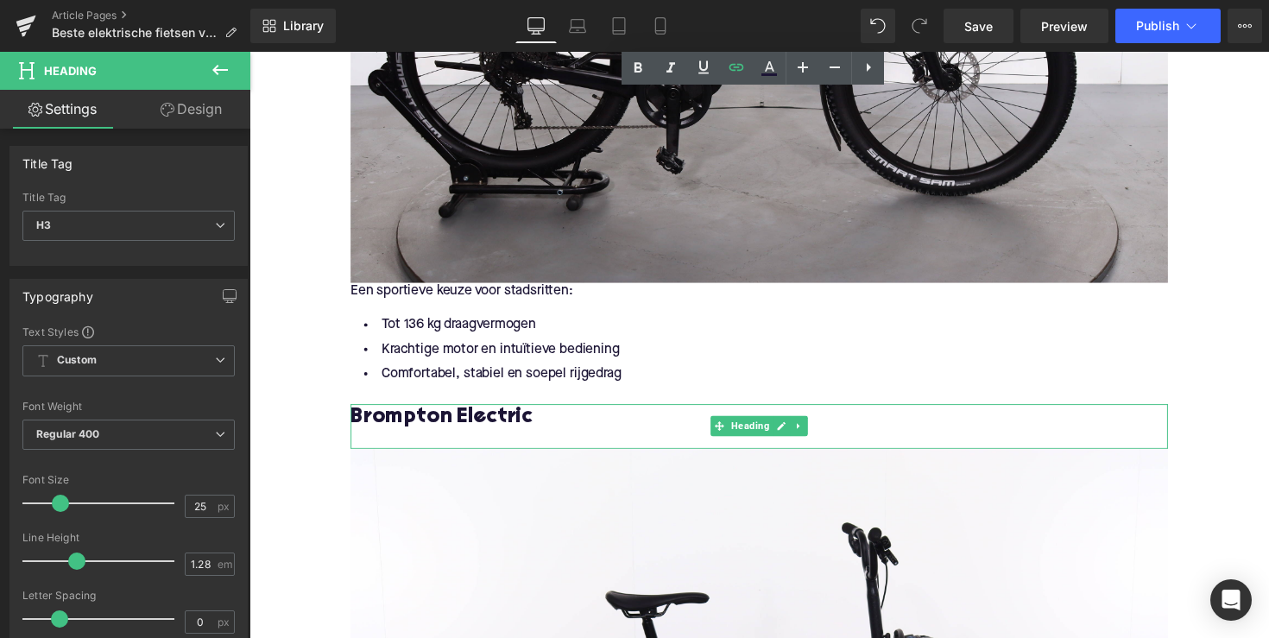
click at [494, 425] on h3 "Brompton Electric" at bounding box center [771, 426] width 837 height 28
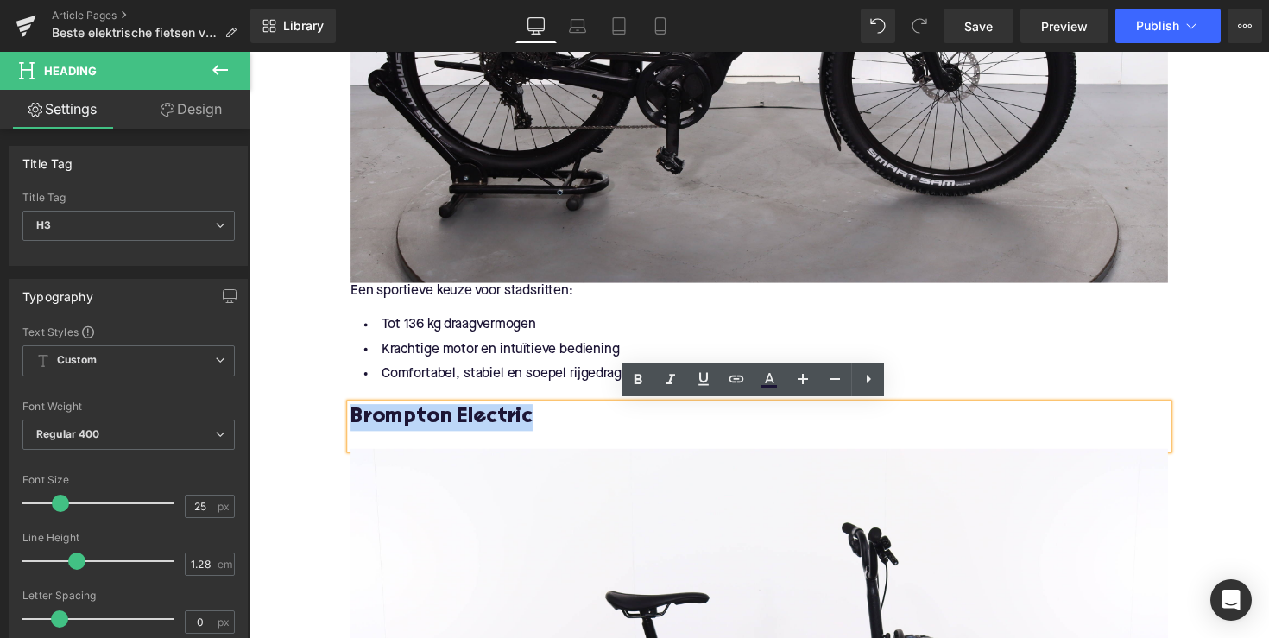
drag, startPoint x: 534, startPoint y: 429, endPoint x: 346, endPoint y: 429, distance: 188.1
click at [353, 429] on div "Brompton Electric" at bounding box center [771, 435] width 837 height 46
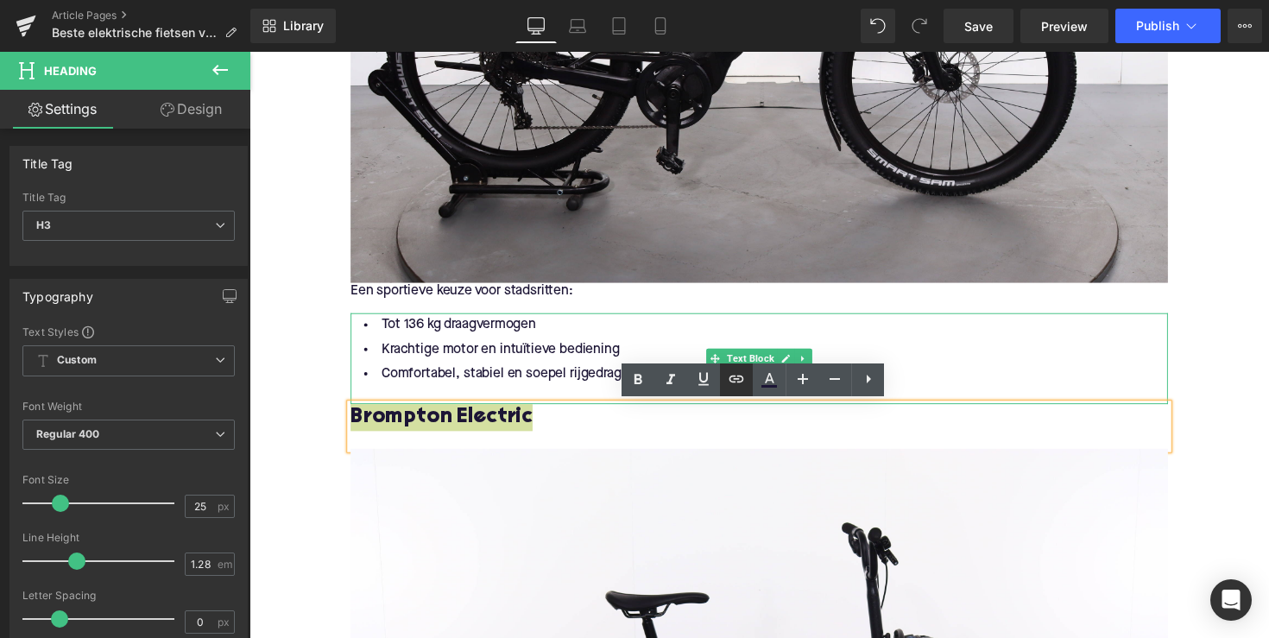
click at [734, 377] on icon at bounding box center [736, 378] width 21 height 21
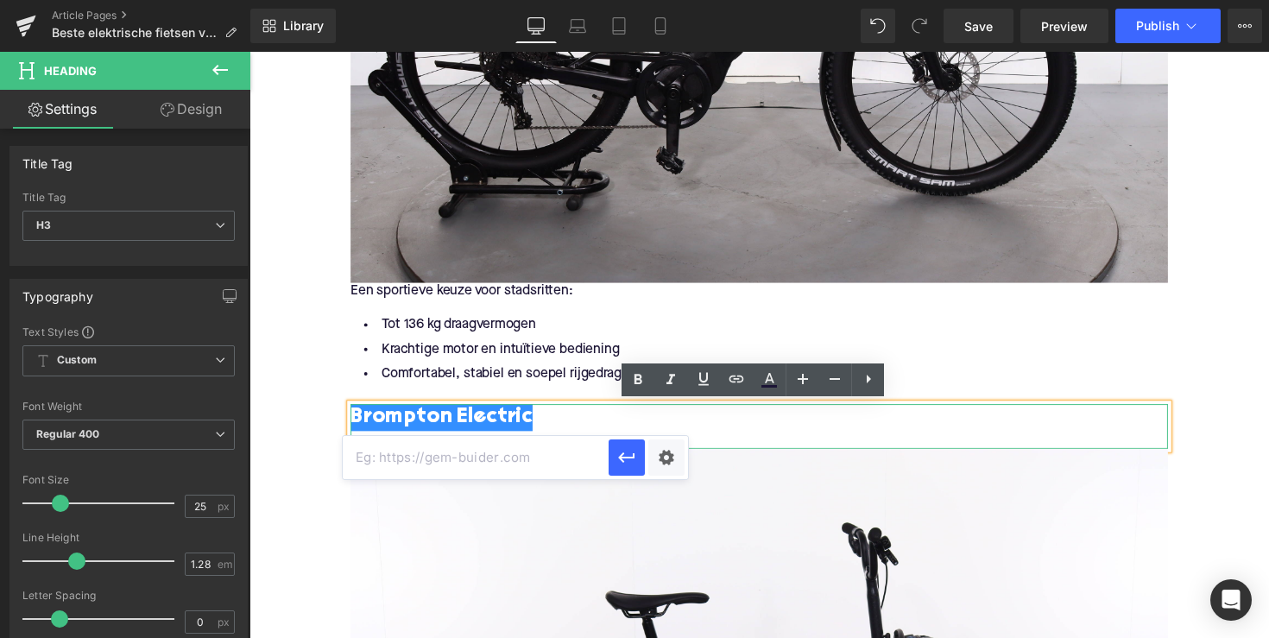
click at [551, 450] on input "text" at bounding box center [476, 457] width 266 height 43
paste input "[URL][DOMAIN_NAME]"
click at [632, 452] on icon "button" at bounding box center [626, 457] width 21 height 21
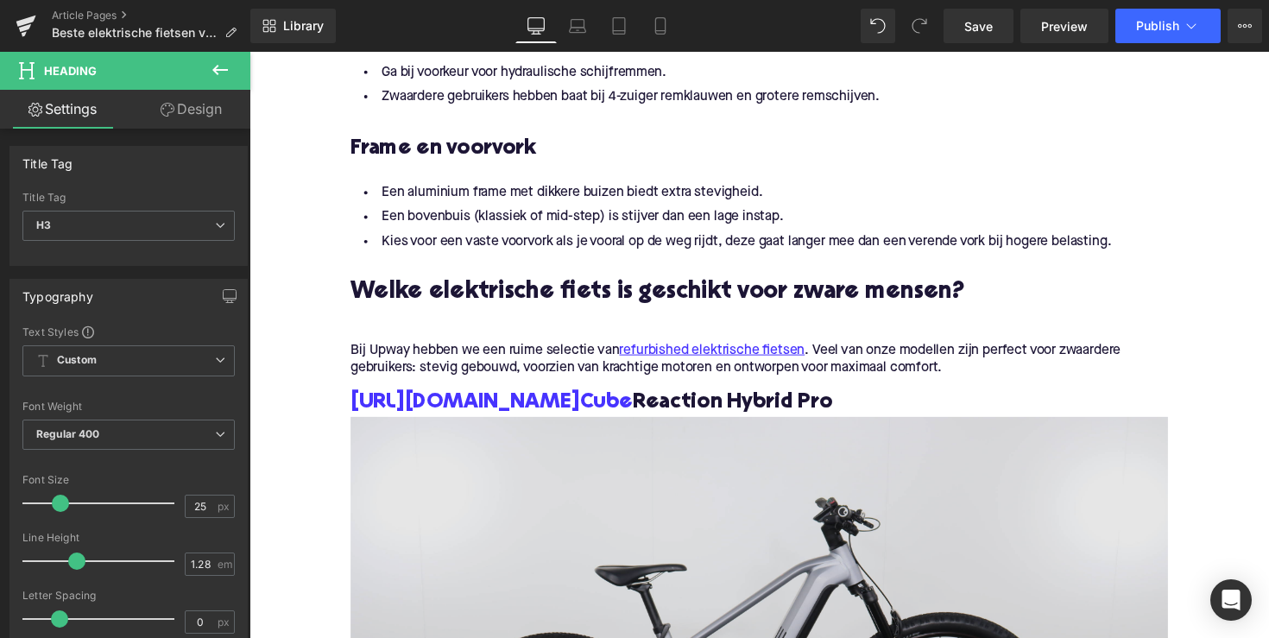
scroll to position [1488, 0]
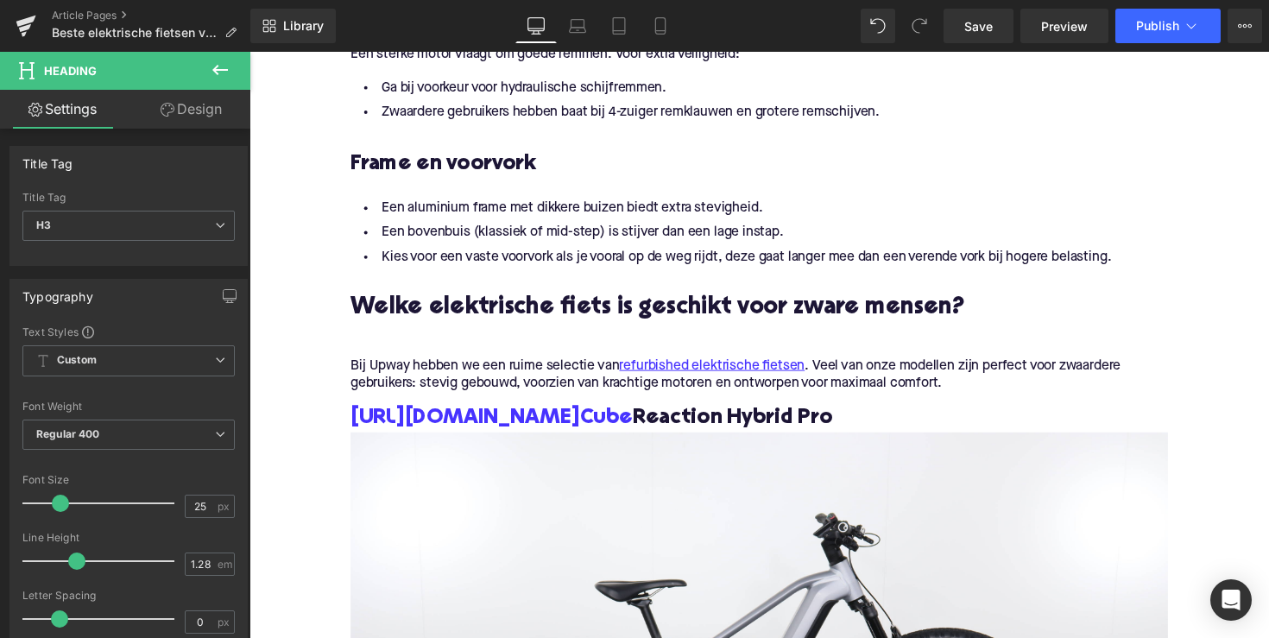
click at [646, 425] on h3 "[URL][DOMAIN_NAME] Cube Reaction Hybrid Pro" at bounding box center [771, 428] width 837 height 28
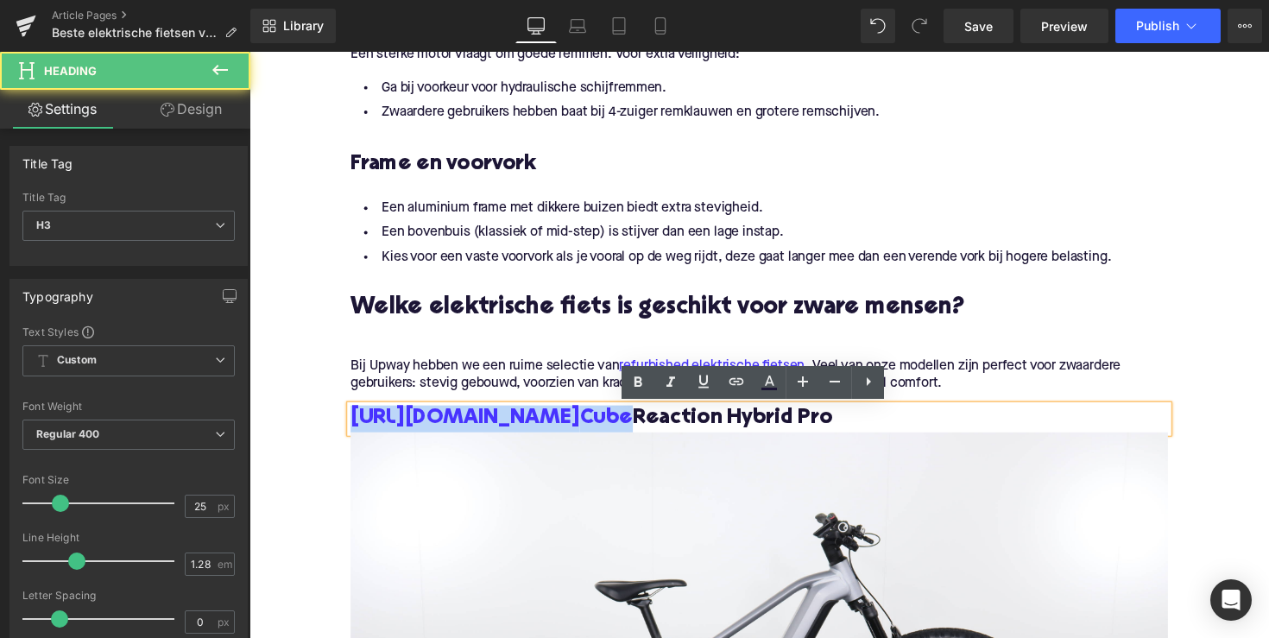
drag, startPoint x: 643, startPoint y: 429, endPoint x: 331, endPoint y: 424, distance: 311.6
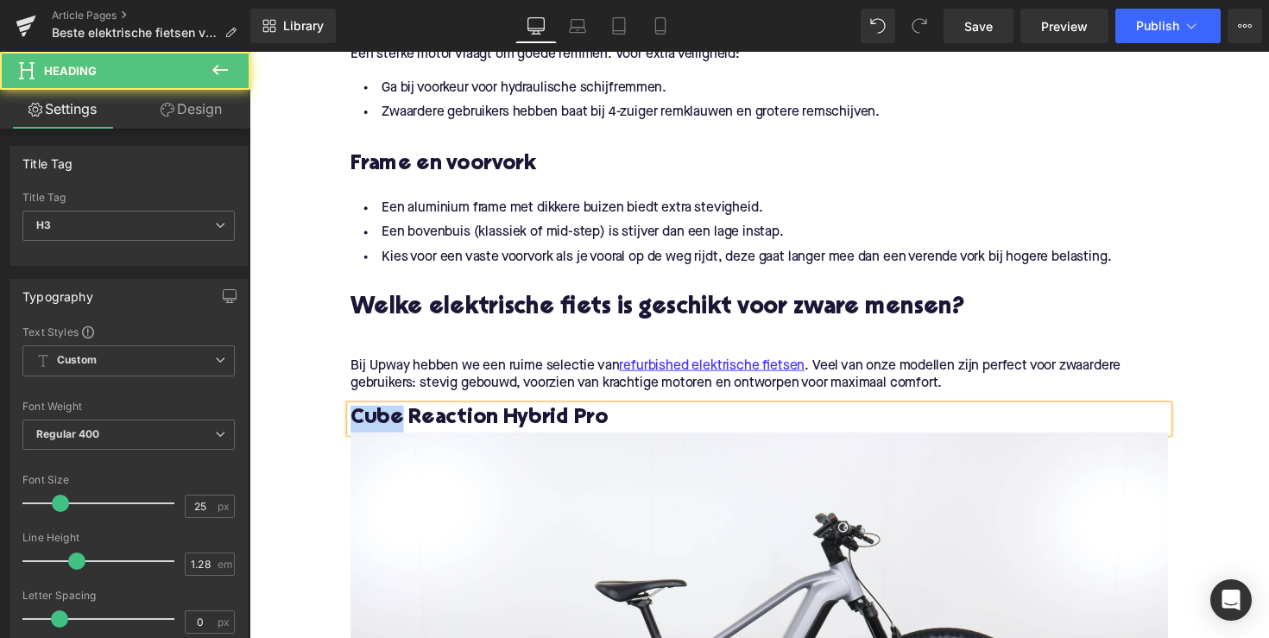
drag, startPoint x: 401, startPoint y: 429, endPoint x: 330, endPoint y: 429, distance: 71.6
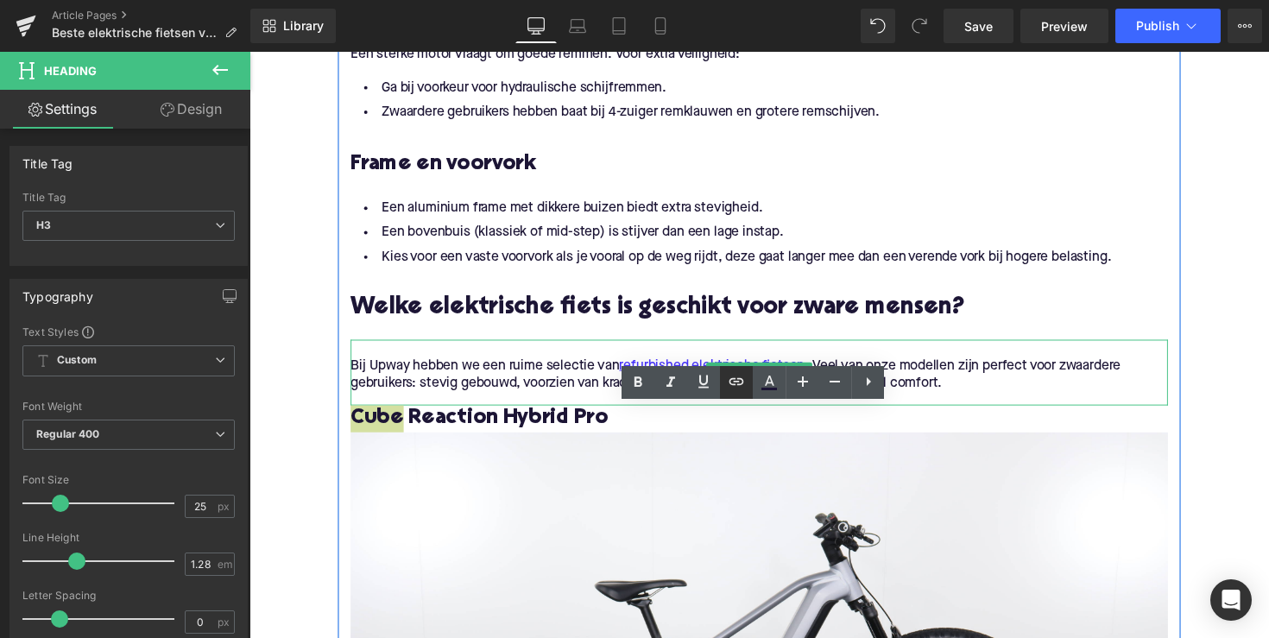
click at [723, 383] on link at bounding box center [736, 382] width 33 height 33
click at [740, 380] on icon at bounding box center [736, 381] width 21 height 21
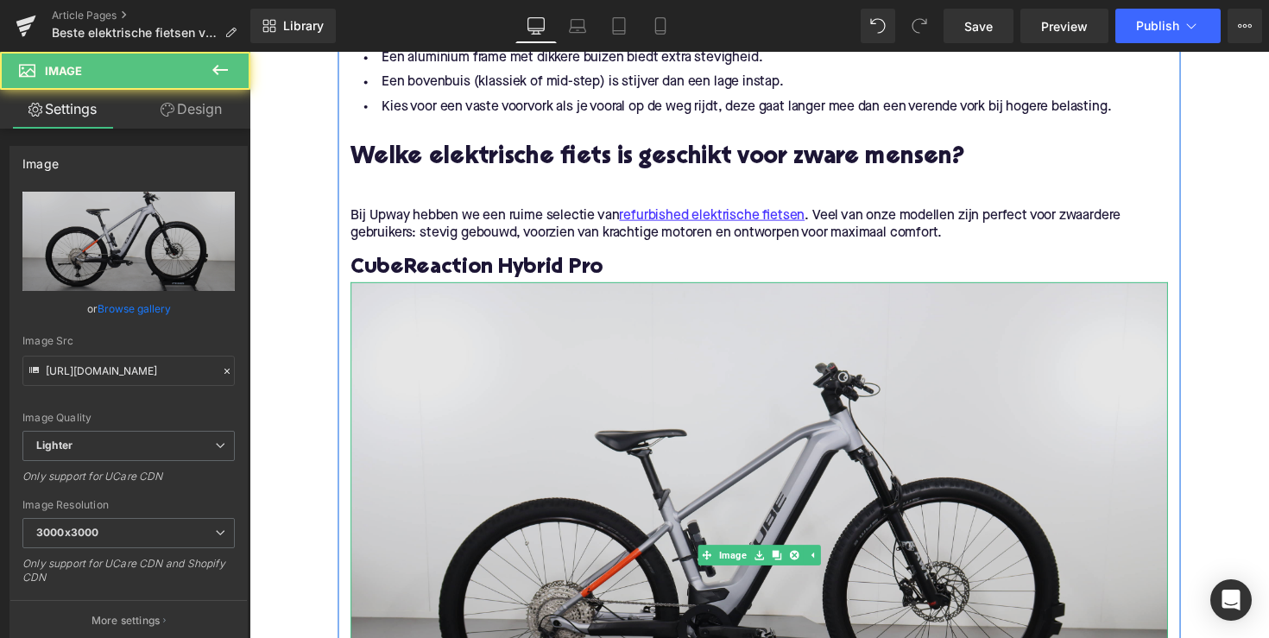
scroll to position [1586, 0]
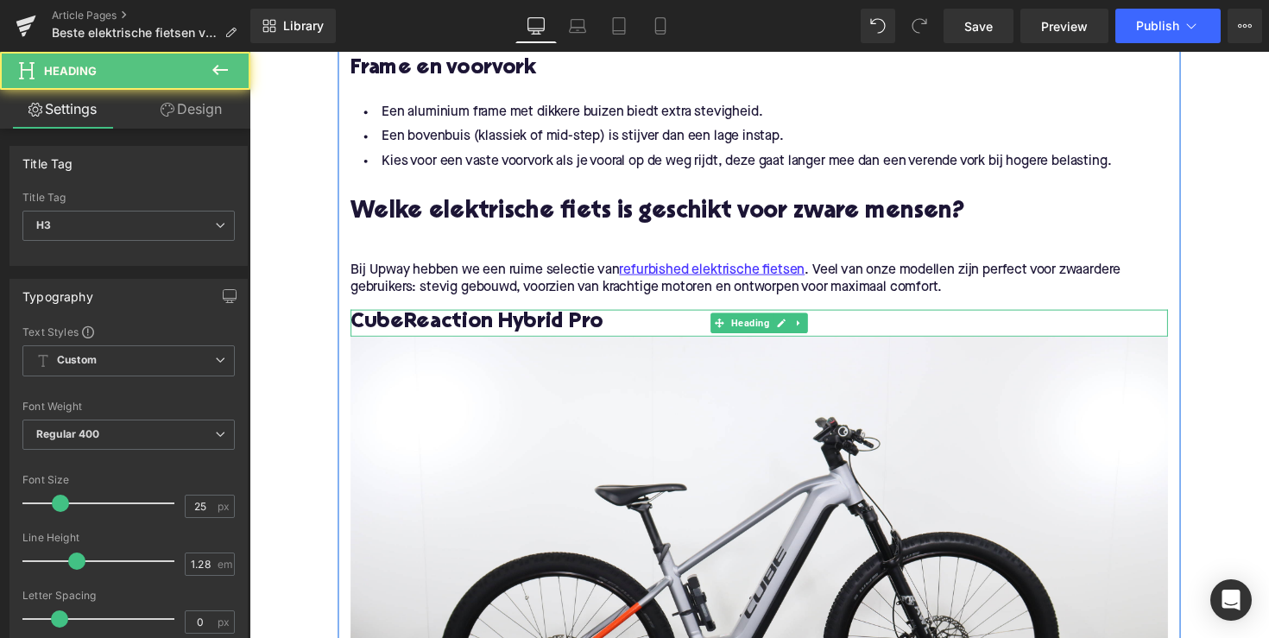
click at [387, 326] on h3 "Cube Reaction Hybrid Pro" at bounding box center [771, 330] width 837 height 28
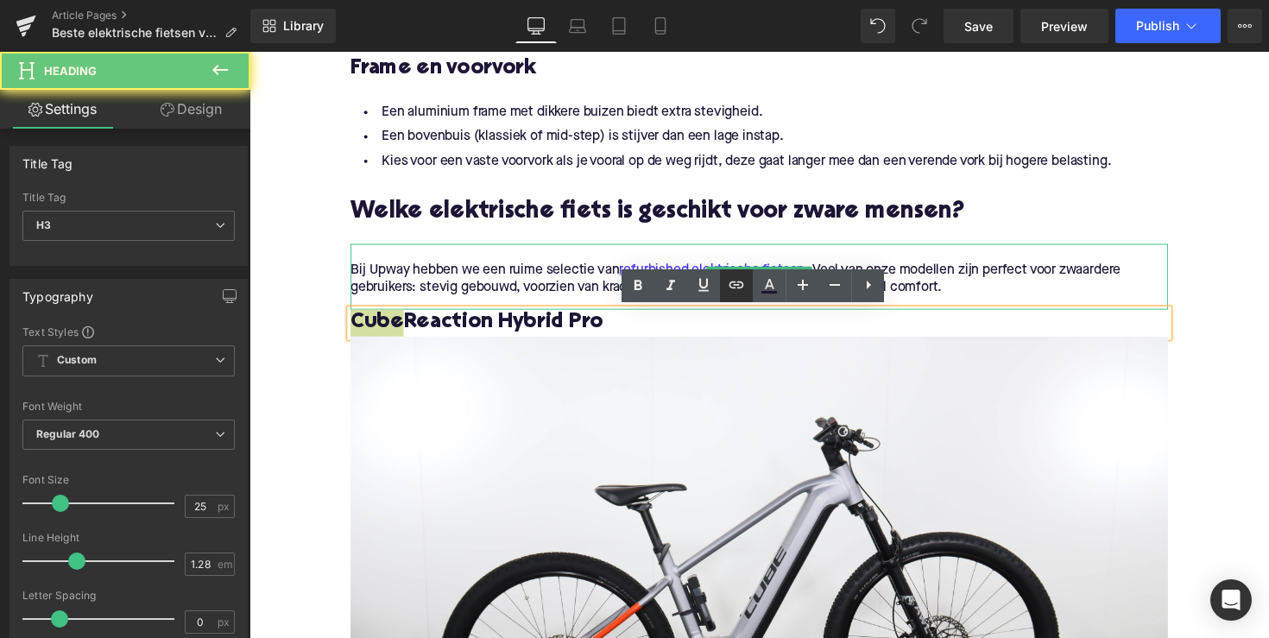
click at [741, 292] on icon at bounding box center [736, 284] width 21 height 21
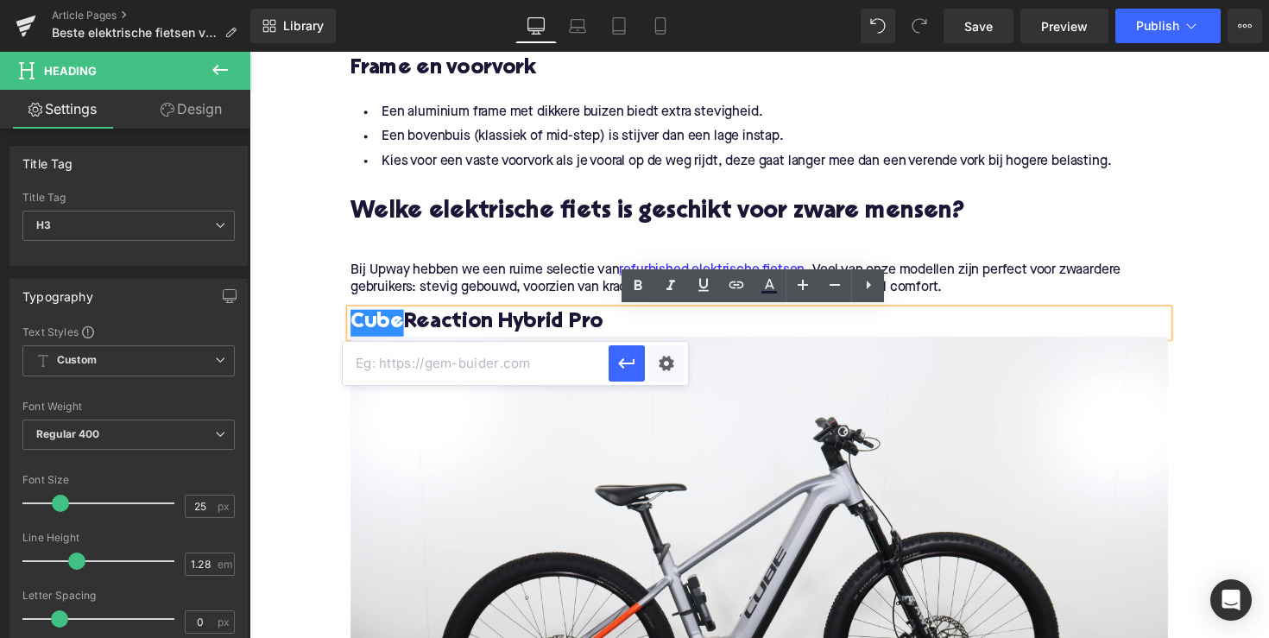
click at [502, 352] on input "text" at bounding box center [476, 363] width 266 height 43
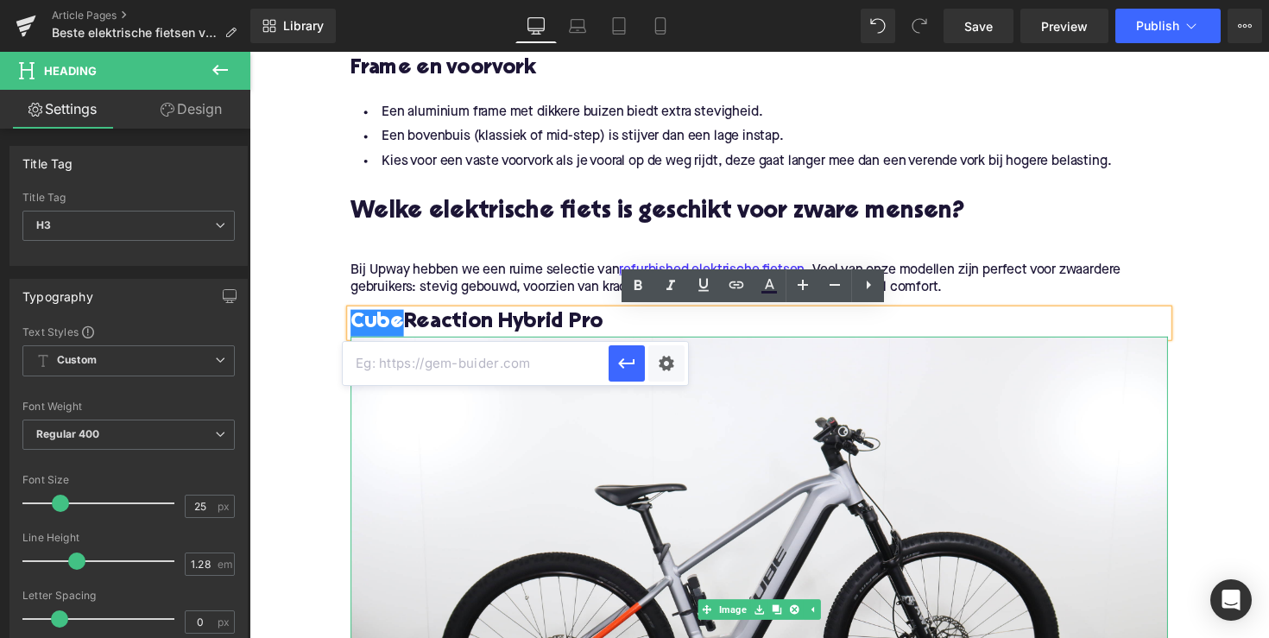
paste input "[URL][DOMAIN_NAME]"
type input "[URL][DOMAIN_NAME]"
click at [622, 362] on icon "button" at bounding box center [626, 363] width 21 height 21
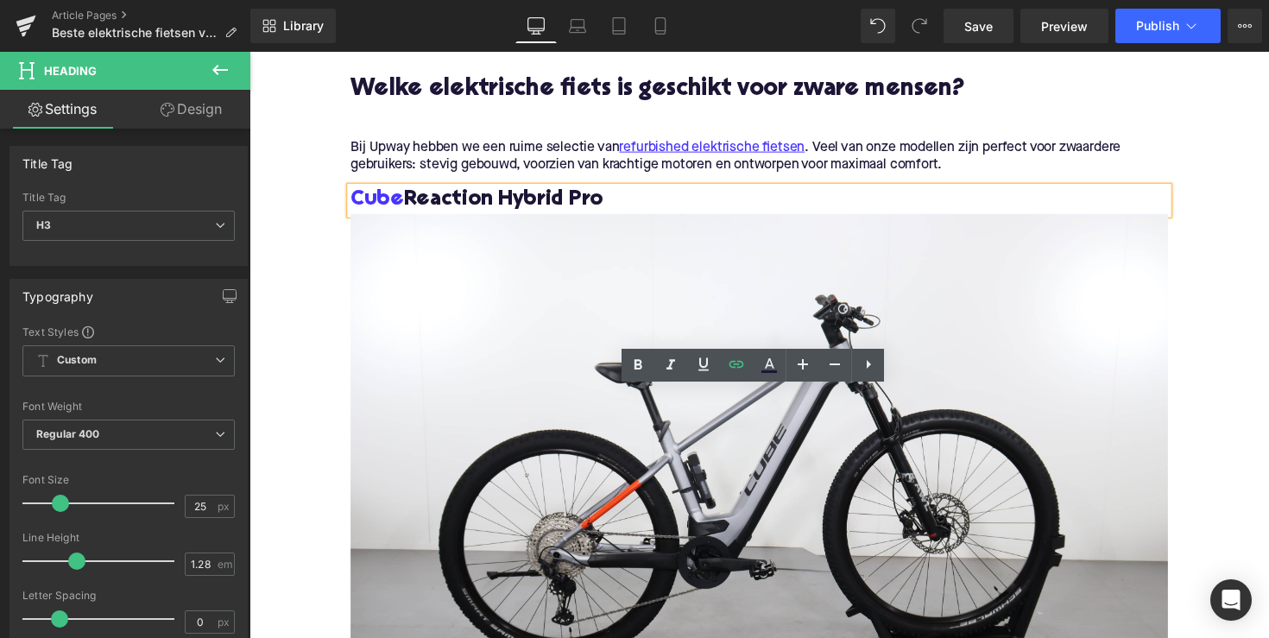
scroll to position [1831, 0]
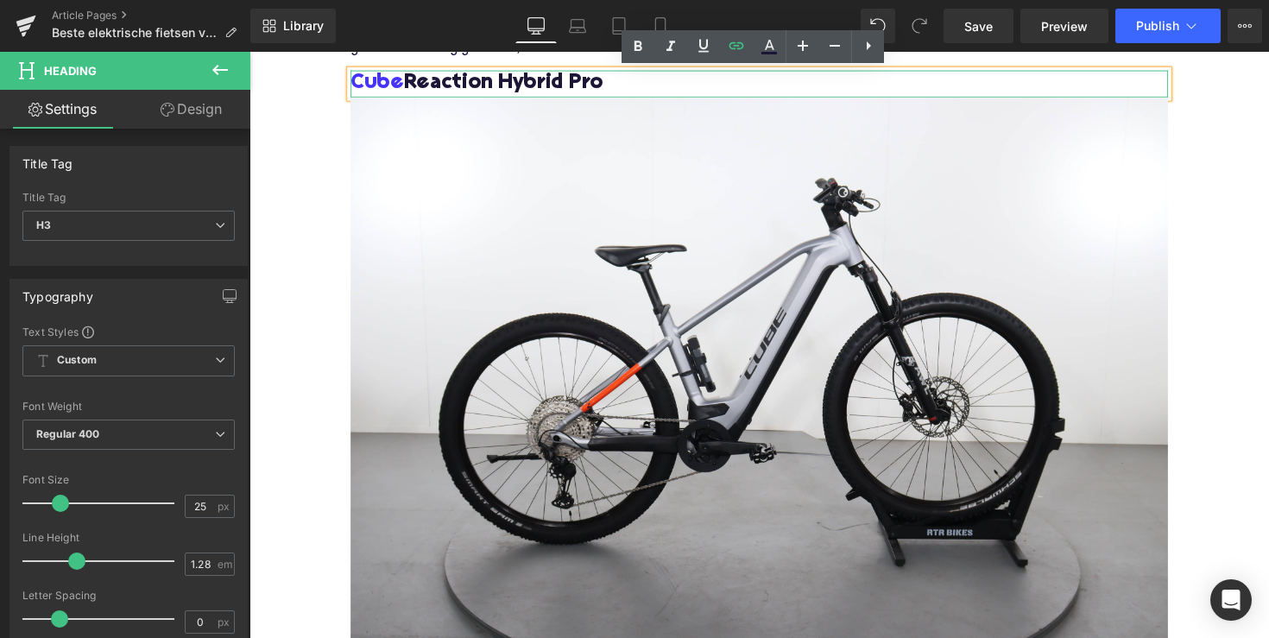
click at [510, 79] on h3 "Cube Reaction Hybrid Pro" at bounding box center [771, 85] width 837 height 28
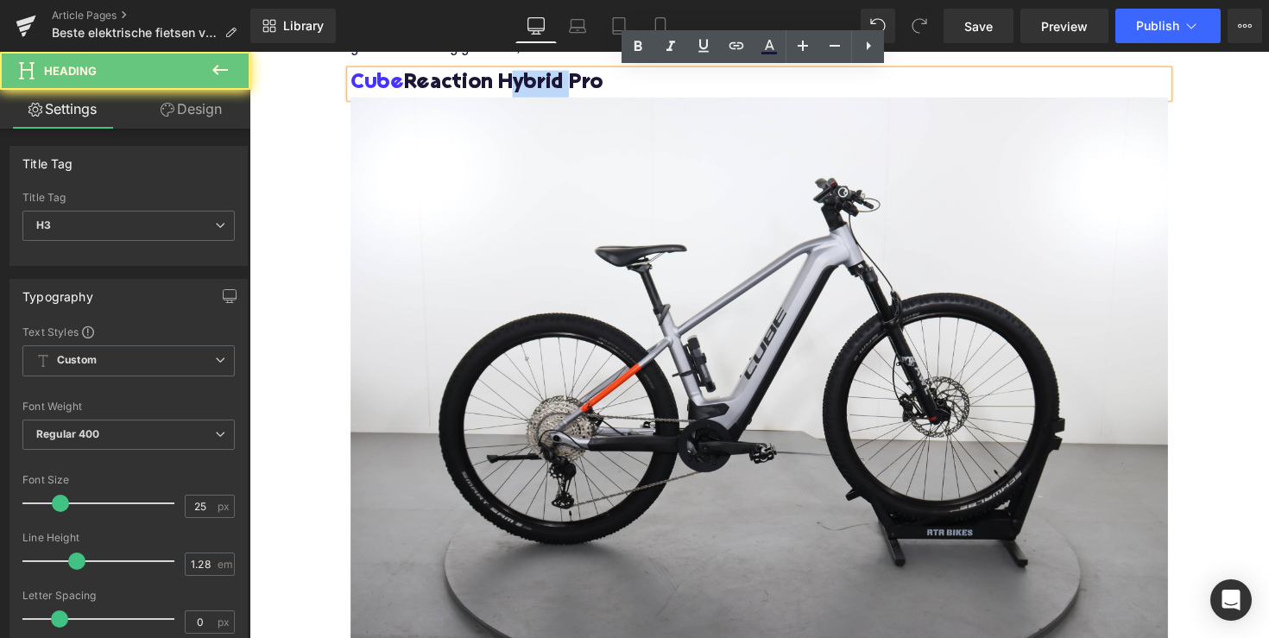
click at [510, 79] on h3 "Cube Reaction Hybrid Pro" at bounding box center [771, 85] width 837 height 28
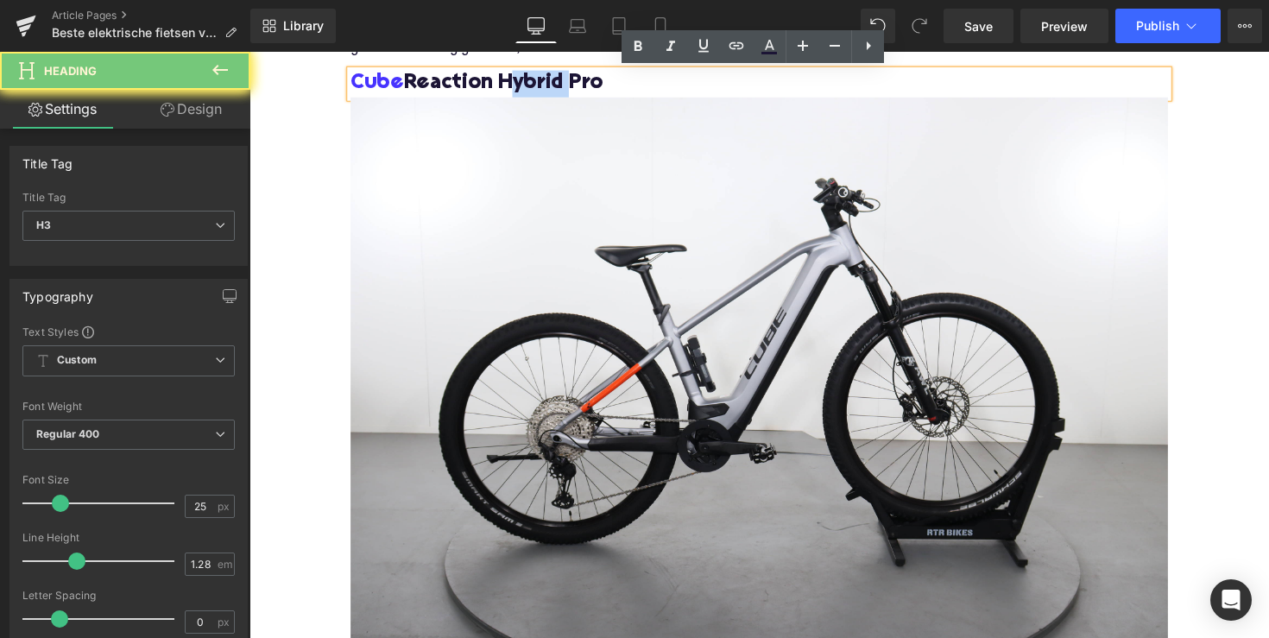
copy h3 "Cube Reaction Hybrid Pro"
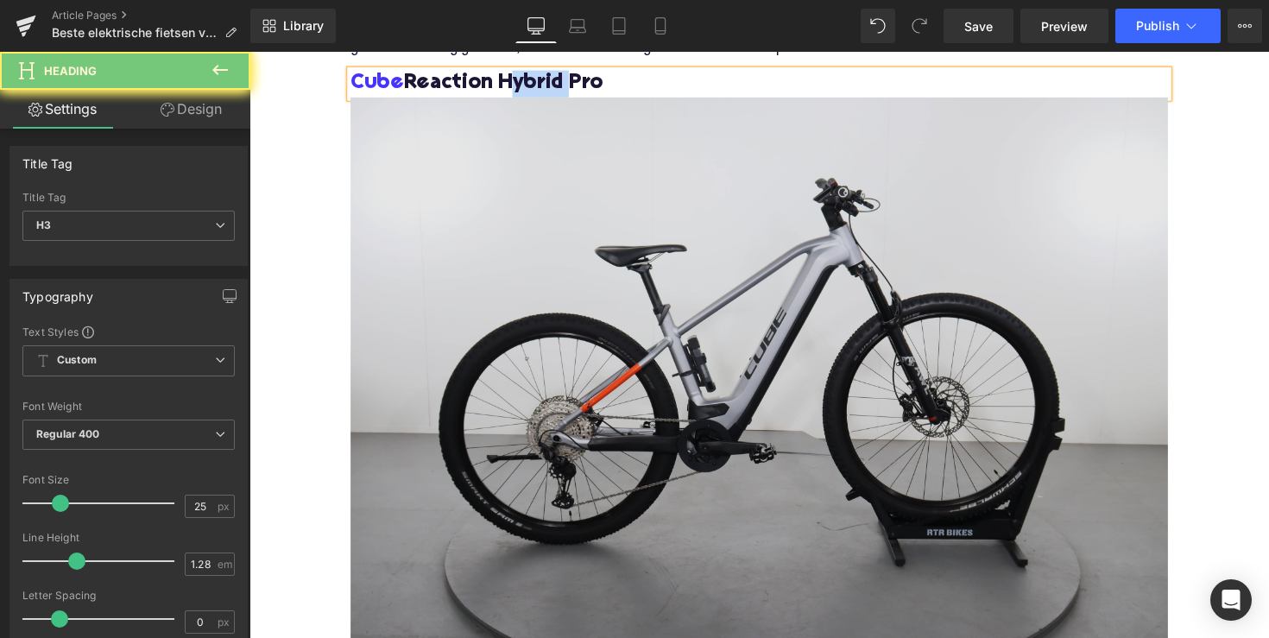
click at [545, 196] on img at bounding box center [771, 377] width 837 height 558
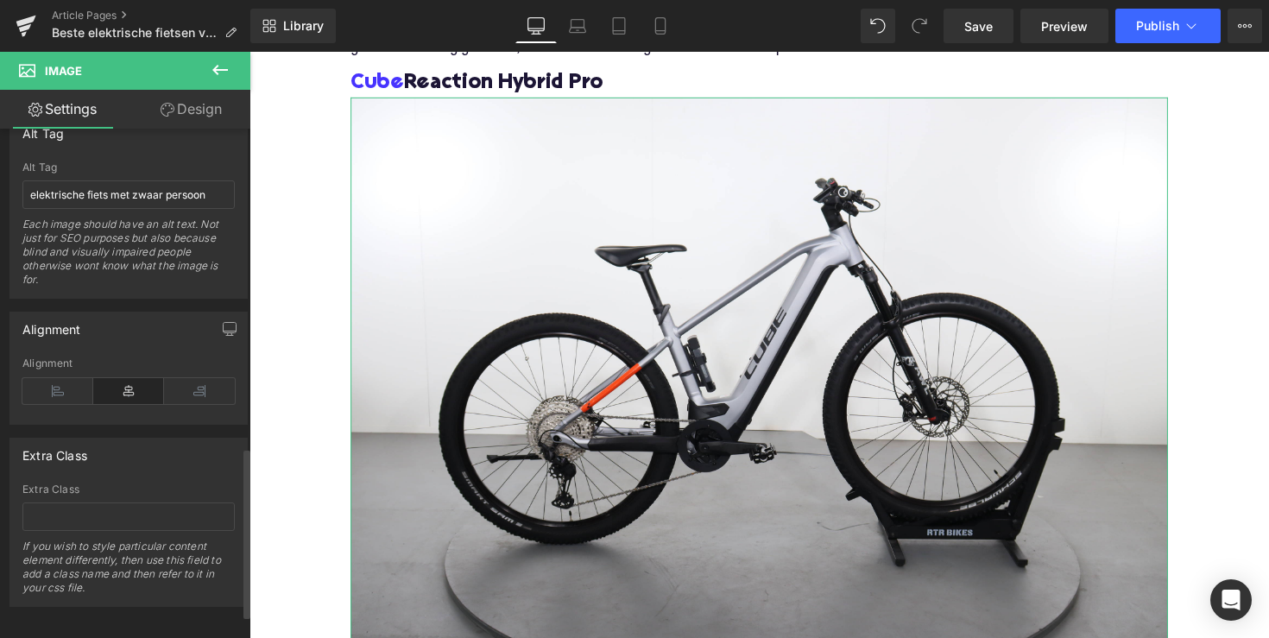
scroll to position [656, 0]
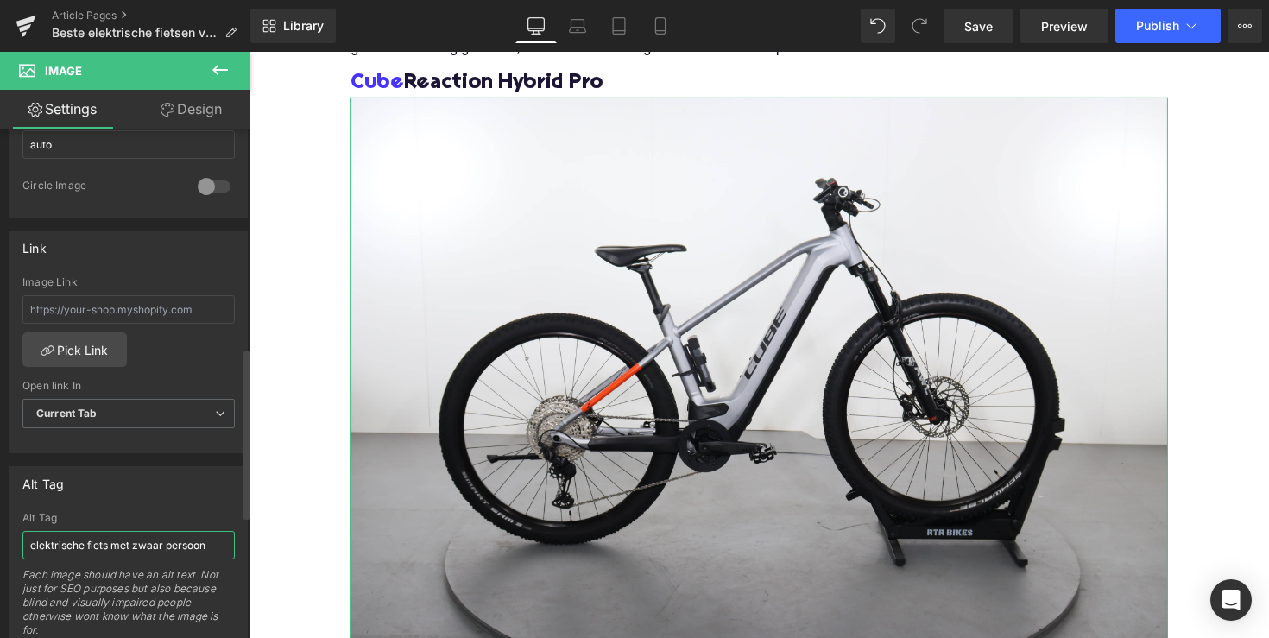
click at [80, 538] on input "elektrische fiets met zwaar persoon" at bounding box center [128, 545] width 212 height 28
paste input "Cube Reaction Hybrid Pro"
type input "Cube Reaction Hybrid Pro"
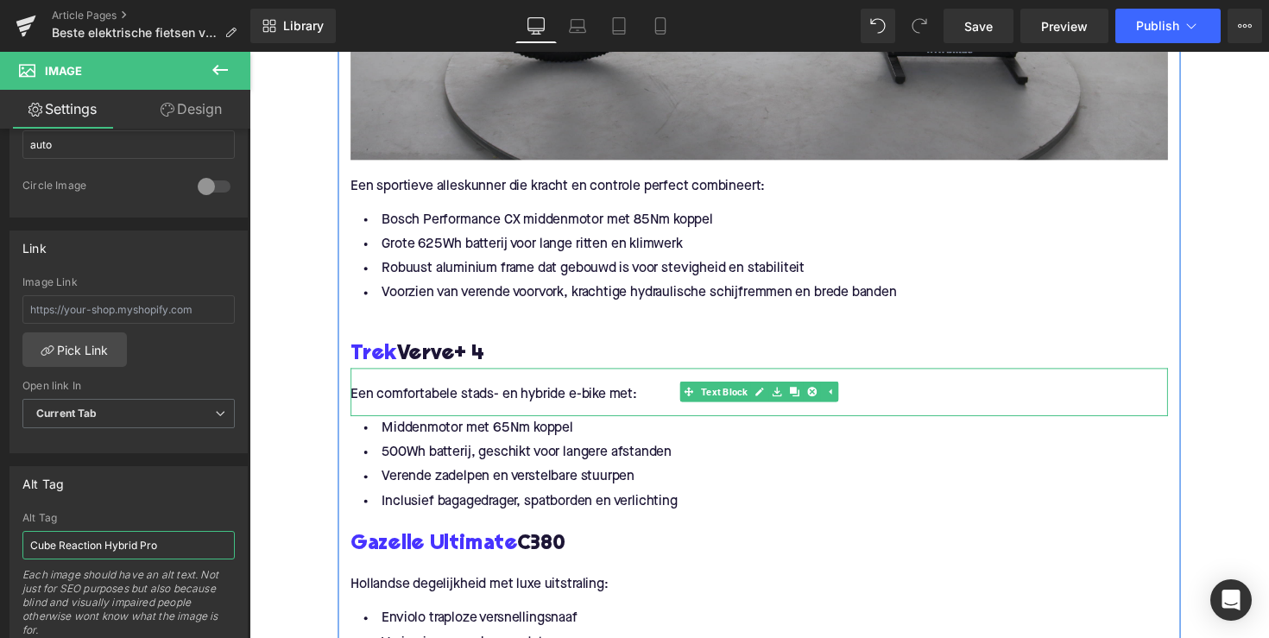
scroll to position [2306, 0]
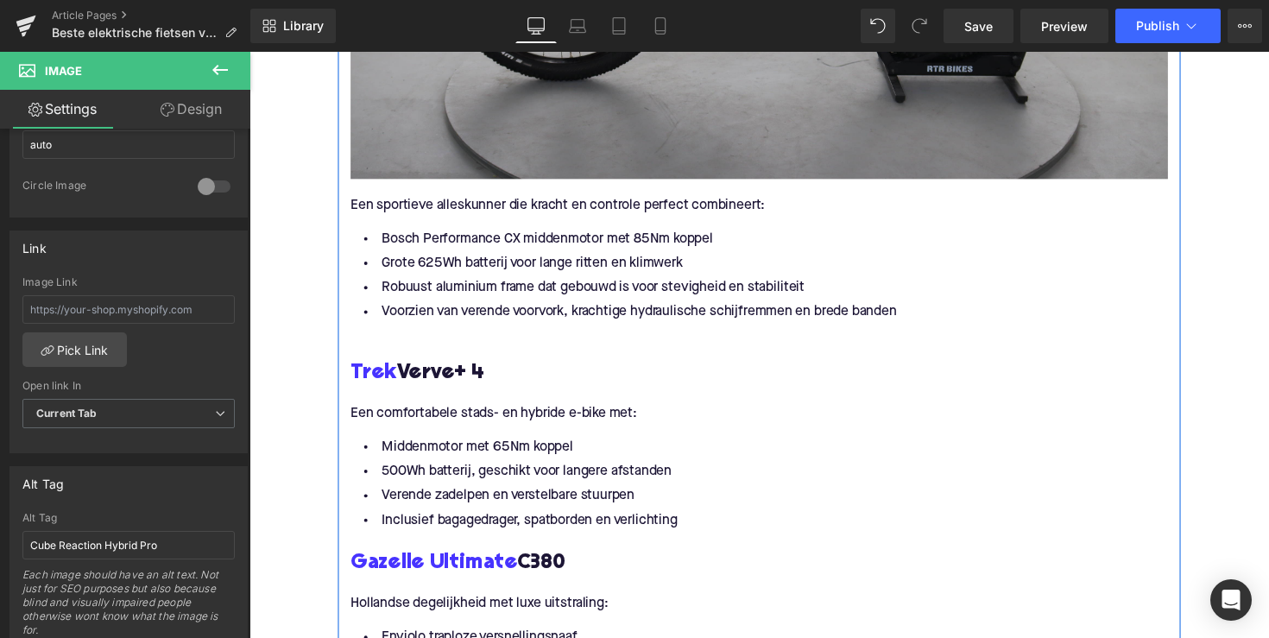
click at [442, 371] on div "Trek Verve+ 4 Heading" at bounding box center [771, 382] width 837 height 28
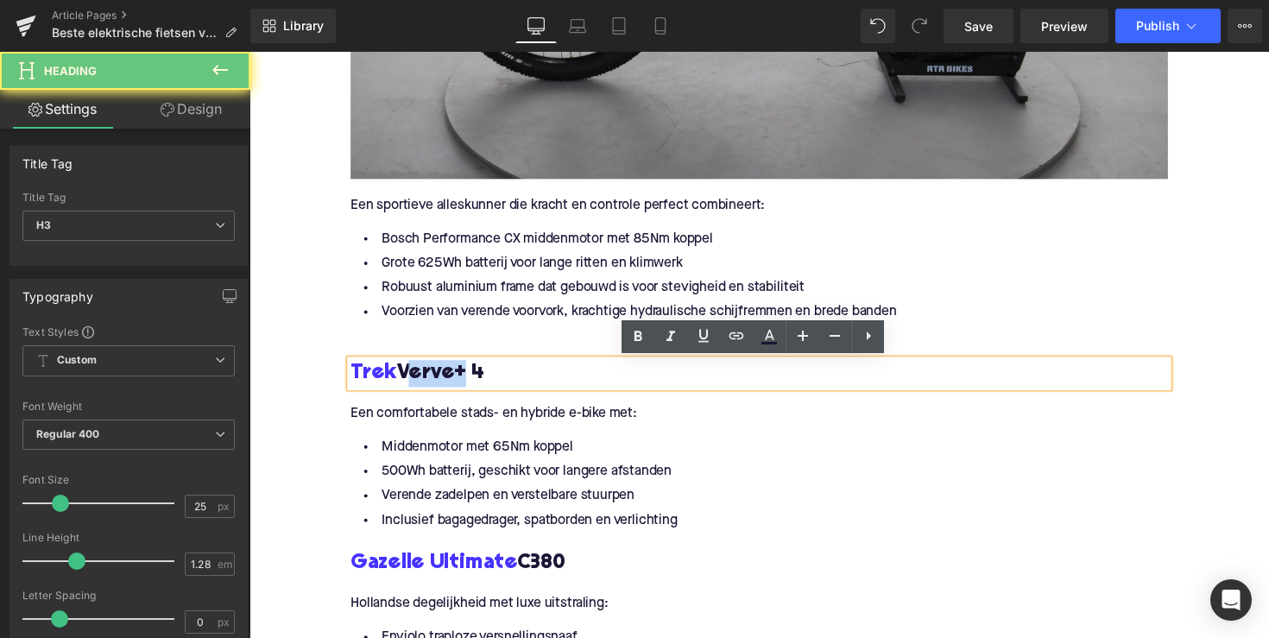
click at [442, 371] on h3 "Trek Verve+ 4" at bounding box center [771, 382] width 837 height 28
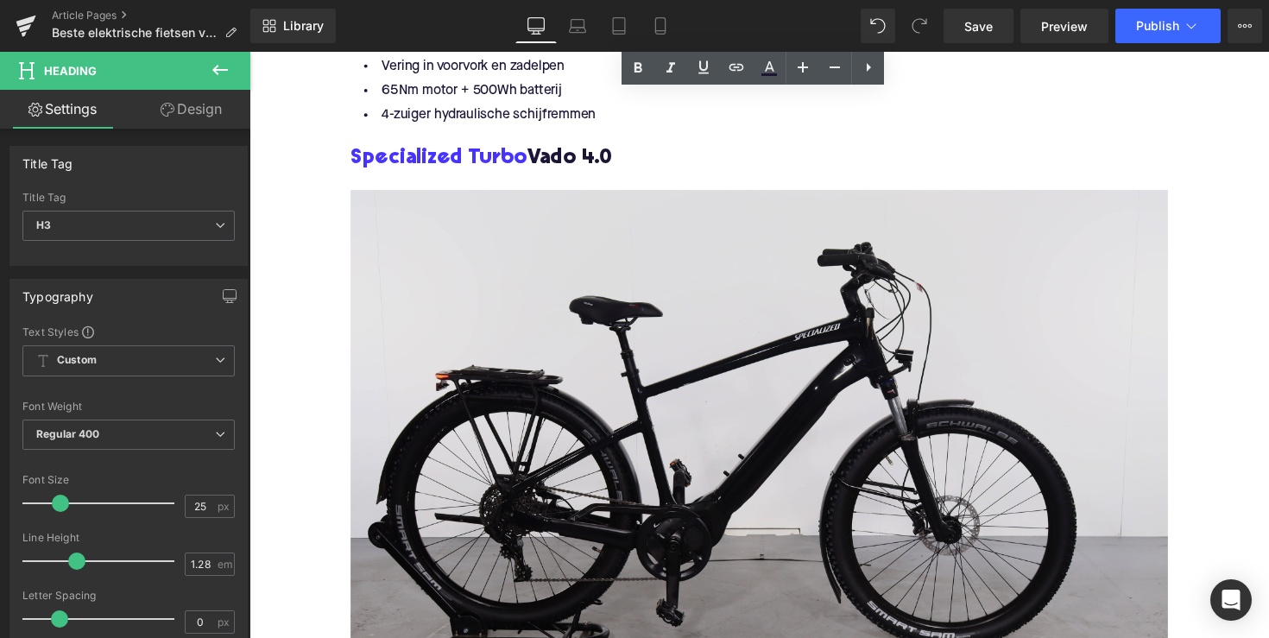
scroll to position [2887, 0]
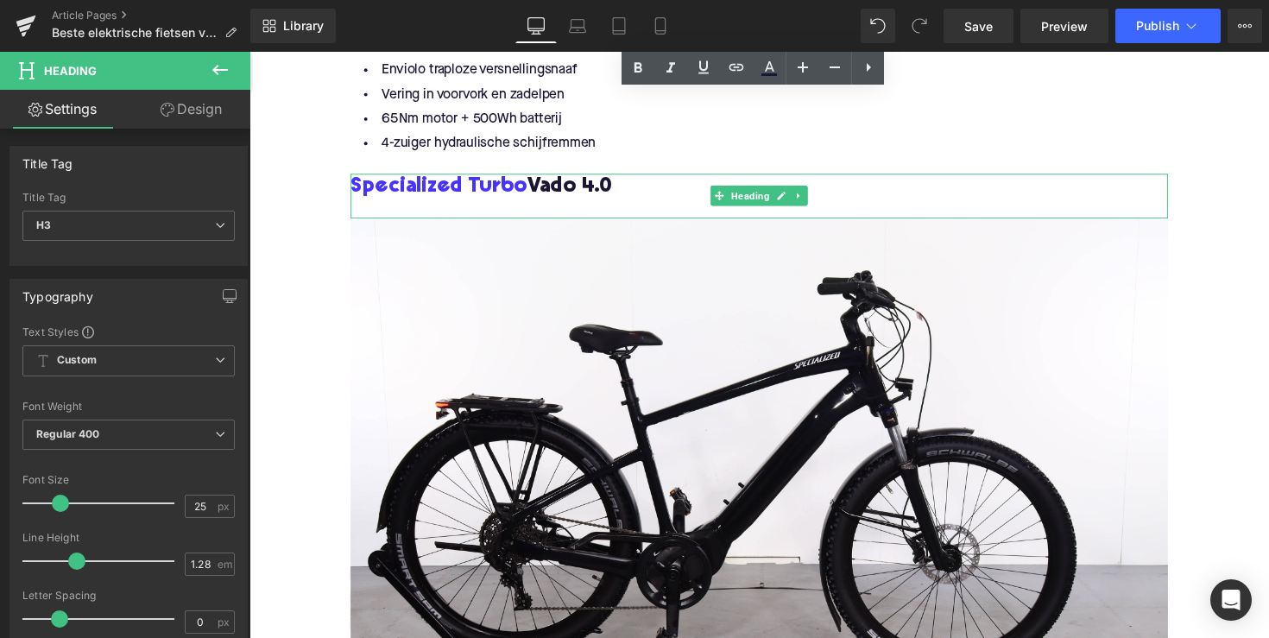
click at [547, 193] on h3 "Specialized Turbo Vado 4.0" at bounding box center [771, 191] width 837 height 28
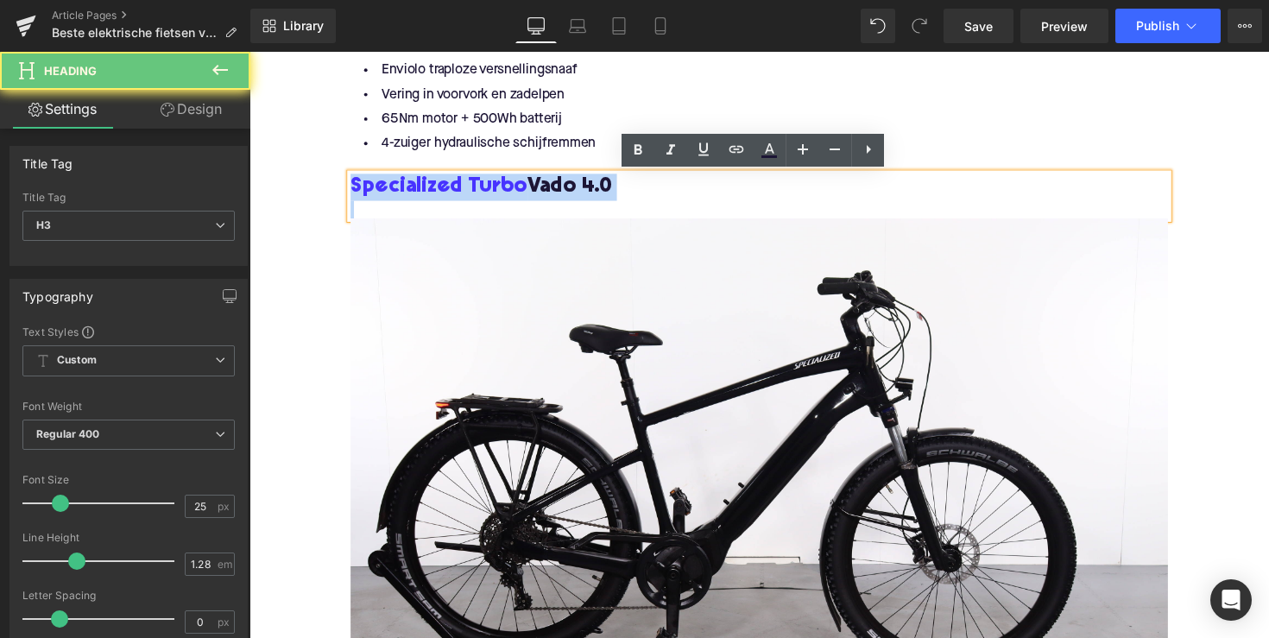
click at [547, 193] on h3 "Specialized Turbo Vado 4.0" at bounding box center [771, 191] width 837 height 28
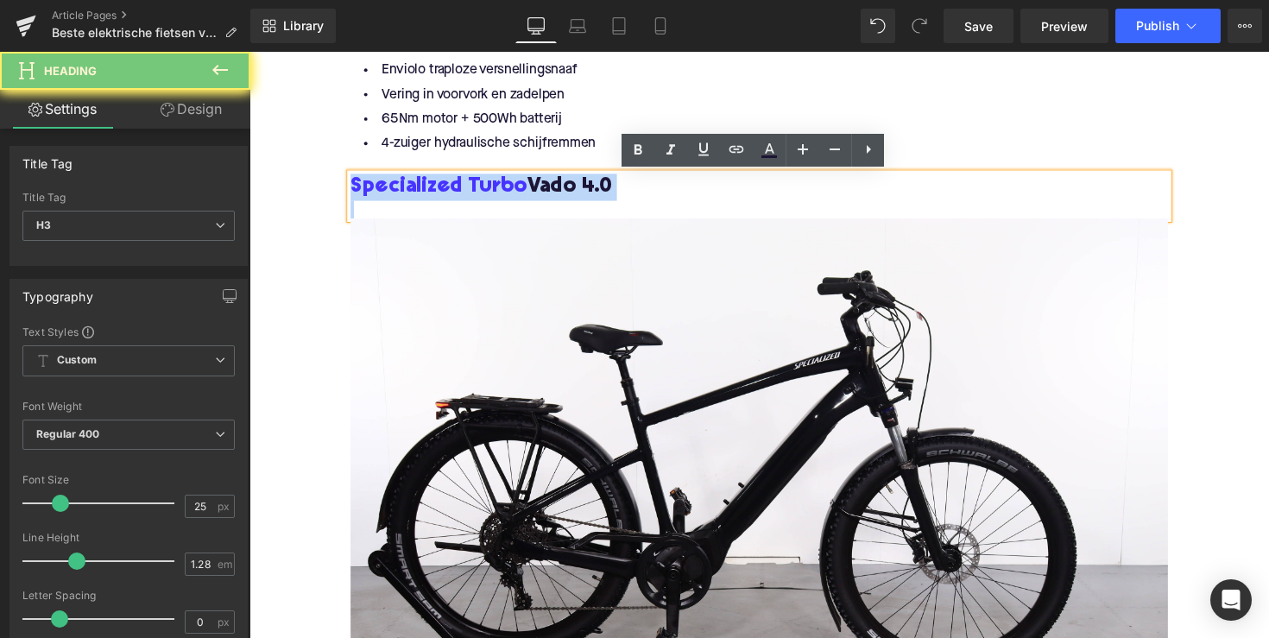
copy h3 "Specialized Turbo Vado 4.0"
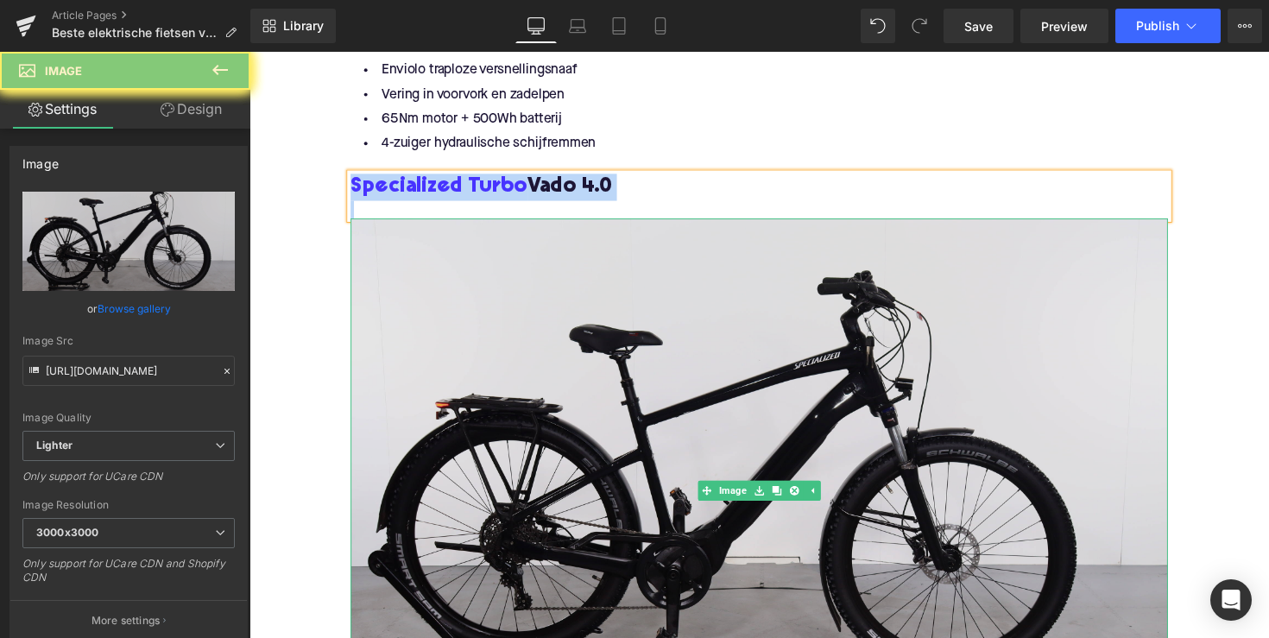
click at [515, 345] on img at bounding box center [771, 502] width 837 height 558
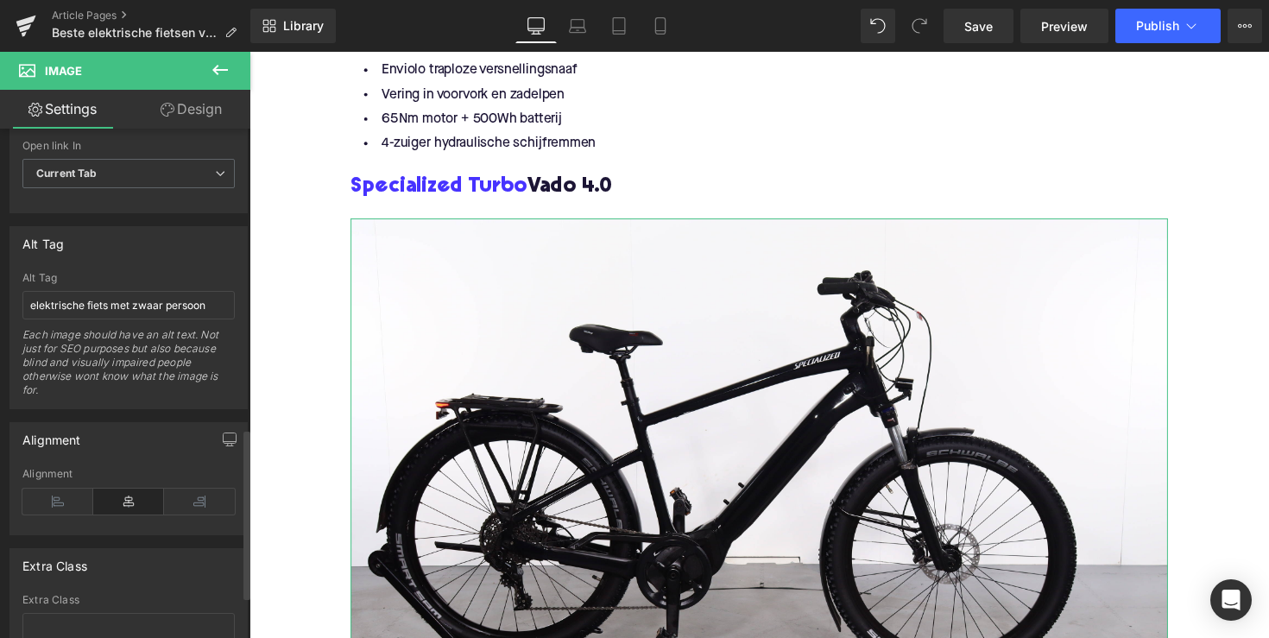
scroll to position [885, 0]
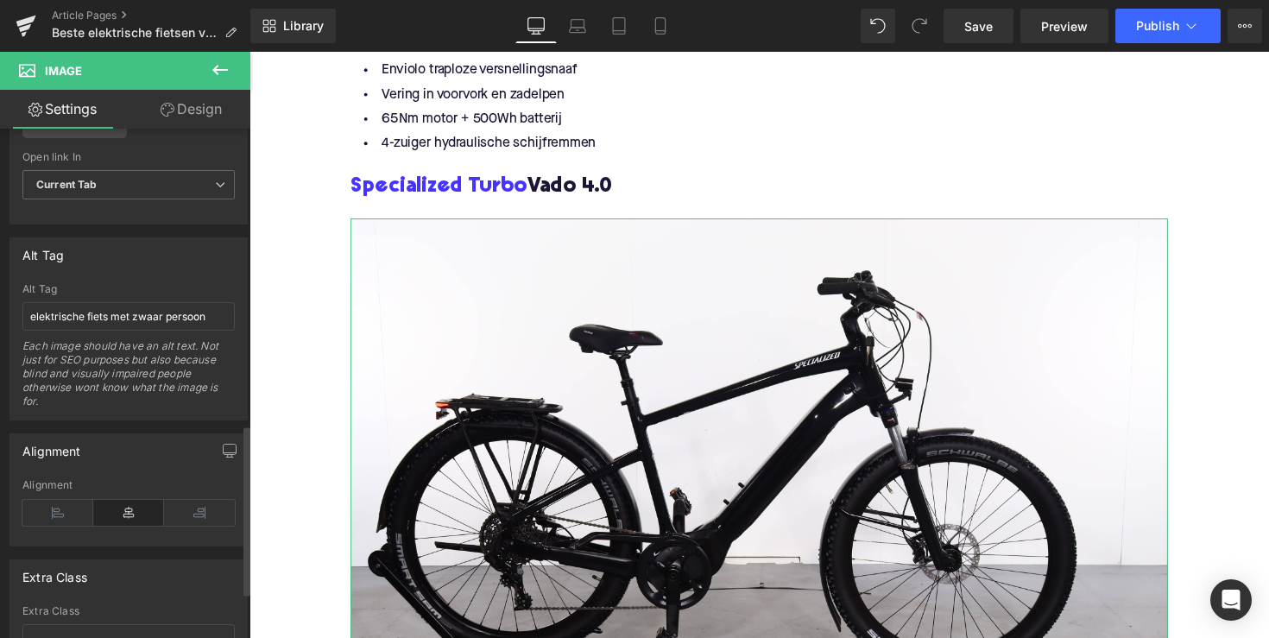
click at [143, 299] on div "Alt Tag elektrische fiets met zwaar persoon Each image should have an alt text.…" at bounding box center [128, 351] width 212 height 136
click at [143, 305] on input "elektrische fiets met zwaar persoon" at bounding box center [128, 316] width 212 height 28
paste input "Specialized Turbo Vado 4.0"
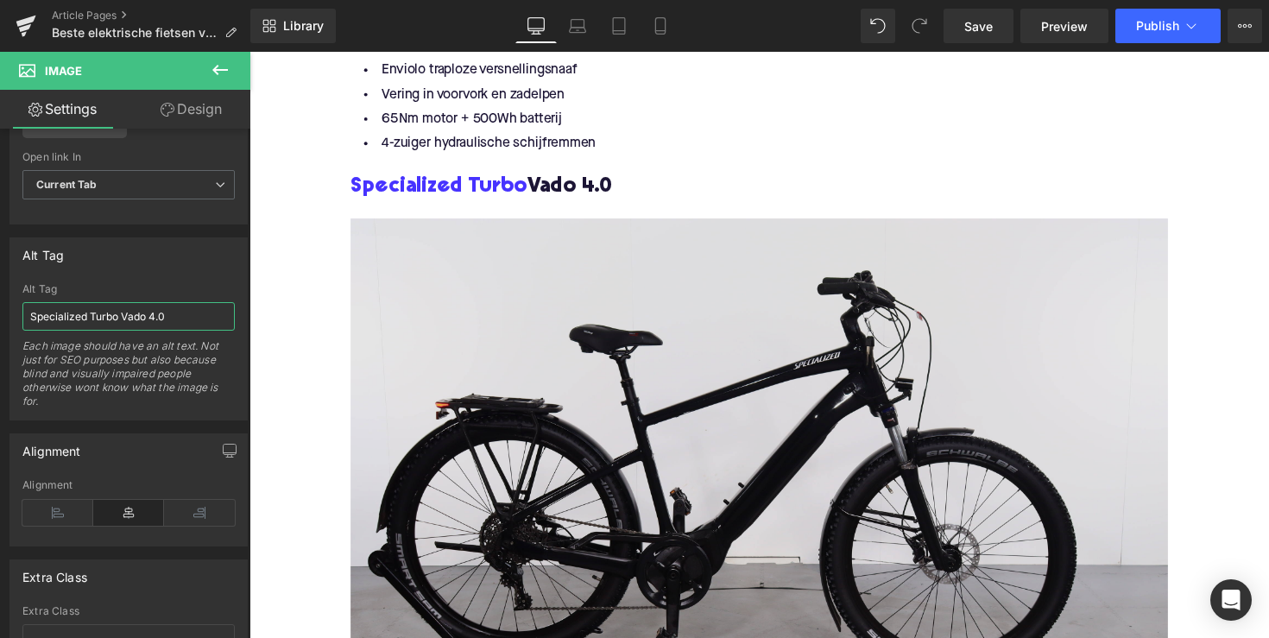
type input "Specialized Turbo Vado 4.0"
click at [470, 344] on img at bounding box center [771, 502] width 837 height 558
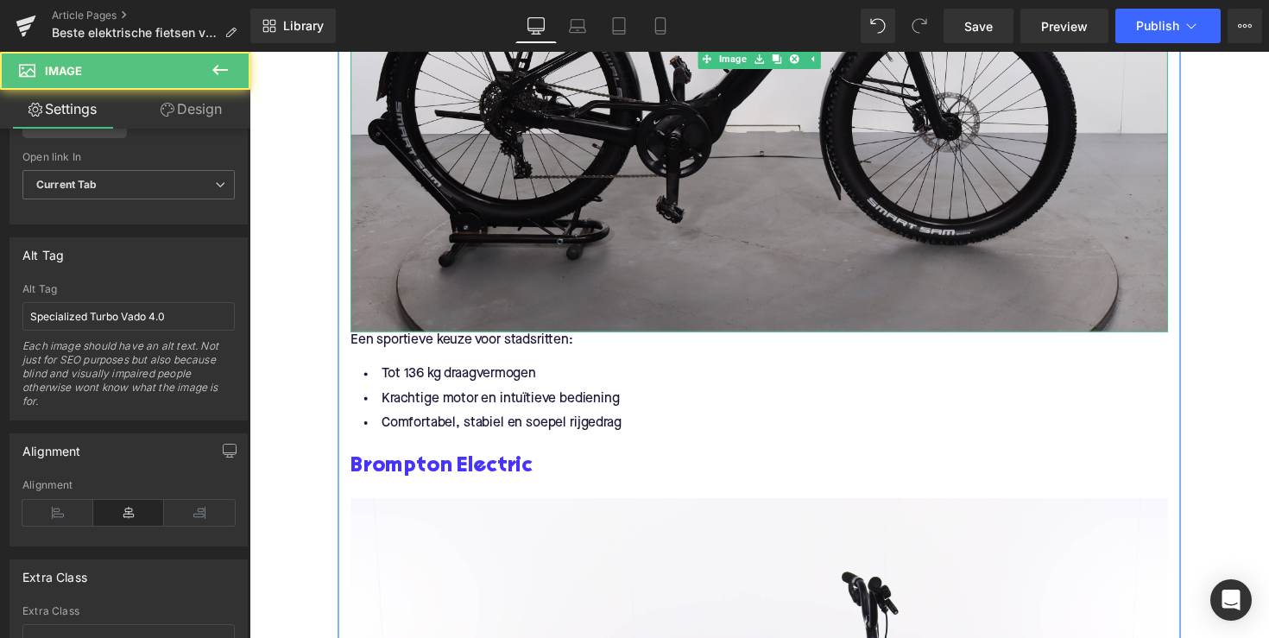
scroll to position [3523, 0]
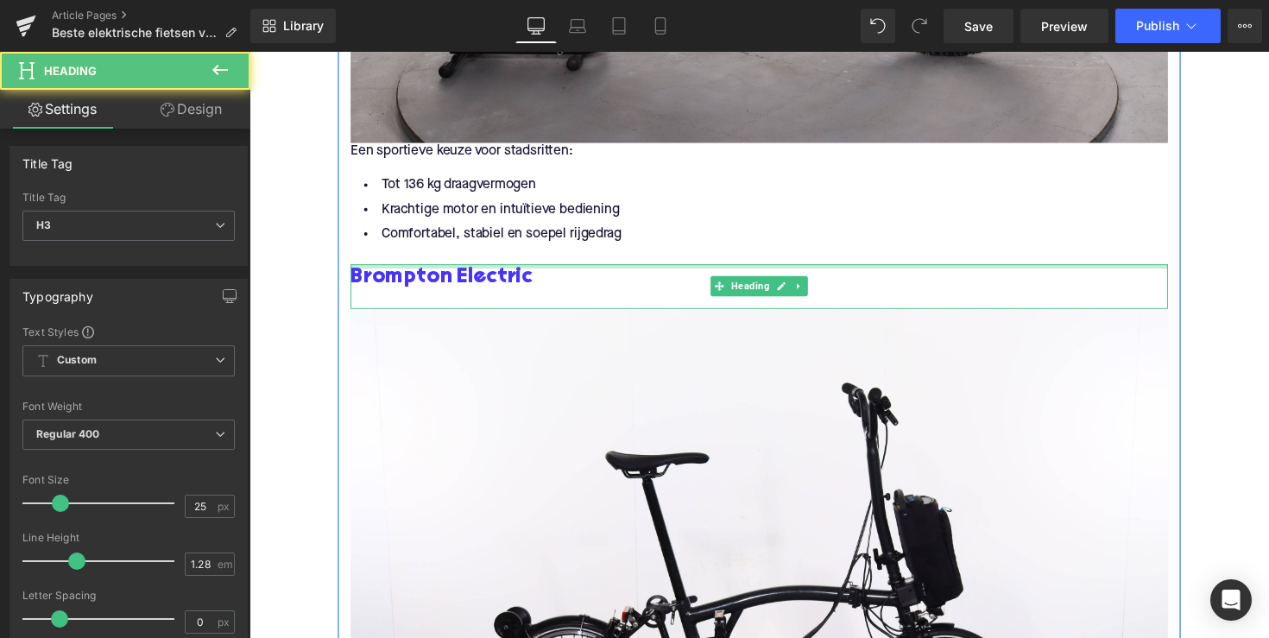
click at [459, 272] on div "Brompton Electric Heading" at bounding box center [771, 292] width 837 height 46
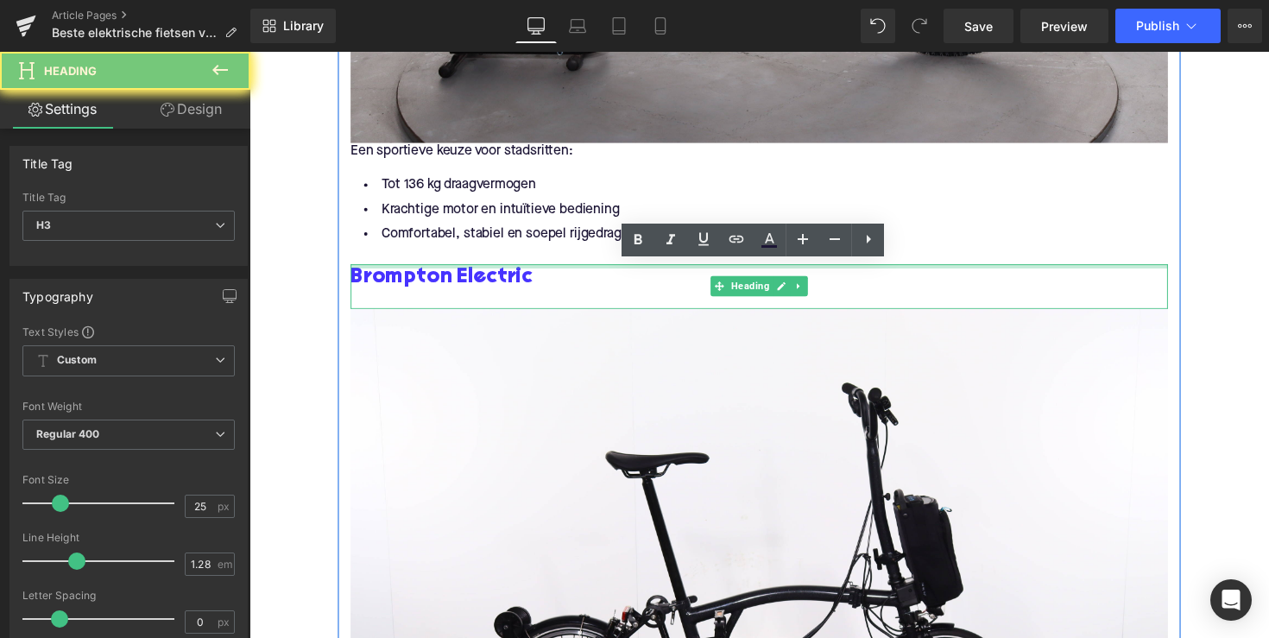
click at [459, 272] on link "Brompton Electric" at bounding box center [446, 283] width 186 height 28
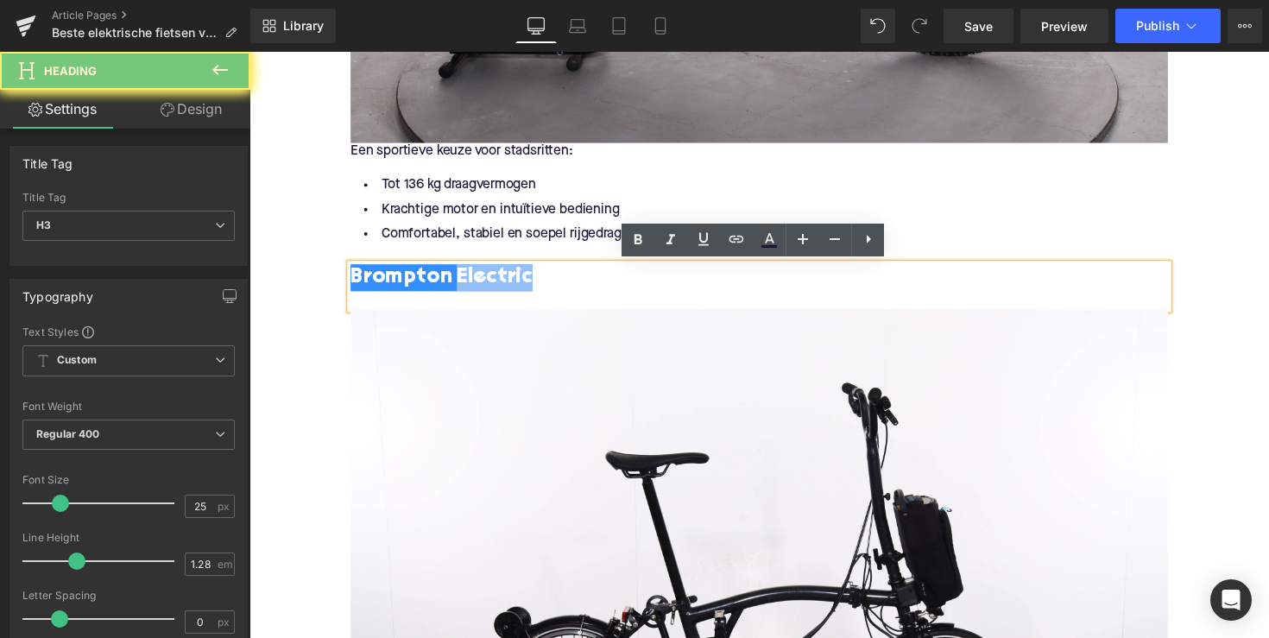
click at [459, 272] on link "Brompton Electric" at bounding box center [446, 283] width 186 height 28
click at [550, 279] on h3 "Brompton Electric" at bounding box center [771, 283] width 837 height 28
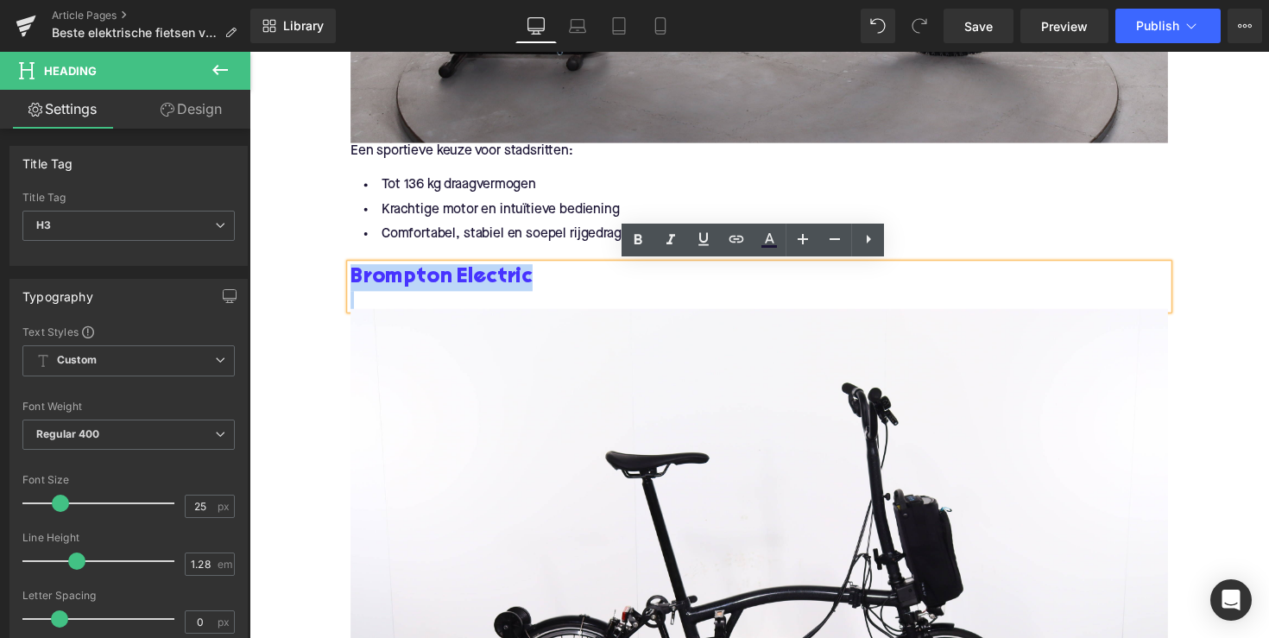
click at [550, 279] on h3 "Brompton Electric" at bounding box center [771, 283] width 837 height 28
copy link "Brompton Electric"
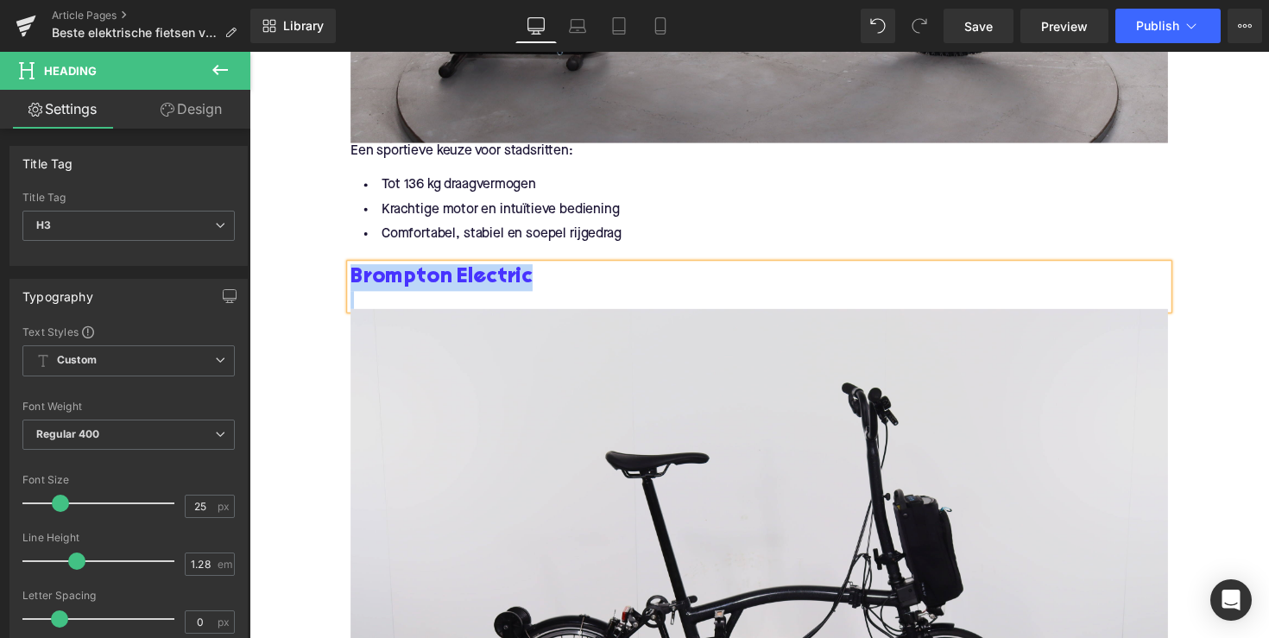
click at [539, 367] on img at bounding box center [771, 594] width 837 height 558
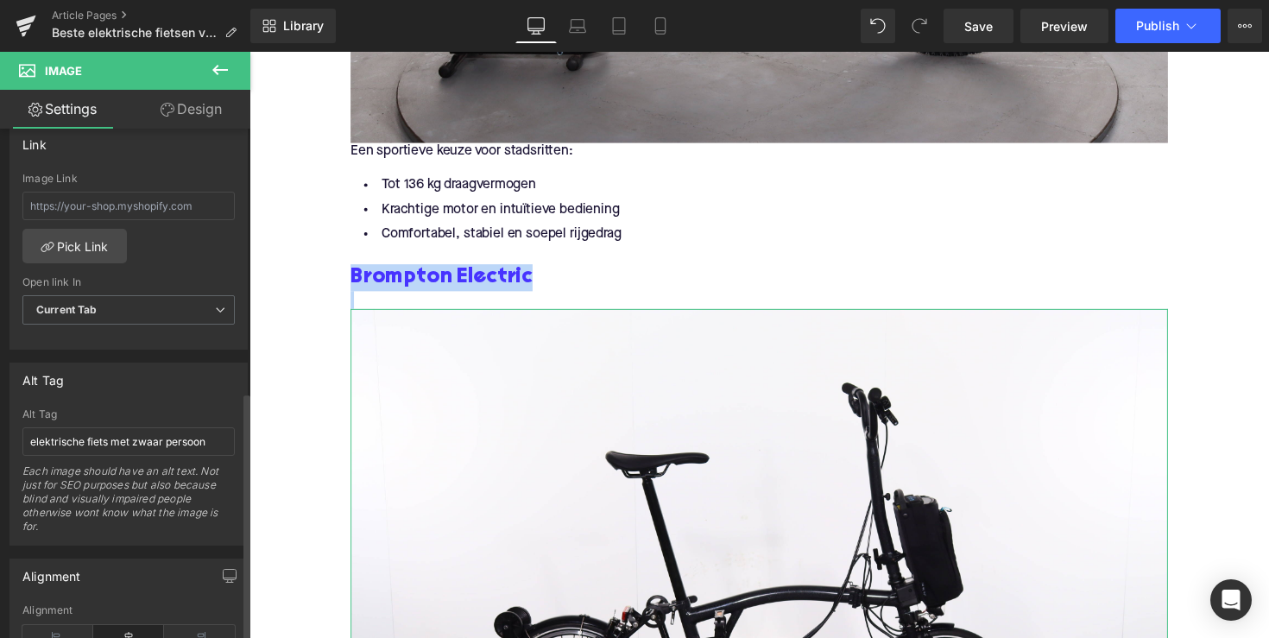
scroll to position [785, 0]
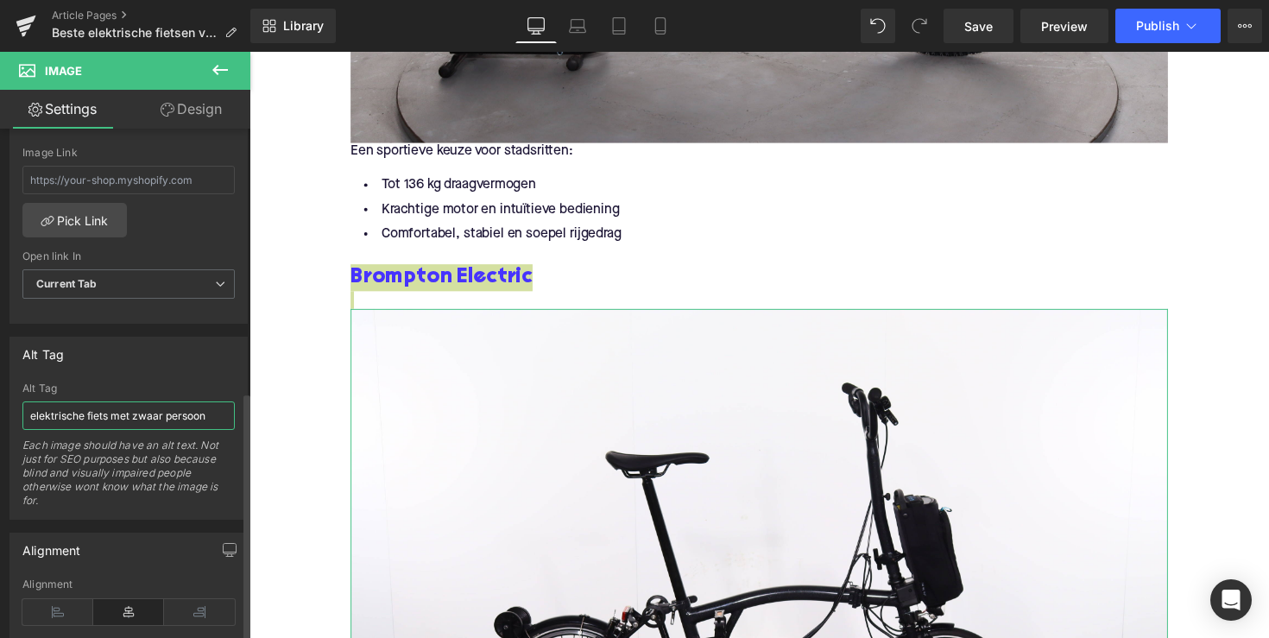
click at [129, 414] on input "elektrische fiets met zwaar persoon" at bounding box center [128, 415] width 212 height 28
paste input "Brompton Electric"
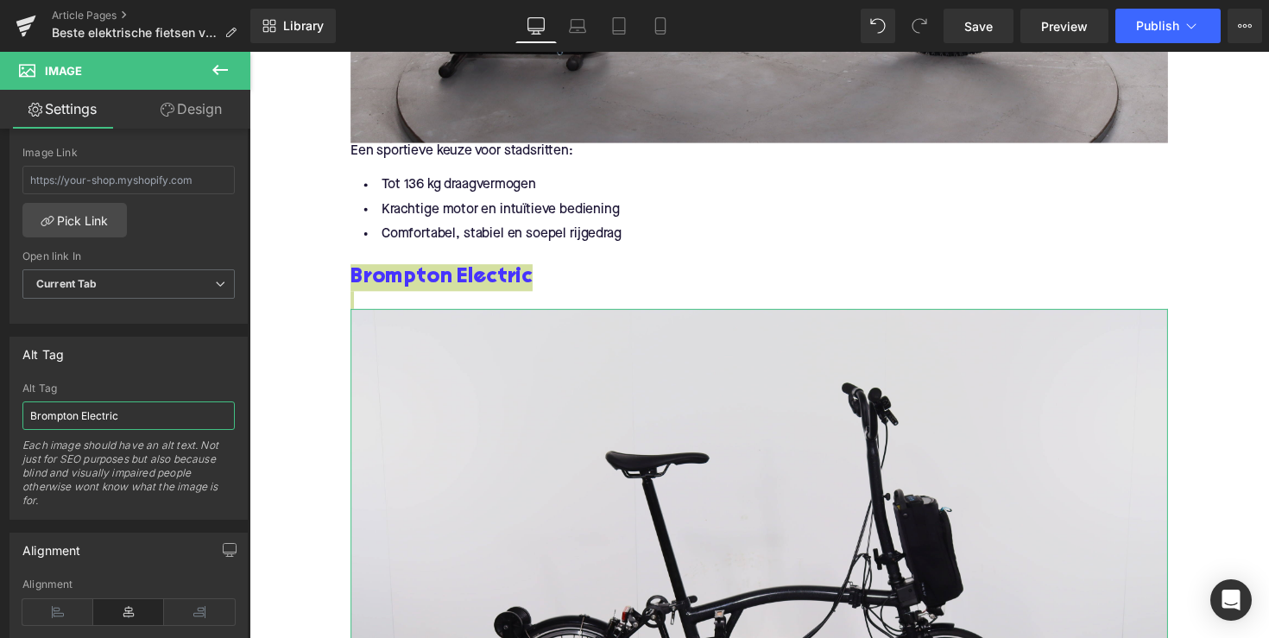
type input "Brompton Electric"
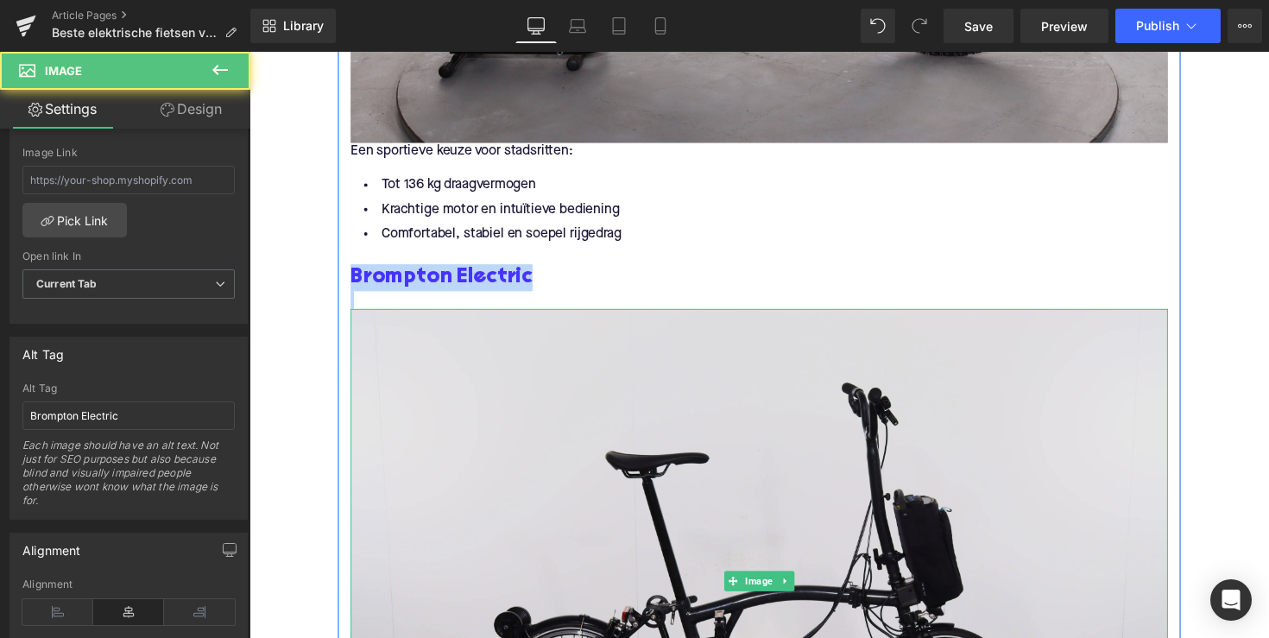
click at [406, 456] on img at bounding box center [771, 594] width 837 height 558
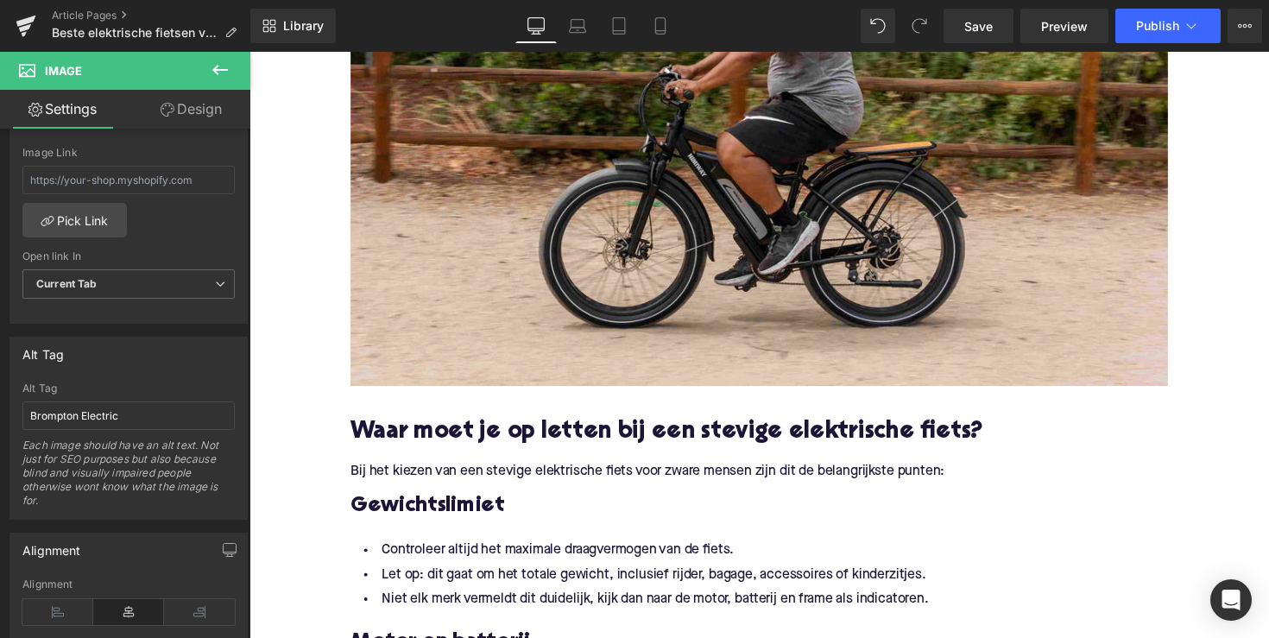
scroll to position [384, 0]
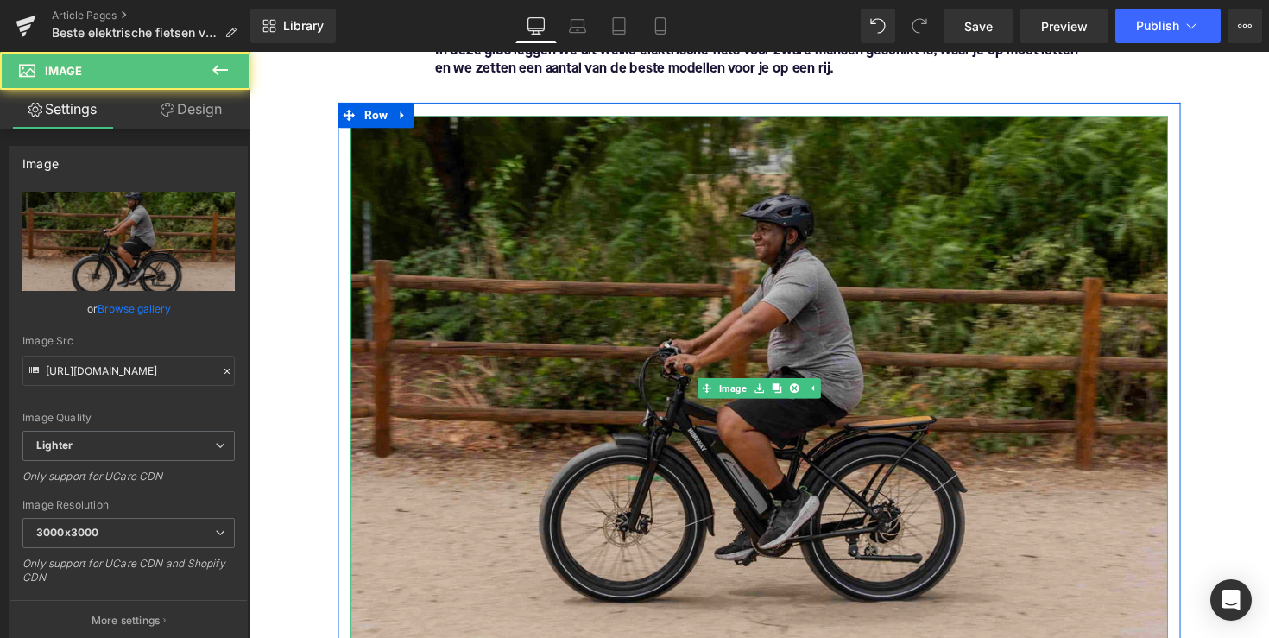
click at [523, 336] on img at bounding box center [771, 395] width 837 height 557
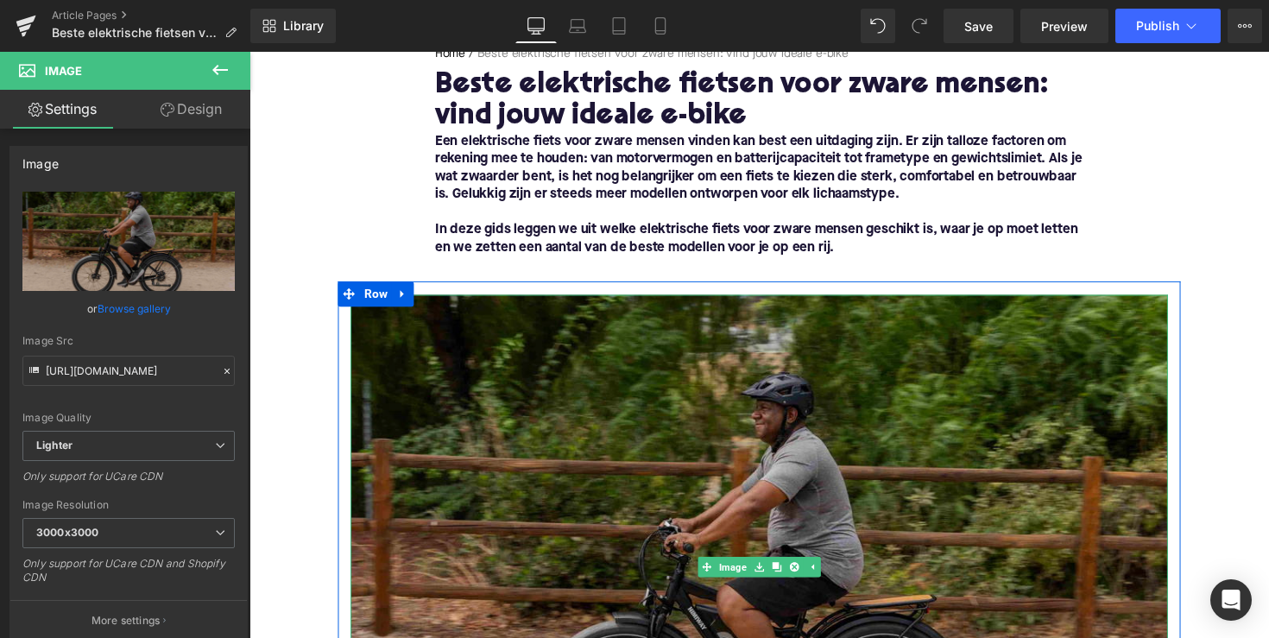
scroll to position [0, 0]
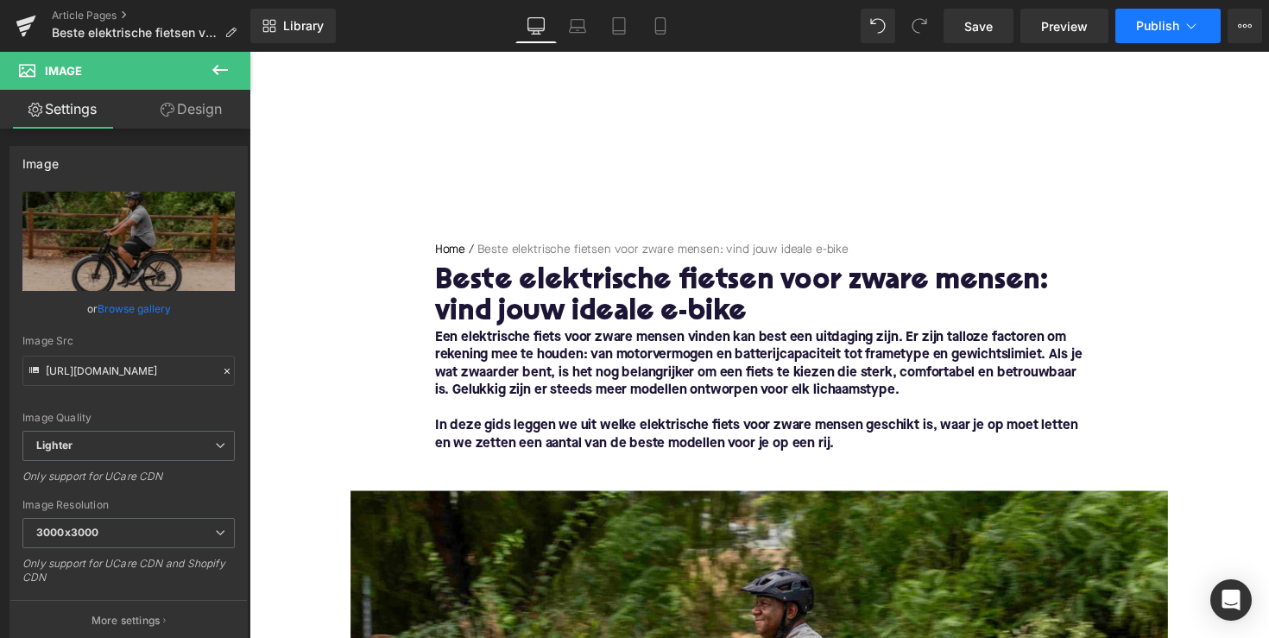
click at [1149, 42] on button "Publish" at bounding box center [1167, 26] width 105 height 35
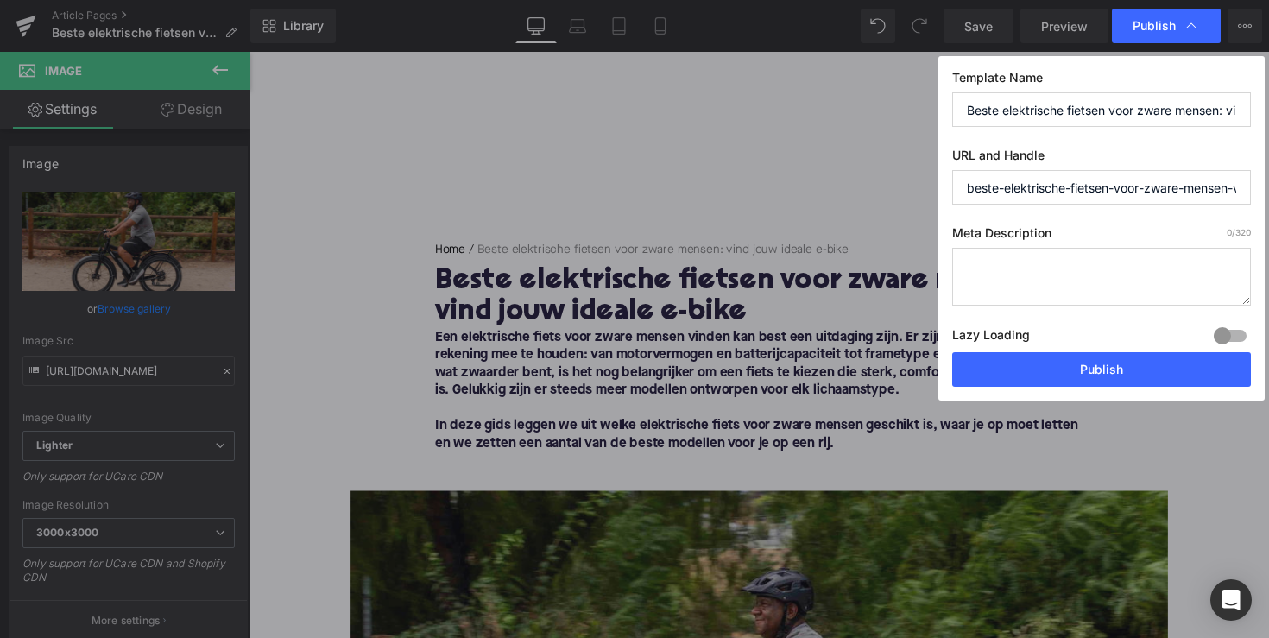
click at [1067, 259] on textarea at bounding box center [1101, 277] width 299 height 58
paste textarea "Ontdek de beste elektrische fietsen voor zware mensen: sterk, comfortabel en be…"
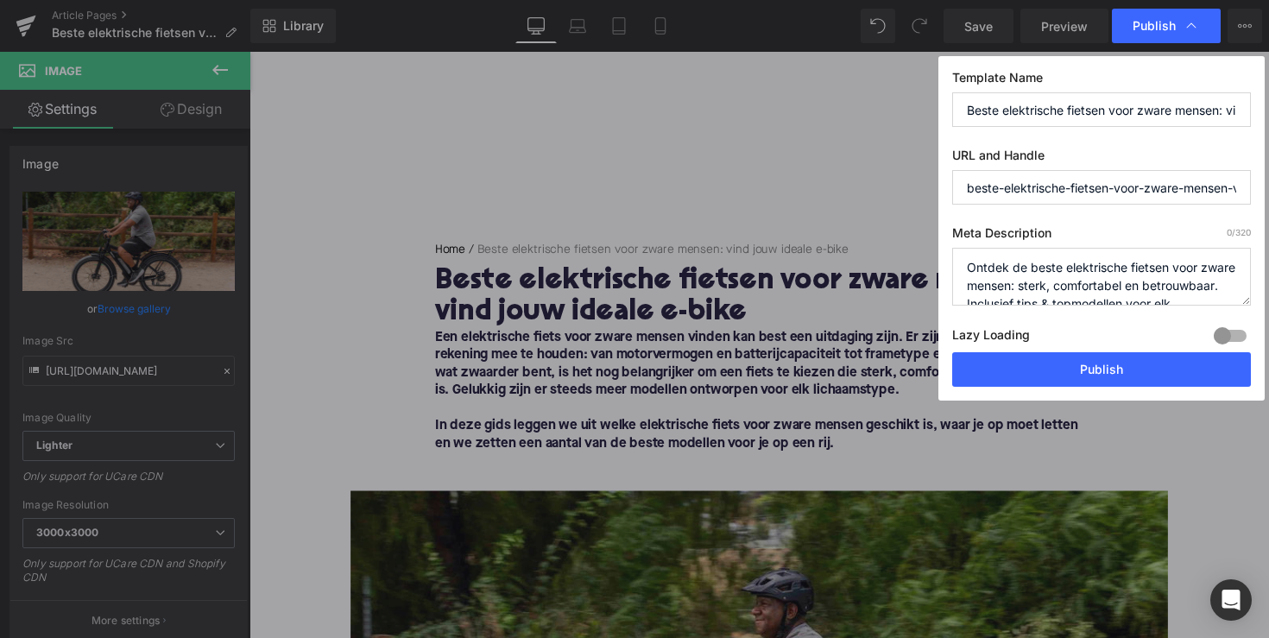
scroll to position [36, 0]
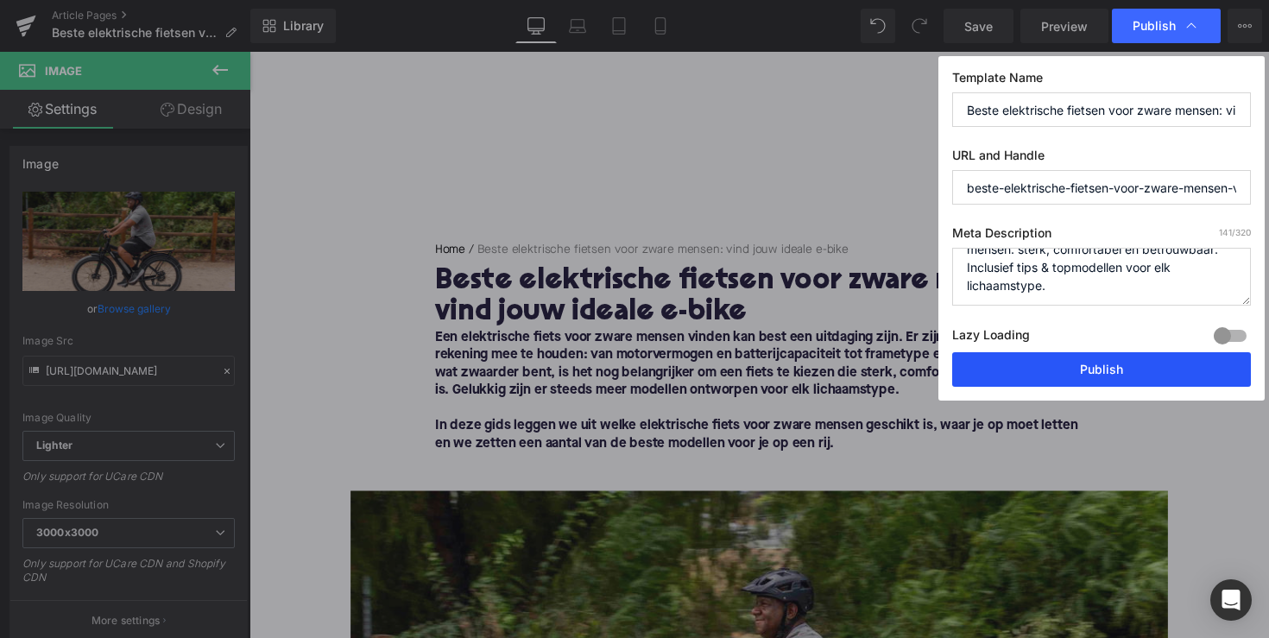
type textarea "Ontdek de beste elektrische fietsen voor zware mensen: sterk, comfortabel en be…"
click at [1119, 359] on button "Publish" at bounding box center [1101, 369] width 299 height 35
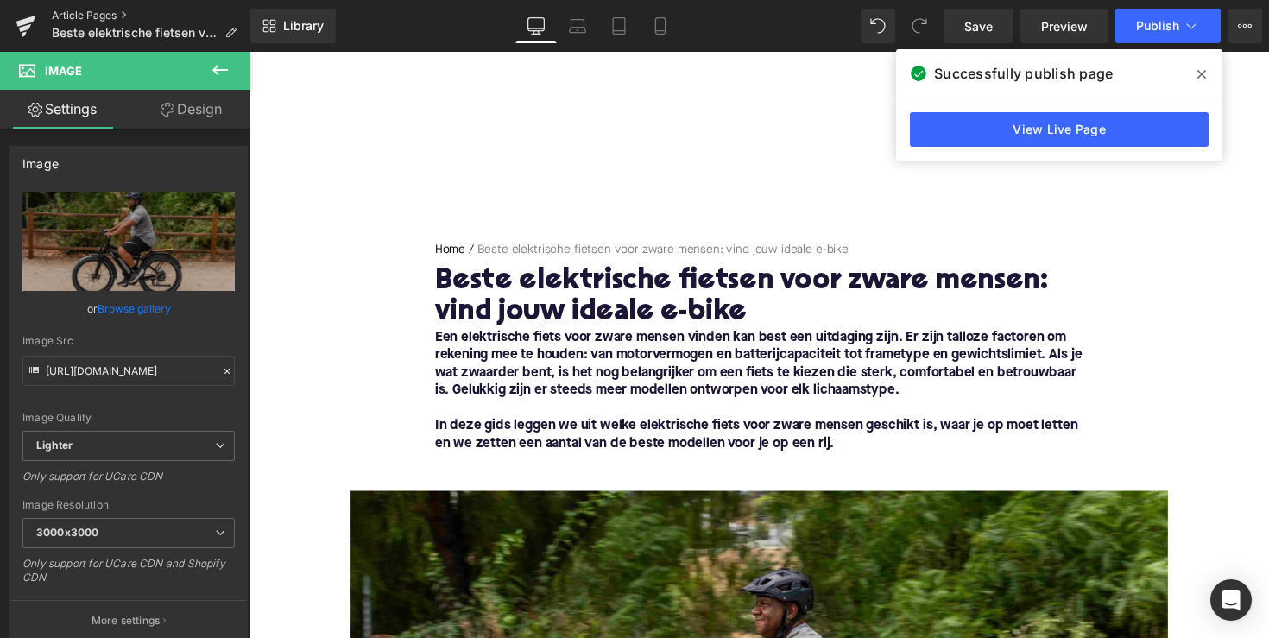
click at [115, 12] on link "Article Pages" at bounding box center [151, 16] width 198 height 14
